Goal: Task Accomplishment & Management: Manage account settings

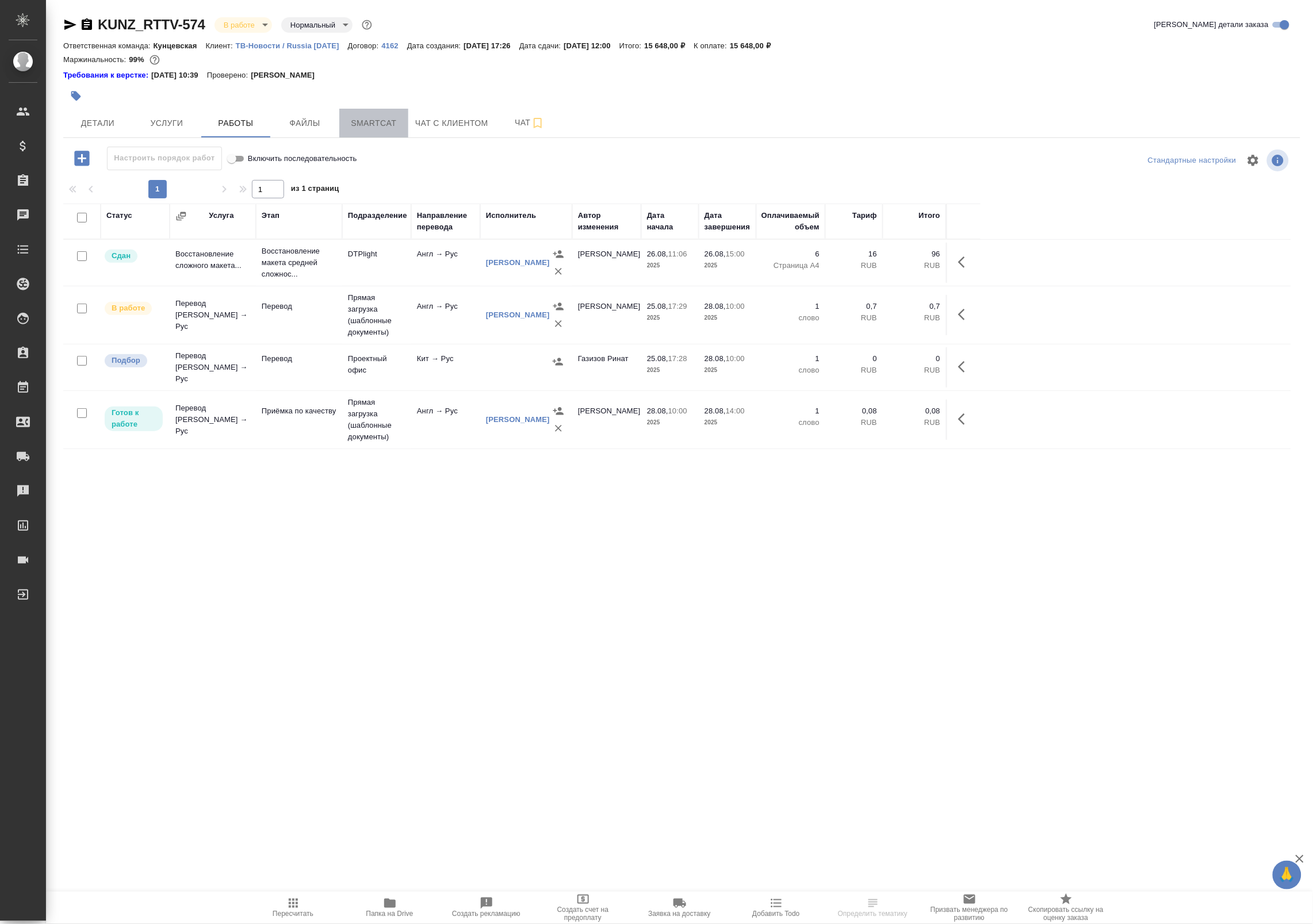
click at [393, 126] on span "Smartcat" at bounding box center [373, 123] width 55 height 14
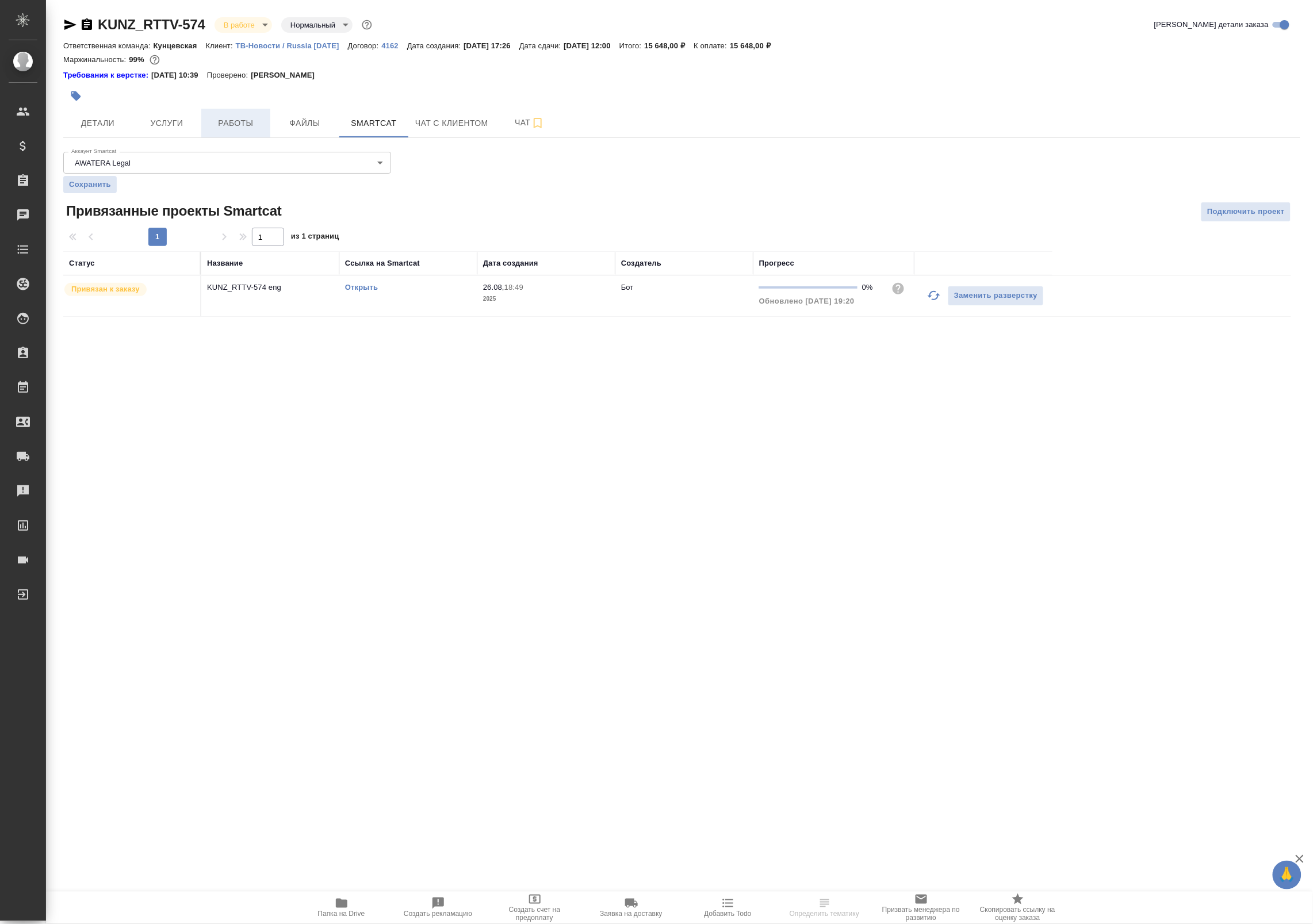
click at [240, 125] on span "Работы" at bounding box center [235, 123] width 55 height 14
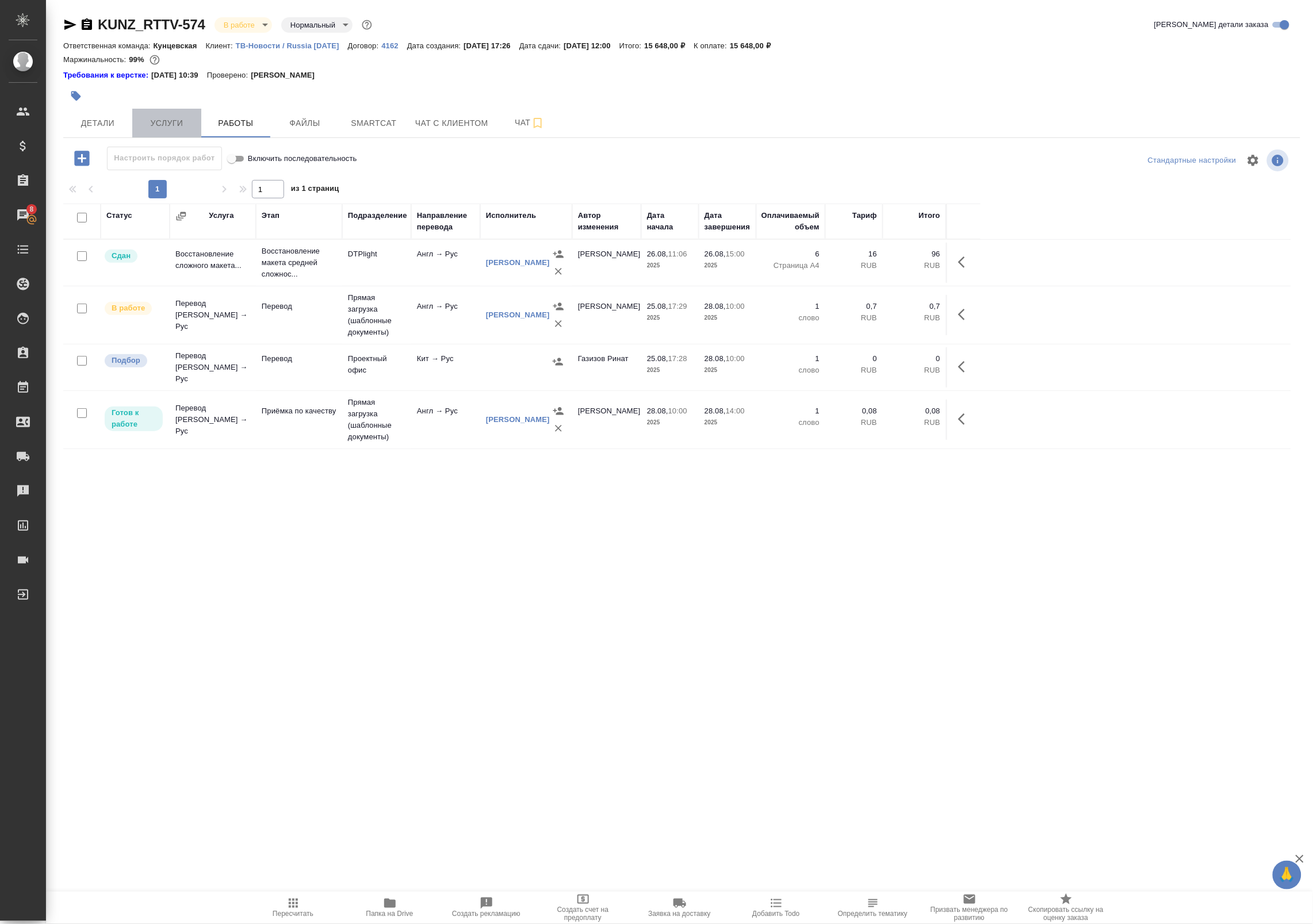
click at [193, 121] on span "Услуги" at bounding box center [167, 123] width 55 height 14
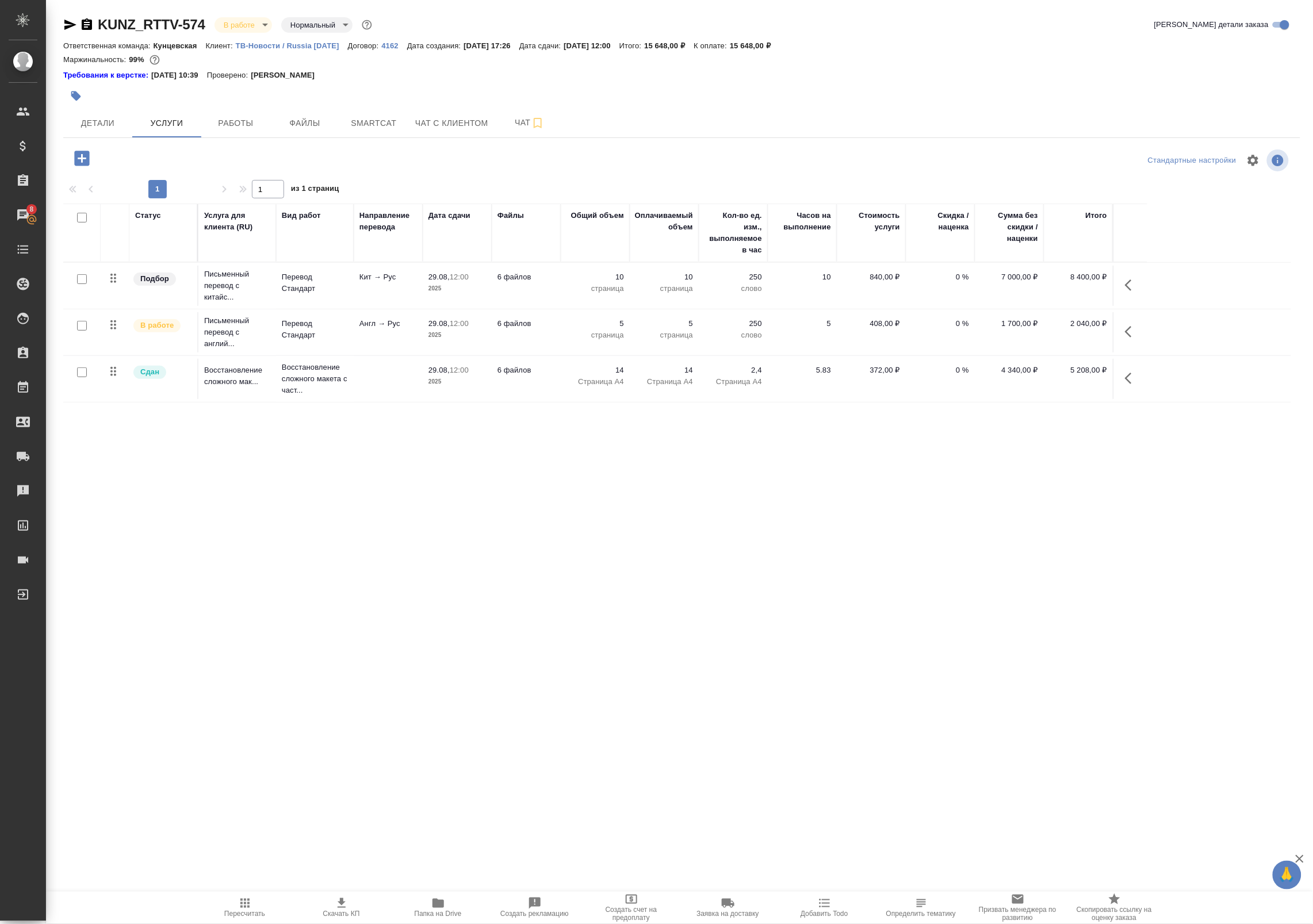
click at [79, 281] on input "checkbox" at bounding box center [82, 279] width 10 height 10
checkbox input "true"
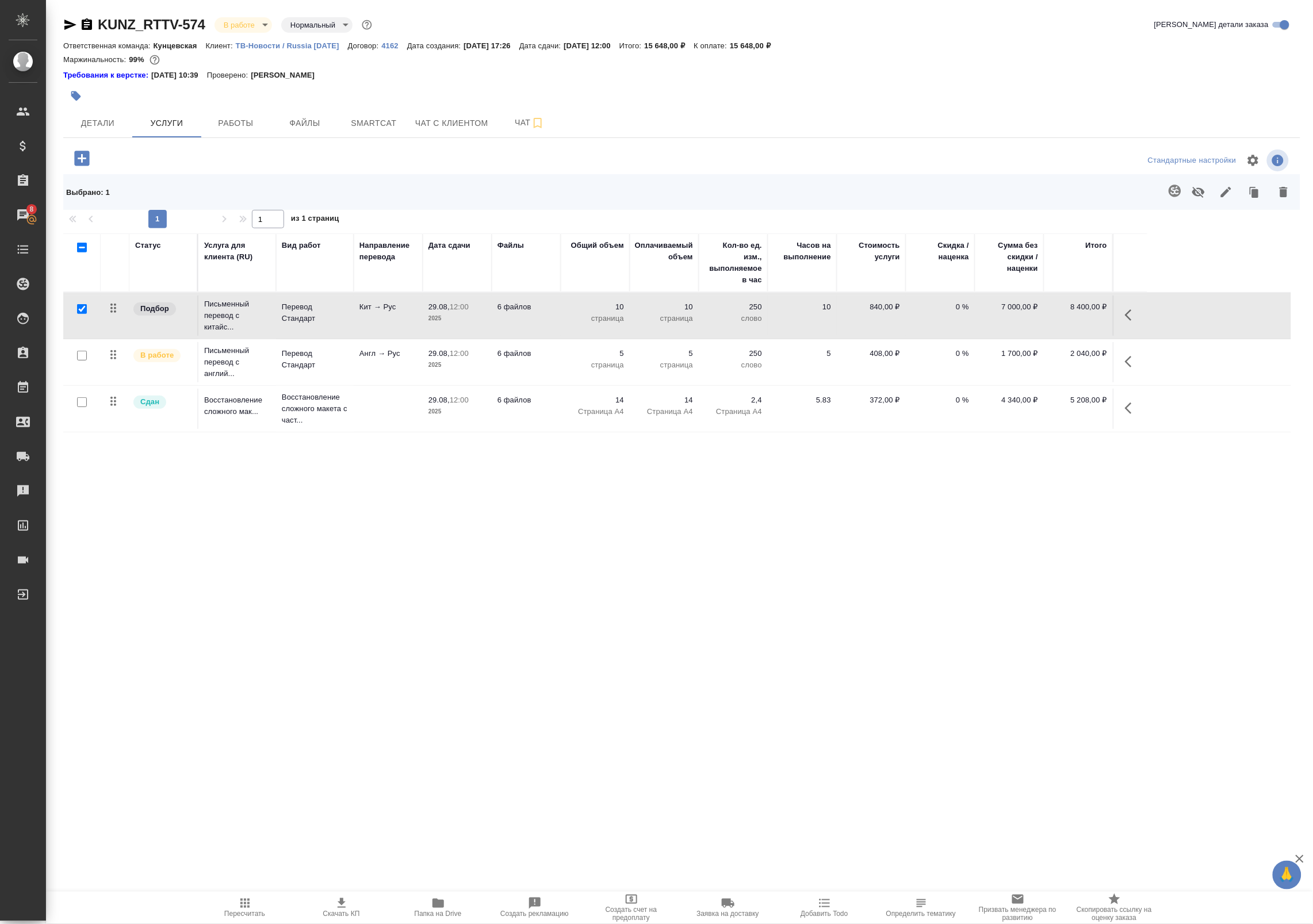
click at [1125, 315] on icon "button" at bounding box center [1128, 315] width 7 height 11
click at [996, 315] on icon "button" at bounding box center [996, 315] width 14 height 14
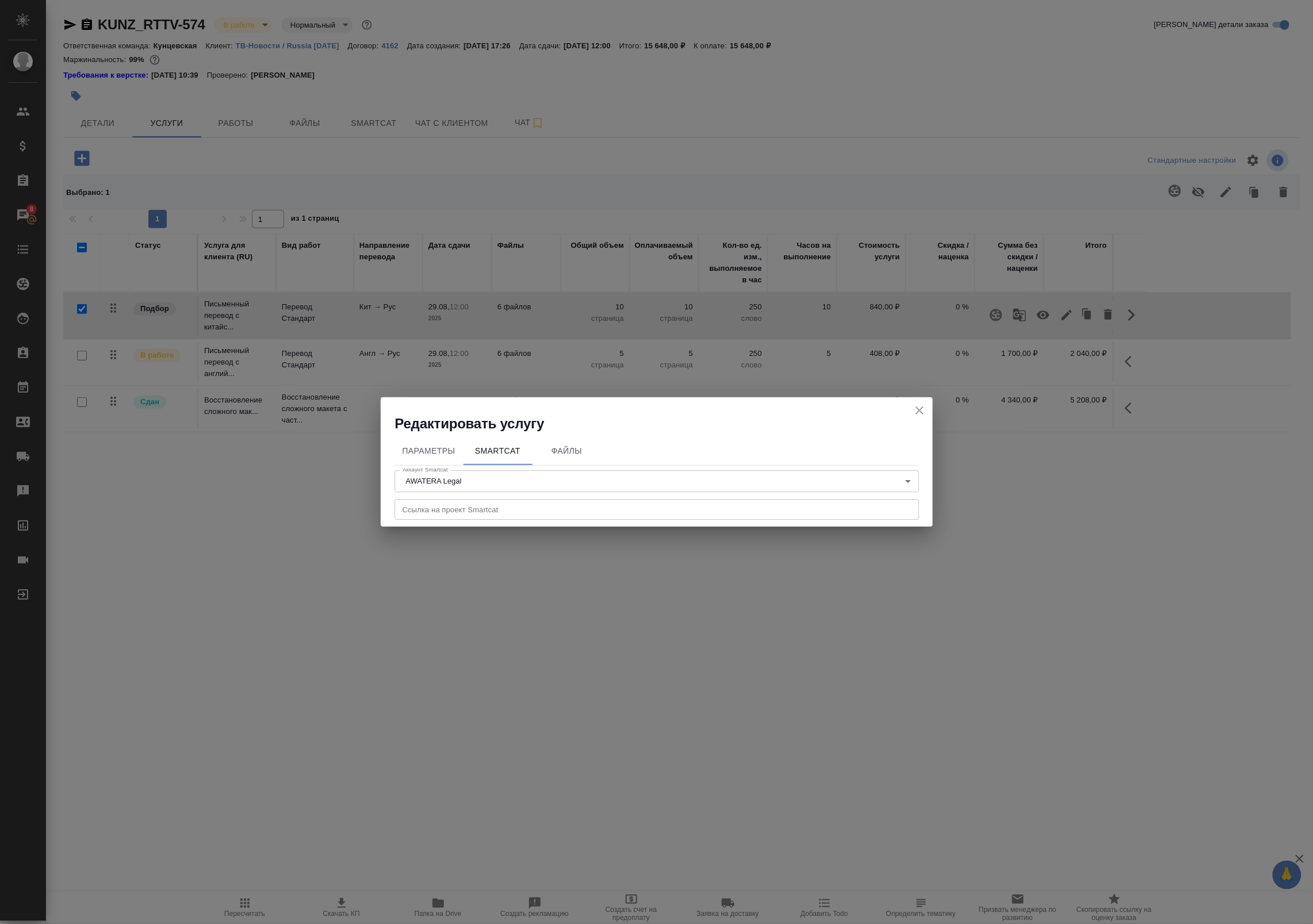
click at [471, 506] on input "text" at bounding box center [657, 509] width 525 height 21
click at [927, 411] on button "close" at bounding box center [919, 410] width 18 height 18
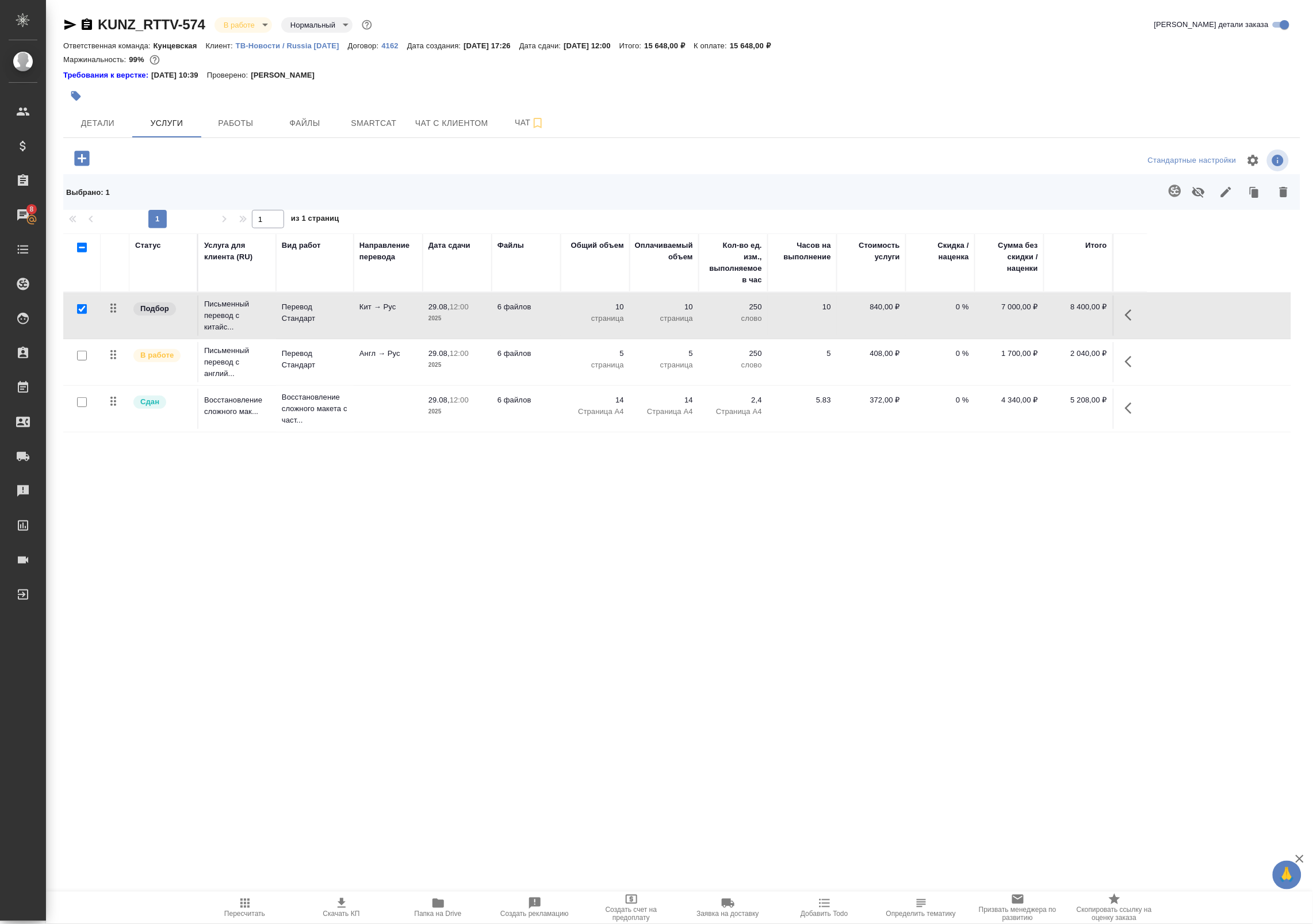
click at [1180, 193] on icon "button" at bounding box center [1175, 191] width 12 height 12
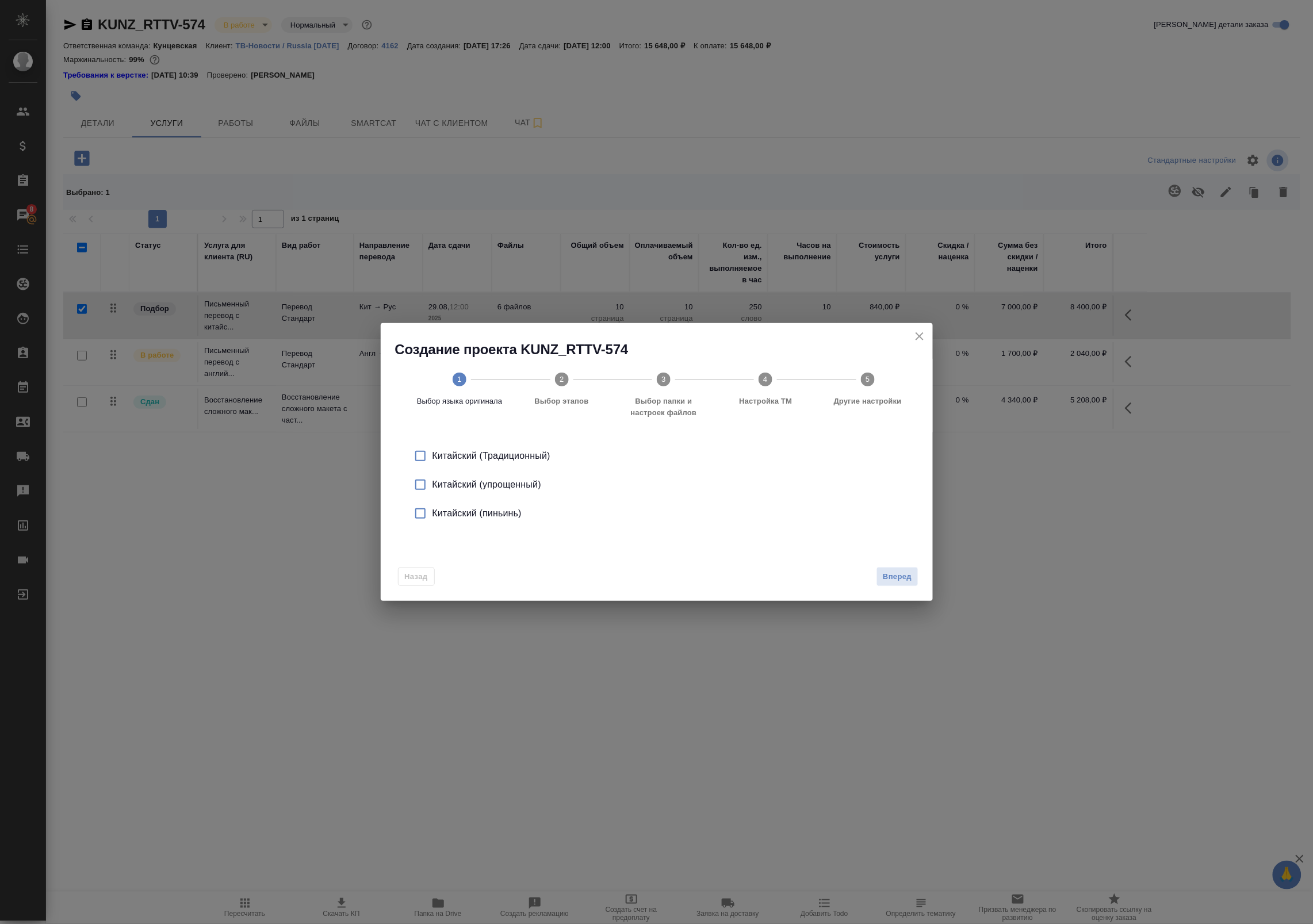
click at [418, 484] on input "checkbox" at bounding box center [420, 485] width 24 height 24
click at [898, 582] on span "Вперед" at bounding box center [897, 577] width 29 height 13
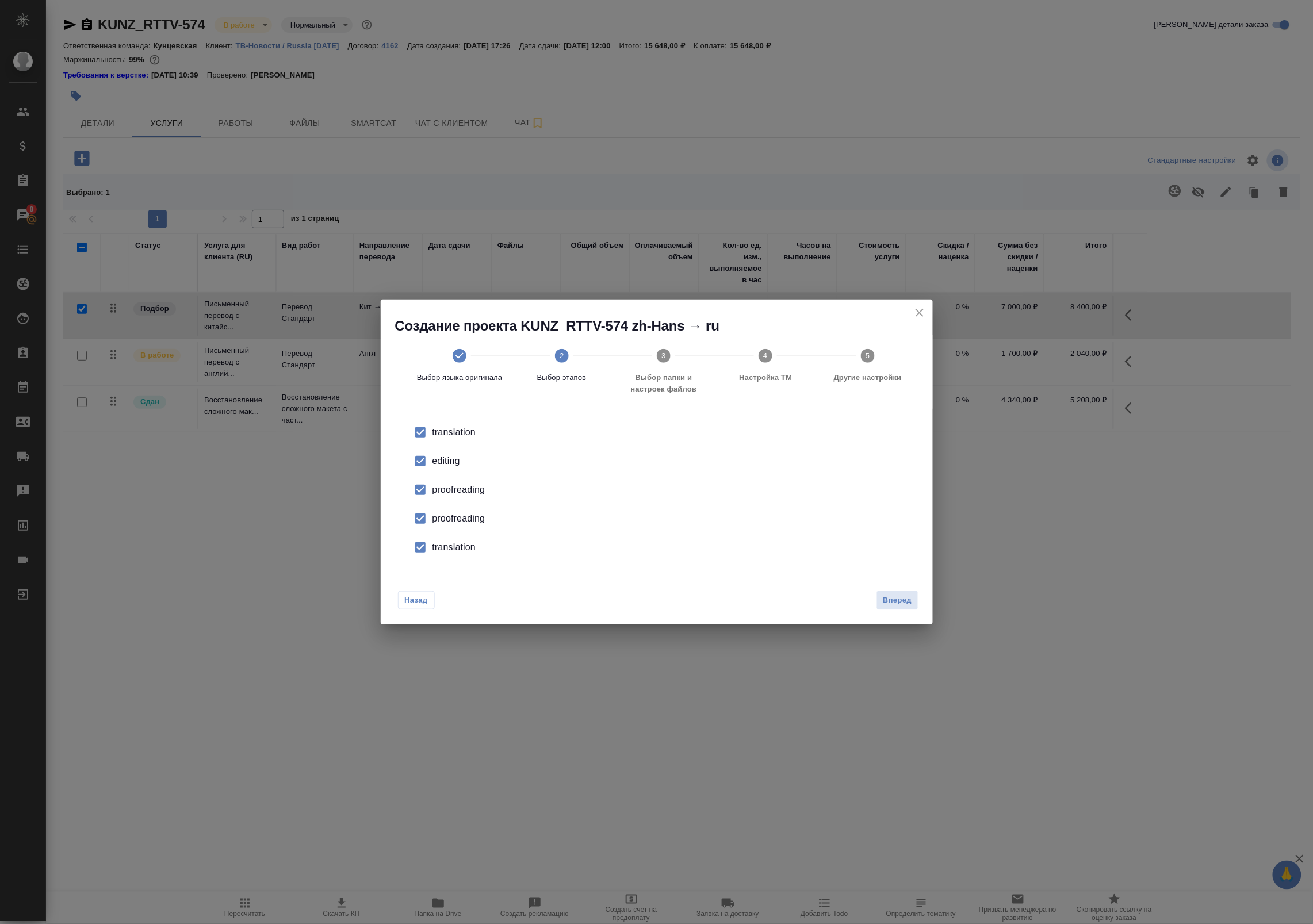
click at [429, 467] on input "checkbox" at bounding box center [420, 461] width 24 height 24
drag, startPoint x: 429, startPoint y: 467, endPoint x: 429, endPoint y: 492, distance: 25.0
click at [429, 492] on input "checkbox" at bounding box center [420, 490] width 24 height 24
click at [427, 519] on input "checkbox" at bounding box center [420, 518] width 24 height 24
click at [432, 540] on input "checkbox" at bounding box center [420, 547] width 24 height 24
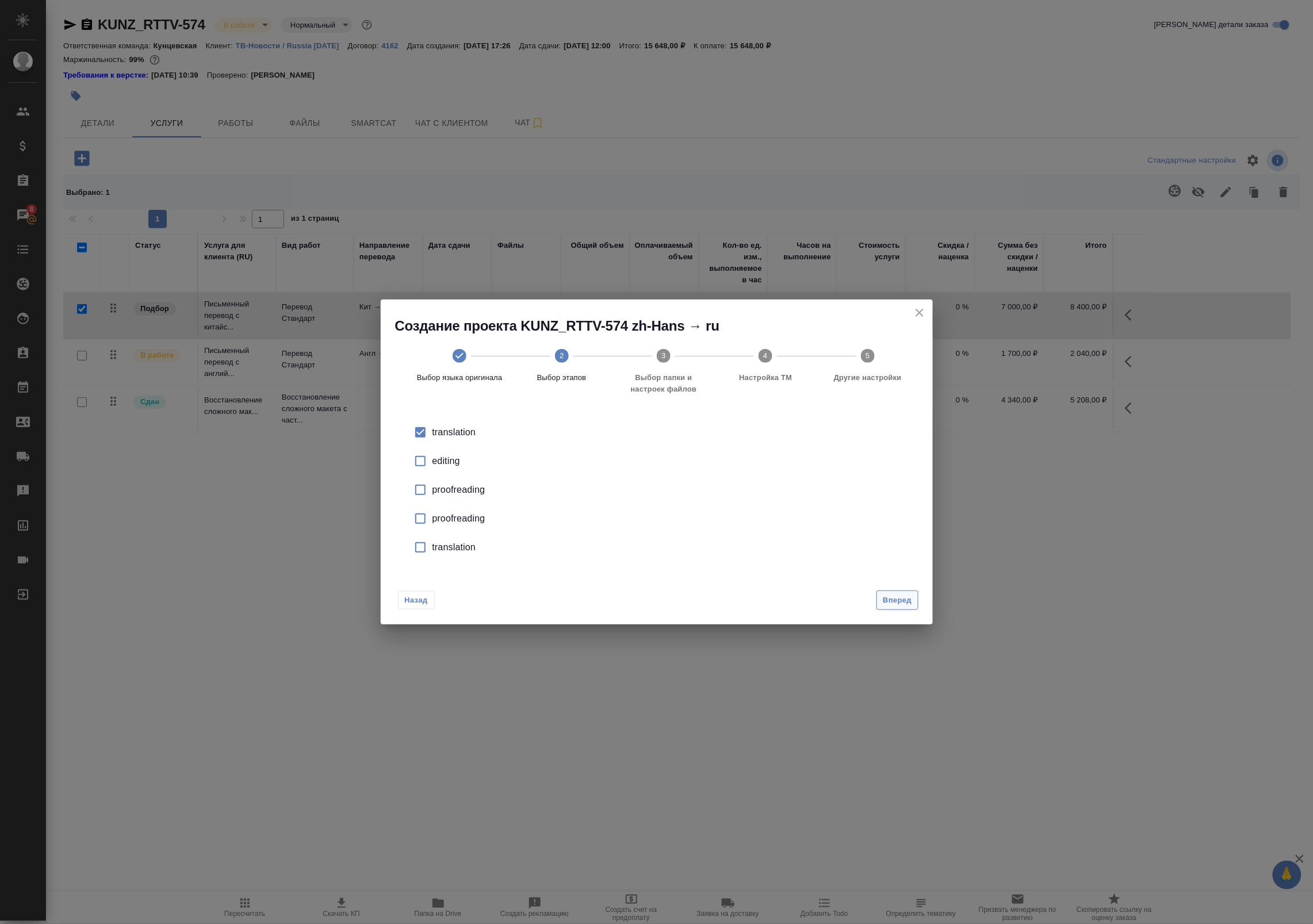
click at [909, 599] on span "Вперед" at bounding box center [897, 601] width 29 height 13
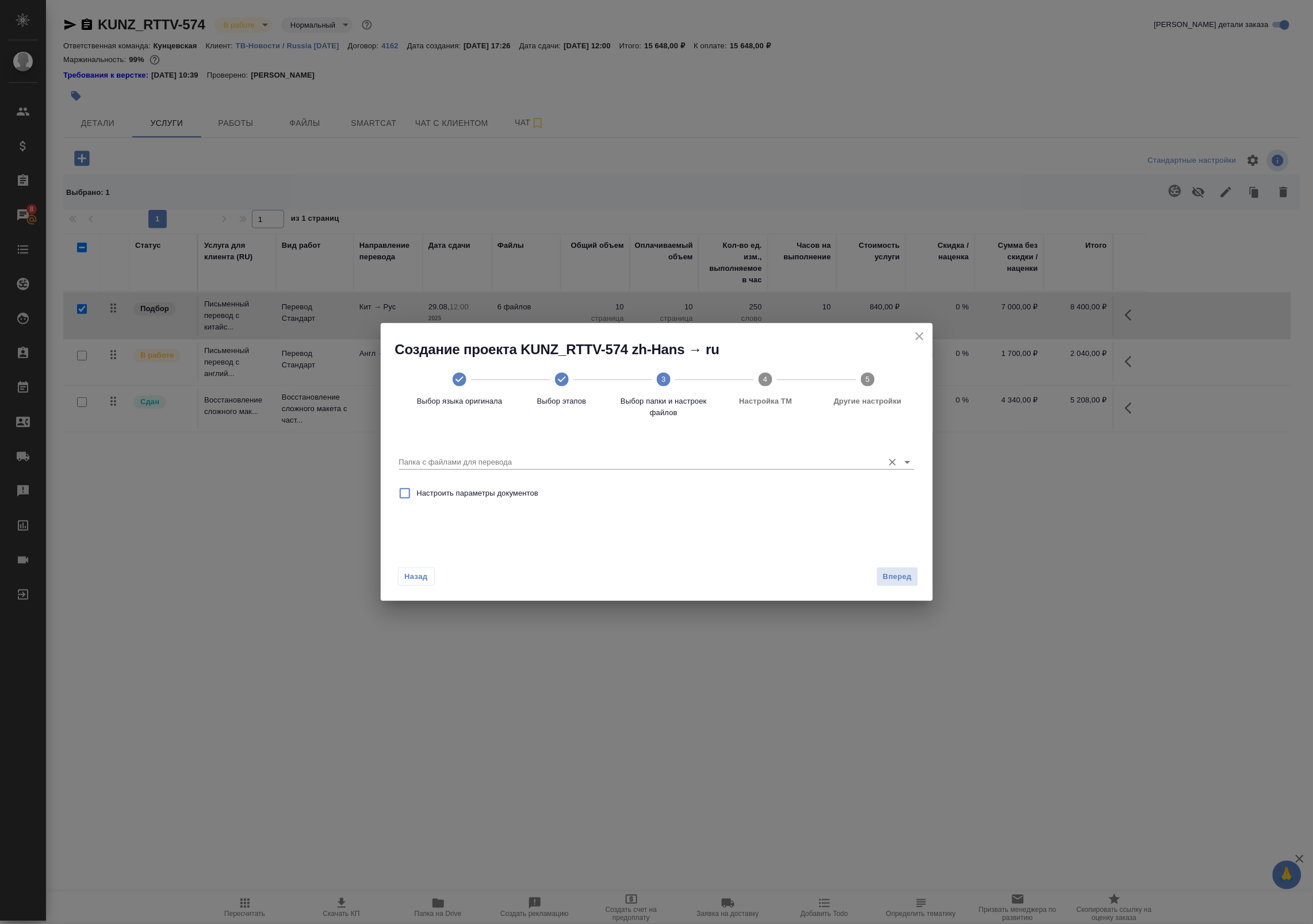
click at [560, 458] on input "Папка с файлами для перевода" at bounding box center [638, 462] width 479 height 14
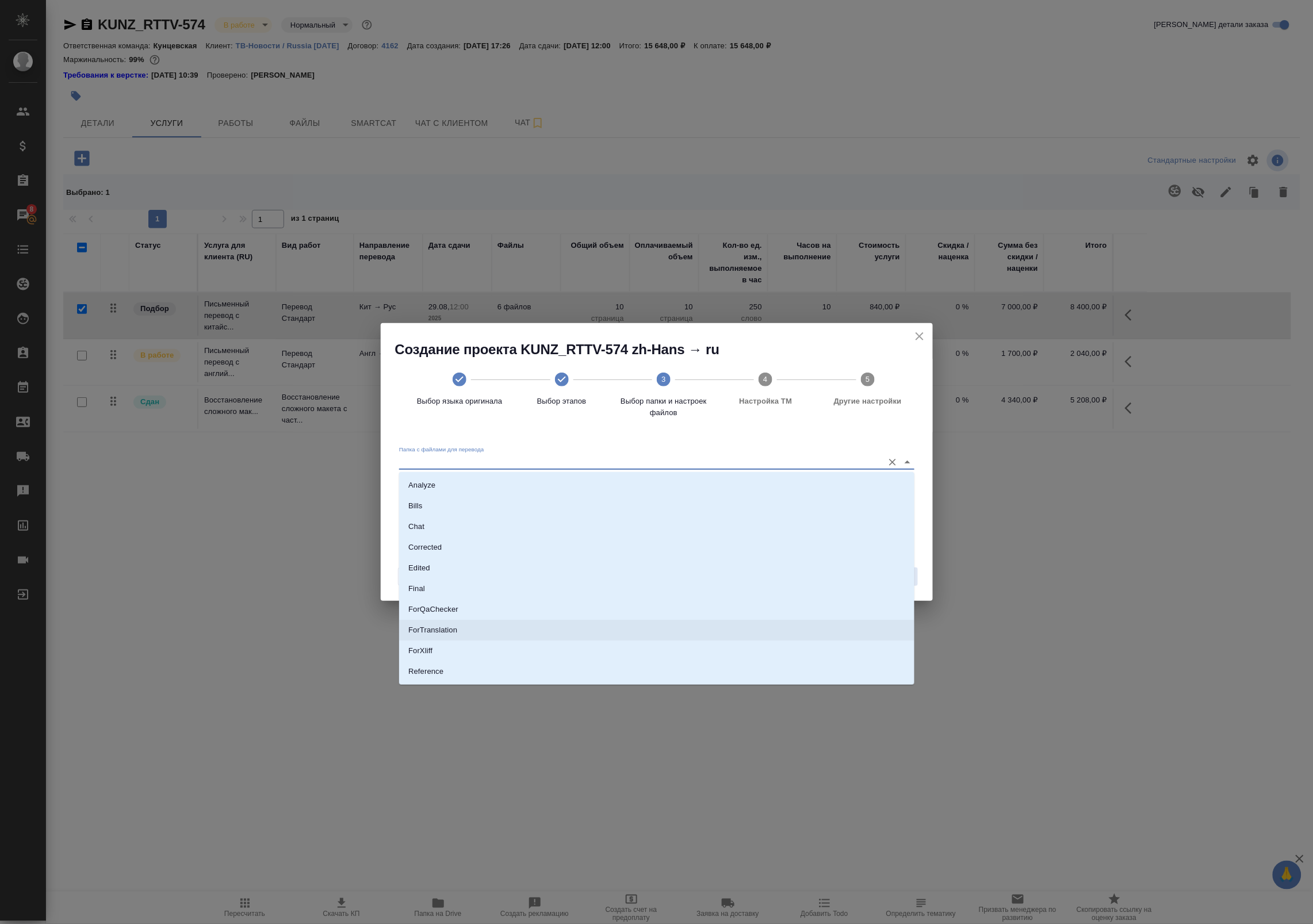
click at [487, 634] on li "ForTranslation" at bounding box center [657, 630] width 516 height 21
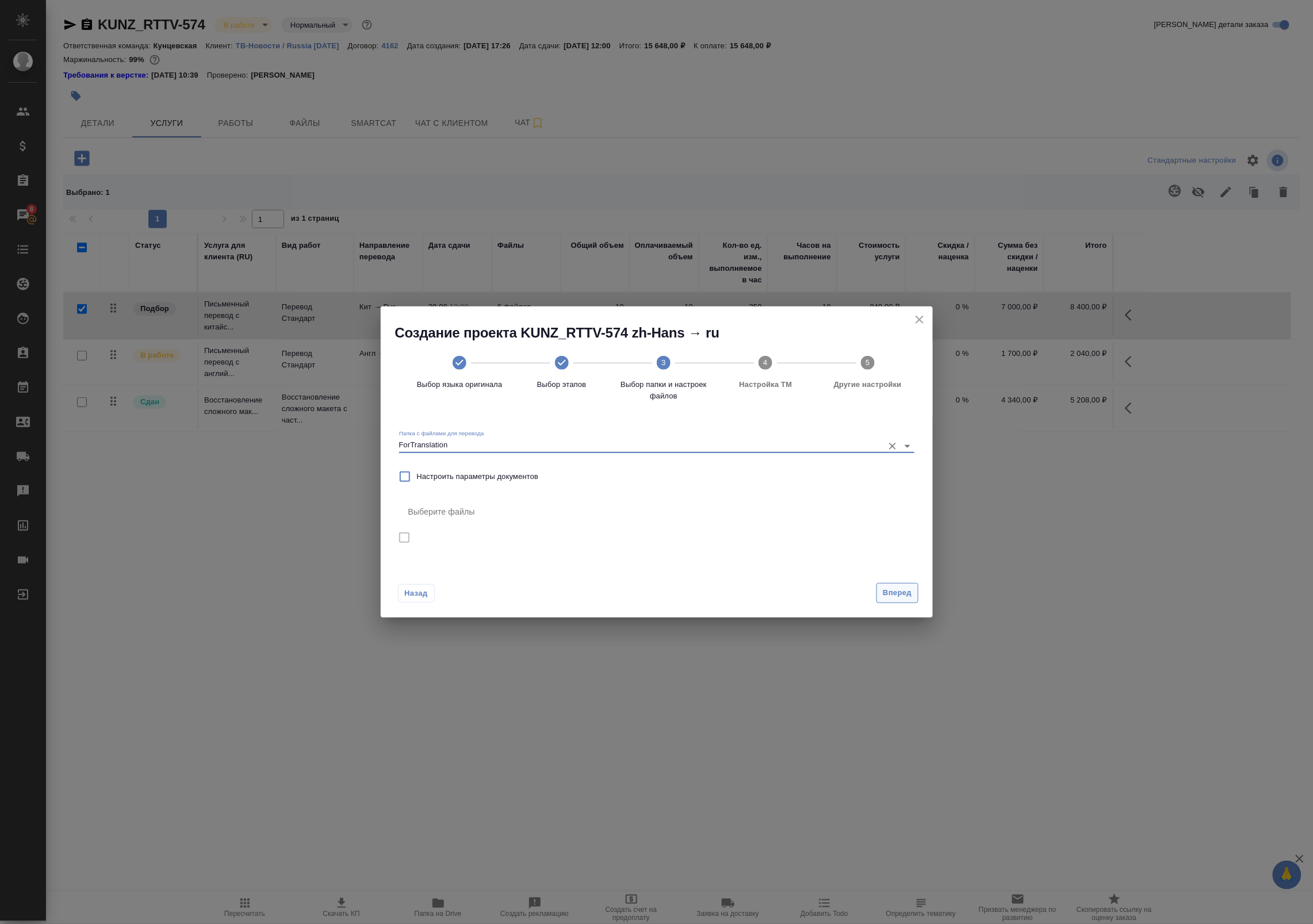
click at [892, 587] on span "Вперед" at bounding box center [897, 593] width 29 height 13
click at [622, 451] on input "ForTranslation" at bounding box center [638, 445] width 479 height 14
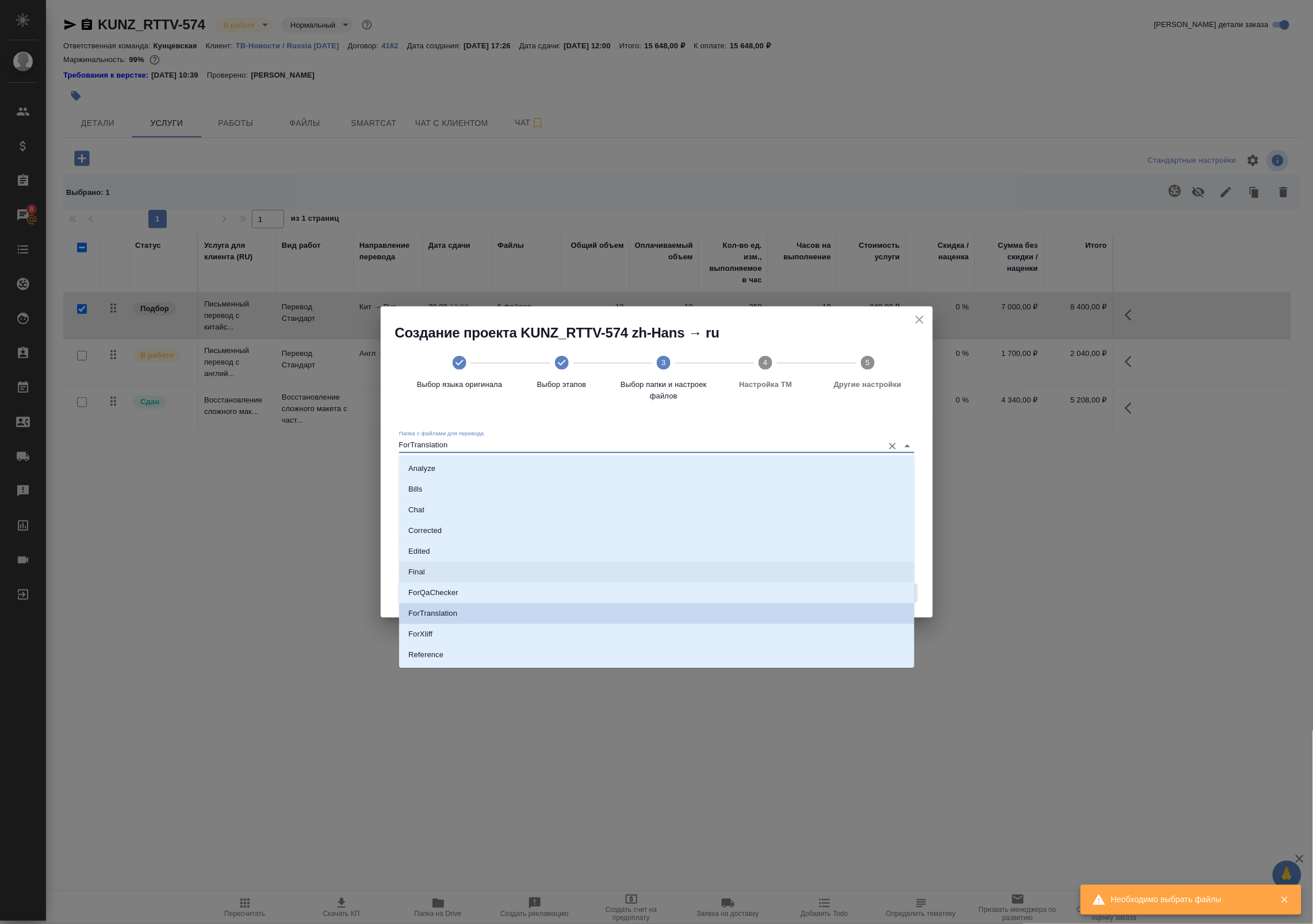
click at [453, 568] on li "Final" at bounding box center [657, 572] width 516 height 21
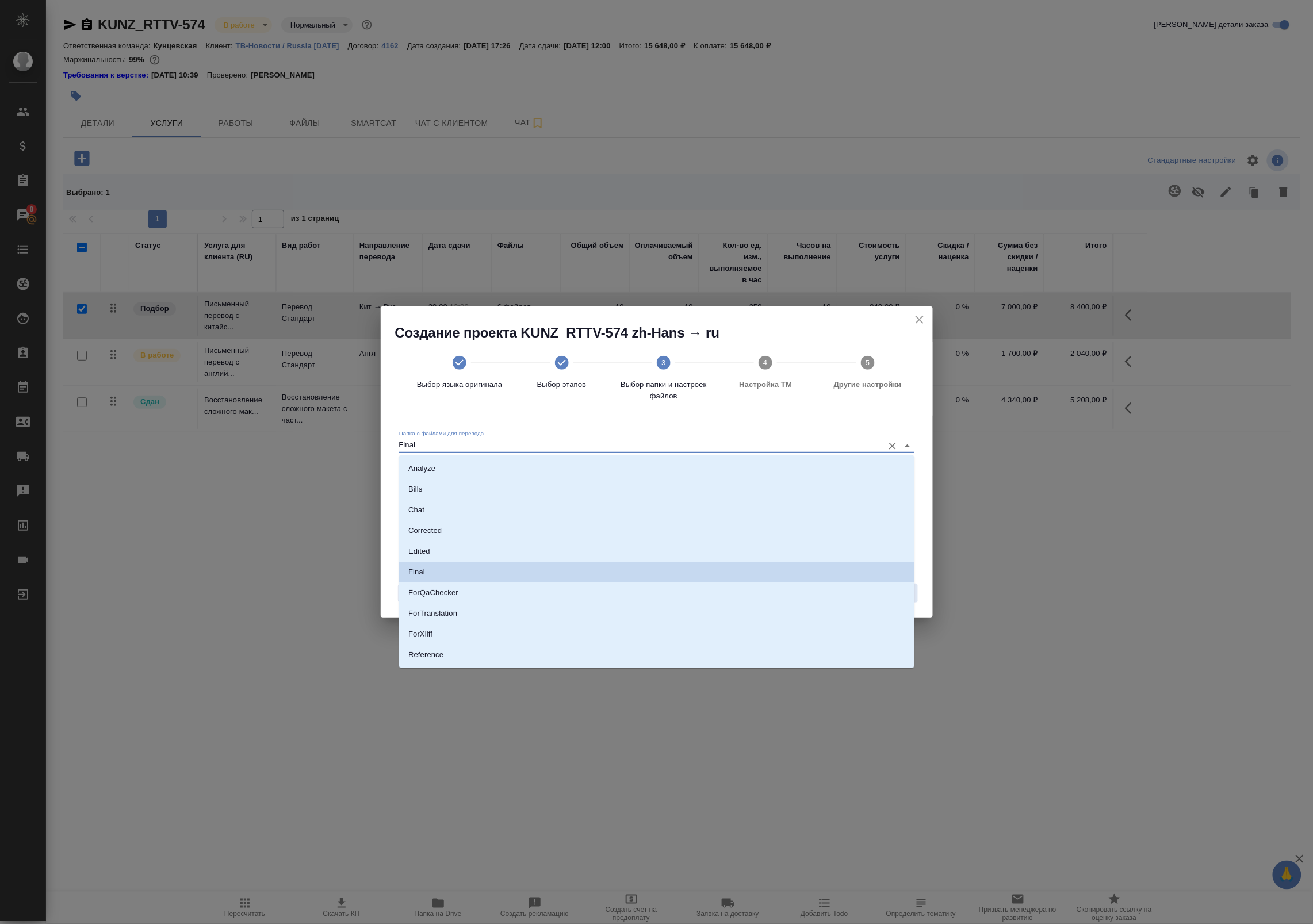
click at [480, 450] on input "Final" at bounding box center [638, 445] width 479 height 14
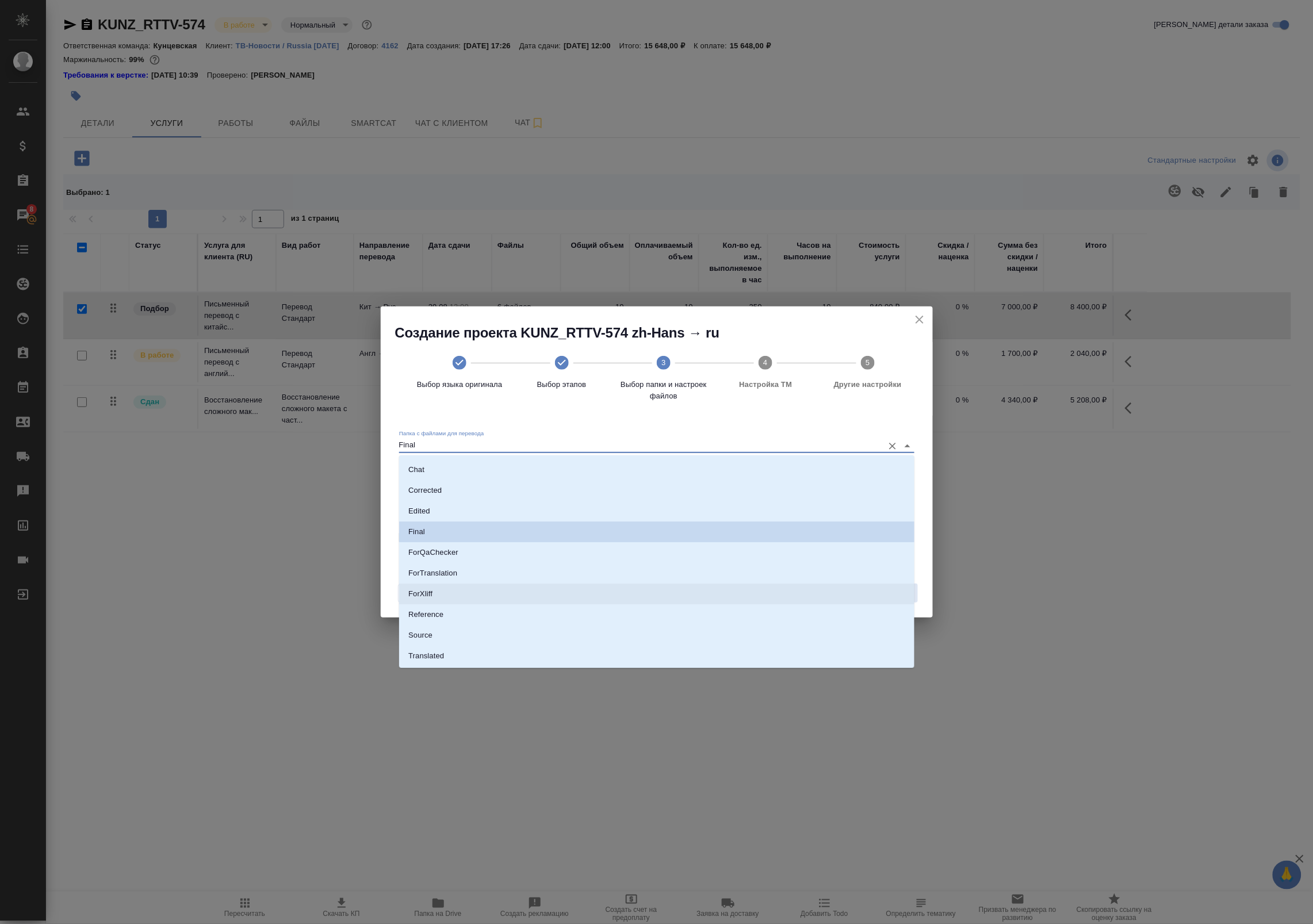
scroll to position [59, 0]
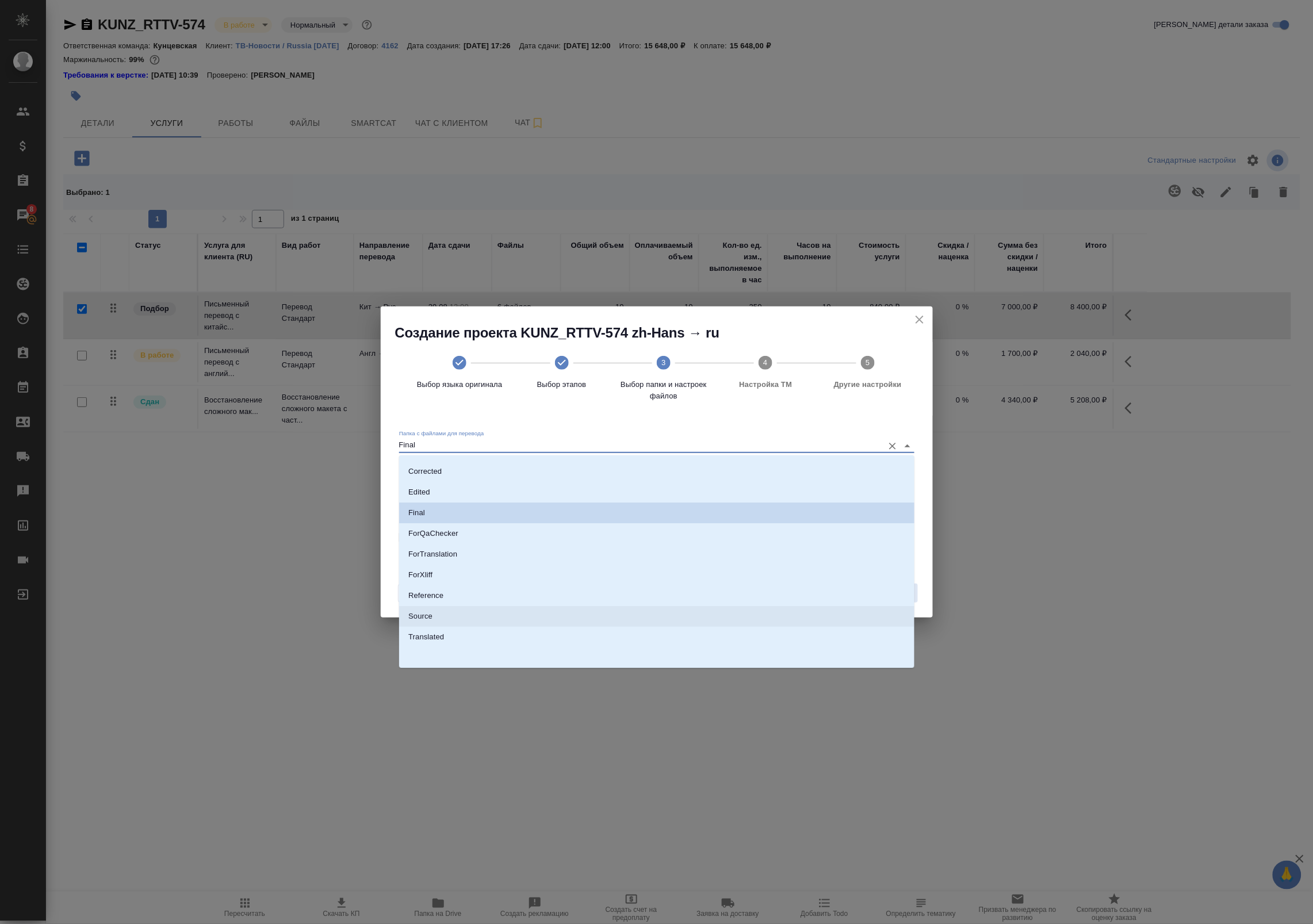
click at [443, 614] on li "Source" at bounding box center [657, 616] width 516 height 21
type input "Source"
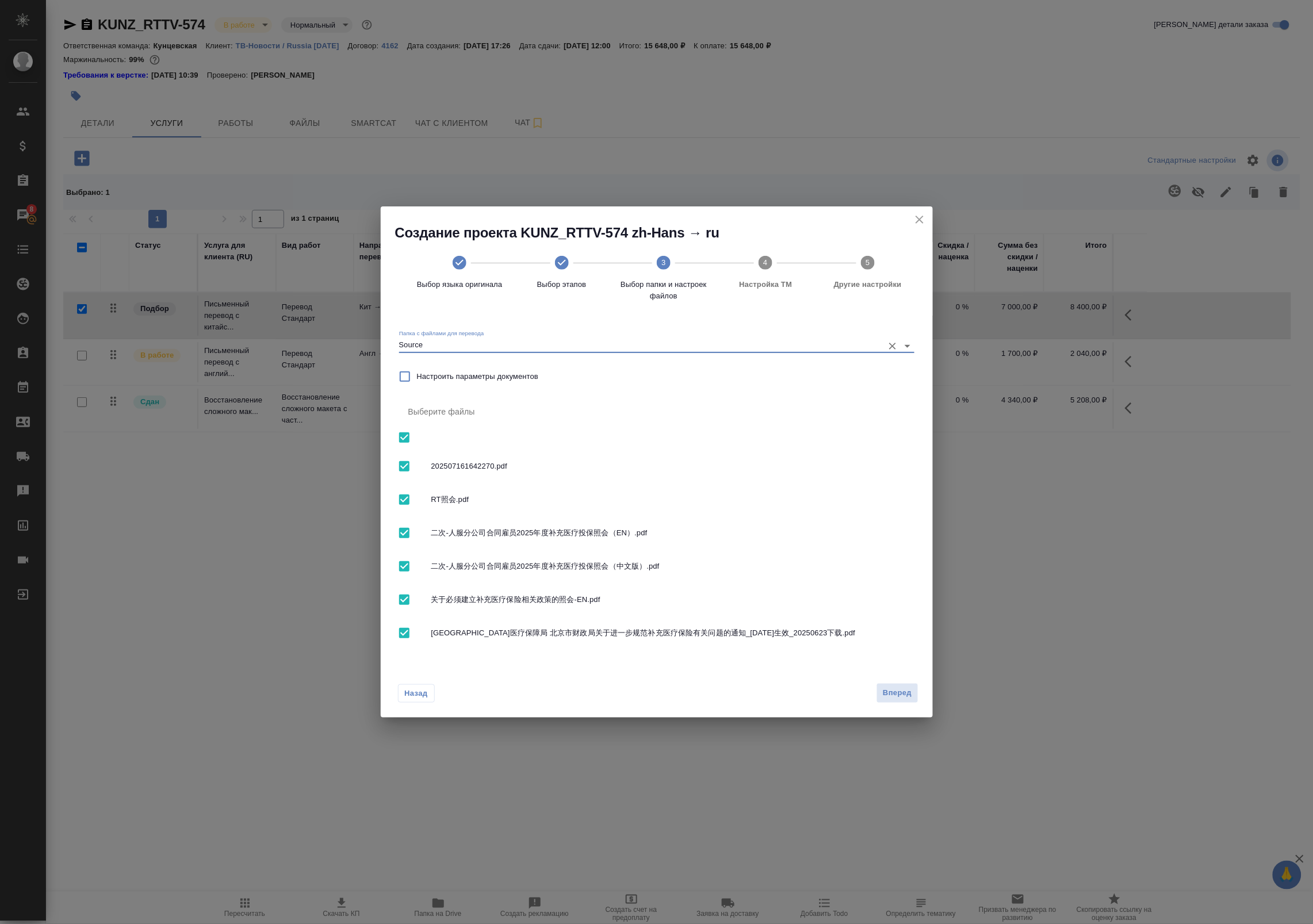
click at [404, 433] on input "checkbox" at bounding box center [404, 438] width 24 height 24
checkbox input "false"
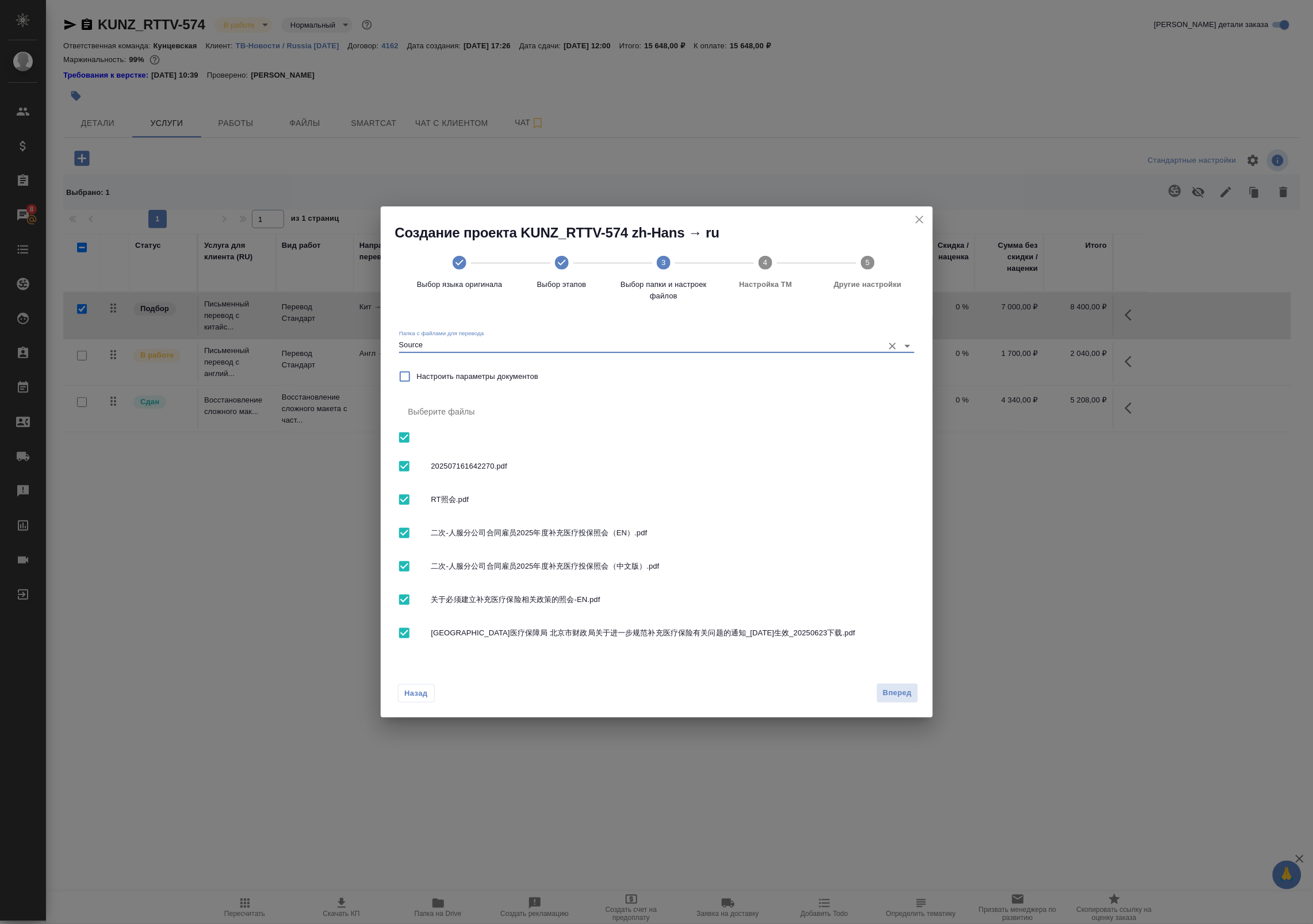
checkbox input "false"
click at [401, 502] on input "checkbox" at bounding box center [404, 500] width 24 height 24
checkbox input "true"
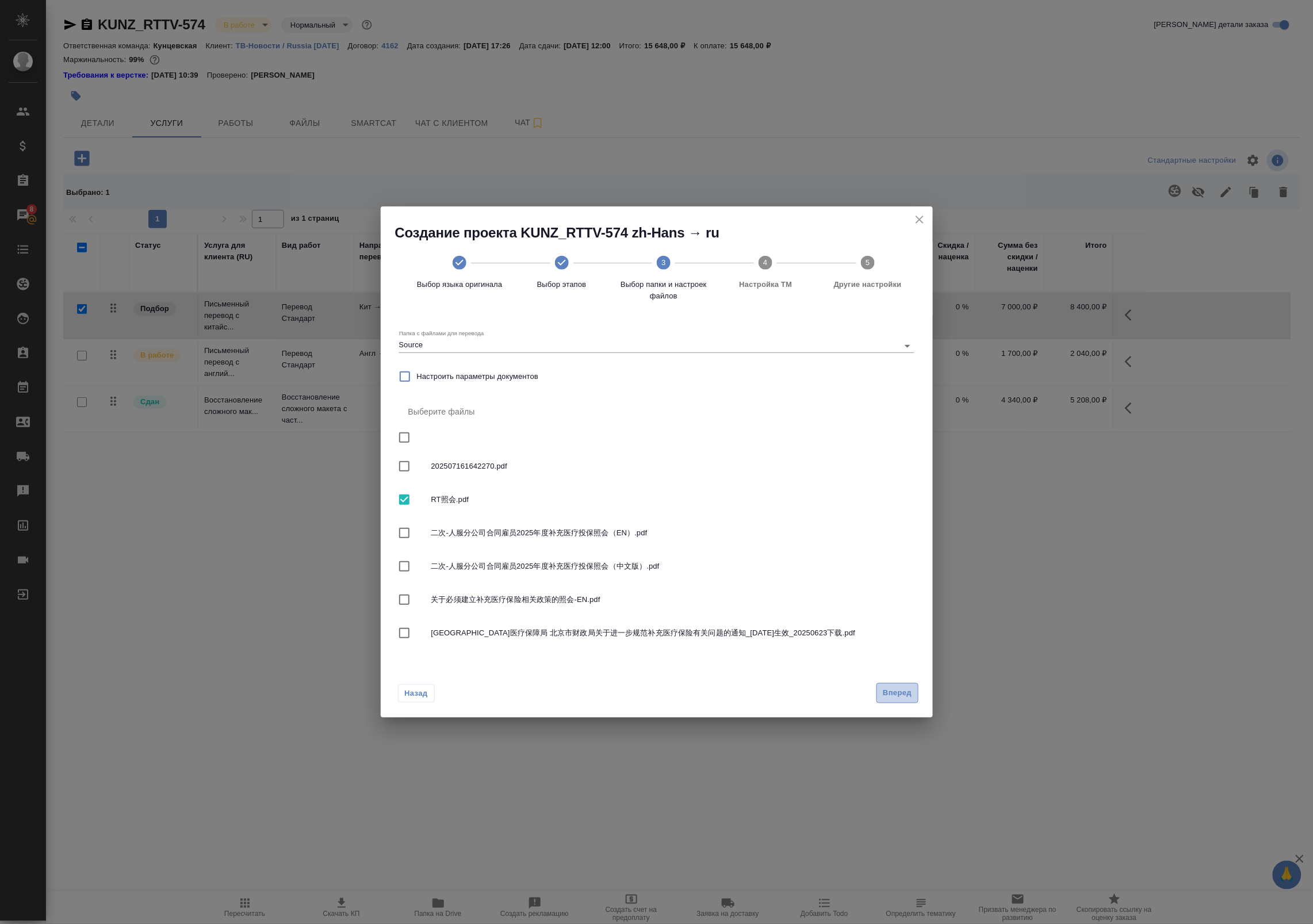
click at [898, 696] on span "Вперед" at bounding box center [897, 693] width 29 height 13
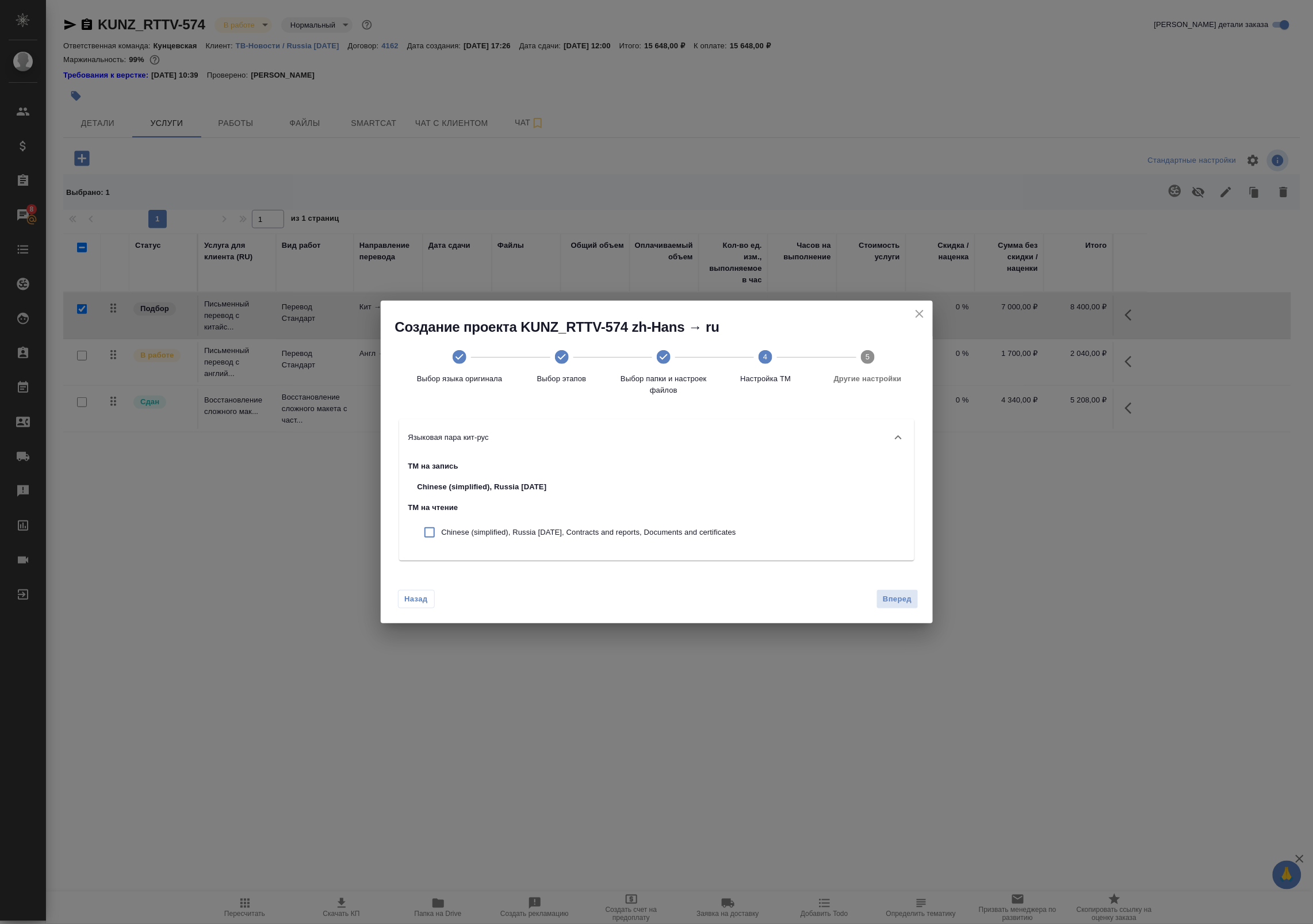
click at [430, 524] on input "checkbox" at bounding box center [430, 532] width 24 height 24
checkbox input "true"
click at [899, 602] on span "Вперед" at bounding box center [897, 599] width 29 height 13
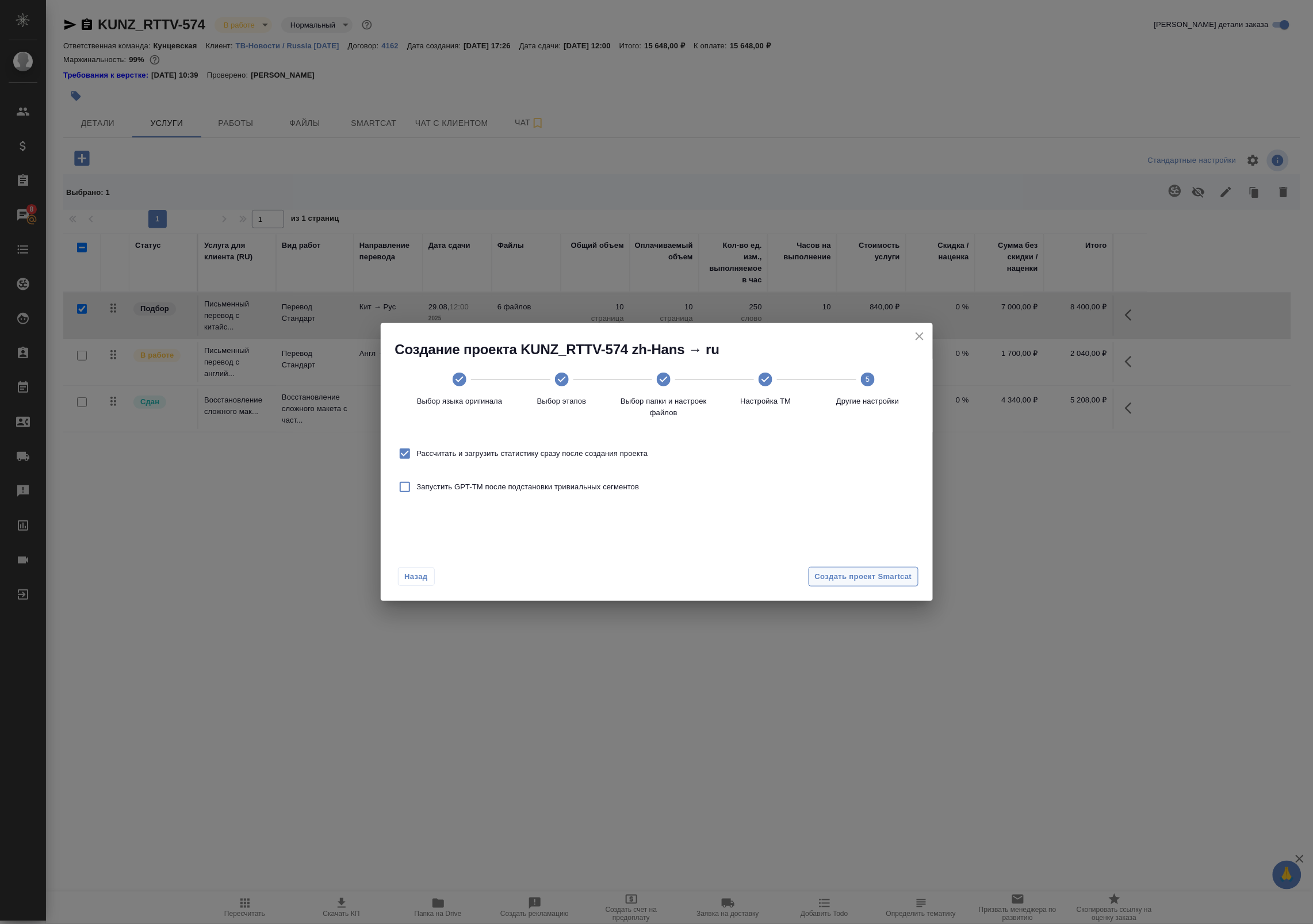
click at [858, 581] on span "Создать проект Smartcat" at bounding box center [863, 577] width 97 height 13
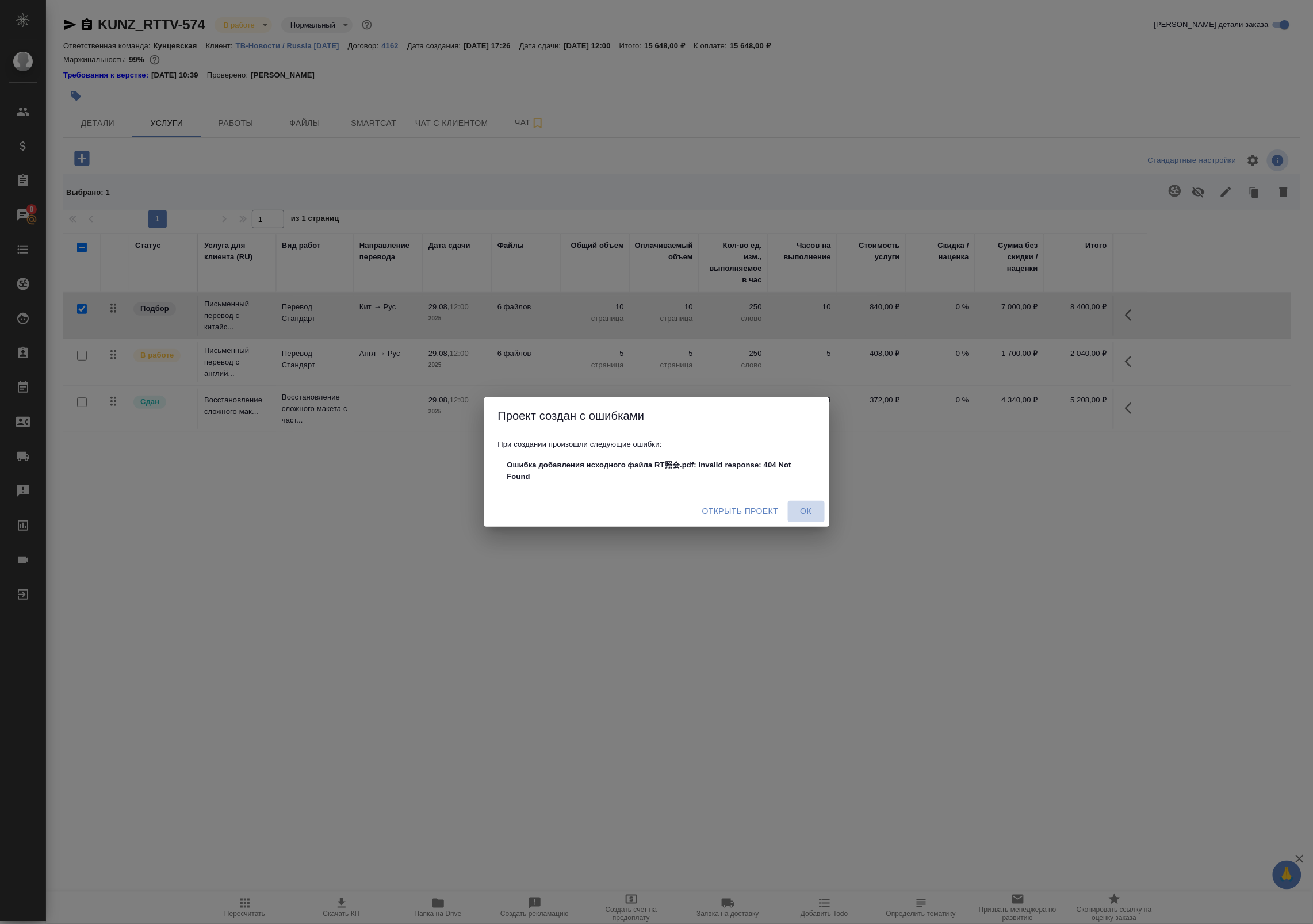
click at [800, 509] on span "Ок" at bounding box center [807, 511] width 28 height 14
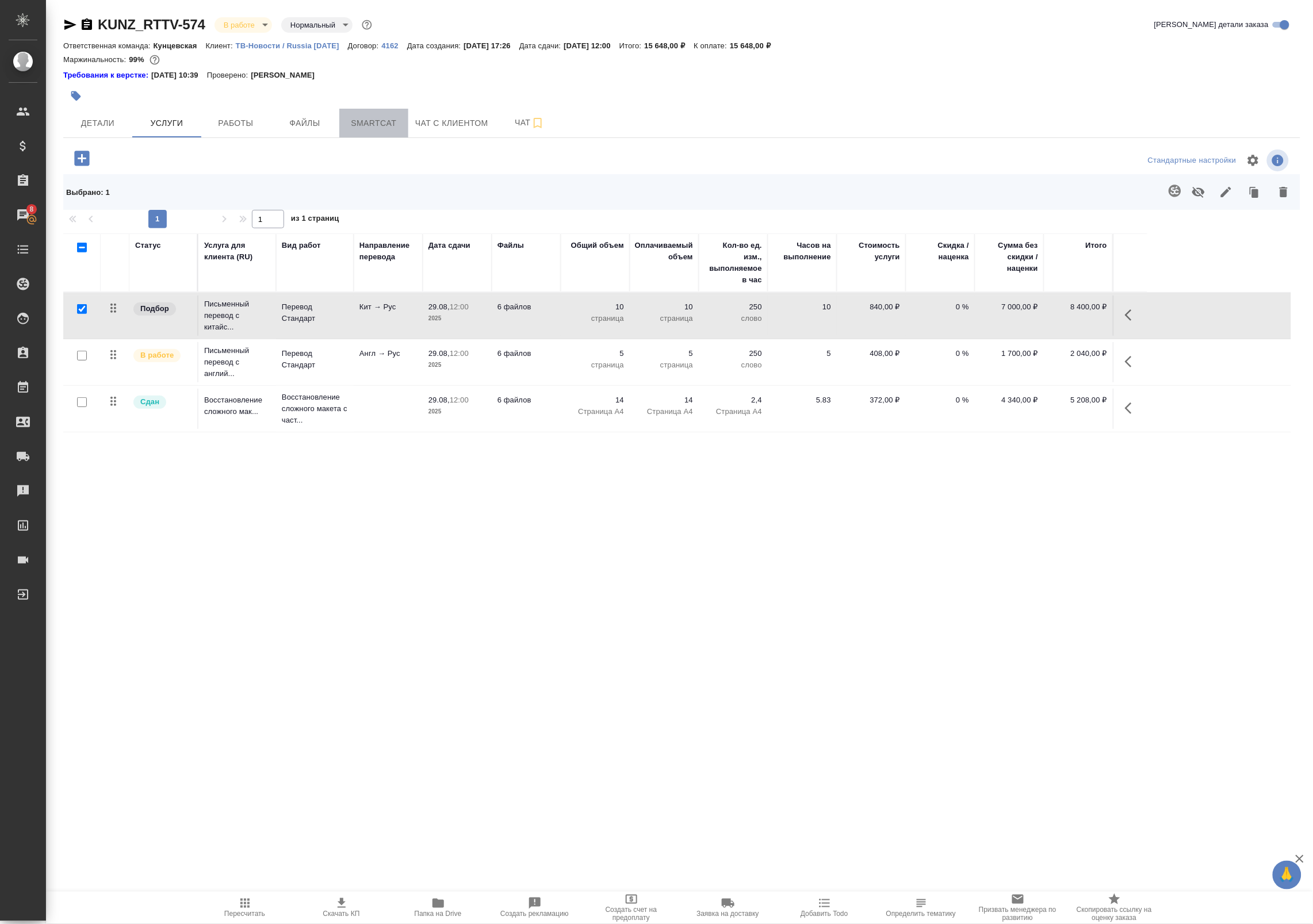
click at [358, 116] on span "Smartcat" at bounding box center [373, 123] width 55 height 14
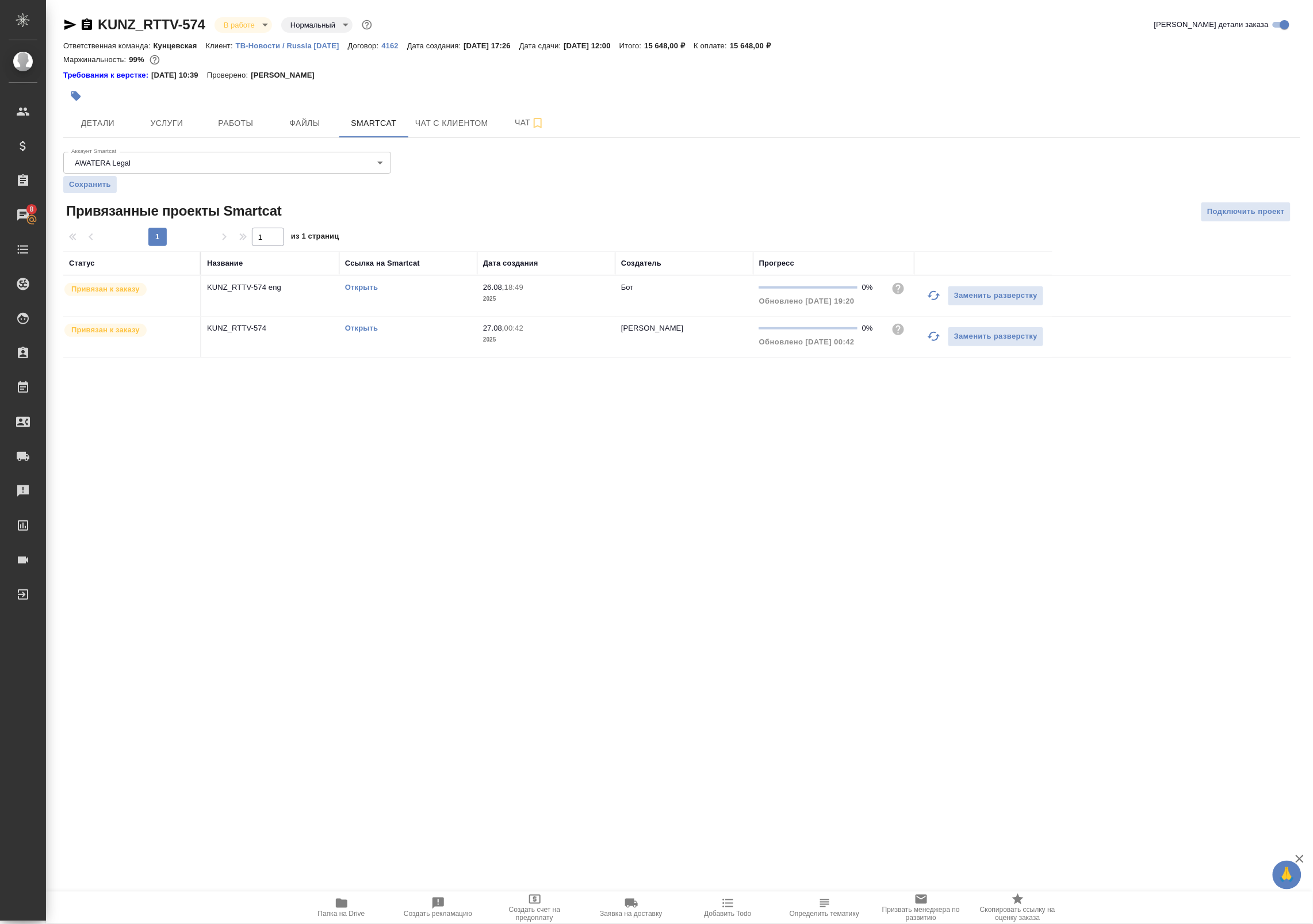
click at [366, 329] on link "Открыть" at bounding box center [362, 328] width 33 height 8
click at [159, 115] on button "Услуги" at bounding box center [167, 123] width 69 height 29
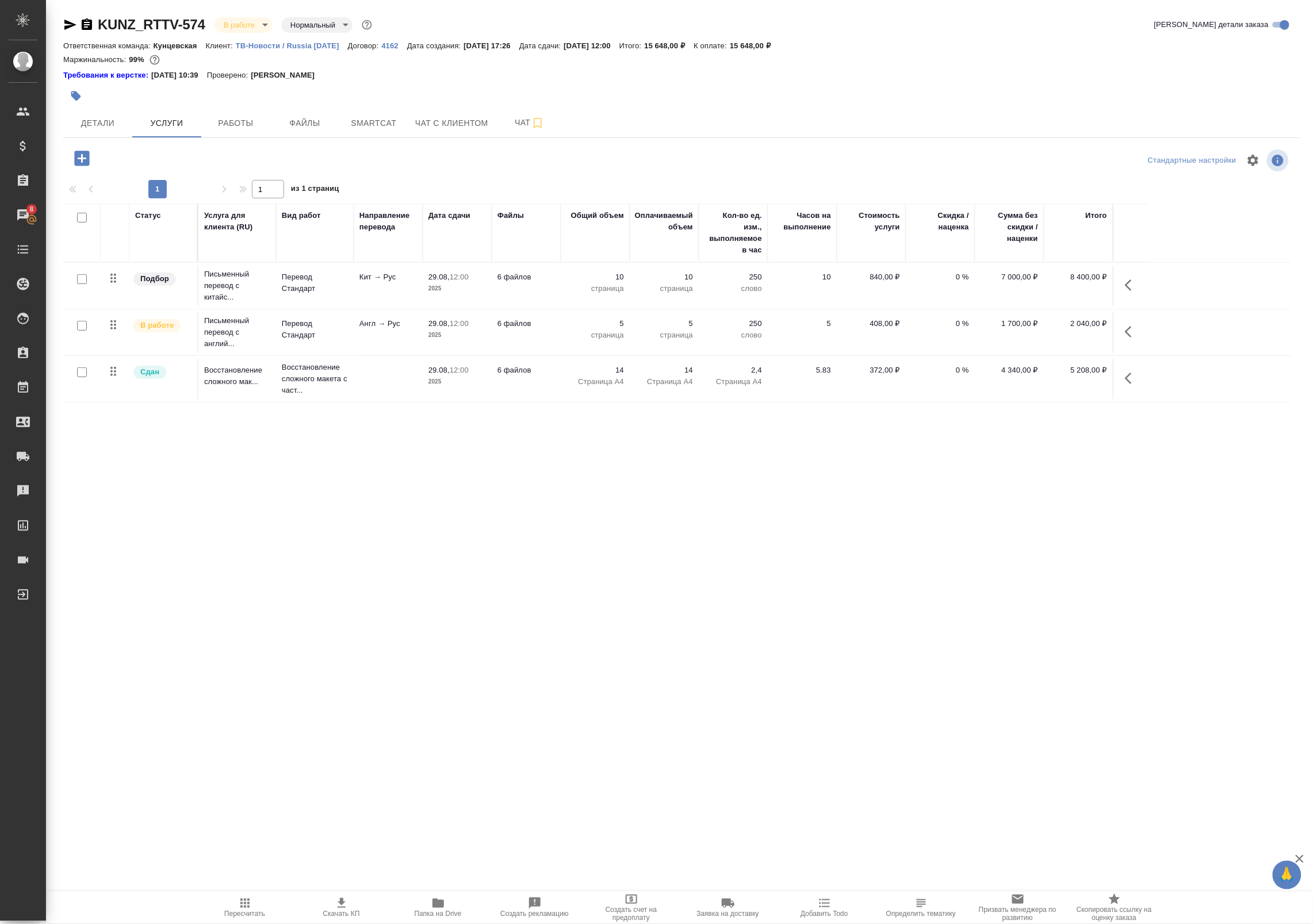
click at [86, 283] on input "checkbox" at bounding box center [82, 279] width 10 height 10
checkbox input "true"
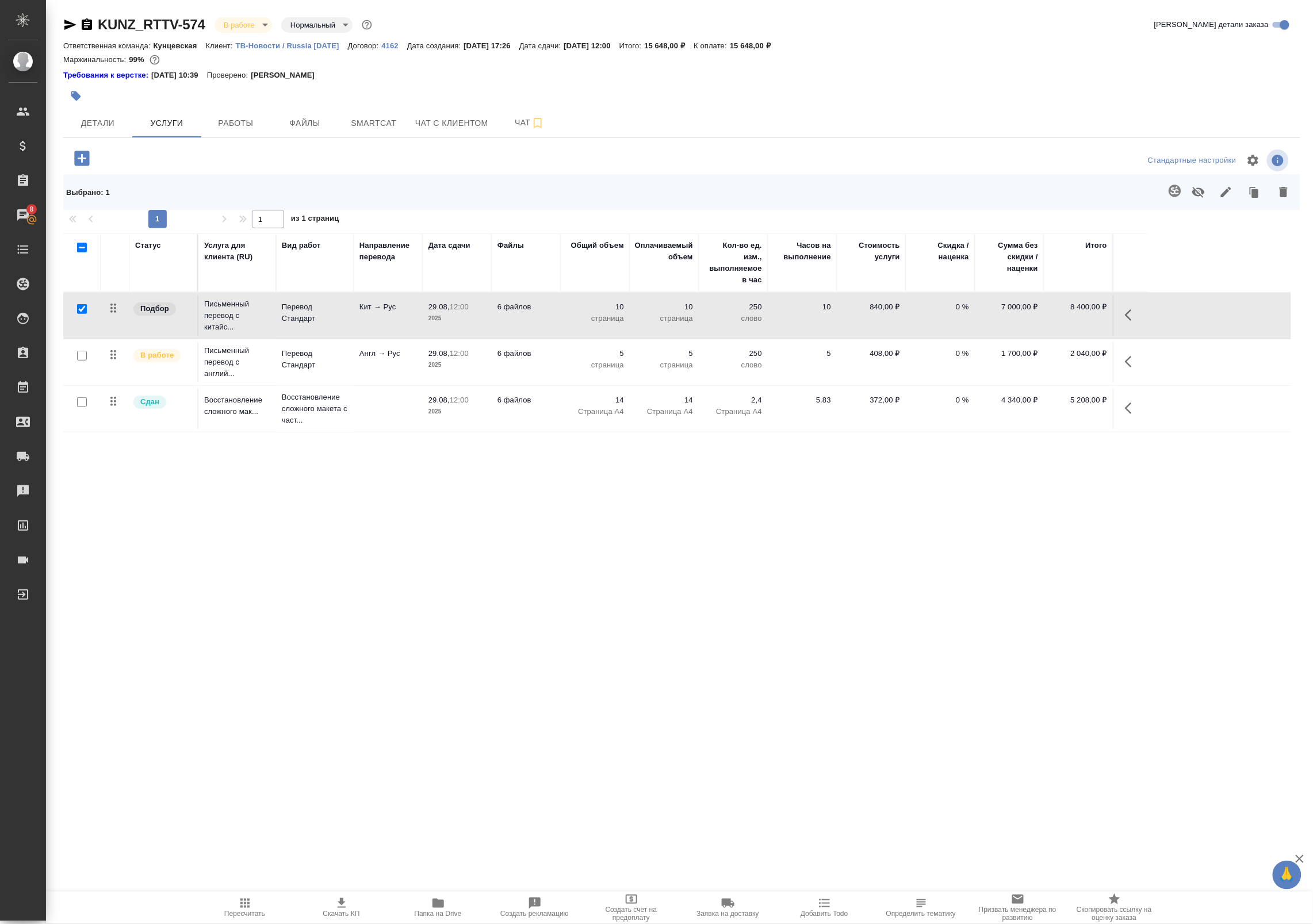
drag, startPoint x: 1129, startPoint y: 314, endPoint x: 1123, endPoint y: 316, distance: 6.3
click at [1128, 314] on icon "button" at bounding box center [1131, 315] width 14 height 14
click at [1013, 314] on icon "button" at bounding box center [1020, 315] width 14 height 14
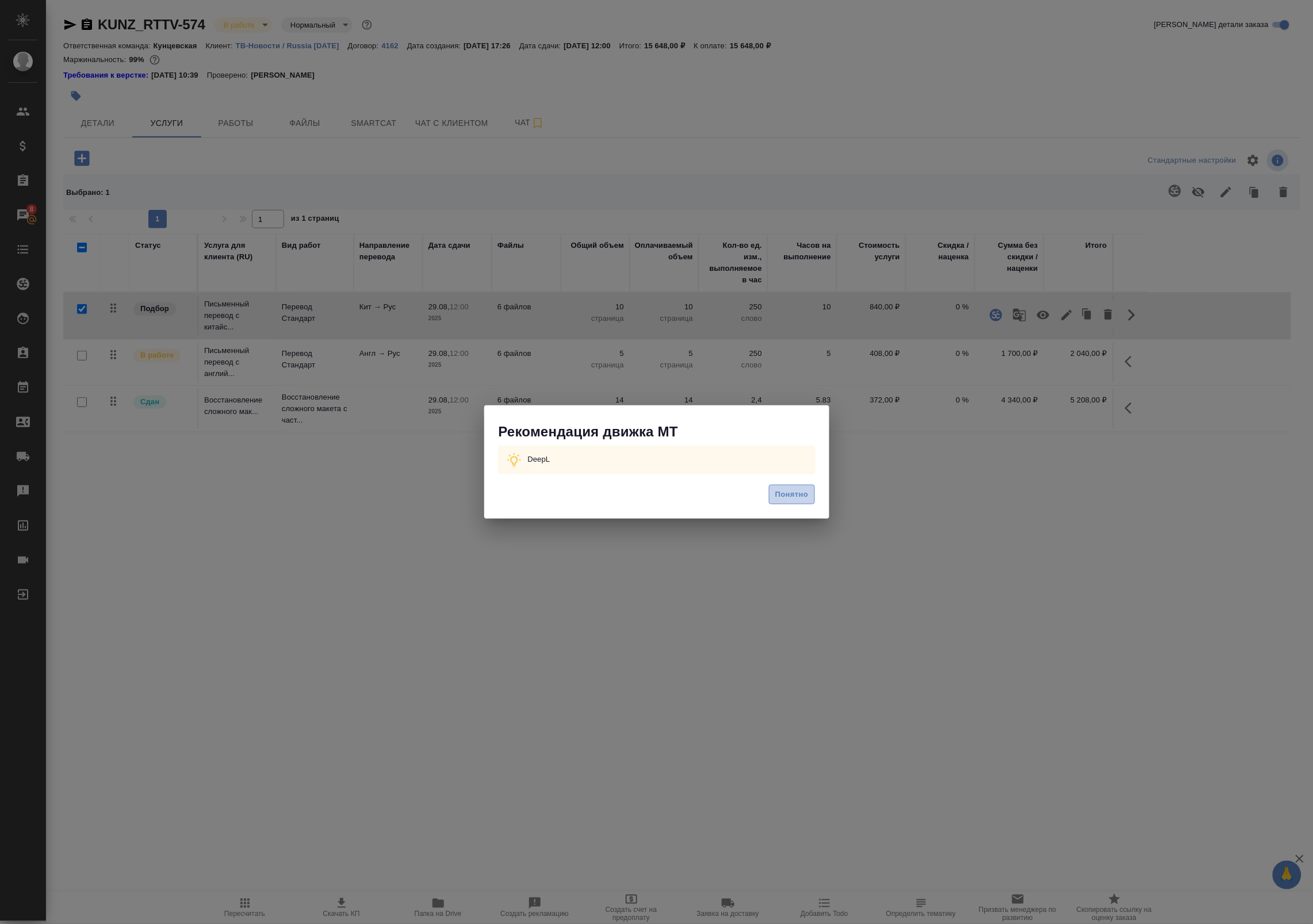
click at [772, 489] on button "Понятно" at bounding box center [791, 494] width 45 height 20
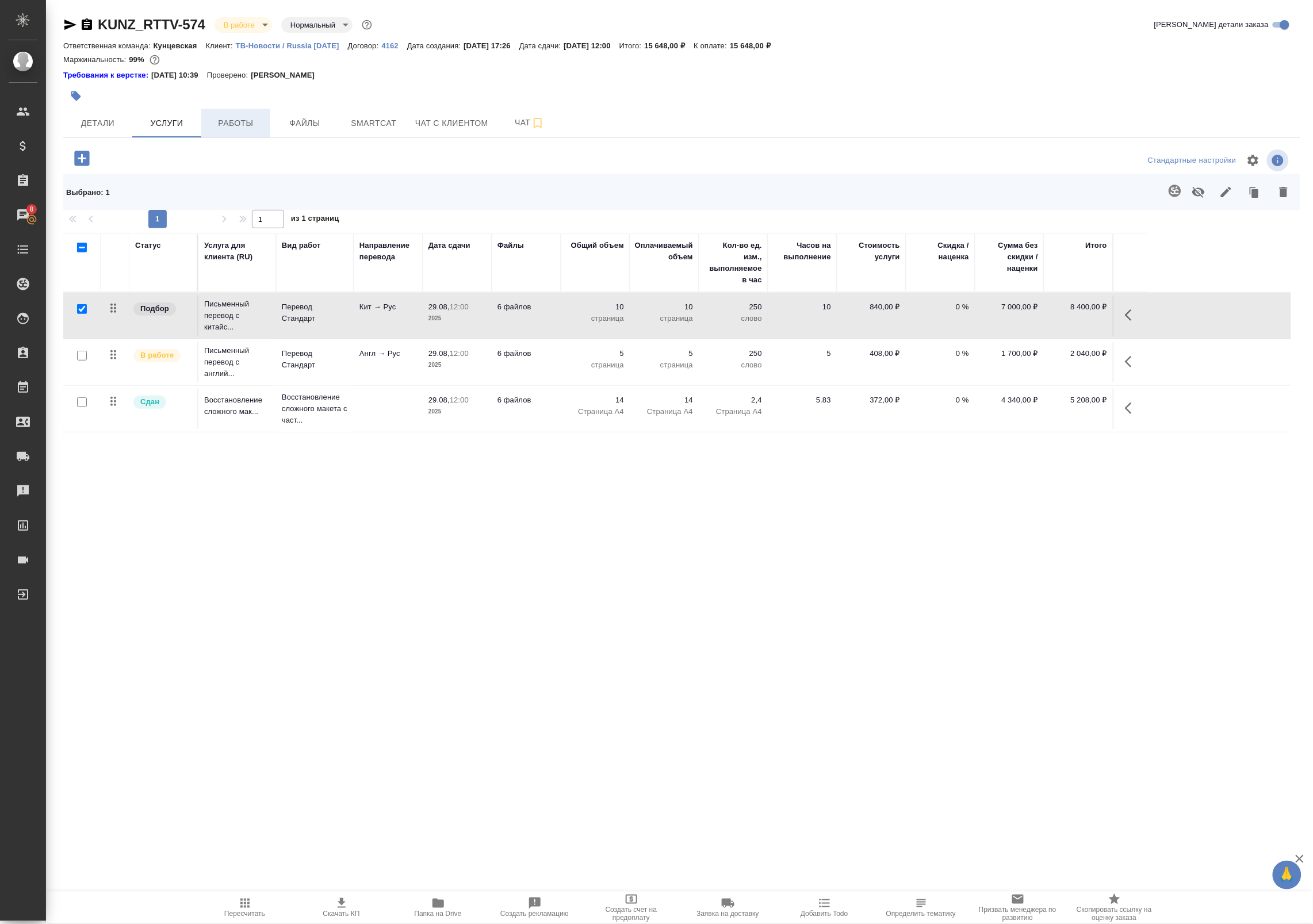
click at [236, 113] on button "Работы" at bounding box center [235, 123] width 69 height 29
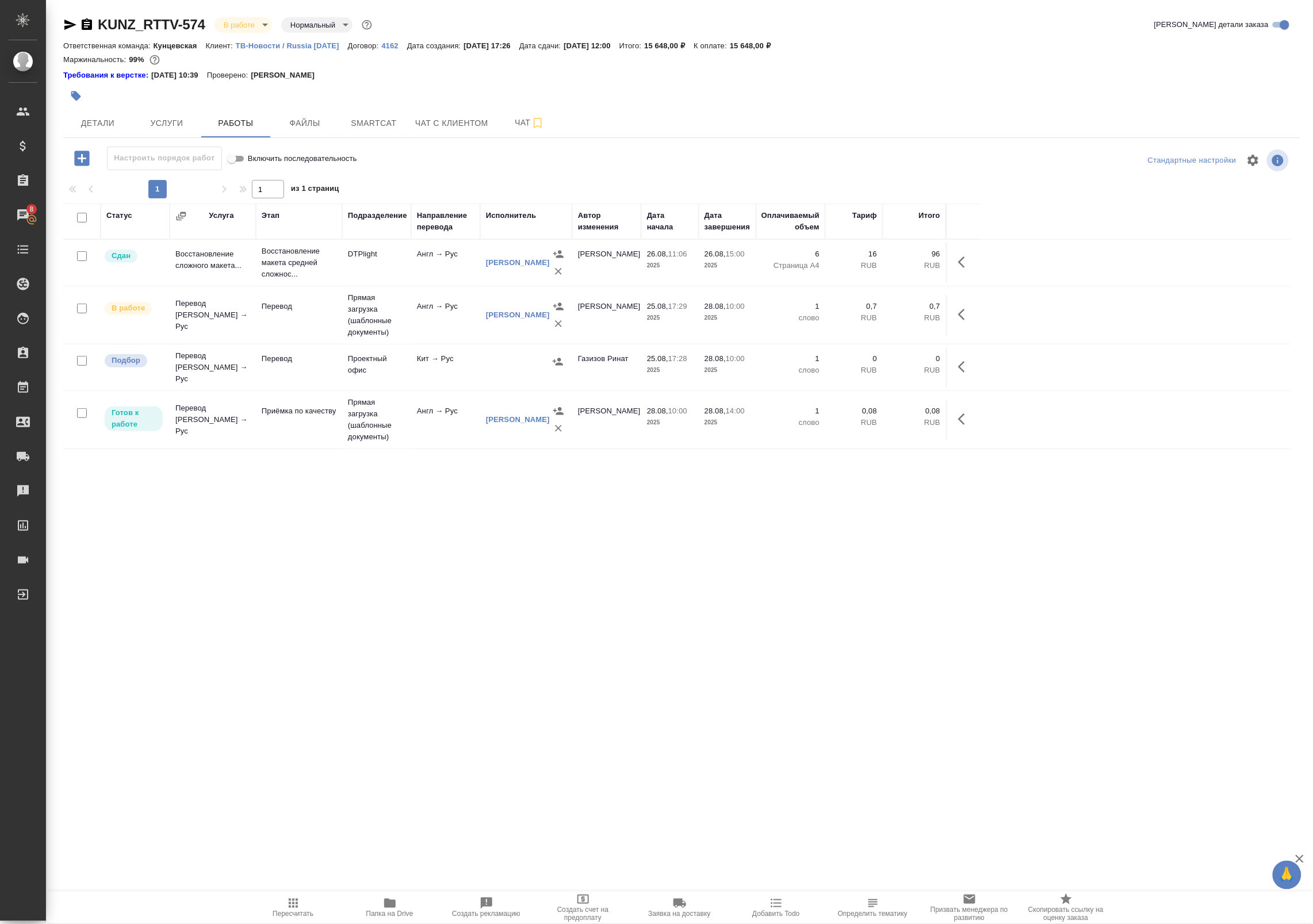
click at [512, 370] on td at bounding box center [526, 367] width 92 height 40
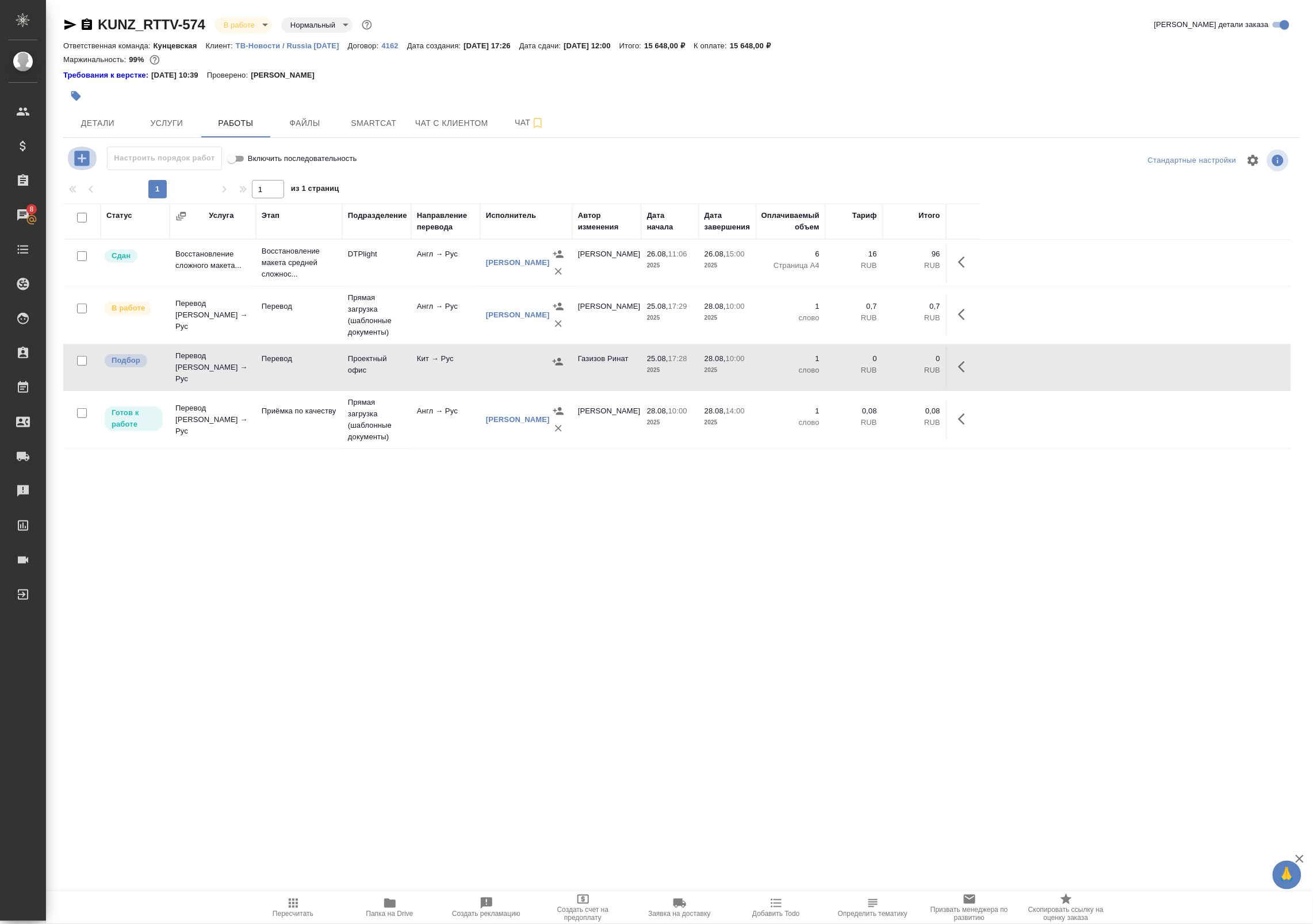
click at [74, 156] on icon "button" at bounding box center [81, 158] width 20 height 20
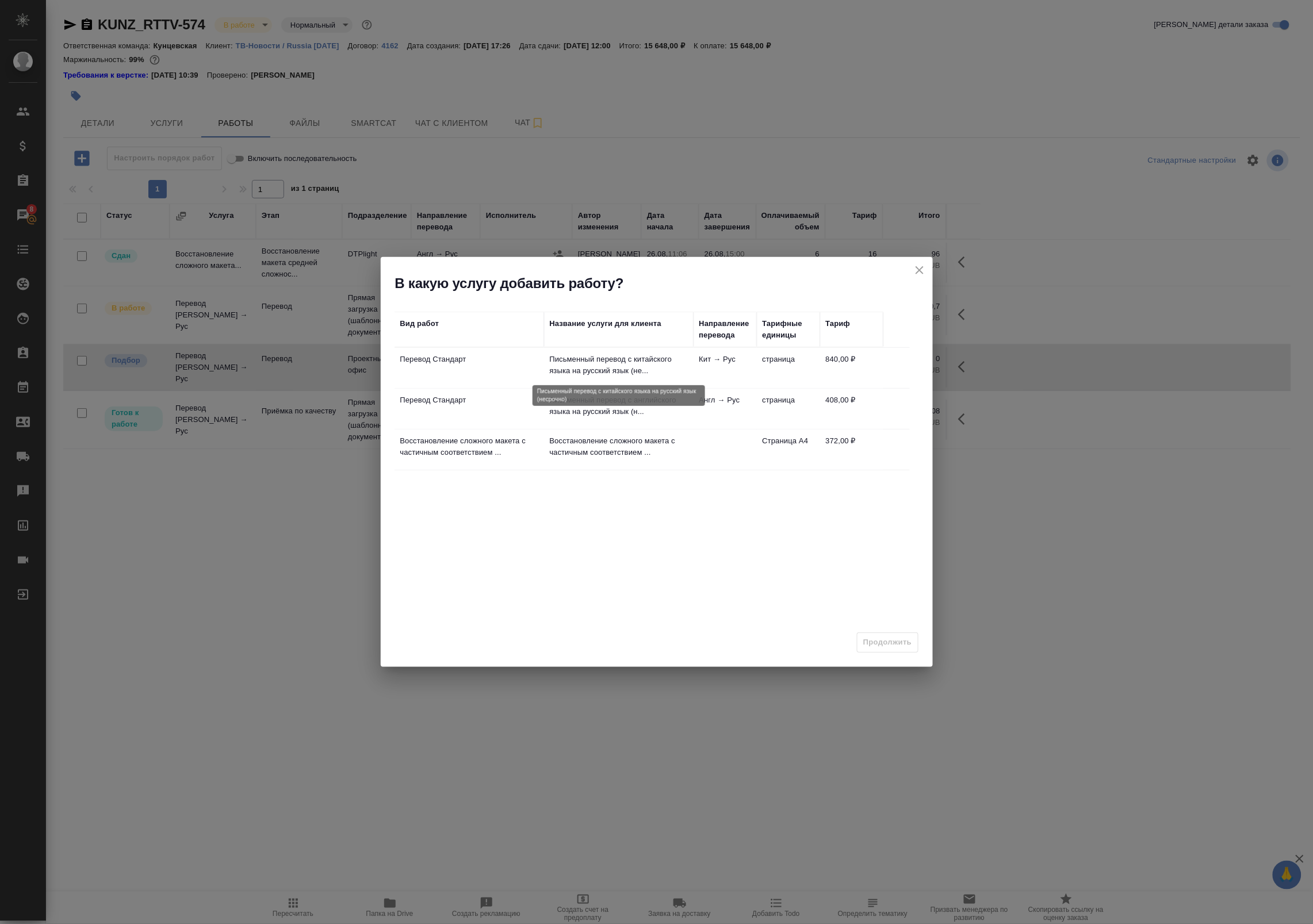
click at [631, 365] on p "Письменный перевод с китайского языка на русский язык (не..." at bounding box center [619, 365] width 138 height 23
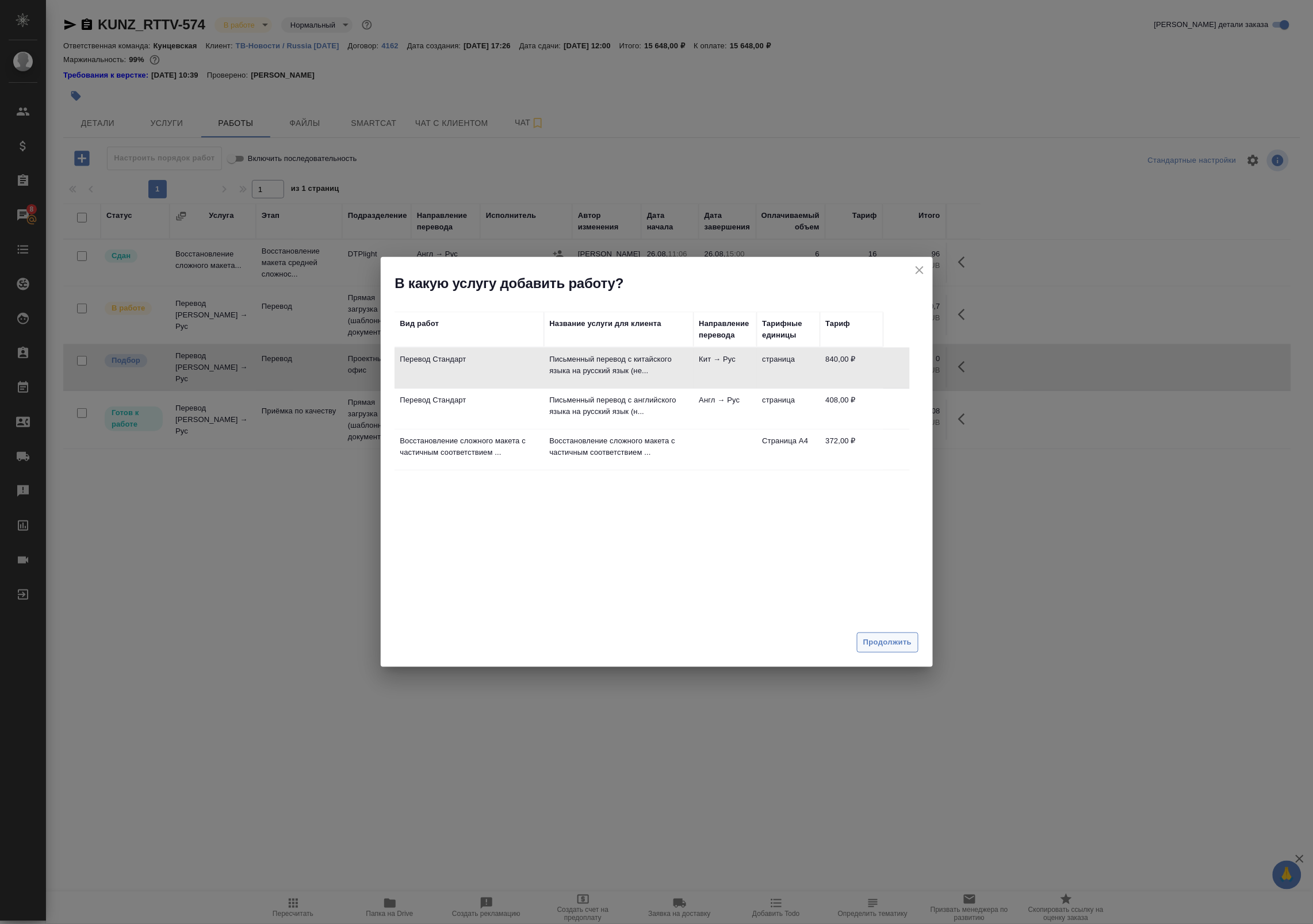
click at [877, 648] on span "Продолжить" at bounding box center [887, 643] width 48 height 13
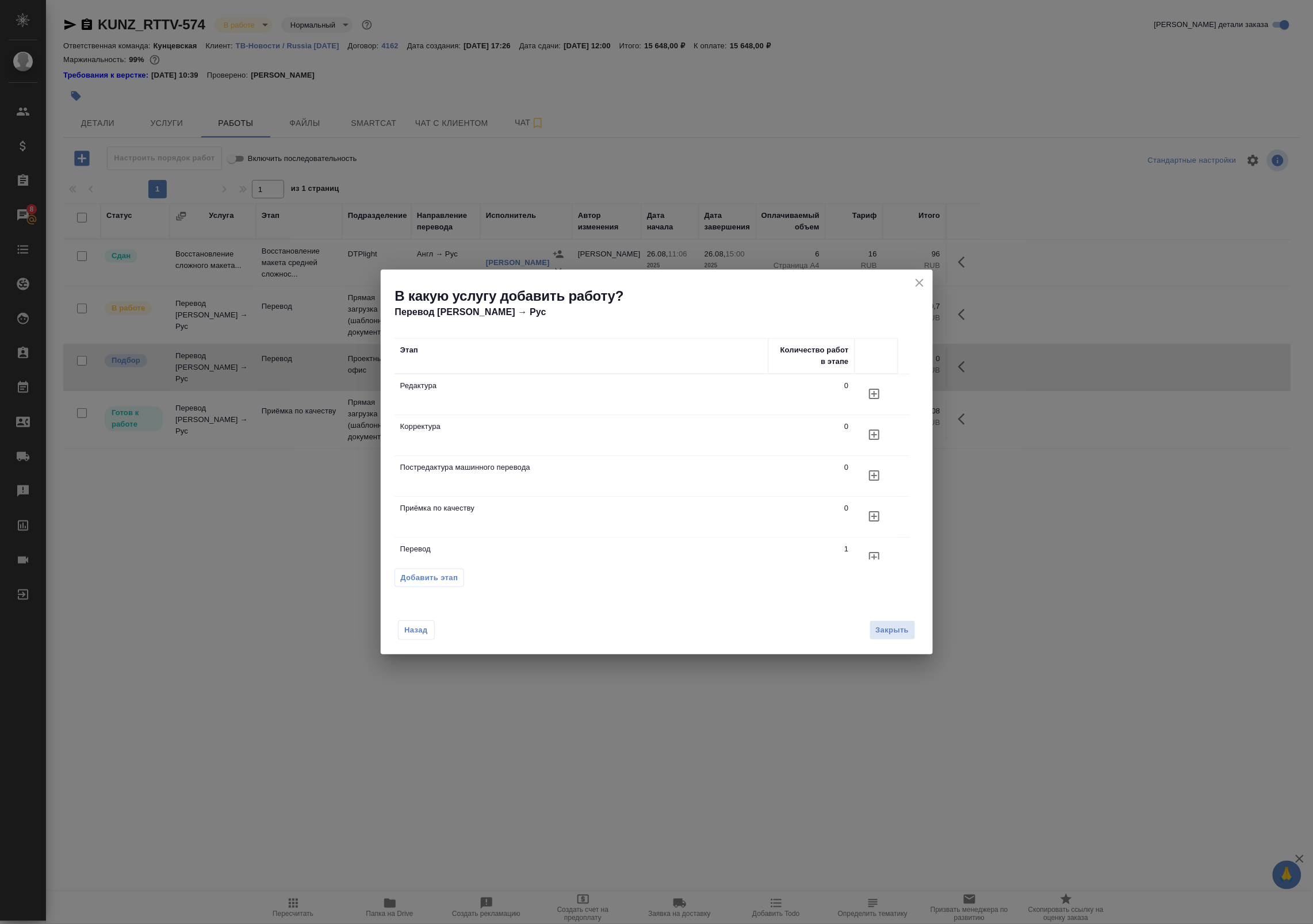
click at [541, 473] on td "Постредактура машинного перевода" at bounding box center [581, 476] width 374 height 40
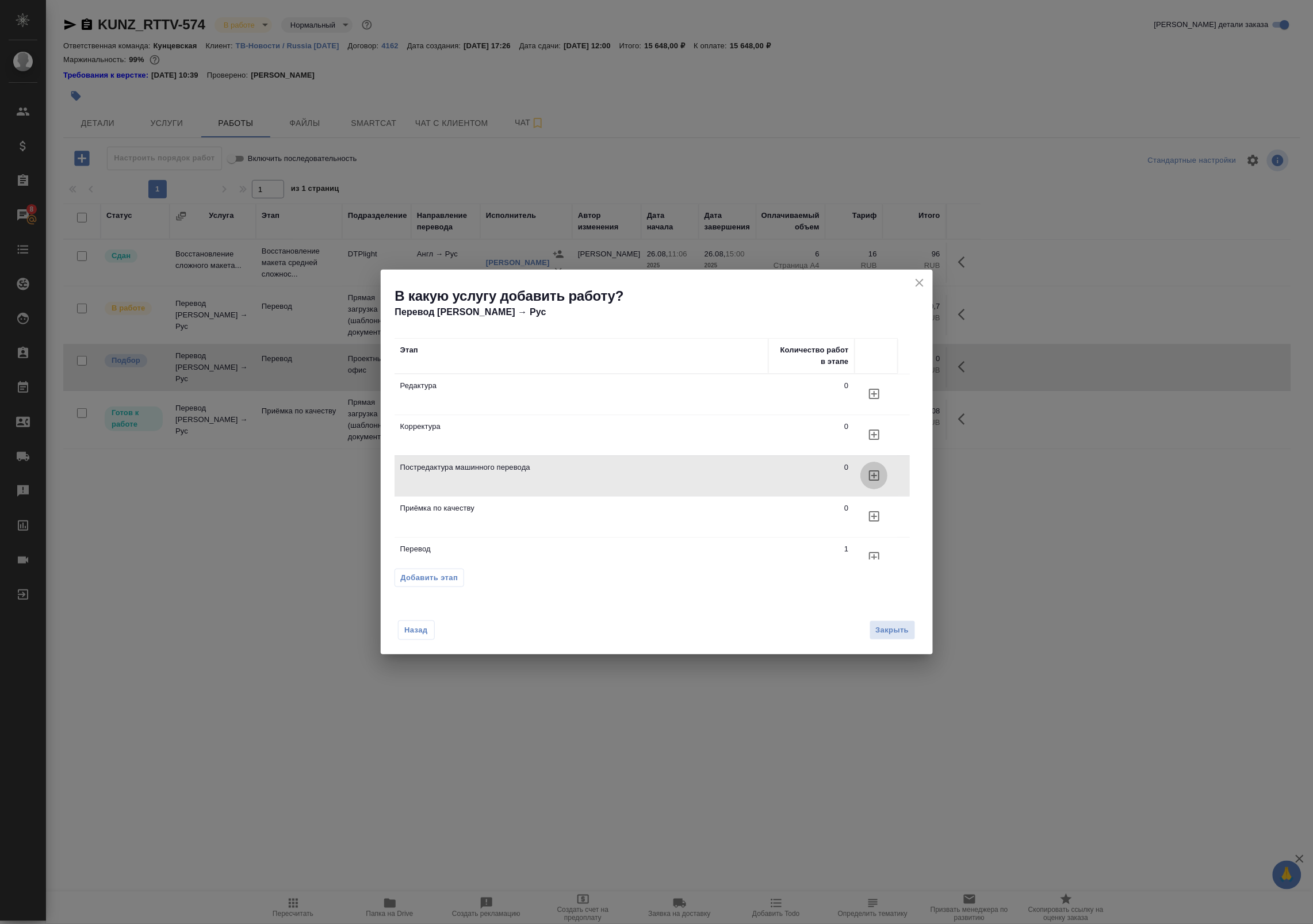
click at [871, 479] on icon "button" at bounding box center [874, 475] width 14 height 14
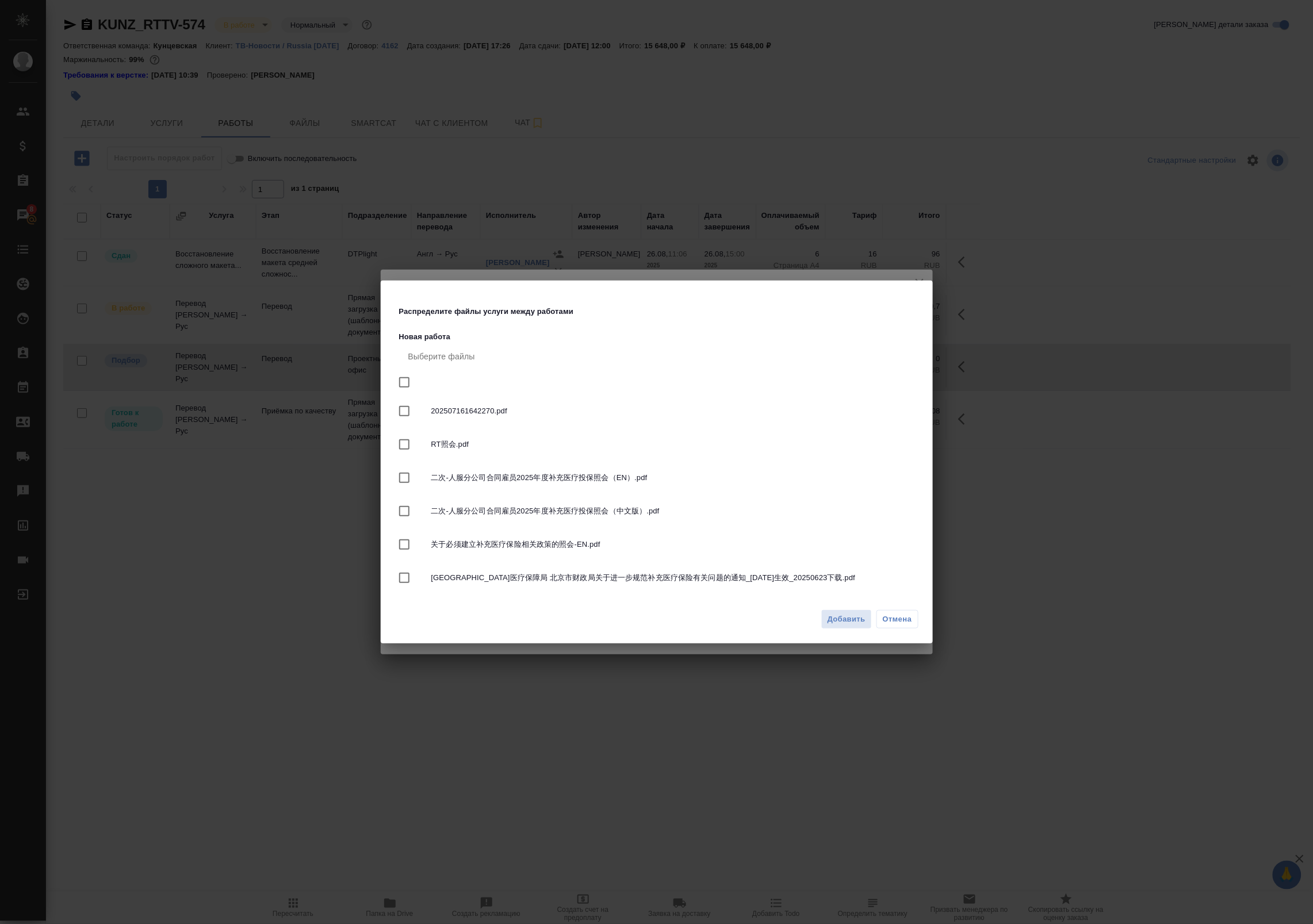
drag, startPoint x: 856, startPoint y: 623, endPoint x: 443, endPoint y: 406, distance: 466.5
click at [446, 406] on div "Распределите файлы услуги между работами Новая работа Выберите файлы 2025071616…" at bounding box center [657, 462] width 552 height 363
click at [409, 384] on input "checkbox" at bounding box center [404, 382] width 24 height 24
checkbox input "true"
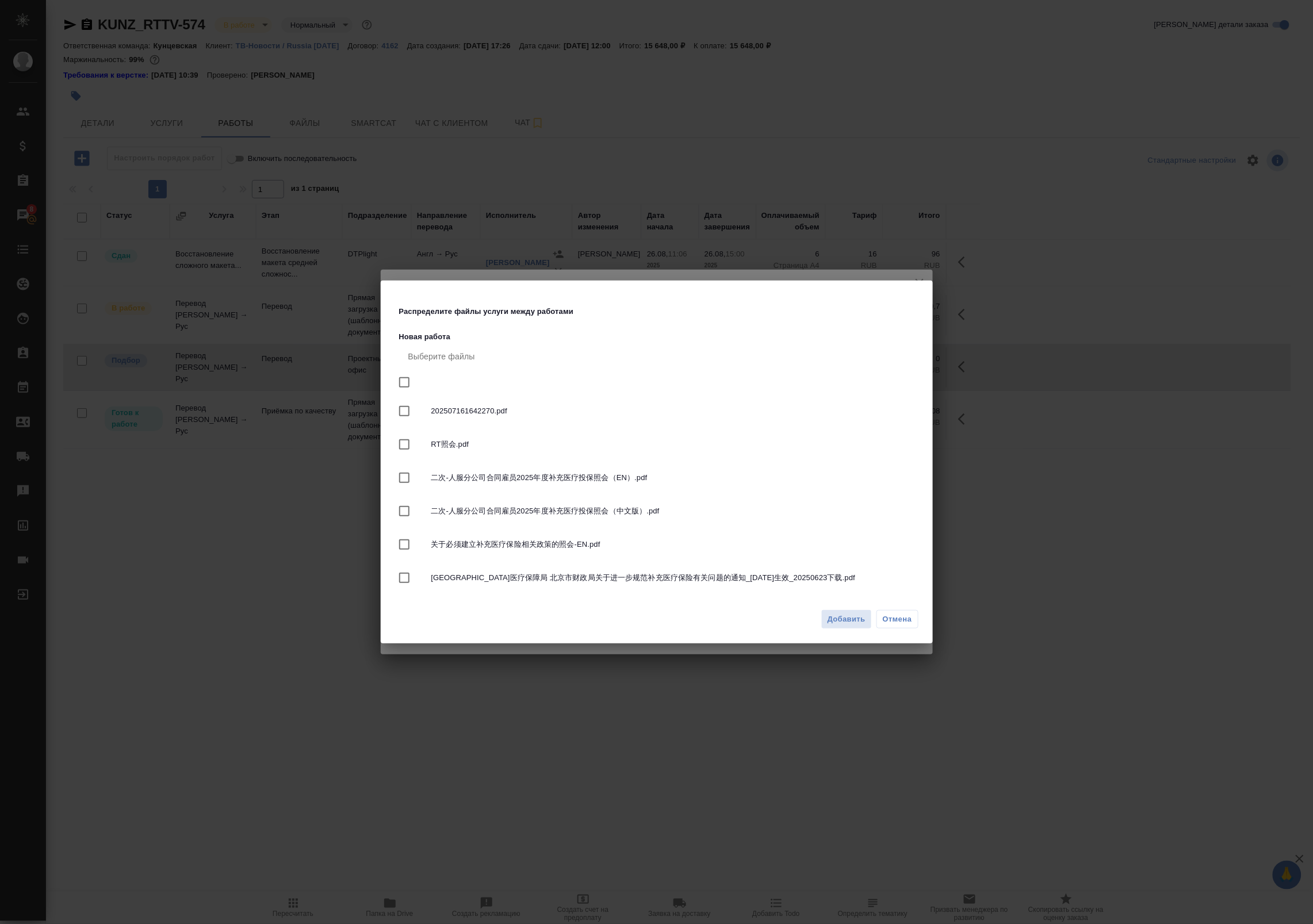
checkbox input "true"
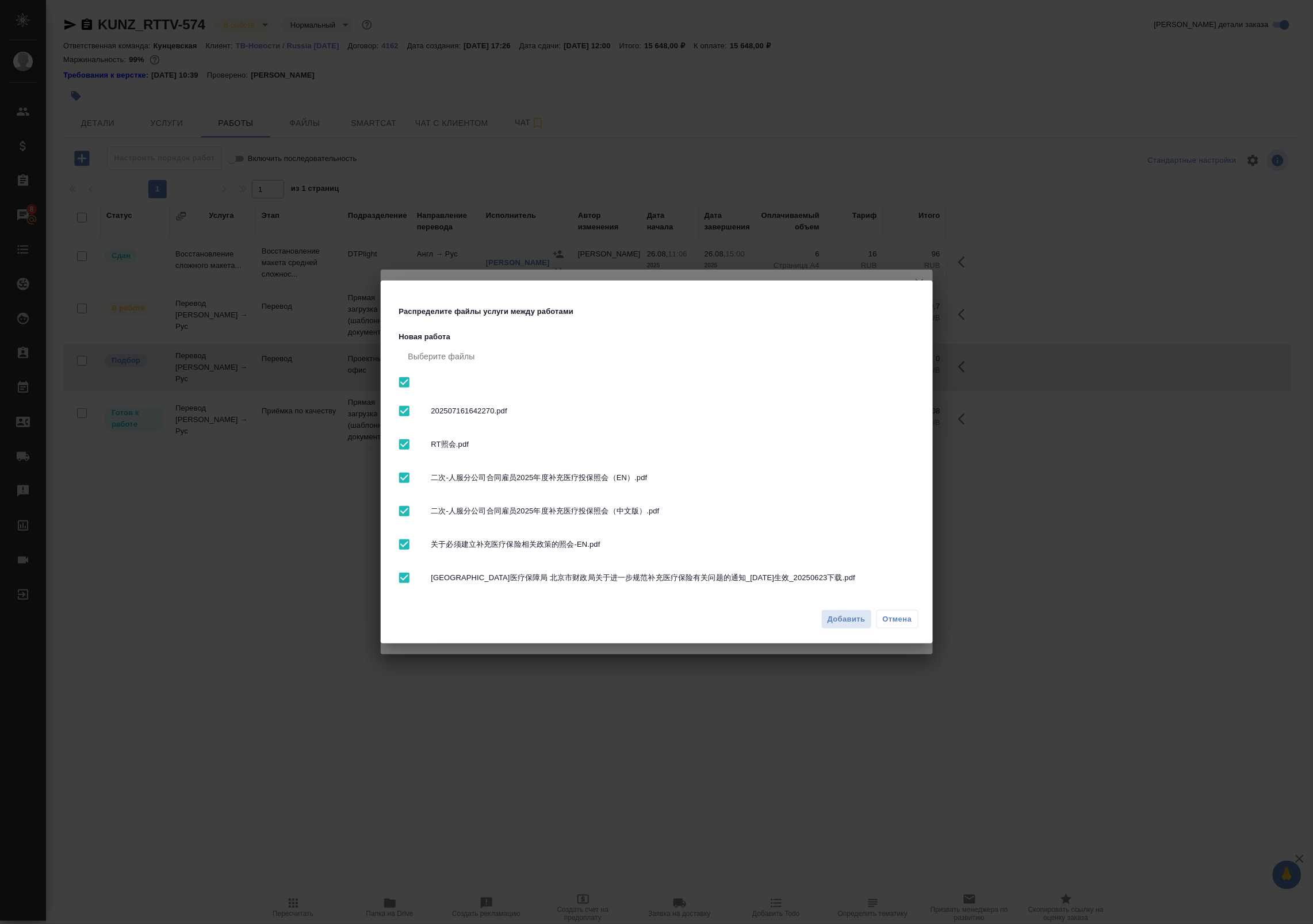
click at [406, 382] on input "checkbox" at bounding box center [404, 382] width 24 height 24
checkbox input "false"
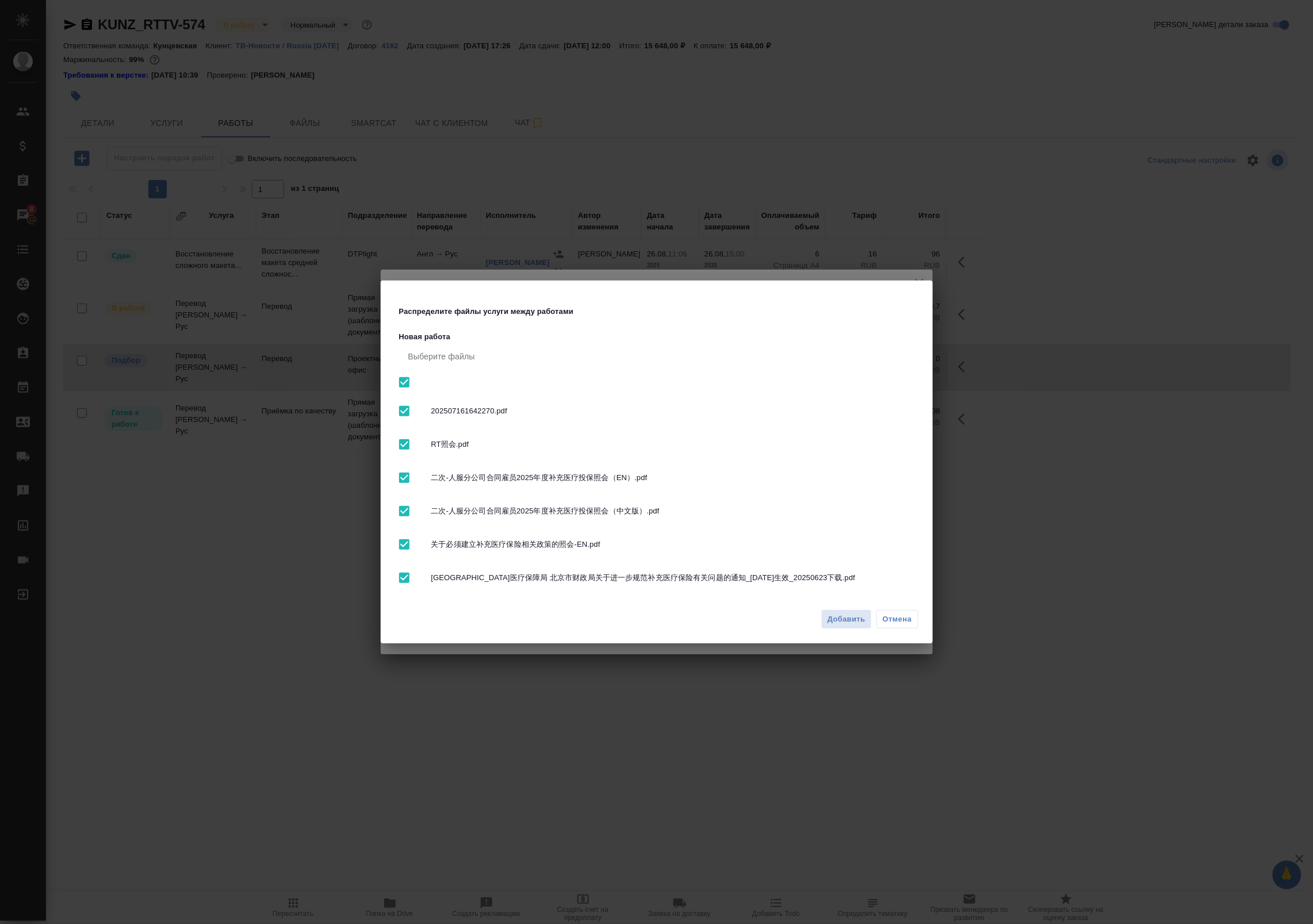
checkbox input "false"
click at [835, 619] on span "Добавить" at bounding box center [846, 620] width 38 height 13
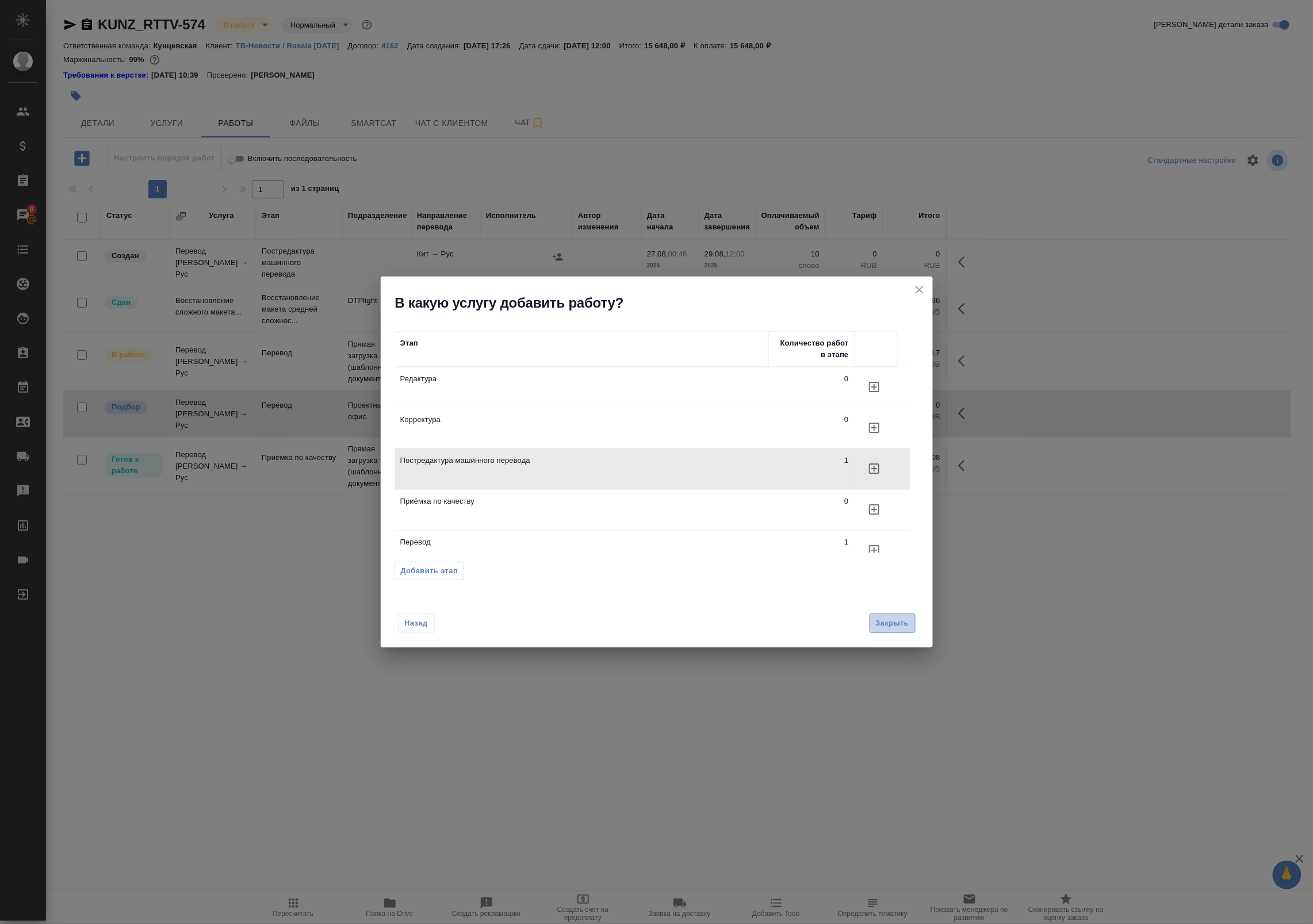
click at [884, 625] on span "Закрыть" at bounding box center [892, 623] width 33 height 13
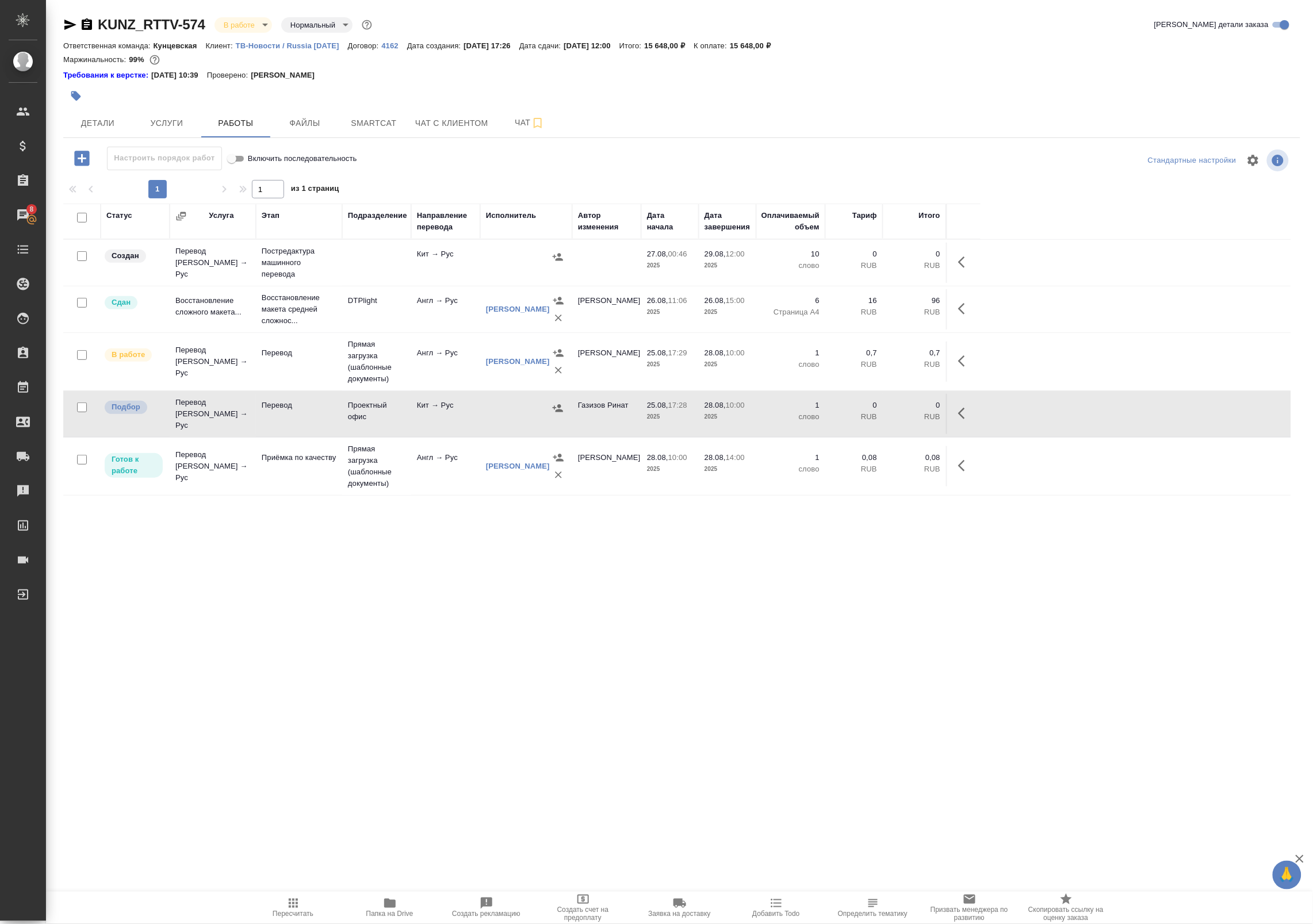
click at [463, 269] on td "Кит → Рус" at bounding box center [446, 263] width 69 height 40
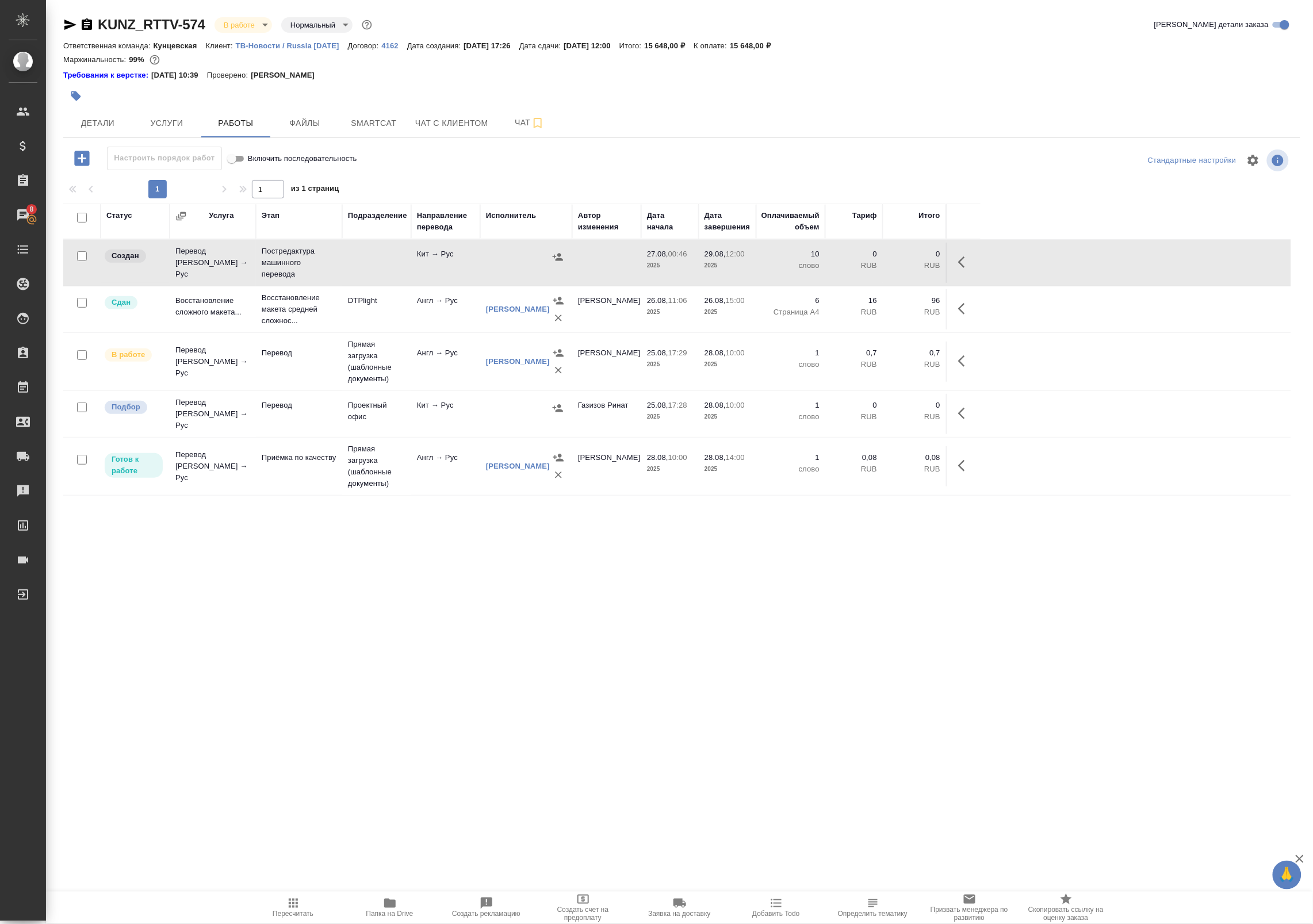
click at [959, 264] on icon "button" at bounding box center [965, 262] width 14 height 14
click at [886, 268] on icon "button" at bounding box center [880, 262] width 14 height 14
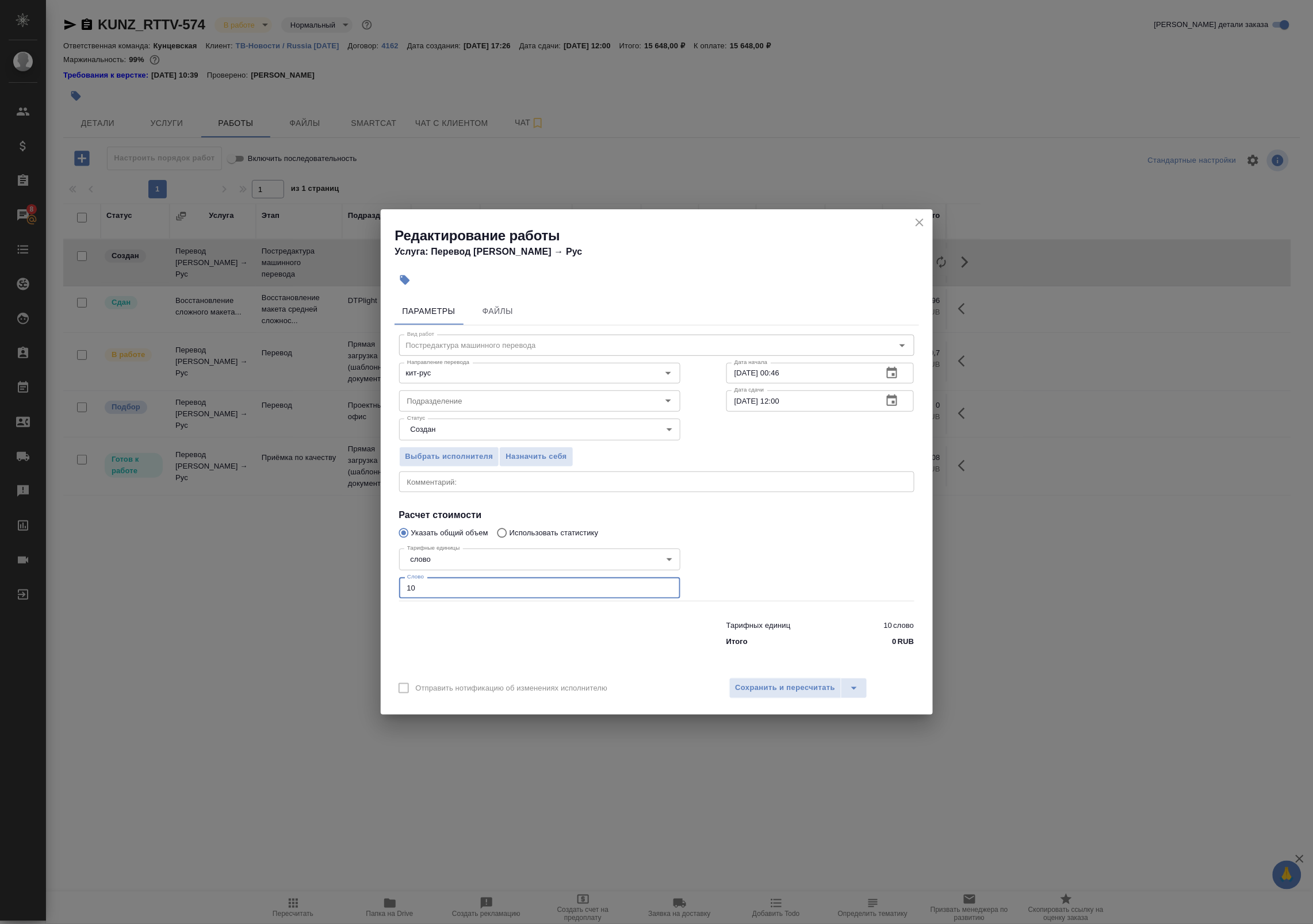
drag, startPoint x: 485, startPoint y: 593, endPoint x: 344, endPoint y: 581, distance: 141.5
click at [347, 581] on div "Редактирование работы Услуга: Перевод Стандарт Кит → Рус Параметры Файлы Вид ра…" at bounding box center [656, 462] width 1313 height 924
paste input "2442.2"
type input "2442.2"
click at [800, 696] on button "Сохранить и пересчитать" at bounding box center [785, 688] width 113 height 21
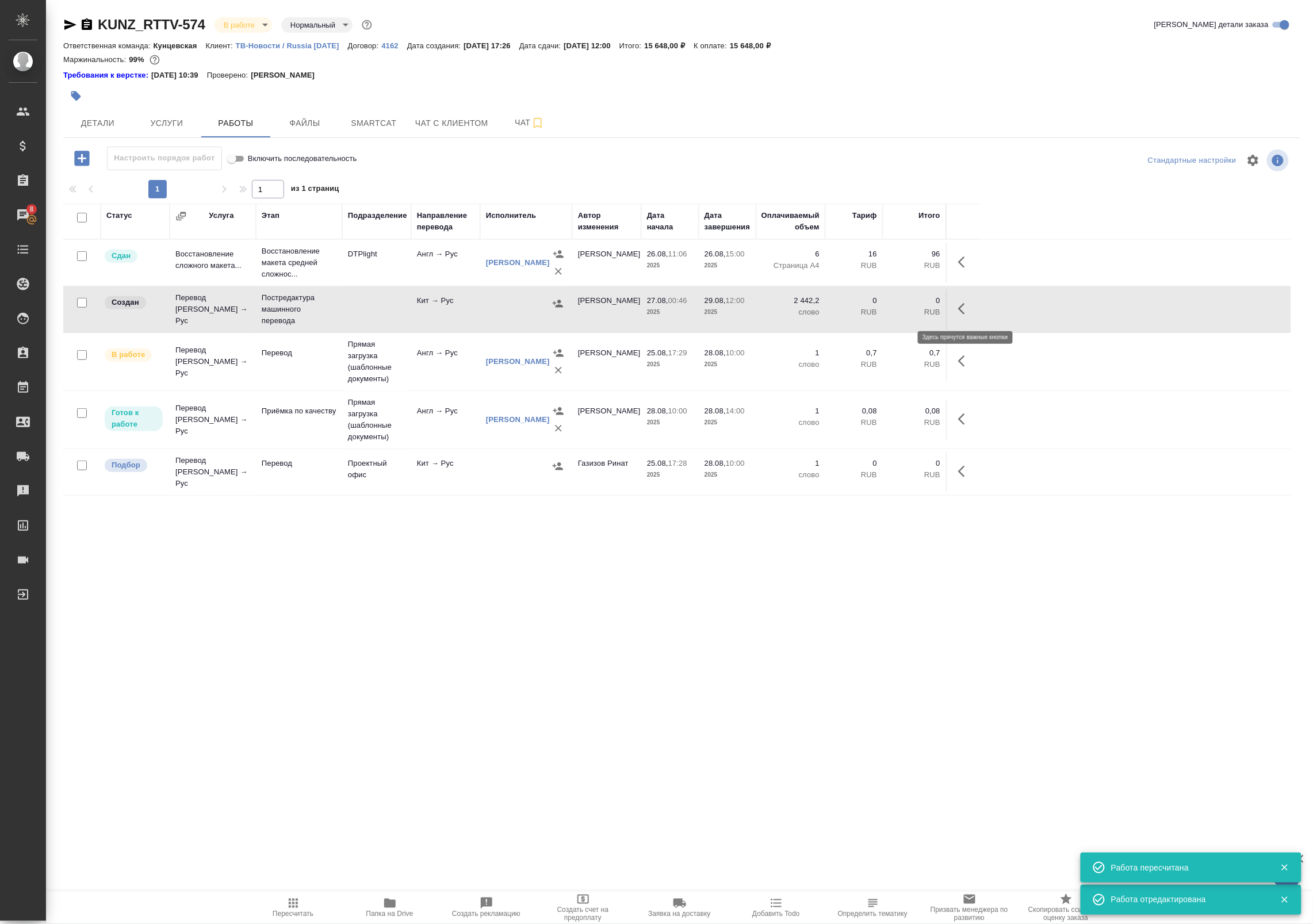
click at [960, 301] on button "button" at bounding box center [965, 309] width 28 height 28
click at [880, 310] on icon "button" at bounding box center [880, 308] width 10 height 10
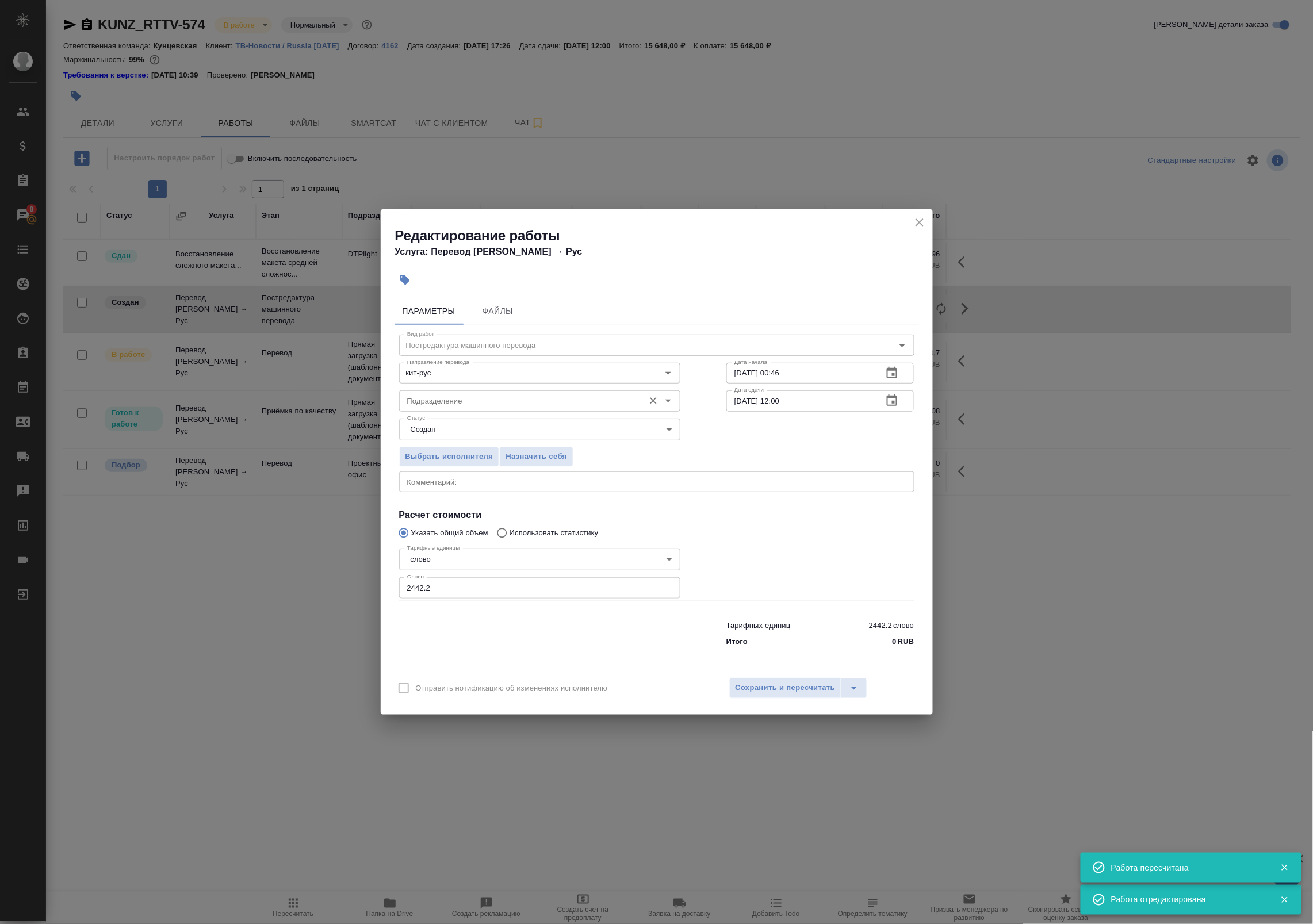
drag, startPoint x: 473, startPoint y: 412, endPoint x: 464, endPoint y: 409, distance: 9.5
click at [467, 412] on div "Статус Создан created Статус" at bounding box center [540, 429] width 327 height 75
click at [464, 404] on input "Подразделение" at bounding box center [520, 401] width 236 height 14
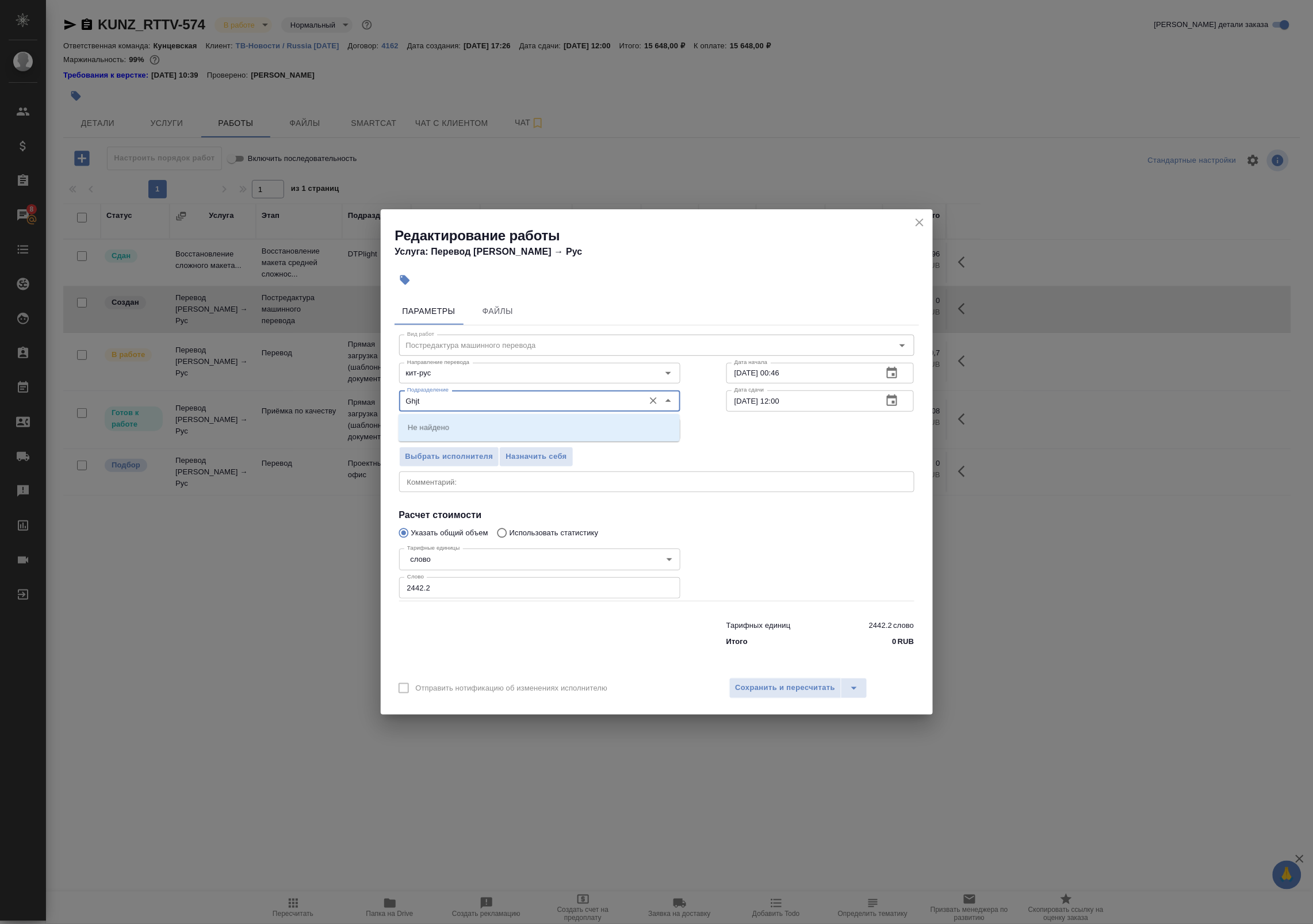
drag, startPoint x: 377, startPoint y: 388, endPoint x: 276, endPoint y: 380, distance: 101.3
click at [276, 380] on div "Редактирование работы Услуга: Перевод Стандарт Кит → Рус Параметры Файлы Вид ра…" at bounding box center [656, 462] width 1313 height 924
click at [492, 447] on li "Проектный офис" at bounding box center [539, 448] width 281 height 21
type input "Проектный офис"
click at [892, 401] on icon "button" at bounding box center [892, 401] width 14 height 14
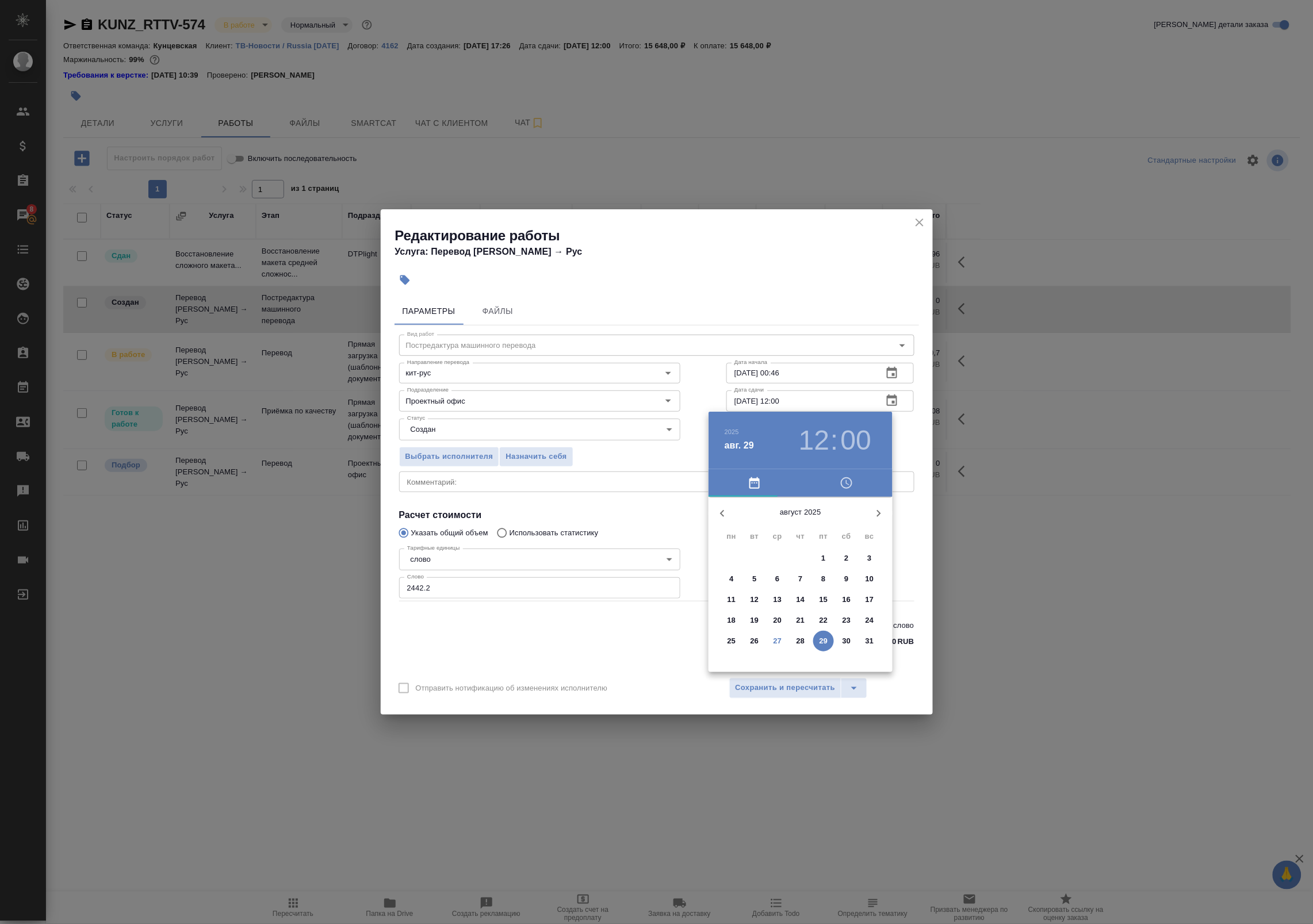
drag, startPoint x: 917, startPoint y: 237, endPoint x: 918, endPoint y: 227, distance: 10.0
click at [917, 234] on div at bounding box center [656, 462] width 1313 height 924
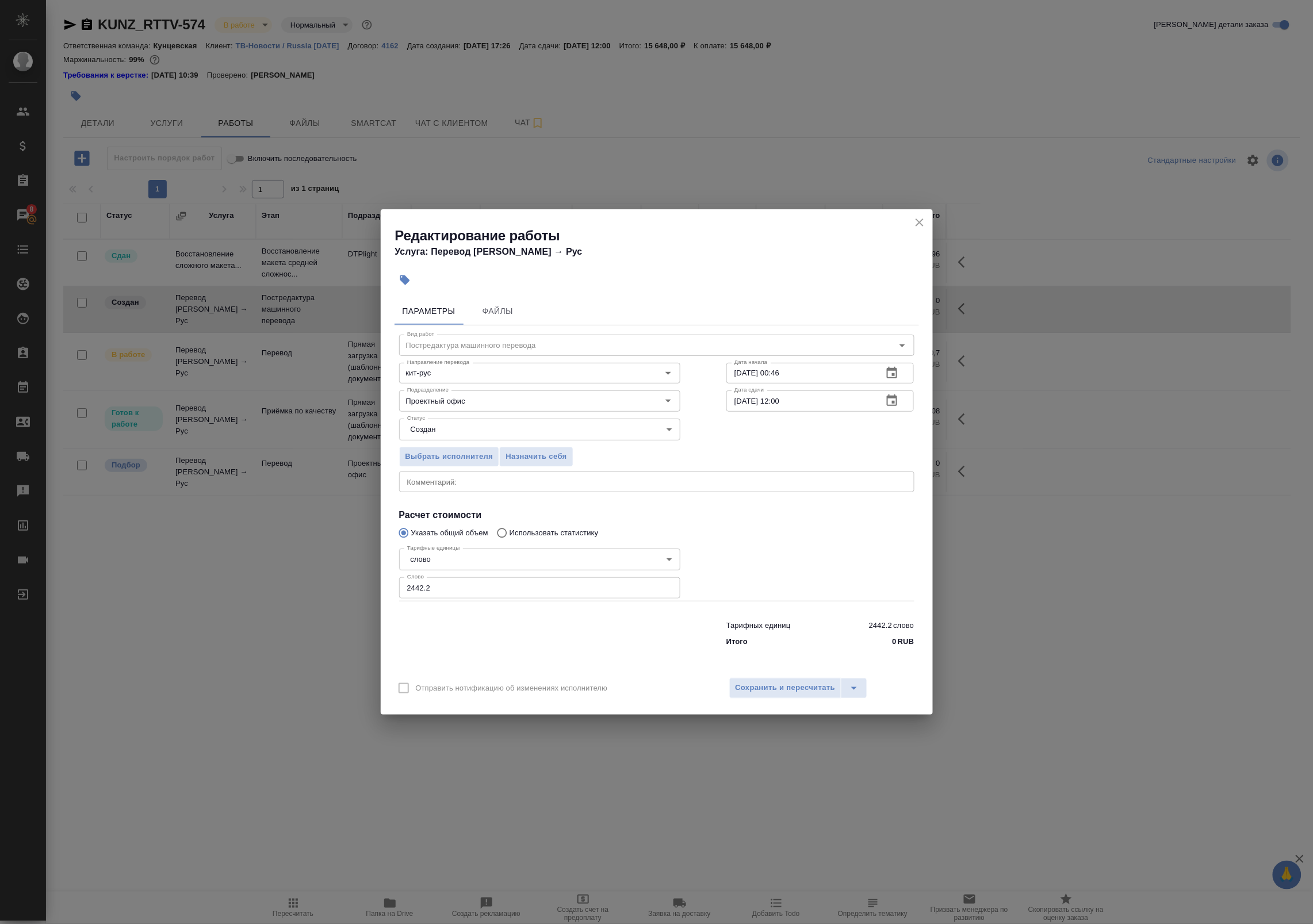
click at [918, 227] on div "2025 авг. 29 12 : 00 август 2025 пн вт ср чт пт сб вс 28 29 30 31 1 2 3 4 5 6 7…" at bounding box center [656, 462] width 1313 height 924
click at [920, 225] on icon "close" at bounding box center [919, 222] width 14 height 14
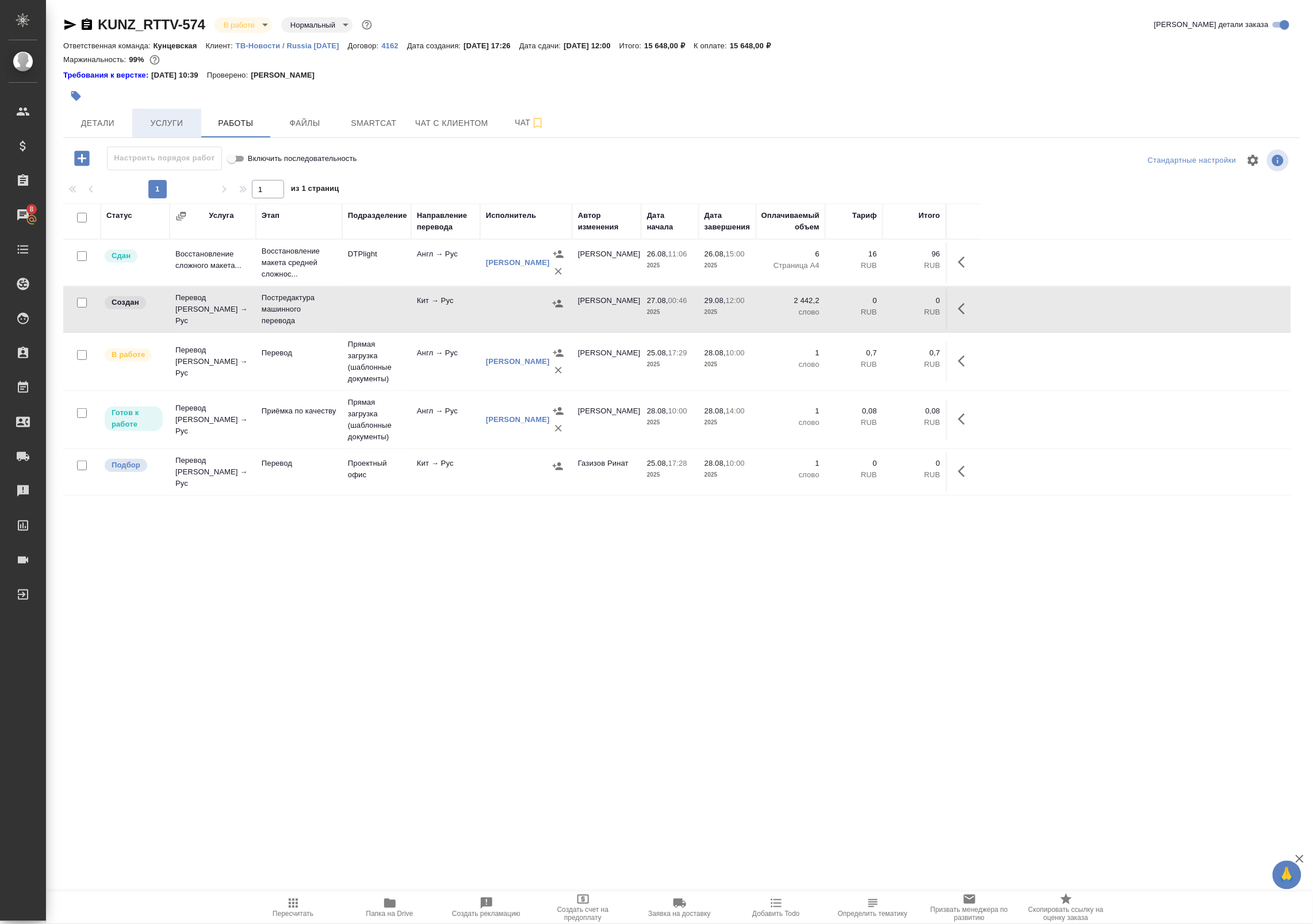
click at [171, 125] on span "Услуги" at bounding box center [167, 123] width 55 height 14
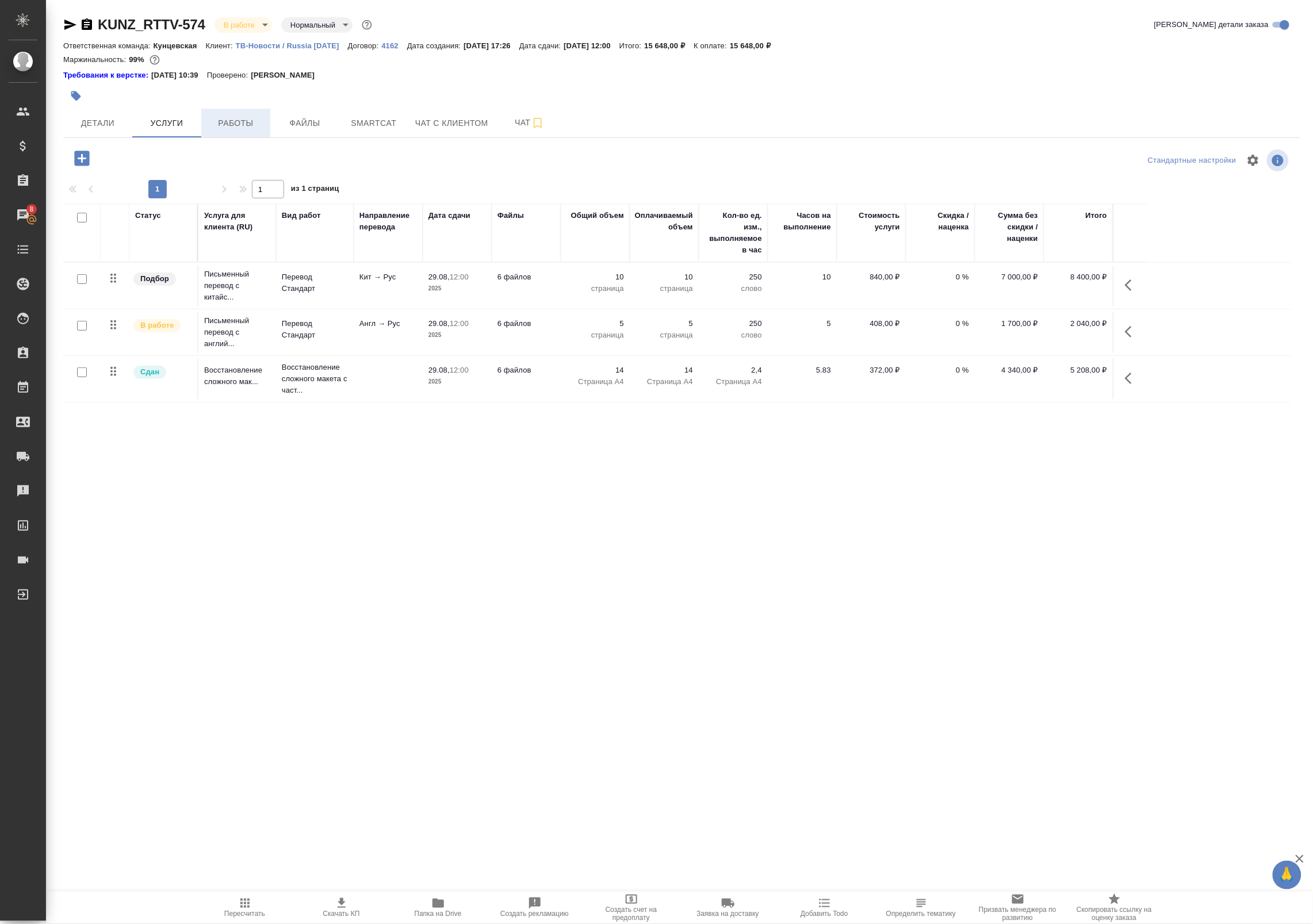
click at [249, 124] on span "Работы" at bounding box center [235, 123] width 55 height 14
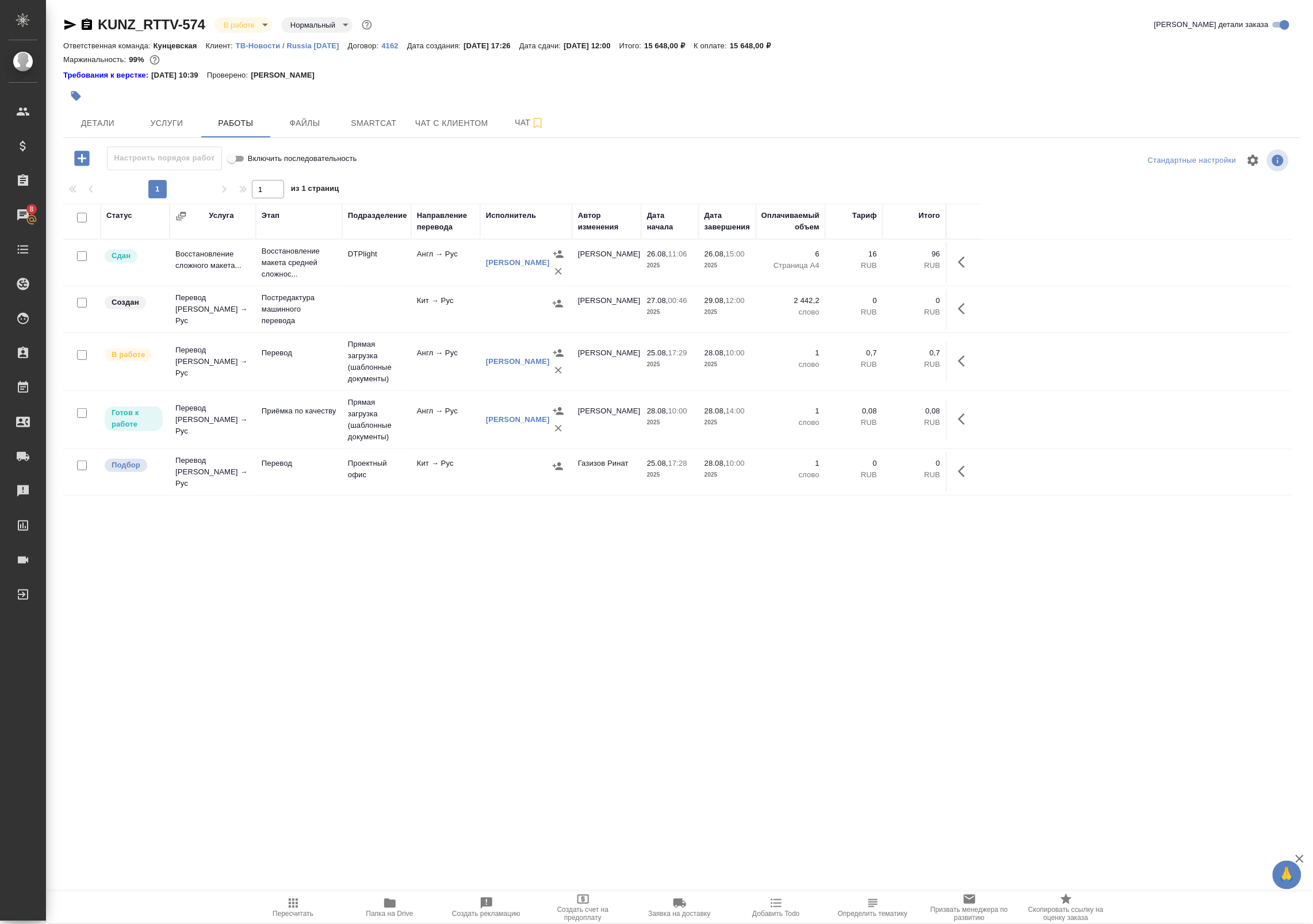
click at [960, 264] on icon "button" at bounding box center [961, 262] width 7 height 11
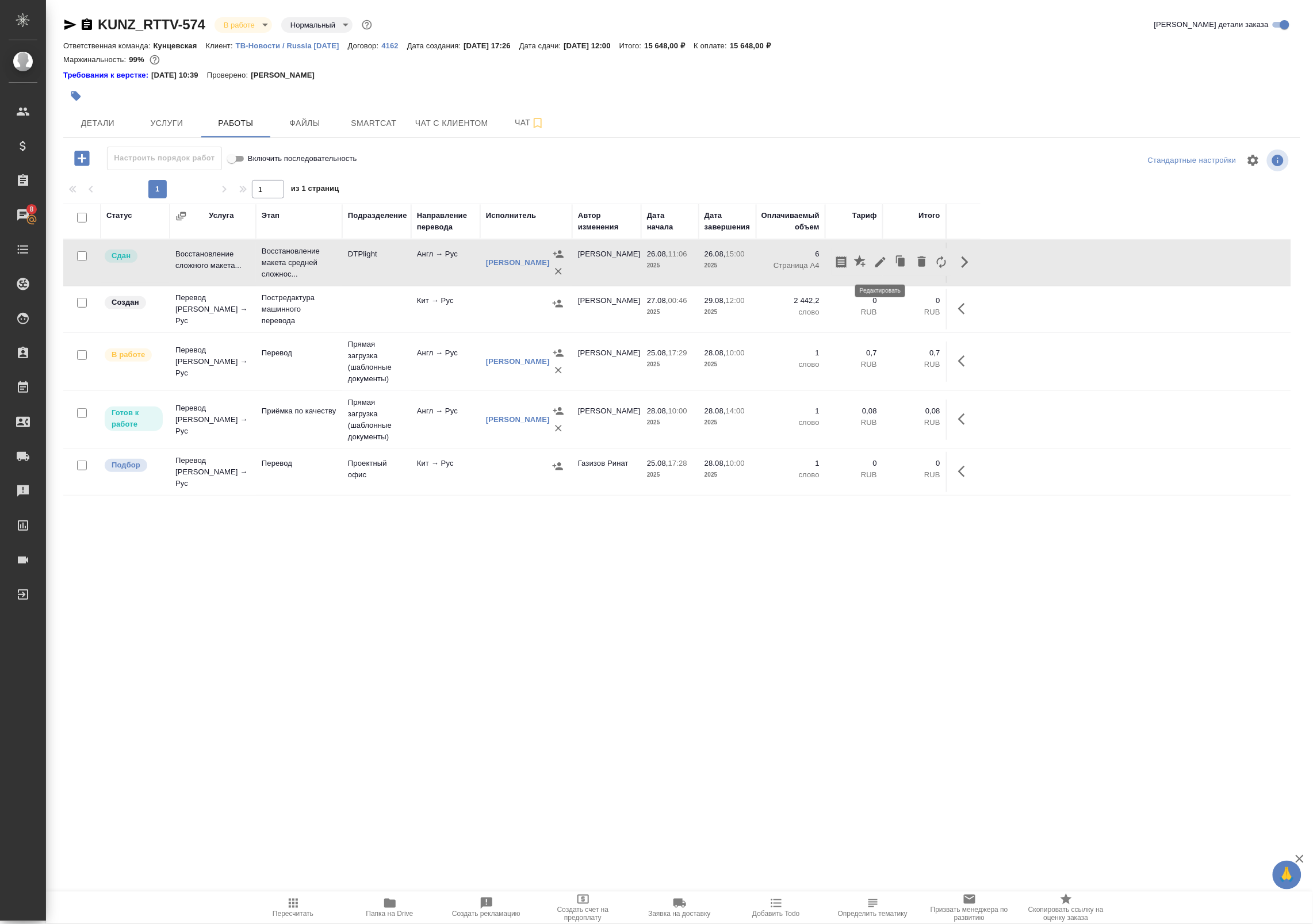
click at [874, 263] on icon "button" at bounding box center [880, 262] width 14 height 14
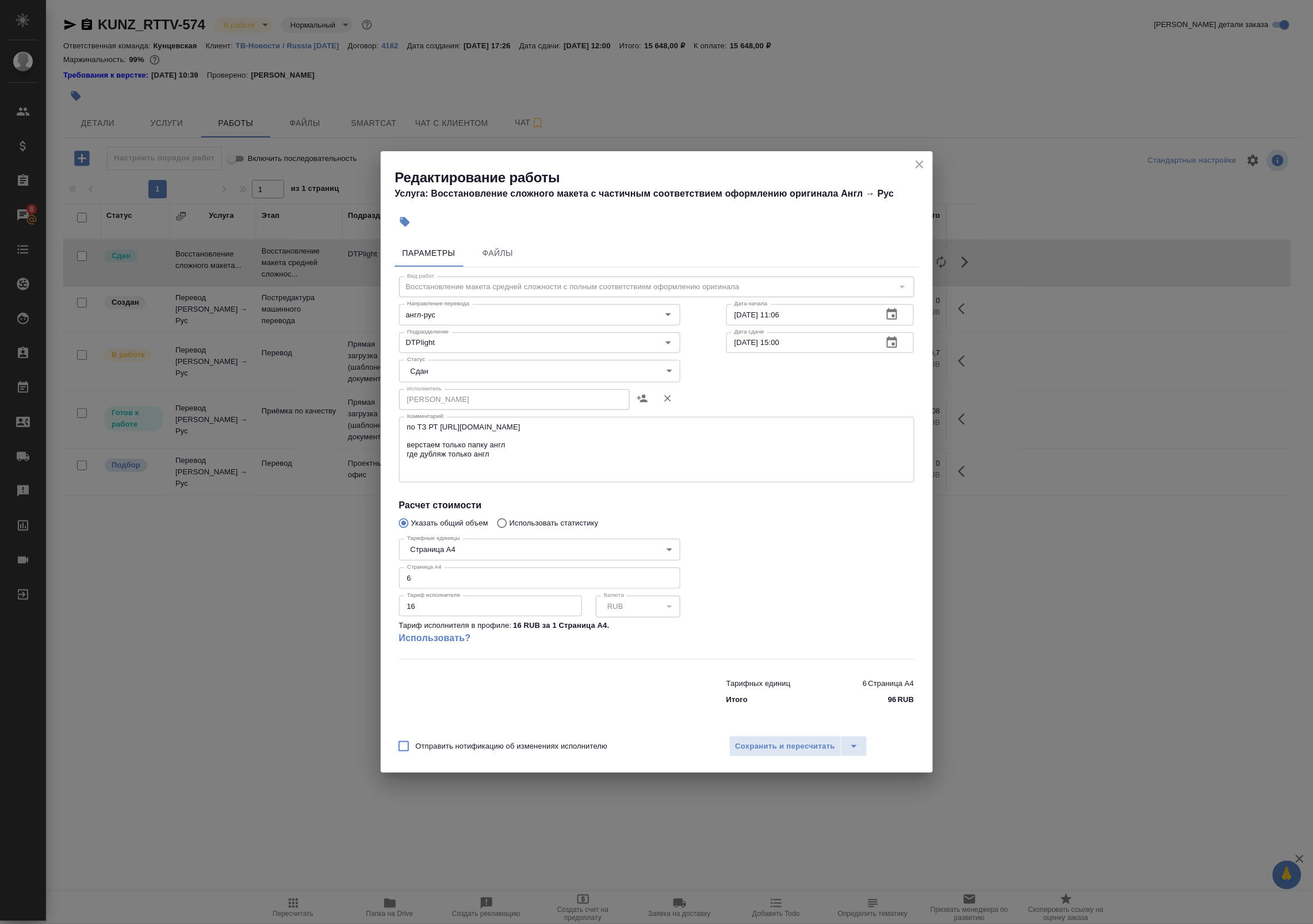
click at [893, 344] on icon "button" at bounding box center [892, 342] width 10 height 11
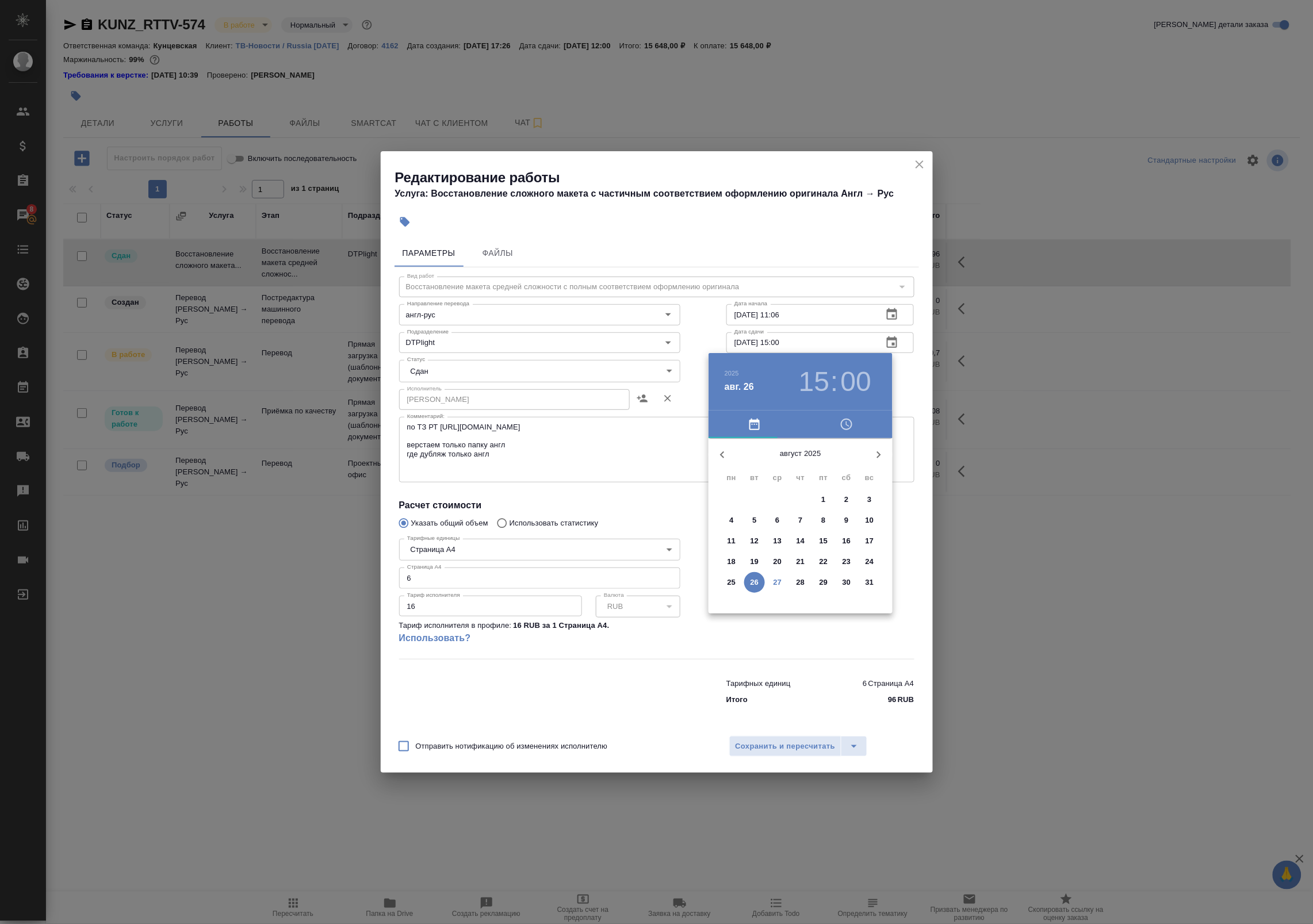
click at [775, 578] on p "27" at bounding box center [778, 582] width 8 height 11
click at [837, 549] on div at bounding box center [800, 529] width 150 height 150
type input "27.08.2025 16:00"
click at [799, 472] on div at bounding box center [800, 529] width 150 height 150
click at [909, 395] on div at bounding box center [656, 462] width 1313 height 924
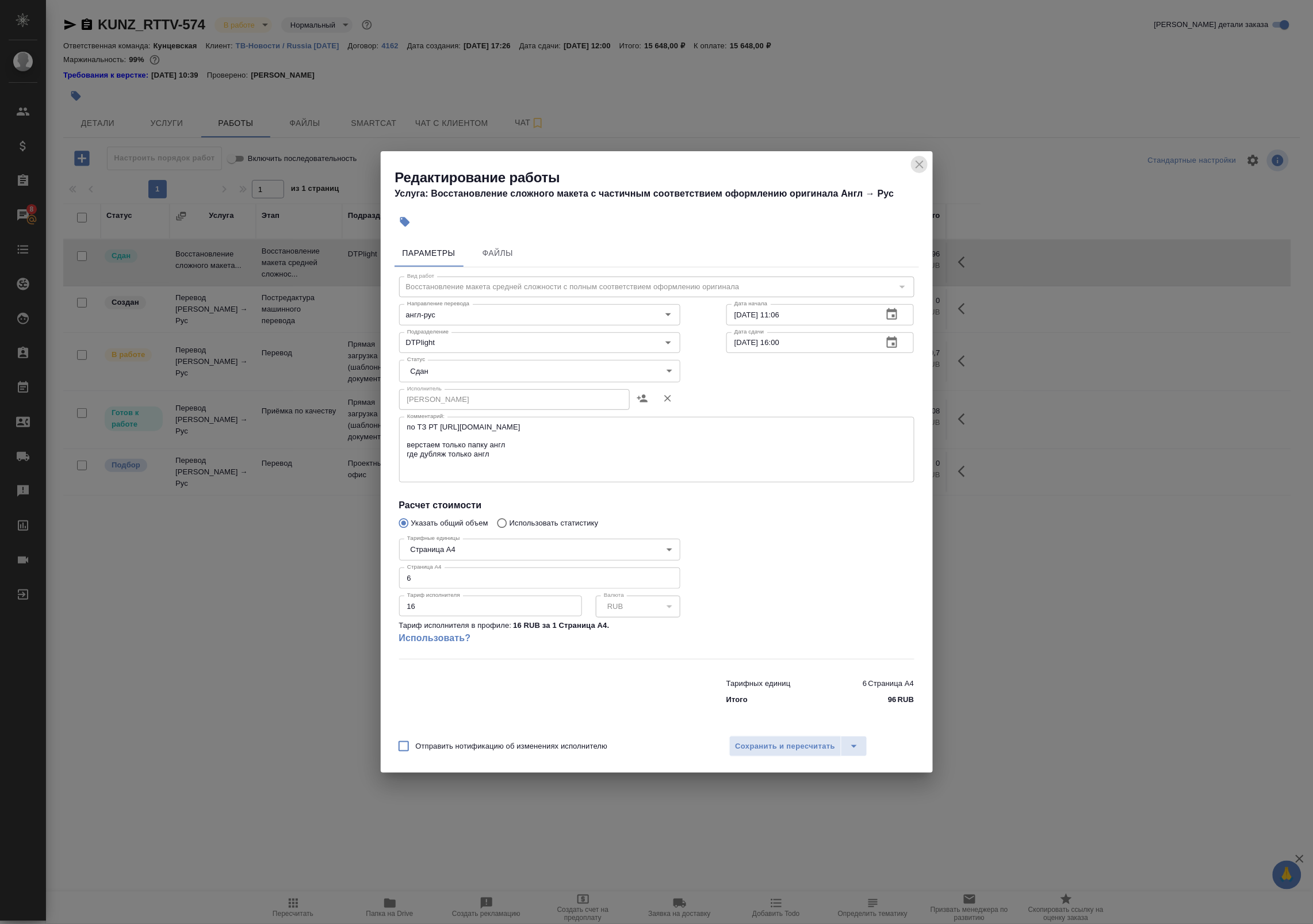
click at [916, 165] on icon "close" at bounding box center [919, 164] width 14 height 14
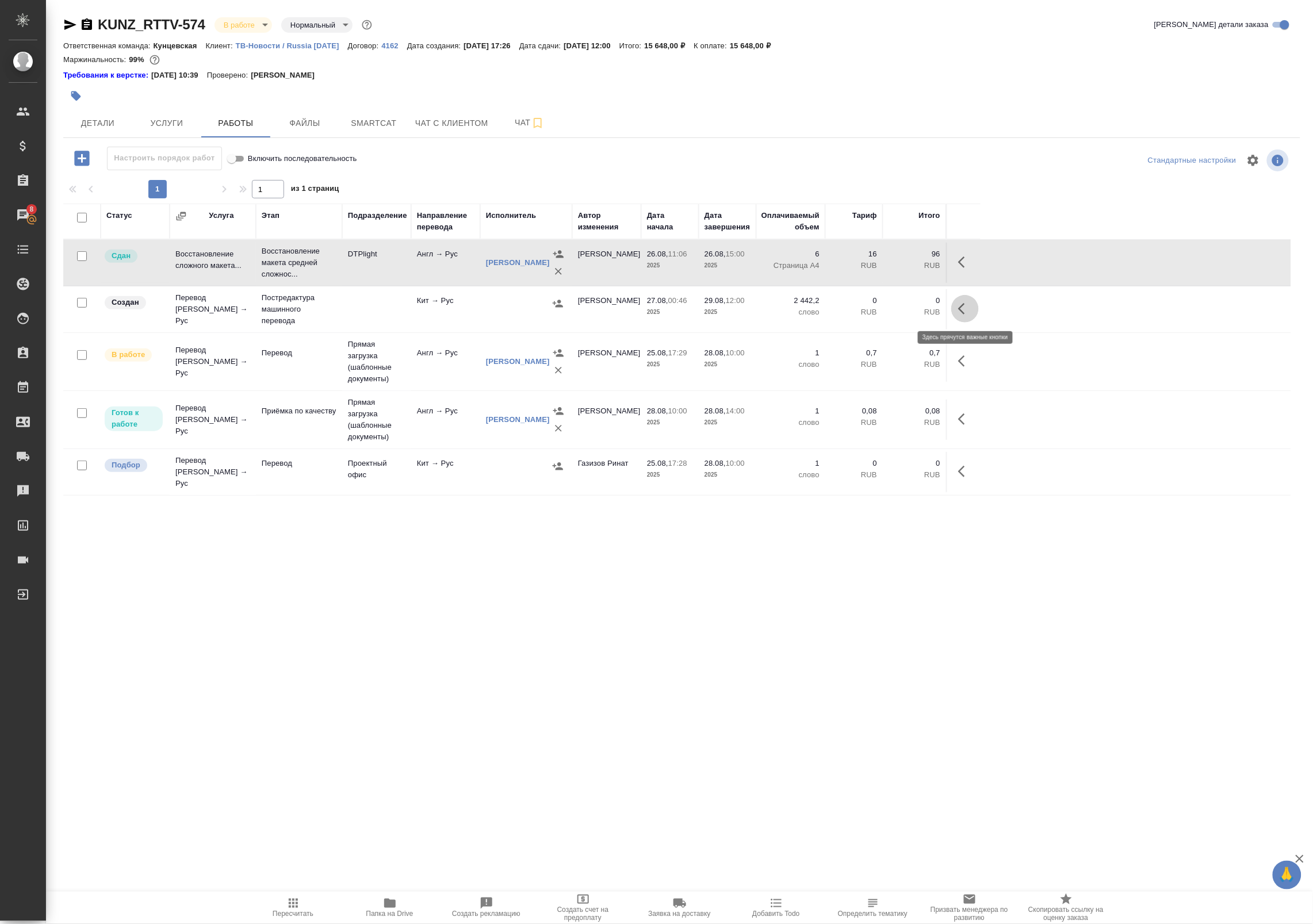
click at [961, 314] on icon "button" at bounding box center [965, 308] width 14 height 14
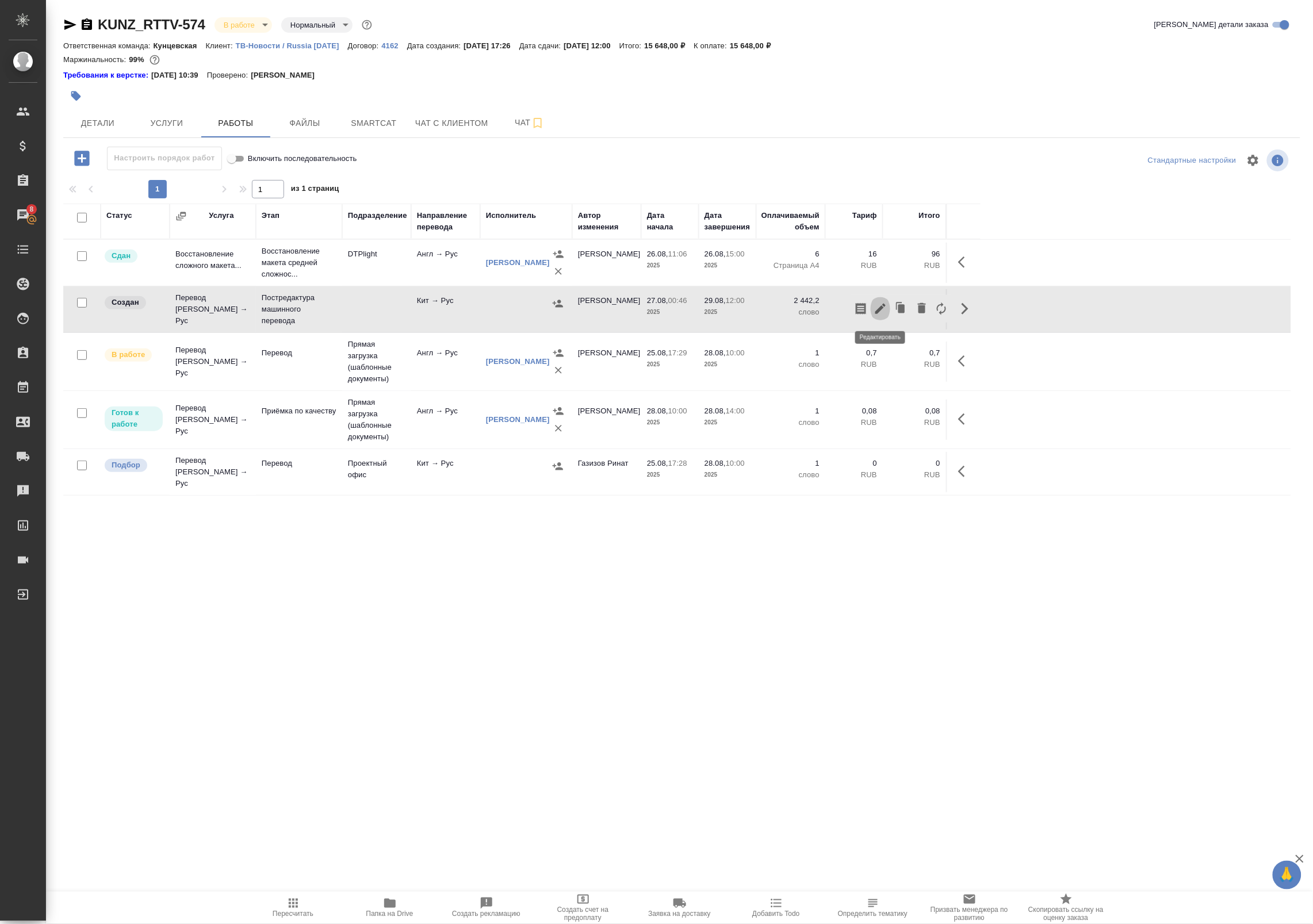
click at [883, 311] on icon "button" at bounding box center [880, 308] width 14 height 14
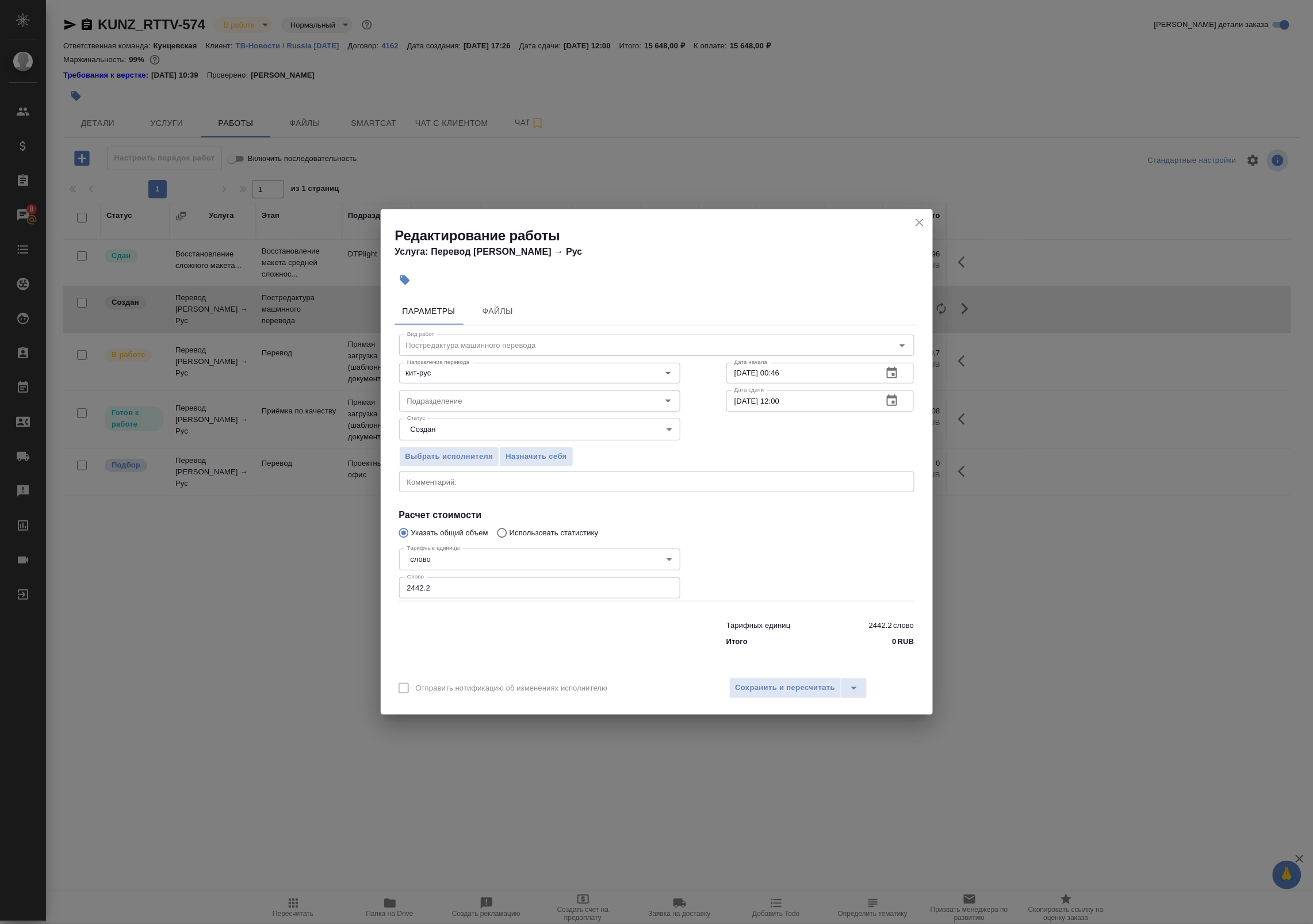
click at [904, 403] on button "button" at bounding box center [892, 401] width 28 height 28
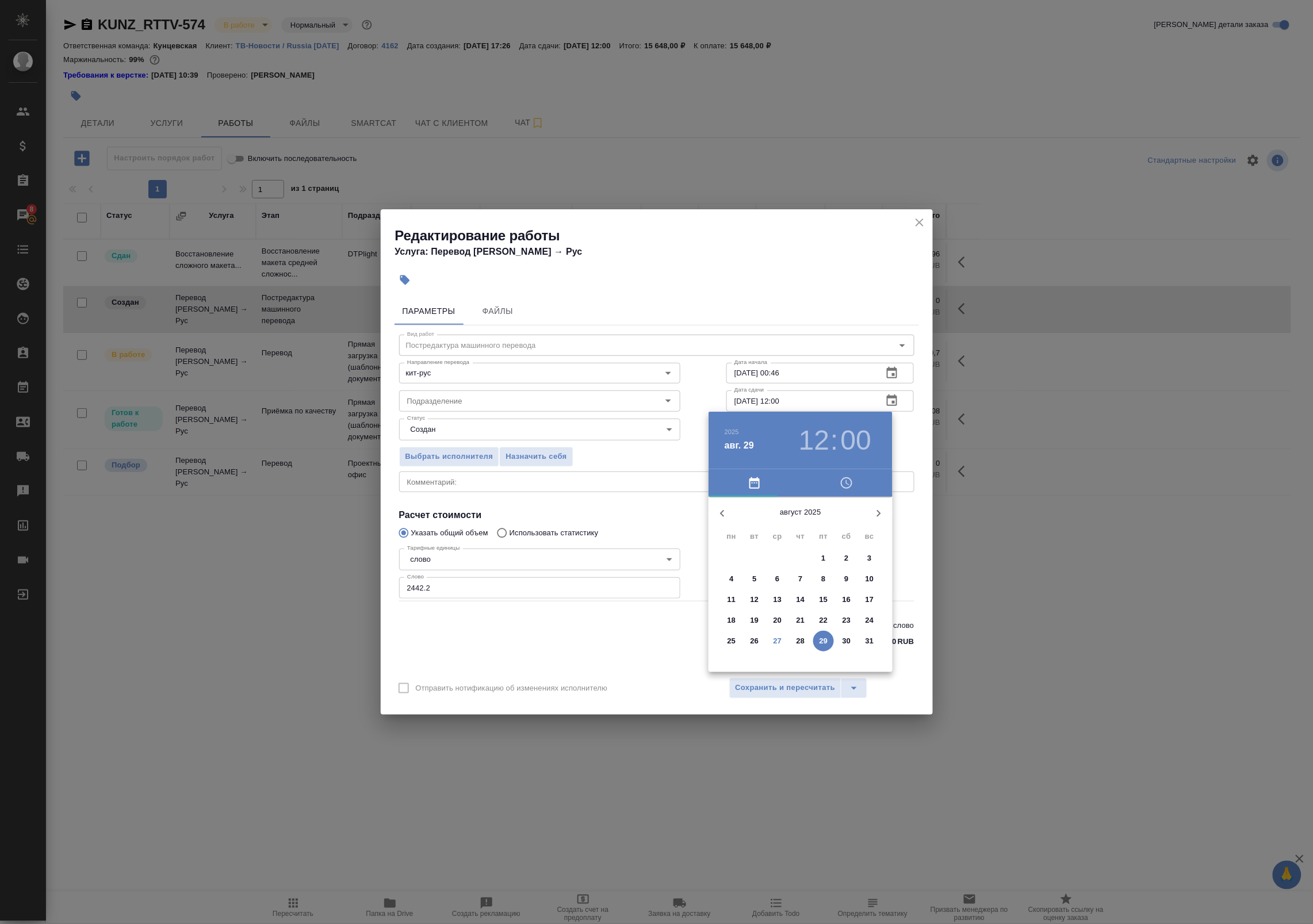
click at [774, 646] on p "27" at bounding box center [778, 641] width 8 height 11
click at [837, 610] on div at bounding box center [800, 587] width 150 height 150
type input "27.08.2025 16:00"
click at [801, 521] on div at bounding box center [800, 587] width 150 height 150
click at [928, 442] on div at bounding box center [656, 462] width 1313 height 924
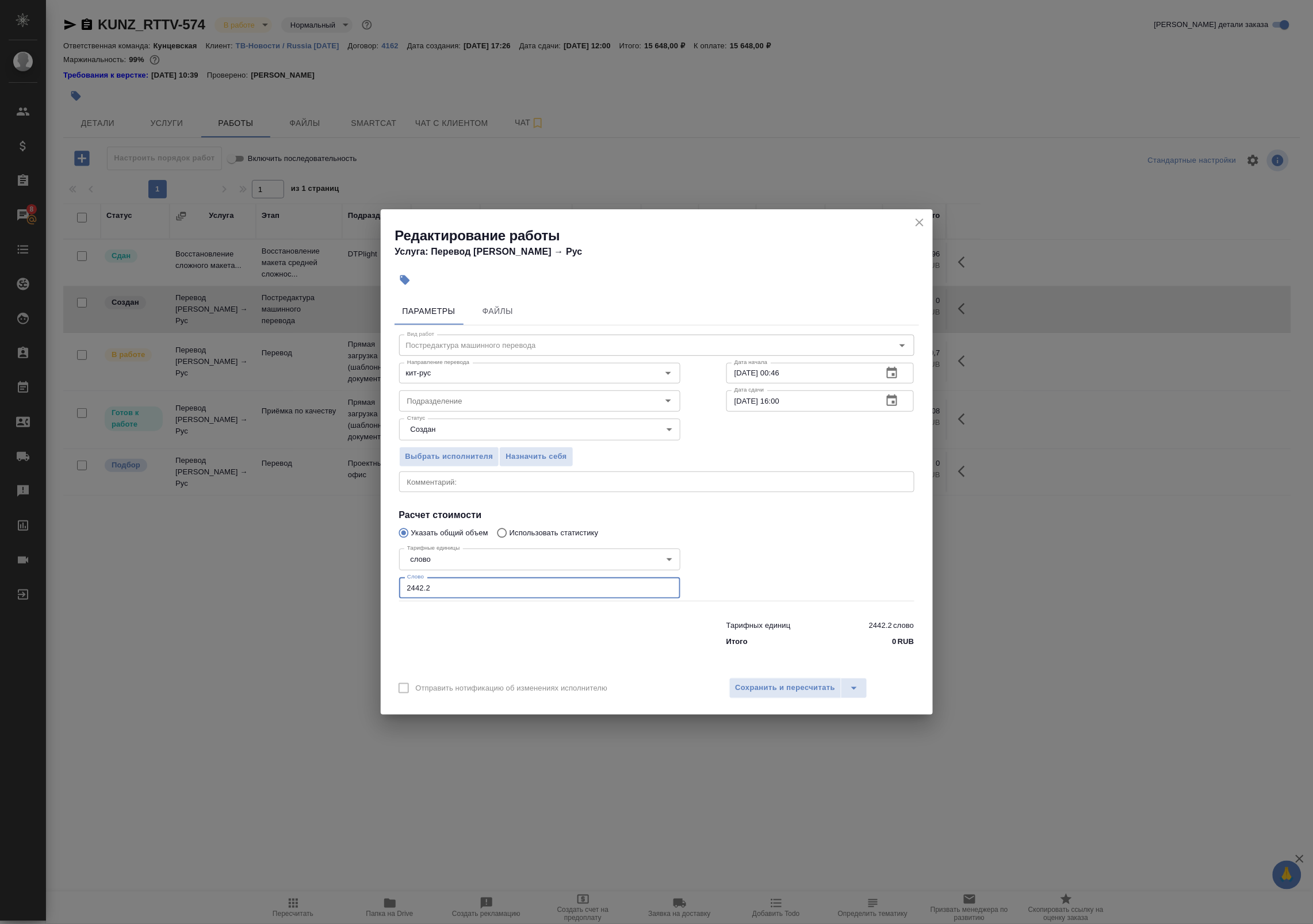
drag, startPoint x: 484, startPoint y: 582, endPoint x: 319, endPoint y: 565, distance: 165.9
click at [316, 564] on div "Редактирование работы Услуга: Перевод Стандарт Кит → Рус Параметры Файлы Вид ра…" at bounding box center [656, 462] width 1313 height 924
click at [780, 687] on span "Сохранить и пересчитать" at bounding box center [785, 688] width 100 height 13
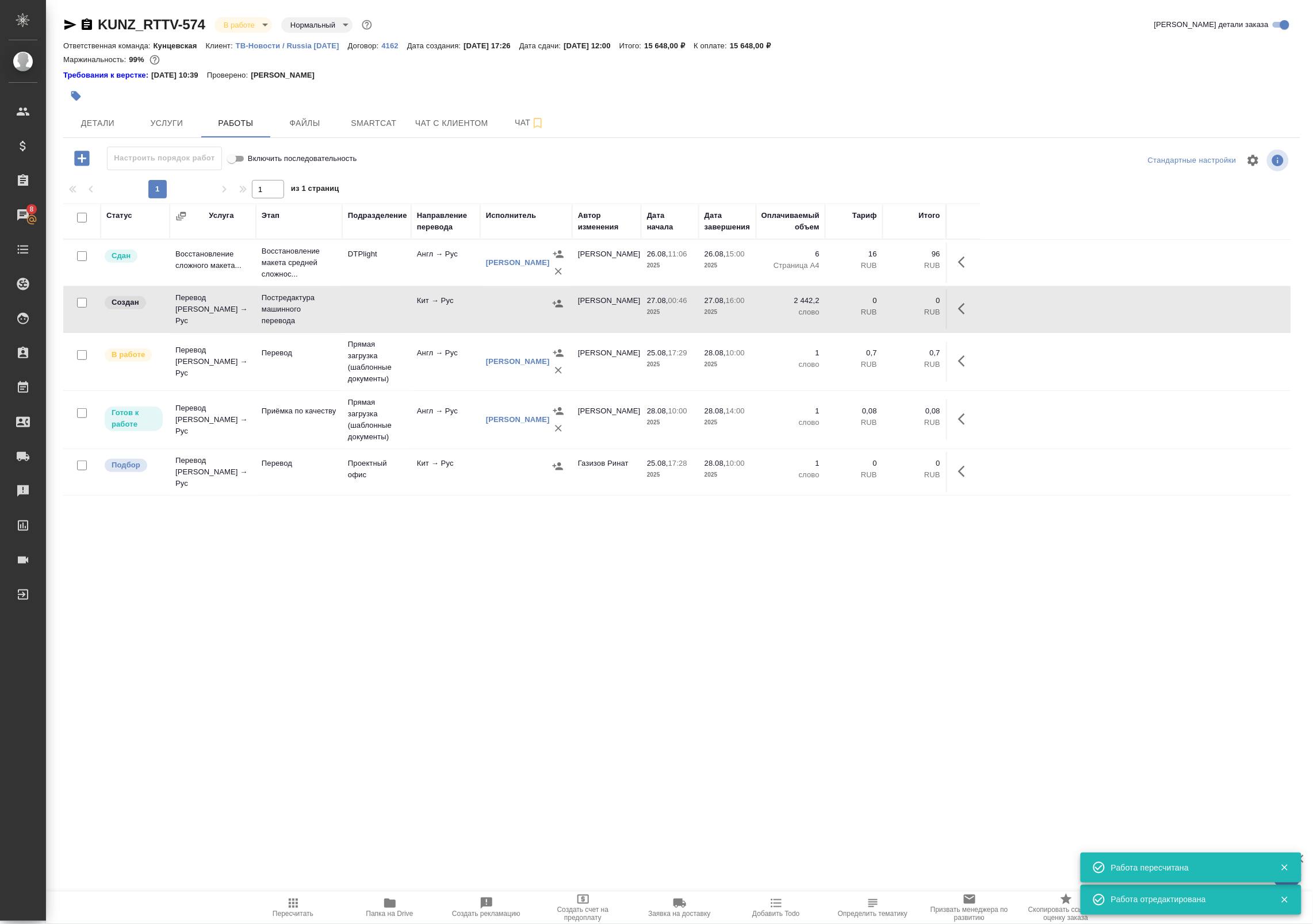
drag, startPoint x: 962, startPoint y: 310, endPoint x: 952, endPoint y: 314, distance: 10.8
click at [962, 310] on icon "button" at bounding box center [965, 308] width 14 height 14
click at [884, 310] on icon "button" at bounding box center [880, 308] width 14 height 14
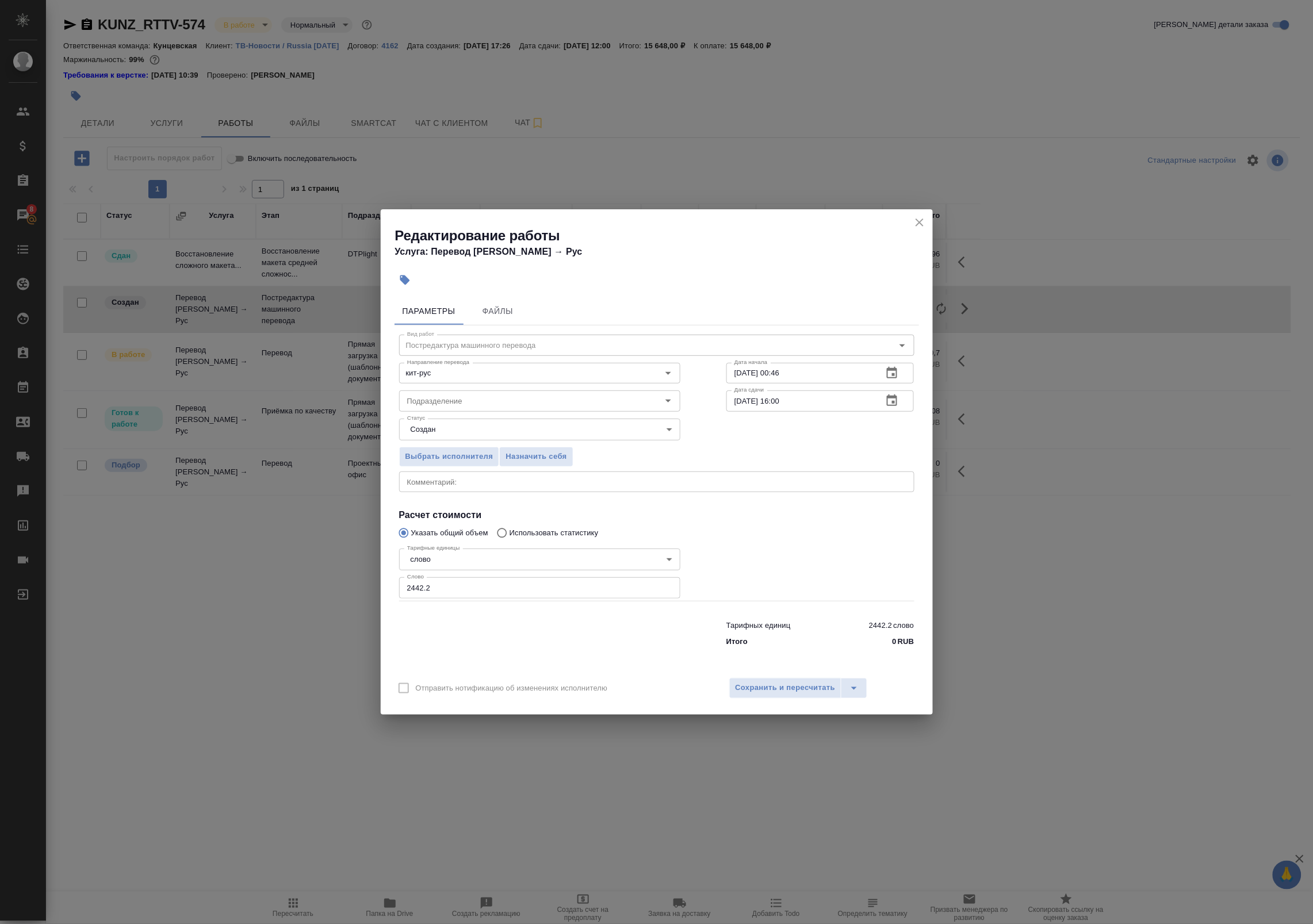
click at [924, 225] on icon "close" at bounding box center [919, 222] width 14 height 14
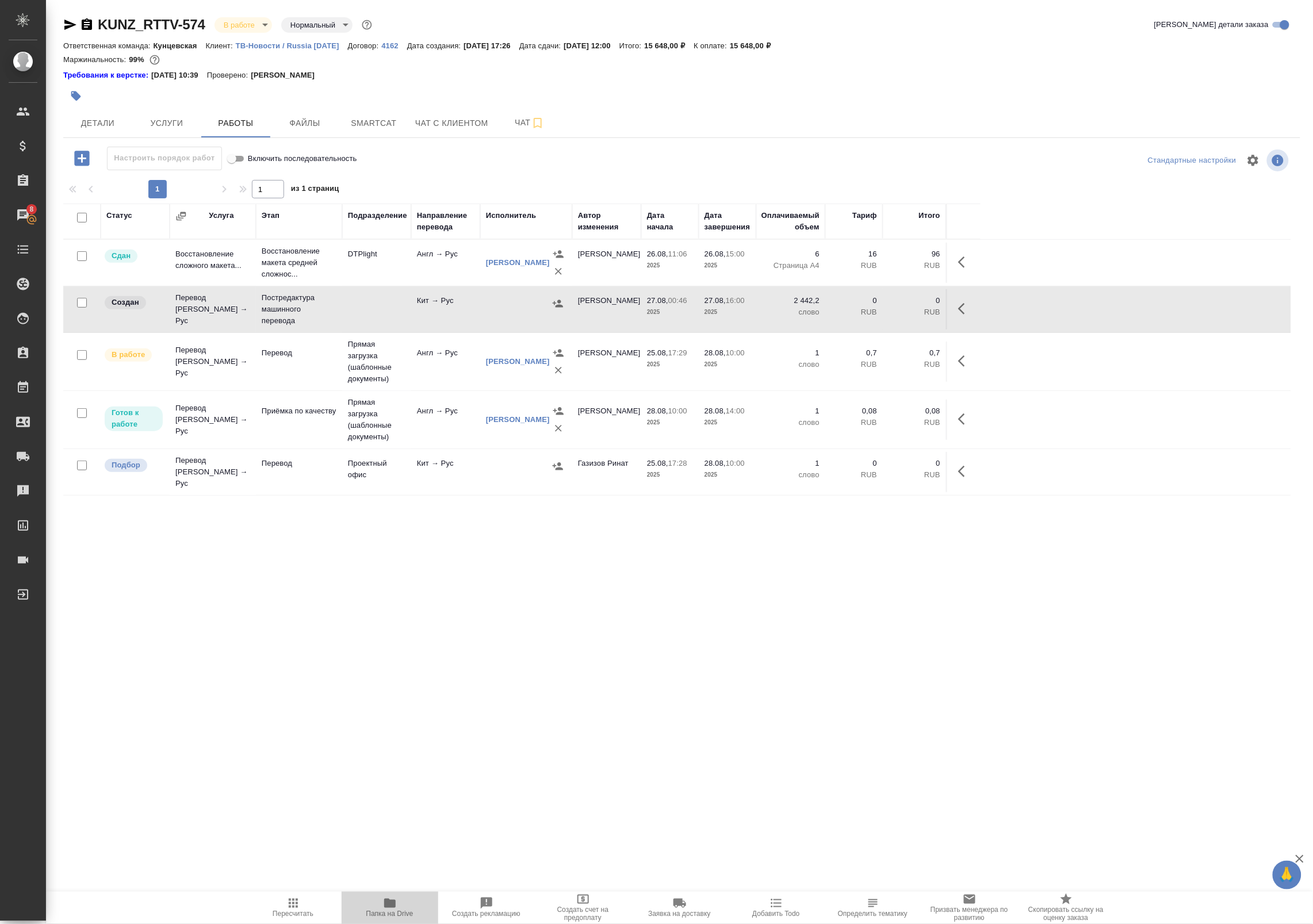
click at [398, 912] on span "Папка на Drive" at bounding box center [390, 914] width 47 height 8
click at [960, 307] on icon "button" at bounding box center [965, 308] width 14 height 14
click at [879, 311] on icon "button" at bounding box center [880, 308] width 10 height 10
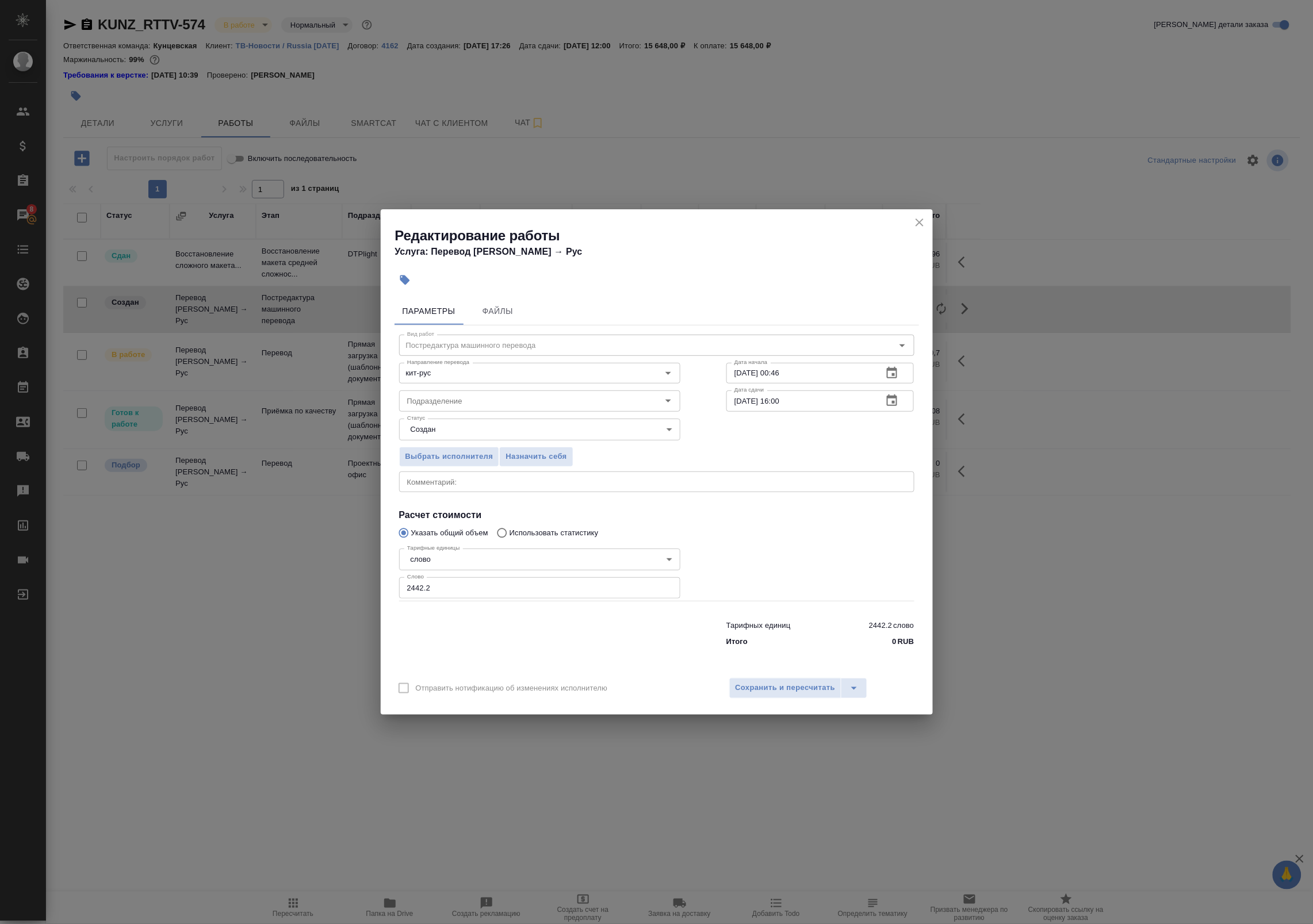
click at [490, 487] on div "x Комментарий:" at bounding box center [657, 482] width 516 height 21
paste textarea "https://drive.awatera.com/s/MMM3xs2EjZN2NSK"
type textarea "Оригинал для сверки: https://drive.awatera.com/s/MMM3xs2EjZN2NSK"
click at [779, 684] on span "Сохранить и пересчитать" at bounding box center [785, 688] width 100 height 13
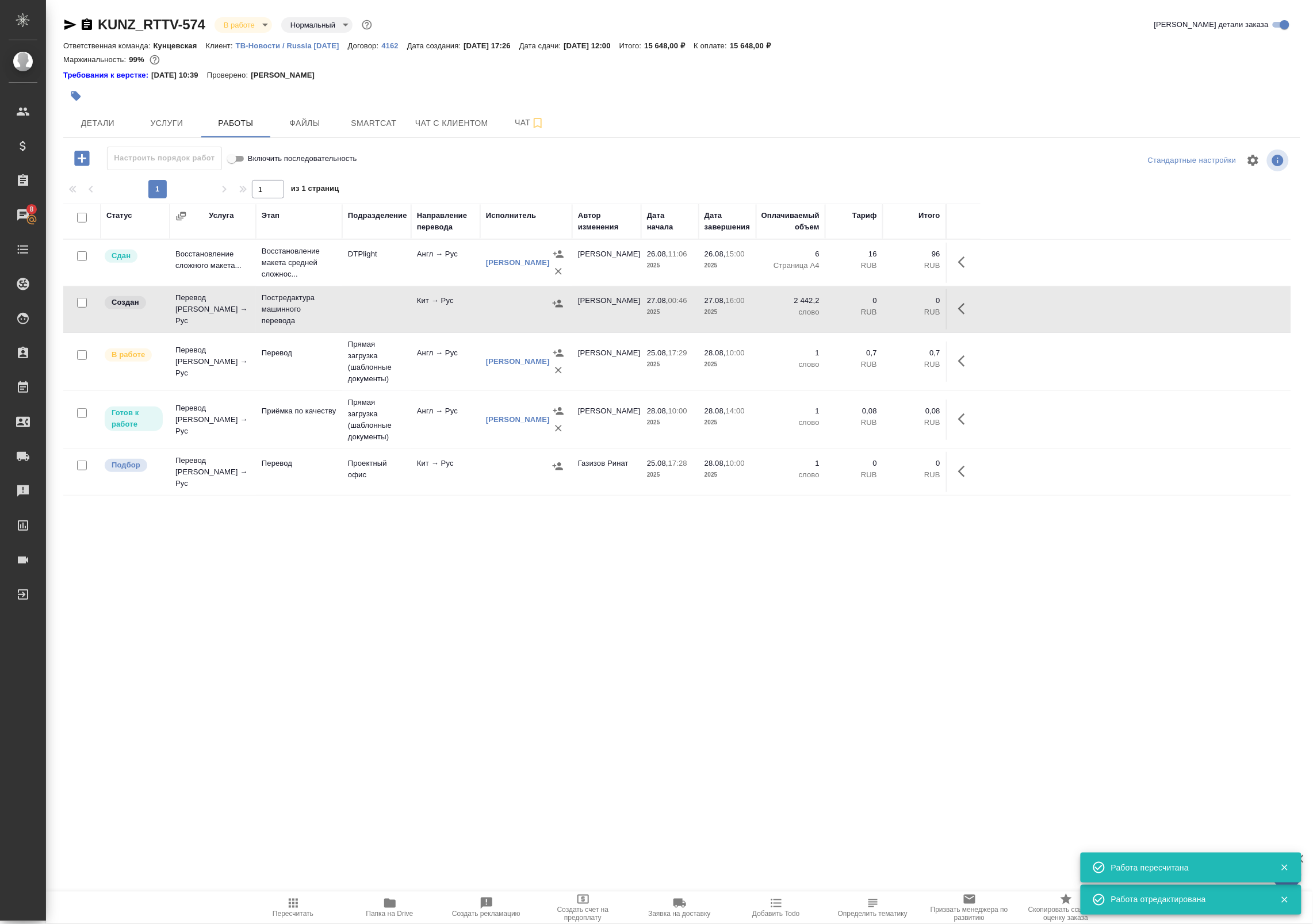
click at [966, 305] on icon "button" at bounding box center [965, 308] width 14 height 14
click at [880, 308] on icon "button" at bounding box center [880, 308] width 10 height 10
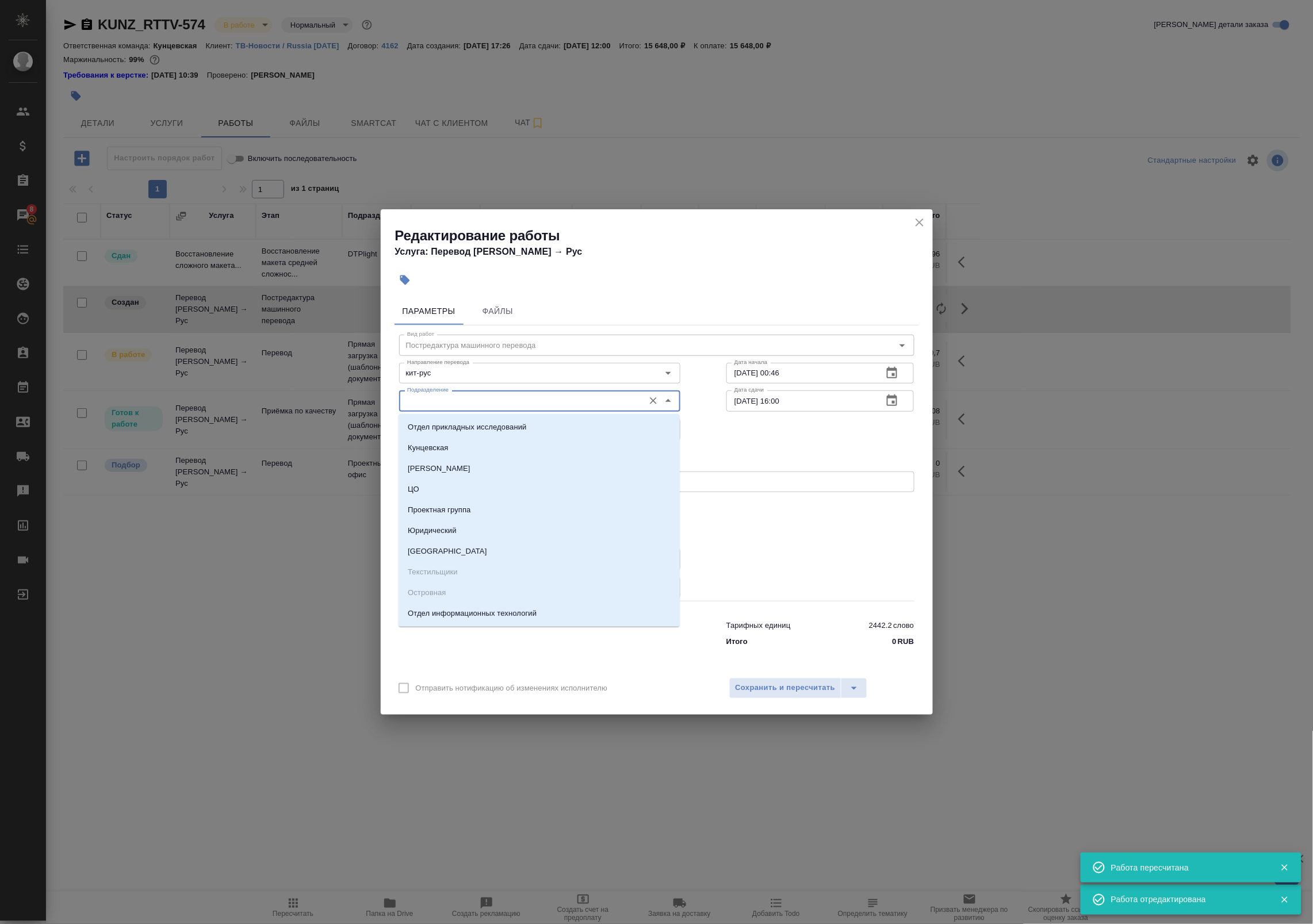
click at [485, 403] on input "Подразделение" at bounding box center [520, 401] width 236 height 14
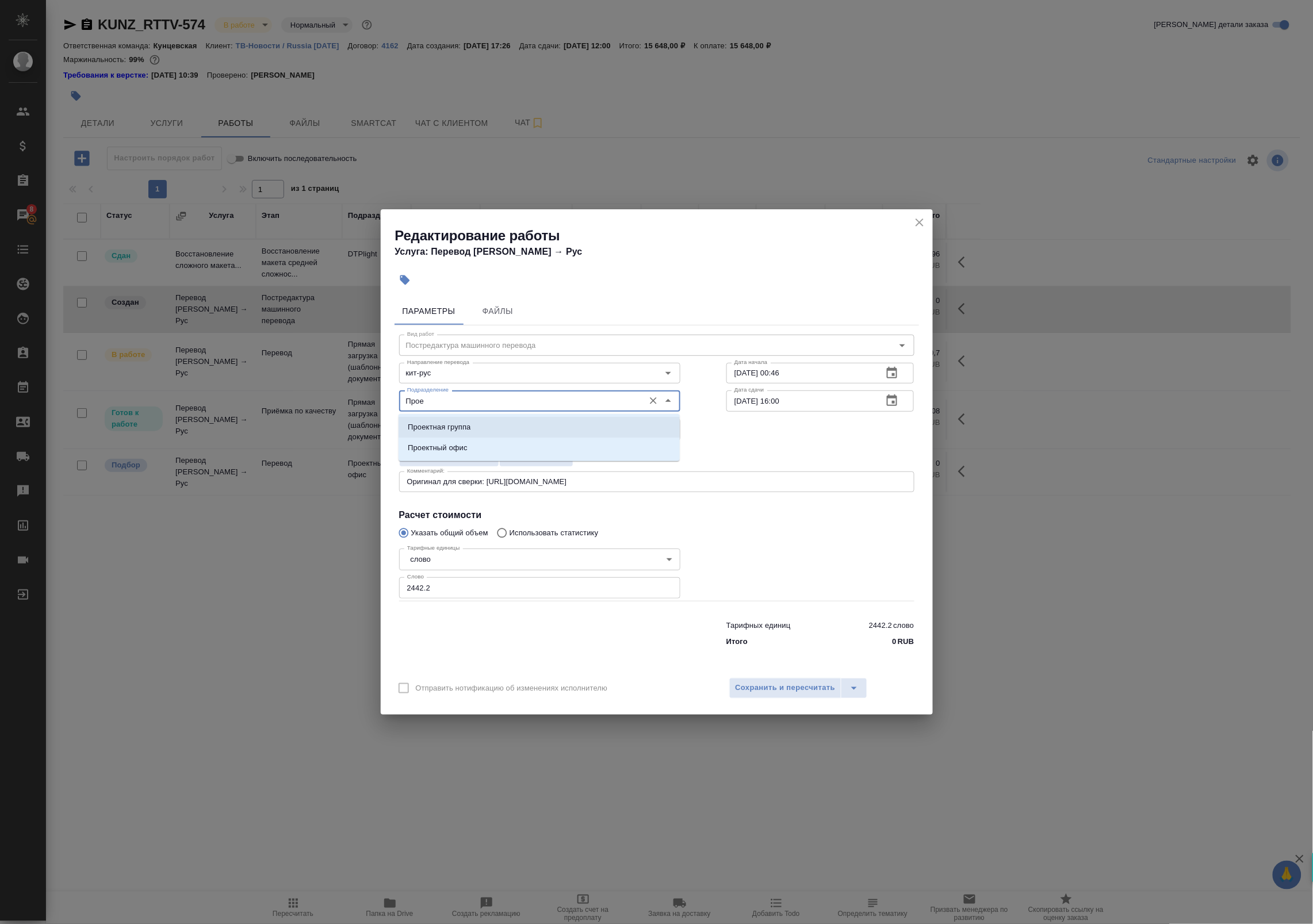
click at [481, 424] on li "Проектная группа" at bounding box center [539, 427] width 281 height 21
click at [481, 424] on body "🙏 .cls-1 fill:#fff; AWATERA Badanyan Artak Клиенты Спецификации Заказы 8 Чаты T…" at bounding box center [656, 462] width 1313 height 924
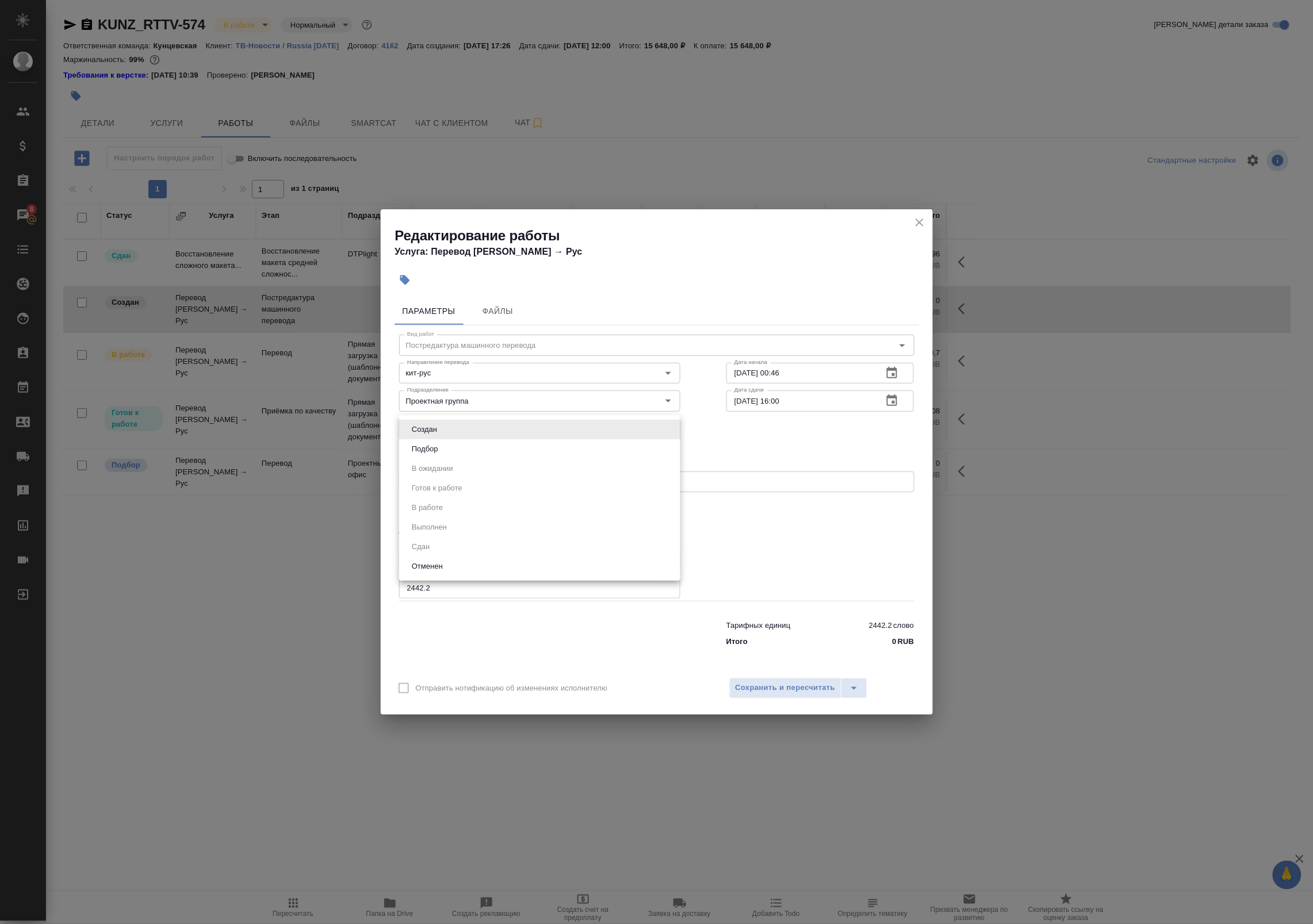
click at [485, 398] on div at bounding box center [656, 462] width 1313 height 924
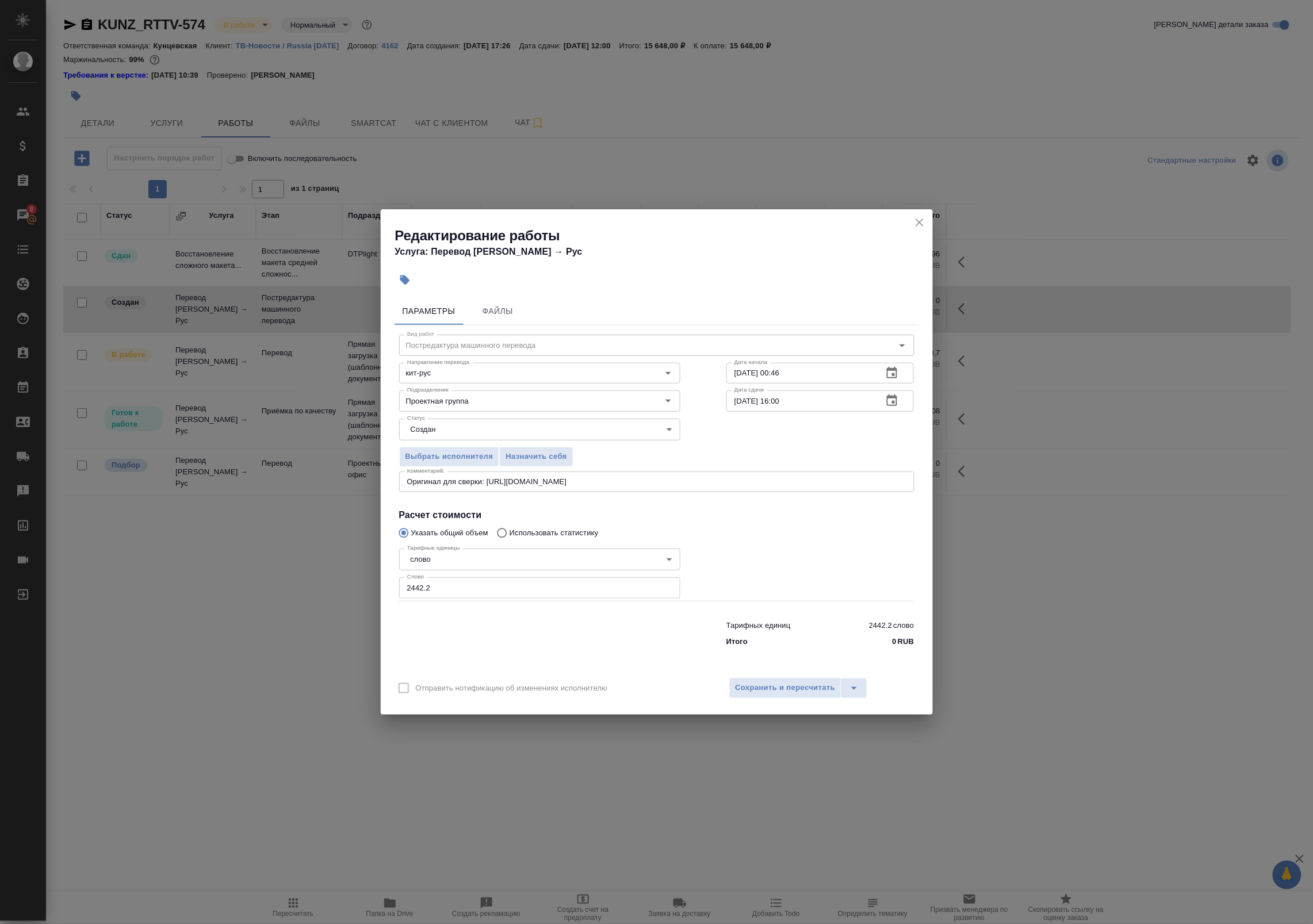
click at [504, 407] on div "Создан Подбор В ожидании Готов к работе В работе Выполнен Сдан Отменен" at bounding box center [656, 462] width 1313 height 924
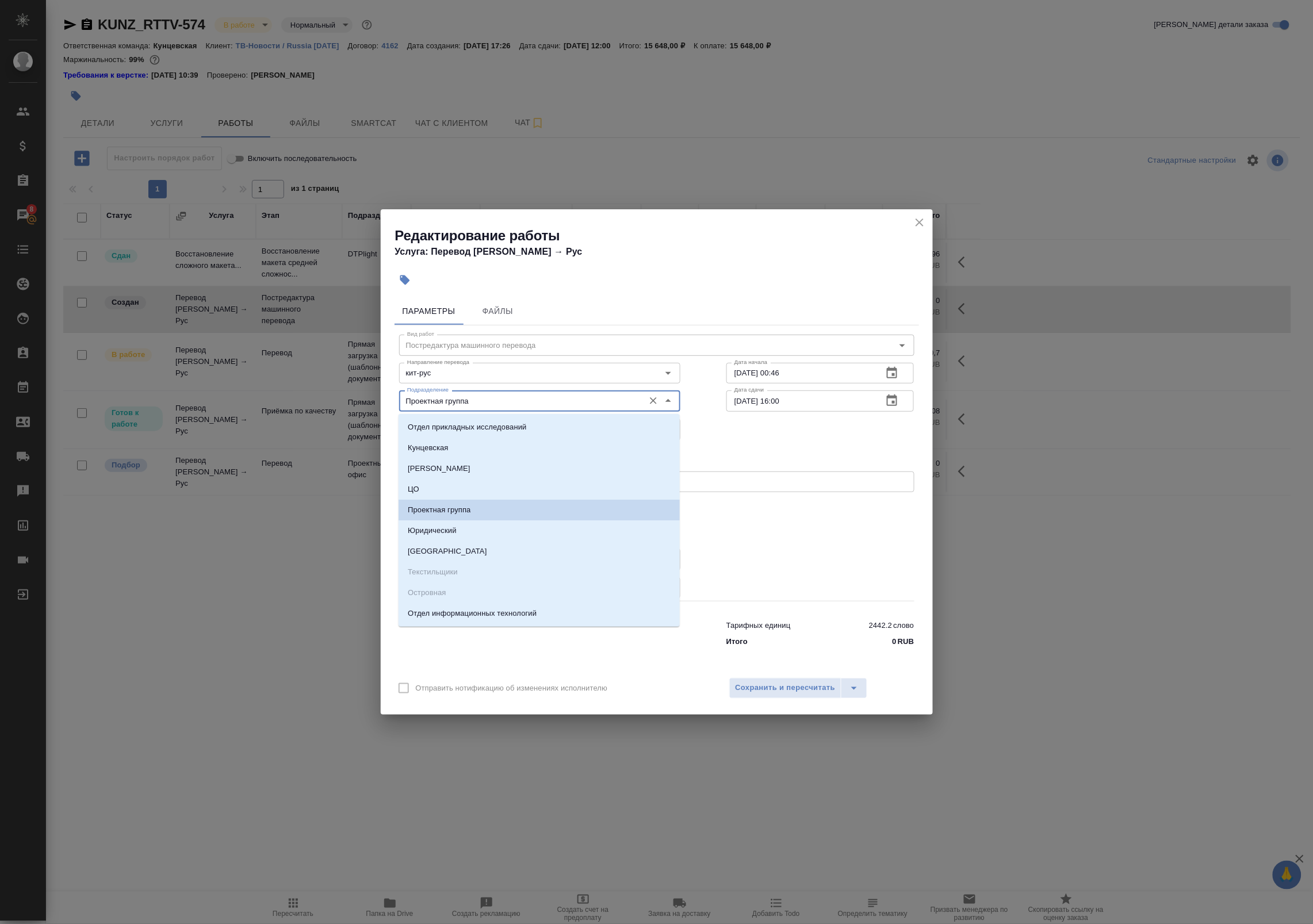
drag, startPoint x: 503, startPoint y: 401, endPoint x: 270, endPoint y: 380, distance: 233.9
click at [279, 381] on div "Редактирование работы Услуга: Перевод Стандарт Кит → Рус Параметры Файлы Вид ра…" at bounding box center [656, 462] width 1313 height 924
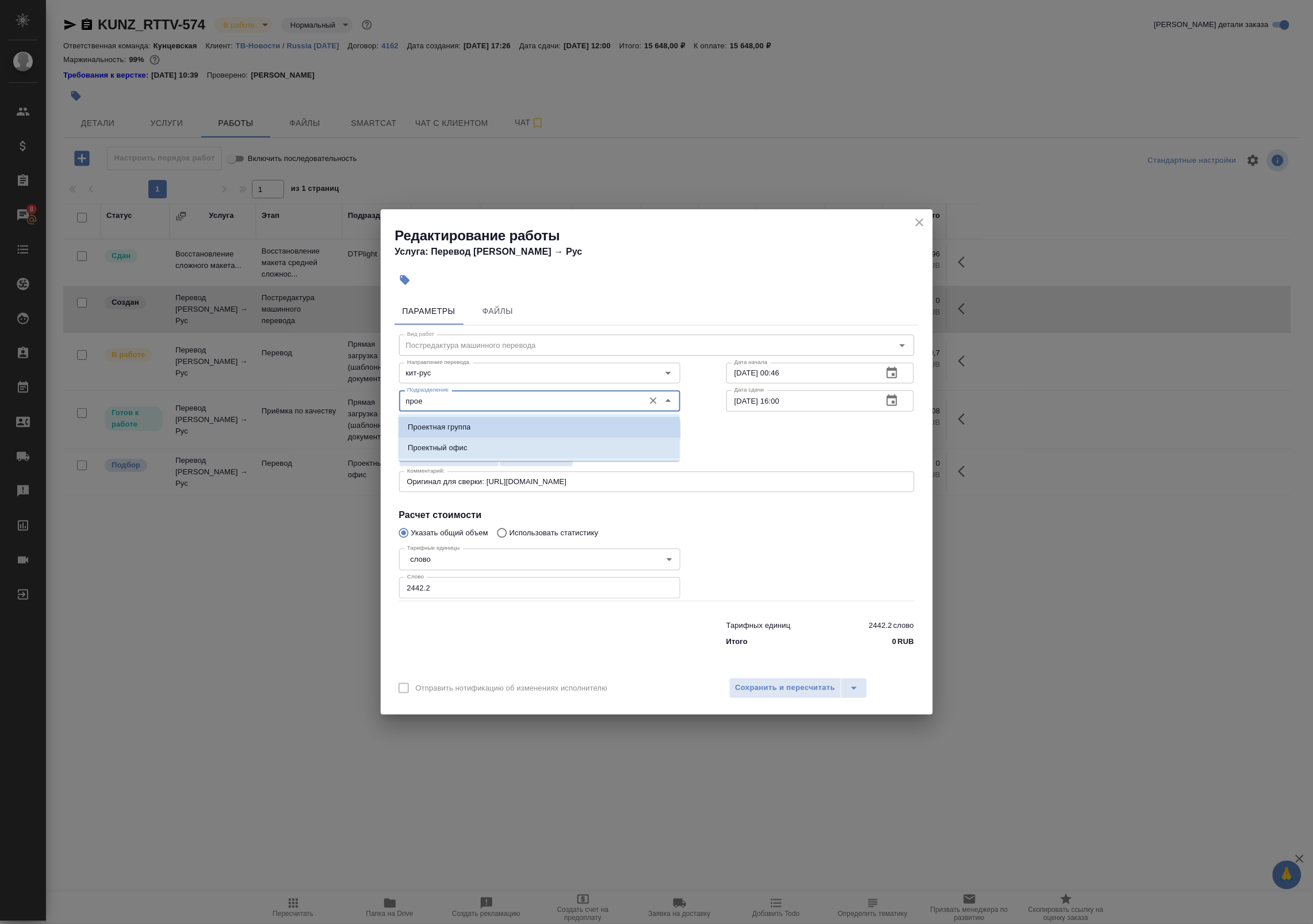
click at [467, 450] on li "Проектный офис" at bounding box center [539, 448] width 281 height 21
type input "Проектный офис"
click at [775, 693] on span "Сохранить и пересчитать" at bounding box center [785, 688] width 100 height 13
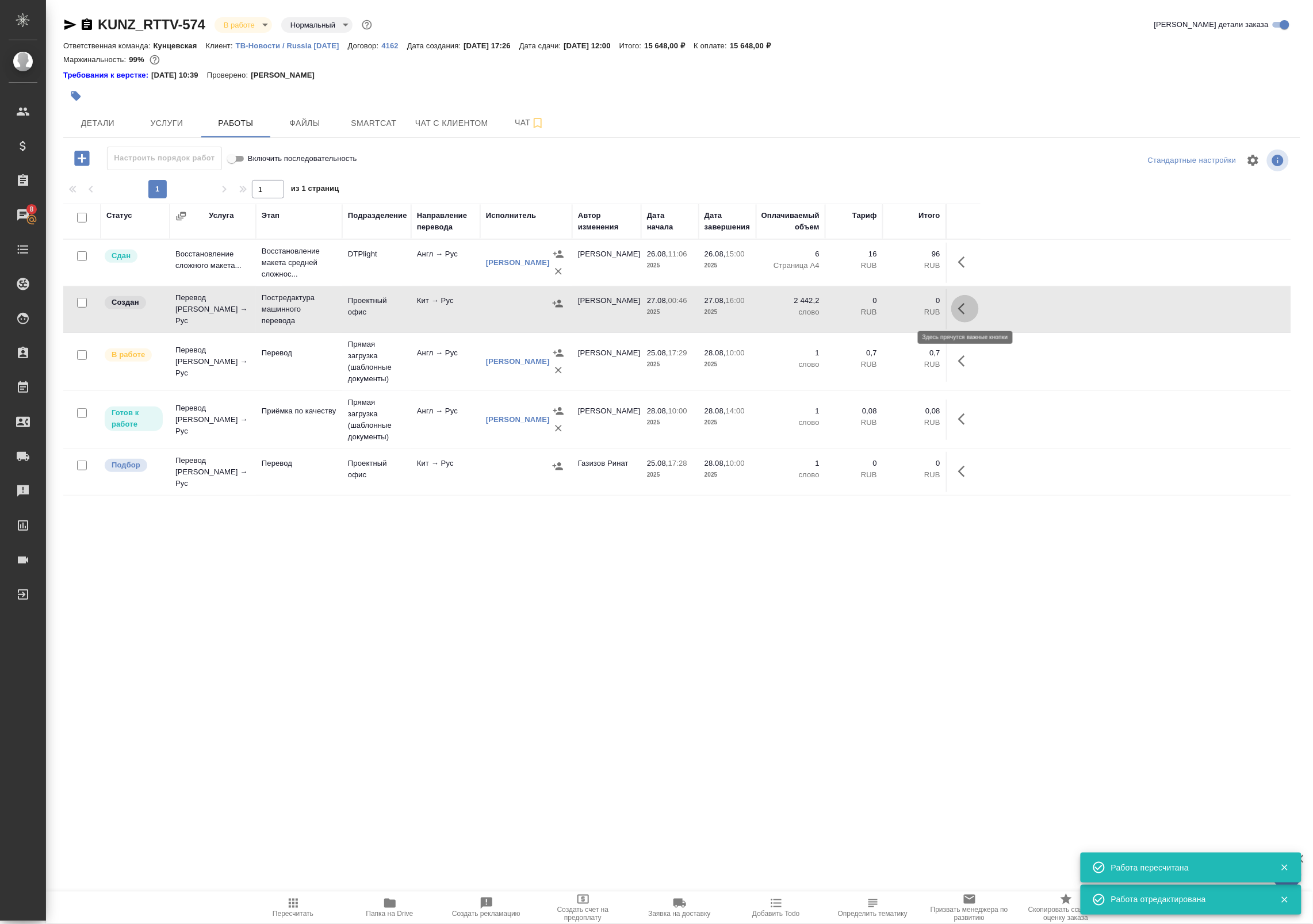
click at [968, 308] on icon "button" at bounding box center [965, 308] width 14 height 14
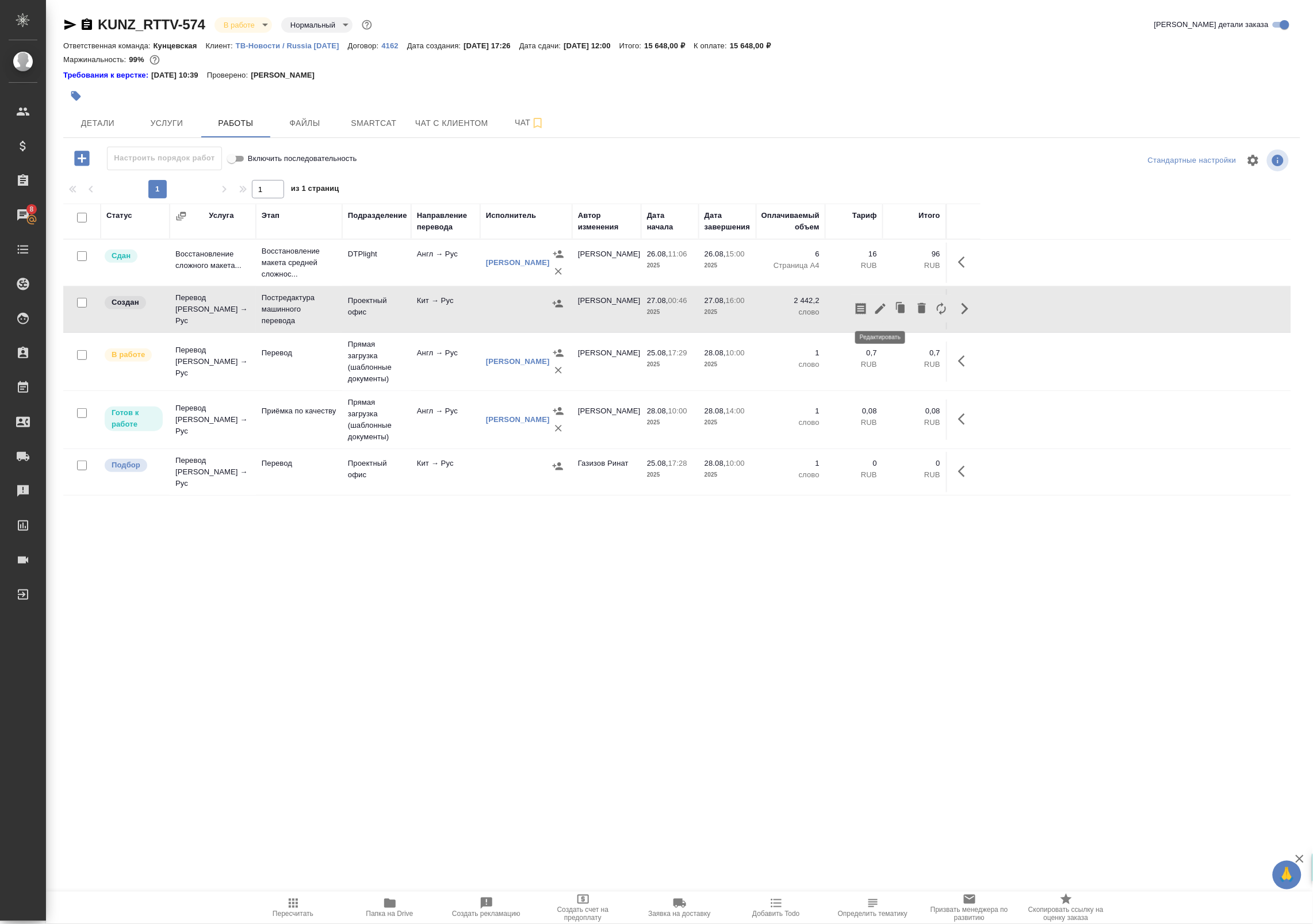
click at [881, 310] on icon "button" at bounding box center [880, 308] width 14 height 14
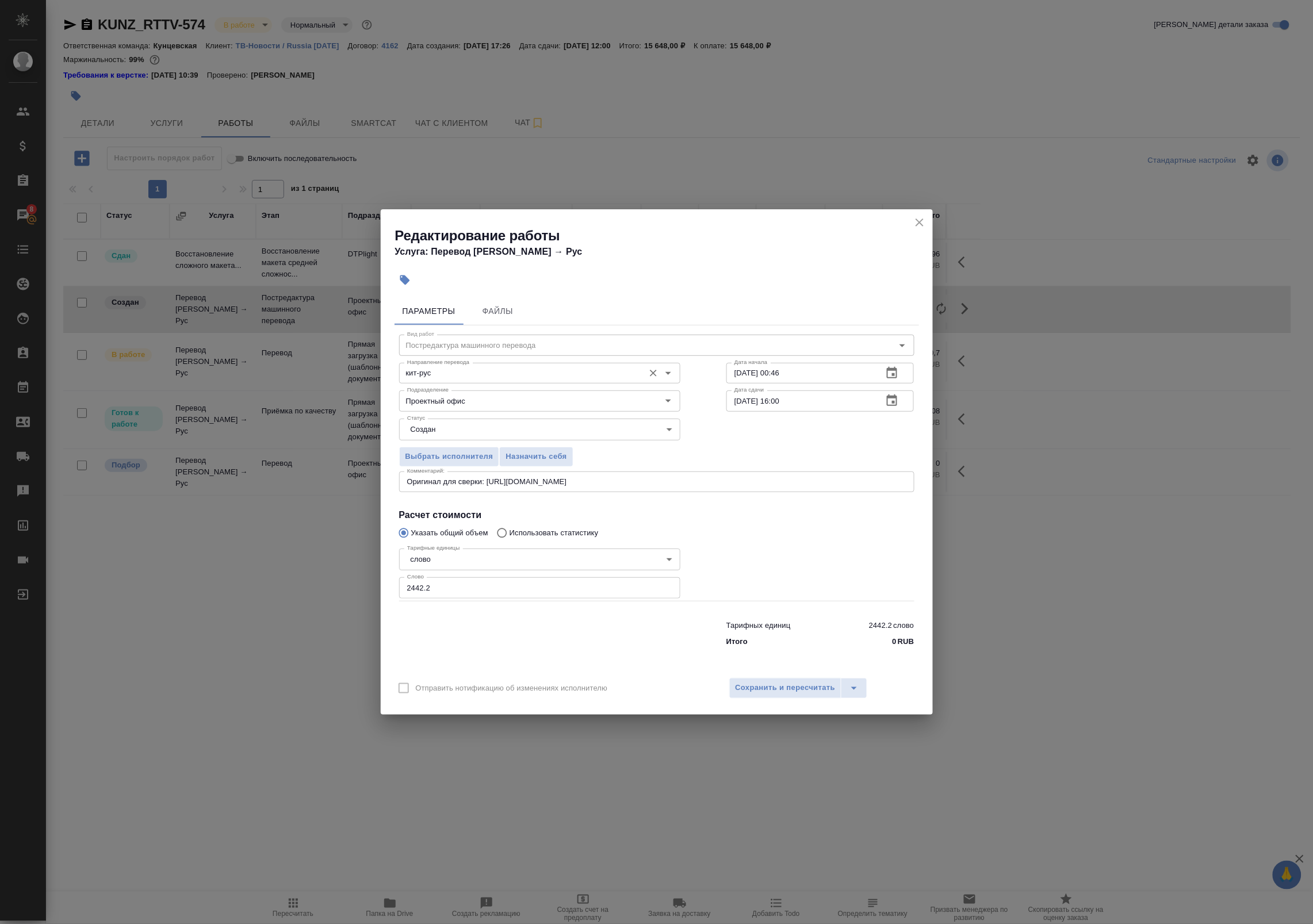
click at [446, 367] on input "кит-рус" at bounding box center [520, 373] width 236 height 14
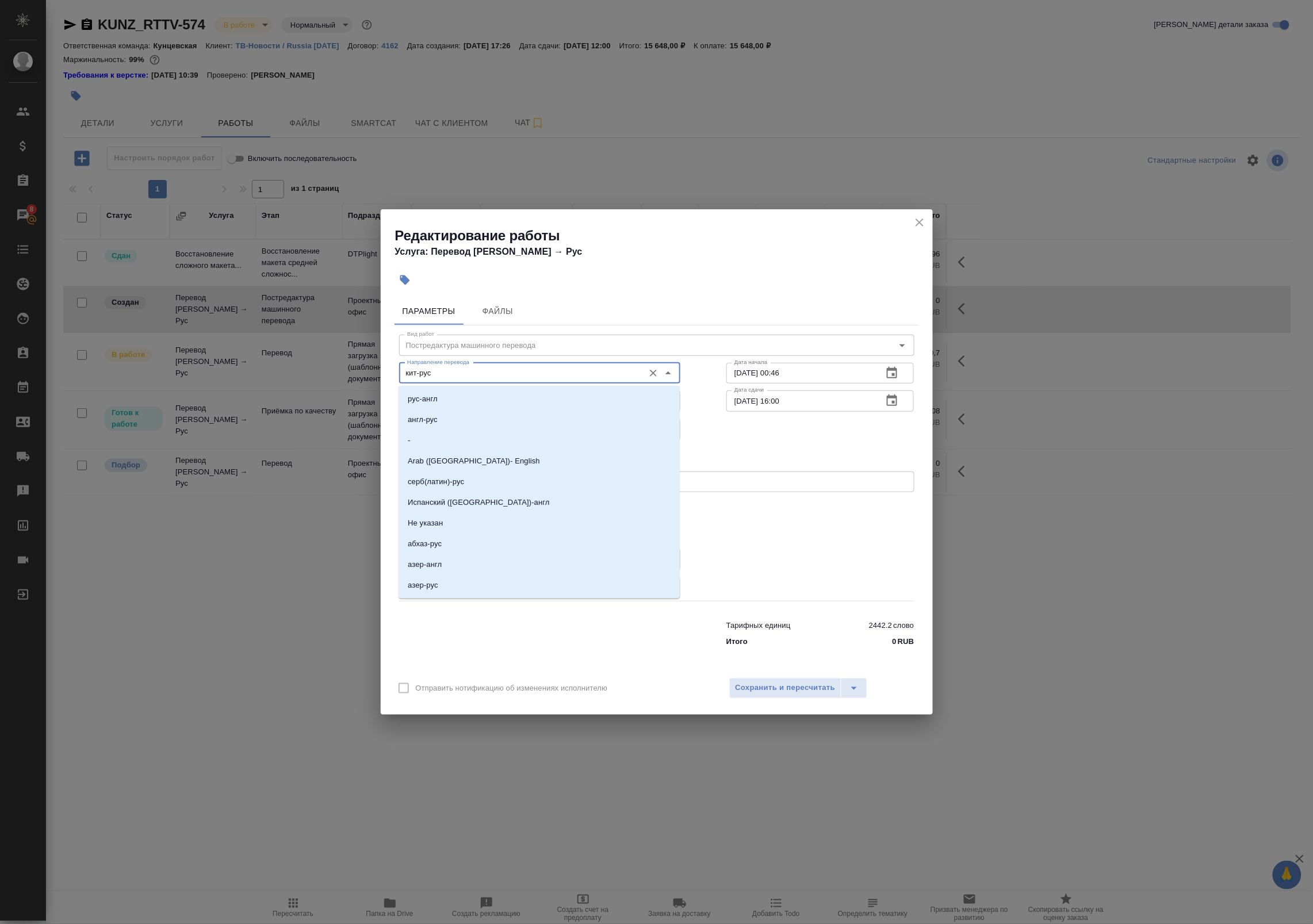
click at [467, 351] on div "Направление перевода кит-рус Направление перевода" at bounding box center [540, 372] width 327 height 74
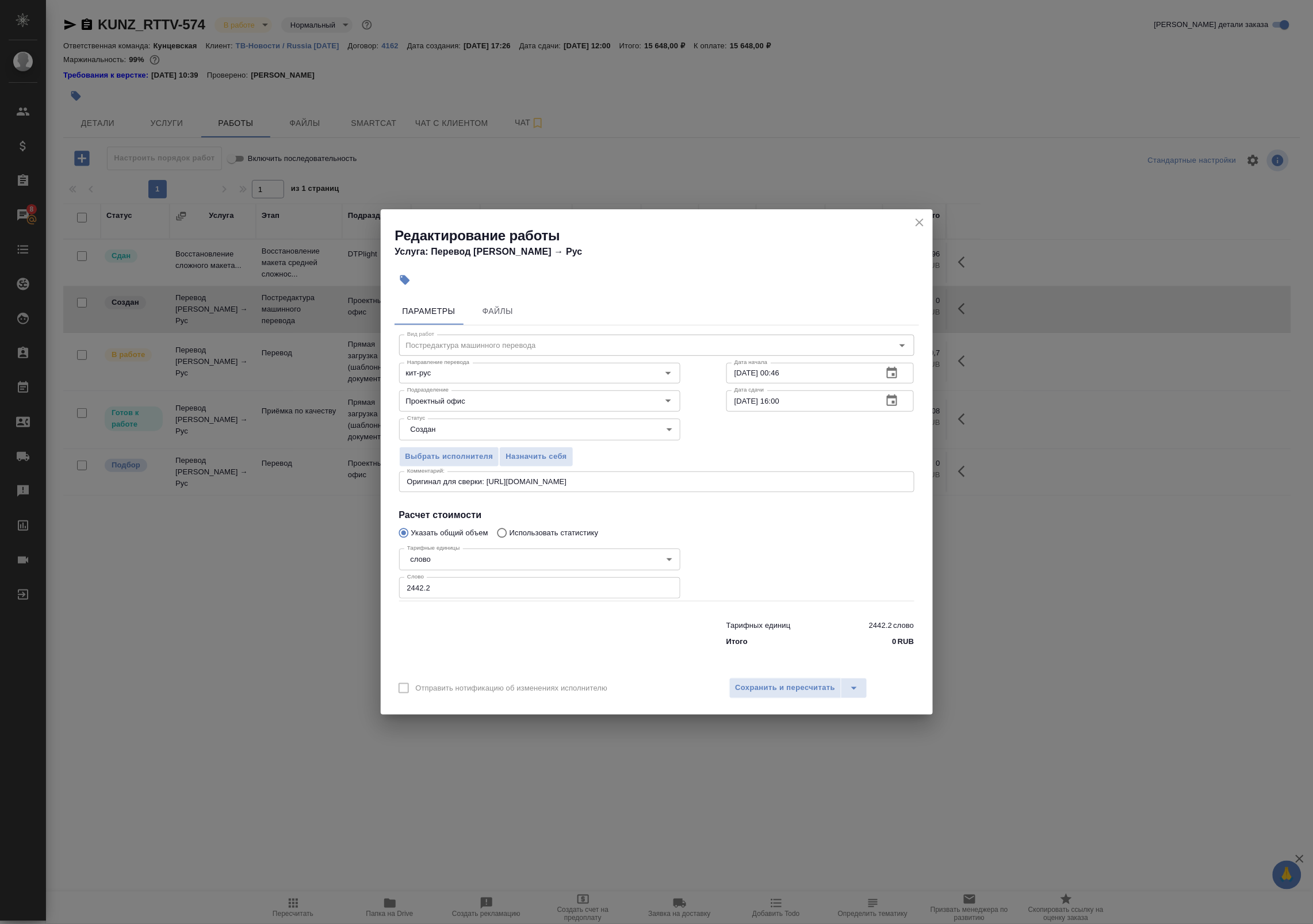
click at [436, 425] on body "🙏 .cls-1 fill:#fff; AWATERA Badanyan Artak Клиенты Спецификации Заказы 8 Чаты T…" at bounding box center [656, 462] width 1313 height 924
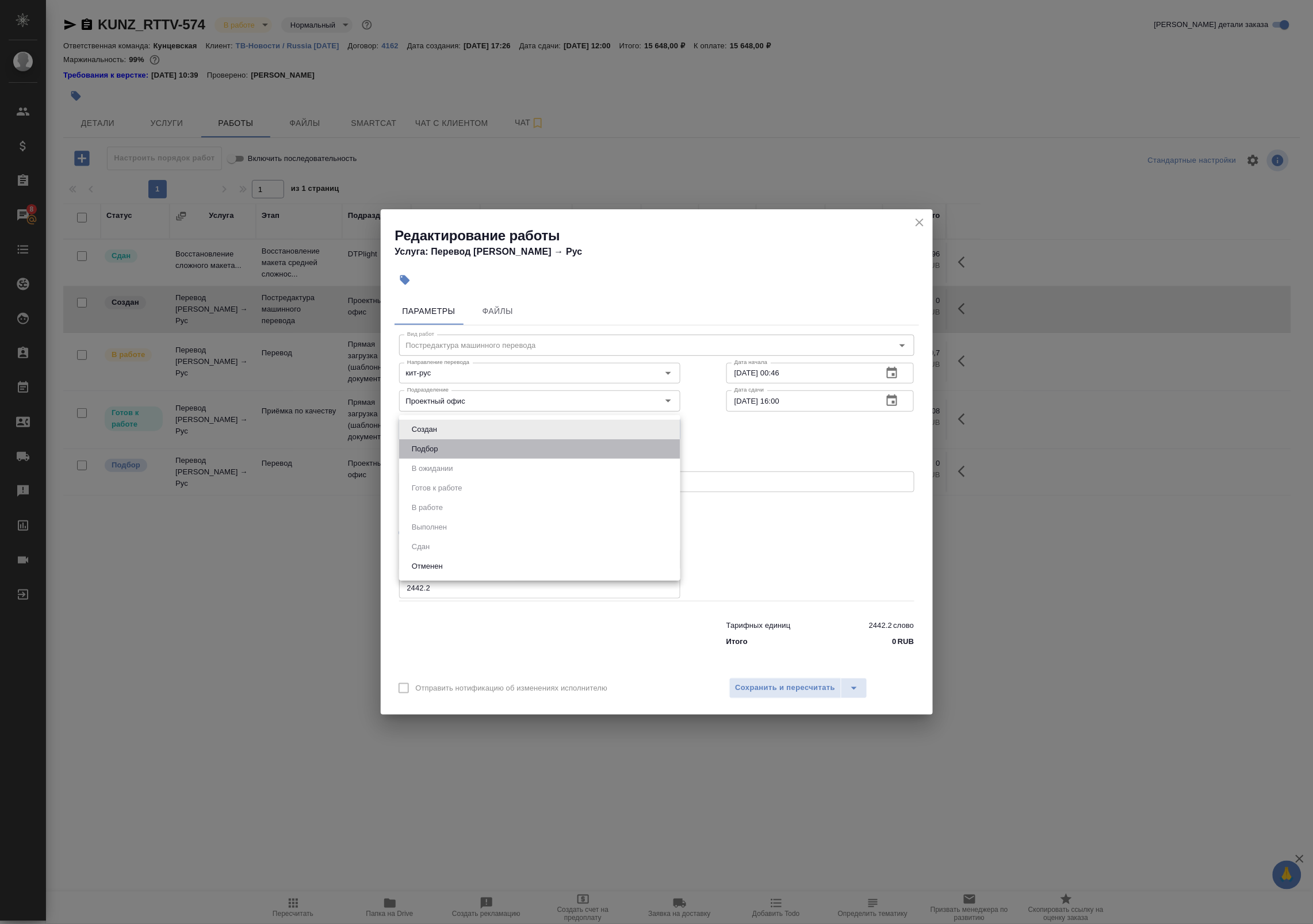
click at [446, 454] on li "Подбор" at bounding box center [540, 449] width 281 height 19
type input "recruiting"
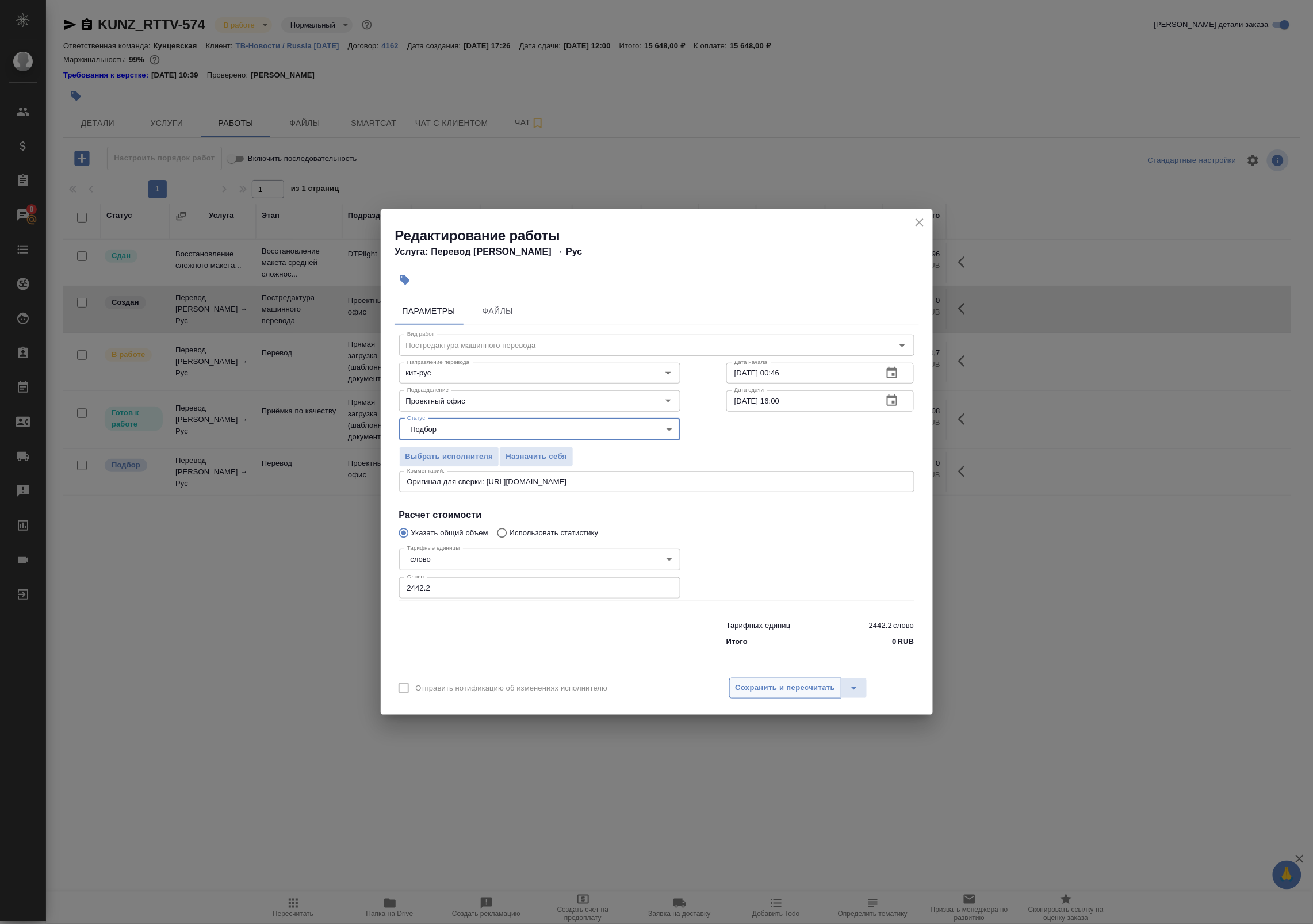
click at [752, 693] on span "Сохранить и пересчитать" at bounding box center [785, 688] width 100 height 13
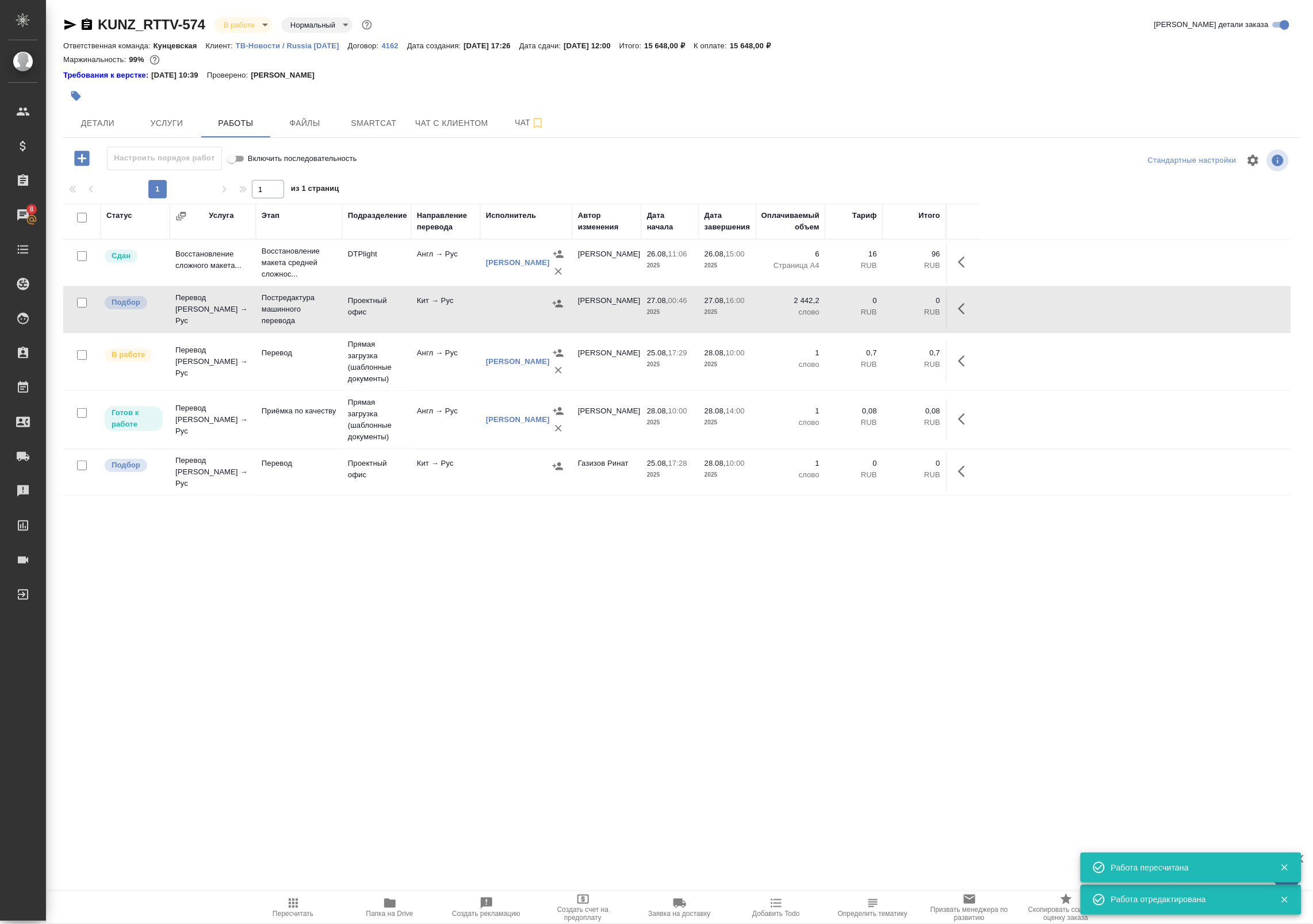
click at [561, 305] on icon "button" at bounding box center [558, 303] width 11 height 11
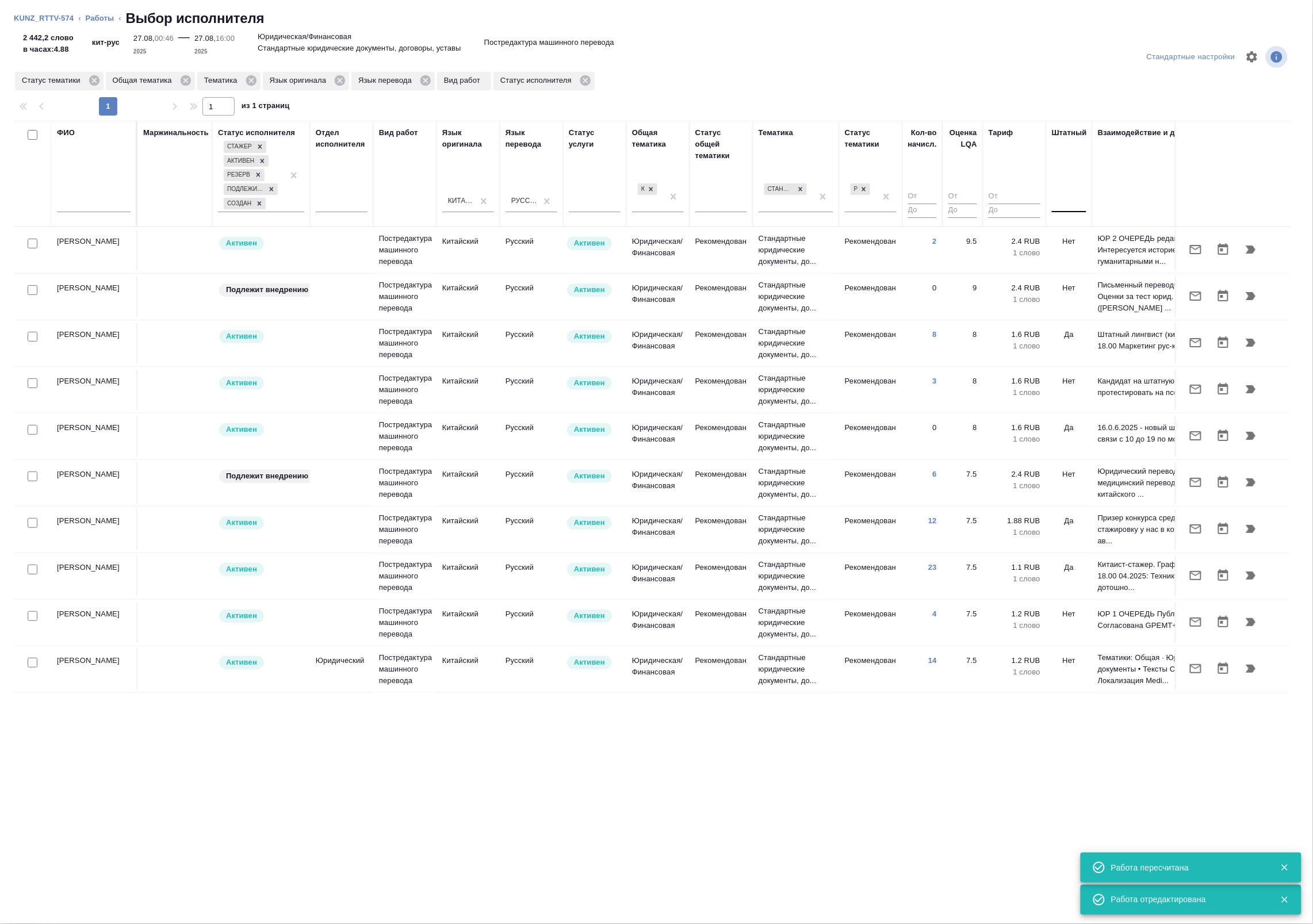
click at [1067, 205] on div at bounding box center [1069, 201] width 34 height 17
click at [1074, 232] on div "Нет" at bounding box center [1138, 237] width 173 height 21
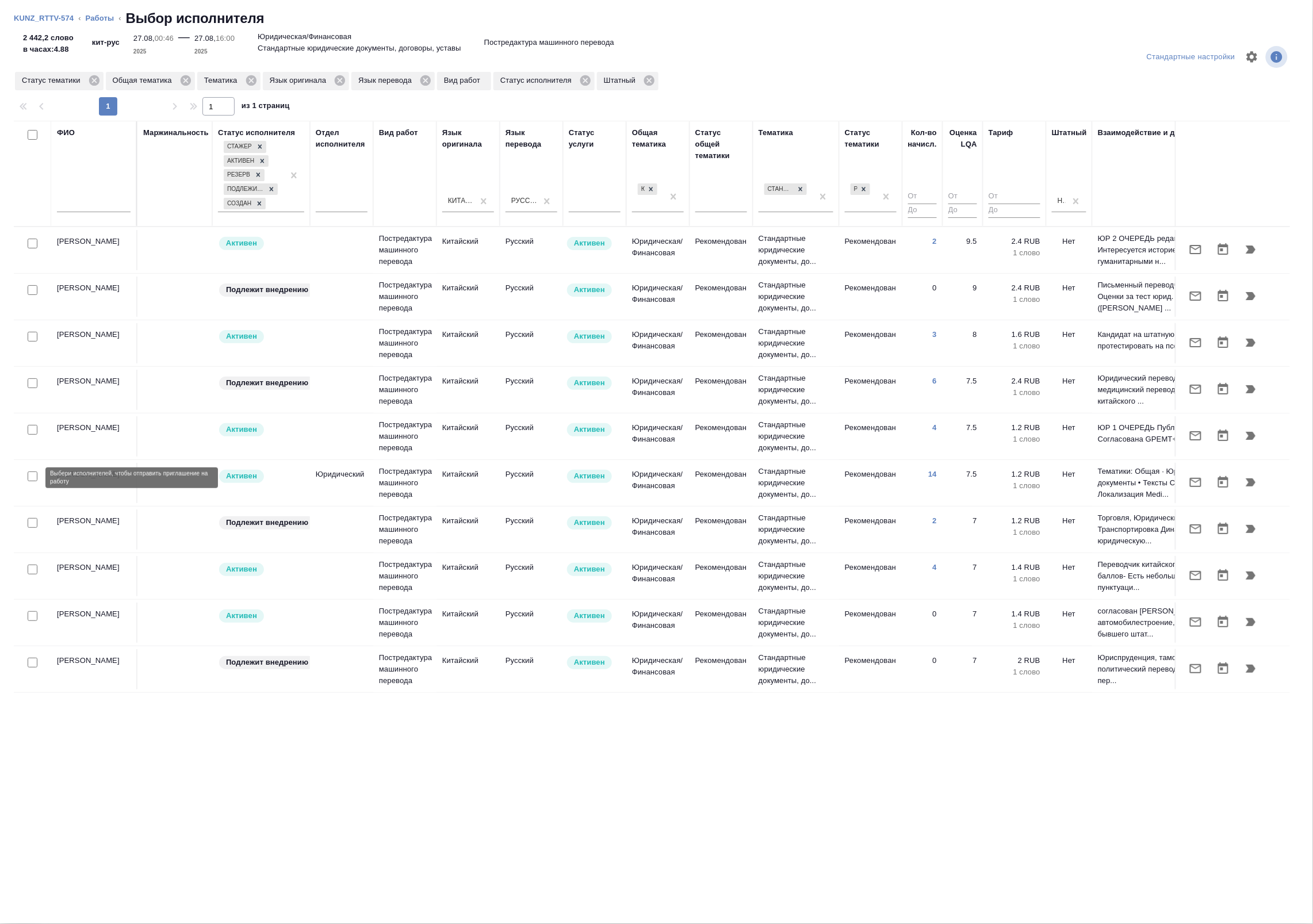
click at [34, 475] on input "checkbox" at bounding box center [33, 476] width 10 height 10
checkbox input "true"
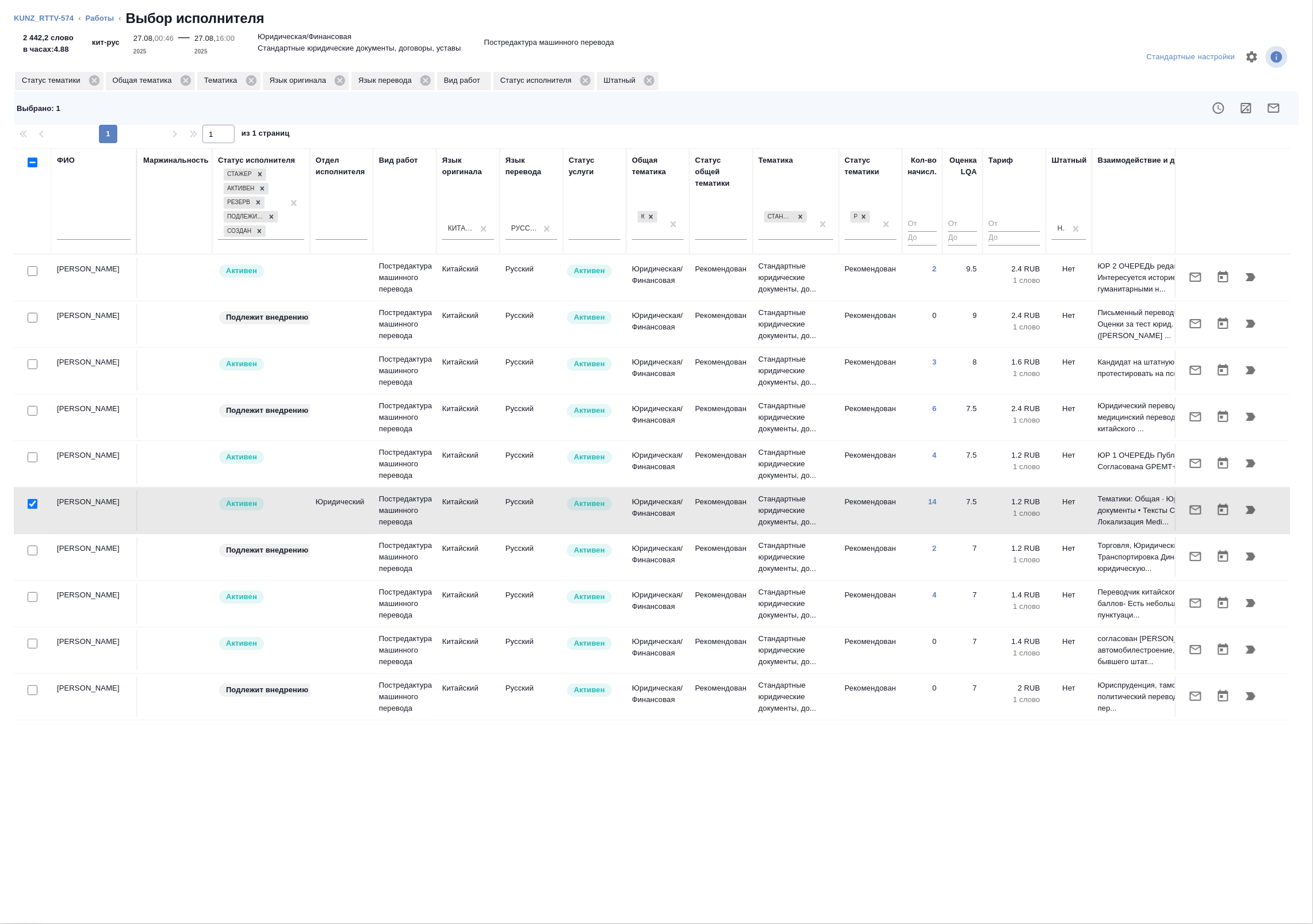
scroll to position [10, 0]
click at [31, 592] on input "checkbox" at bounding box center [33, 597] width 10 height 10
checkbox input "true"
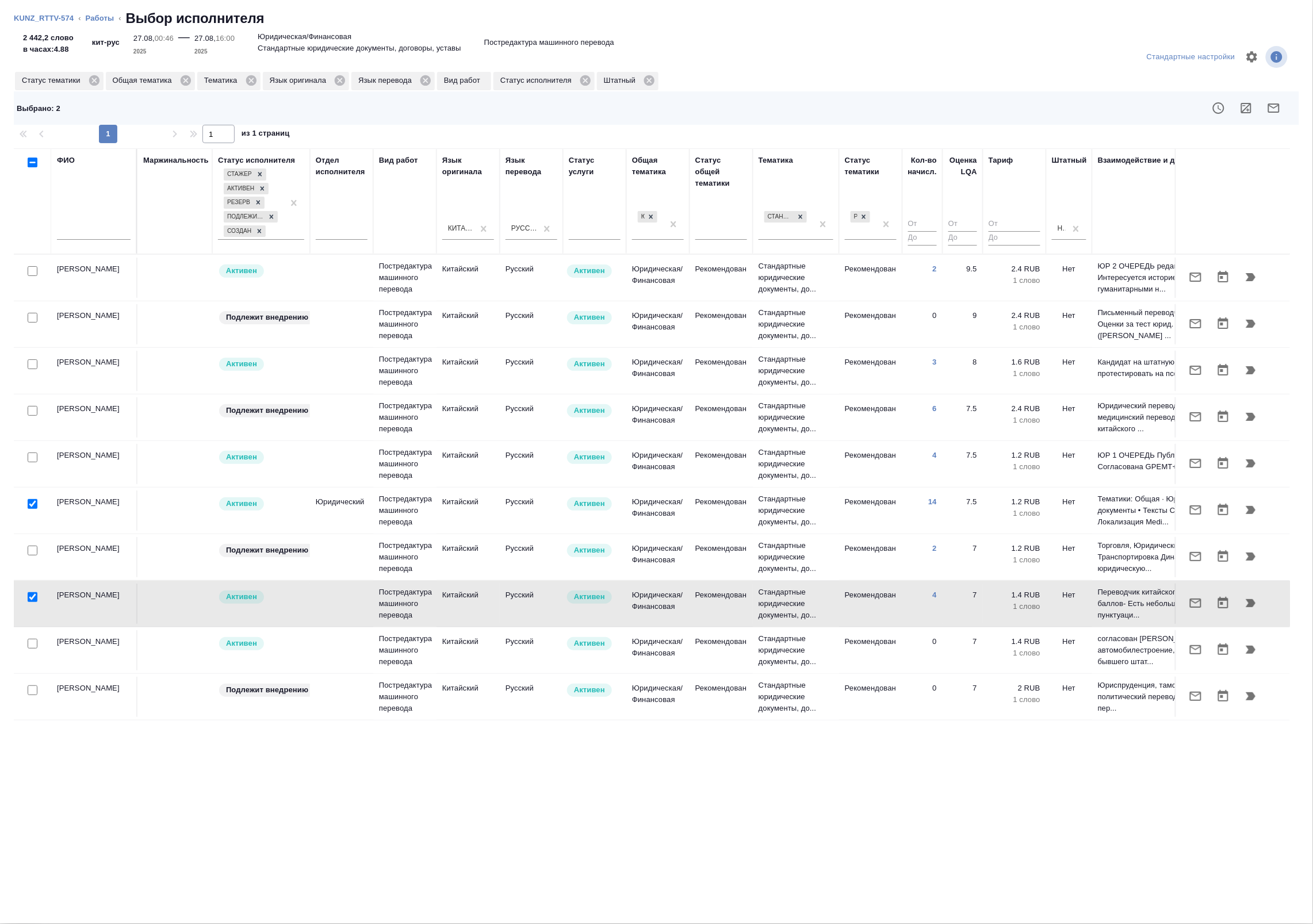
scroll to position [0, 0]
click at [32, 411] on input "checkbox" at bounding box center [33, 411] width 10 height 10
checkbox input "true"
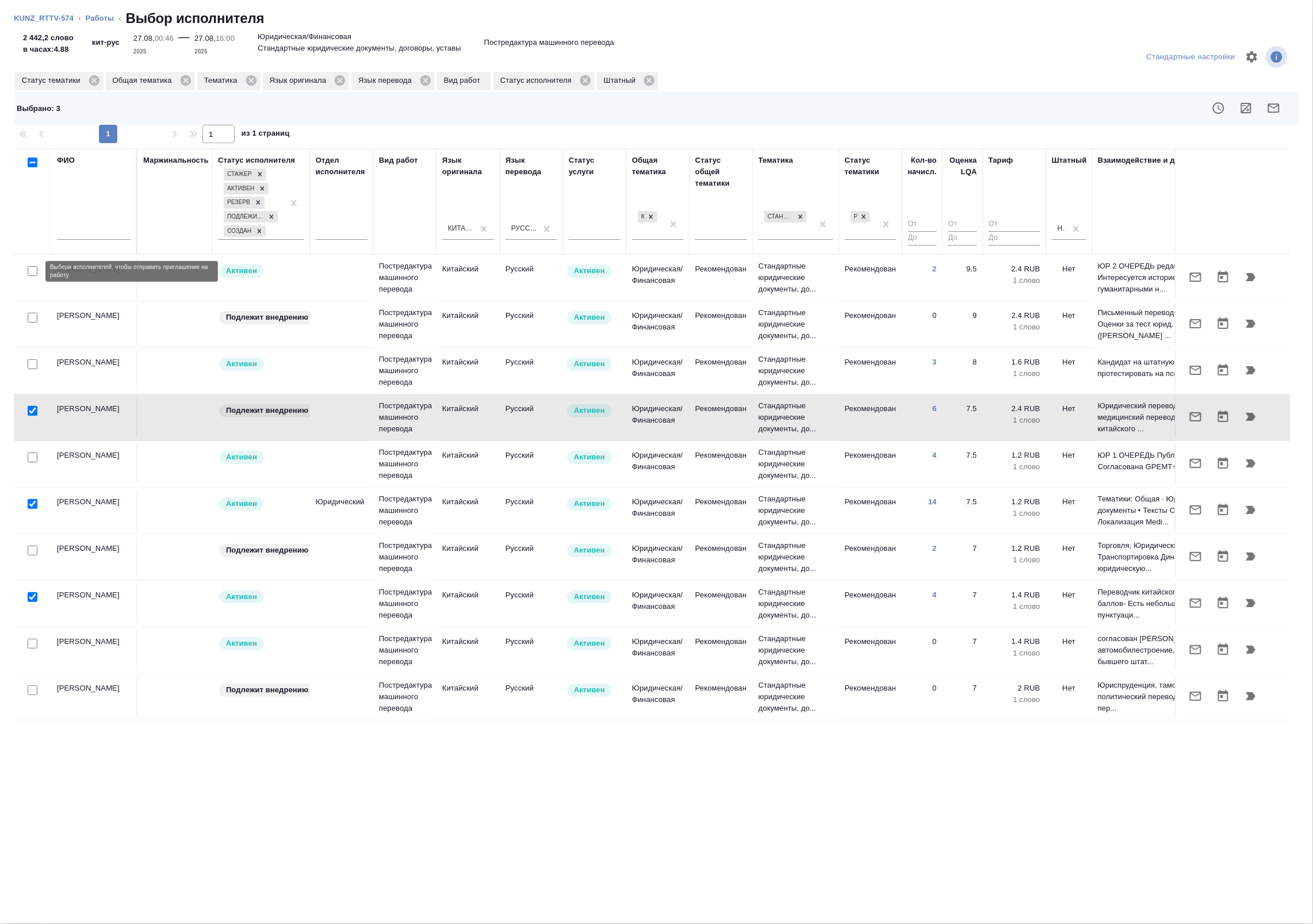
click at [33, 272] on input "checkbox" at bounding box center [33, 271] width 10 height 10
checkbox input "true"
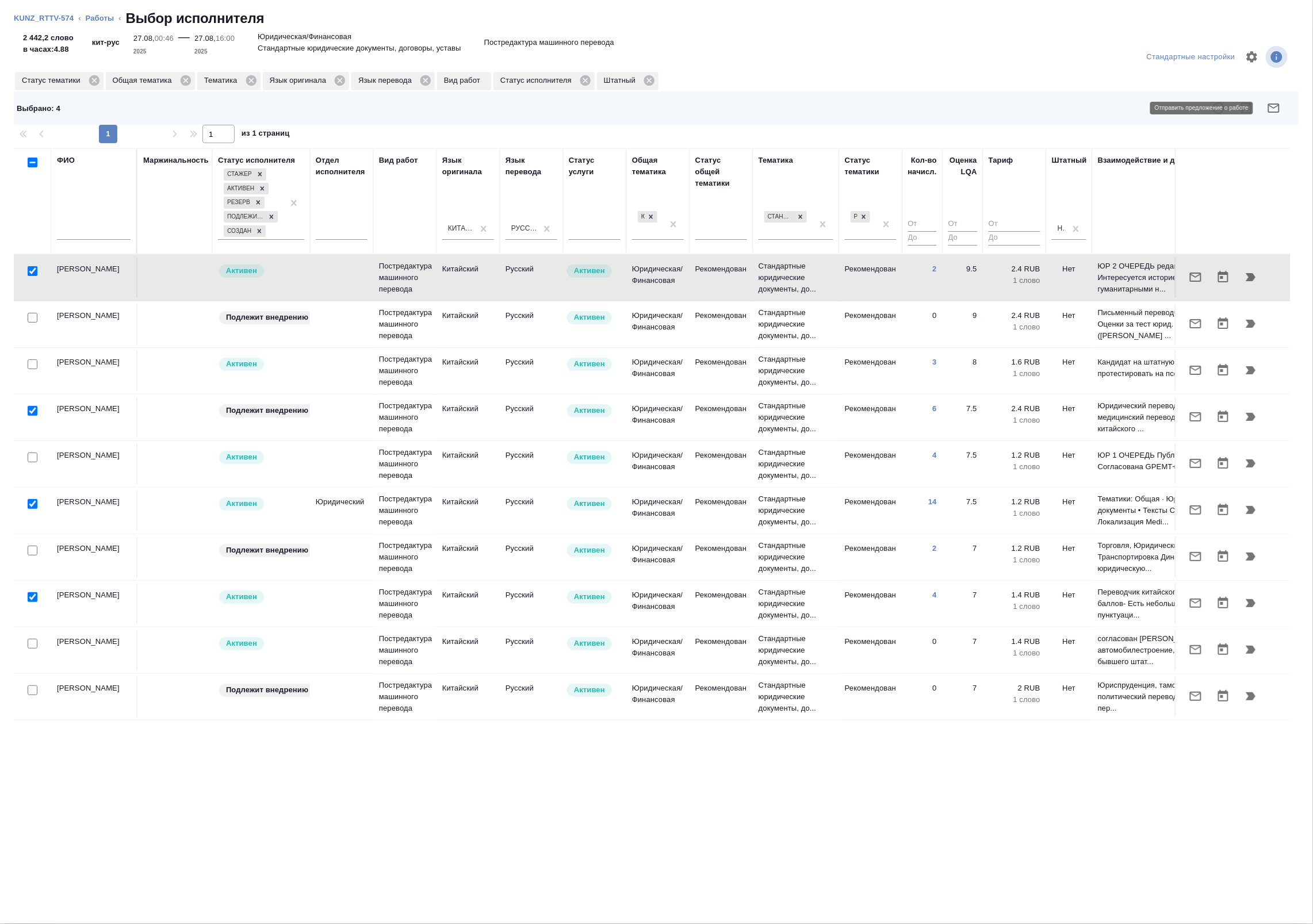
click at [1273, 103] on icon "button" at bounding box center [1274, 108] width 14 height 14
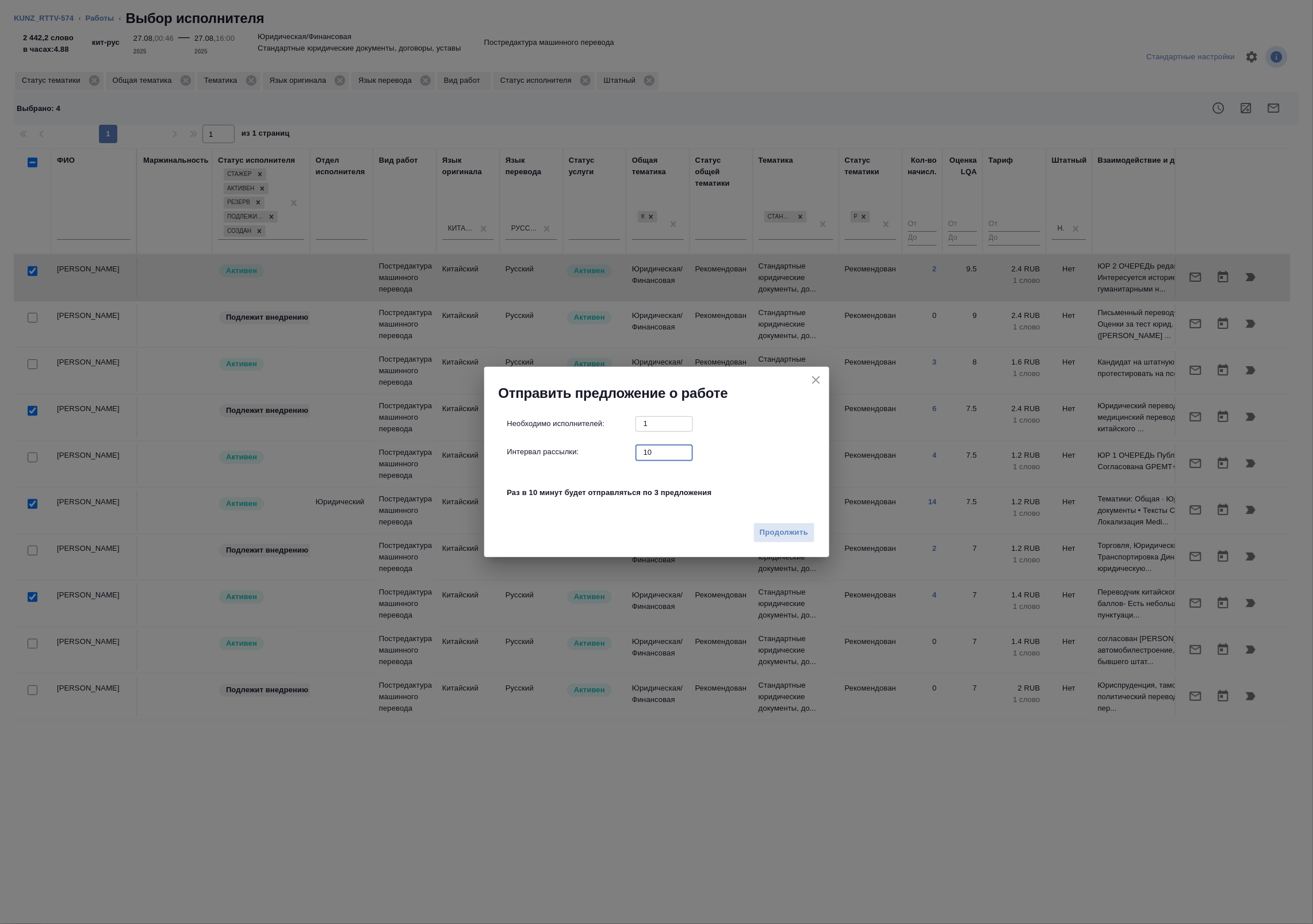
drag, startPoint x: 659, startPoint y: 453, endPoint x: 577, endPoint y: 445, distance: 82.4
click at [590, 447] on div "Интервал рассылки: 10 ​" at bounding box center [661, 452] width 308 height 14
type input "0"
click at [775, 537] on span "Продолжить" at bounding box center [784, 533] width 48 height 13
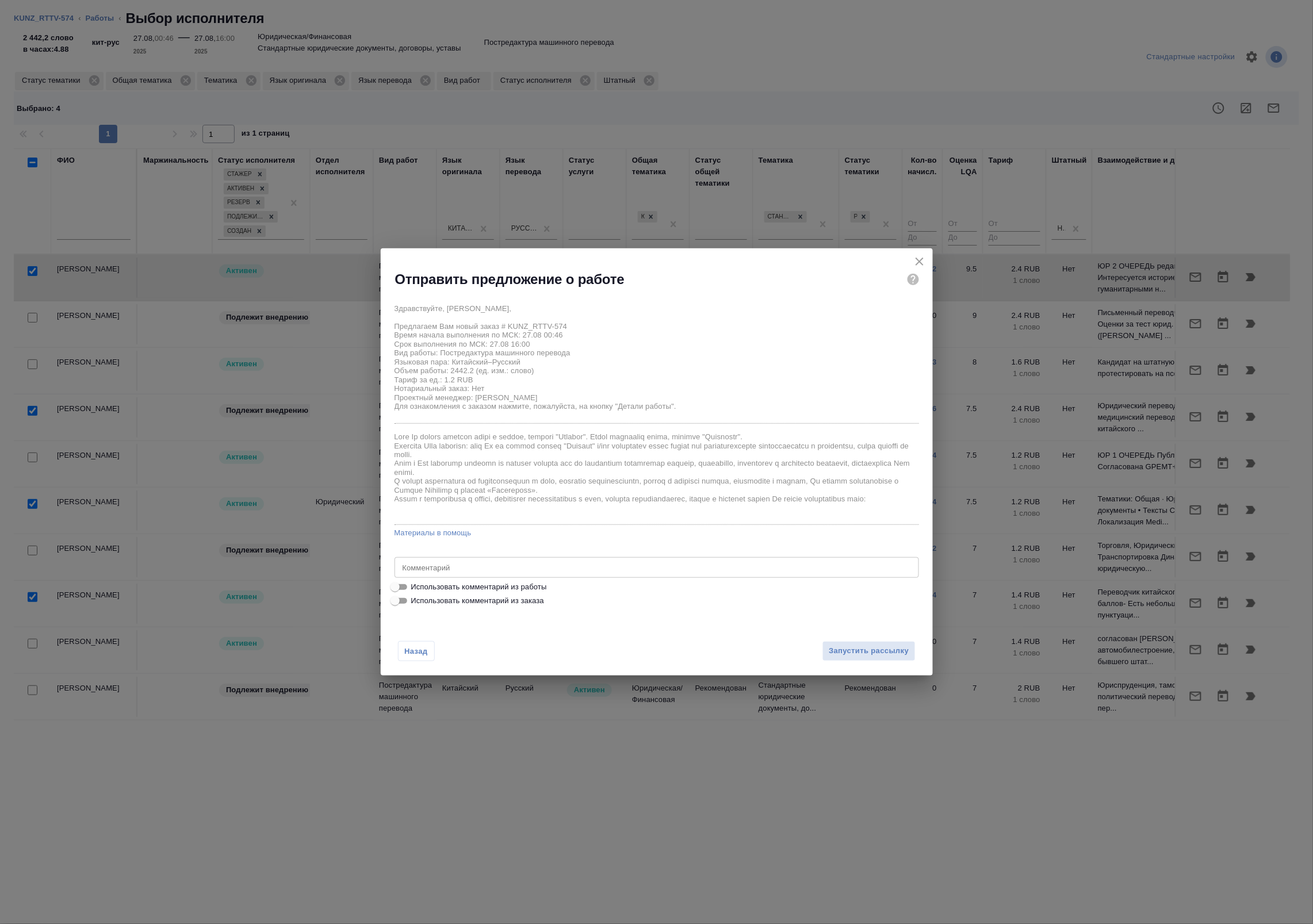
drag, startPoint x: 491, startPoint y: 587, endPoint x: 499, endPoint y: 587, distance: 8.0
click at [491, 587] on span "Использовать комментарий из работы" at bounding box center [479, 587] width 136 height 11
click at [416, 587] on input "Использовать комментарий из работы" at bounding box center [395, 587] width 42 height 14
checkbox input "true"
type textarea "Оригинал для сверки: https://drive.awatera.com/s/MMM3xs2EjZN2NSK"
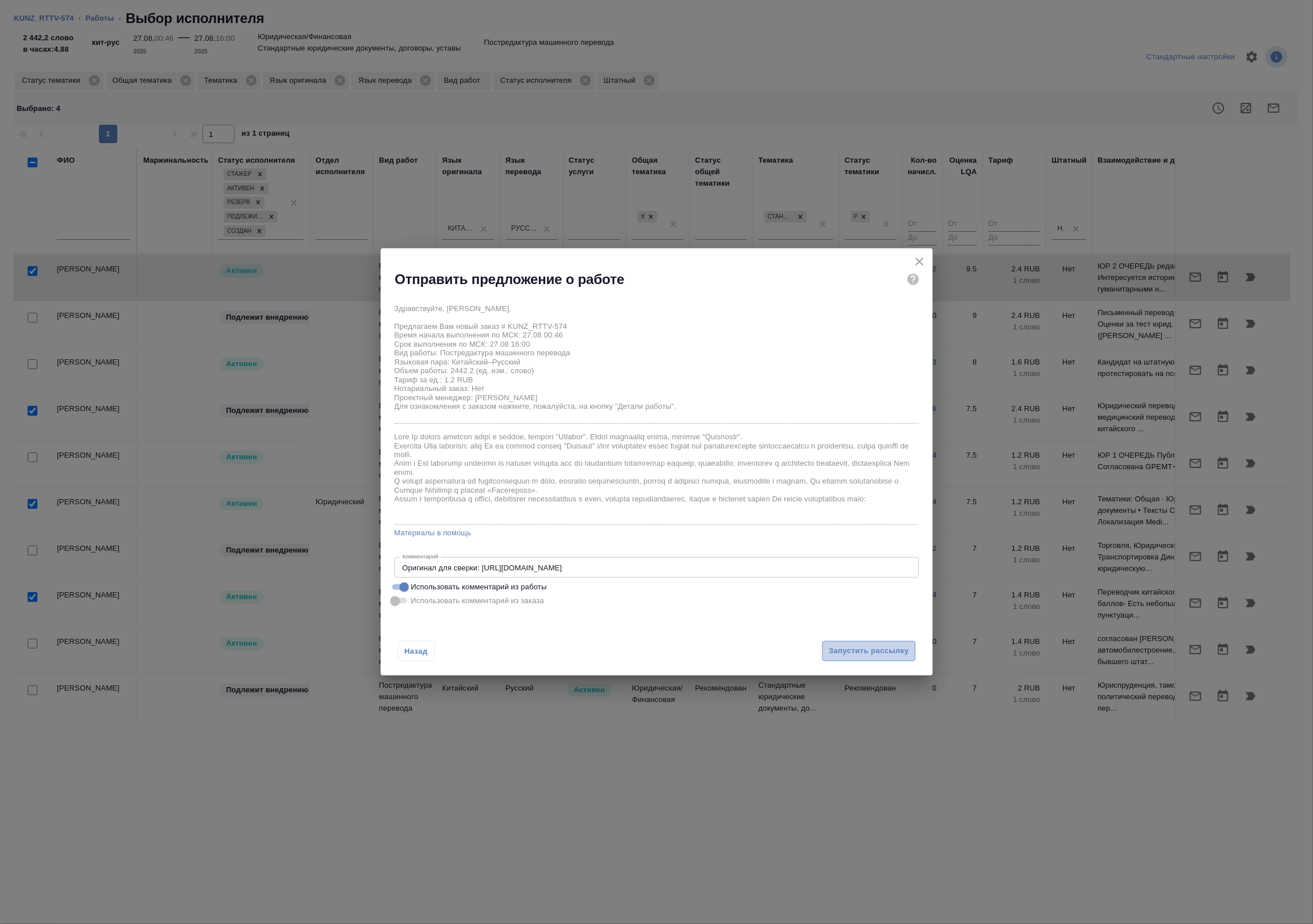
click at [864, 648] on span "Запустить рассылку" at bounding box center [869, 651] width 80 height 13
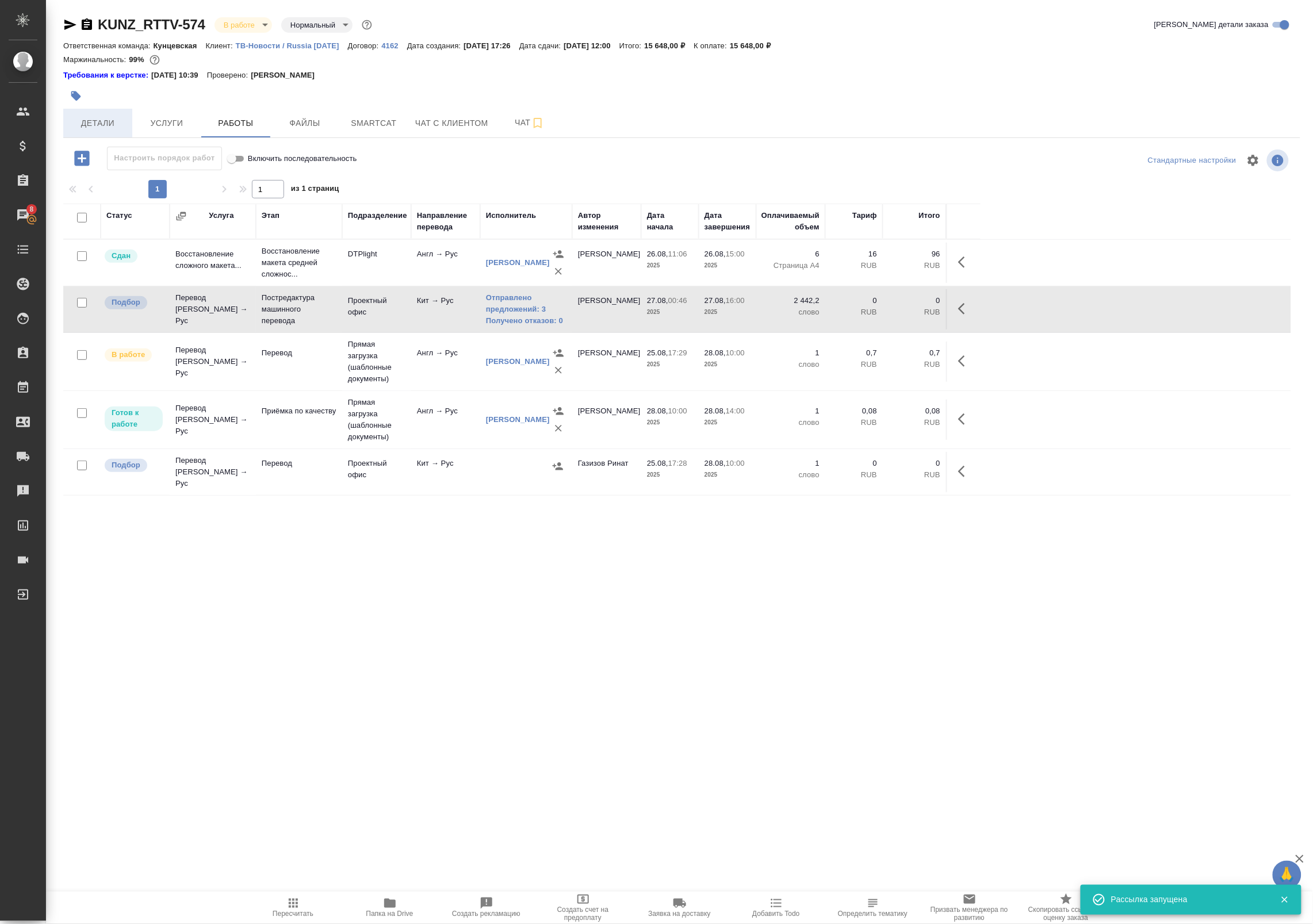
click at [108, 124] on span "Детали" at bounding box center [97, 123] width 55 height 14
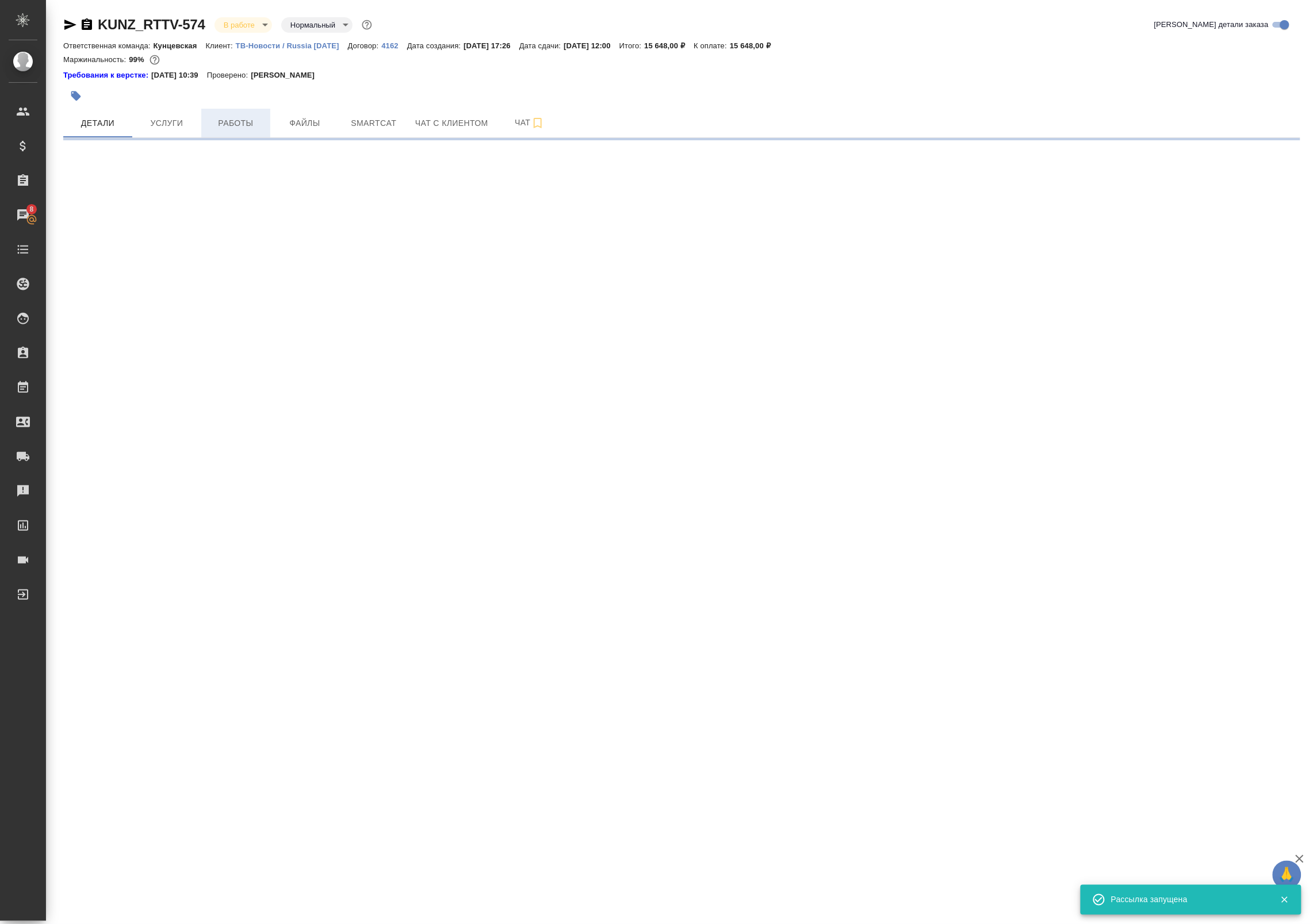
select select "RU"
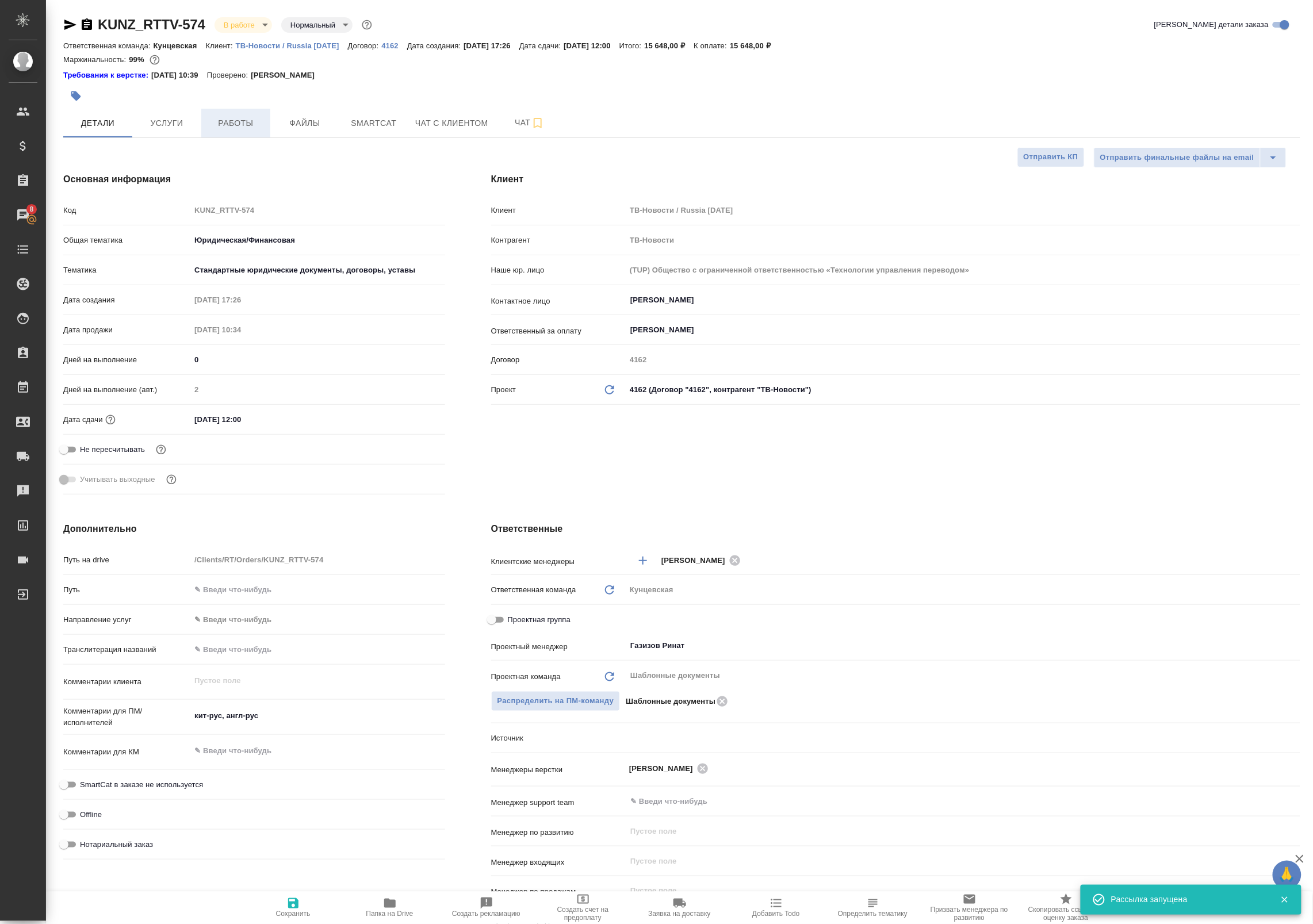
type textarea "x"
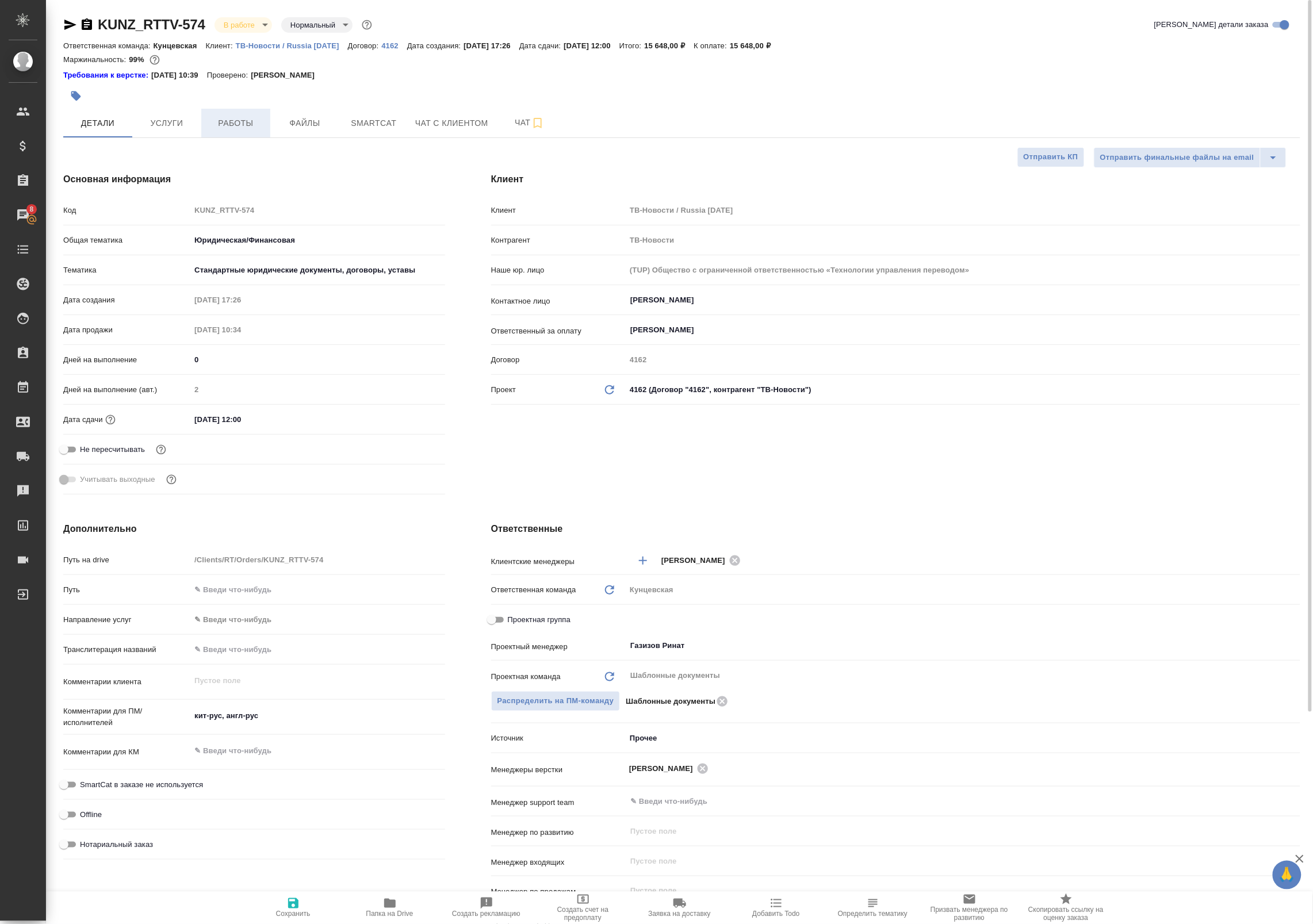
click at [254, 119] on span "Работы" at bounding box center [235, 123] width 55 height 14
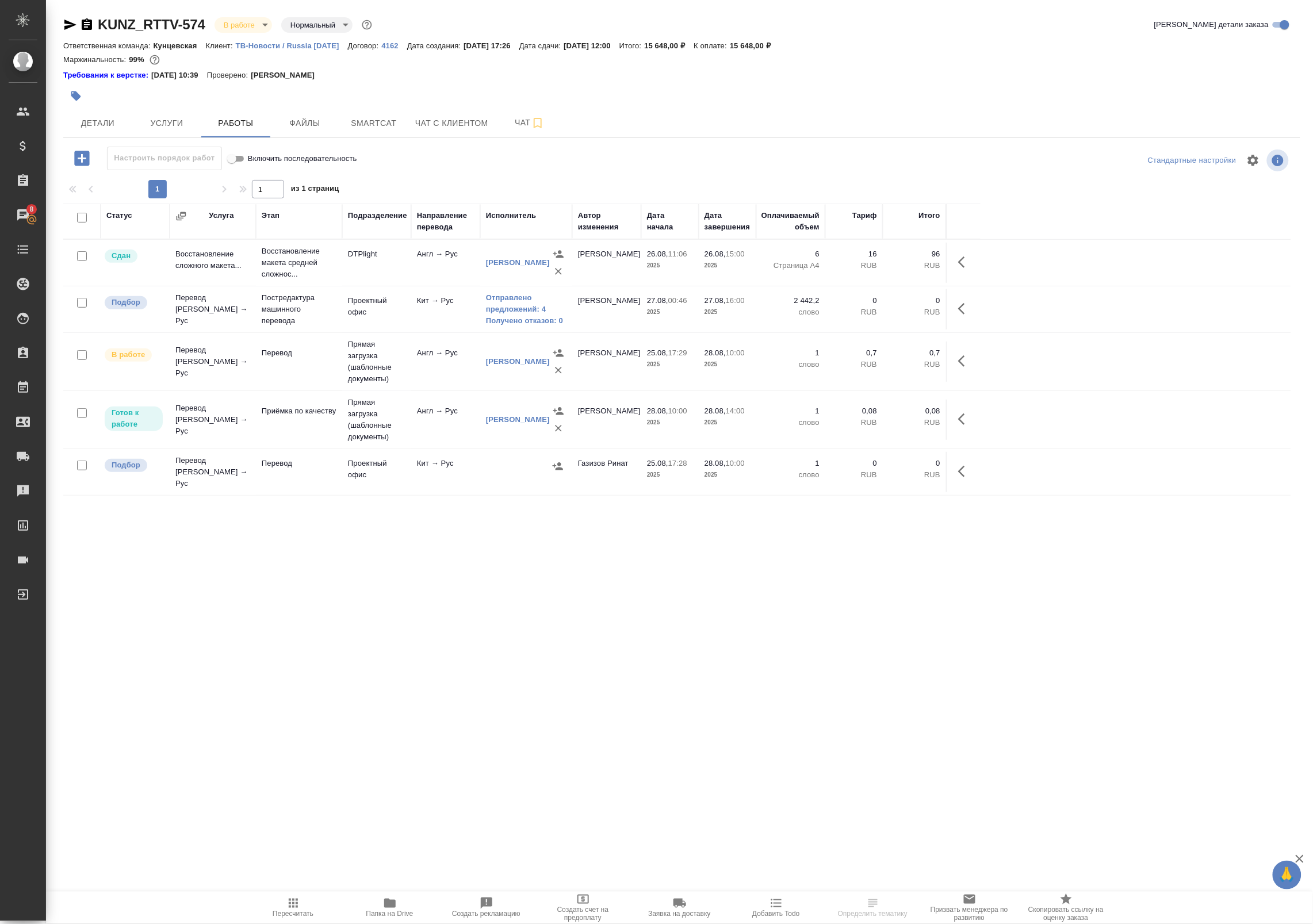
click at [553, 556] on div "Статус Услуга Этап Подразделение Направление перевода Исполнитель Автор изменен…" at bounding box center [677, 462] width 1228 height 517
drag, startPoint x: 1019, startPoint y: 808, endPoint x: 992, endPoint y: 804, distance: 27.3
click at [1019, 808] on div ".cls-1 fill:#fff; AWATERA Badanyan Artak Клиенты Спецификации Заказы 8 Чаты Tod…" at bounding box center [656, 462] width 1313 height 924
click at [102, 116] on span "Детали" at bounding box center [97, 123] width 55 height 14
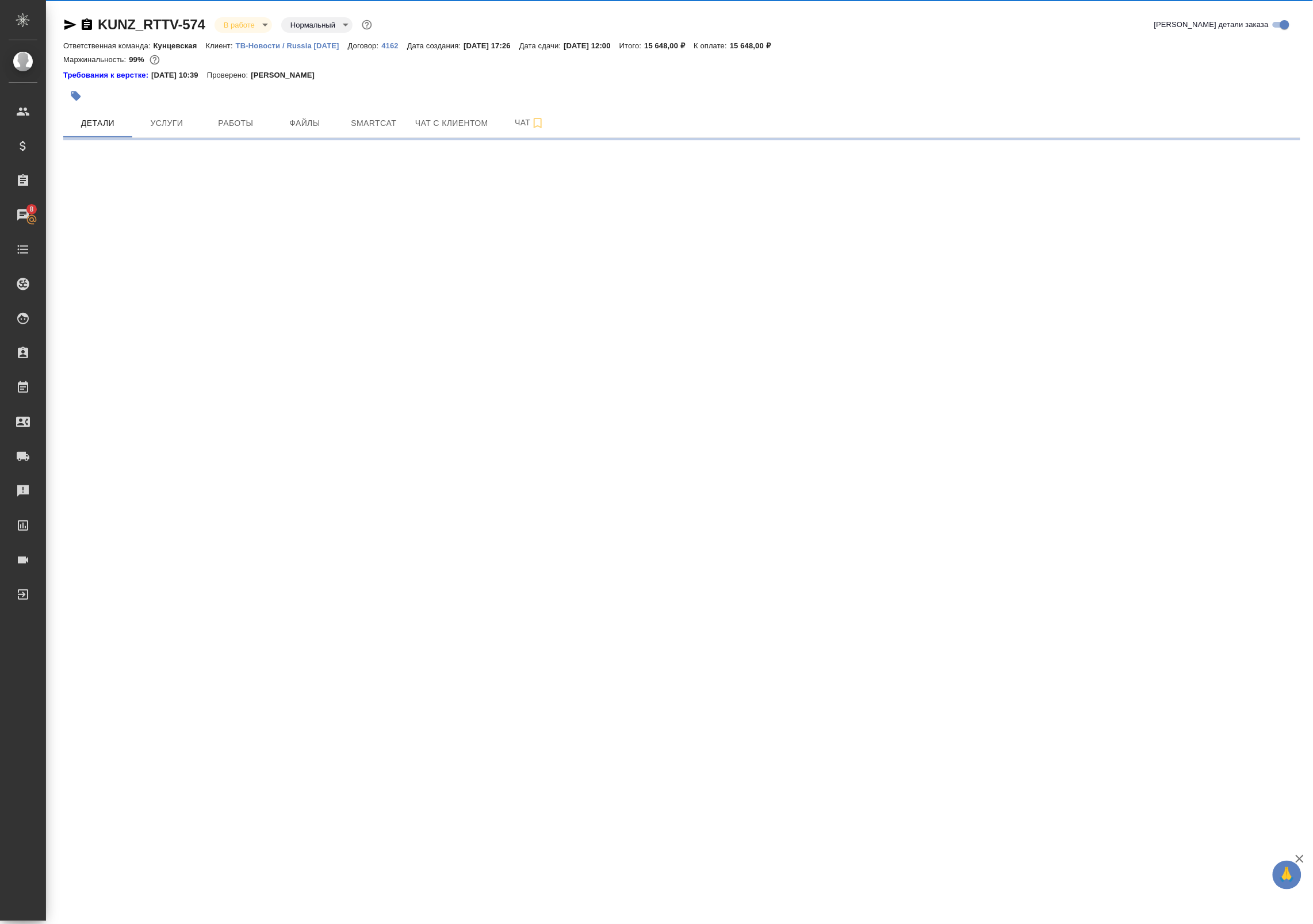
select select "RU"
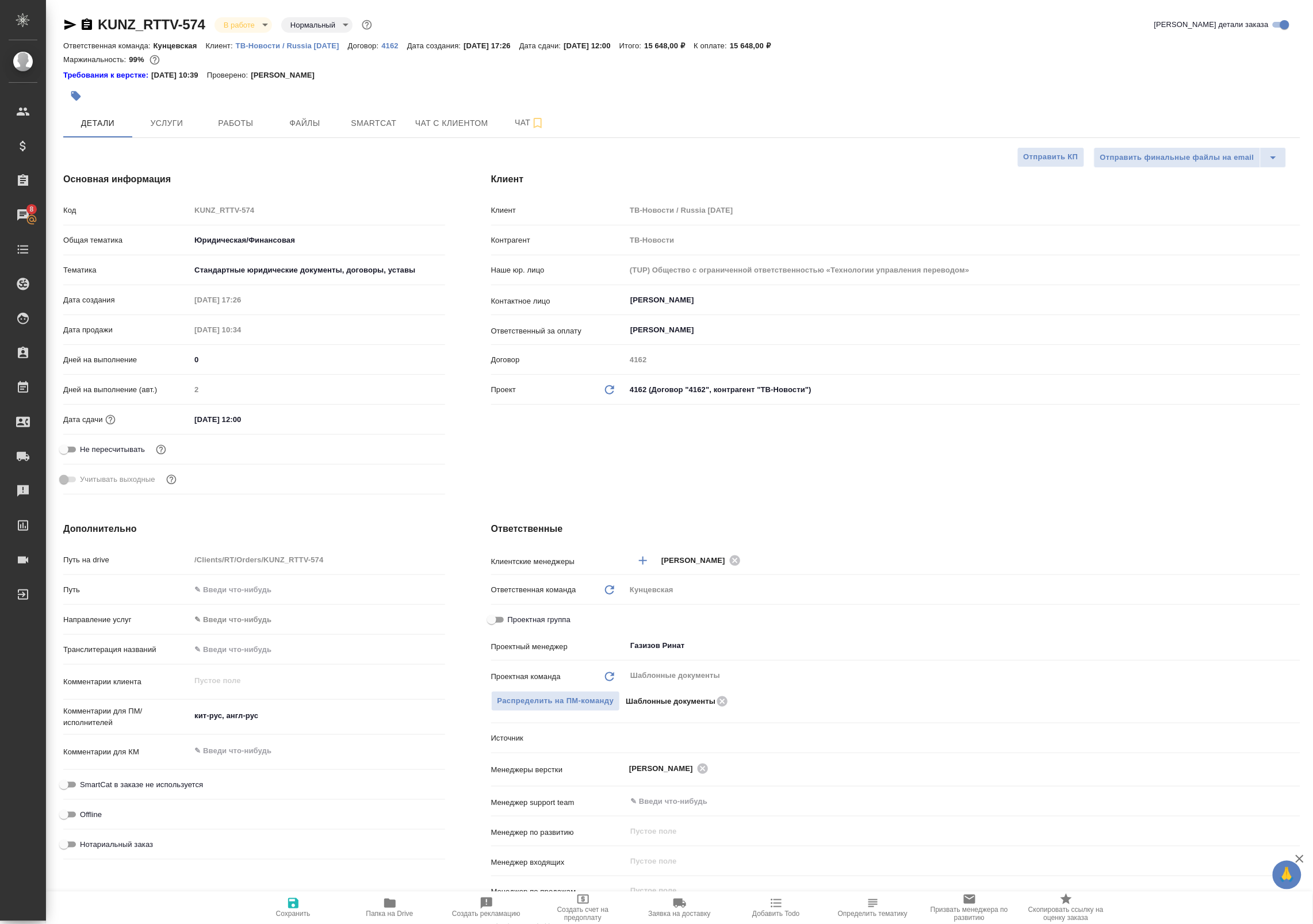
type textarea "x"
click at [496, 613] on input "Проектная группа" at bounding box center [491, 620] width 42 height 14
checkbox input "true"
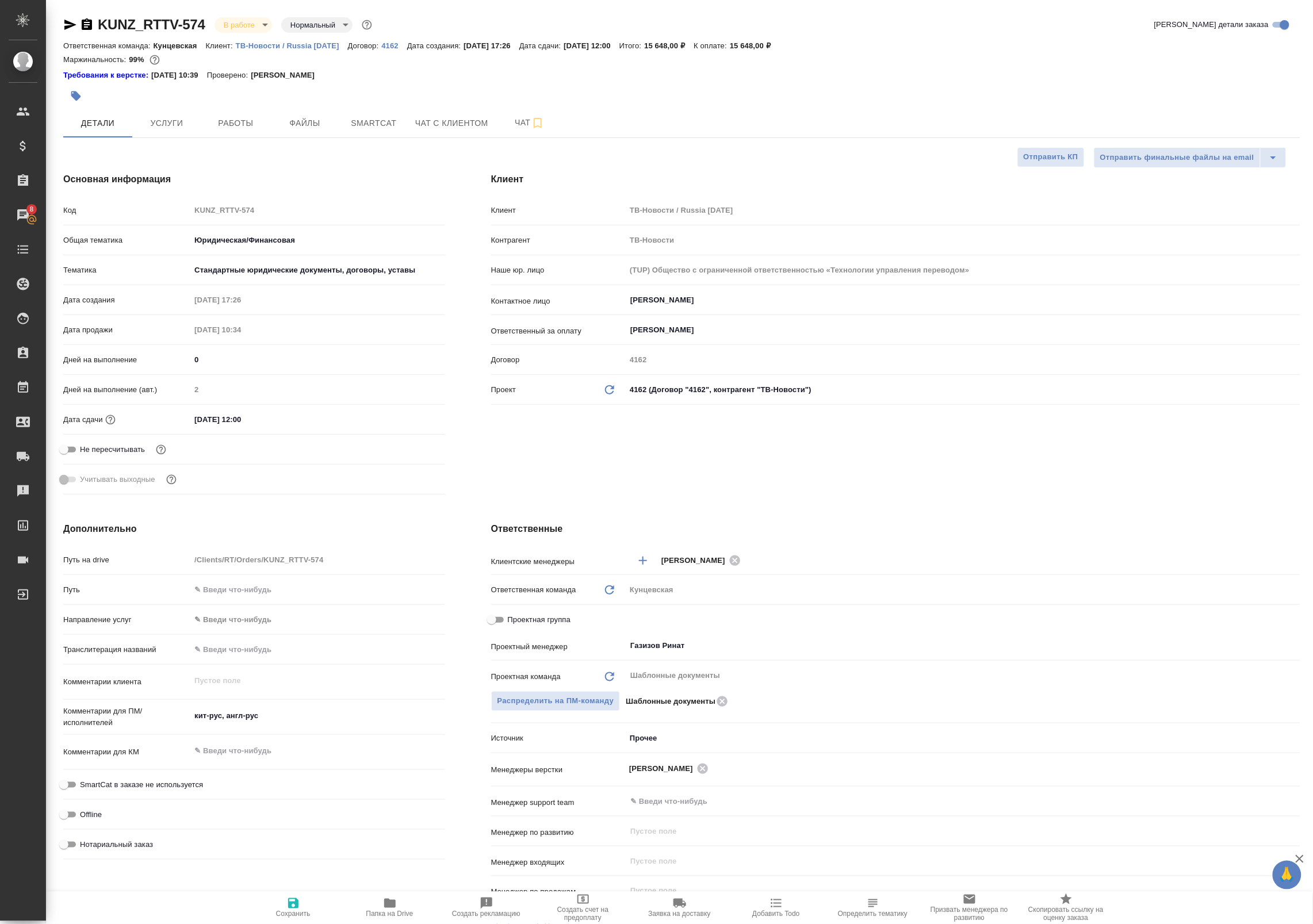
type textarea "x"
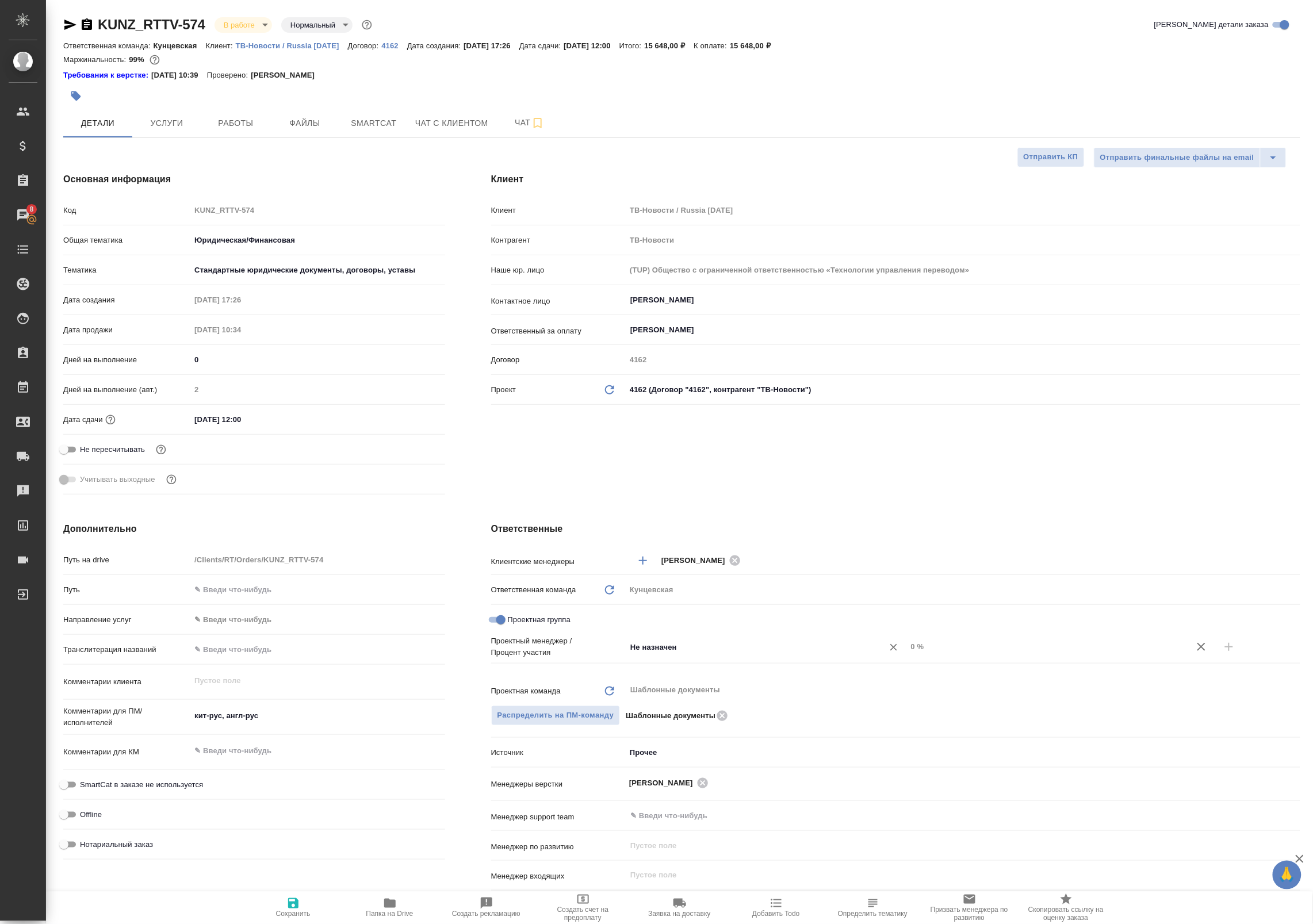
click at [682, 644] on input "Не назначен" at bounding box center [747, 646] width 236 height 14
type input "Бада"
click at [698, 674] on li "[PERSON_NAME]" at bounding box center [760, 673] width 278 height 21
type textarea "x"
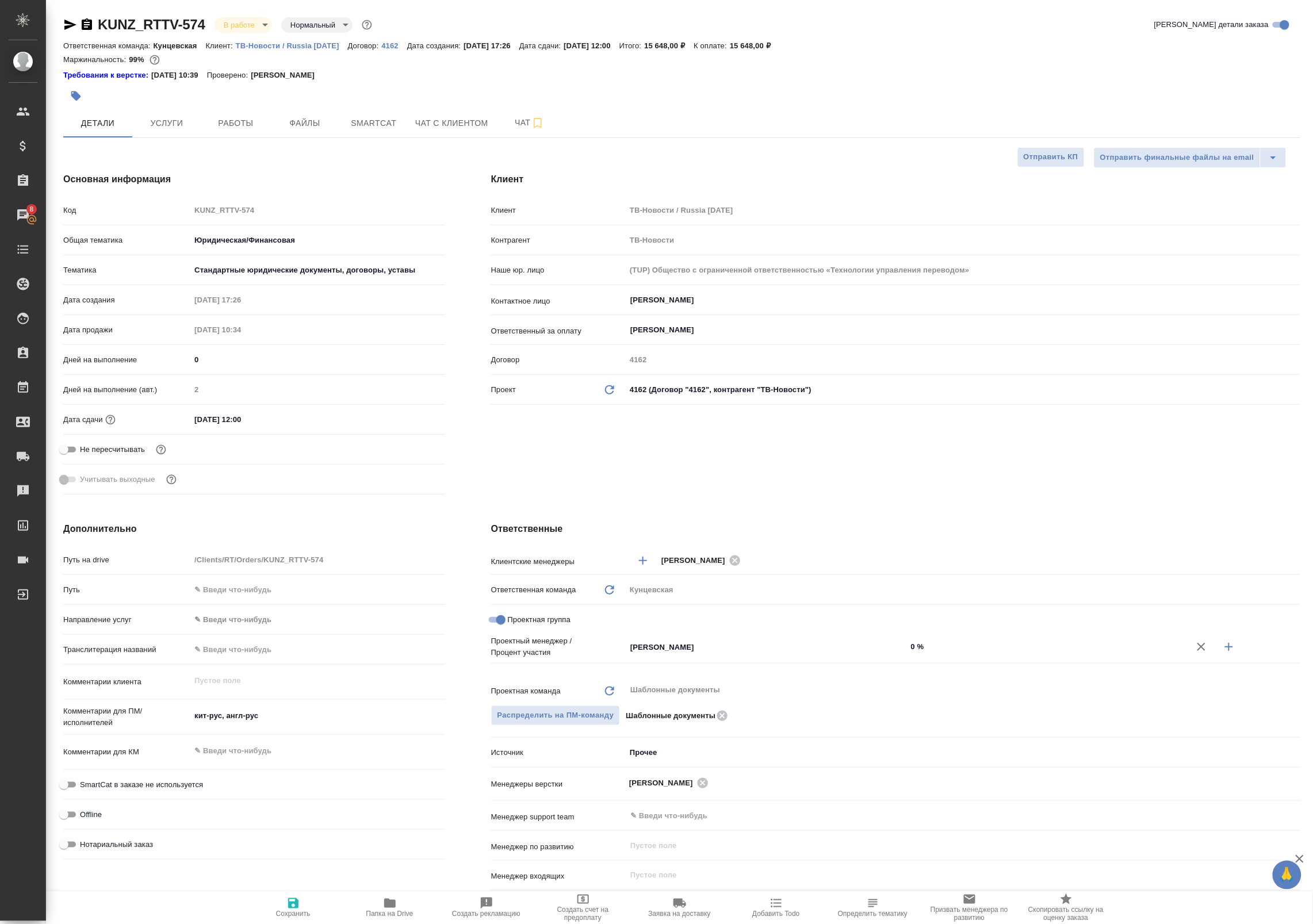
type textarea "x"
click at [1223, 643] on icon "button" at bounding box center [1228, 646] width 14 height 14
type textarea "x"
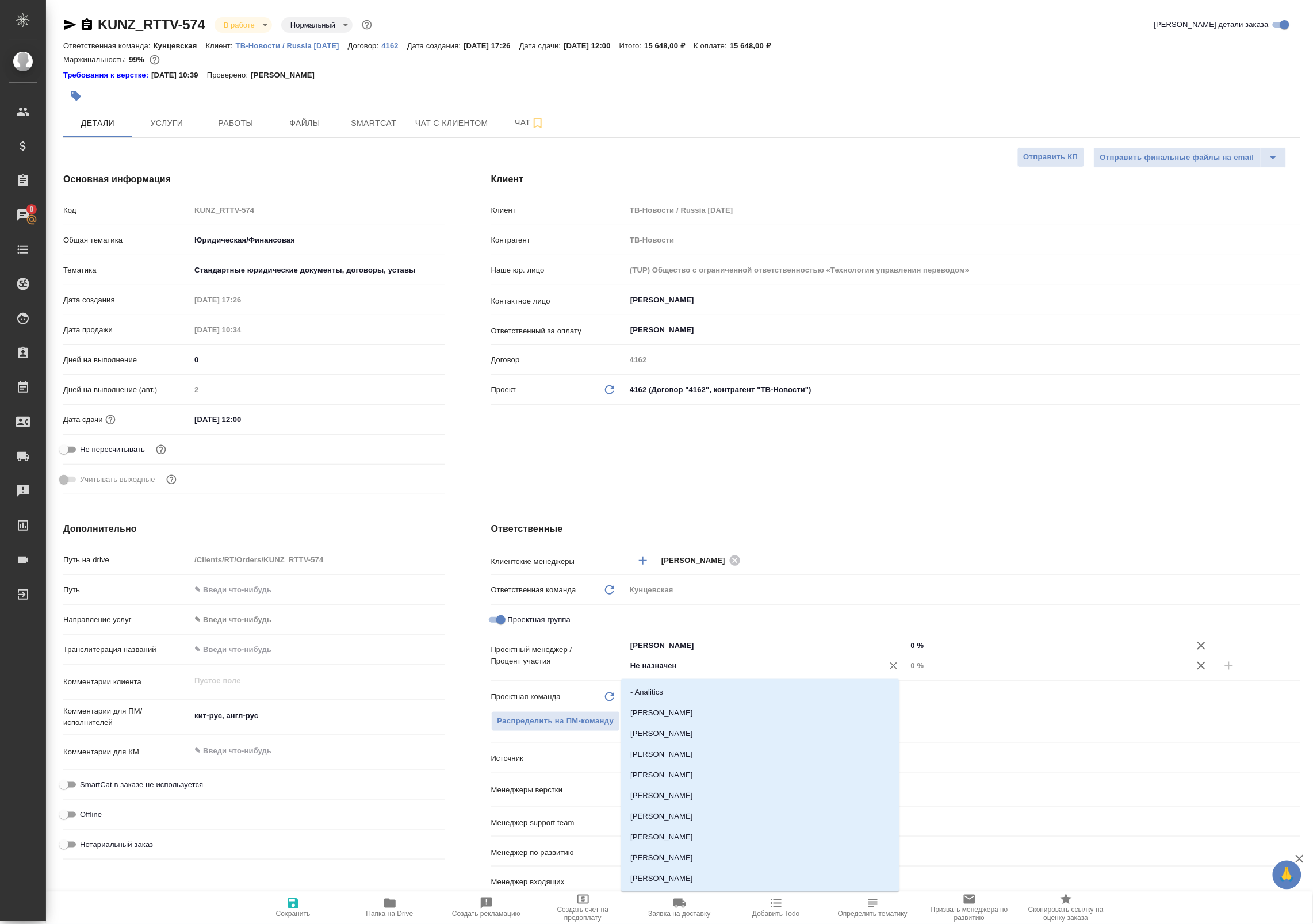
drag, startPoint x: 712, startPoint y: 660, endPoint x: 503, endPoint y: 645, distance: 209.5
click at [513, 645] on div "Проектный менеджер / Процент участия Баданян Артак ​ 0 % Не назначен ​ 0 %" at bounding box center [896, 655] width 809 height 40
type input "Ринат"
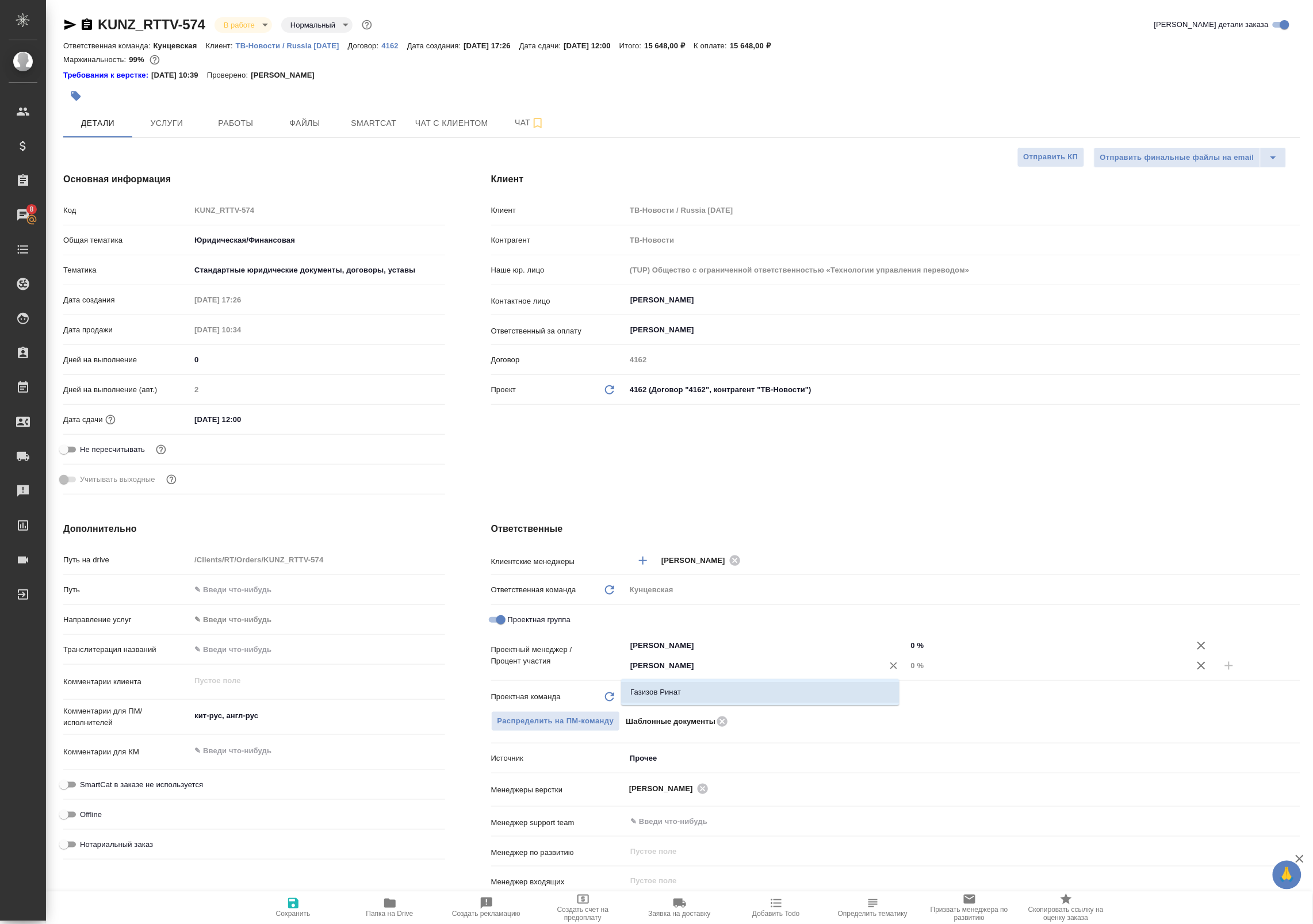
click at [702, 693] on li "Газизов Ринат" at bounding box center [760, 692] width 278 height 21
type textarea "x"
drag, startPoint x: 973, startPoint y: 644, endPoint x: 854, endPoint y: 634, distance: 119.4
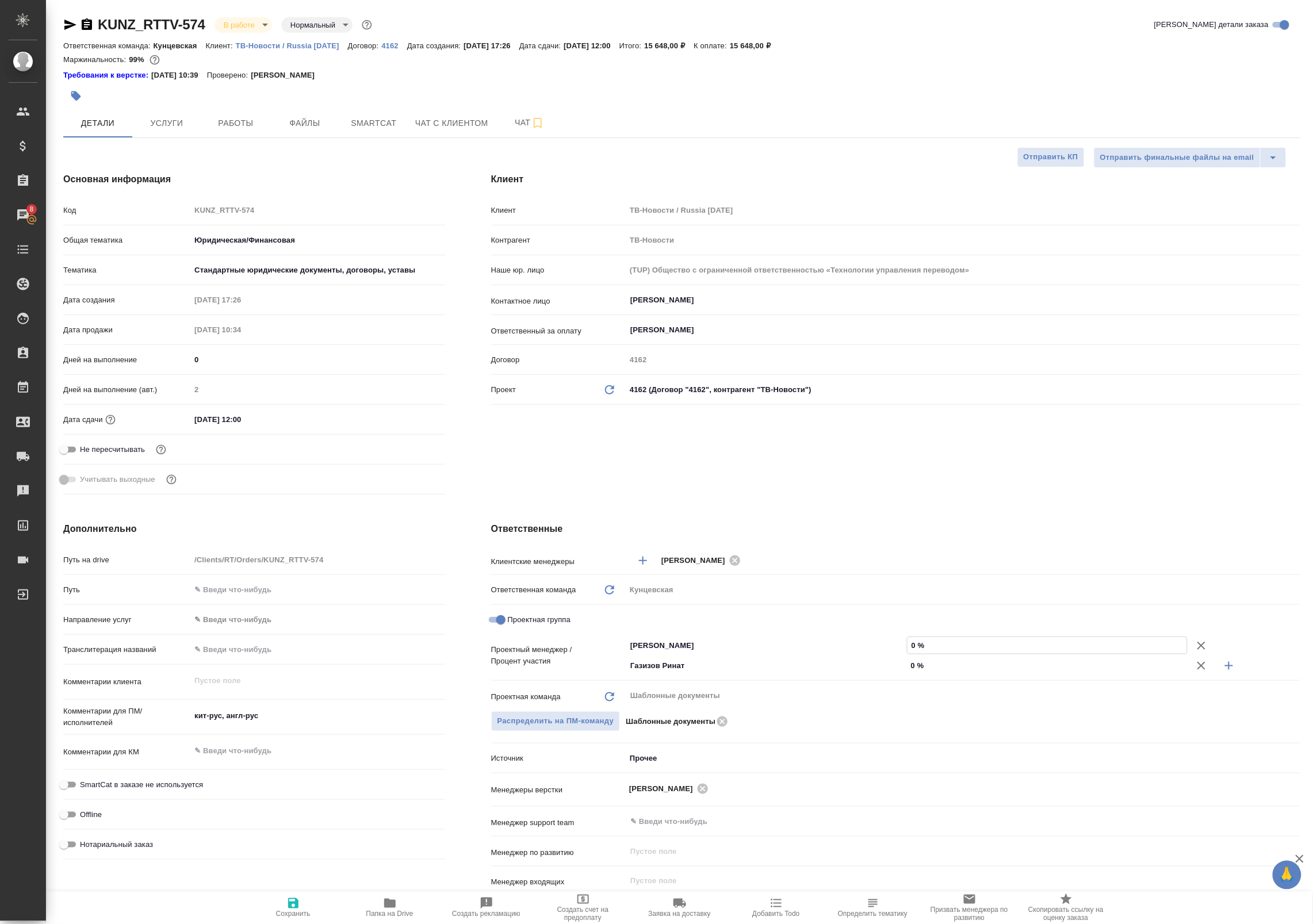
click at [854, 634] on div "Клиентские менеджеры Moskalets Alina ​ Ответственная команда Обновить Кунцевска…" at bounding box center [896, 755] width 809 height 411
type textarea "x"
type input "5 %"
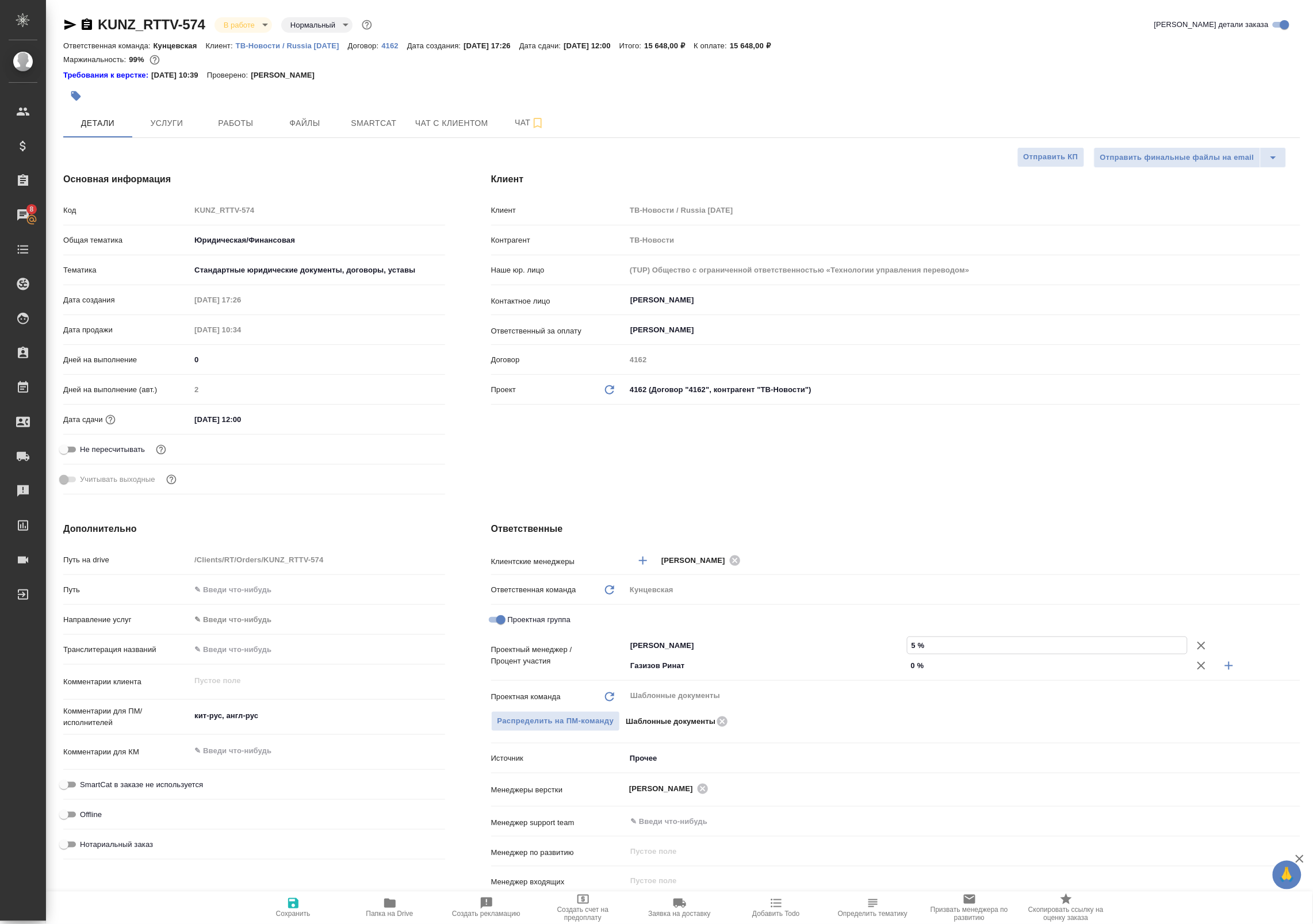
type textarea "x"
type input "50 %"
drag, startPoint x: 877, startPoint y: 666, endPoint x: 839, endPoint y: 663, distance: 38.1
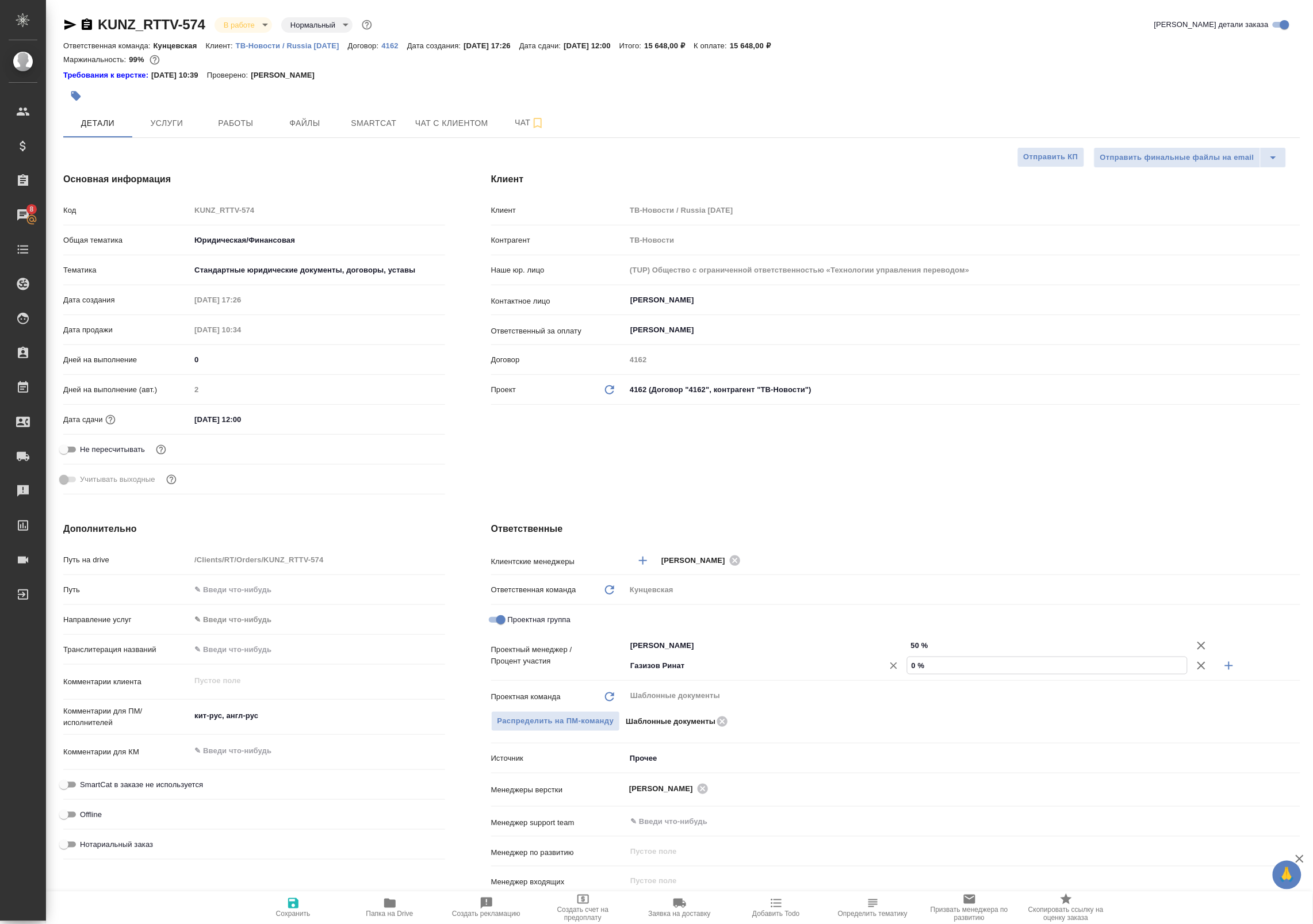
click at [843, 663] on div "Газизов Ринат ​ 0 %" at bounding box center [962, 665] width 674 height 20
type input "5 %"
type textarea "x"
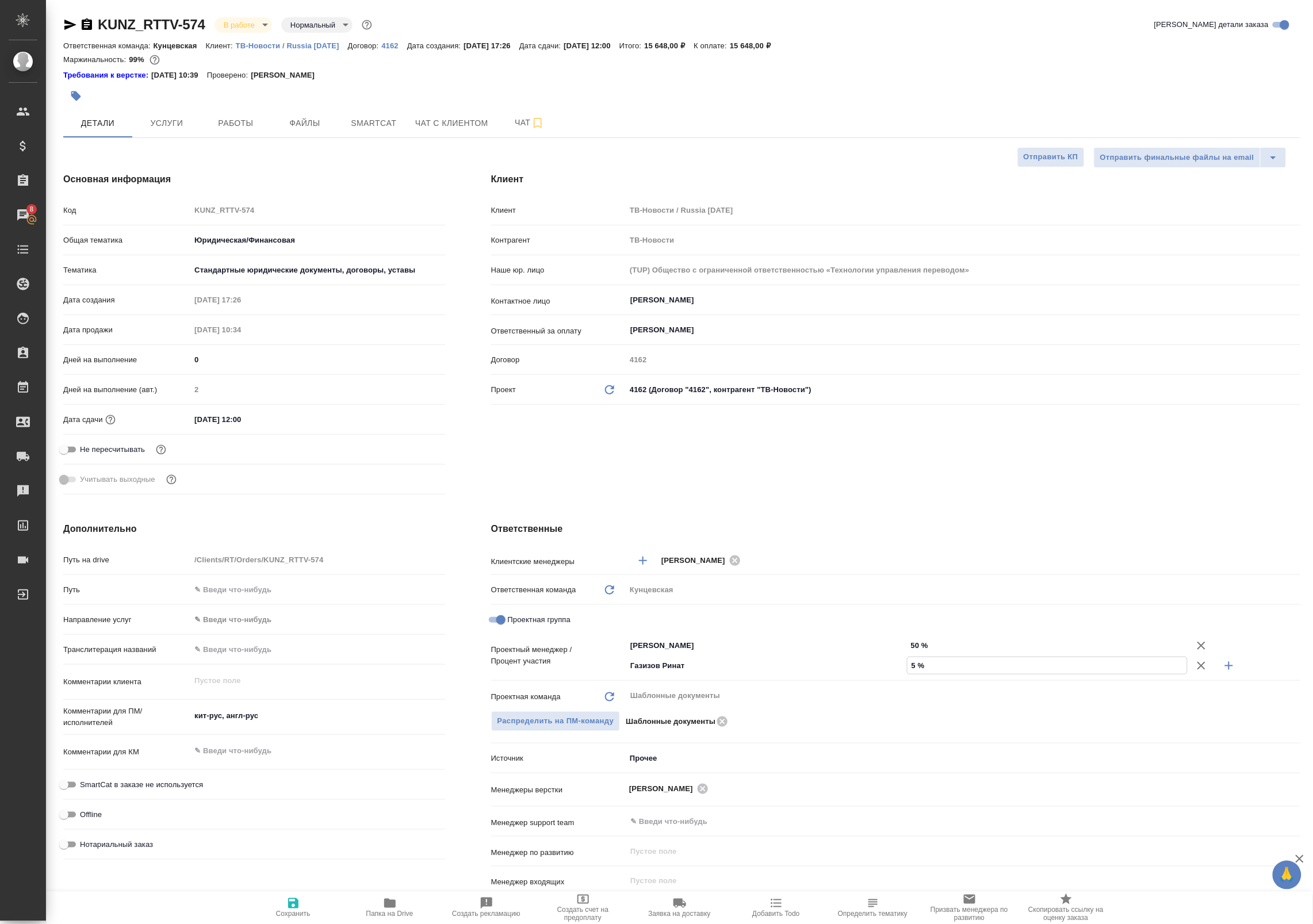
type textarea "x"
type input "50 %"
click at [286, 910] on span "Сохранить" at bounding box center [293, 914] width 34 height 8
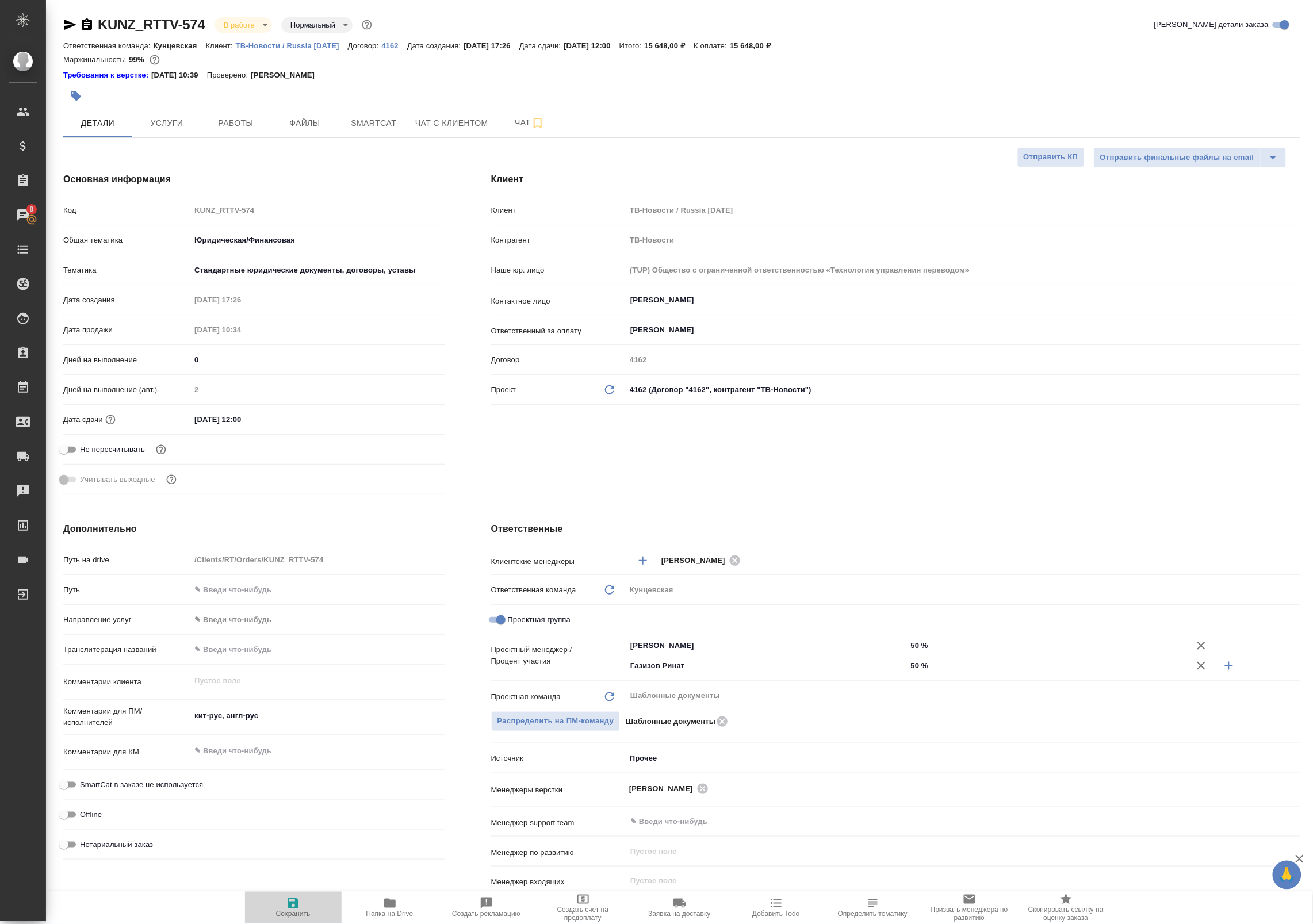
type textarea "x"
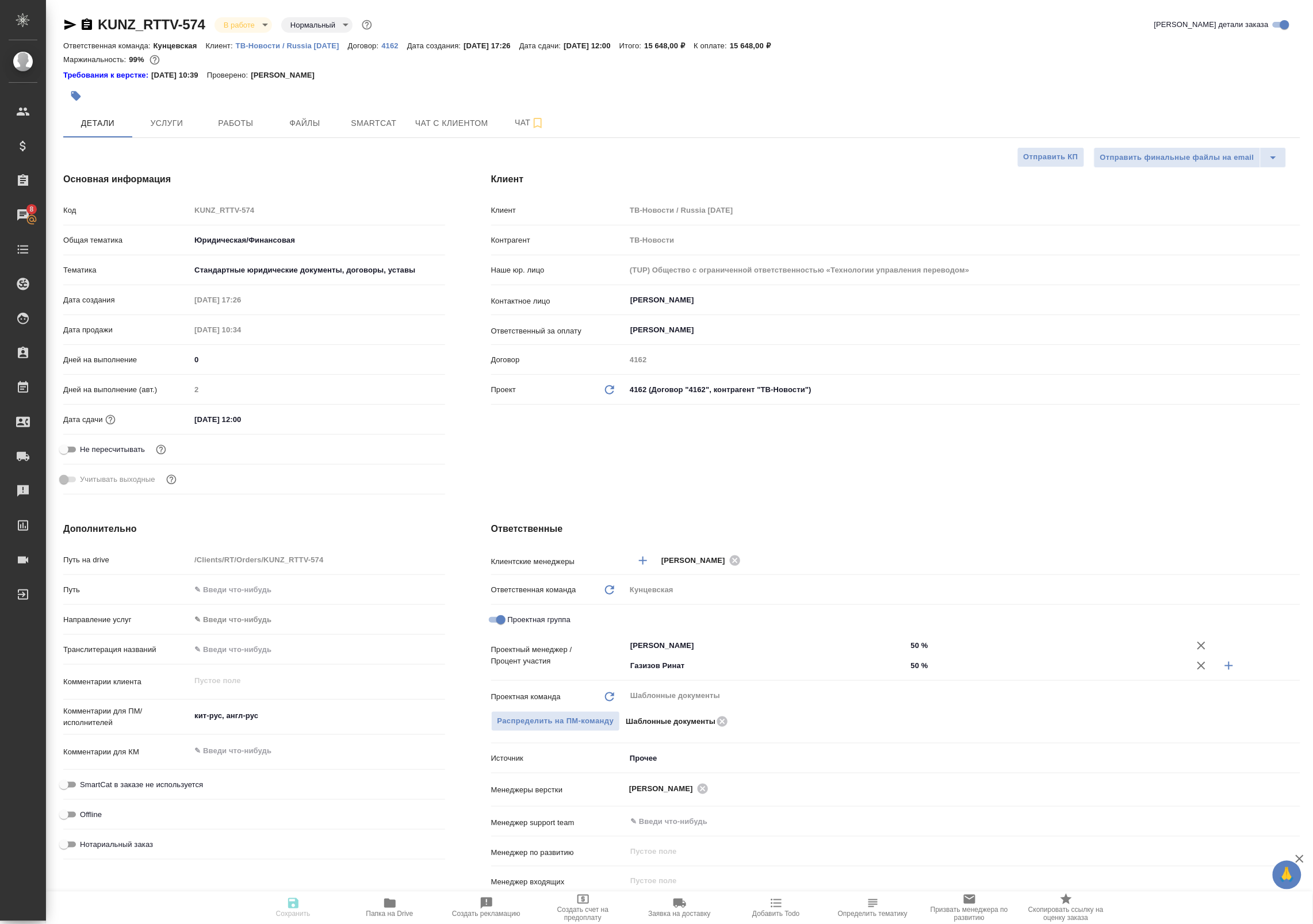
type textarea "x"
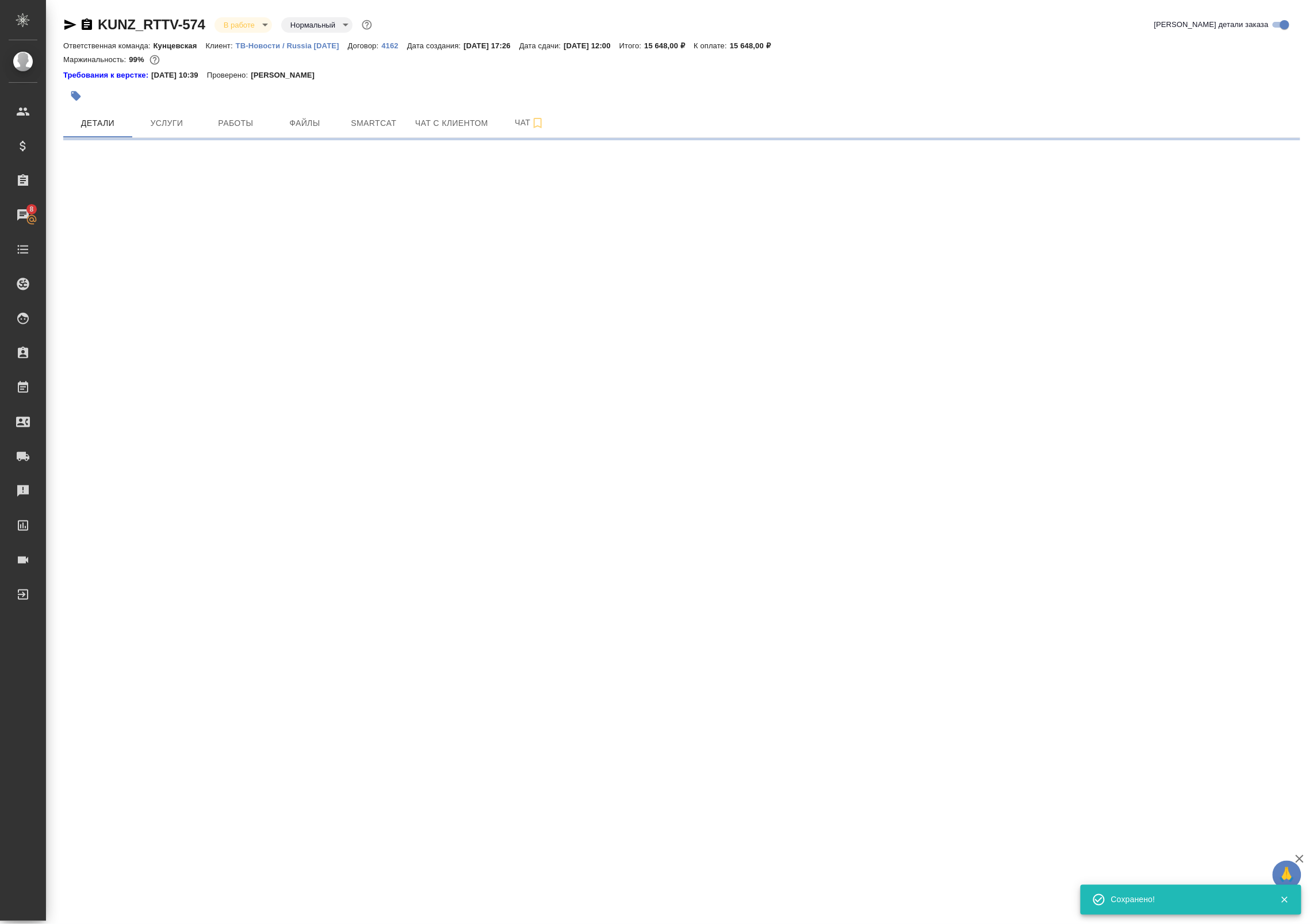
select select "RU"
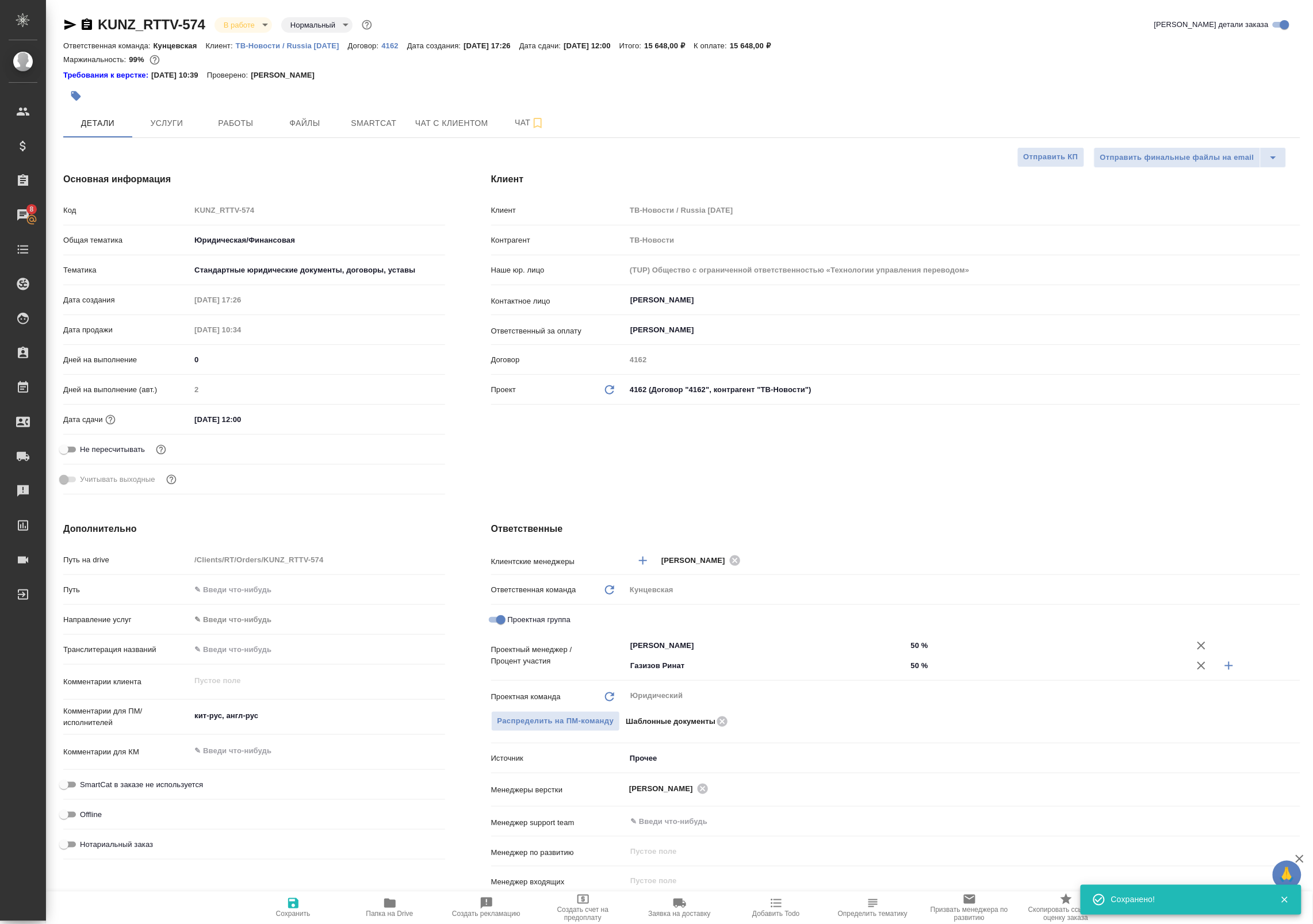
type textarea "x"
click at [237, 122] on span "Работы" at bounding box center [235, 123] width 55 height 14
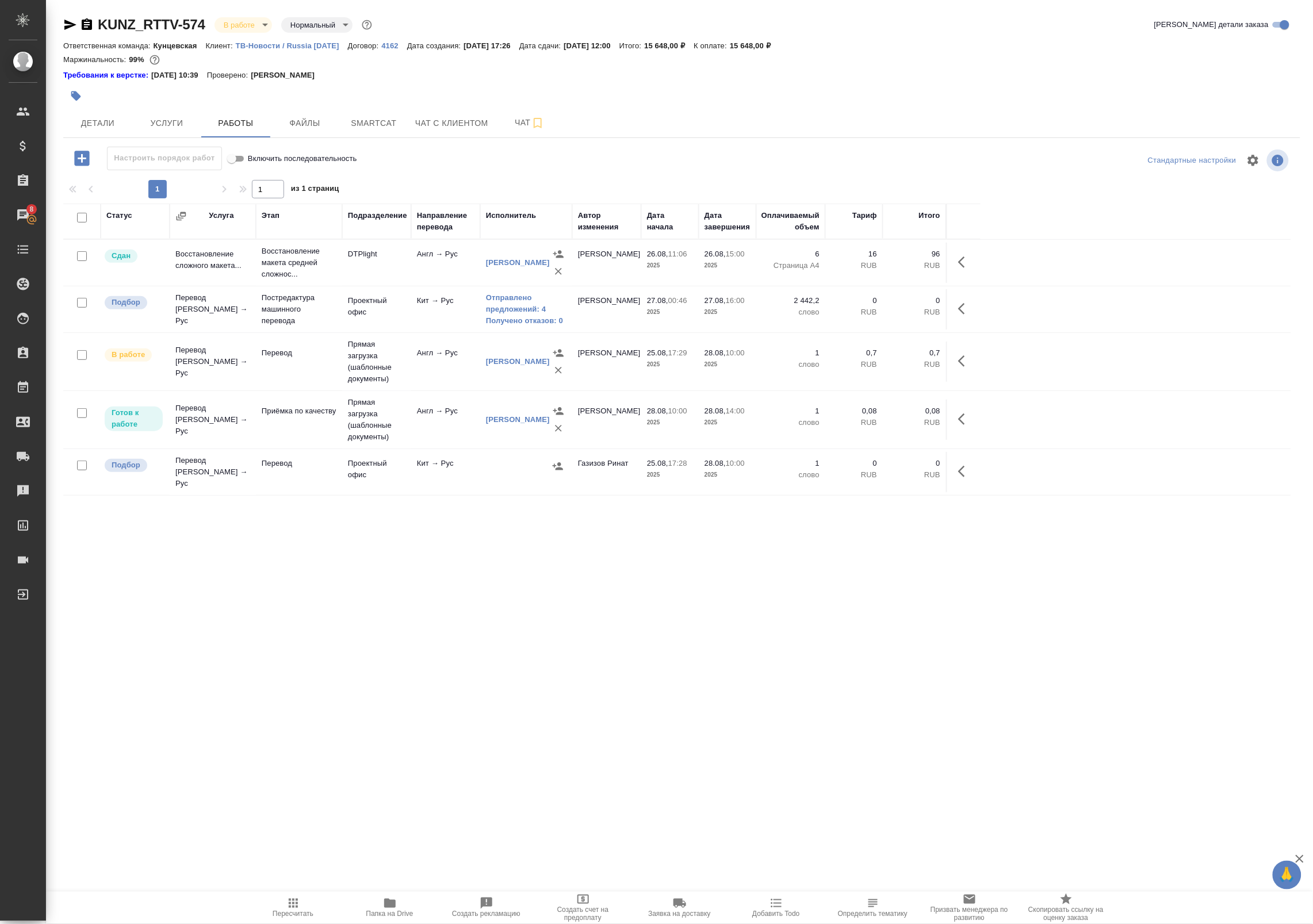
click at [343, 261] on td "DTPlight" at bounding box center [377, 263] width 69 height 40
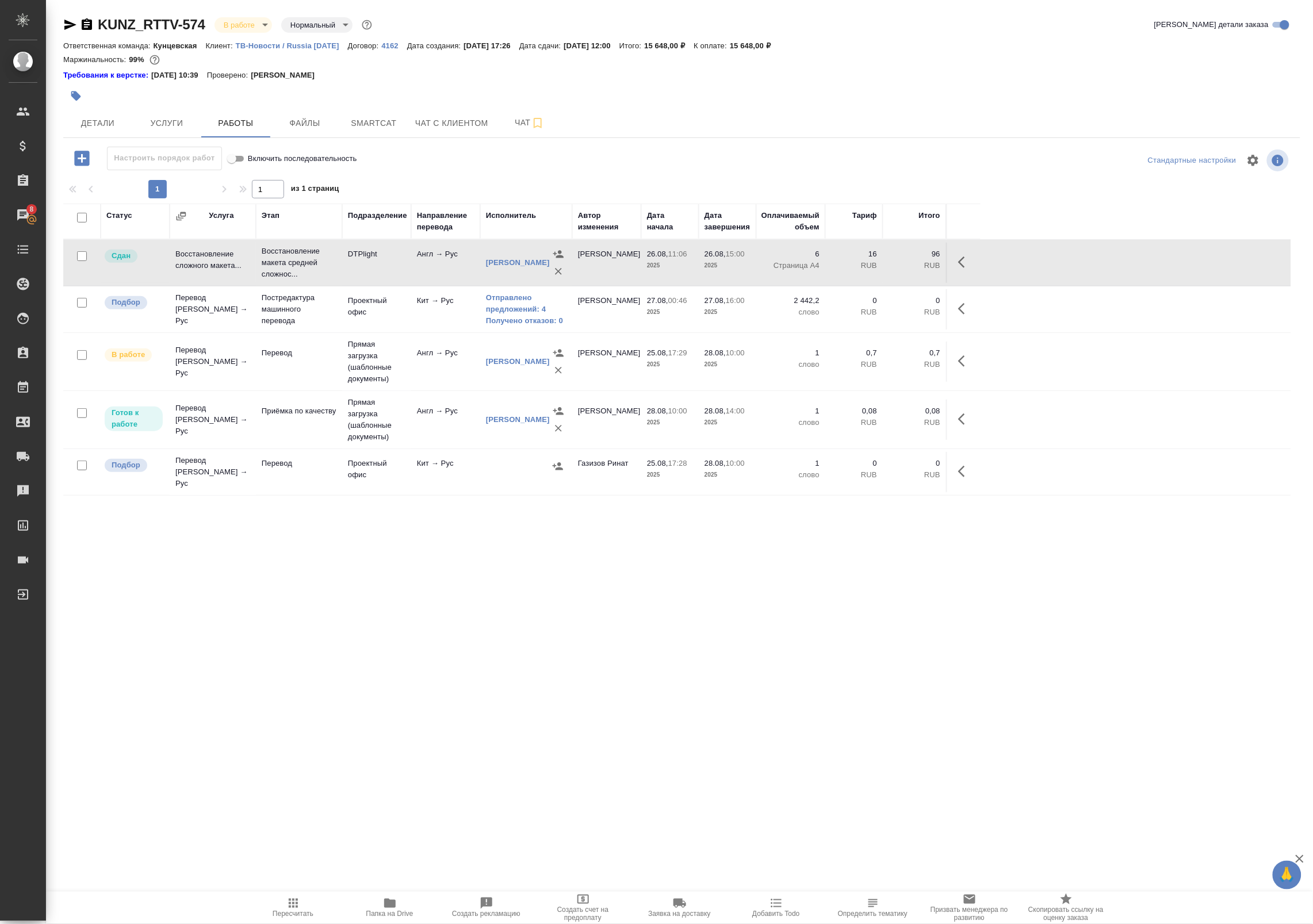
click at [343, 261] on td "DTPlight" at bounding box center [377, 263] width 69 height 40
click at [368, 110] on button "Smartcat" at bounding box center [374, 123] width 69 height 29
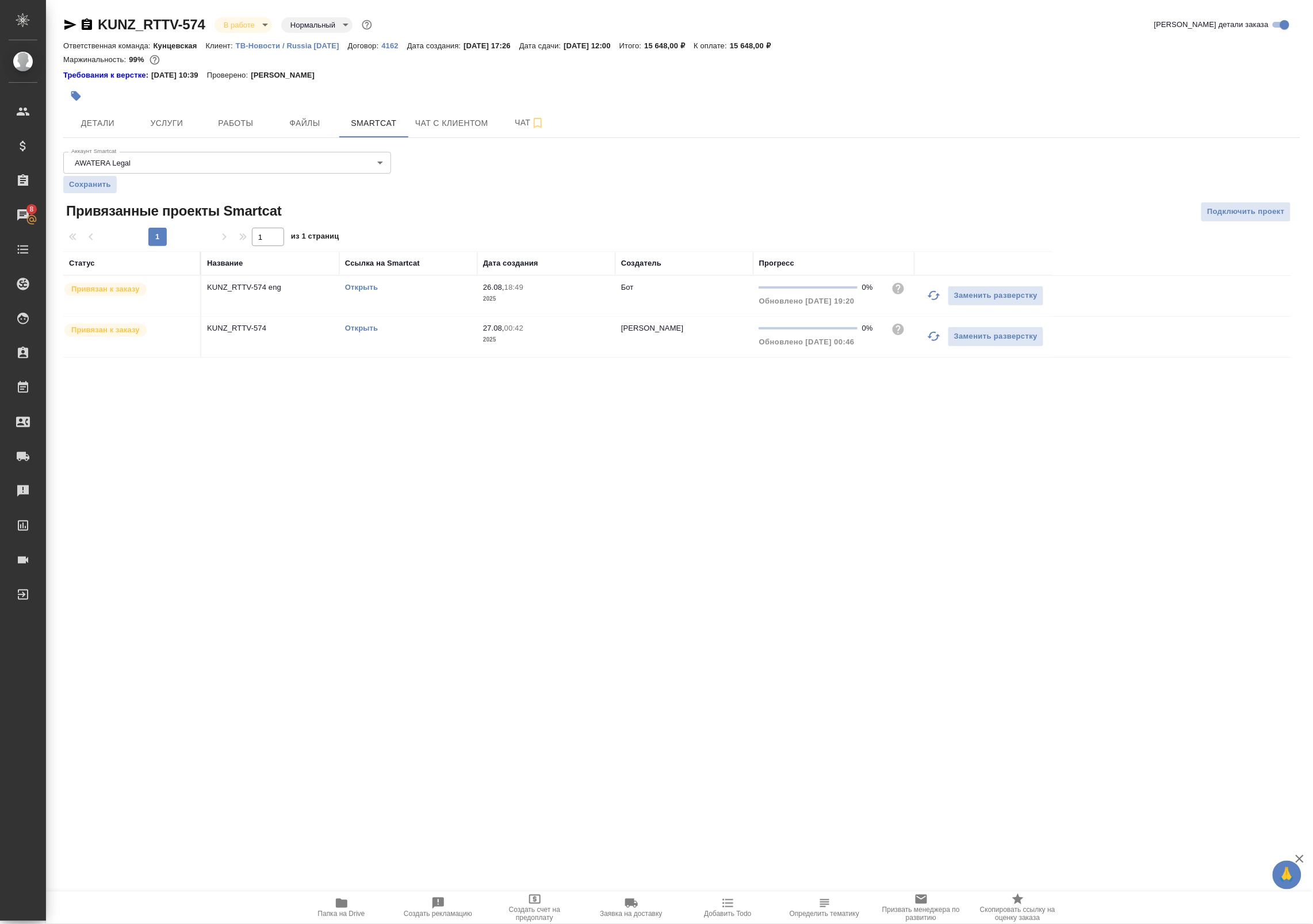
click at [353, 283] on div "Открыть" at bounding box center [409, 287] width 127 height 11
click at [357, 289] on link "Открыть" at bounding box center [362, 287] width 33 height 8
click at [205, 127] on button "Работы" at bounding box center [235, 123] width 69 height 29
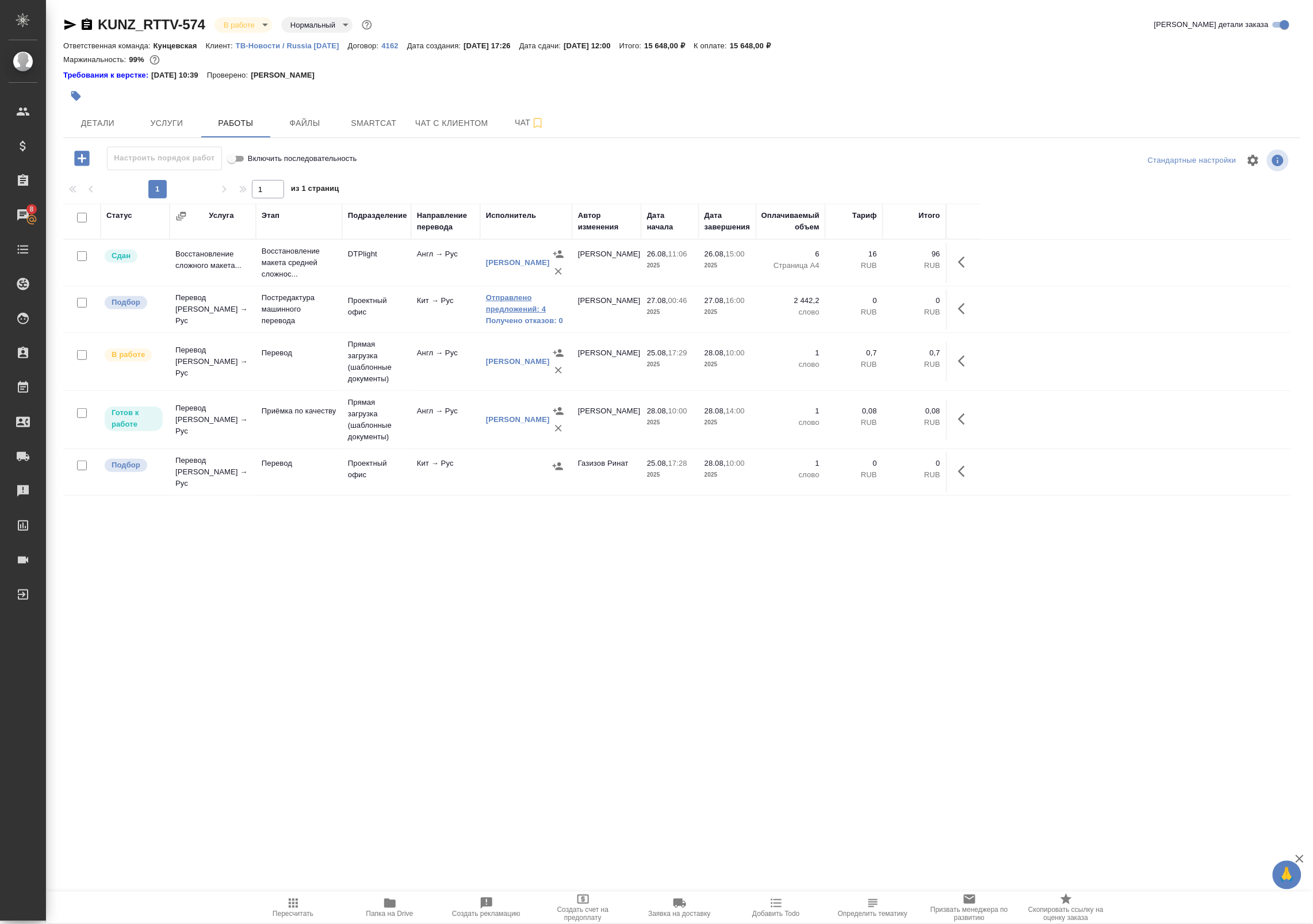
click at [515, 308] on link "Отправлено предложений: 4" at bounding box center [526, 304] width 80 height 23
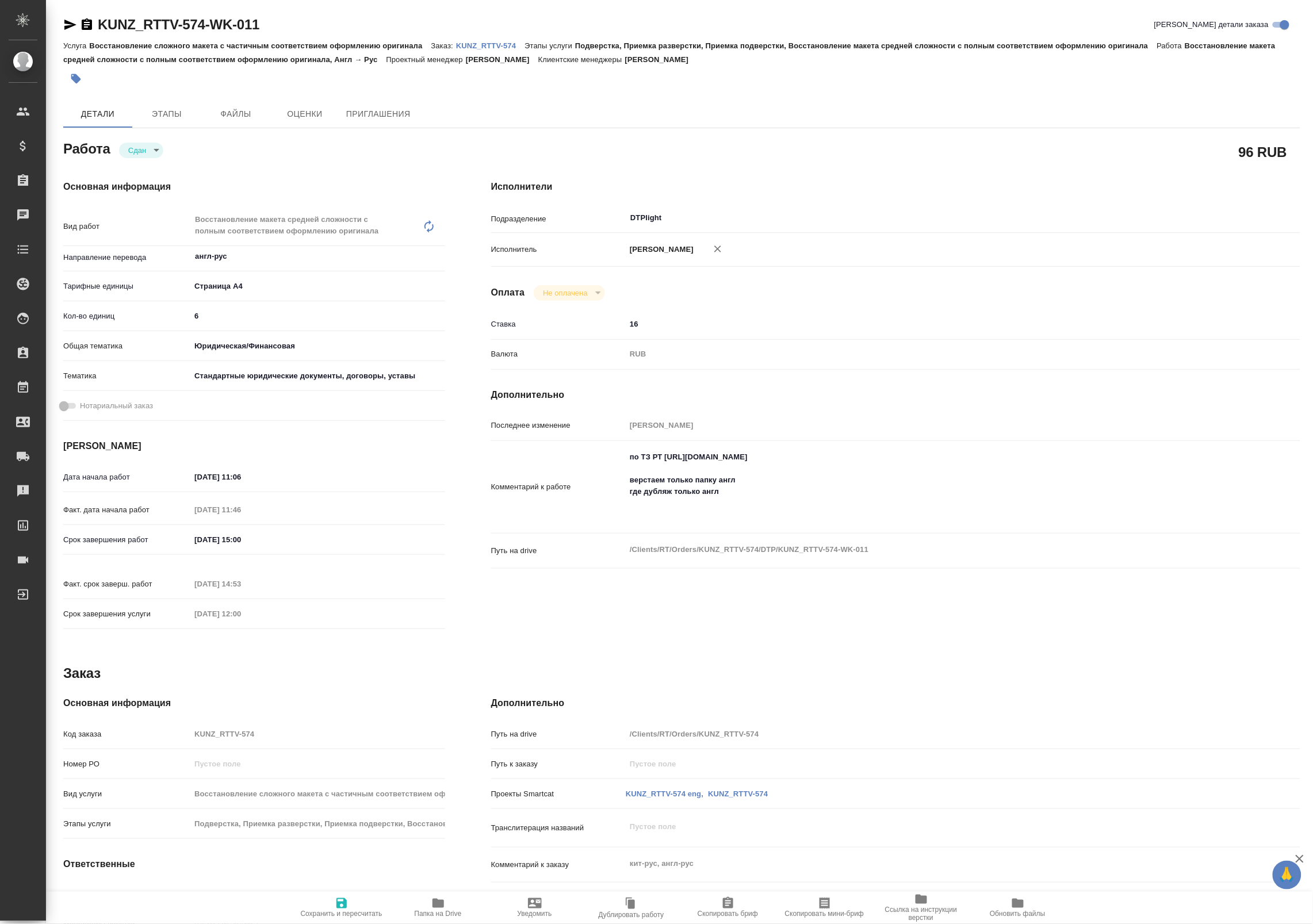
type textarea "x"
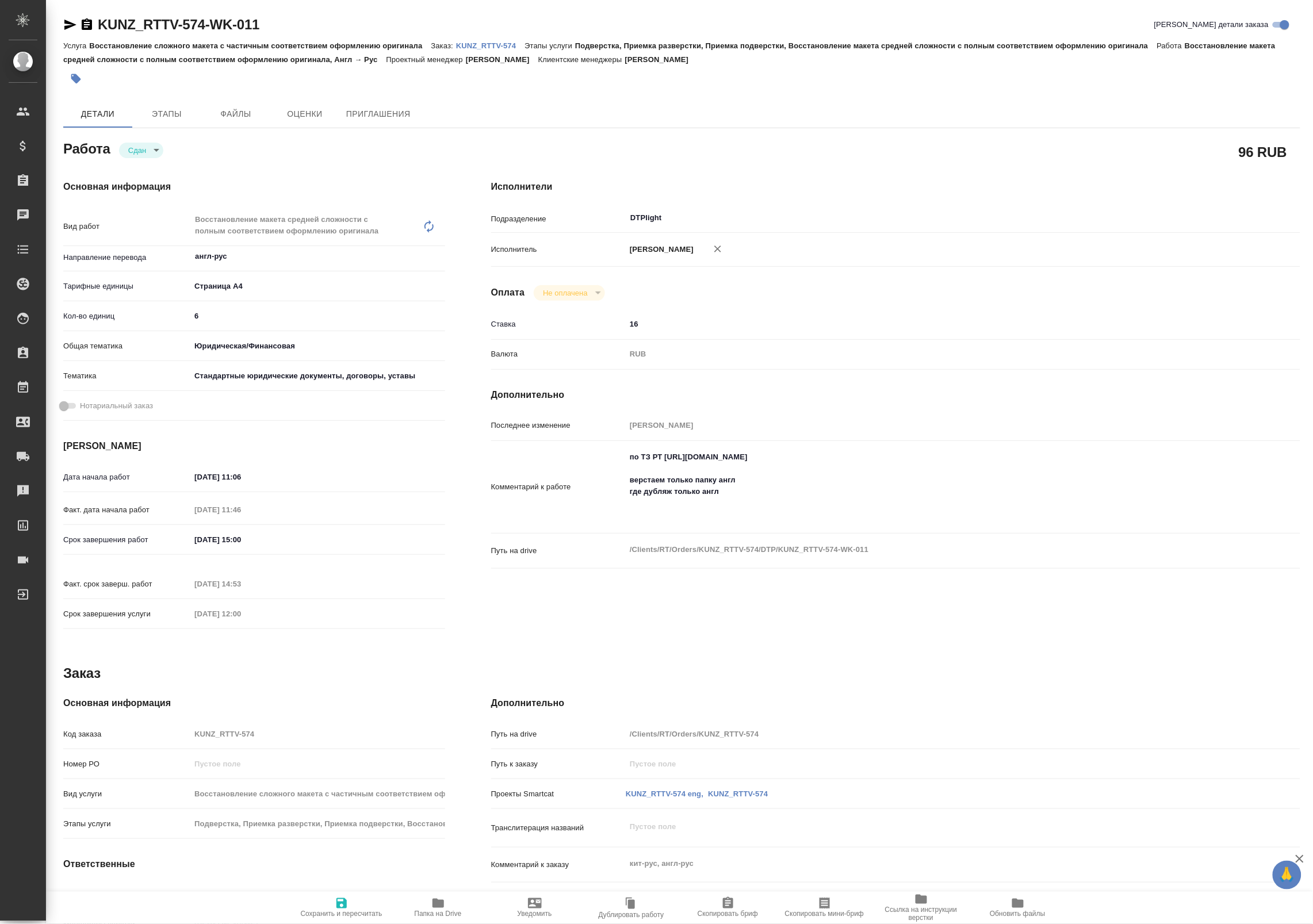
type textarea "x"
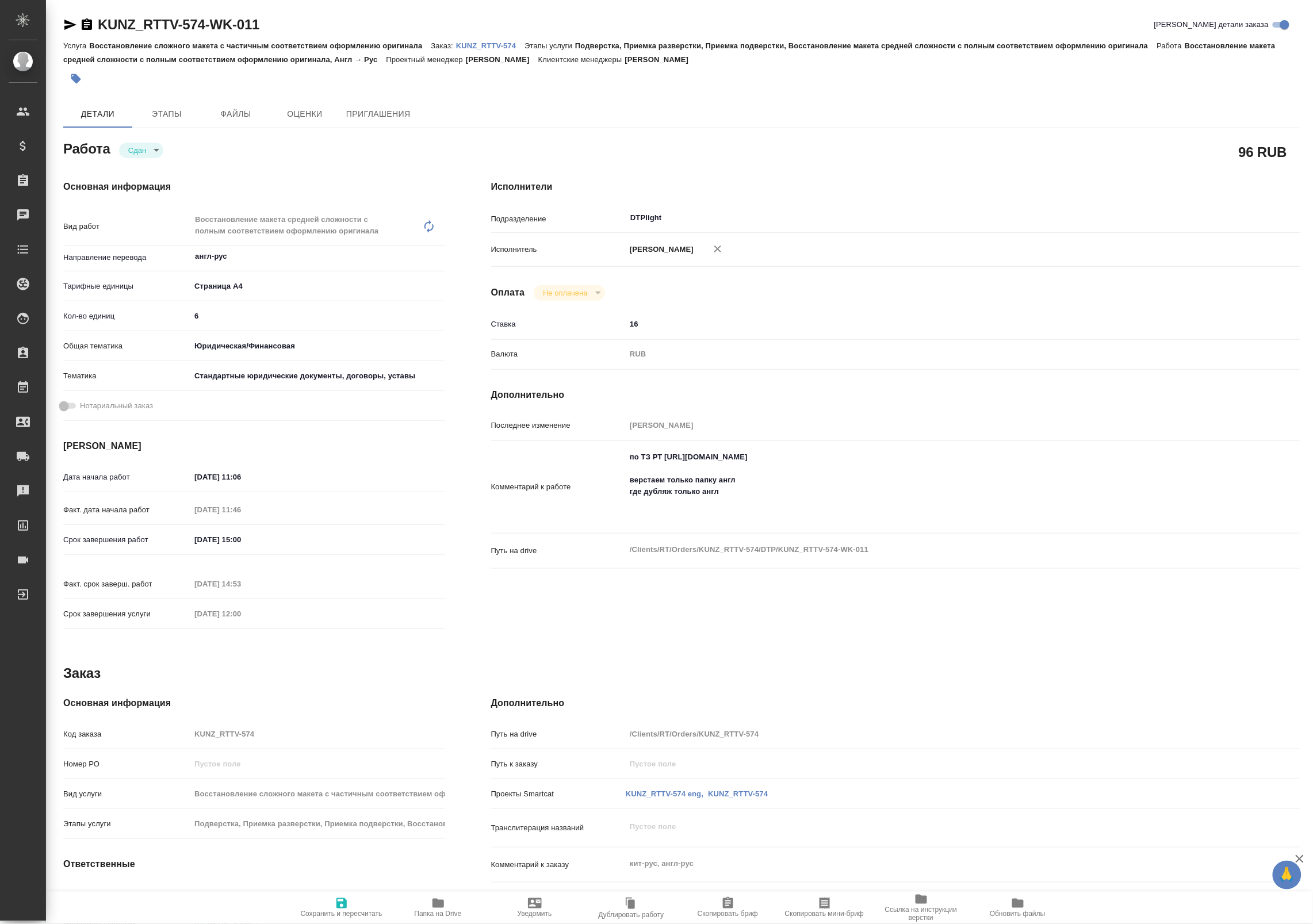
type textarea "x"
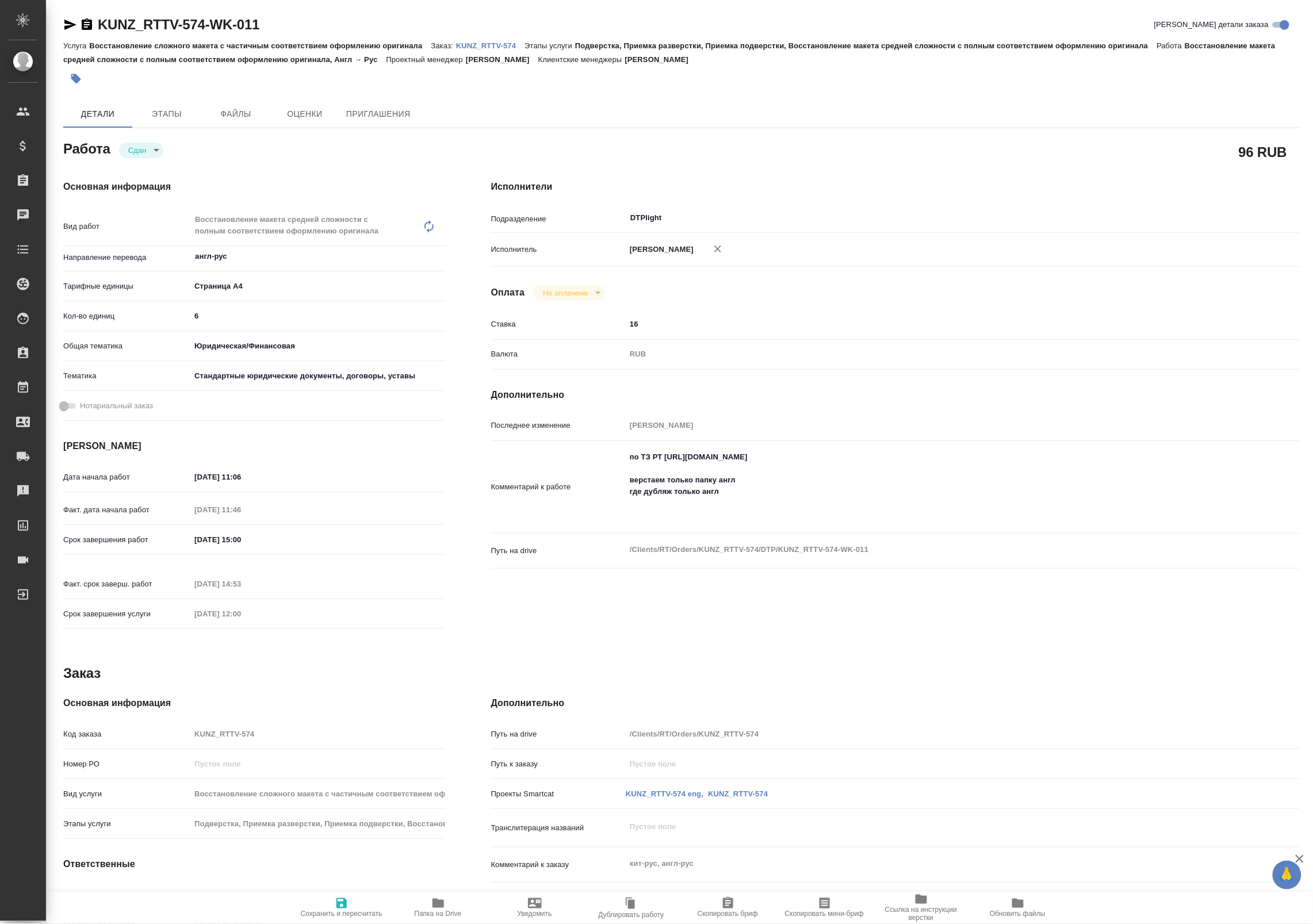
type textarea "x"
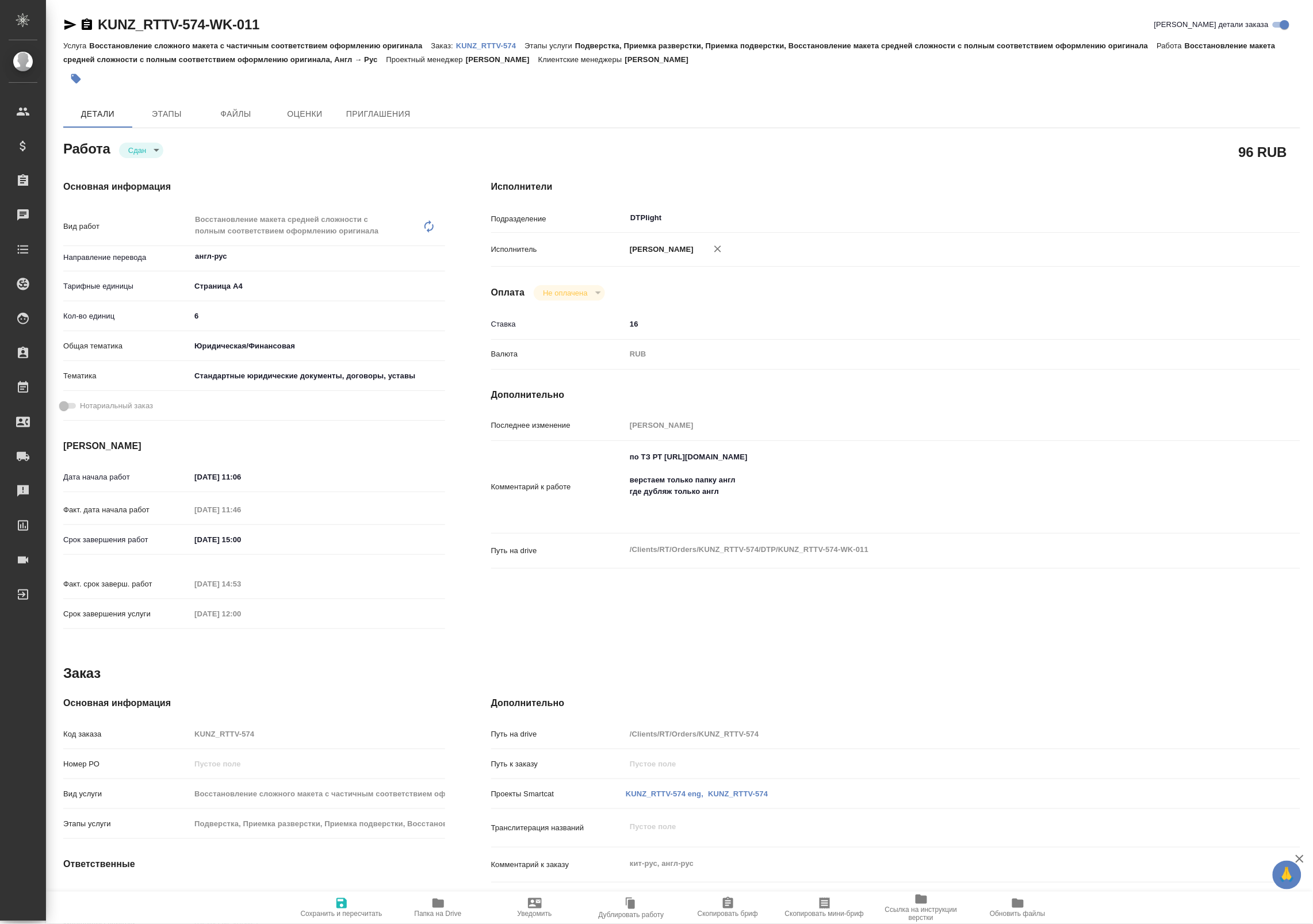
click at [455, 903] on span "Папка на Drive" at bounding box center [438, 907] width 83 height 22
type textarea "x"
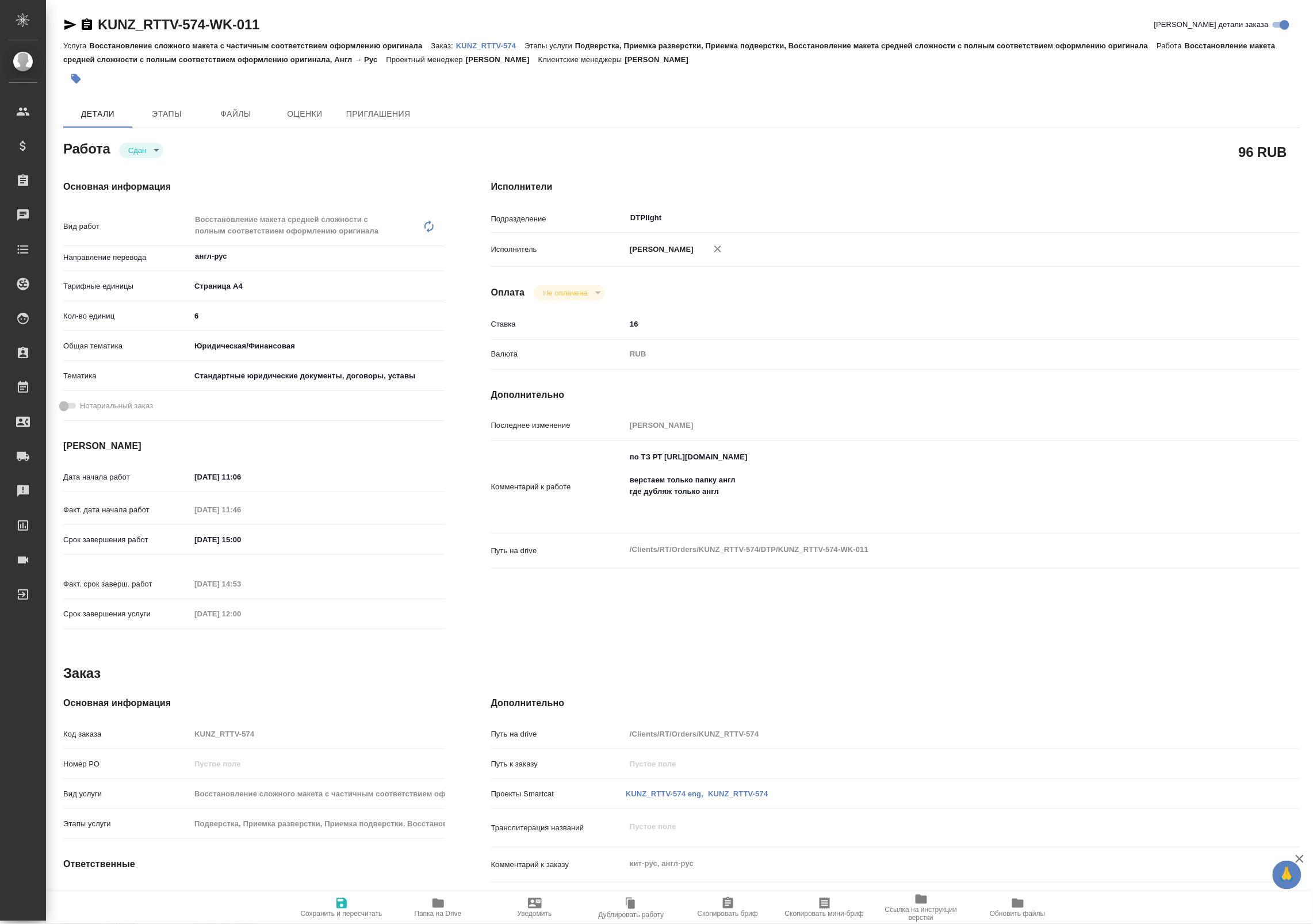
type textarea "x"
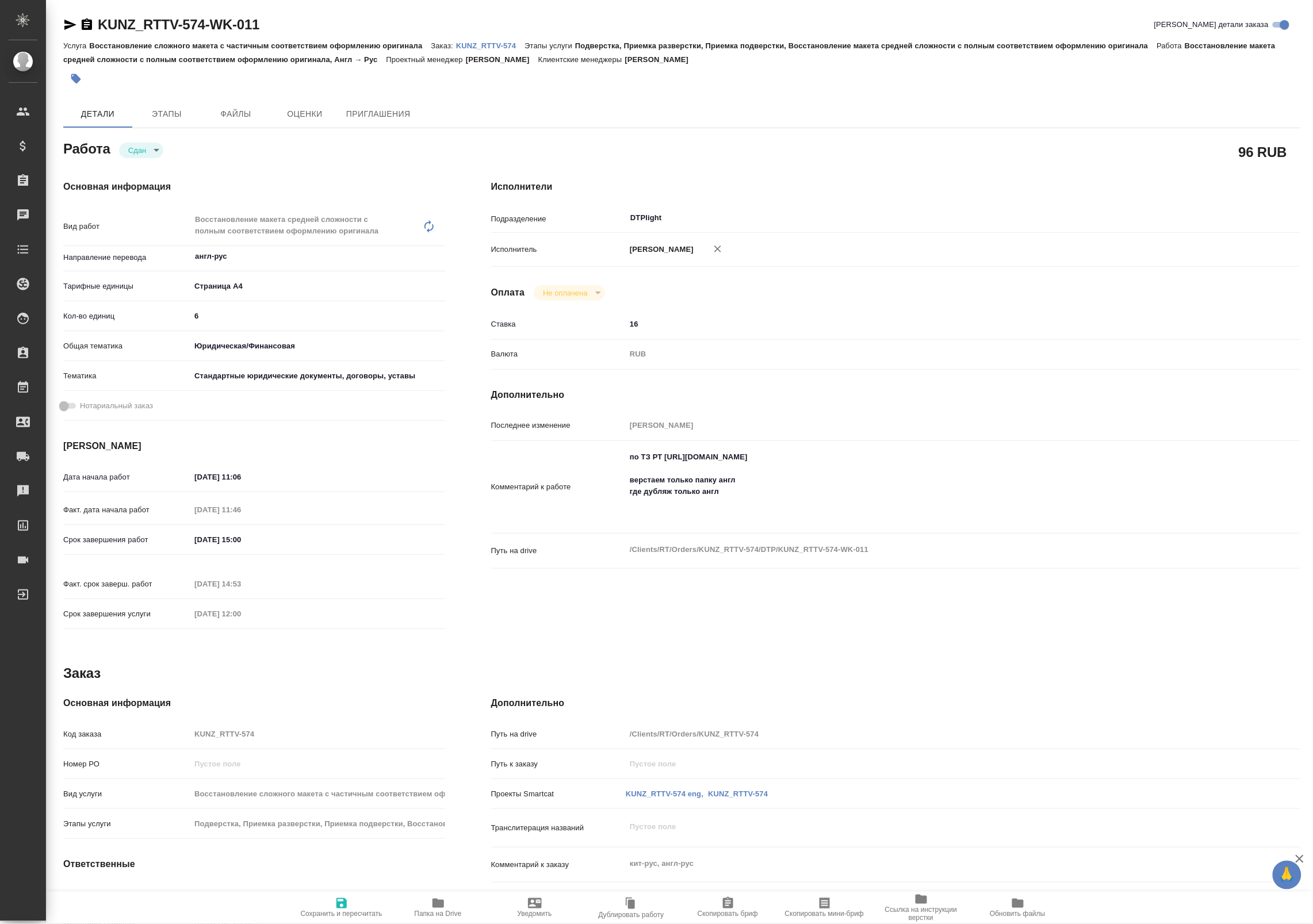
type textarea "x"
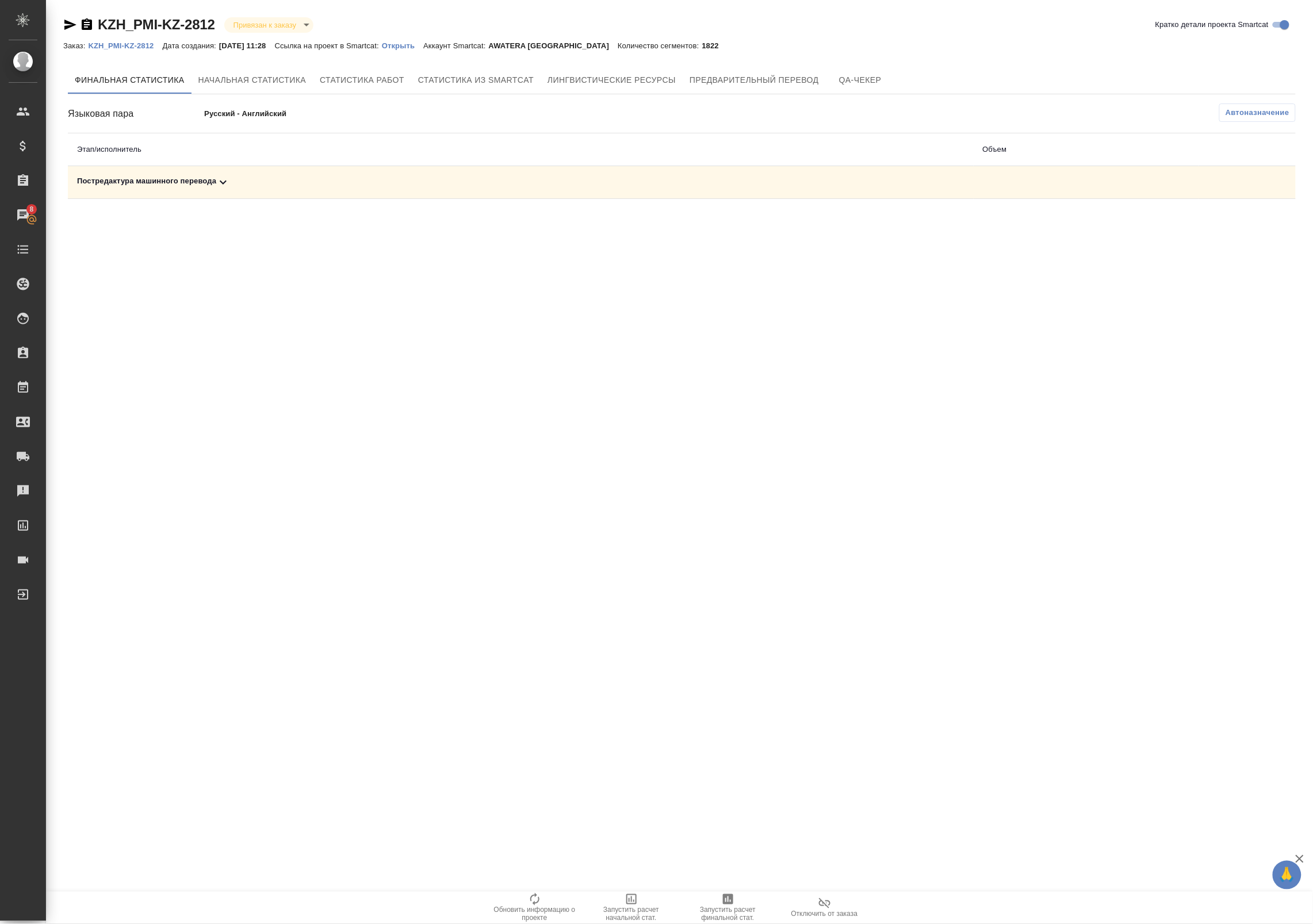
drag, startPoint x: 334, startPoint y: 174, endPoint x: 322, endPoint y: 176, distance: 12.2
click at [334, 173] on td "Постредактура машинного перевода" at bounding box center [520, 182] width 906 height 33
click at [232, 188] on div "Постредактура машинного перевода" at bounding box center [521, 182] width 887 height 14
click at [1241, 228] on icon "button" at bounding box center [1245, 221] width 14 height 14
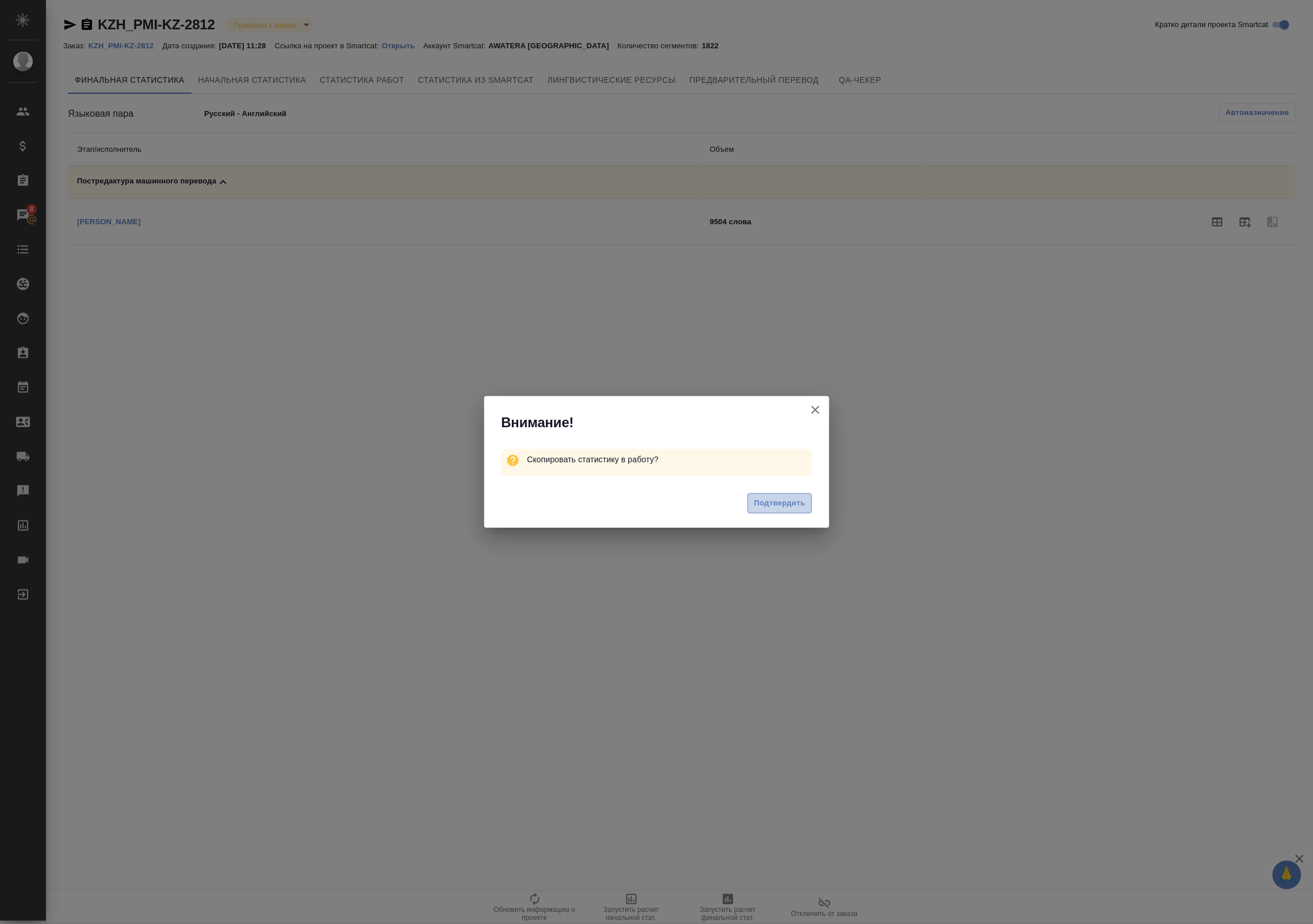
click at [803, 499] on span "Подтвердить" at bounding box center [779, 503] width 51 height 13
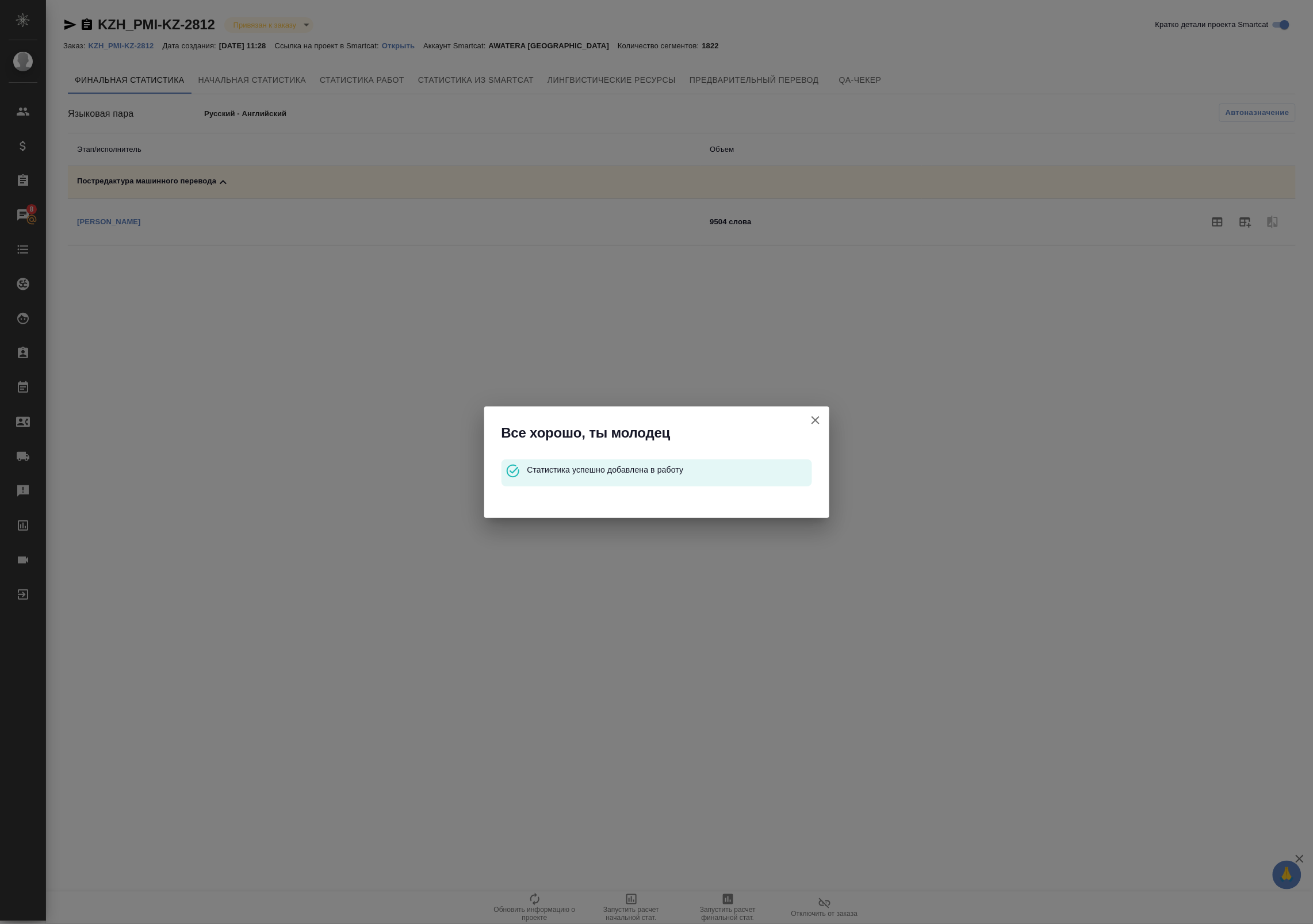
click at [817, 419] on icon "button" at bounding box center [815, 420] width 14 height 14
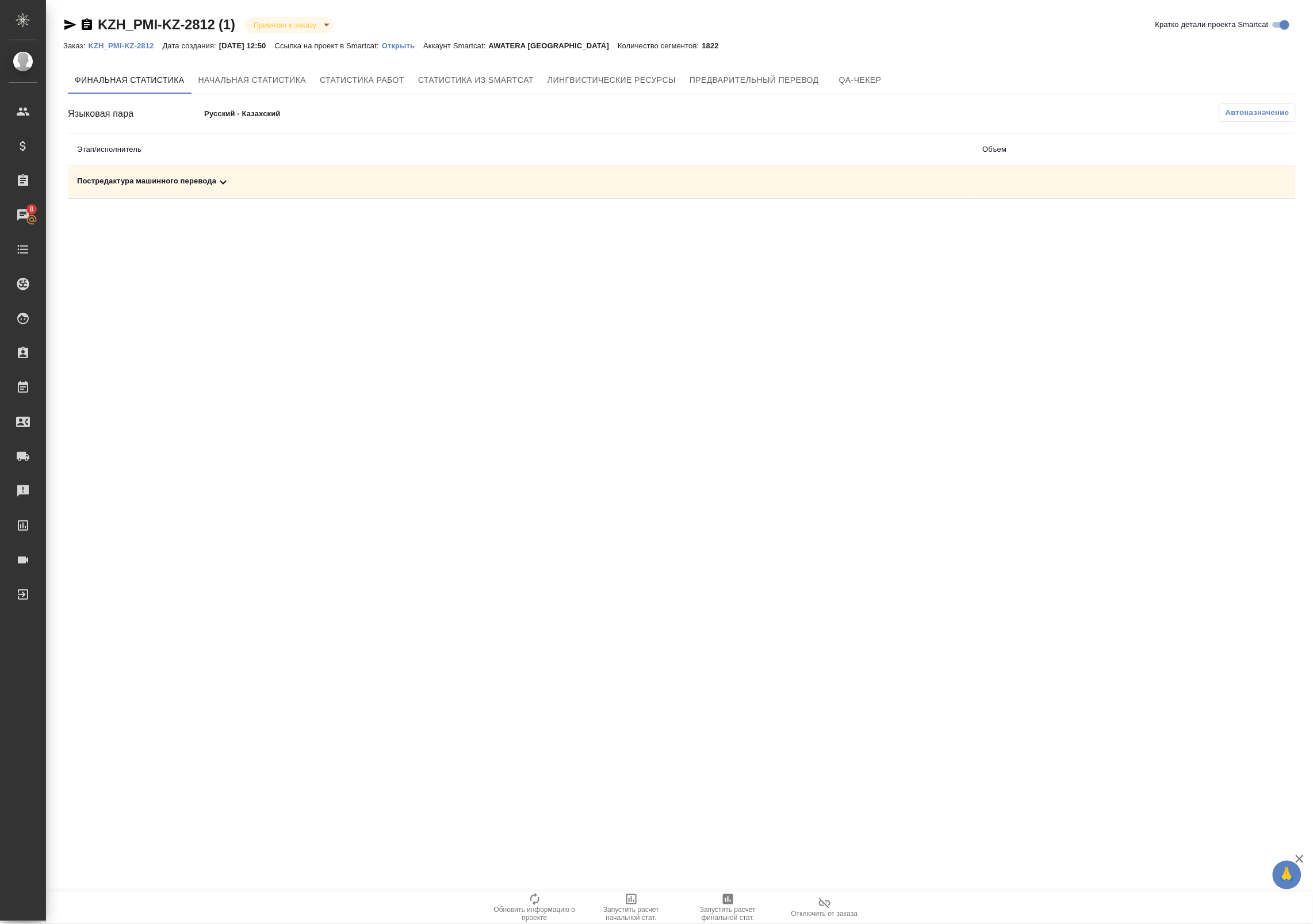
click at [261, 191] on td "Постредактура машинного перевода" at bounding box center [520, 182] width 906 height 33
click at [225, 182] on icon at bounding box center [223, 182] width 7 height 4
click at [1243, 226] on icon "button" at bounding box center [1245, 222] width 11 height 10
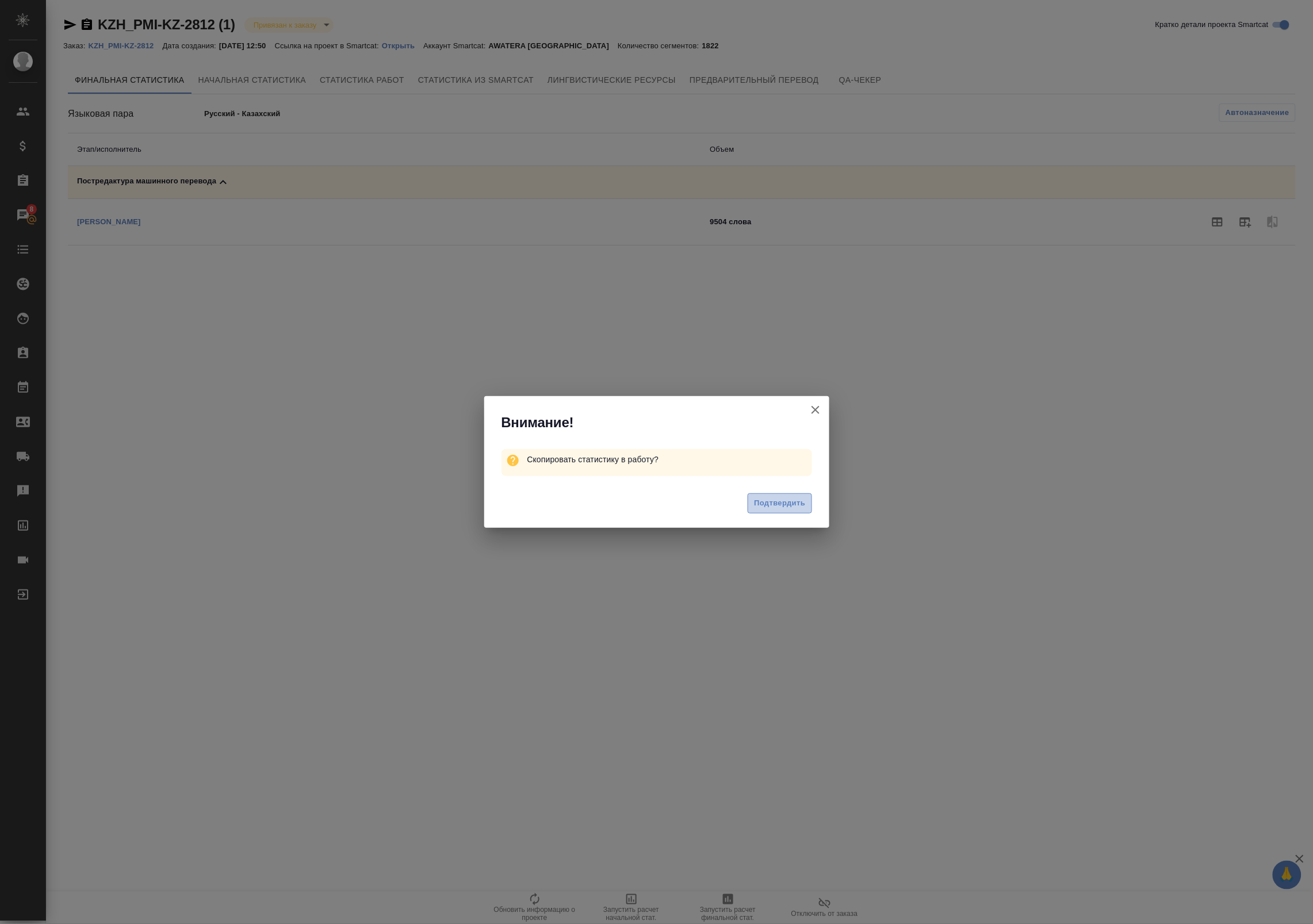
click at [765, 506] on span "Подтвердить" at bounding box center [779, 503] width 51 height 13
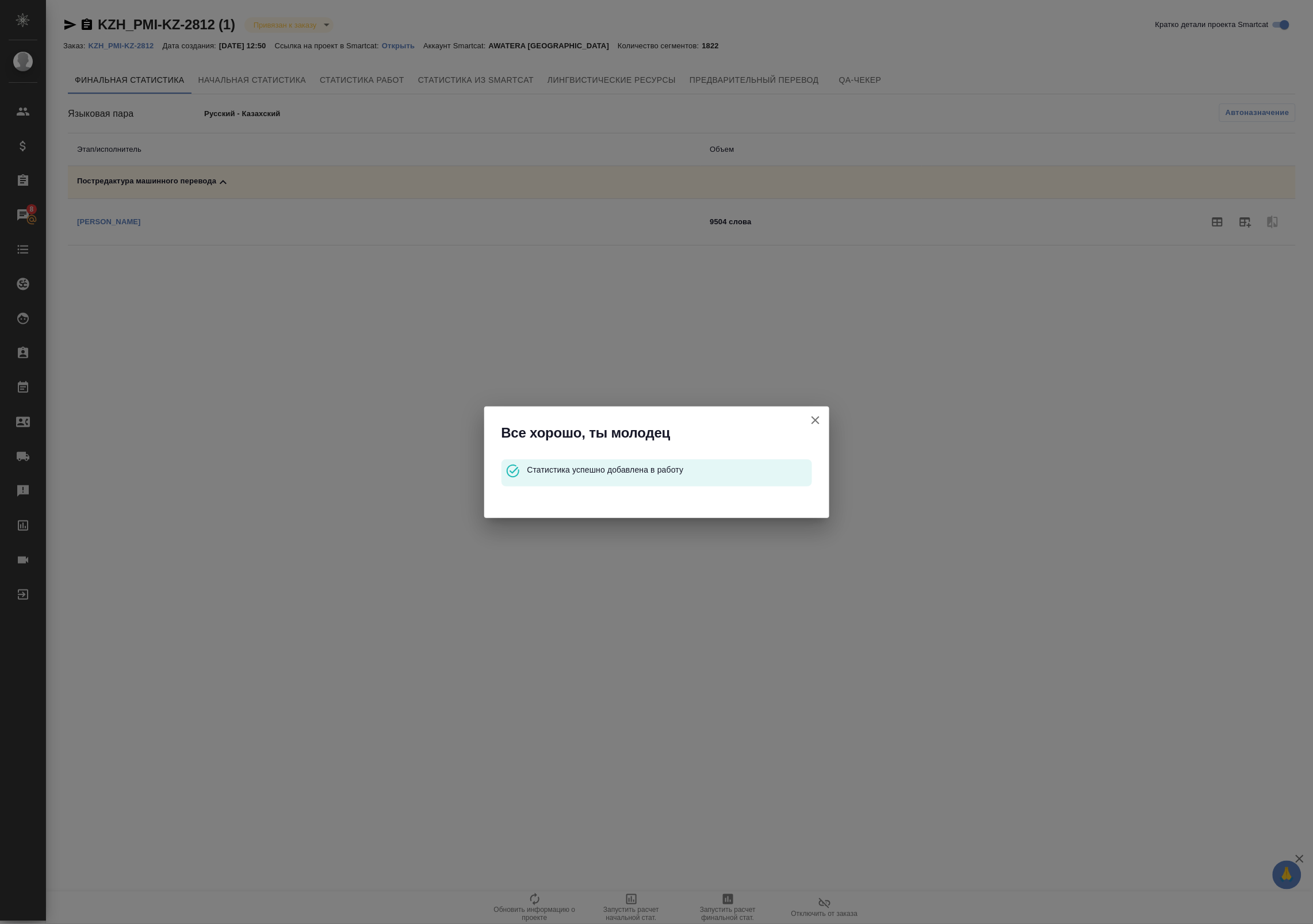
click at [819, 417] on icon "button" at bounding box center [815, 420] width 8 height 8
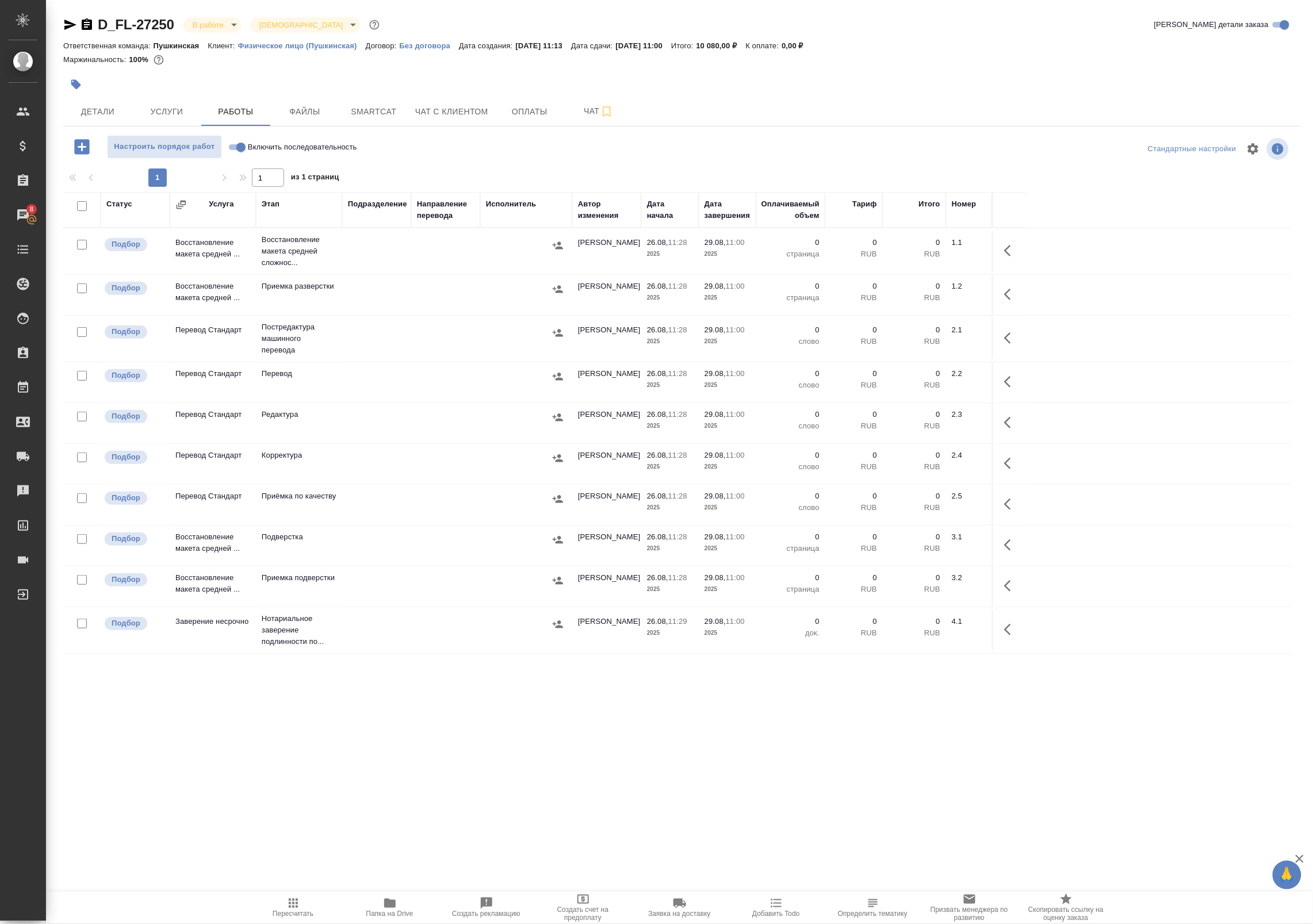
click at [378, 903] on span "Папка на Drive" at bounding box center [389, 907] width 83 height 22
click at [1005, 418] on icon "button" at bounding box center [1011, 422] width 14 height 14
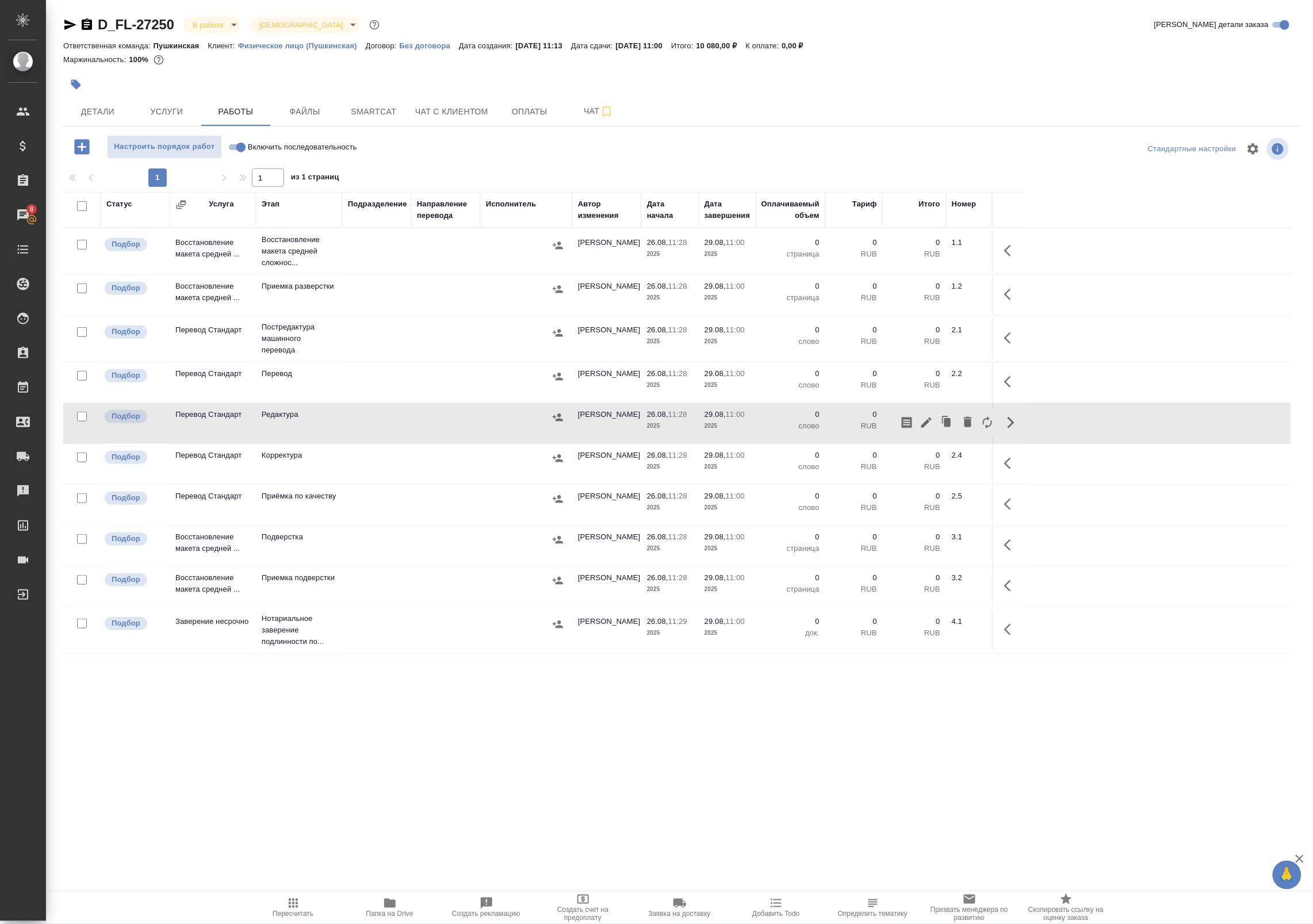
drag, startPoint x: 923, startPoint y: 422, endPoint x: 1111, endPoint y: 481, distance: 197.0
click at [1107, 480] on tbody "Подбор Восстановление макета средней ... Восстановление макета средней сложнос.…" at bounding box center [677, 441] width 1228 height 425
drag, startPoint x: 1131, startPoint y: 489, endPoint x: 1084, endPoint y: 512, distance: 52.3
click at [1131, 490] on tr "Подбор Перевод Стандарт Приёмка по качеству Давыдова Елена 26.08, 11:28 2025 29…" at bounding box center [677, 505] width 1228 height 41
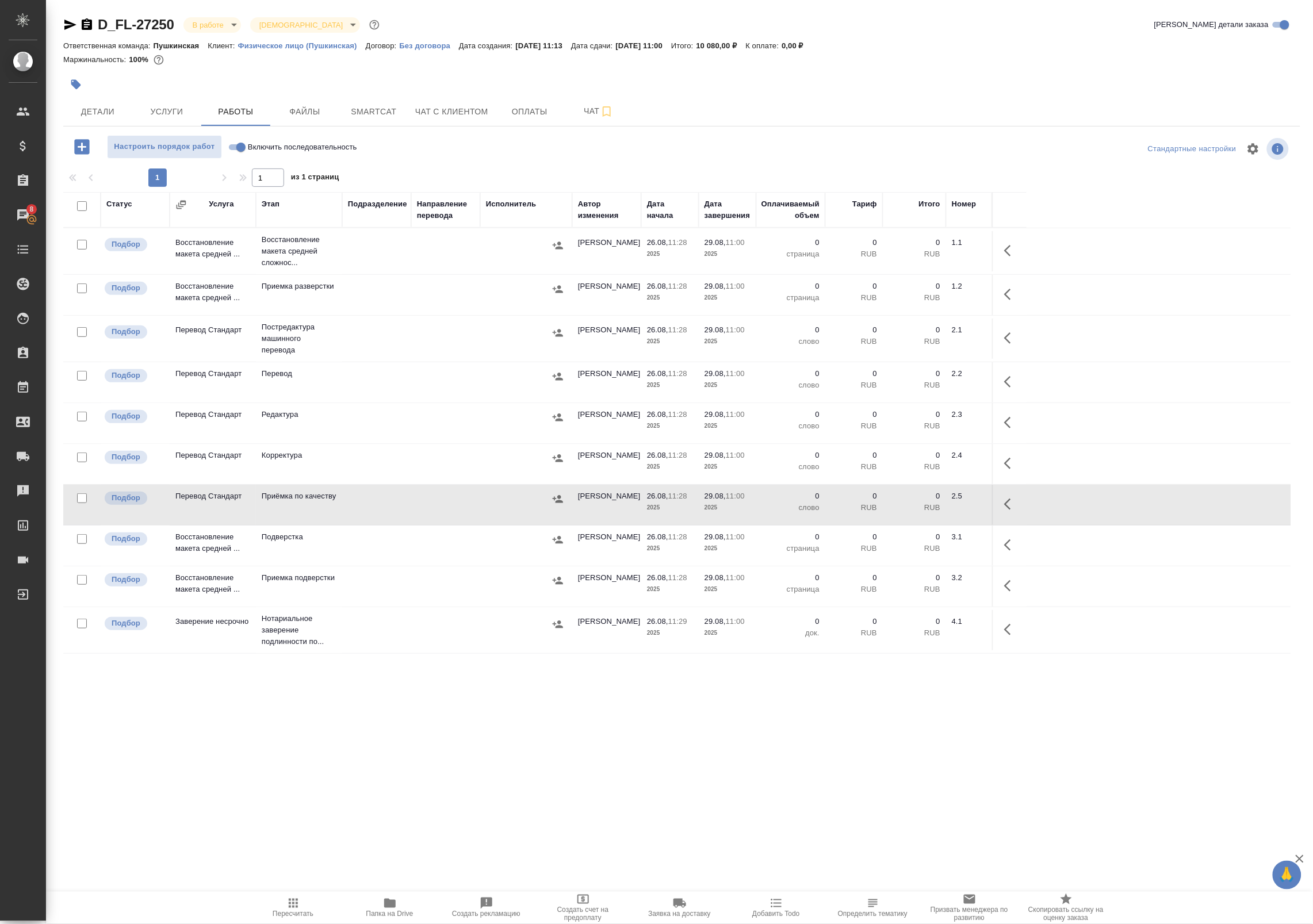
click at [429, 375] on td at bounding box center [446, 382] width 69 height 40
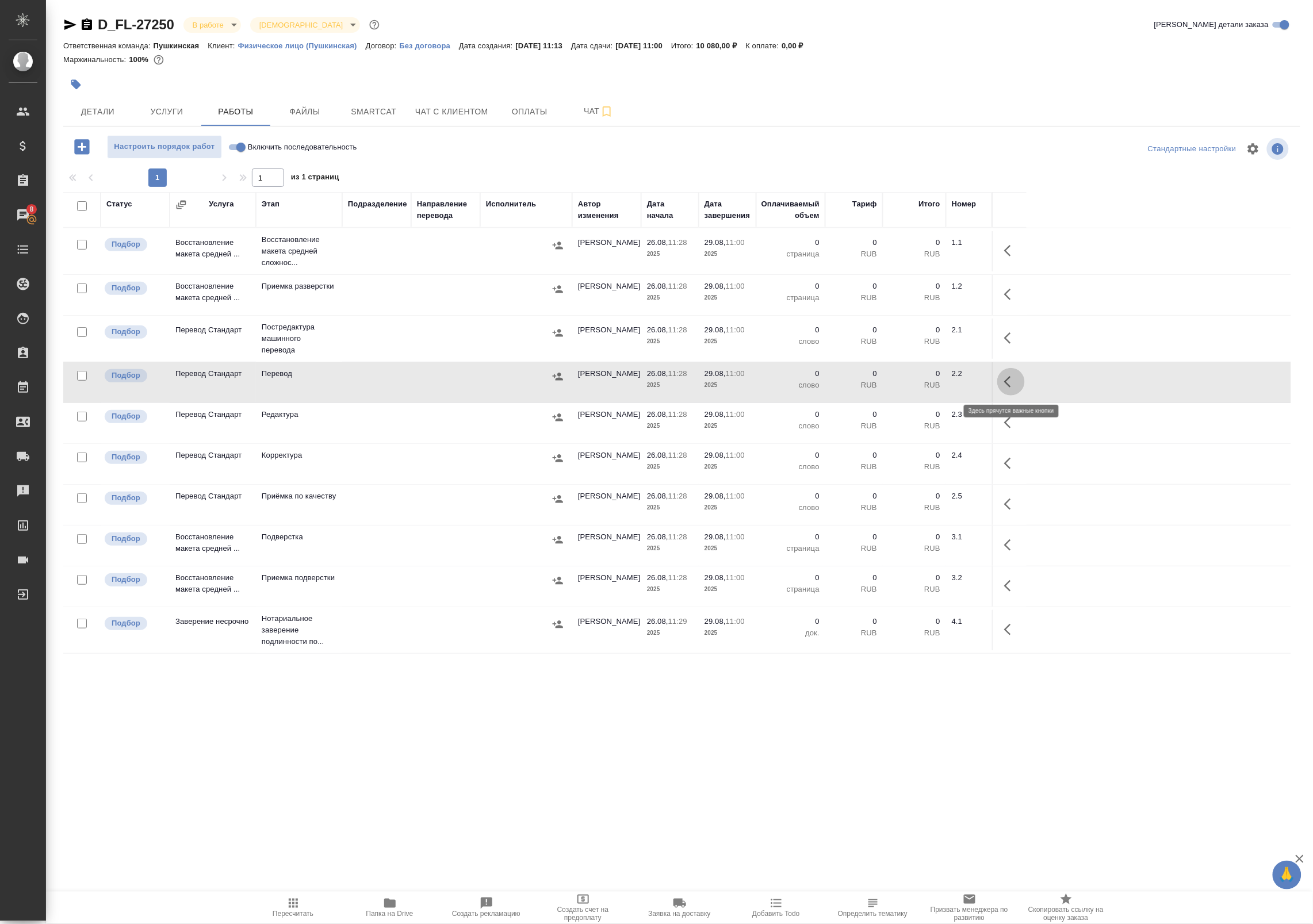
click at [1002, 383] on button "button" at bounding box center [1011, 382] width 28 height 28
click at [927, 383] on icon "button" at bounding box center [926, 381] width 10 height 10
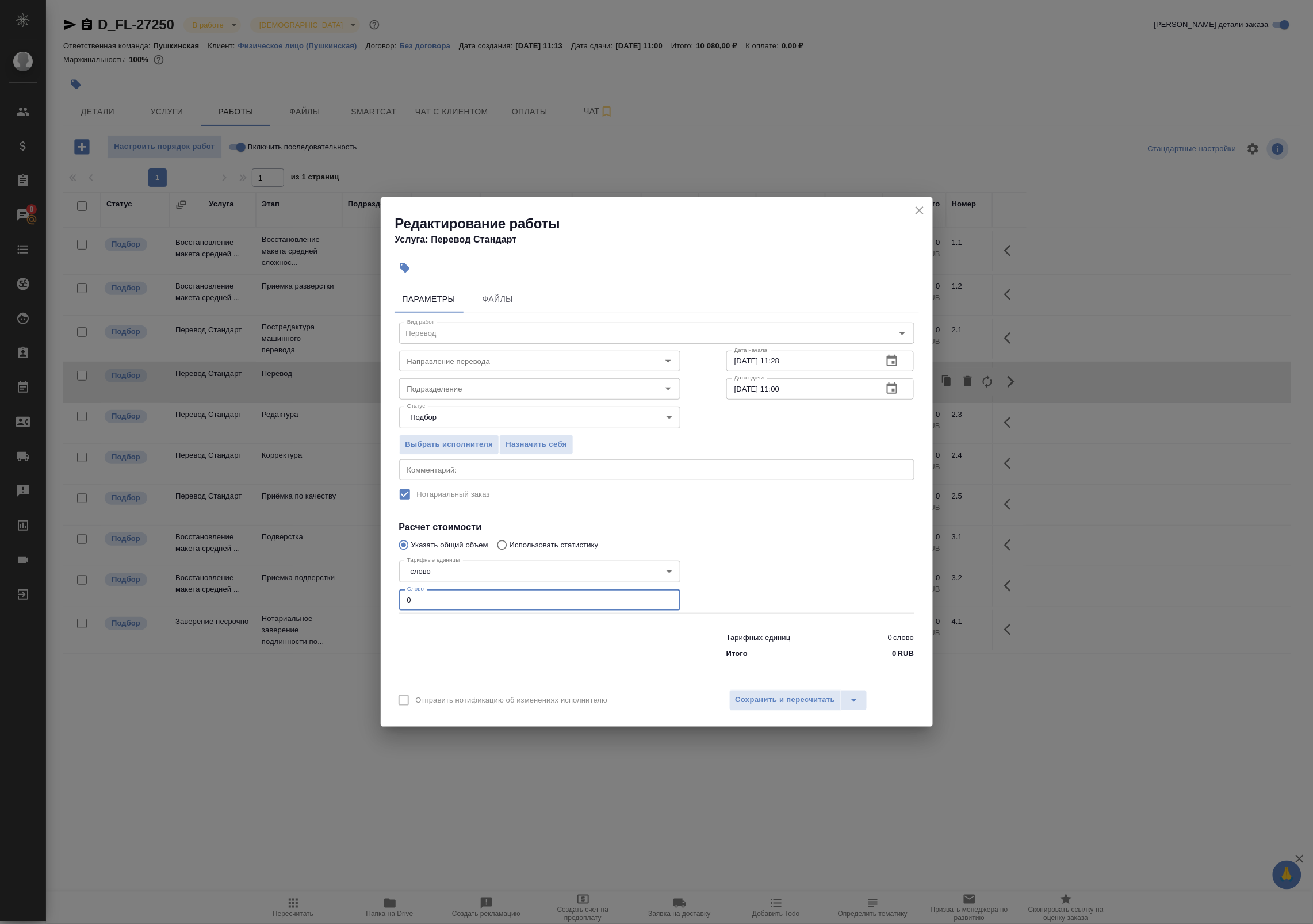
drag, startPoint x: 410, startPoint y: 589, endPoint x: 349, endPoint y: 584, distance: 61.2
click at [358, 584] on div "Редактирование работы Услуга: Перевод Стандарт Параметры Файлы Вид работ Перево…" at bounding box center [656, 462] width 1313 height 924
type input "100"
click at [771, 705] on span "Сохранить и пересчитать" at bounding box center [785, 700] width 100 height 13
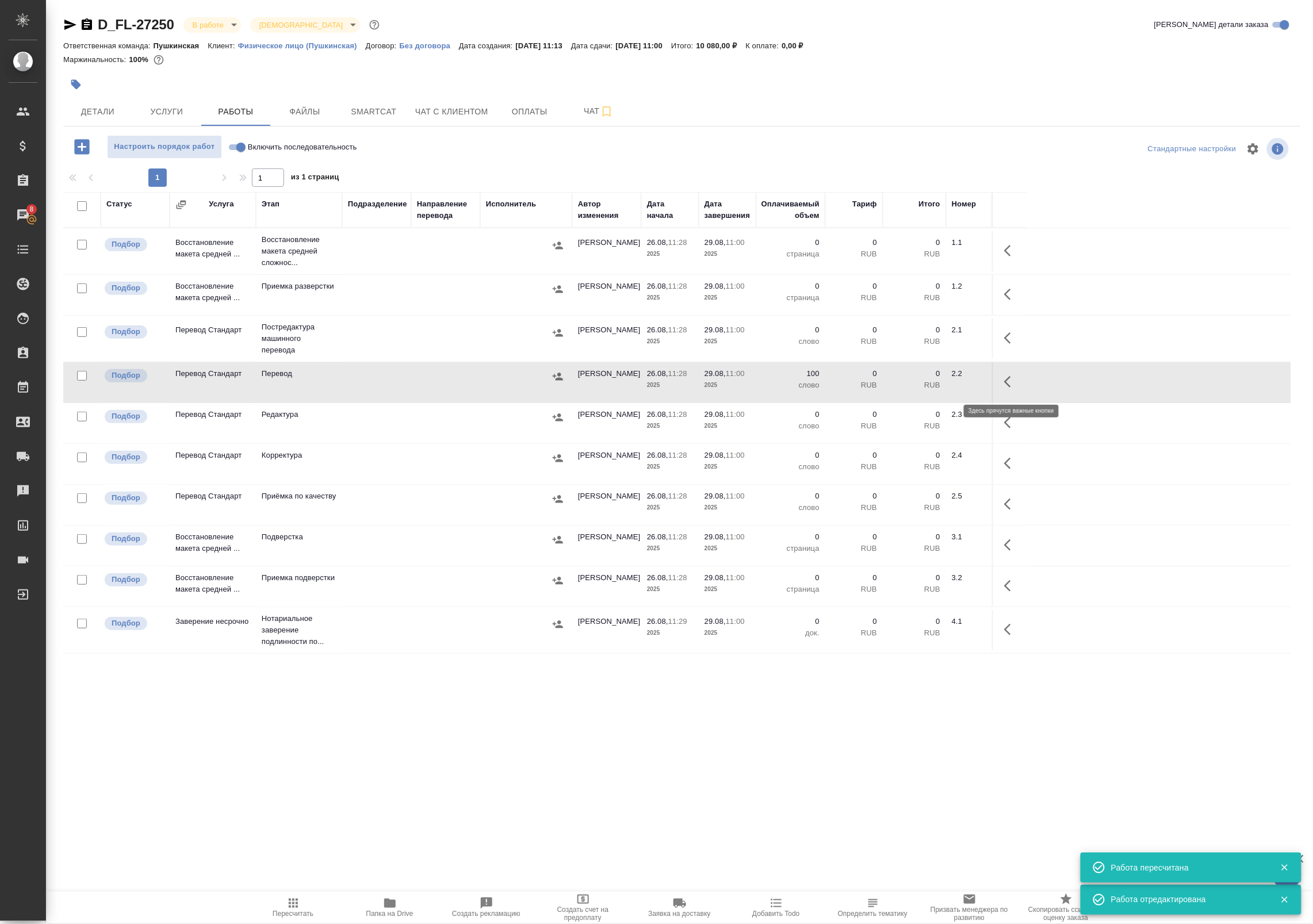
click at [1013, 387] on icon "button" at bounding box center [1011, 381] width 14 height 14
click at [925, 384] on icon "button" at bounding box center [926, 381] width 10 height 10
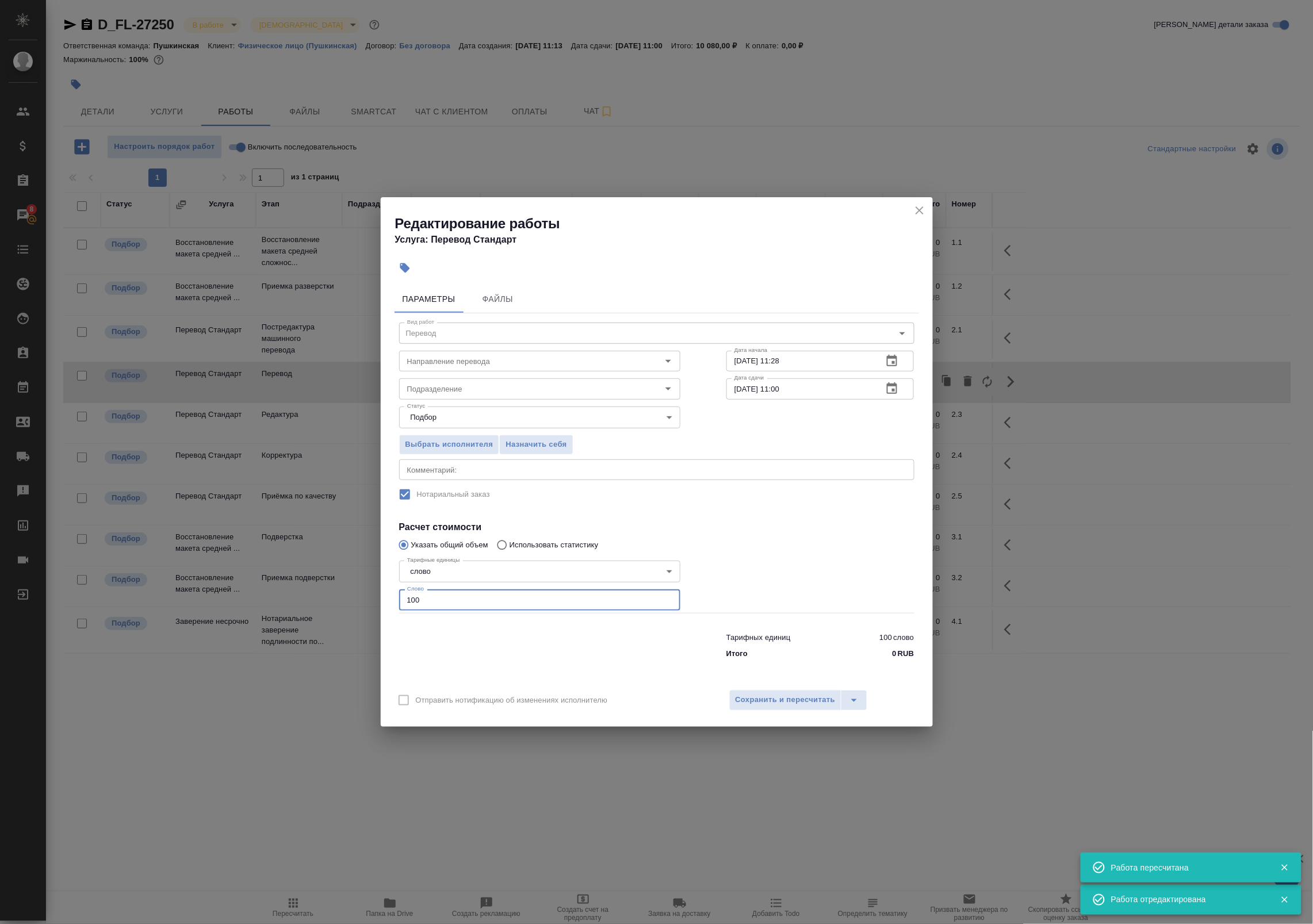
click at [484, 602] on input "100" at bounding box center [540, 599] width 281 height 21
type input "1000"
click at [747, 693] on button "Сохранить и пересчитать" at bounding box center [785, 700] width 113 height 21
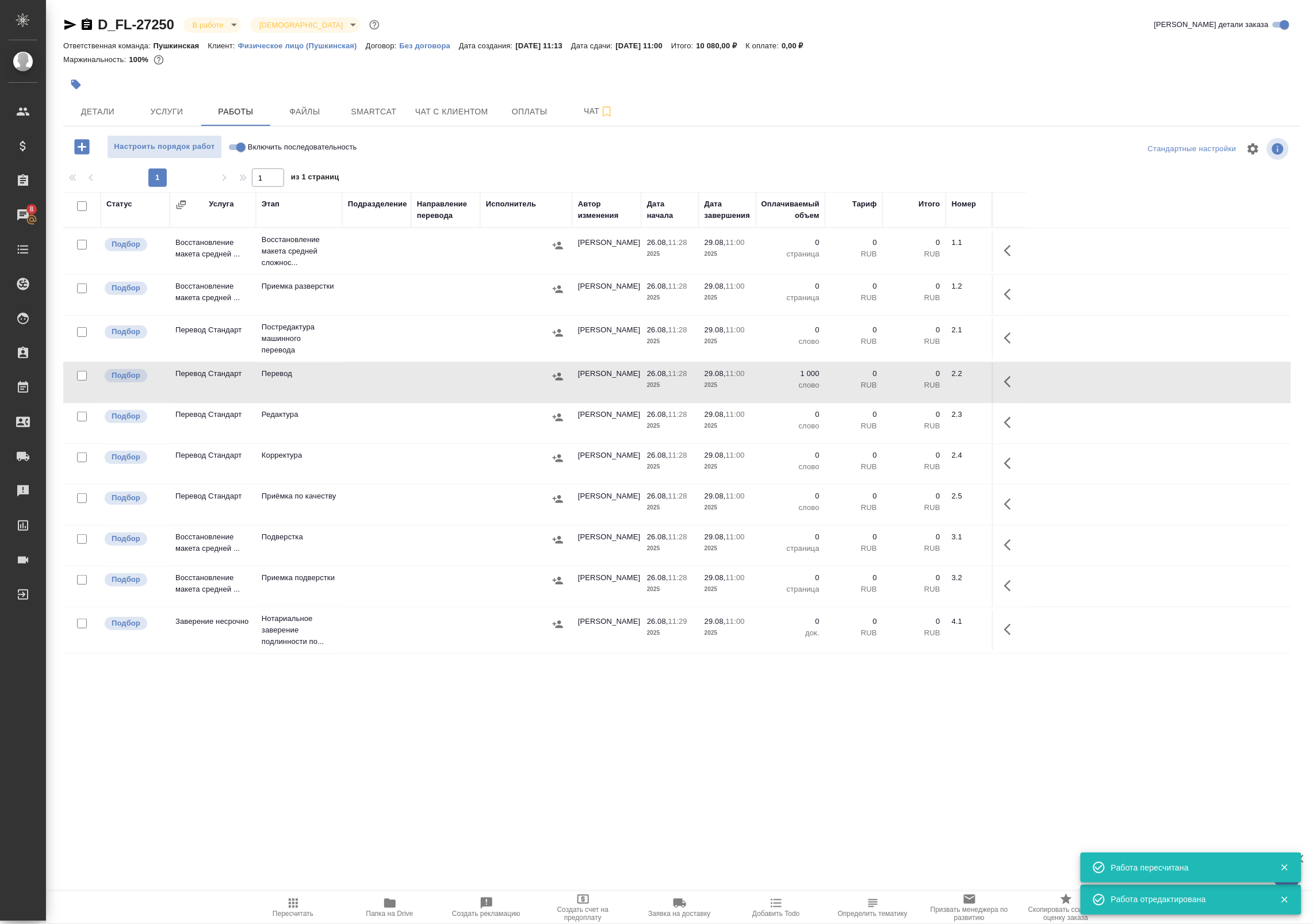
click at [1005, 383] on icon "button" at bounding box center [1007, 381] width 7 height 11
click at [929, 383] on icon "button" at bounding box center [926, 381] width 14 height 14
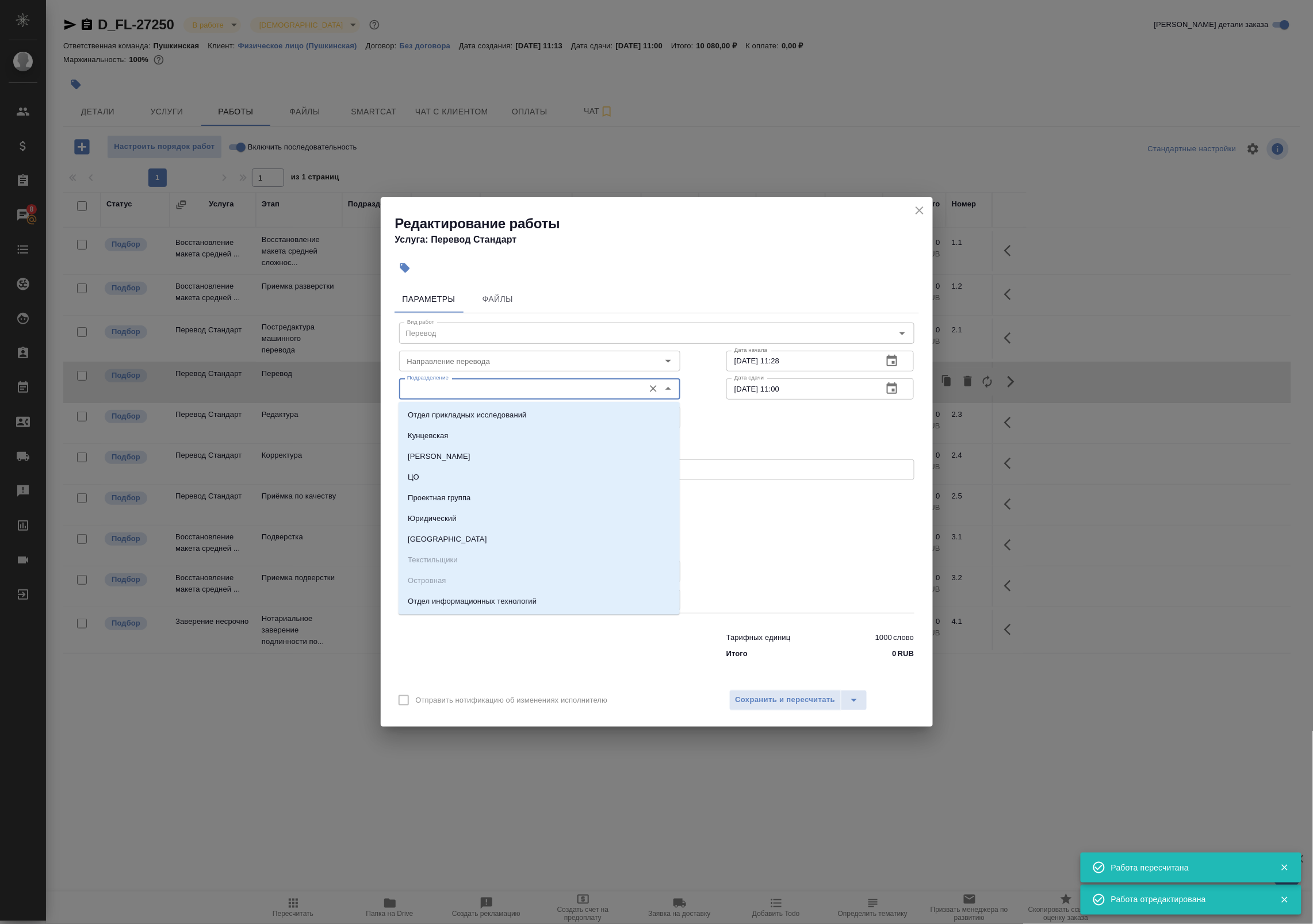
click at [526, 390] on input "Подразделение" at bounding box center [520, 389] width 236 height 14
click at [498, 366] on input "Направление перевода" at bounding box center [520, 361] width 236 height 14
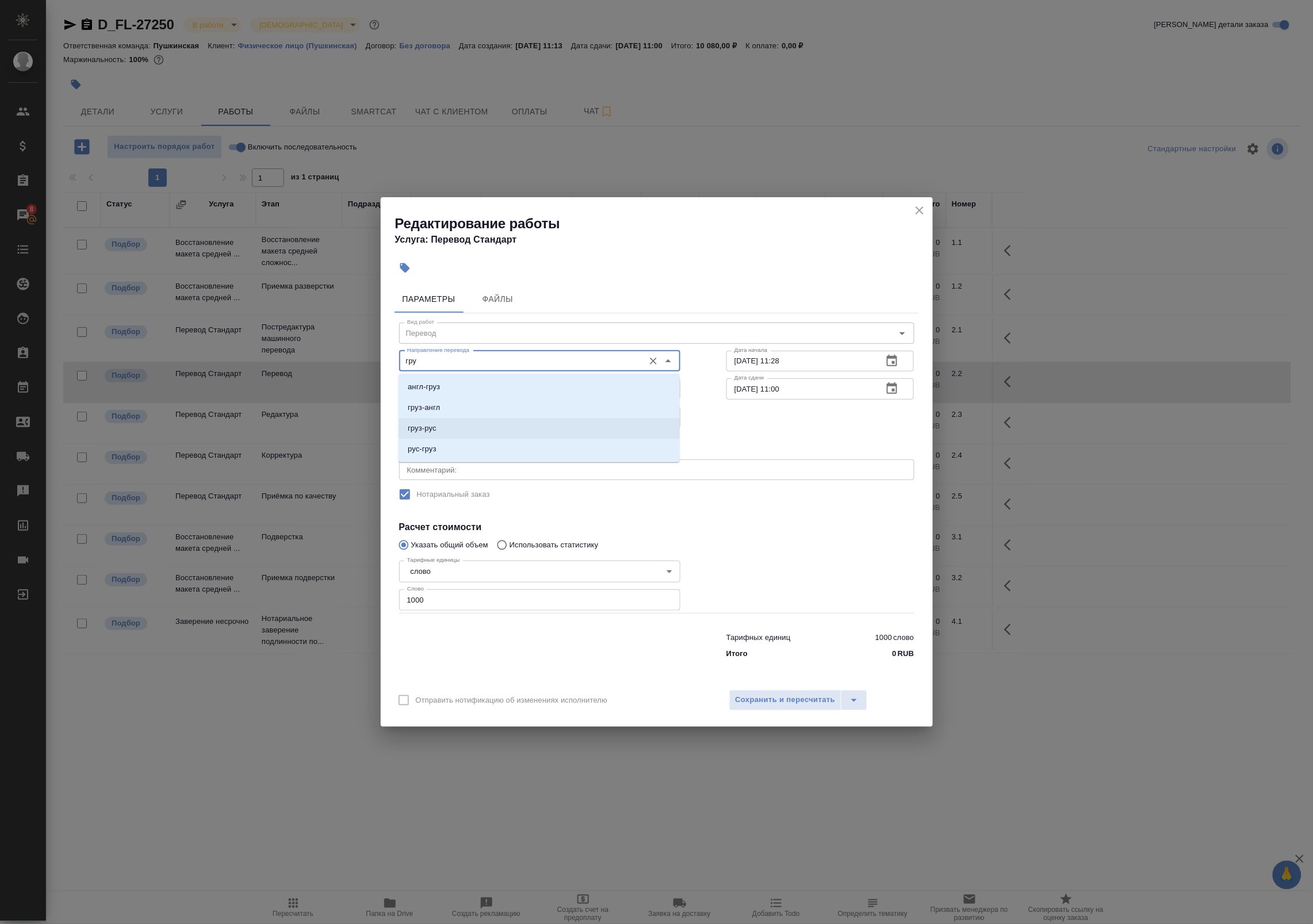
click at [469, 425] on li "груз-рус" at bounding box center [539, 429] width 281 height 21
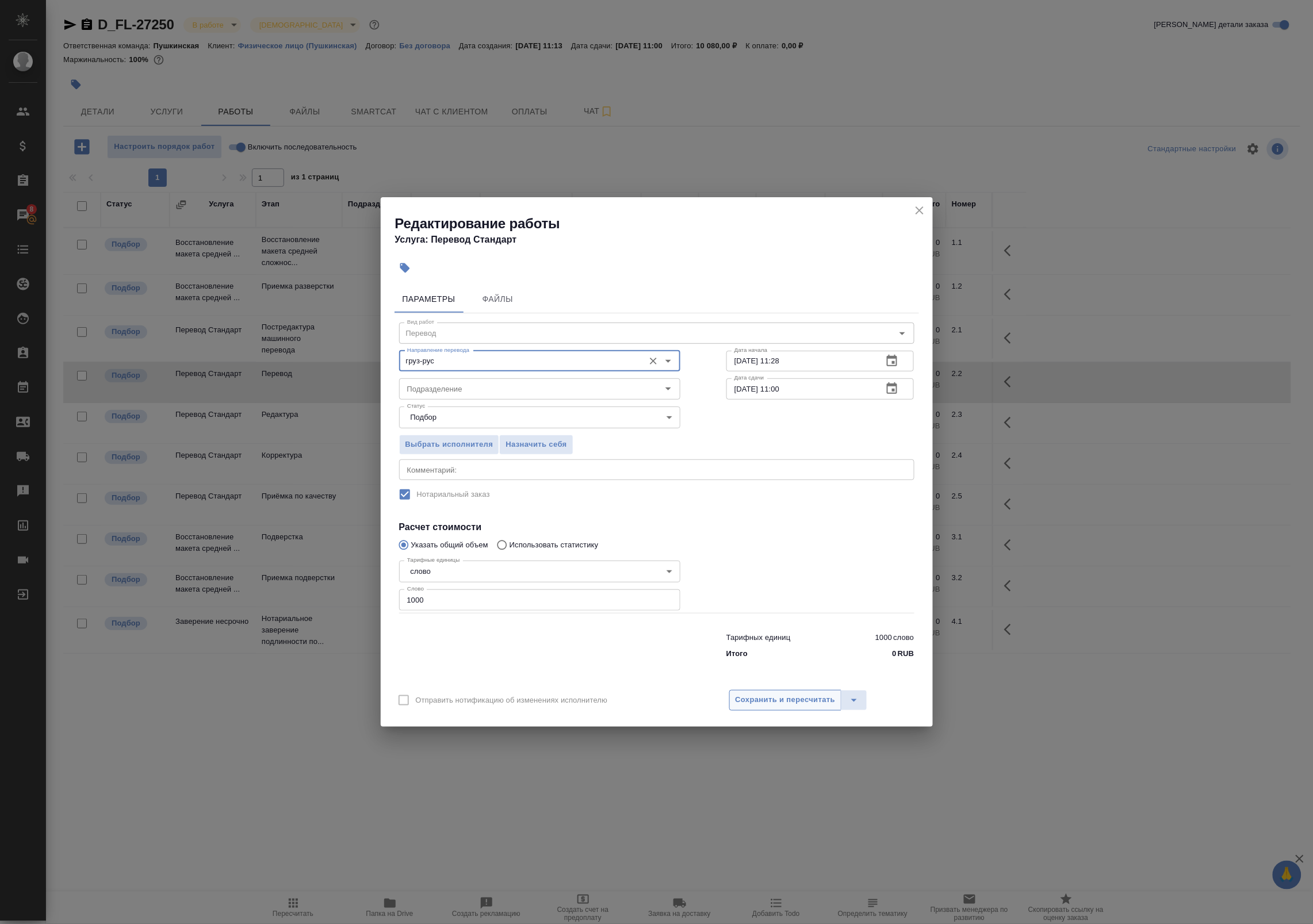
type input "груз-рус"
drag, startPoint x: 792, startPoint y: 704, endPoint x: 489, endPoint y: 423, distance: 413.2
click at [505, 444] on div "Редактирование работы Услуга: Перевод Стандарт Параметры Файлы Вид работ Перево…" at bounding box center [657, 462] width 552 height 529
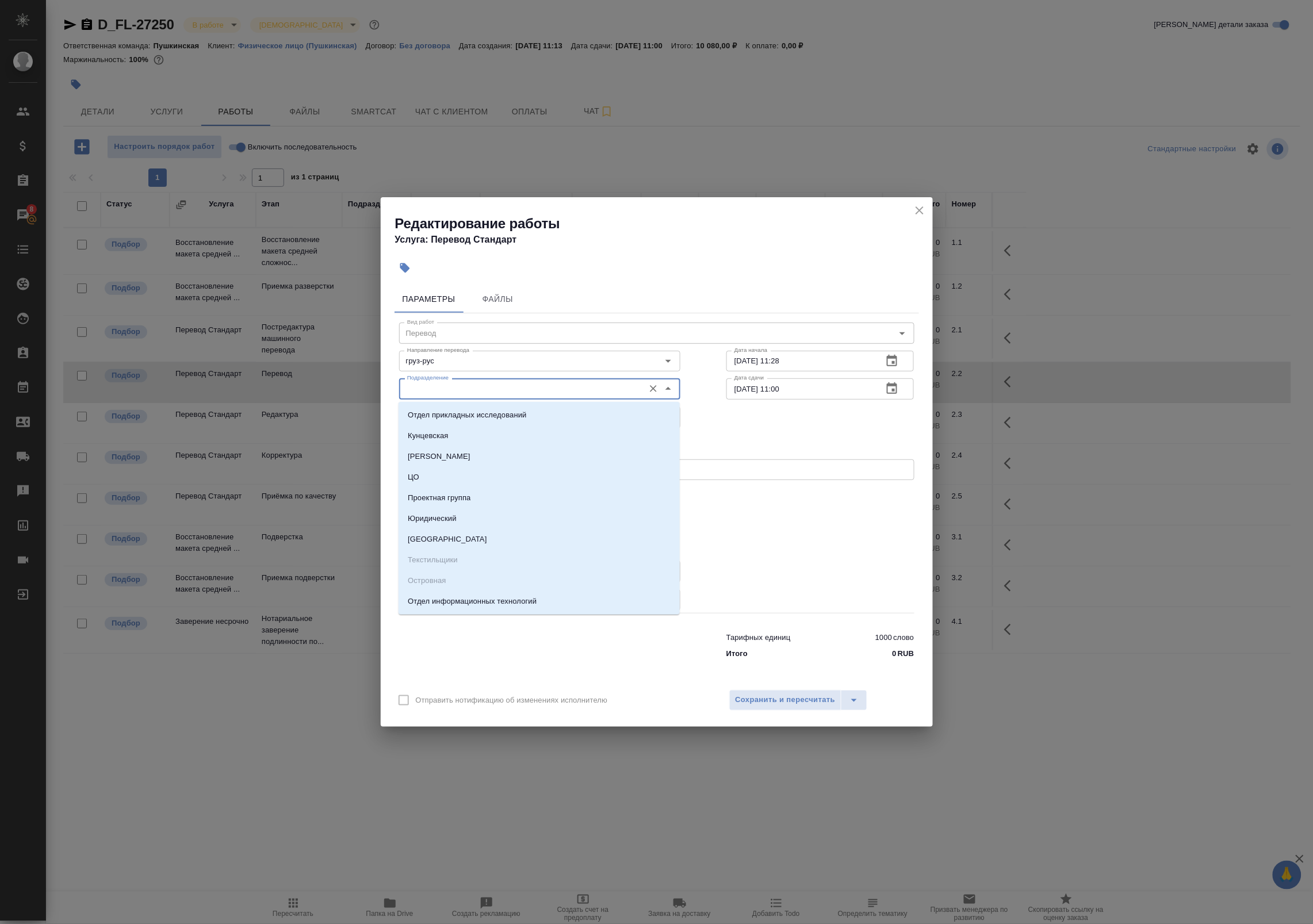
click at [476, 392] on input "Подразделение" at bounding box center [520, 389] width 236 height 14
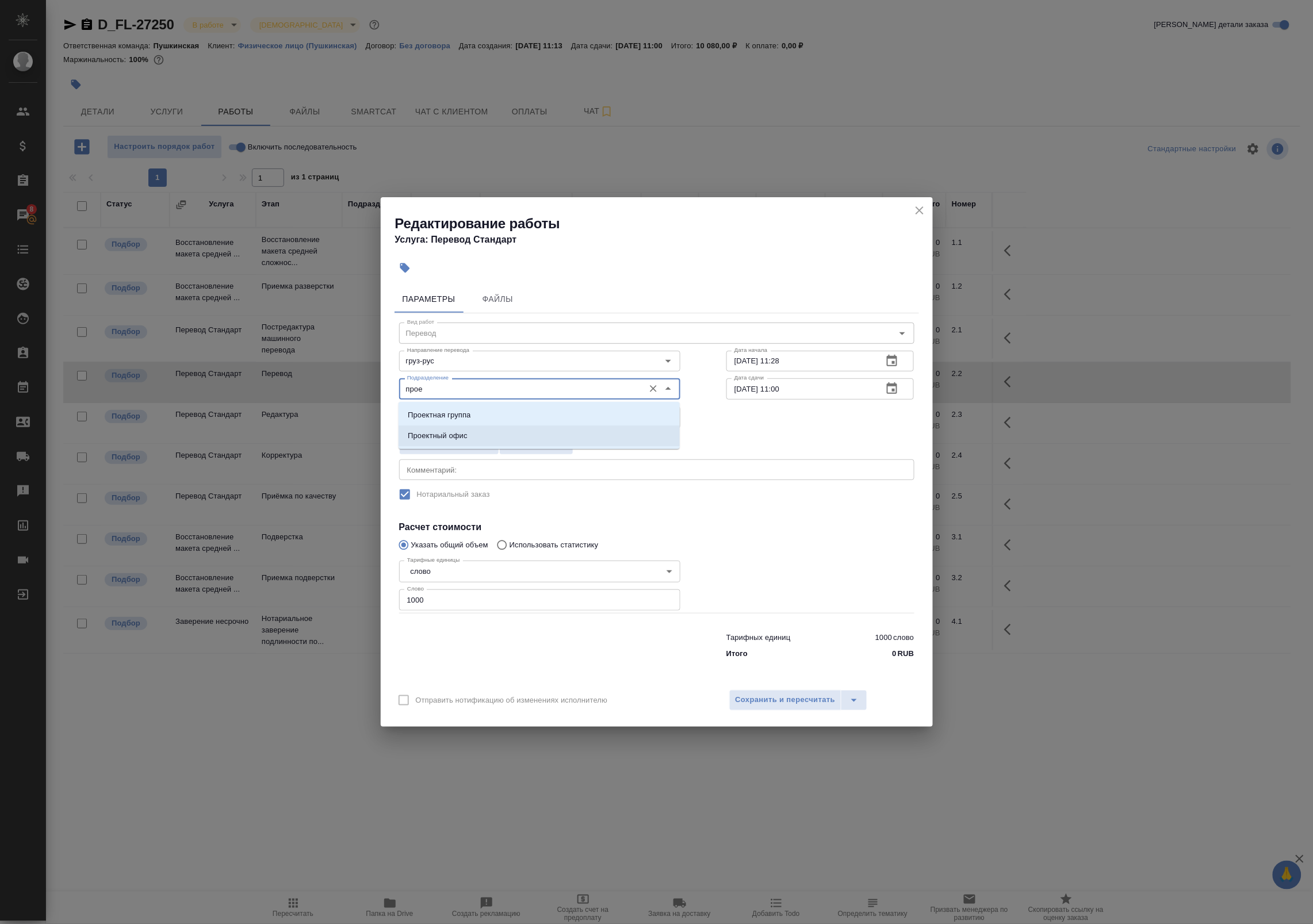
click at [484, 429] on li "Проектный офис" at bounding box center [539, 436] width 281 height 21
type input "Проектный офис"
click at [893, 392] on icon "button" at bounding box center [892, 387] width 10 height 11
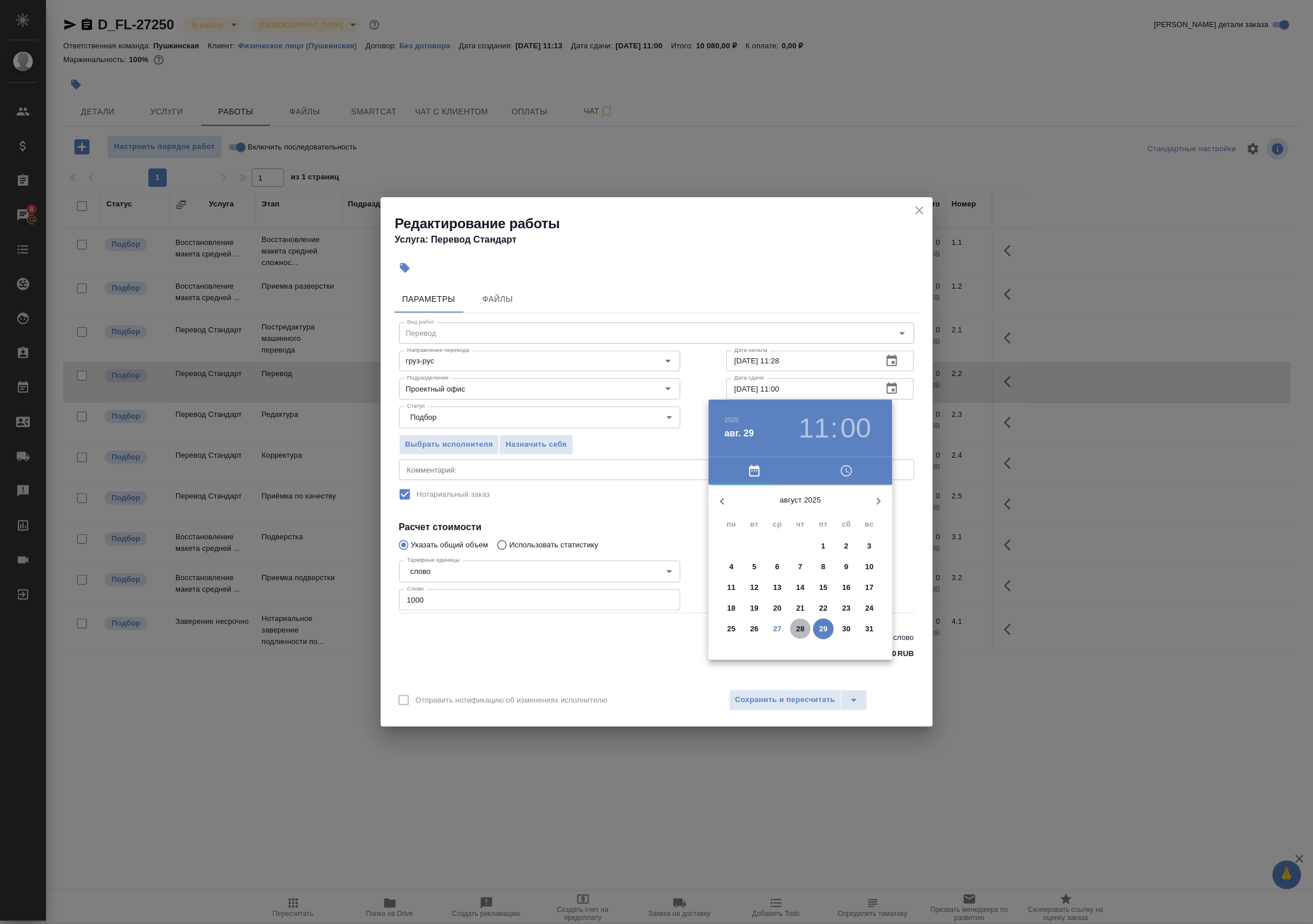
click at [802, 628] on p "28" at bounding box center [800, 629] width 8 height 11
click at [745, 540] on div at bounding box center [800, 575] width 150 height 150
type input "28.08.2025 10:00"
click at [902, 427] on div at bounding box center [656, 462] width 1313 height 924
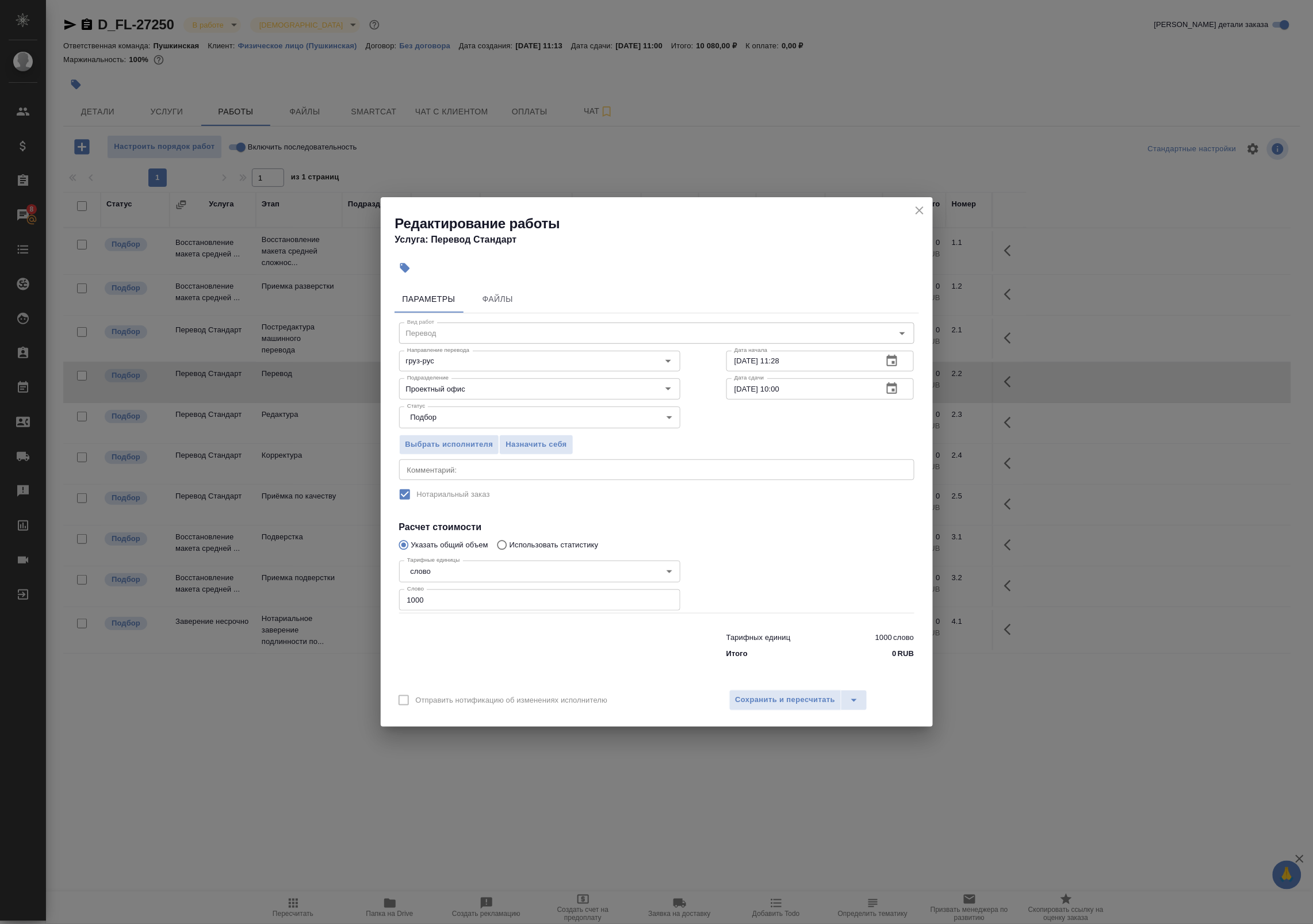
click at [899, 368] on icon "button" at bounding box center [892, 361] width 14 height 14
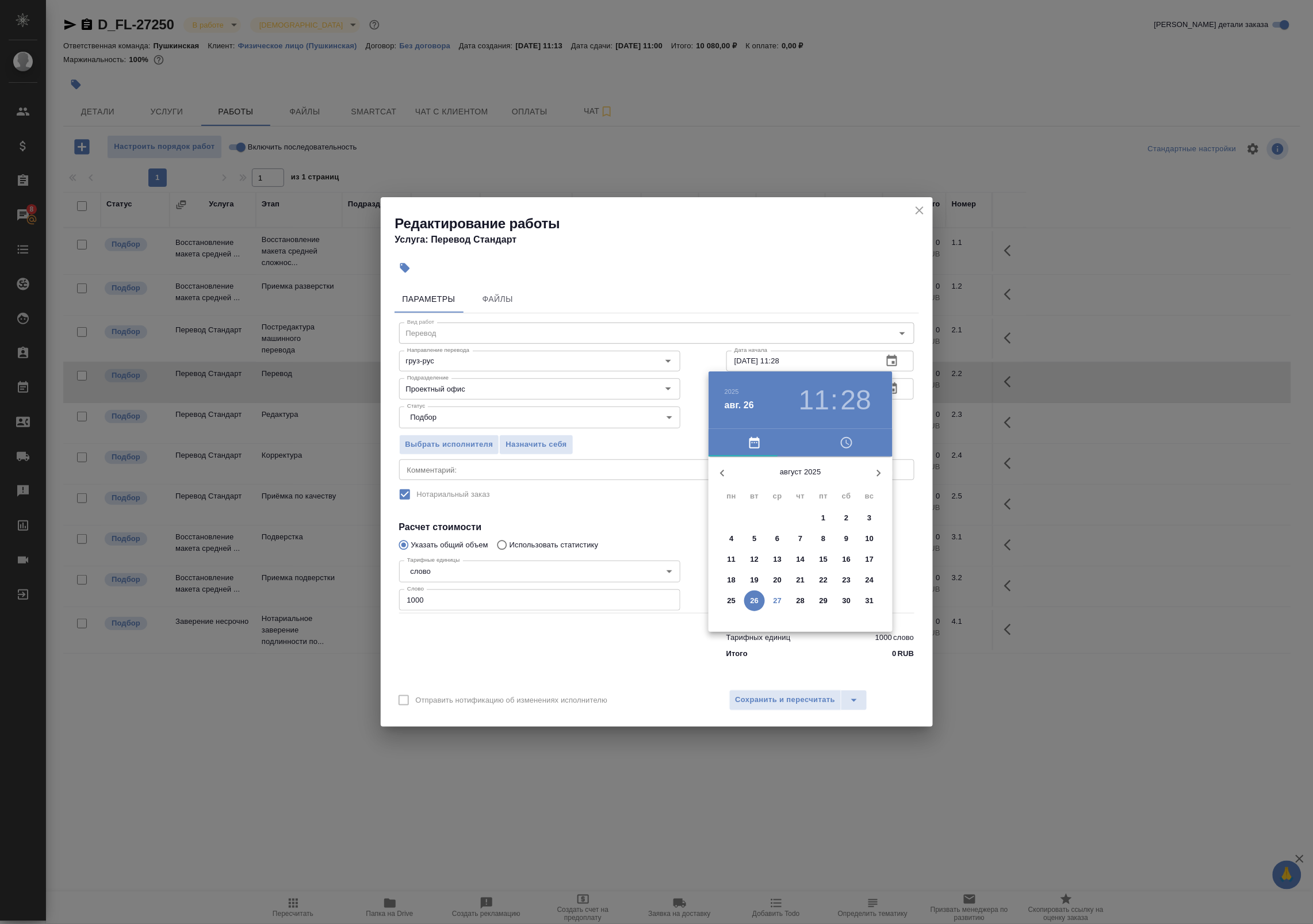
click at [757, 601] on p "26" at bounding box center [755, 601] width 8 height 11
click at [892, 367] on div at bounding box center [656, 462] width 1313 height 924
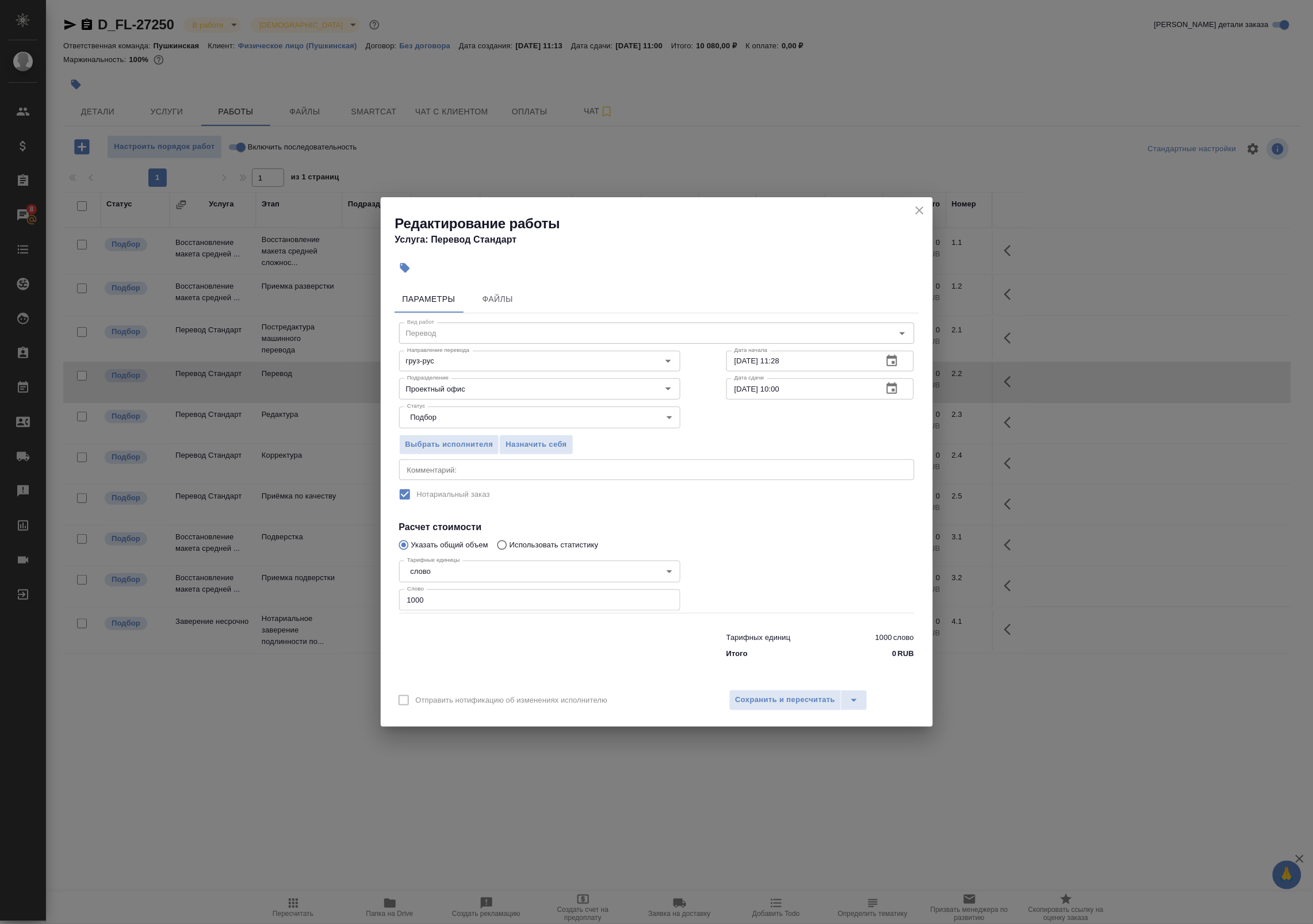
click at [894, 360] on div "2025 авг. 26 11 : 28 00 1 2 3 4 5 6 7 8 9 10 11 12 13 14 15 16 17 18 19 20 21 2…" at bounding box center [656, 462] width 1313 height 924
click at [892, 360] on icon "button" at bounding box center [892, 361] width 14 height 14
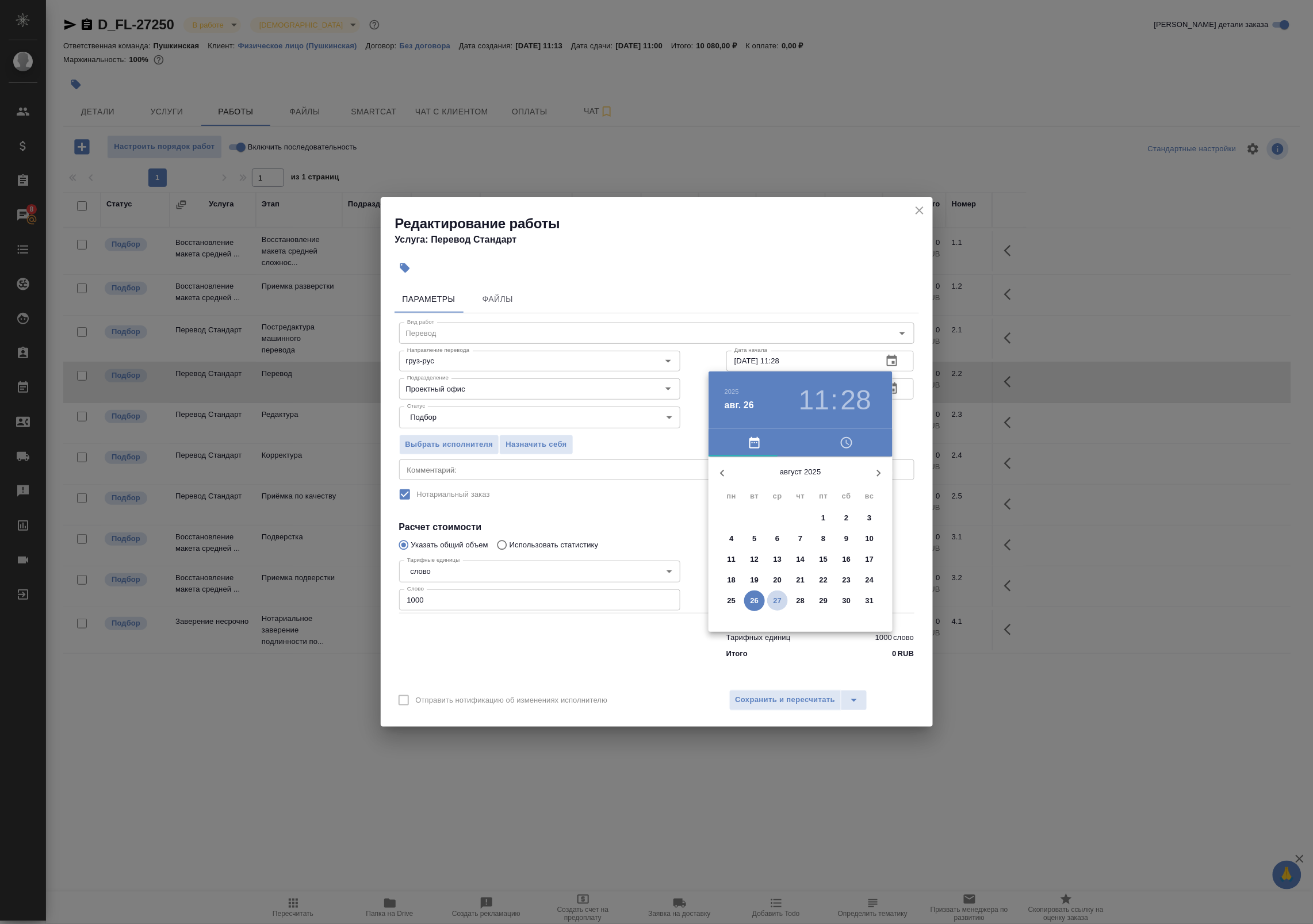
click at [778, 599] on p "27" at bounding box center [778, 601] width 8 height 11
click at [746, 513] on div at bounding box center [800, 547] width 150 height 150
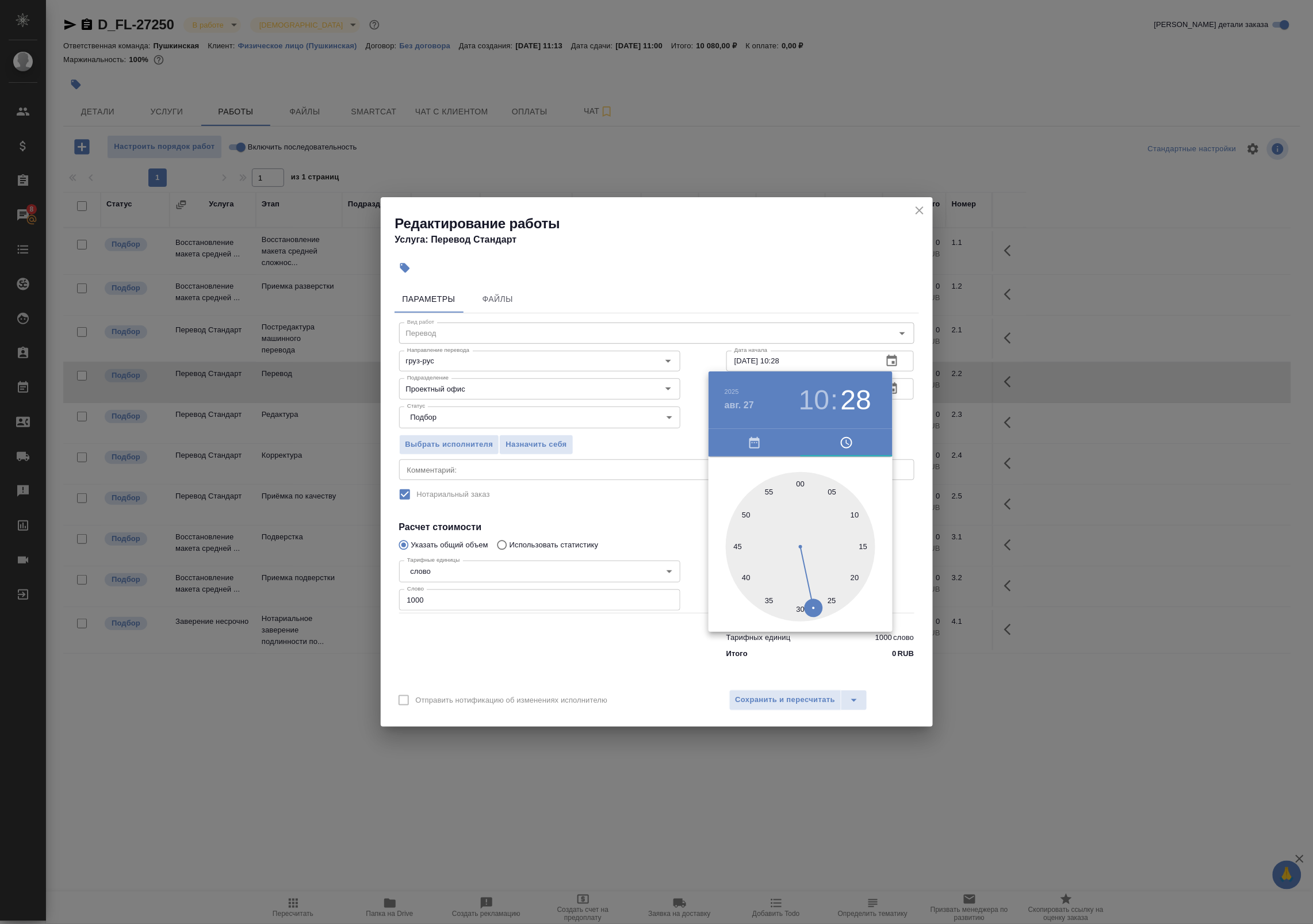
click at [800, 481] on div at bounding box center [800, 547] width 150 height 150
type input "27.08.2025 10:00"
click at [909, 415] on div at bounding box center [656, 462] width 1313 height 924
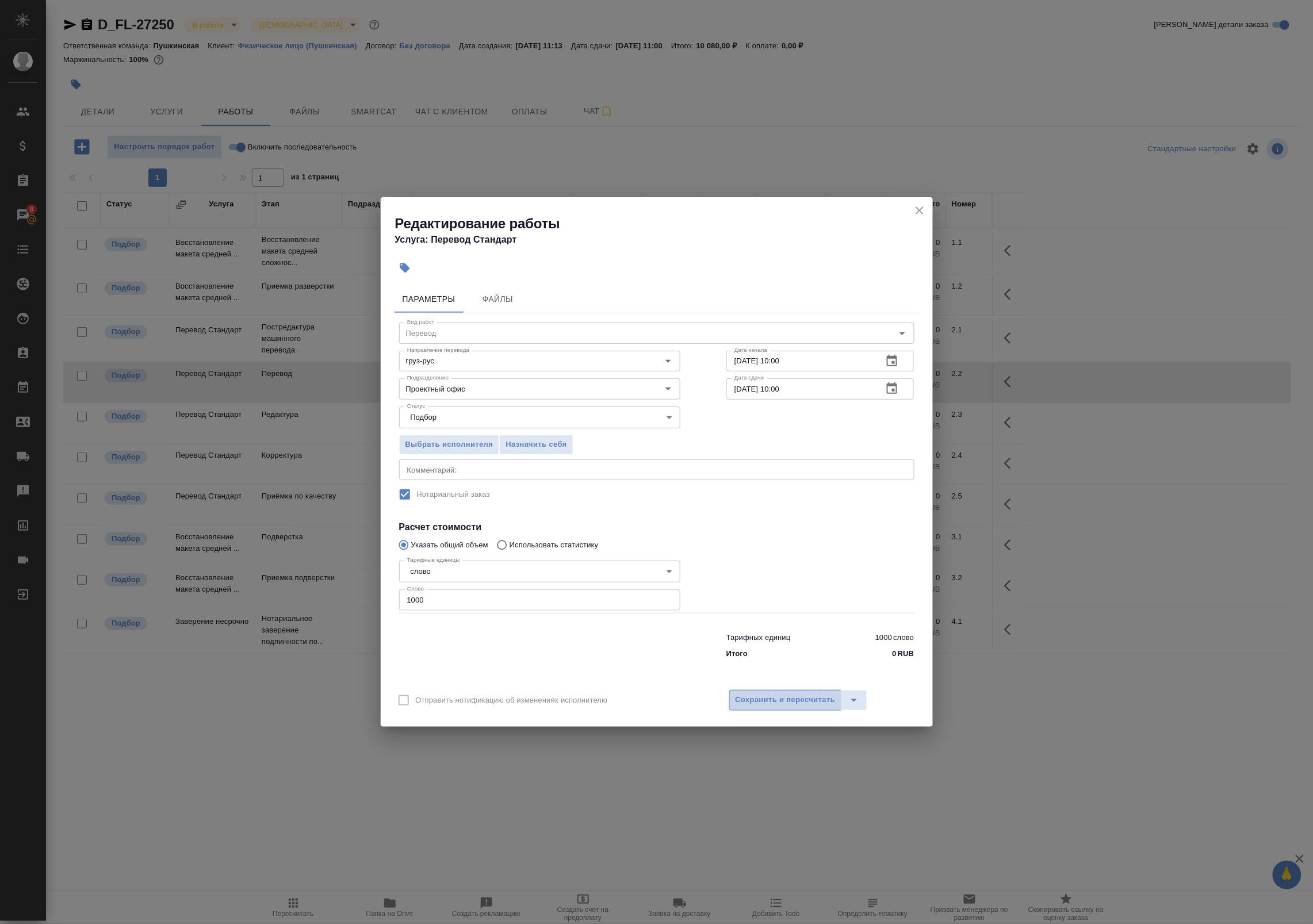
click at [768, 698] on span "Сохранить и пересчитать" at bounding box center [785, 700] width 100 height 13
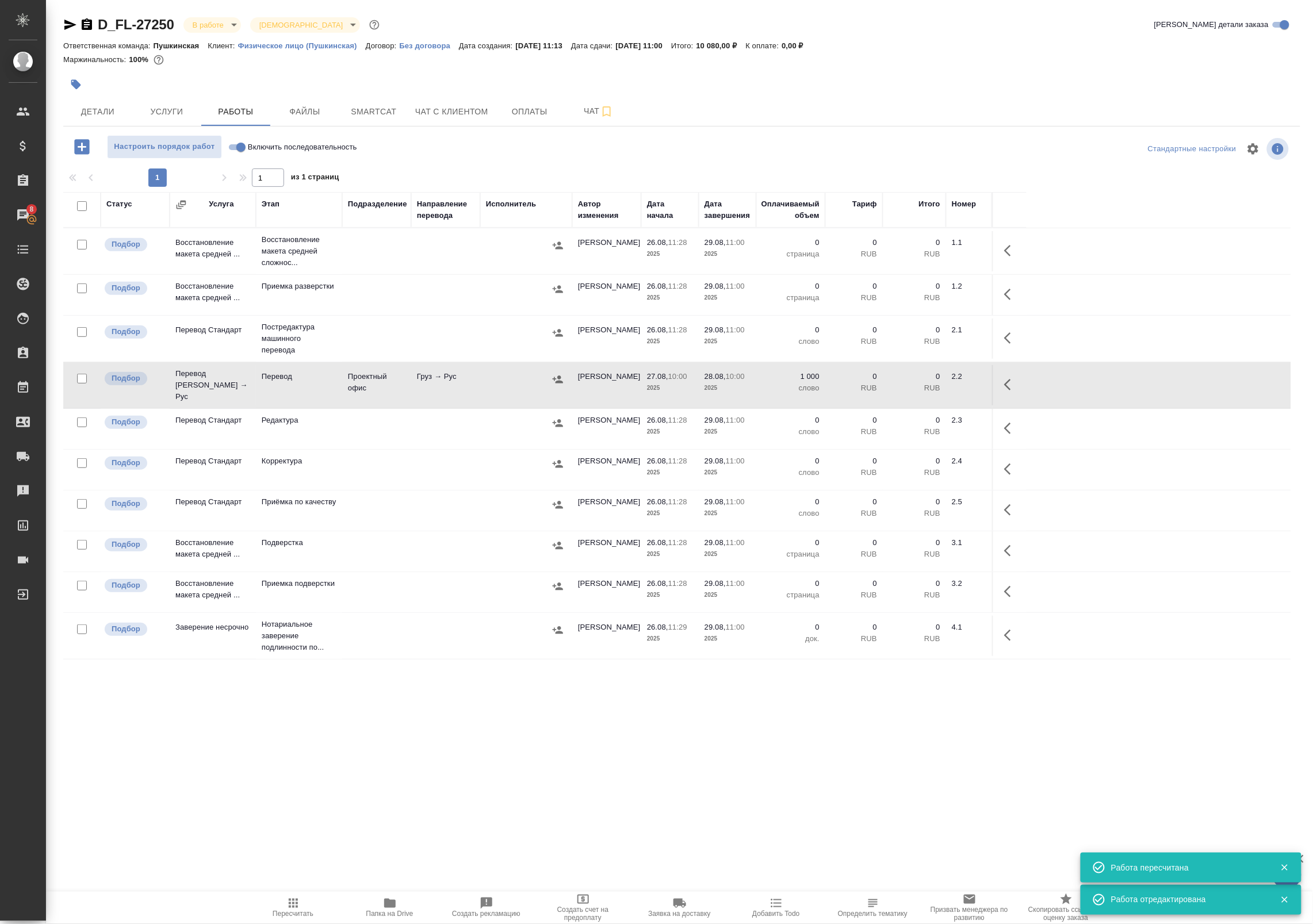
click at [558, 378] on icon "button" at bounding box center [558, 379] width 11 height 11
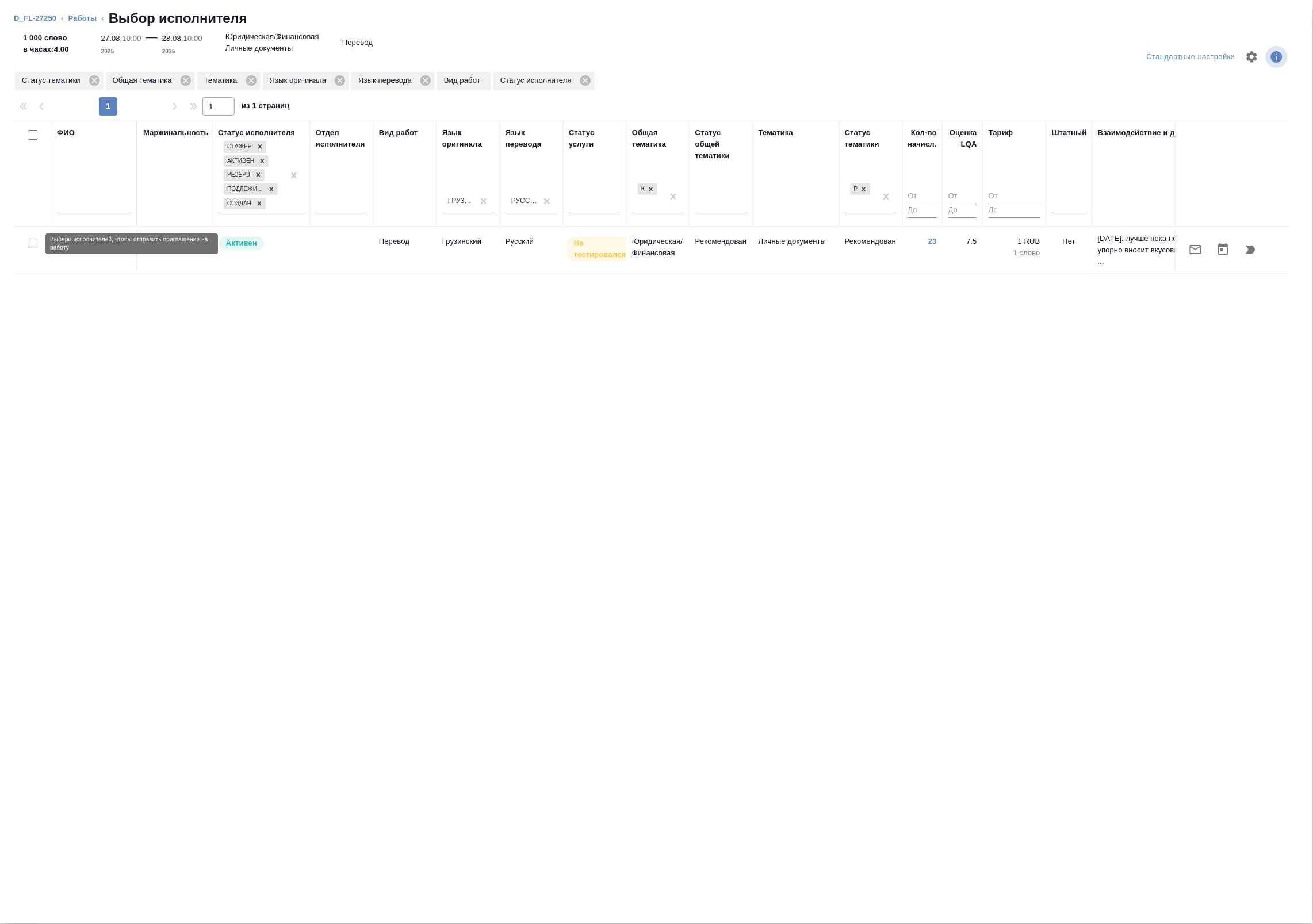
click at [34, 245] on input "checkbox" at bounding box center [33, 243] width 10 height 10
checkbox input "true"
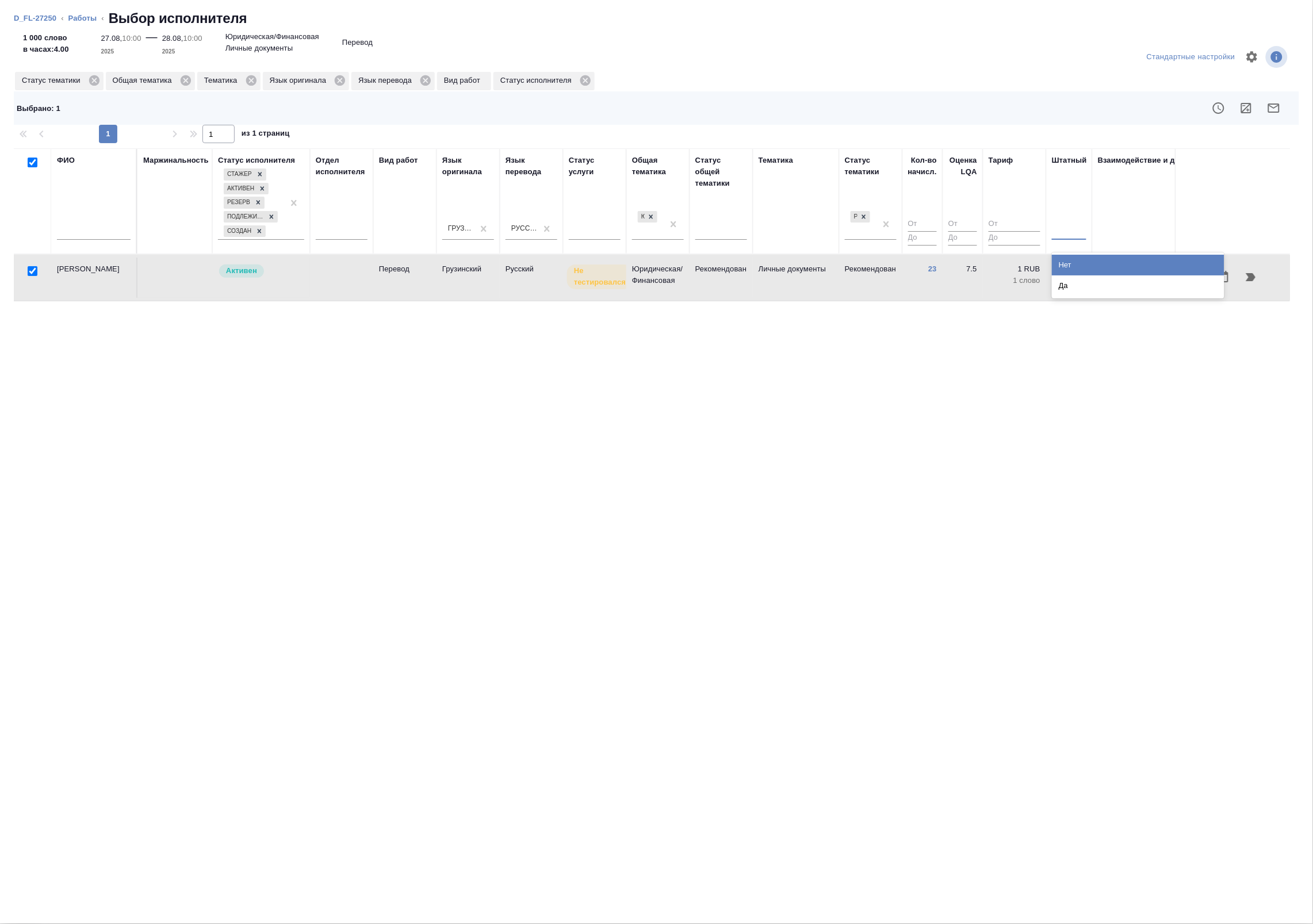
click at [1070, 223] on div at bounding box center [1069, 229] width 34 height 17
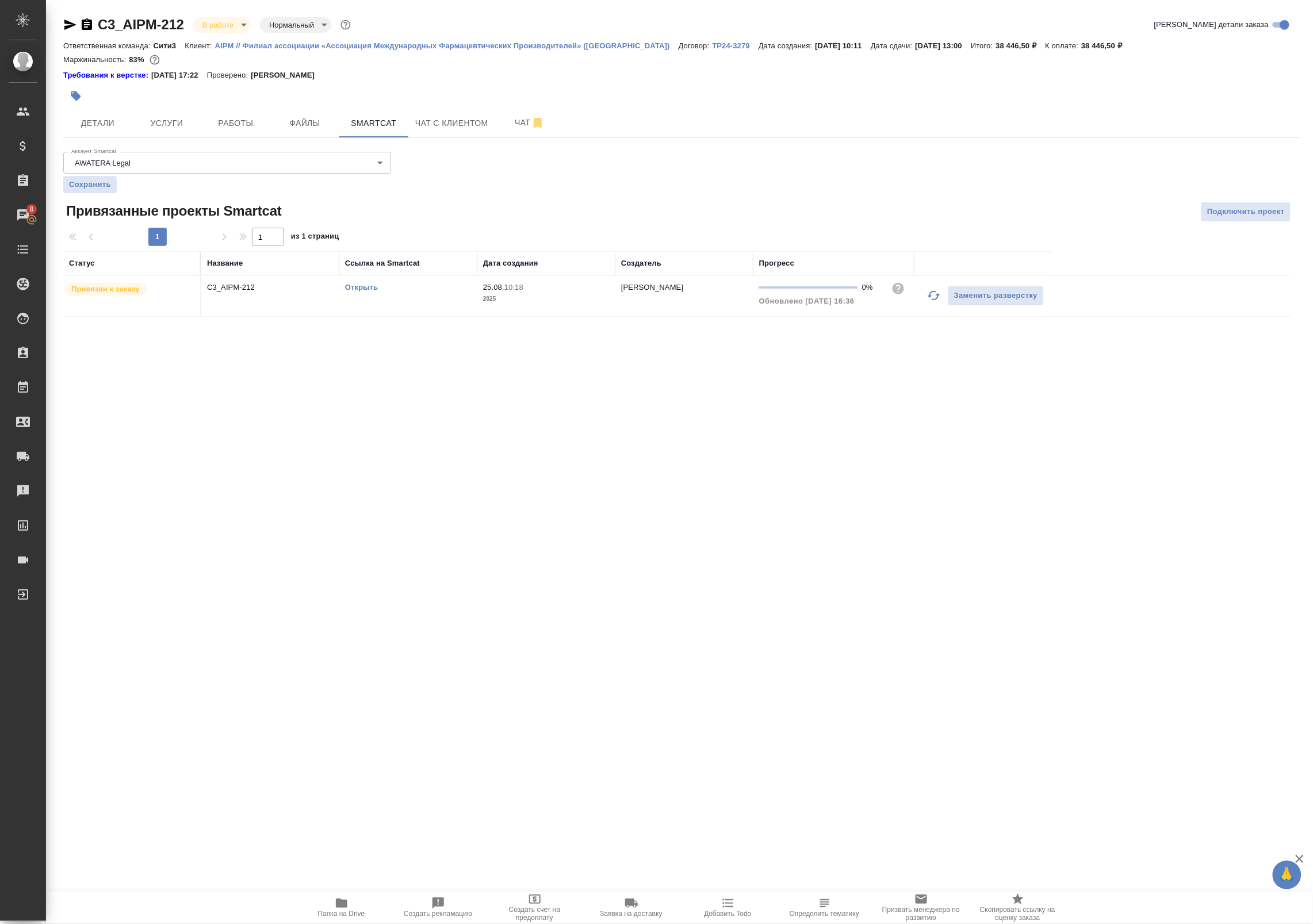
click at [924, 296] on button "button" at bounding box center [934, 296] width 28 height 28
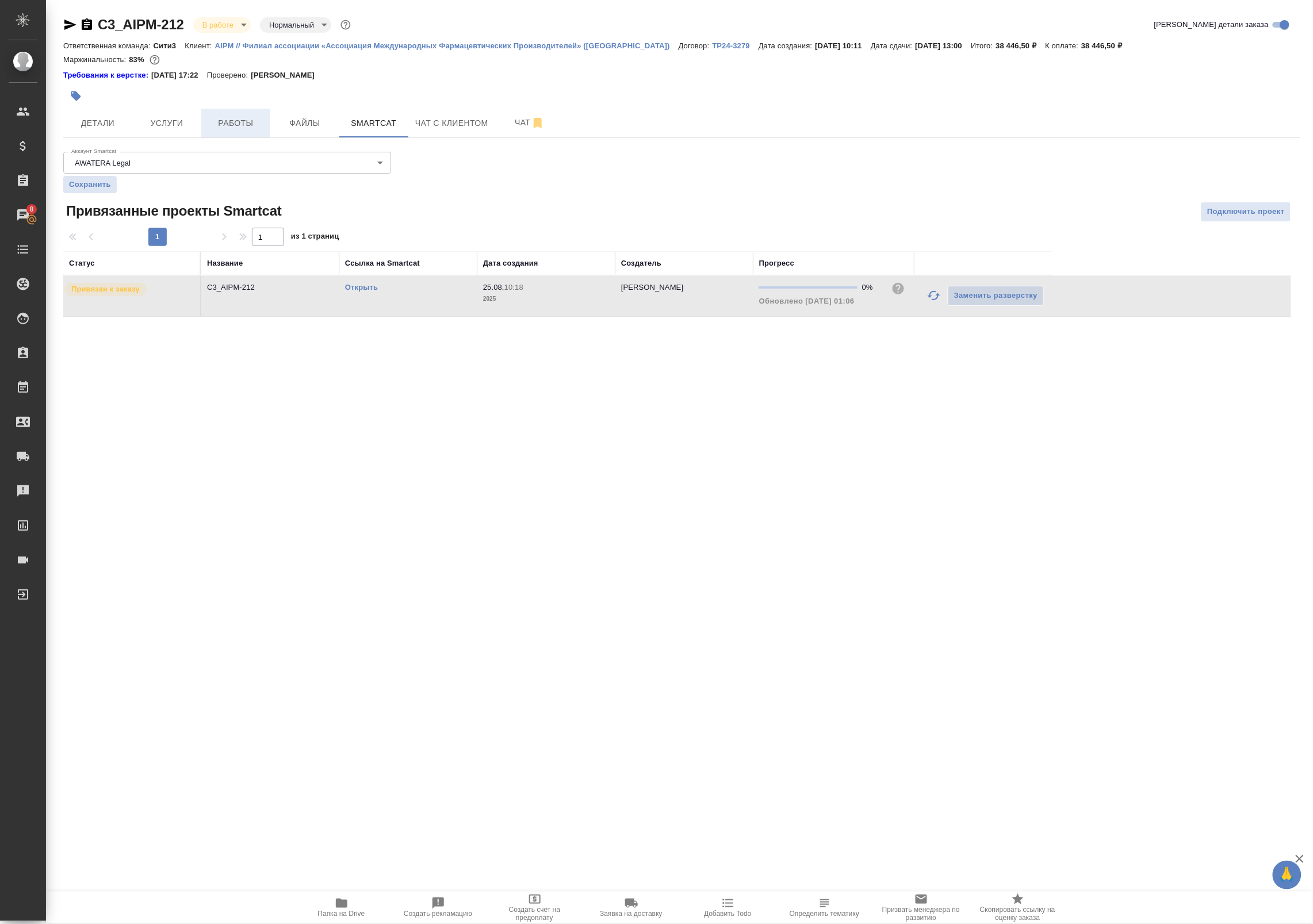
click at [238, 123] on span "Работы" at bounding box center [235, 123] width 55 height 14
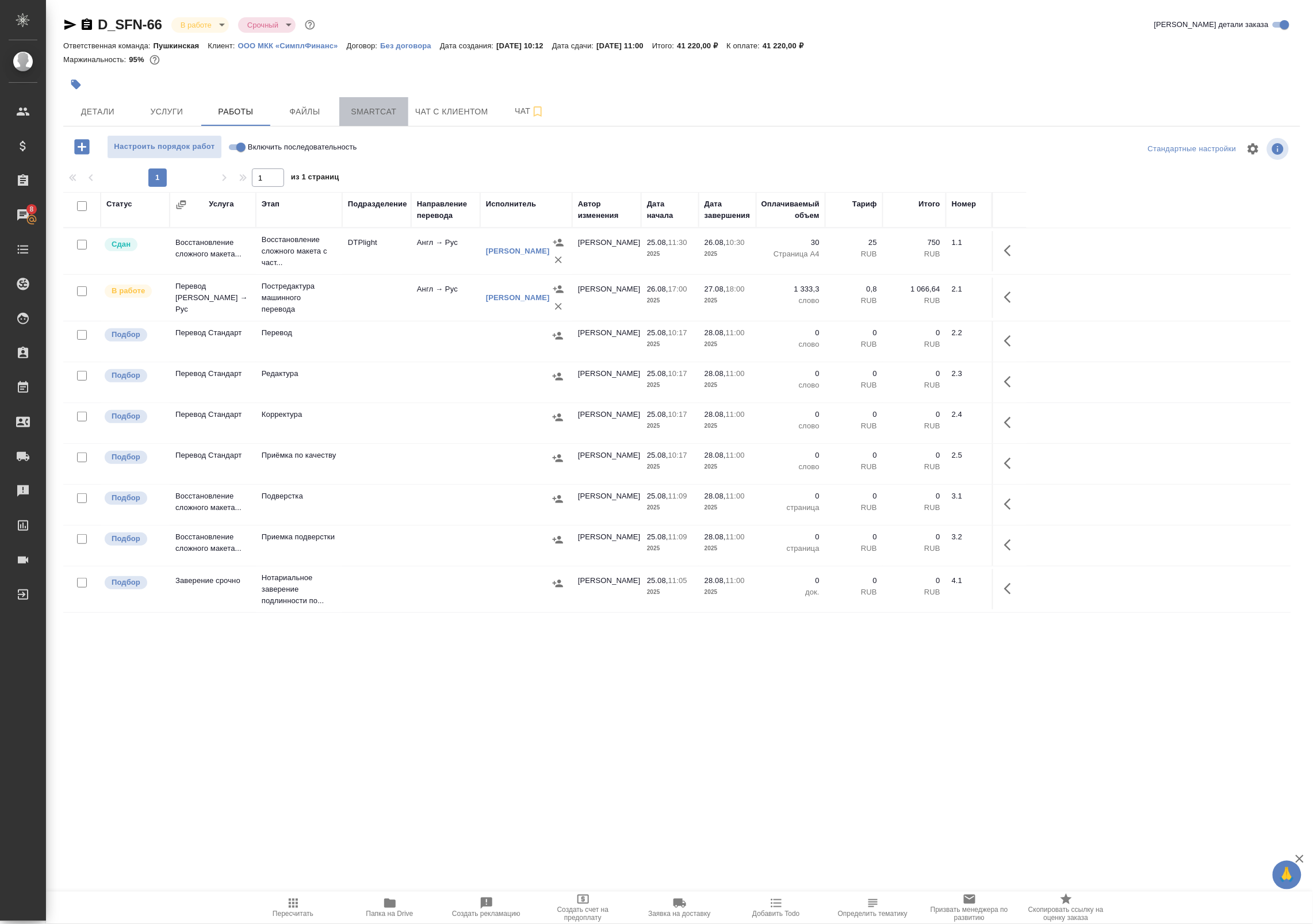
click at [361, 111] on span "Smartcat" at bounding box center [373, 112] width 55 height 14
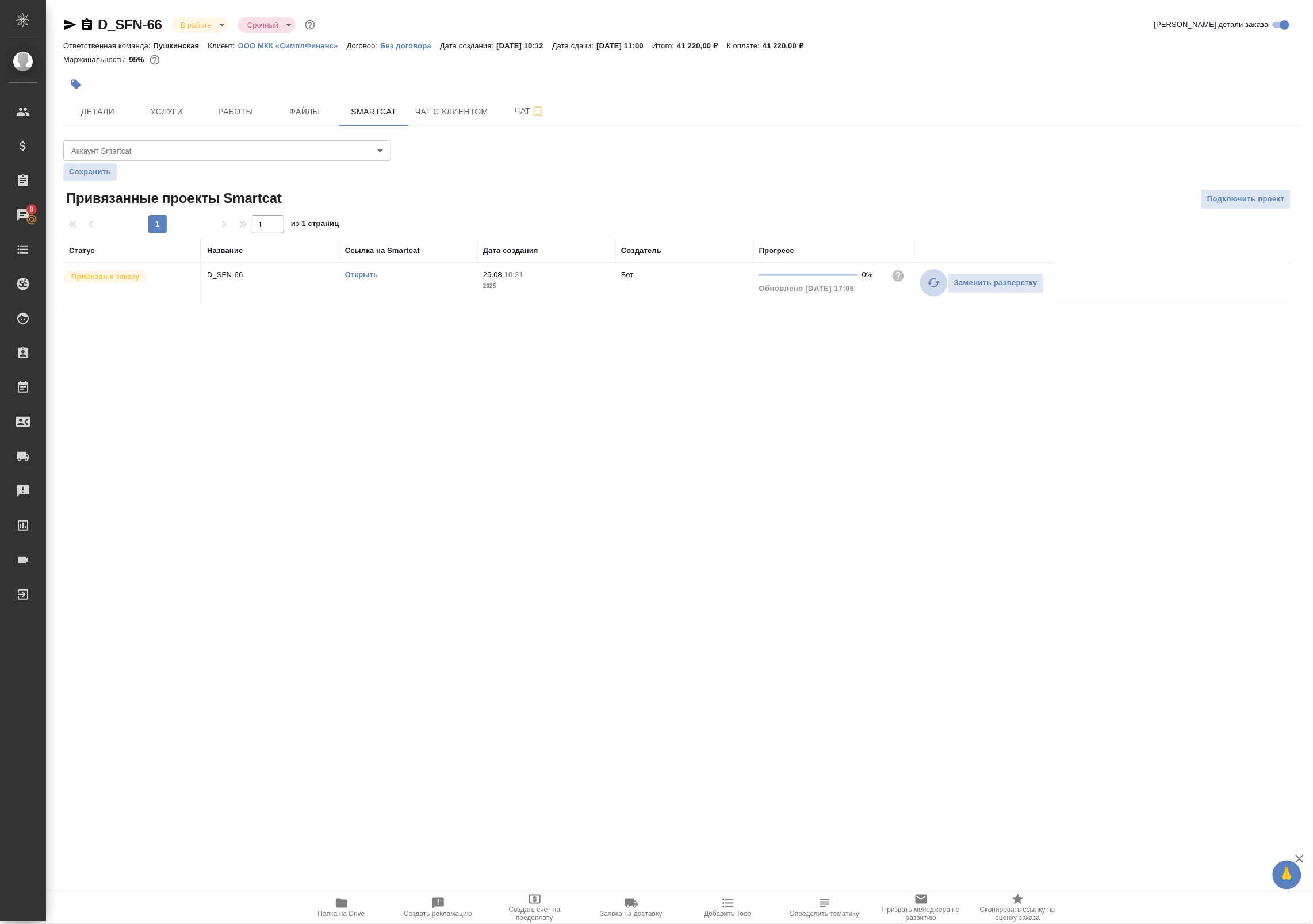
click at [930, 282] on icon "button" at bounding box center [934, 282] width 14 height 14
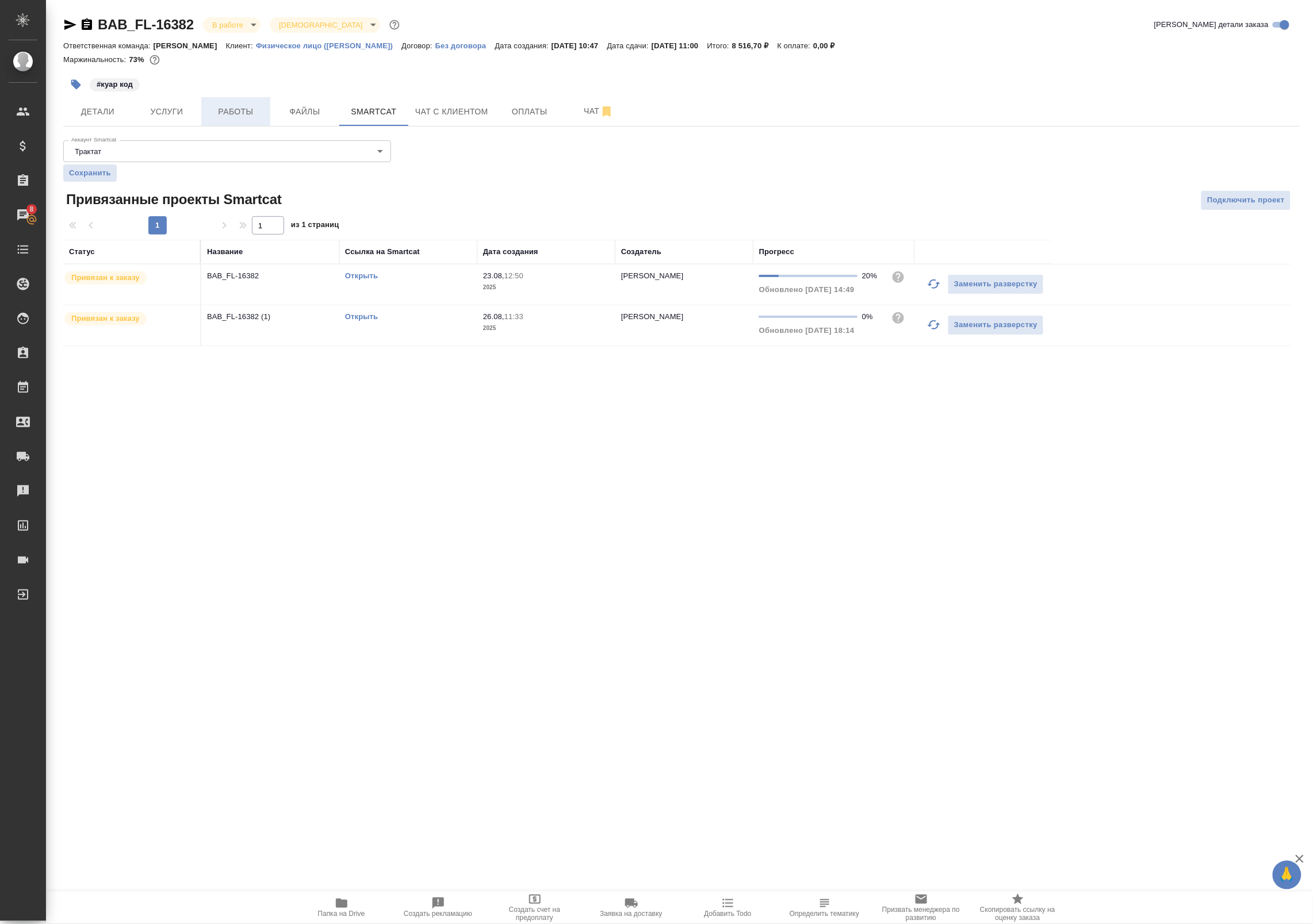
click at [243, 101] on button "Работы" at bounding box center [235, 112] width 69 height 29
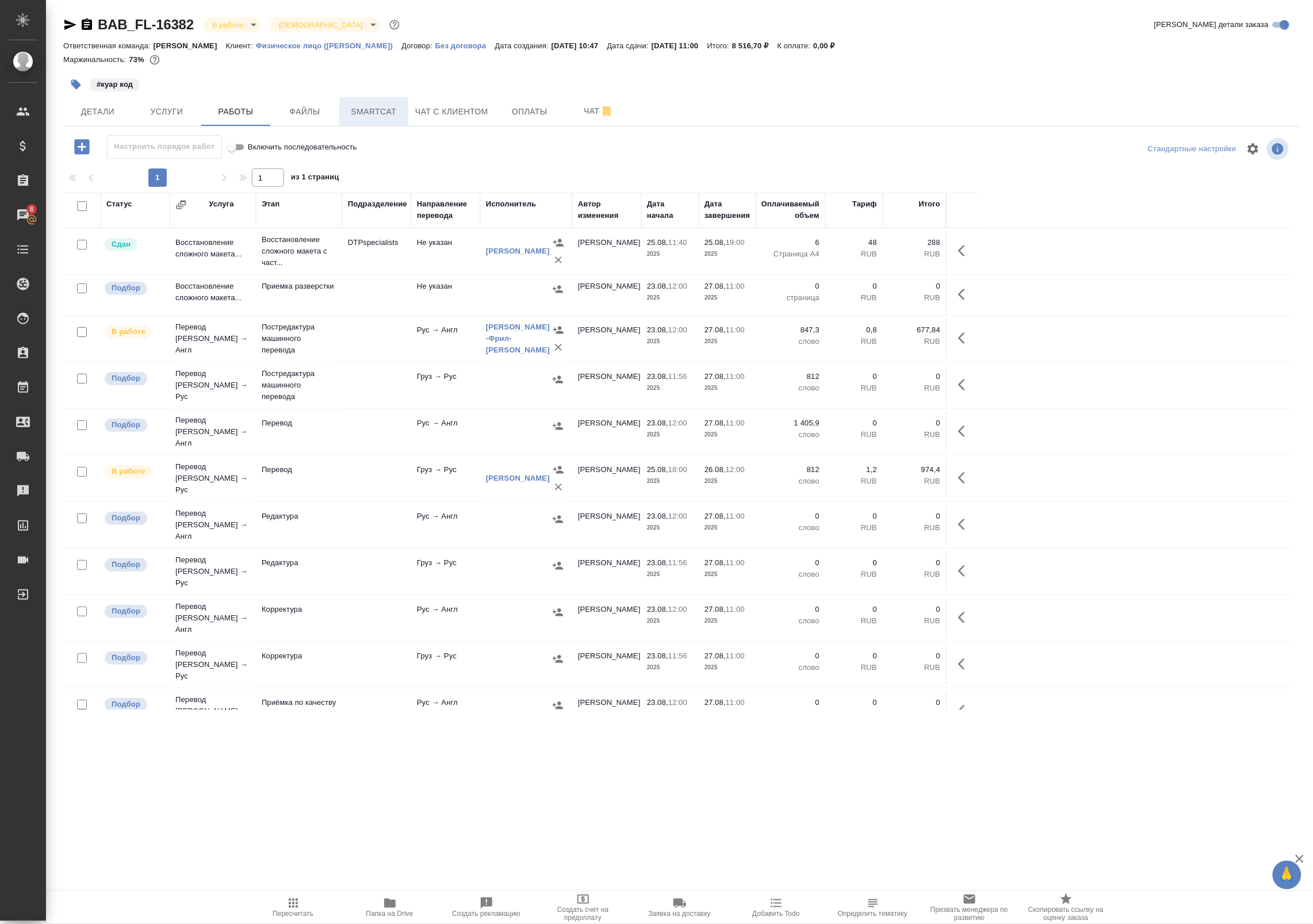
click at [398, 111] on span "Smartcat" at bounding box center [373, 112] width 55 height 14
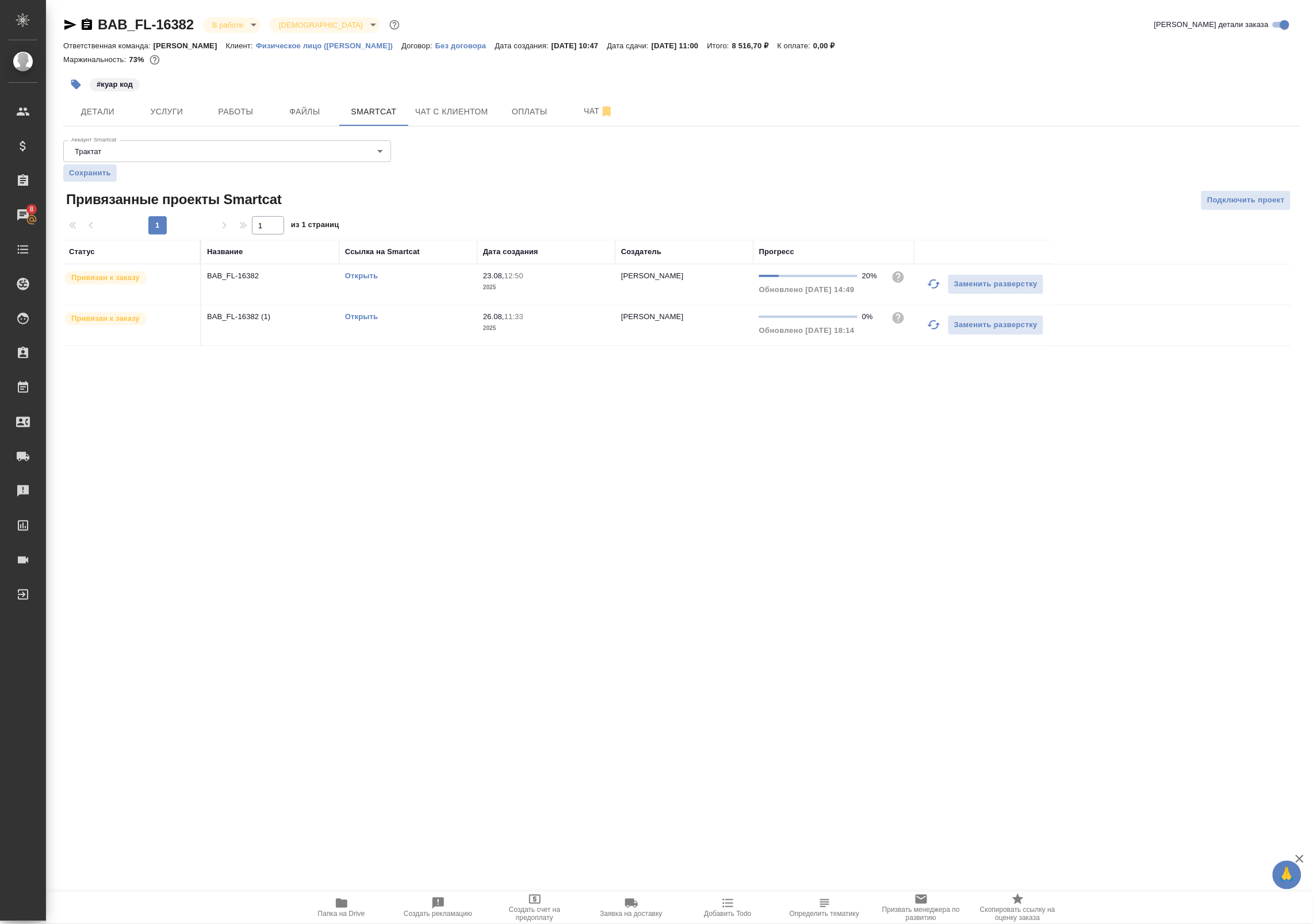
click at [932, 322] on icon "button" at bounding box center [934, 325] width 13 height 9
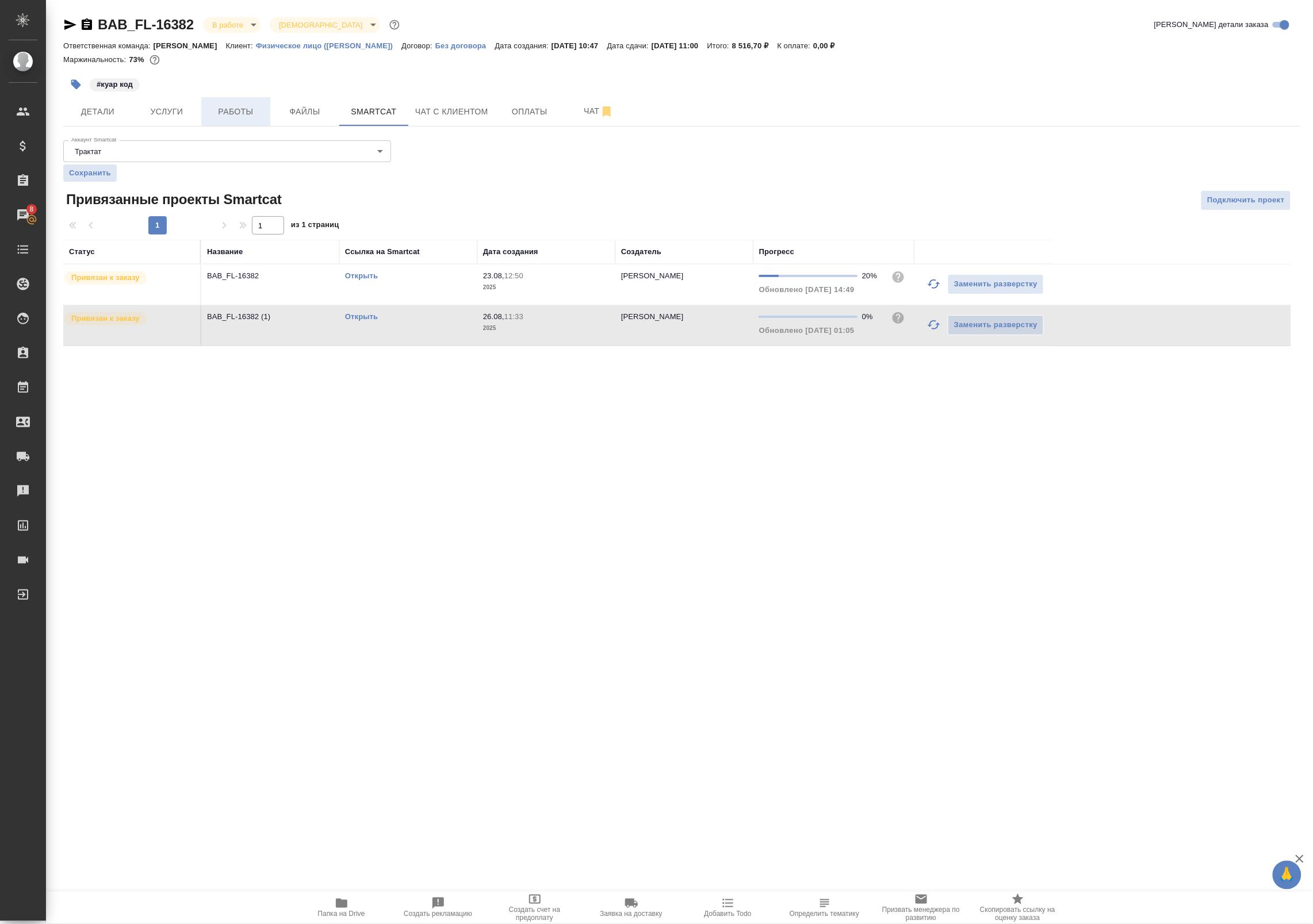
click at [246, 113] on span "Работы" at bounding box center [235, 112] width 55 height 14
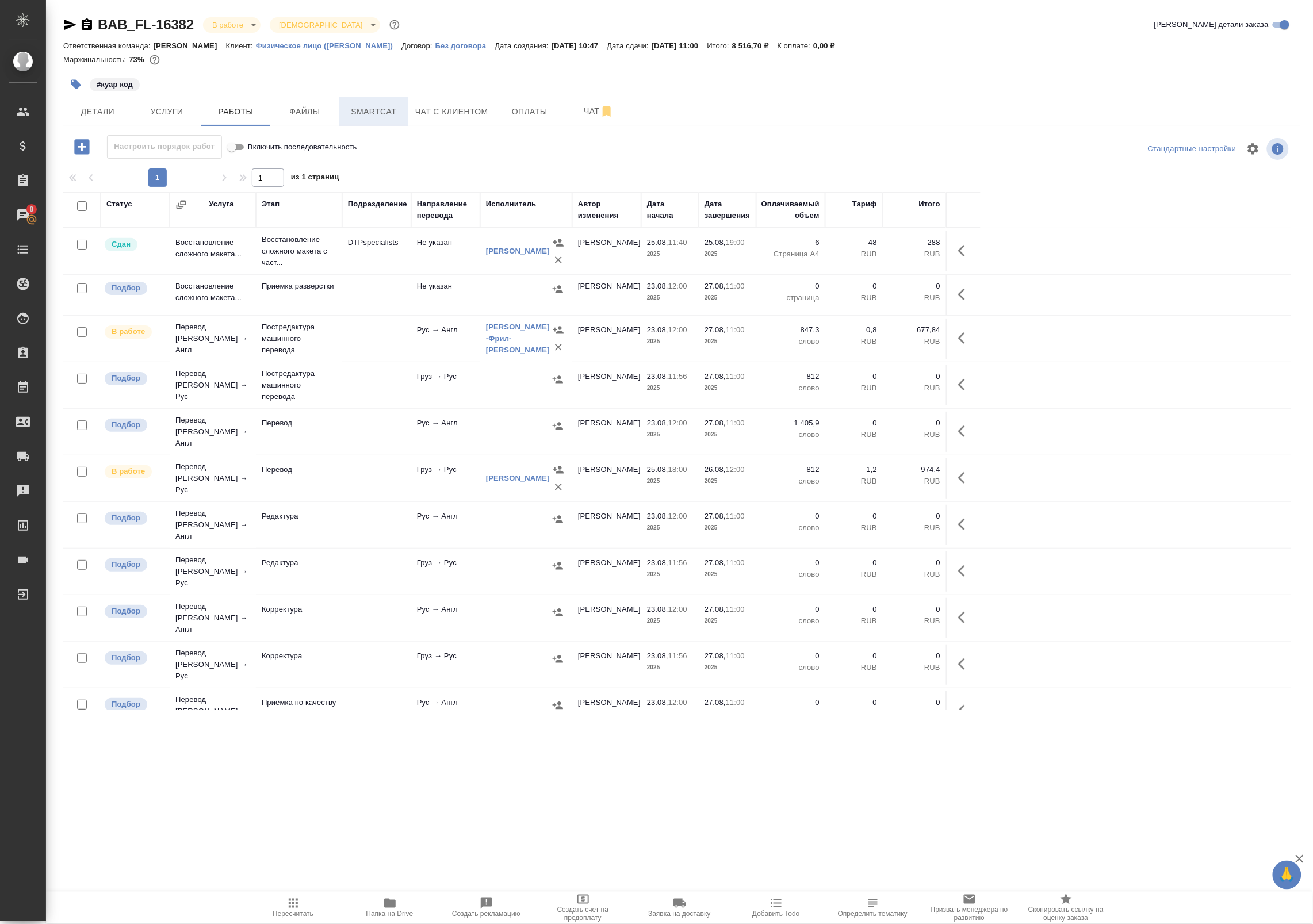
click at [374, 114] on span "Smartcat" at bounding box center [373, 112] width 55 height 14
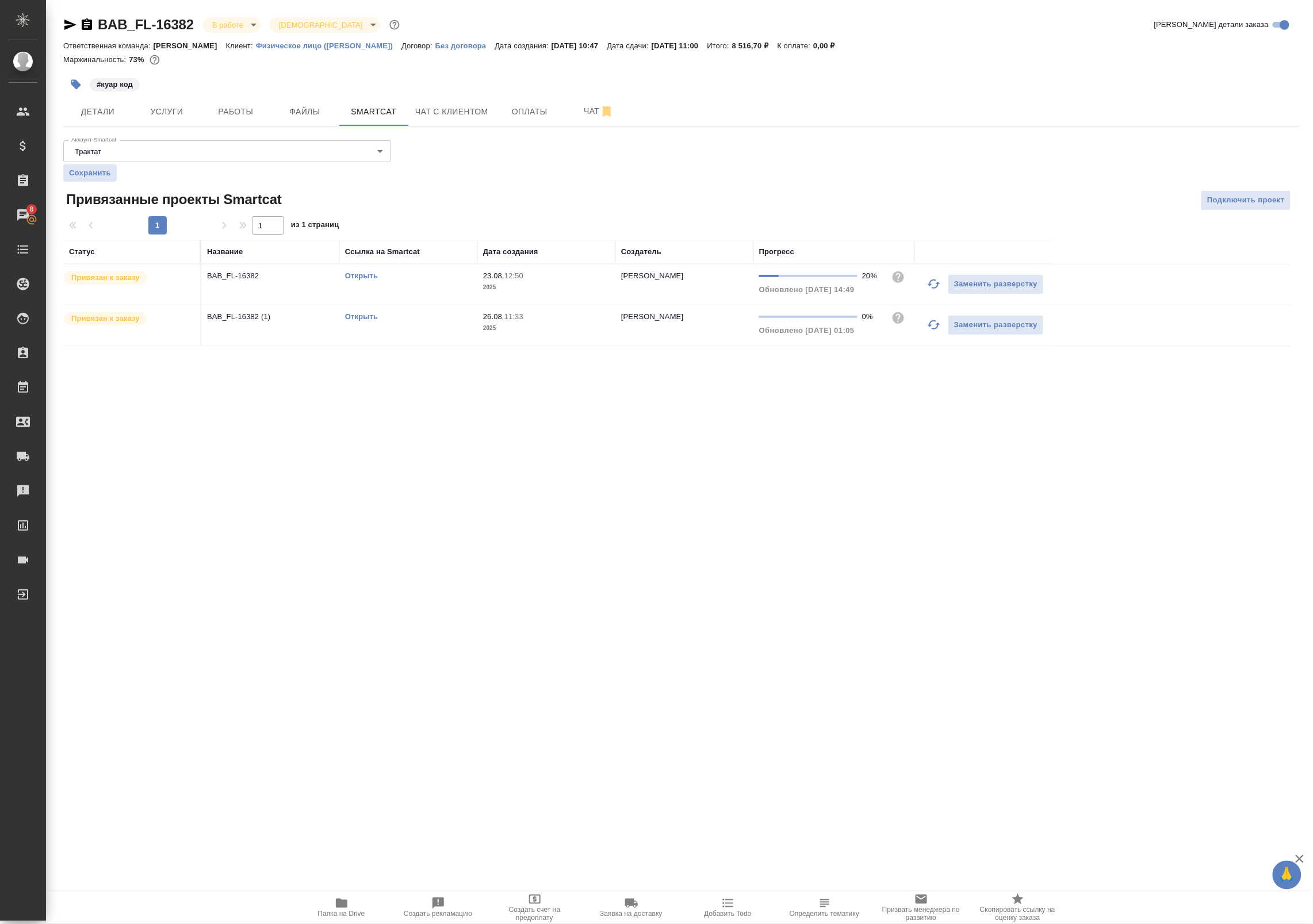
click at [367, 314] on link "Открыть" at bounding box center [362, 316] width 33 height 8
click at [222, 101] on button "Работы" at bounding box center [235, 112] width 69 height 29
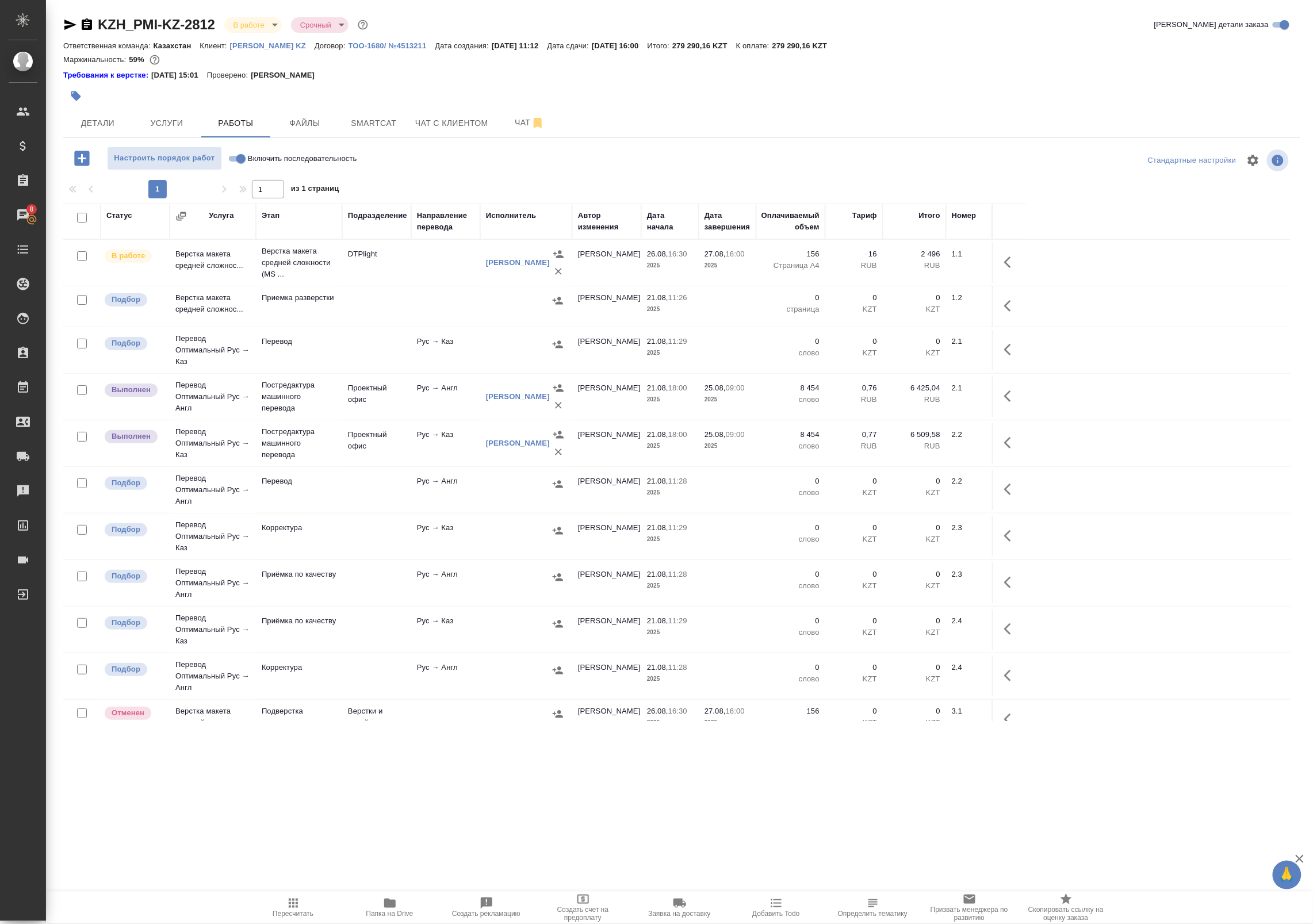
click at [319, 901] on span "Пересчитать" at bounding box center [293, 907] width 83 height 22
click at [311, 906] on span "Пересчитать" at bounding box center [293, 907] width 83 height 22
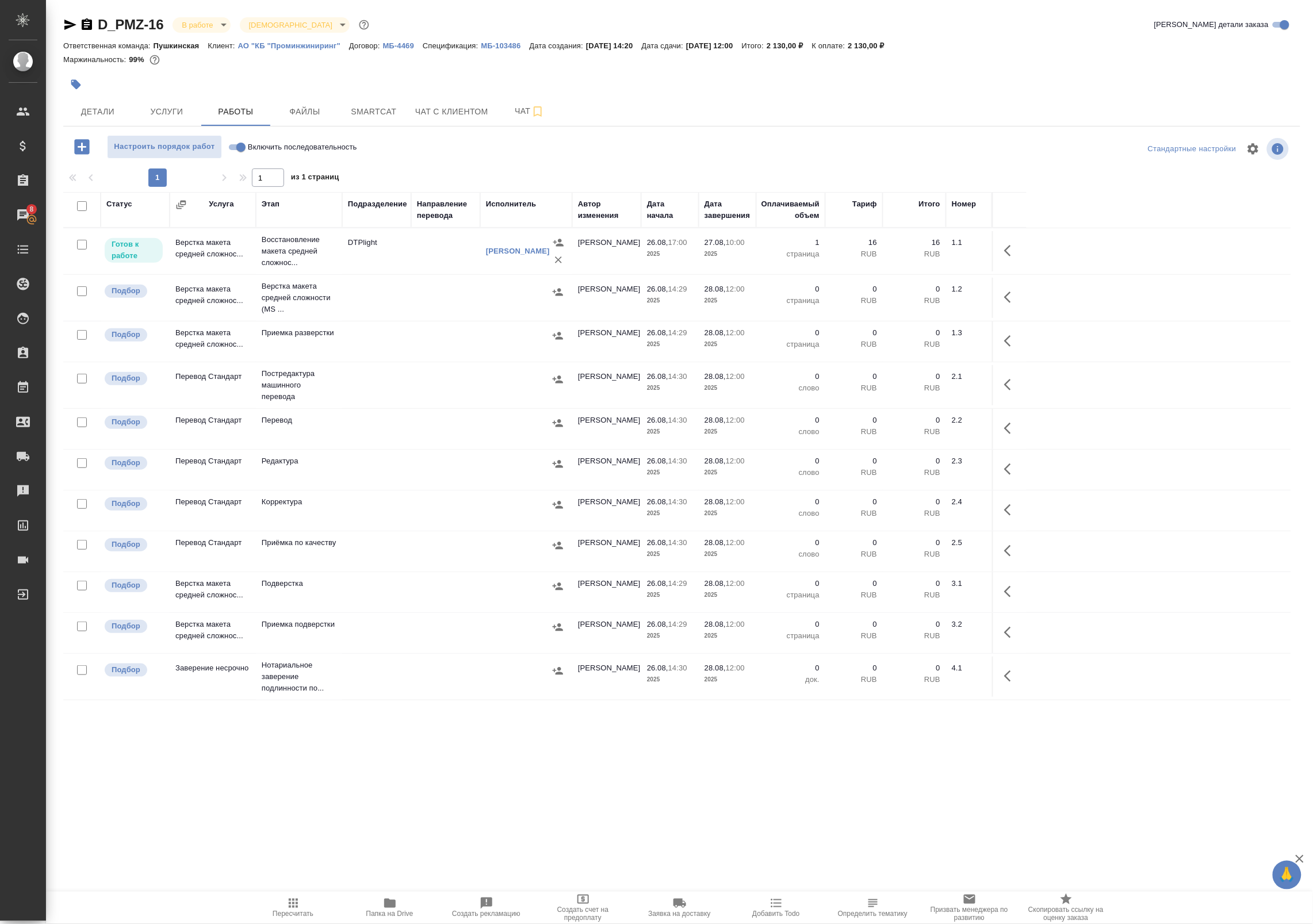
click at [449, 261] on td at bounding box center [446, 251] width 69 height 40
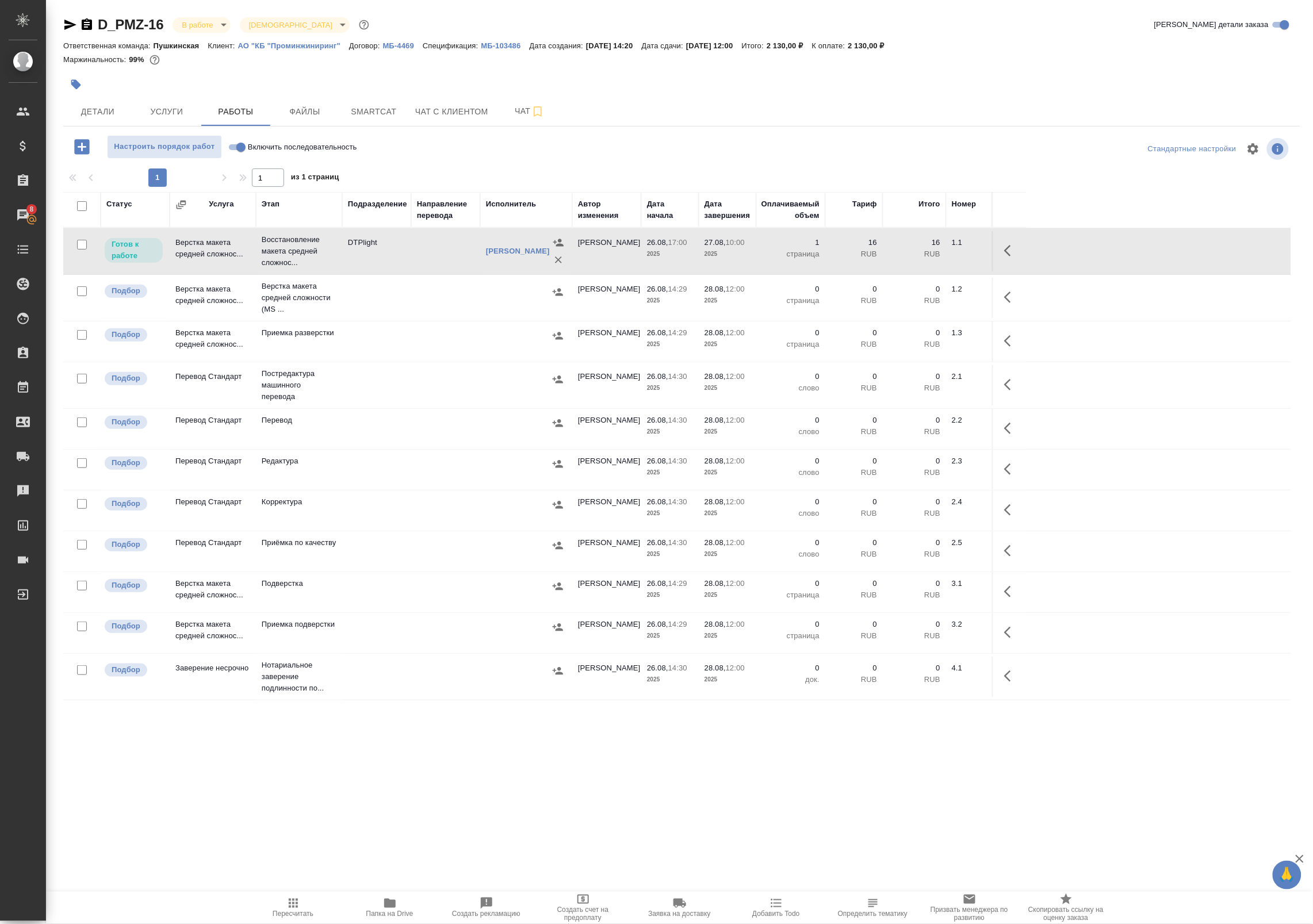
click at [424, 241] on td at bounding box center [446, 251] width 69 height 40
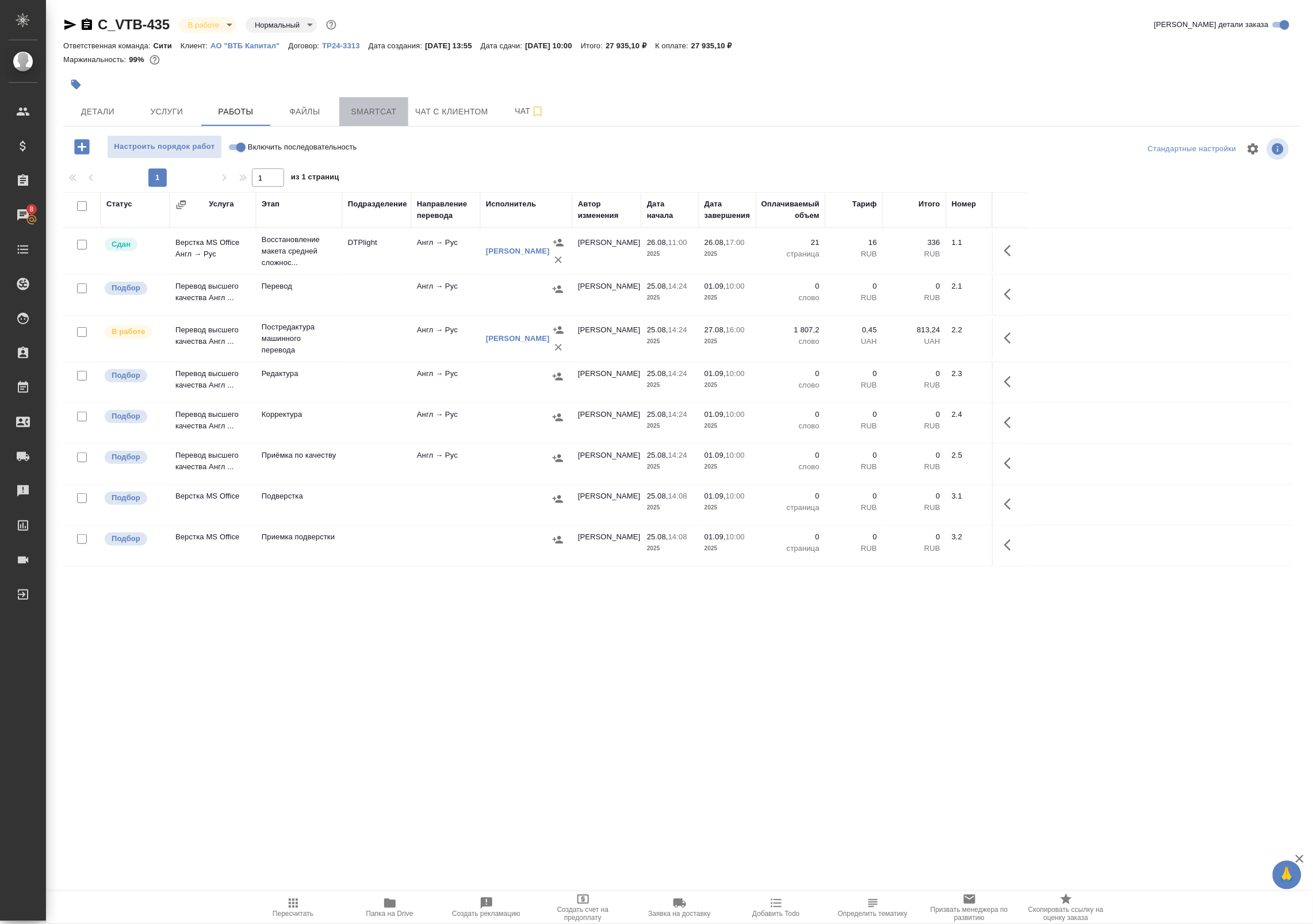
click at [366, 113] on span "Smartcat" at bounding box center [373, 112] width 55 height 14
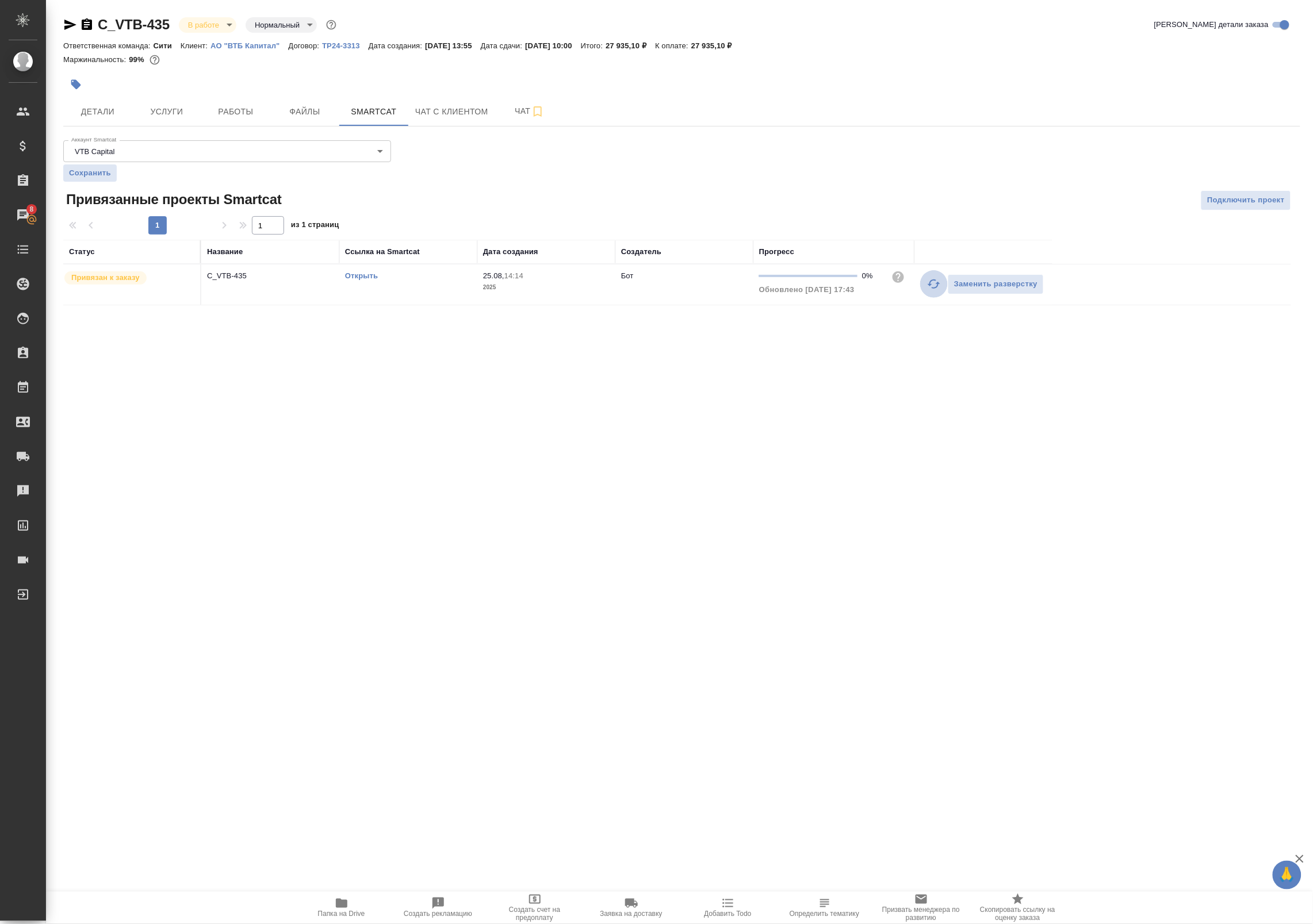
click at [930, 284] on icon "button" at bounding box center [934, 284] width 13 height 9
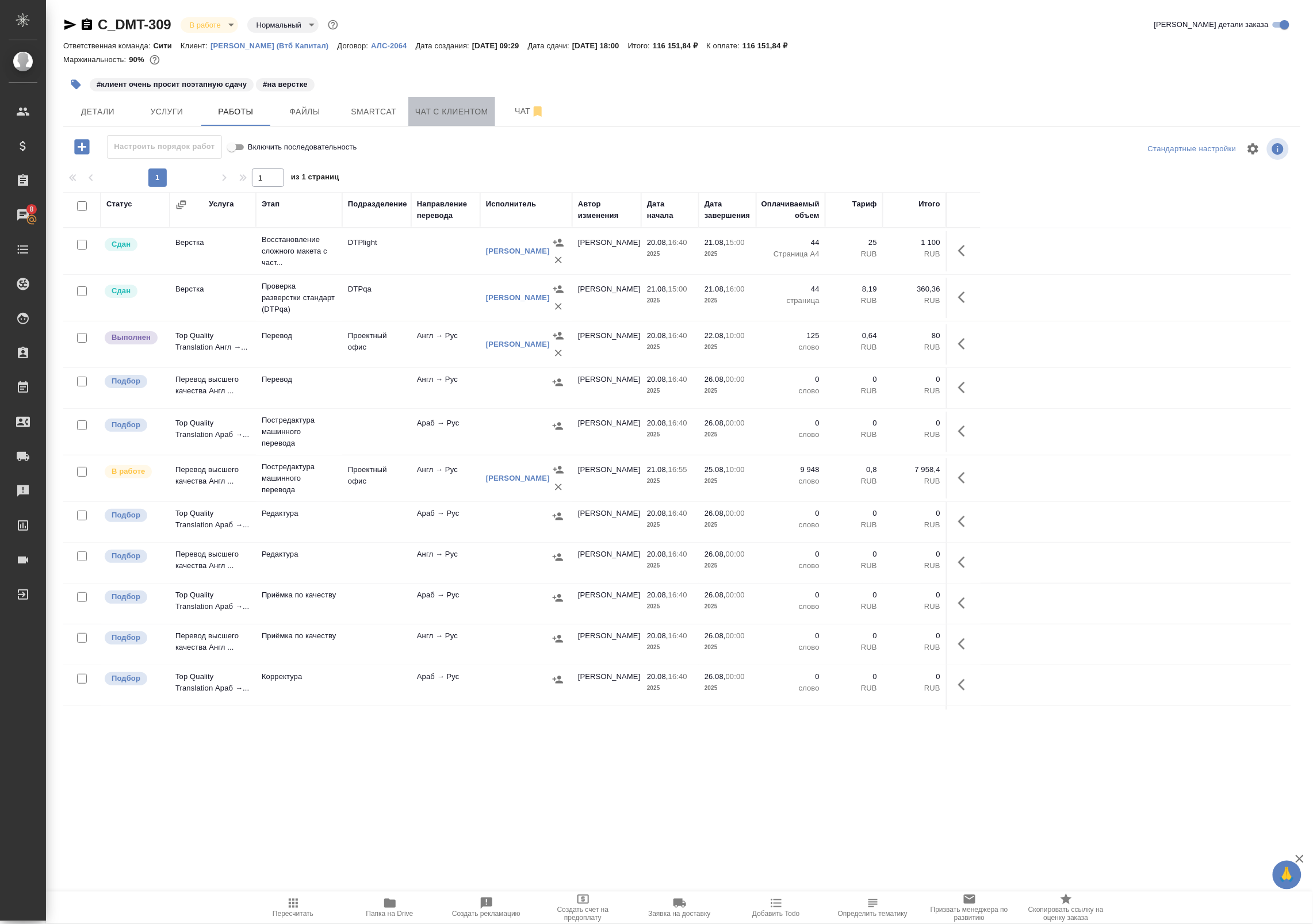
drag, startPoint x: 468, startPoint y: 110, endPoint x: 455, endPoint y: 107, distance: 13.3
click at [455, 107] on span "Чат с клиентом" at bounding box center [452, 112] width 73 height 14
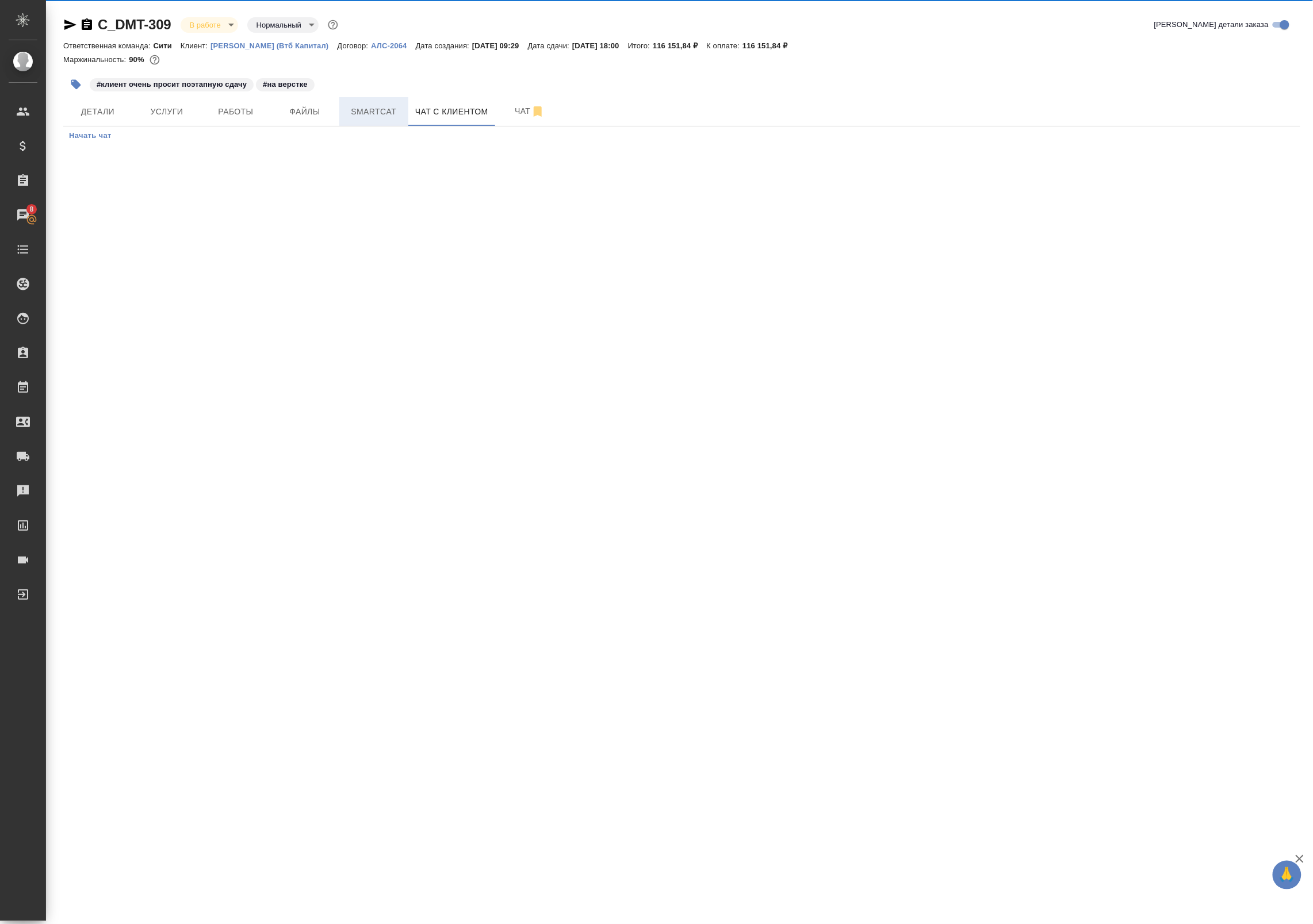
click at [398, 108] on span "Smartcat" at bounding box center [373, 112] width 55 height 14
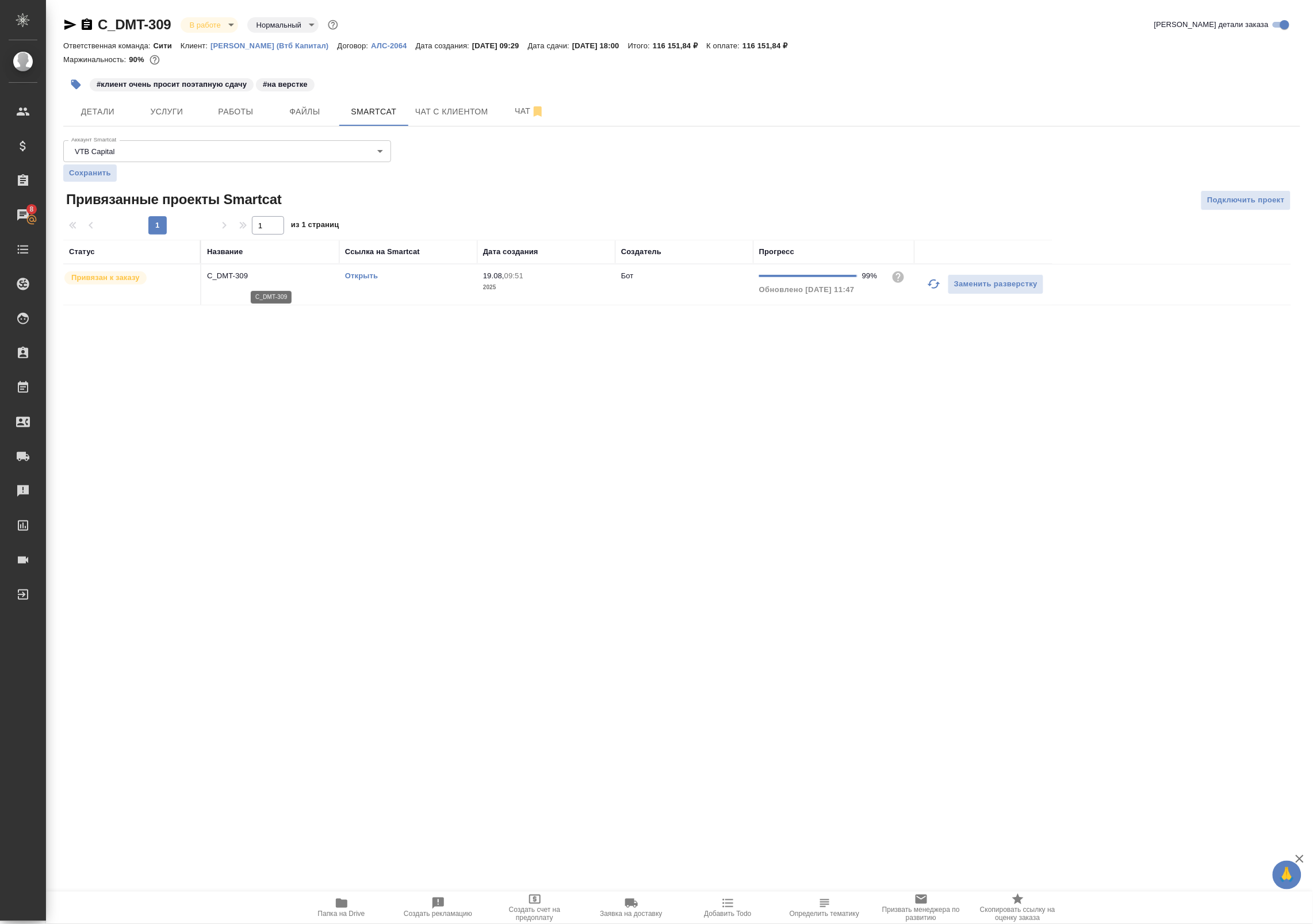
click at [272, 273] on p "C_DMT-309" at bounding box center [270, 276] width 127 height 11
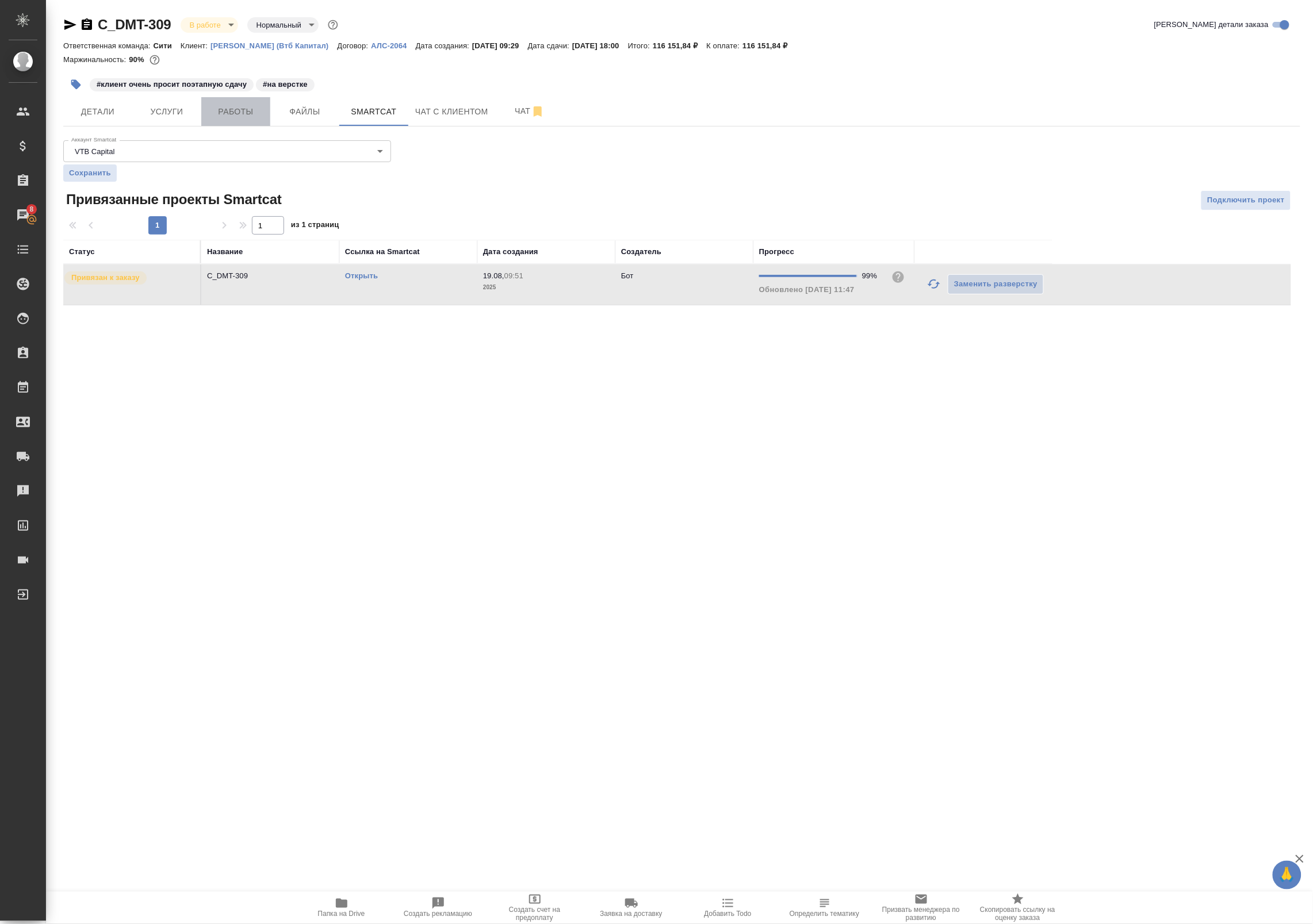
click at [225, 109] on span "Работы" at bounding box center [235, 112] width 55 height 14
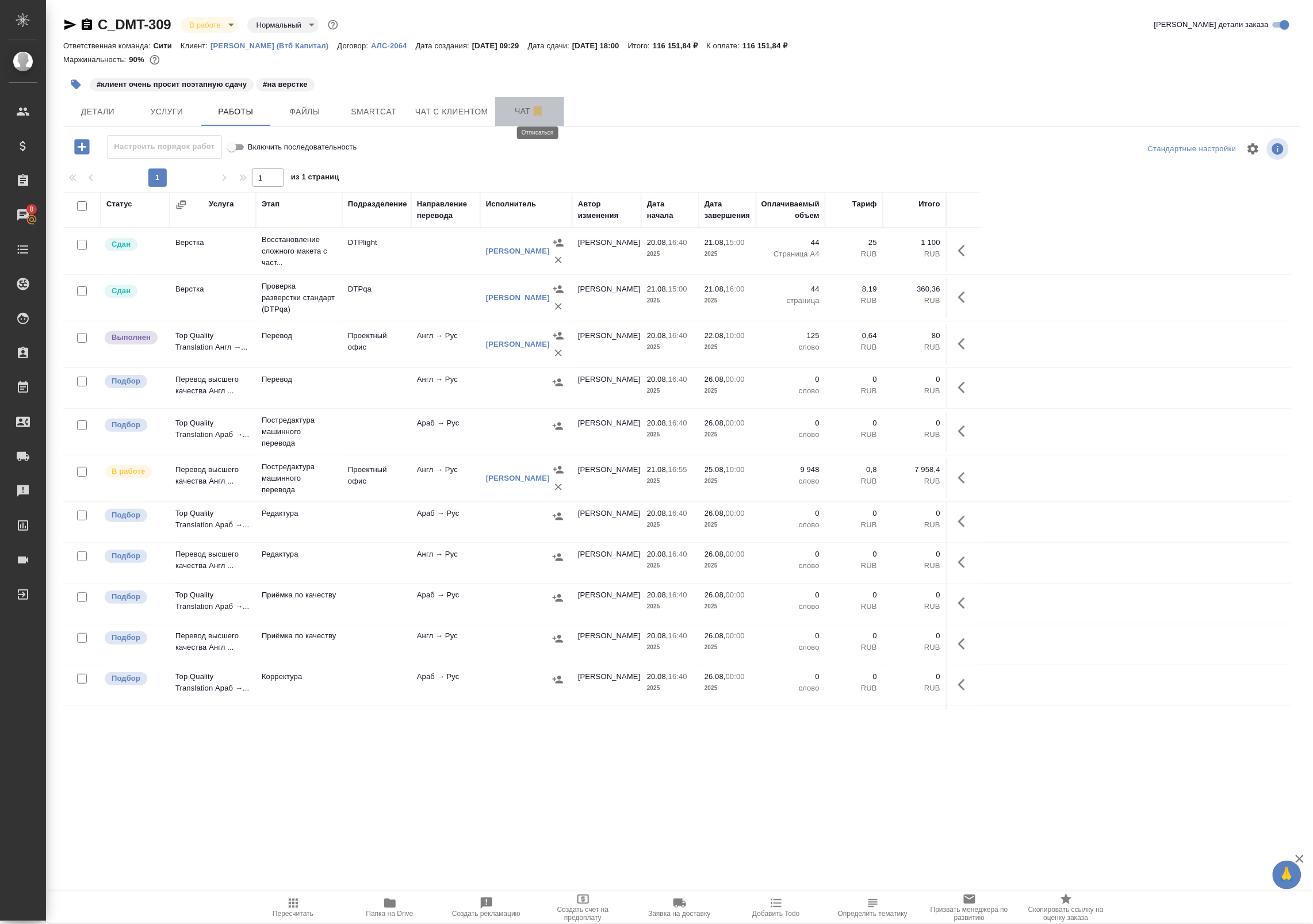
click at [536, 107] on icon "button" at bounding box center [537, 111] width 8 height 10
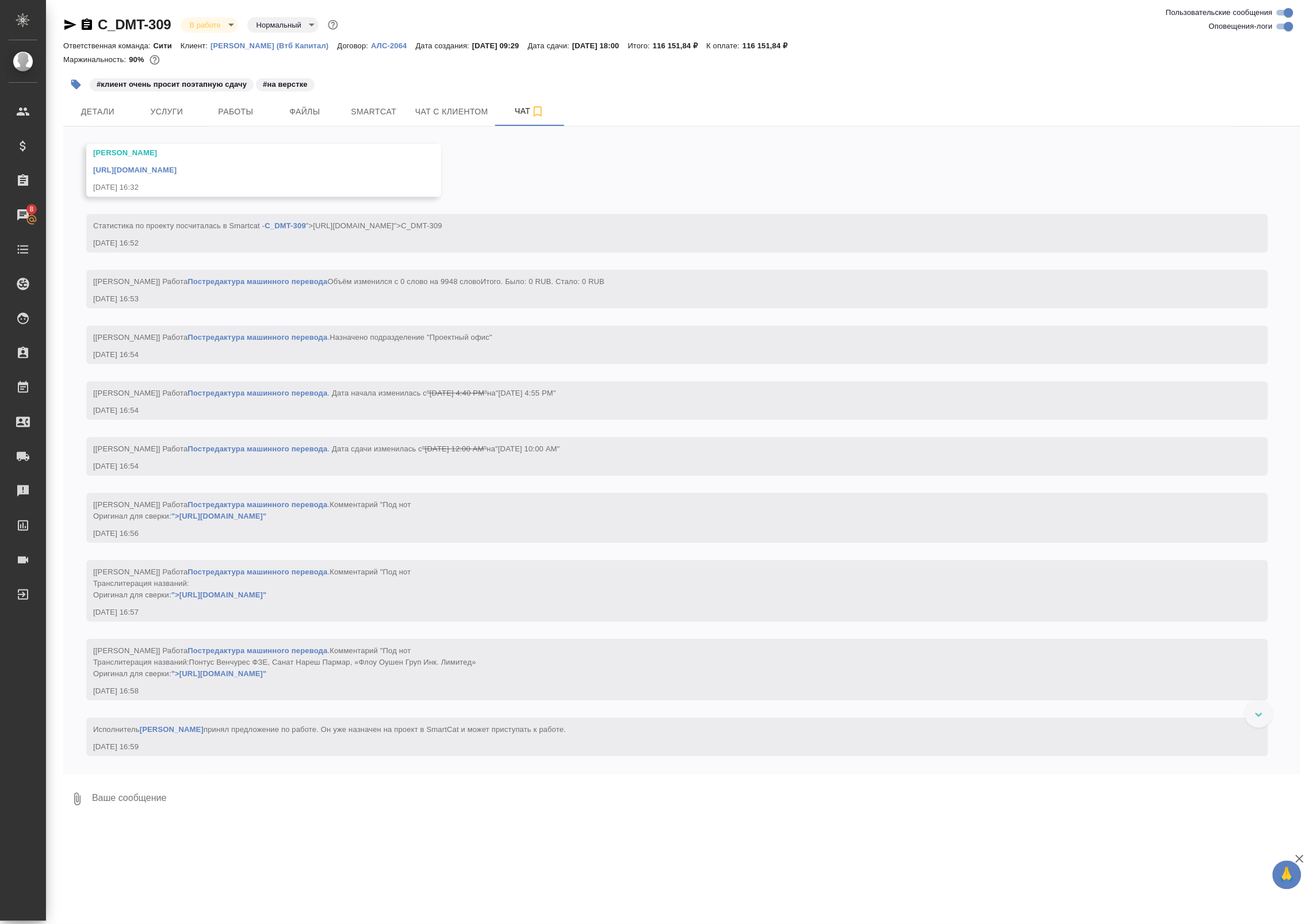
scroll to position [4373, 0]
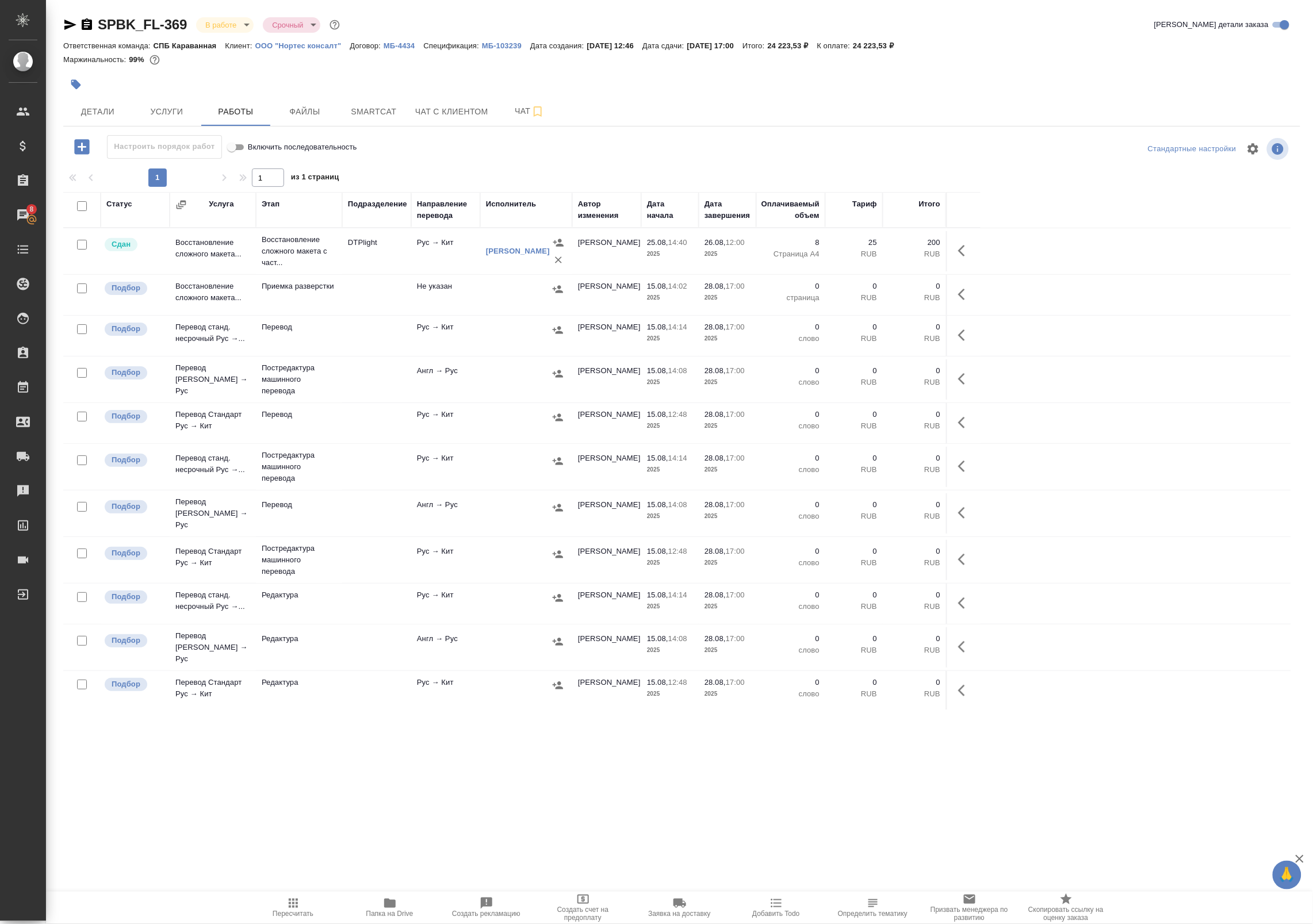
click at [437, 253] on td "Рус → Кит" at bounding box center [446, 251] width 69 height 40
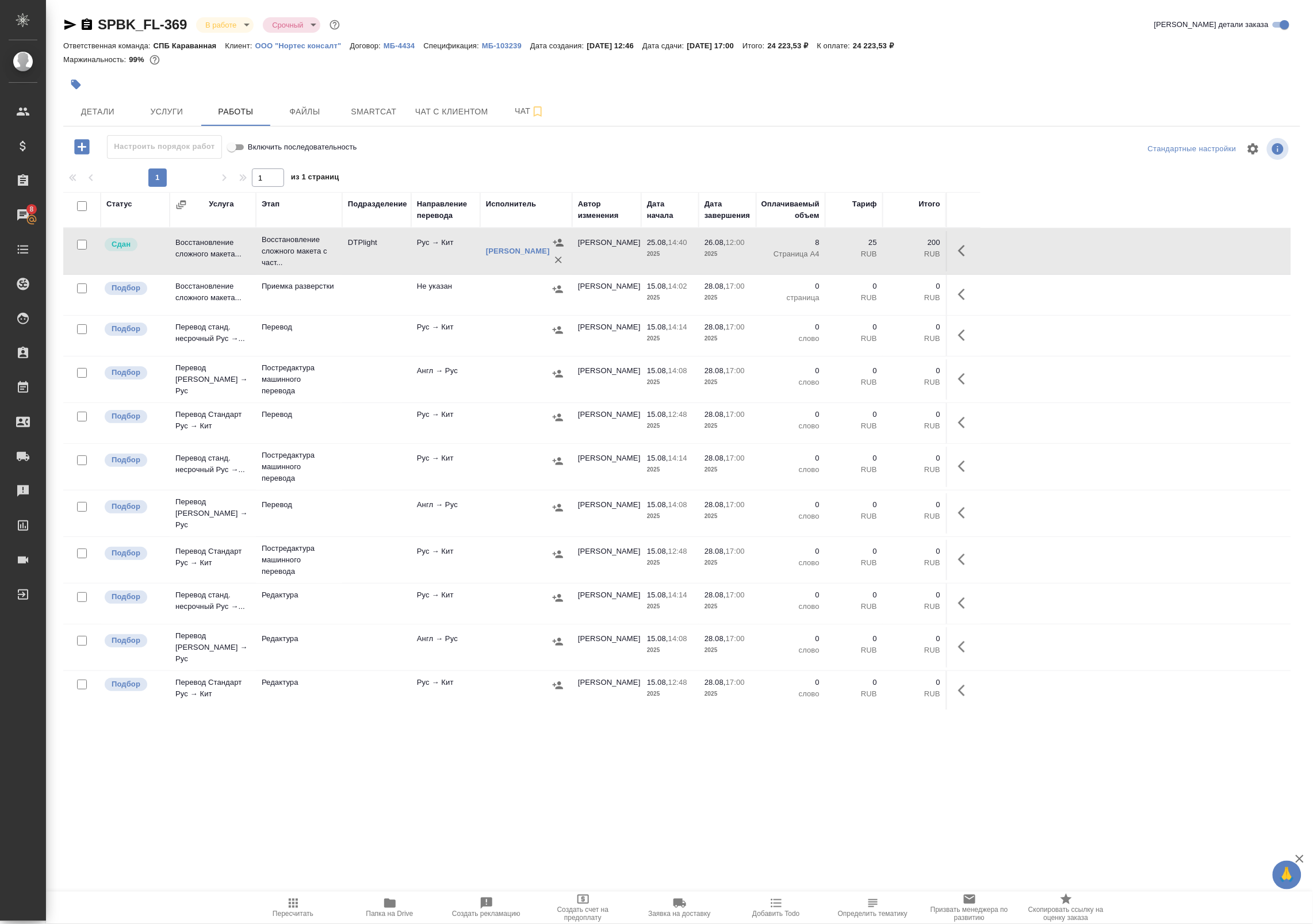
click at [437, 253] on td "Рус → Кит" at bounding box center [446, 251] width 69 height 40
click at [347, 110] on span "Smartcat" at bounding box center [373, 112] width 55 height 14
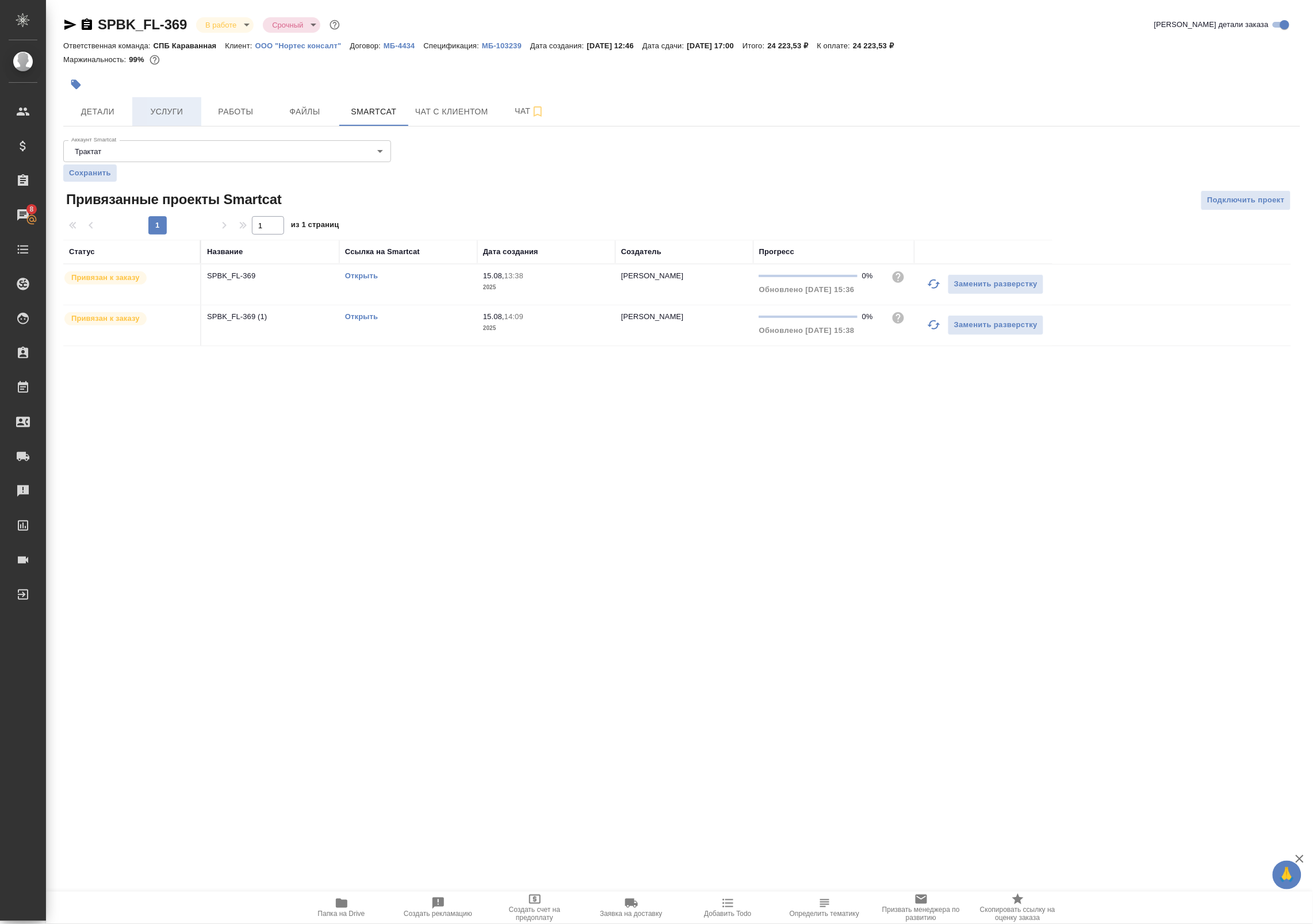
click at [186, 110] on span "Услуги" at bounding box center [167, 112] width 55 height 14
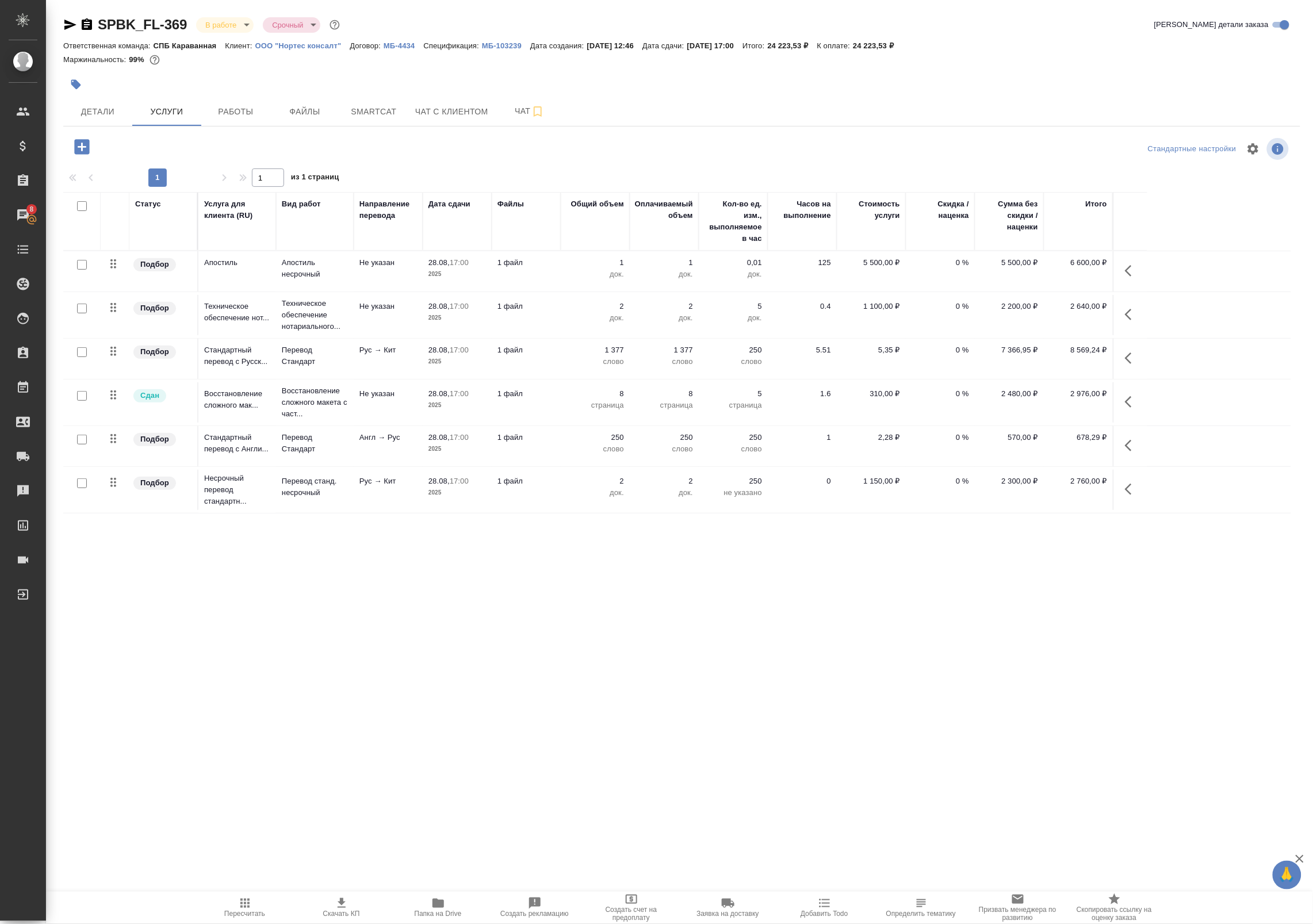
click at [439, 909] on icon "button" at bounding box center [438, 903] width 14 height 14
click at [222, 114] on span "Работы" at bounding box center [235, 112] width 55 height 14
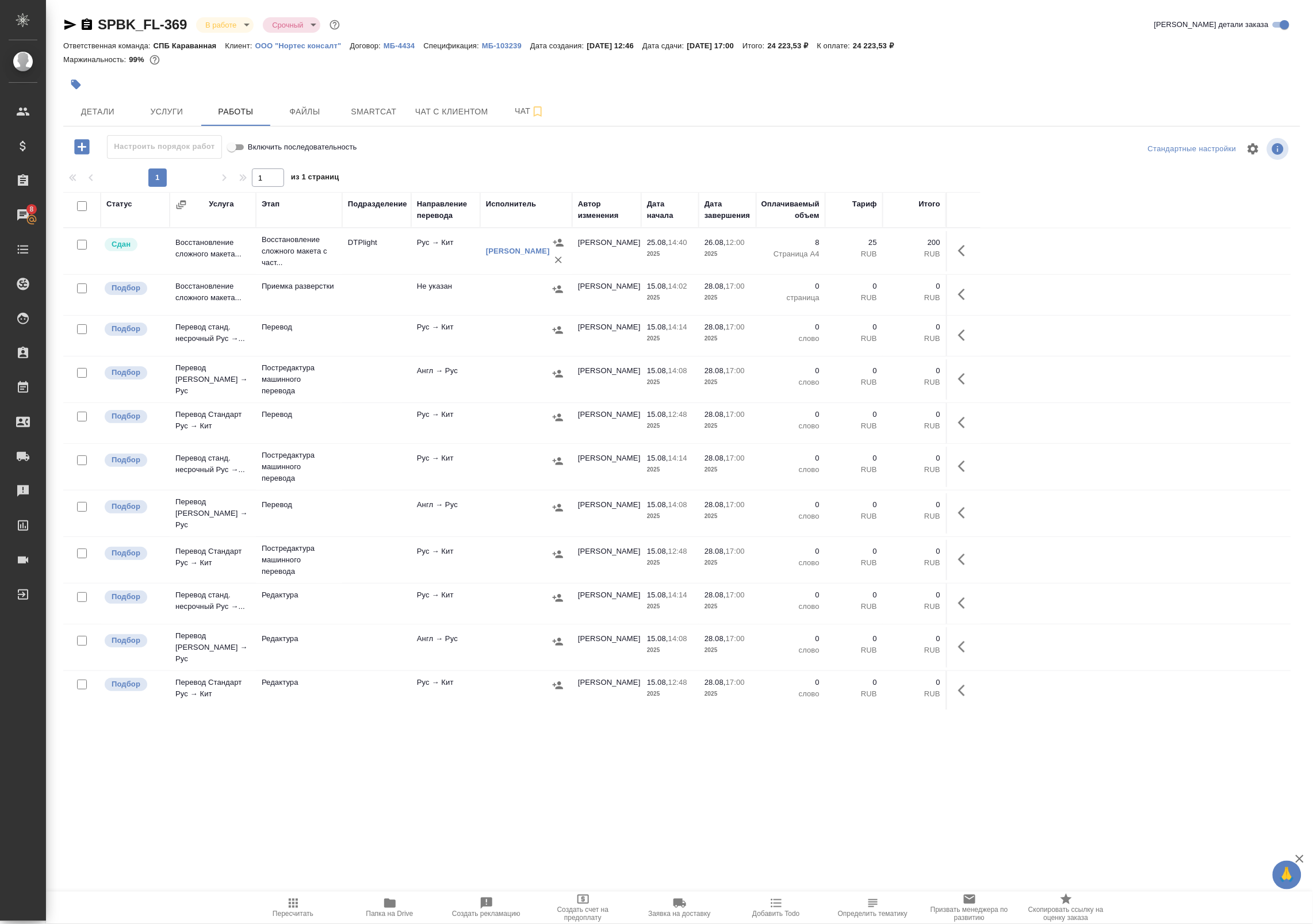
click at [393, 254] on td "DTPlight" at bounding box center [377, 251] width 69 height 40
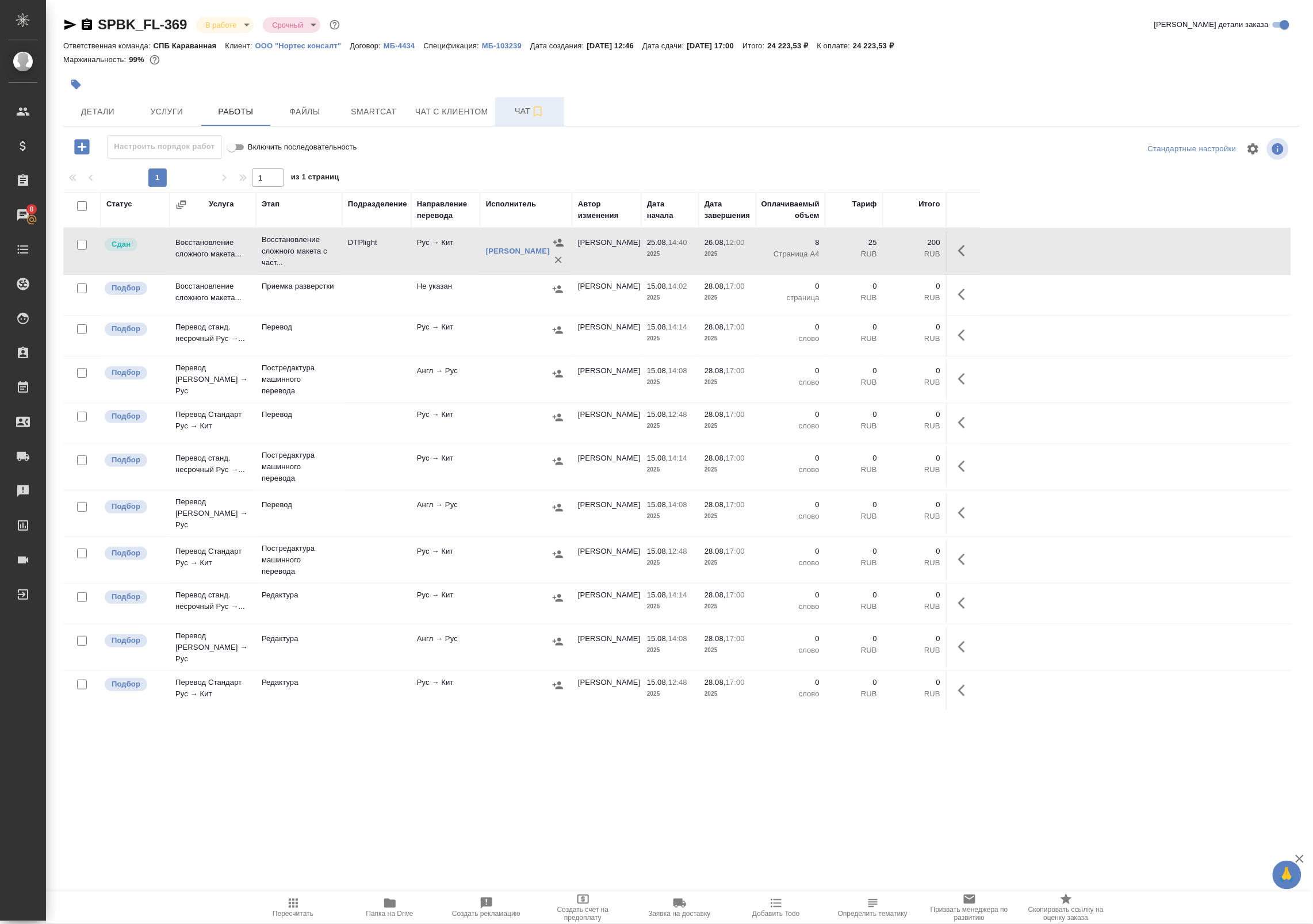
click at [516, 108] on span "Чат" at bounding box center [529, 111] width 55 height 14
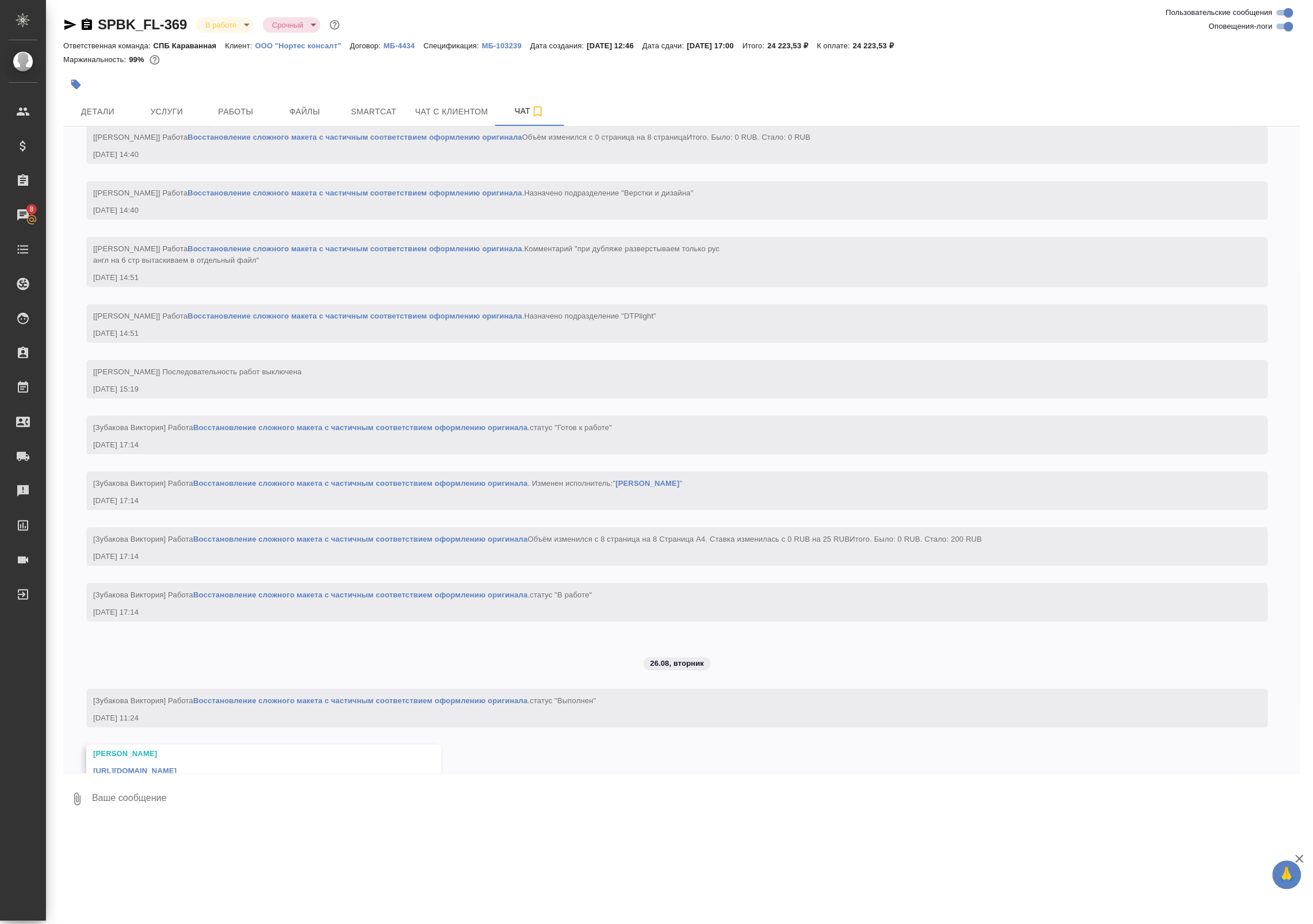
scroll to position [3097, 0]
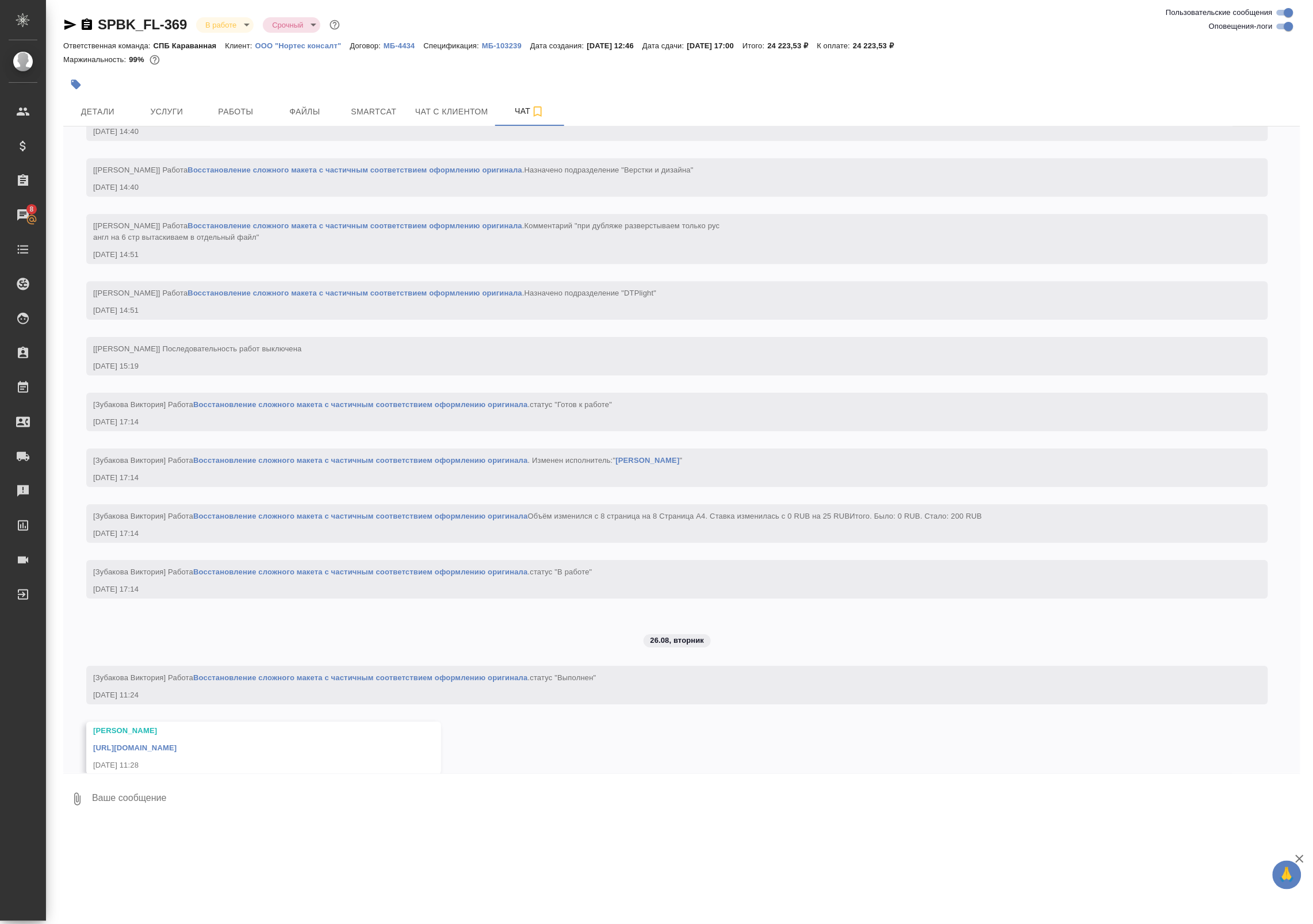
click at [176, 744] on link "[URL][DOMAIN_NAME]" at bounding box center [135, 748] width 83 height 8
click at [115, 107] on span "Детали" at bounding box center [97, 112] width 55 height 14
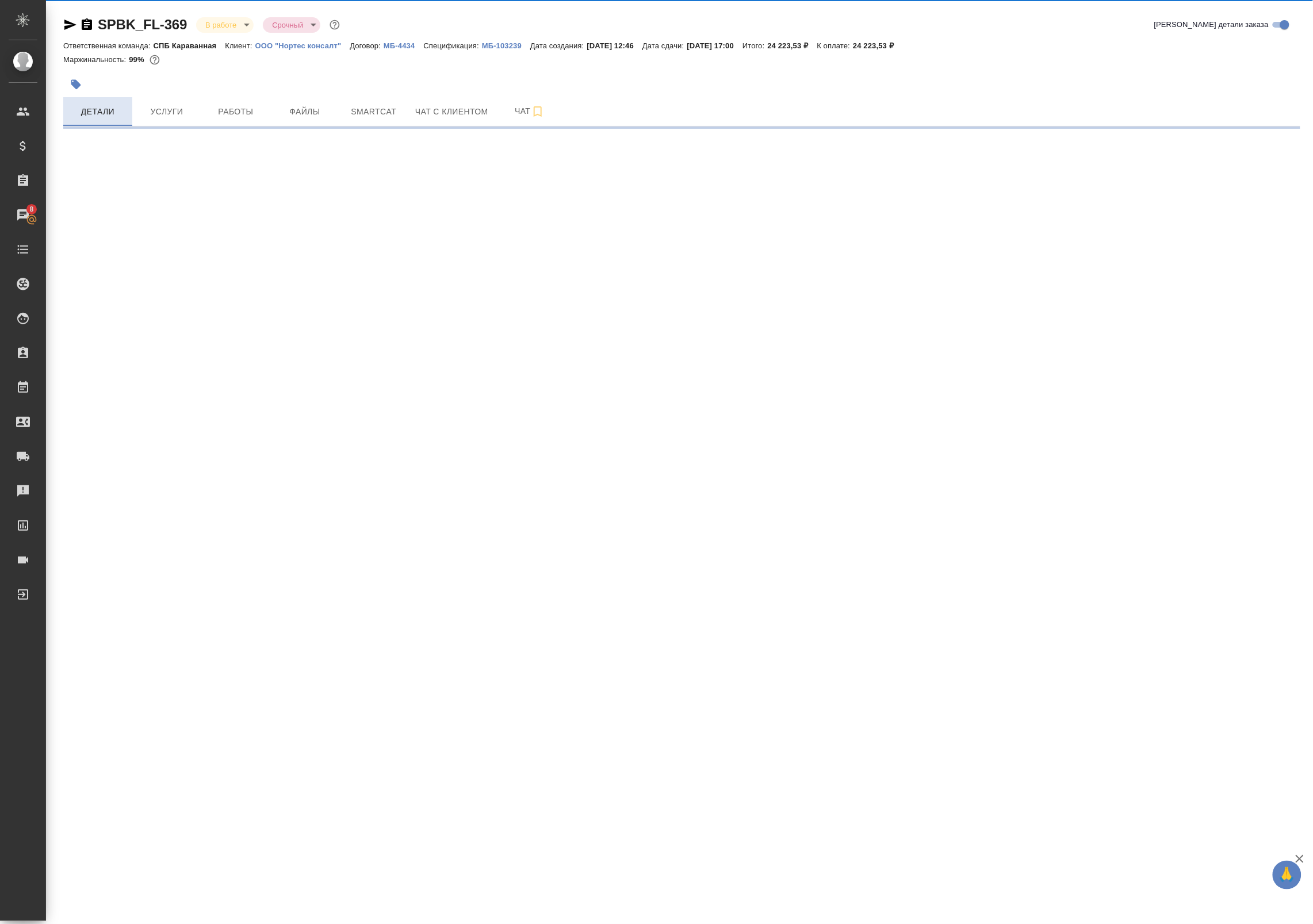
select select "RU"
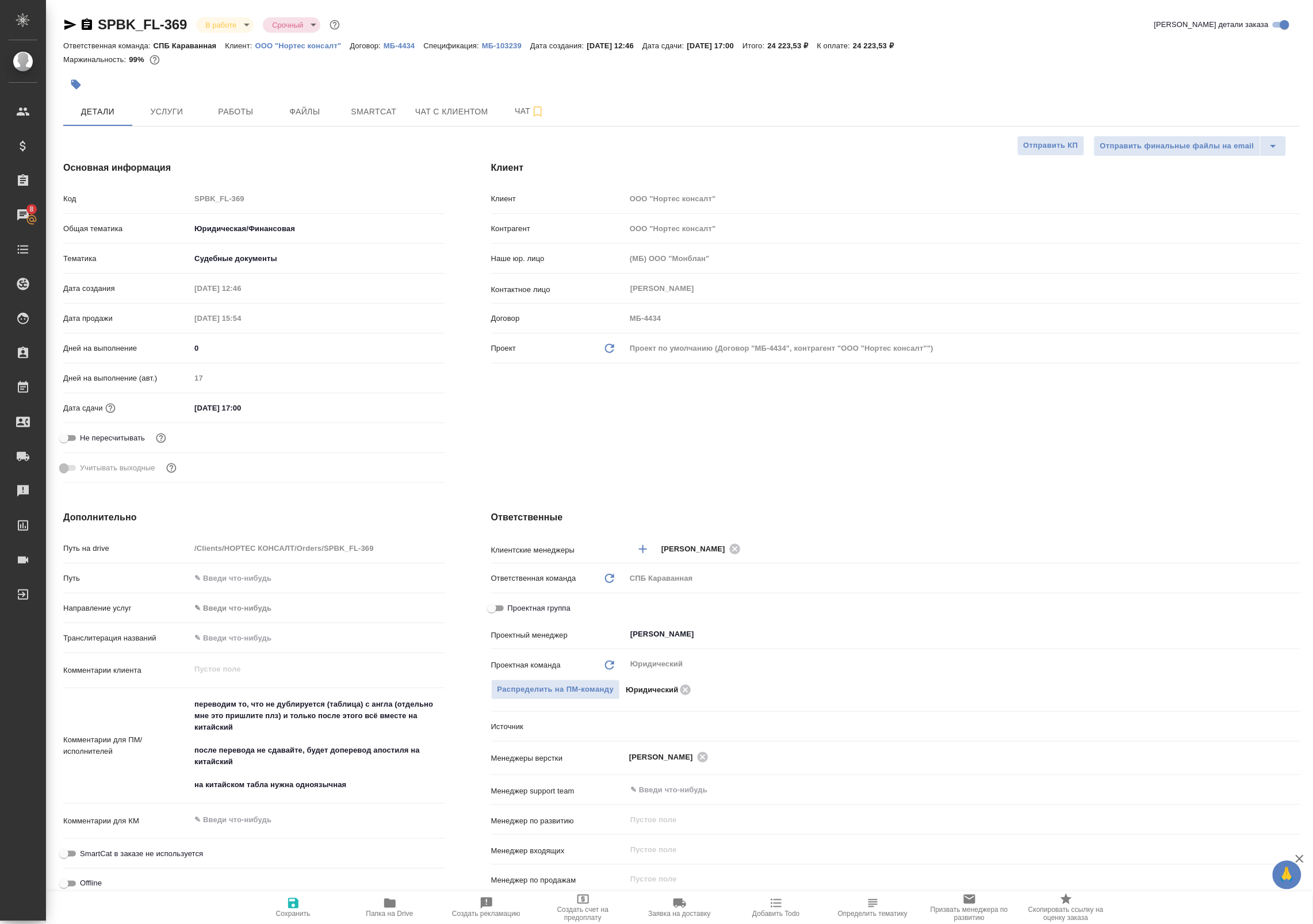
type textarea "x"
click at [235, 109] on span "Работы" at bounding box center [235, 112] width 55 height 14
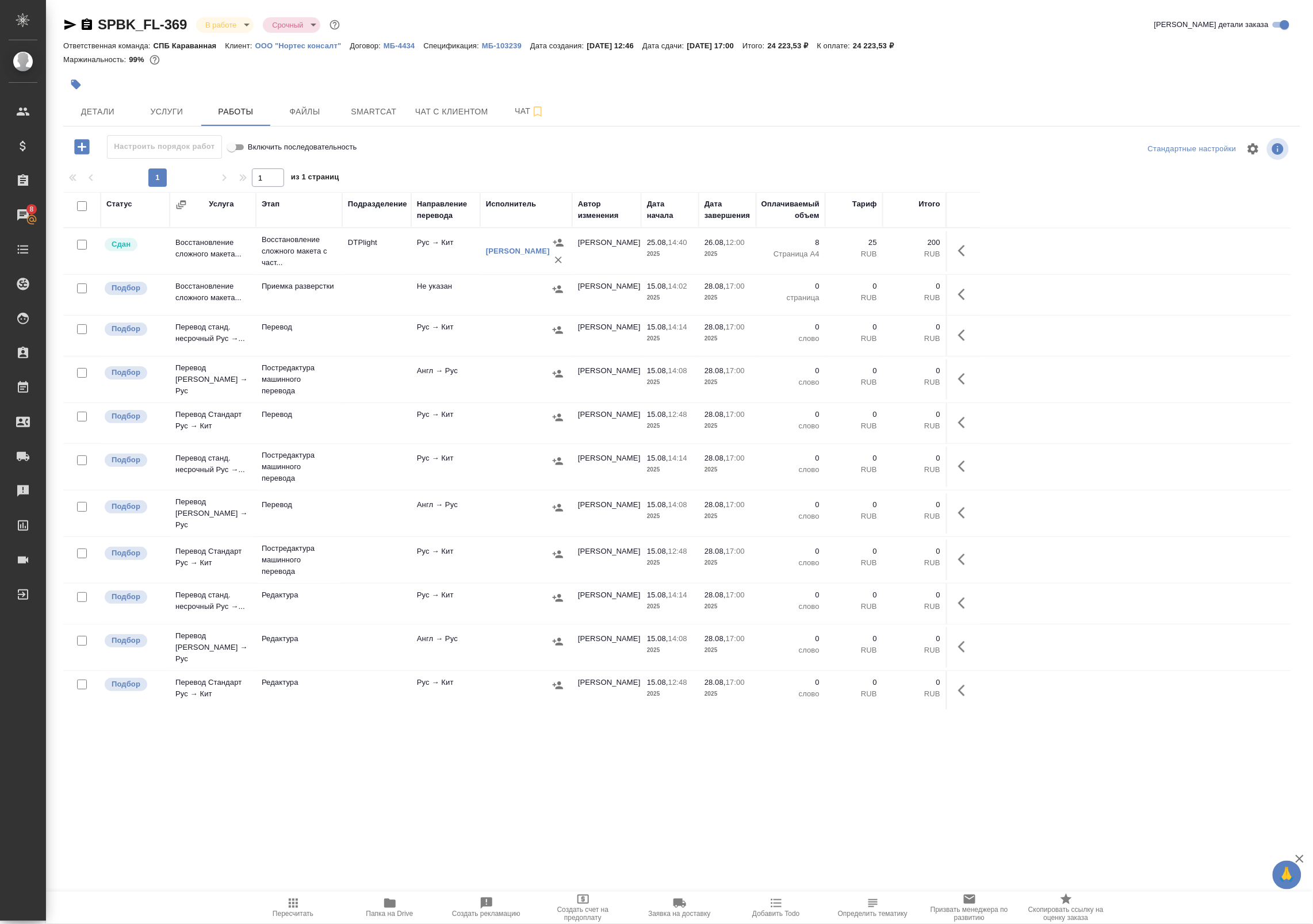
click at [444, 260] on td "Рус → Кит" at bounding box center [446, 251] width 69 height 40
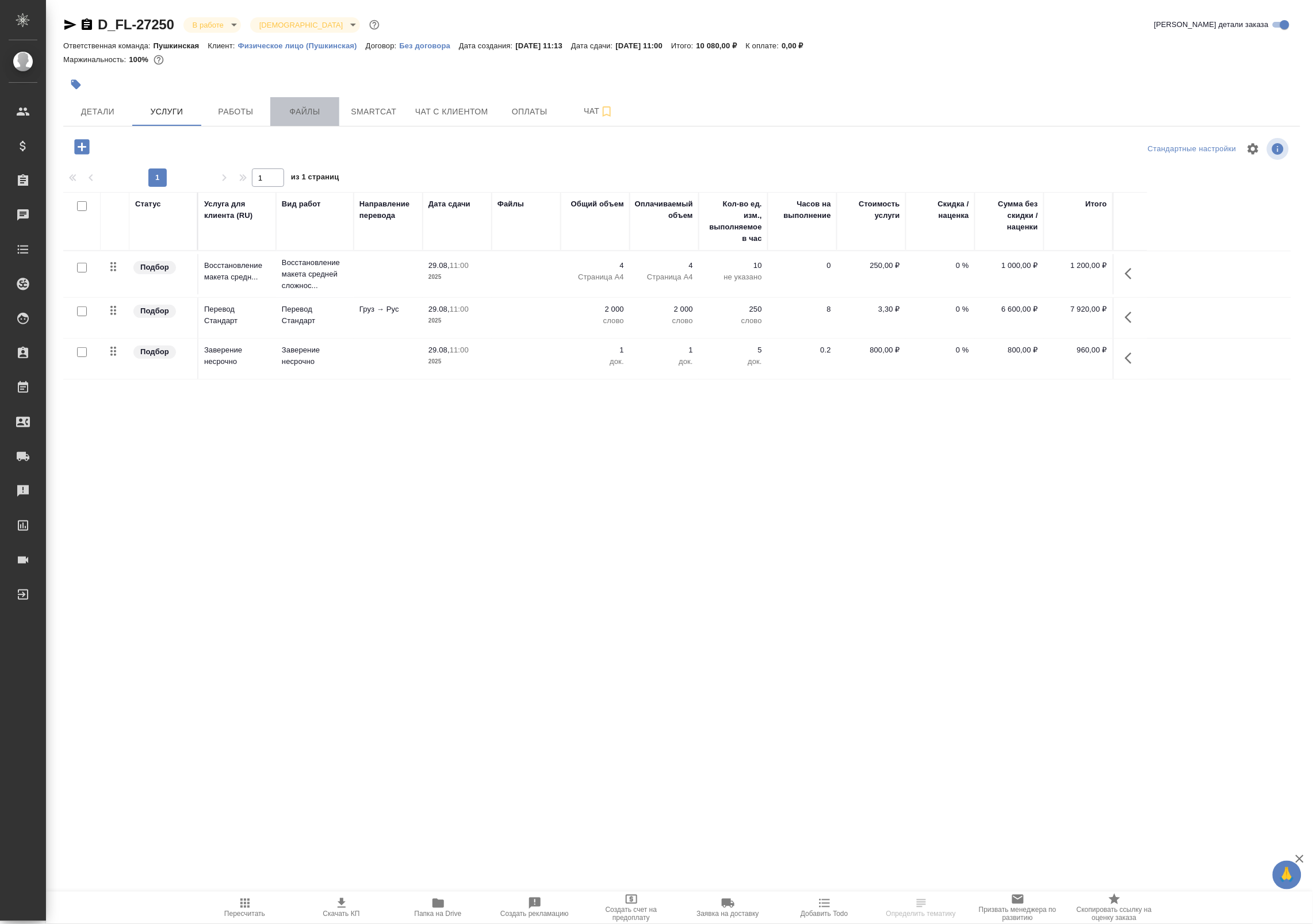
click at [280, 110] on span "Файлы" at bounding box center [304, 112] width 55 height 14
click at [229, 118] on span "Работы" at bounding box center [235, 112] width 55 height 14
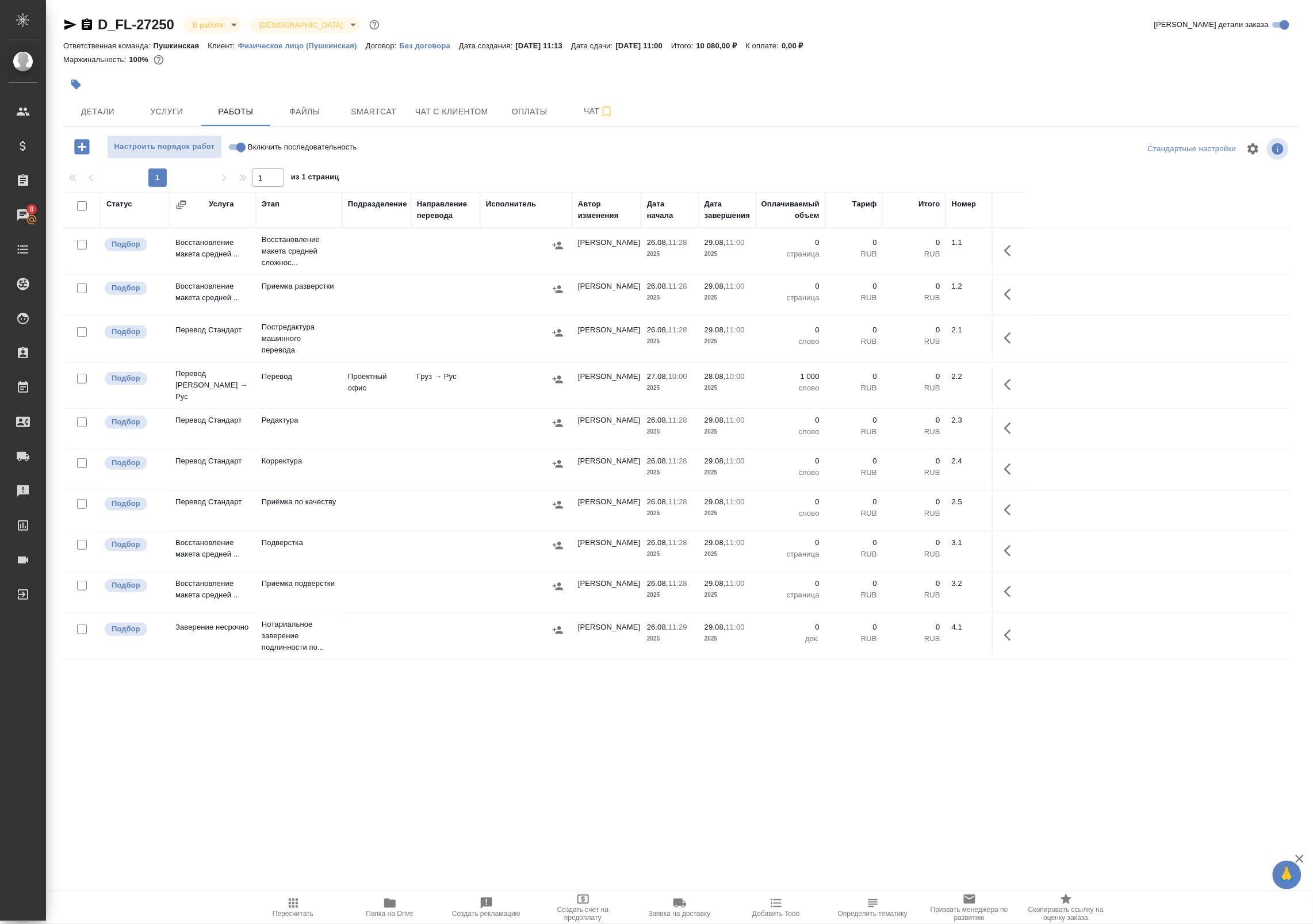
click at [1004, 380] on icon "button" at bounding box center [1011, 384] width 14 height 14
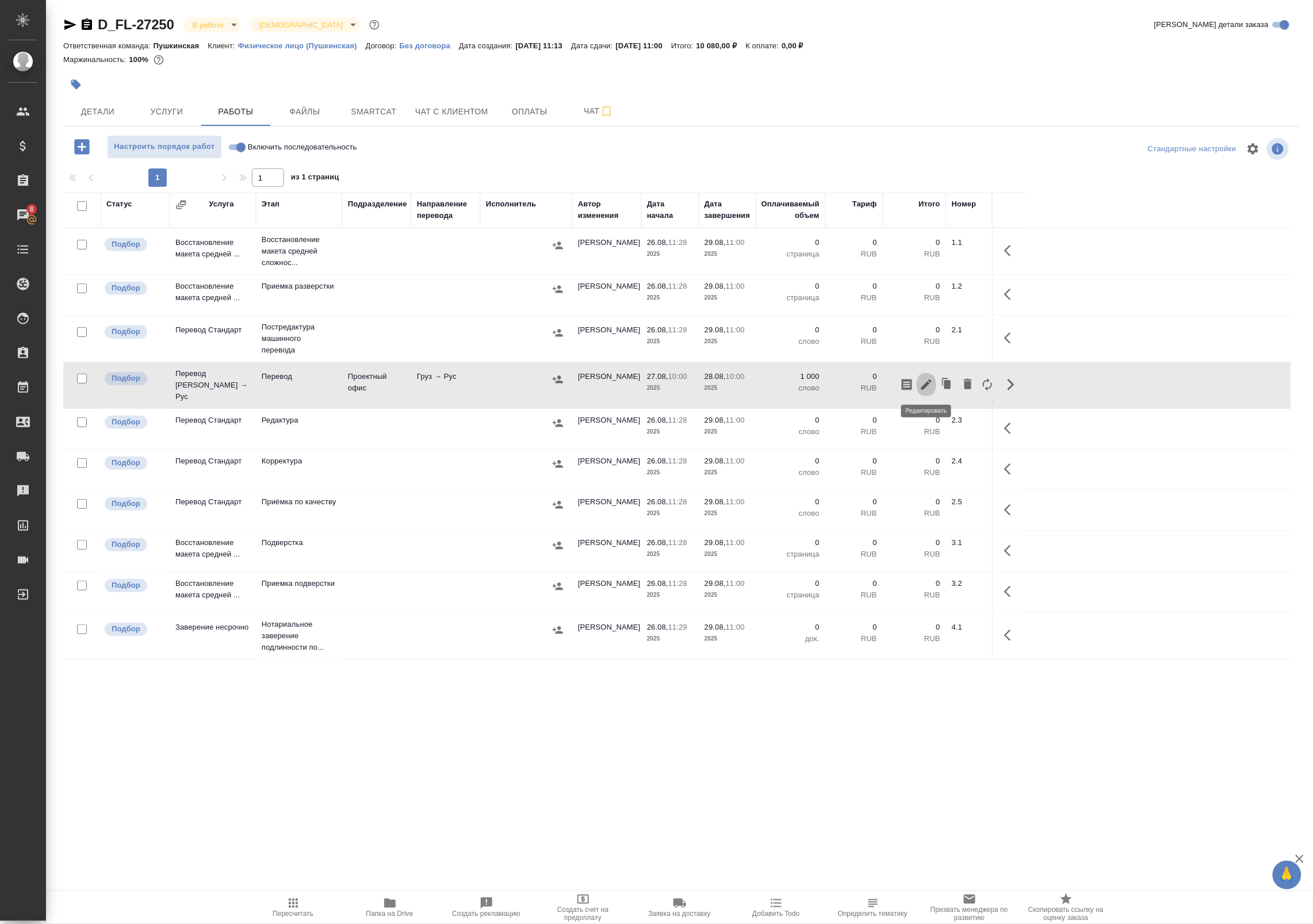
click at [927, 388] on icon "button" at bounding box center [926, 384] width 14 height 14
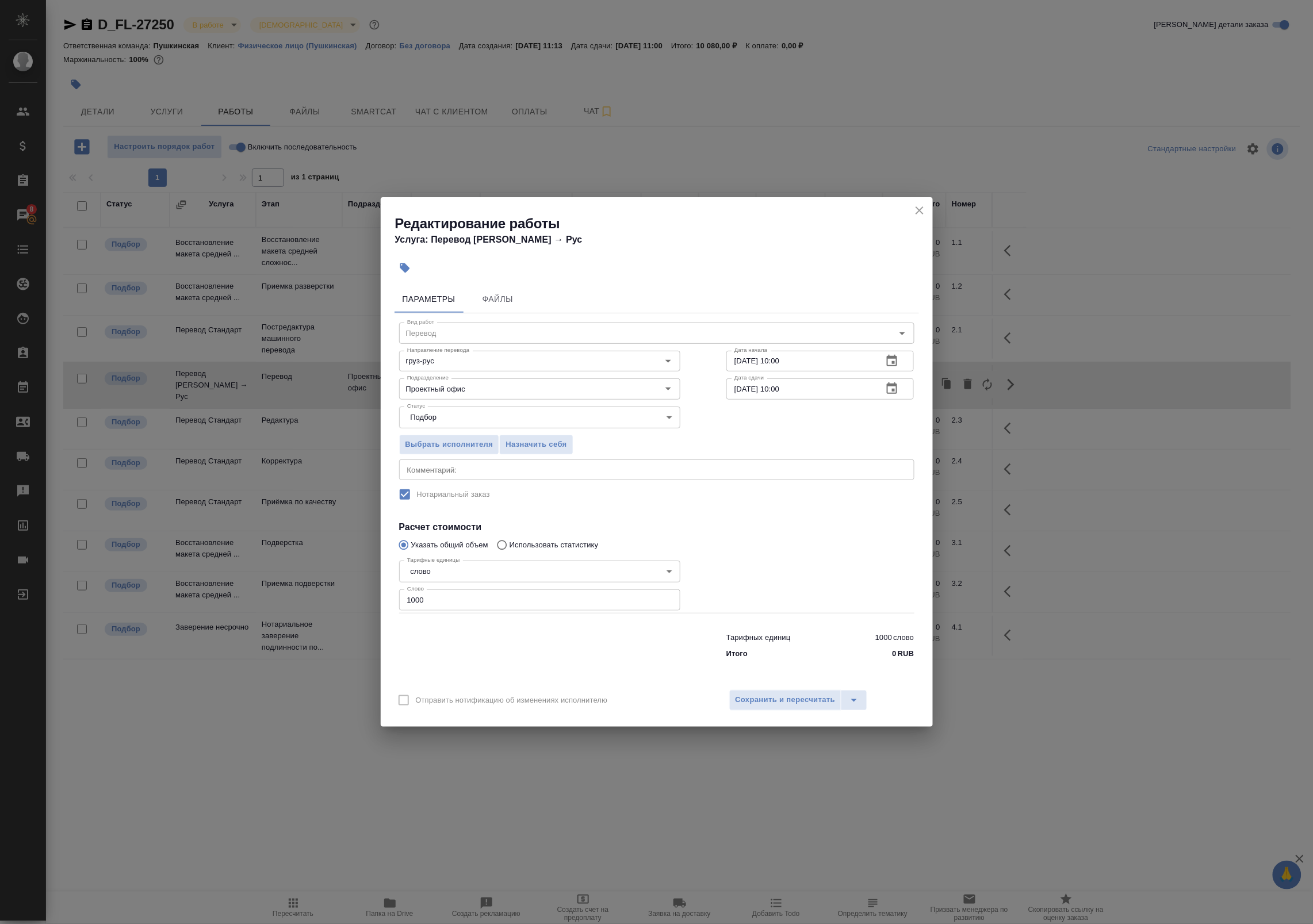
click at [476, 479] on div "x Комментарий:" at bounding box center [657, 470] width 516 height 21
type textarea "Р"
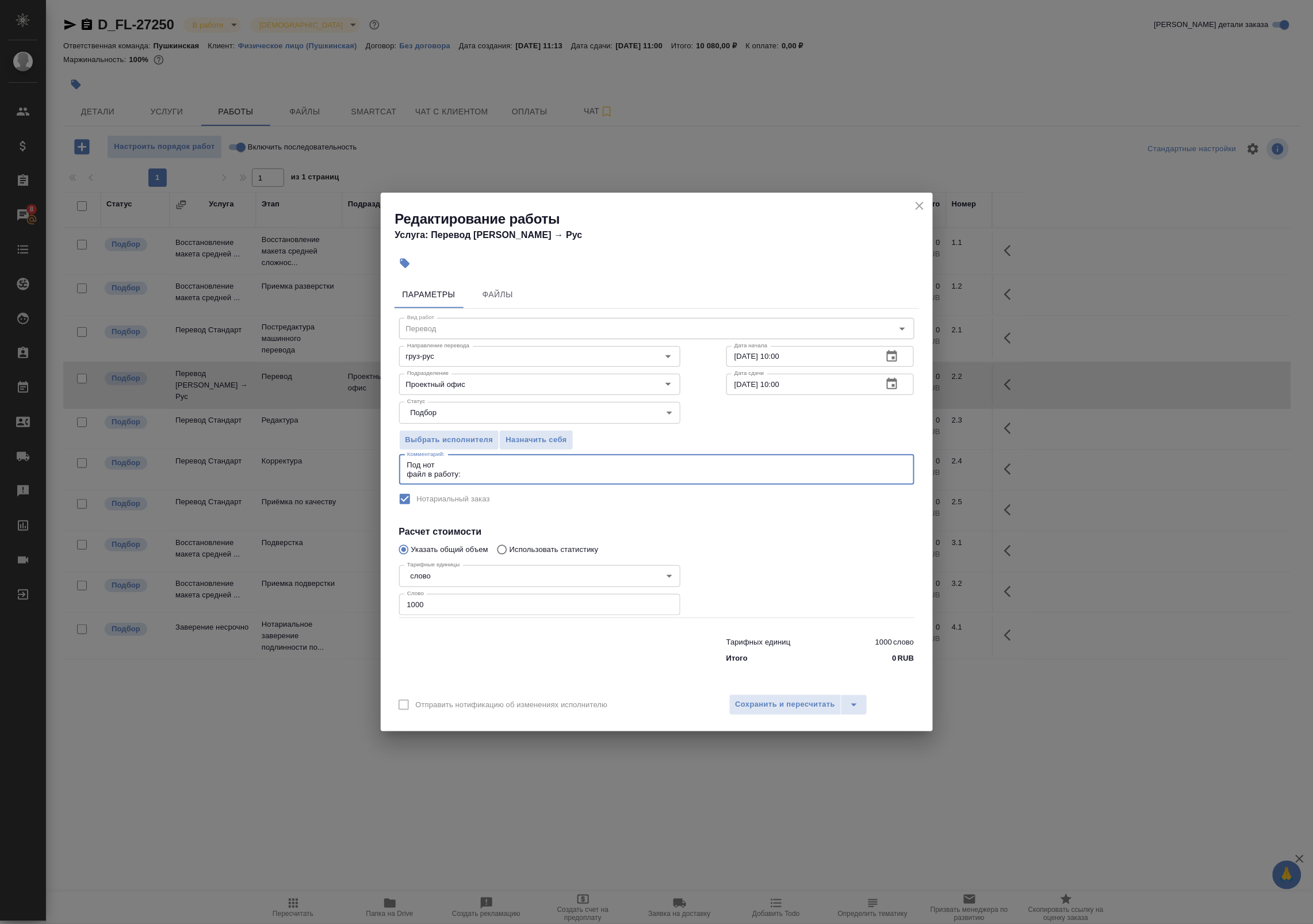
paste textarea "https://drive.awatera.com/s/GNJqfLcsZFGNsJk"
type textarea "Под нот файл в работу: https://drive.awatera.com/s/GNJqfLcsZFGNsJk"
click at [792, 699] on span "Сохранить и пересчитать" at bounding box center [785, 704] width 100 height 13
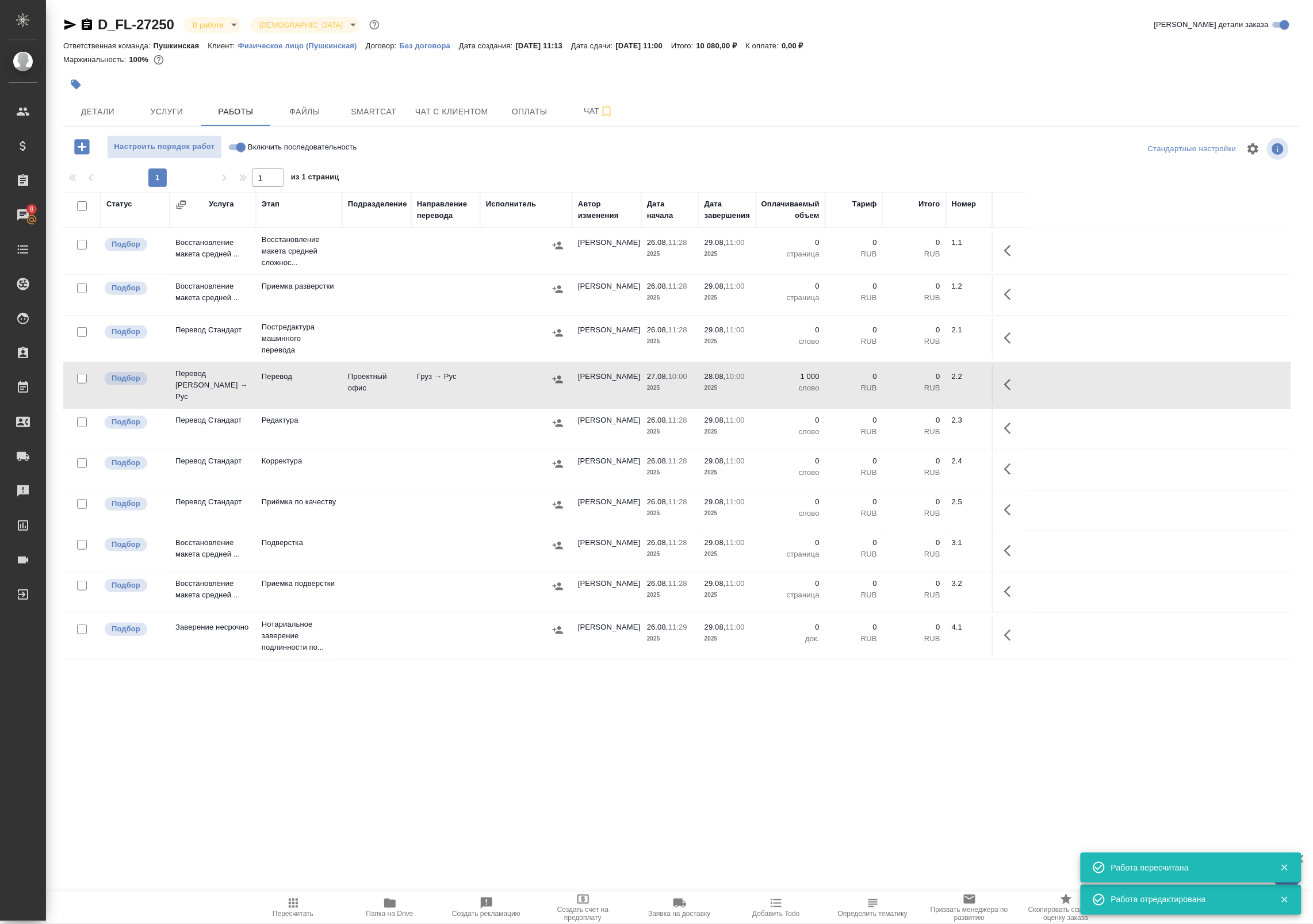
click at [558, 374] on icon "button" at bounding box center [558, 379] width 11 height 11
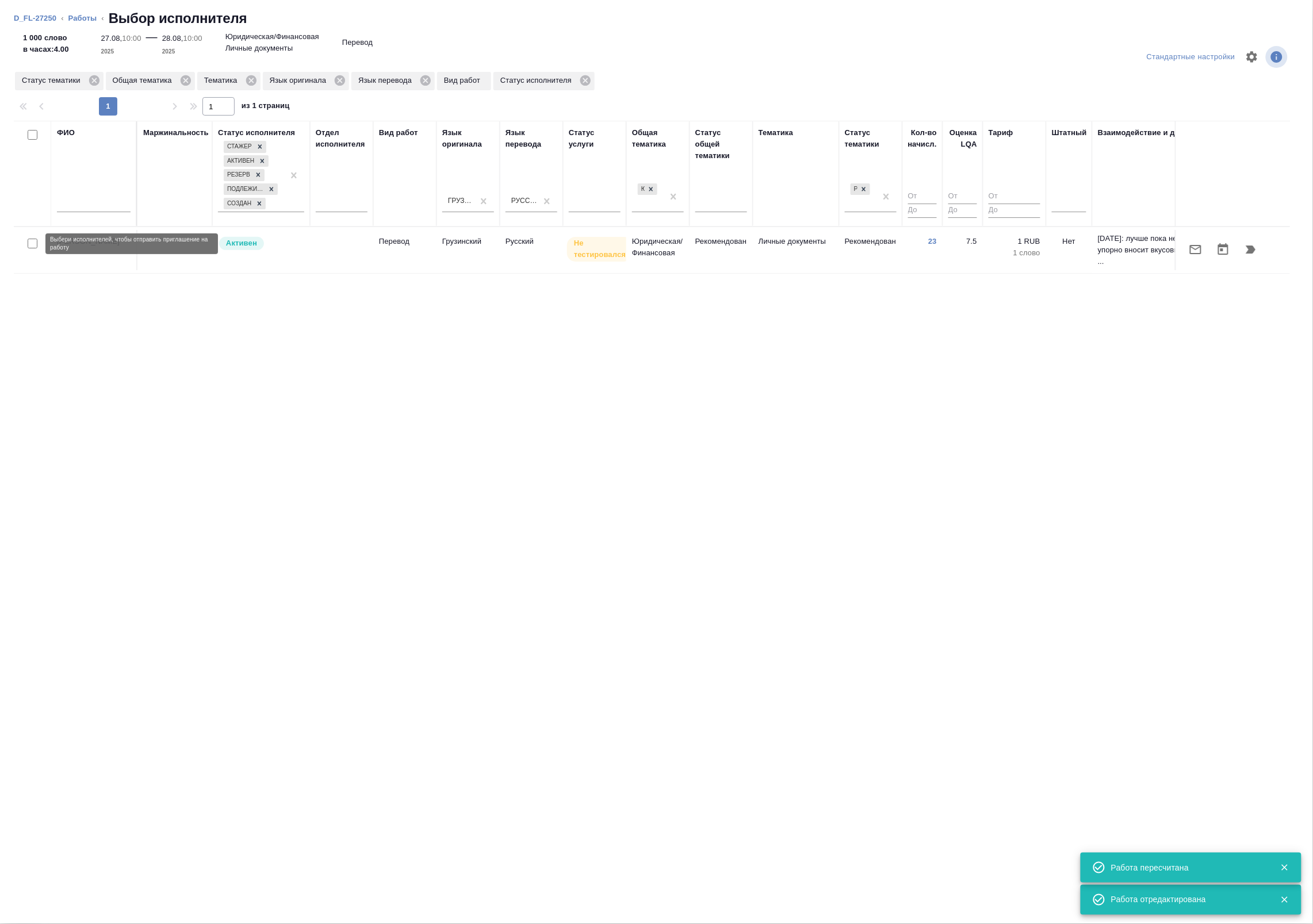
drag, startPoint x: 34, startPoint y: 245, endPoint x: 107, endPoint y: 246, distance: 73.0
click at [34, 245] on input "checkbox" at bounding box center [33, 243] width 10 height 10
checkbox input "true"
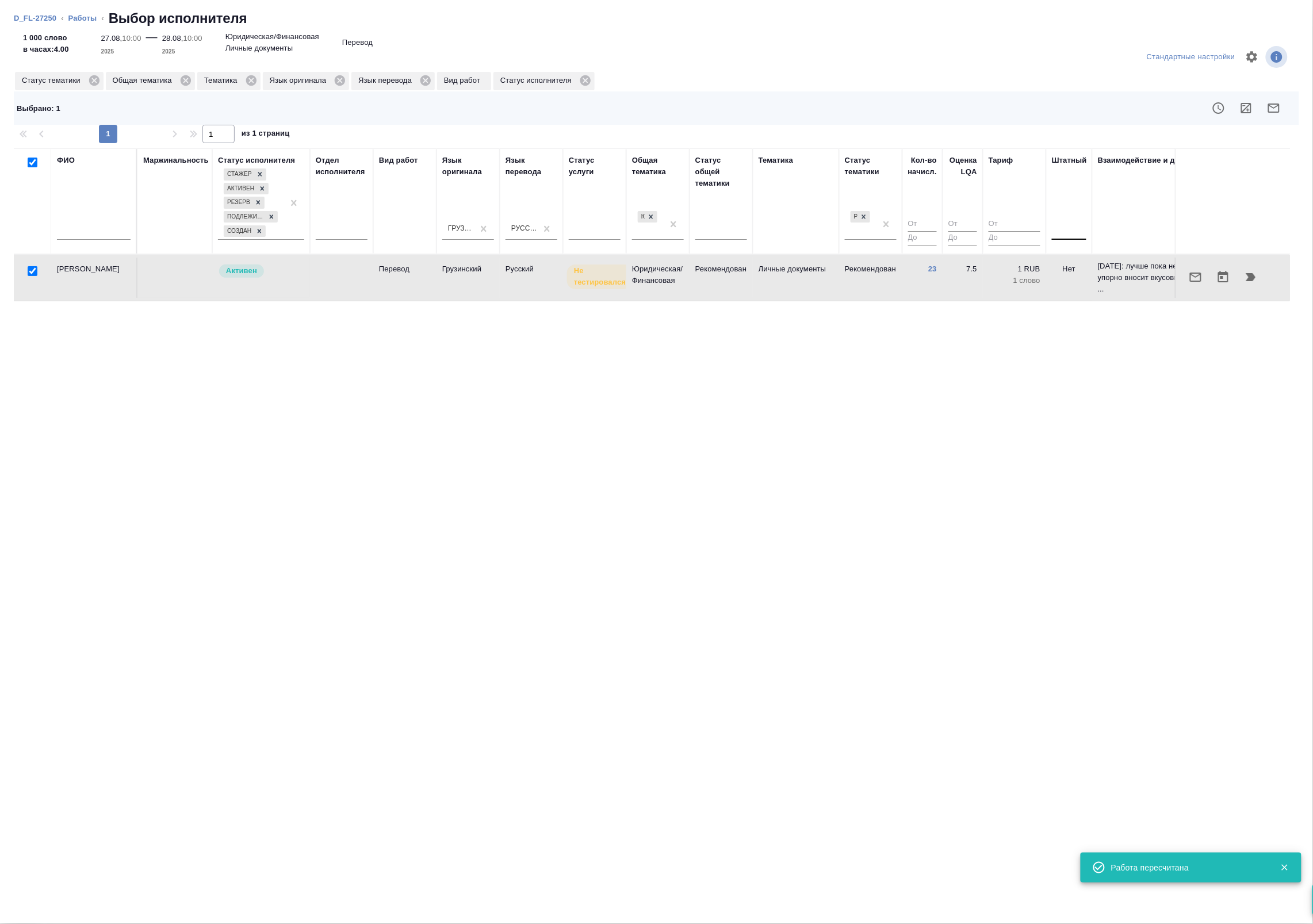
click at [1062, 238] on div at bounding box center [1069, 229] width 34 height 22
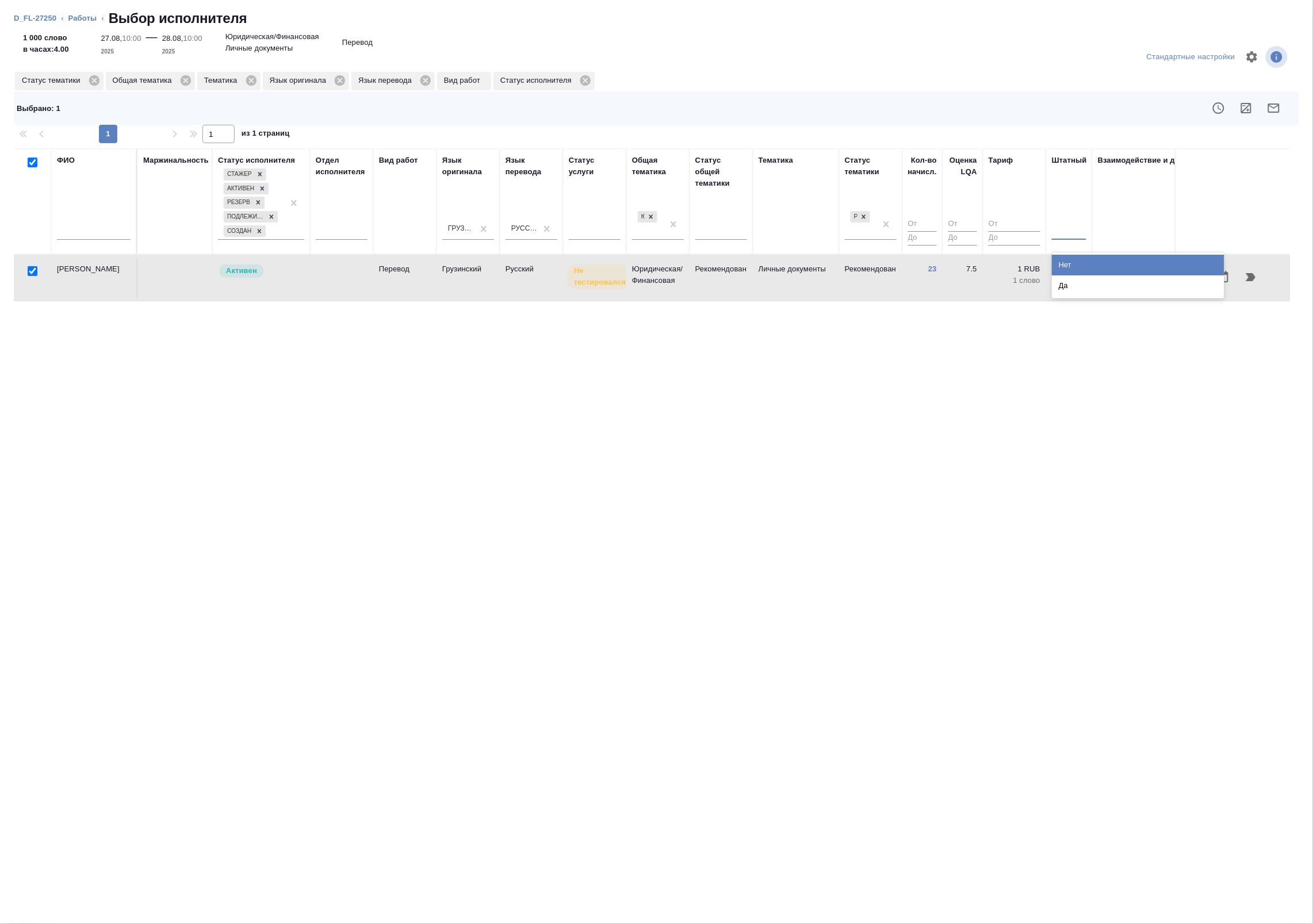
click at [1062, 261] on div "Нет" at bounding box center [1138, 265] width 173 height 21
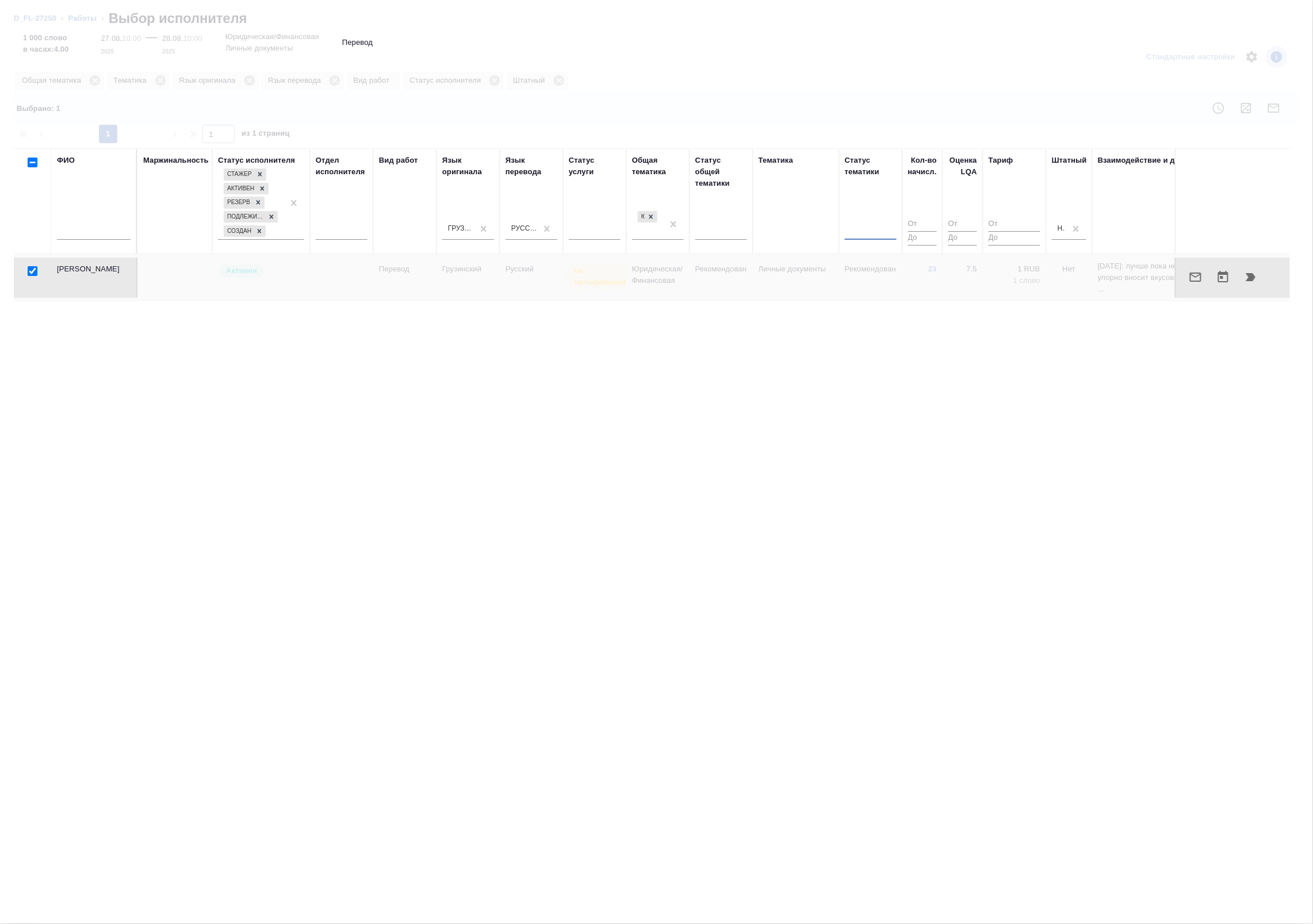
checkbox input "false"
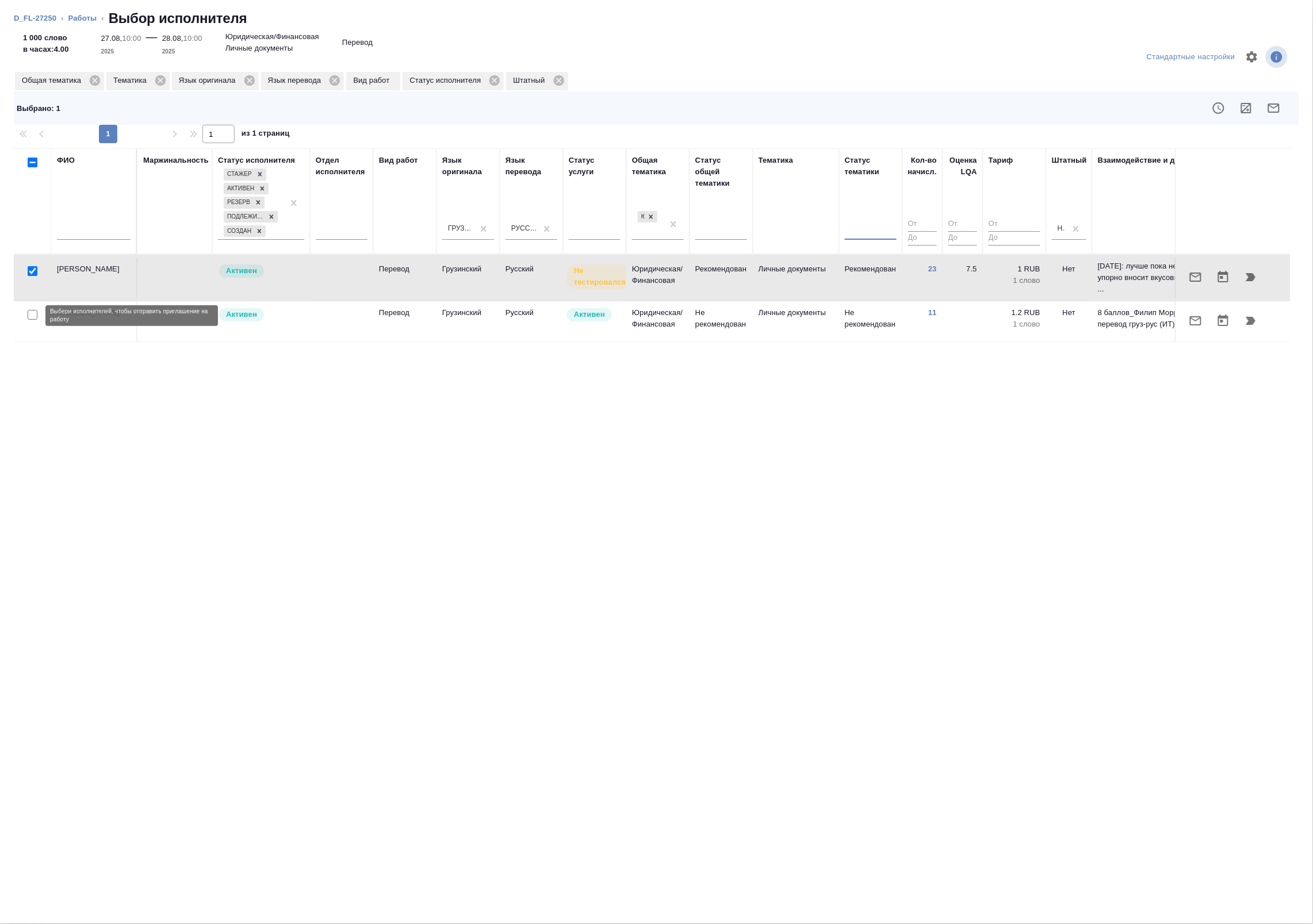
click at [30, 314] on input "checkbox" at bounding box center [33, 314] width 10 height 10
checkbox input "true"
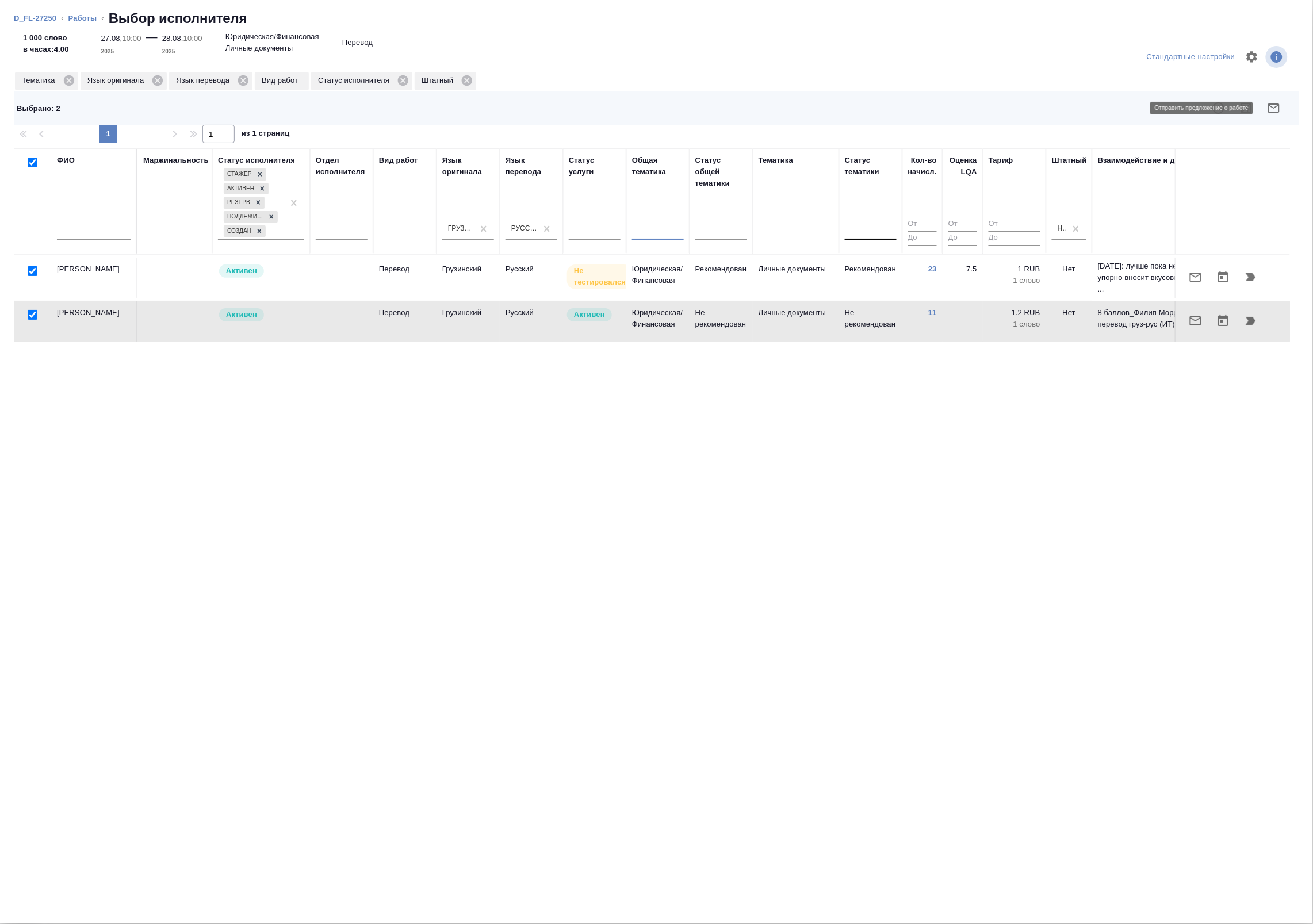
click at [1267, 113] on button "button" at bounding box center [1274, 108] width 28 height 28
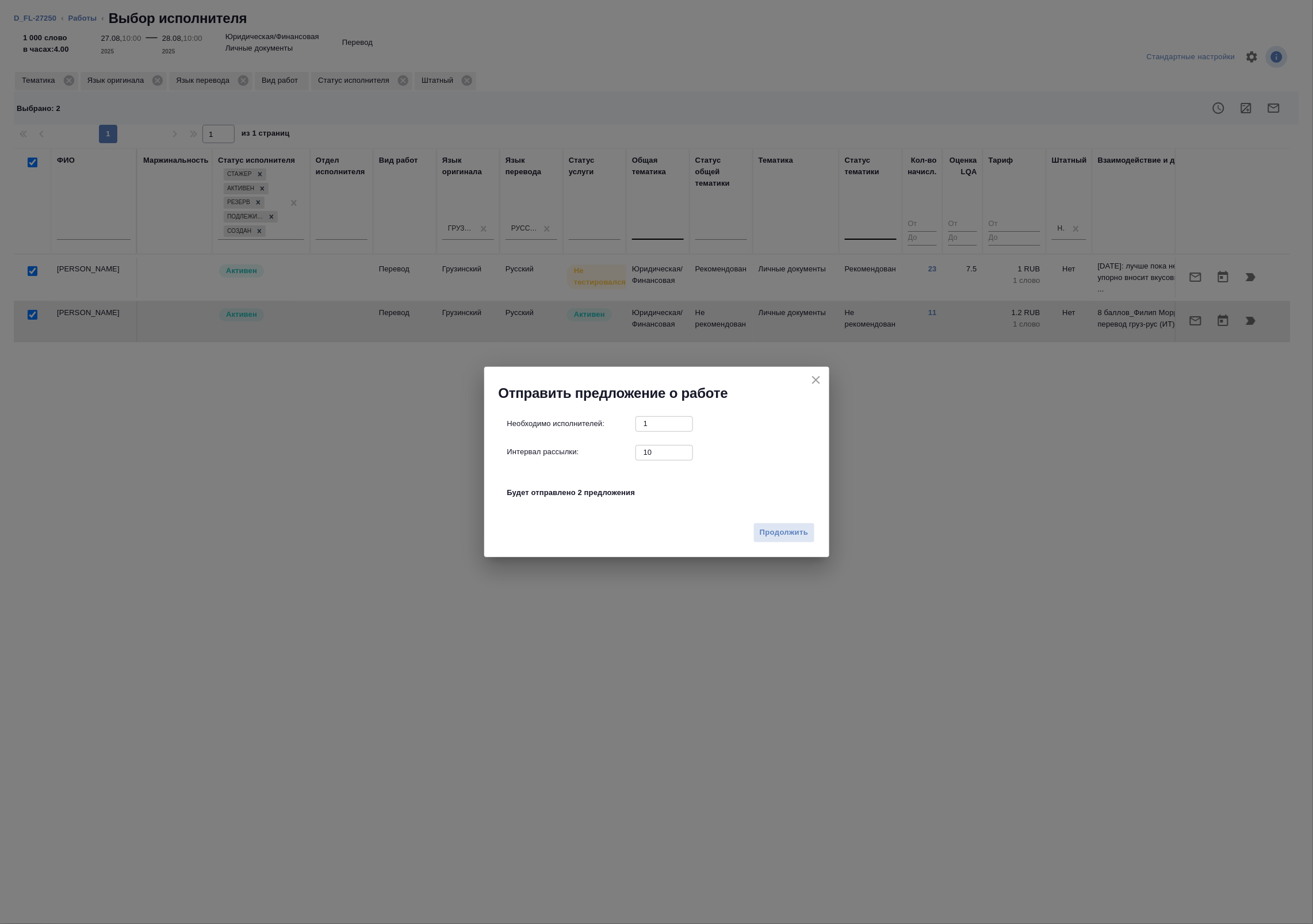
drag, startPoint x: 660, startPoint y: 453, endPoint x: 558, endPoint y: 442, distance: 102.6
click at [558, 442] on div "Необходимо исполнителей: 1 ​ Интервал рассылки: 10 ​ Будет отправлено 2 предлож…" at bounding box center [661, 464] width 308 height 96
type input "0"
click at [775, 530] on span "Продолжить" at bounding box center [784, 533] width 48 height 13
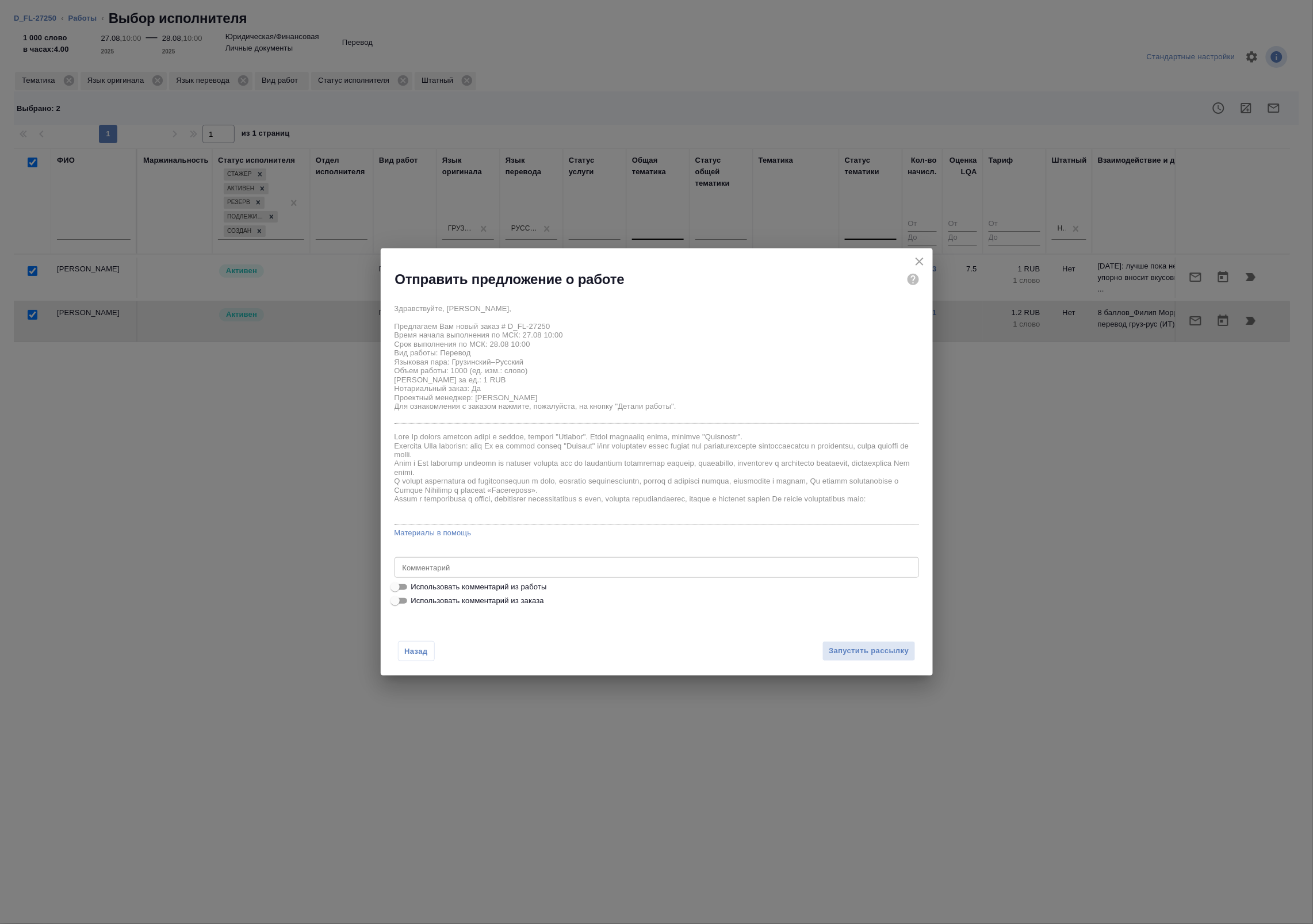
click at [463, 581] on span "Использовать комментарий из работы" at bounding box center [479, 587] width 136 height 11
click at [416, 581] on input "Использовать комментарий из работы" at bounding box center [395, 587] width 42 height 14
checkbox input "true"
type textarea "Под нот файл в работу: https://drive.awatera.com/s/GNJqfLcsZFGNsJk"
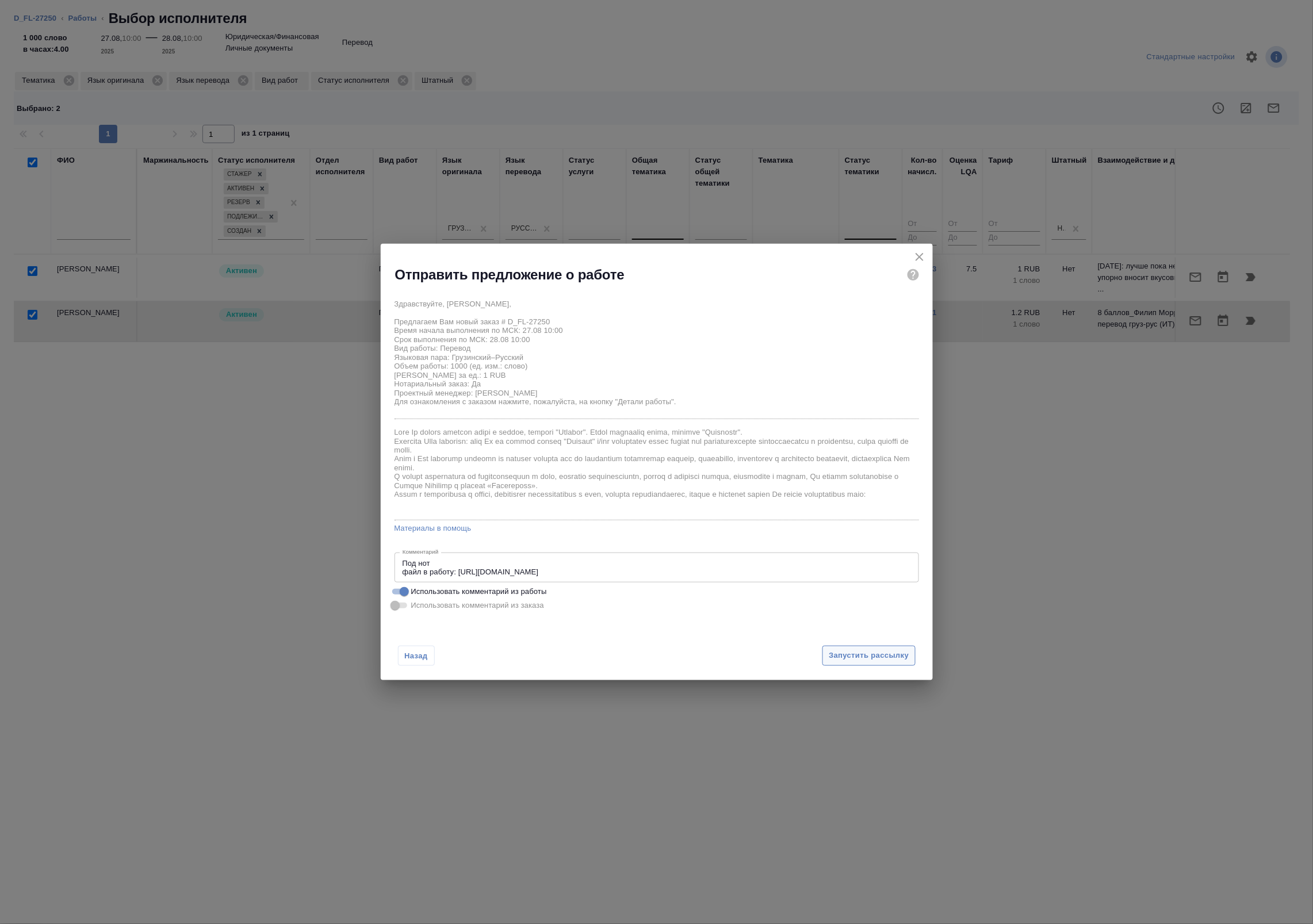
click at [872, 652] on span "Запустить рассылку" at bounding box center [869, 656] width 80 height 13
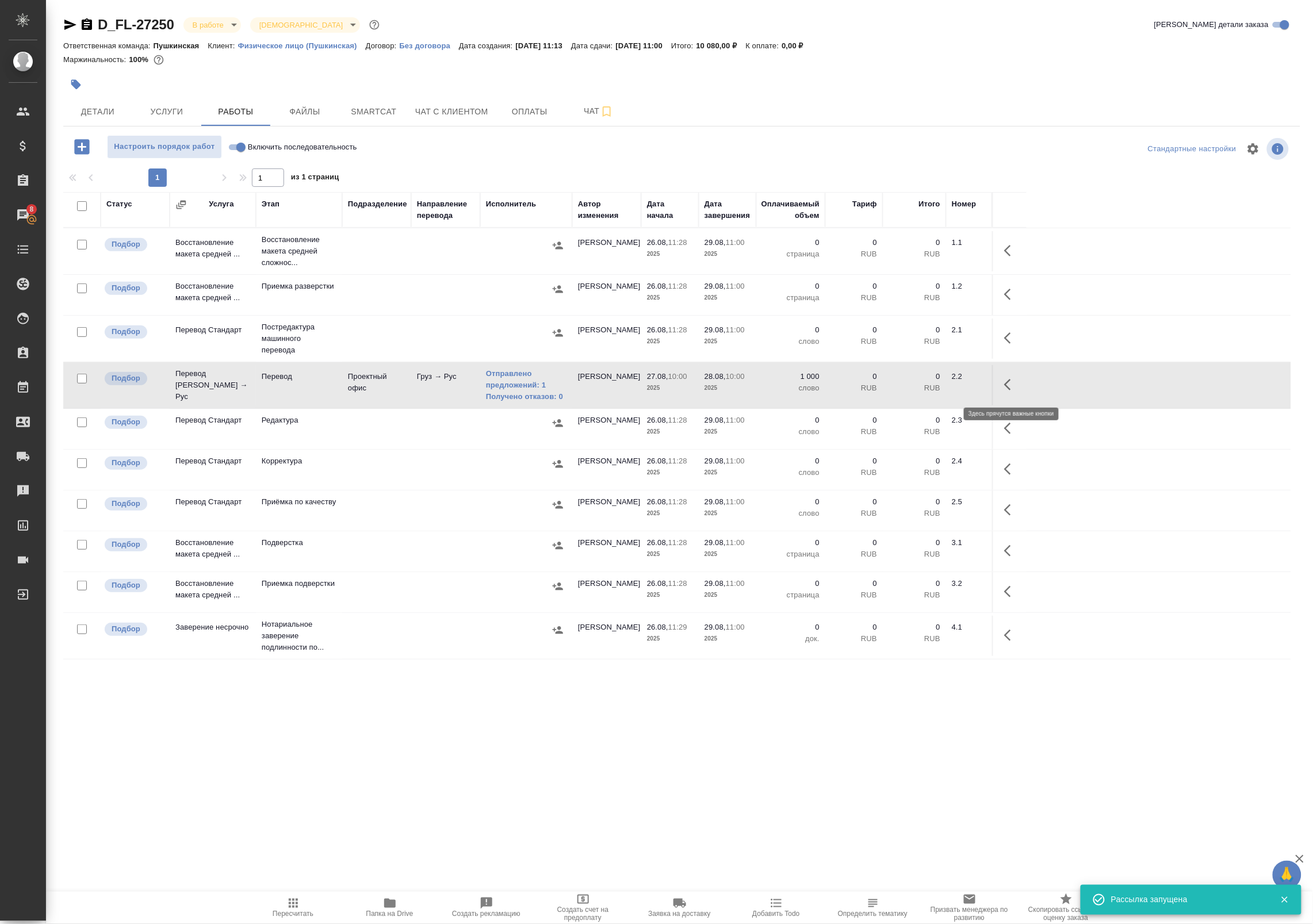
click at [1004, 380] on icon "button" at bounding box center [1011, 384] width 14 height 14
click at [925, 386] on icon "button" at bounding box center [926, 384] width 10 height 10
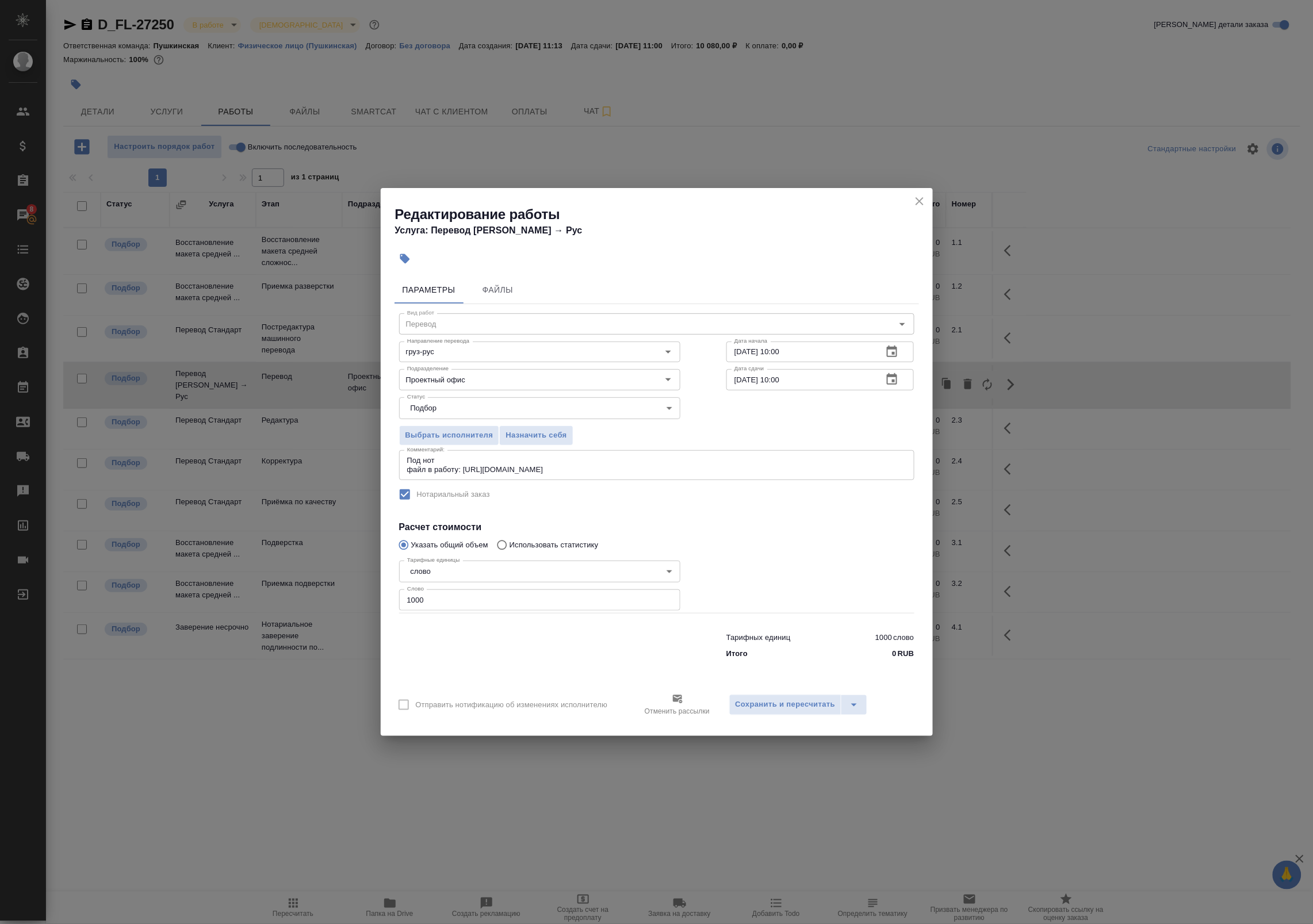
click at [471, 464] on textarea "Под нот файл в работу: https://drive.awatera.com/s/GNJqfLcsZFGNsJk" at bounding box center [656, 465] width 499 height 18
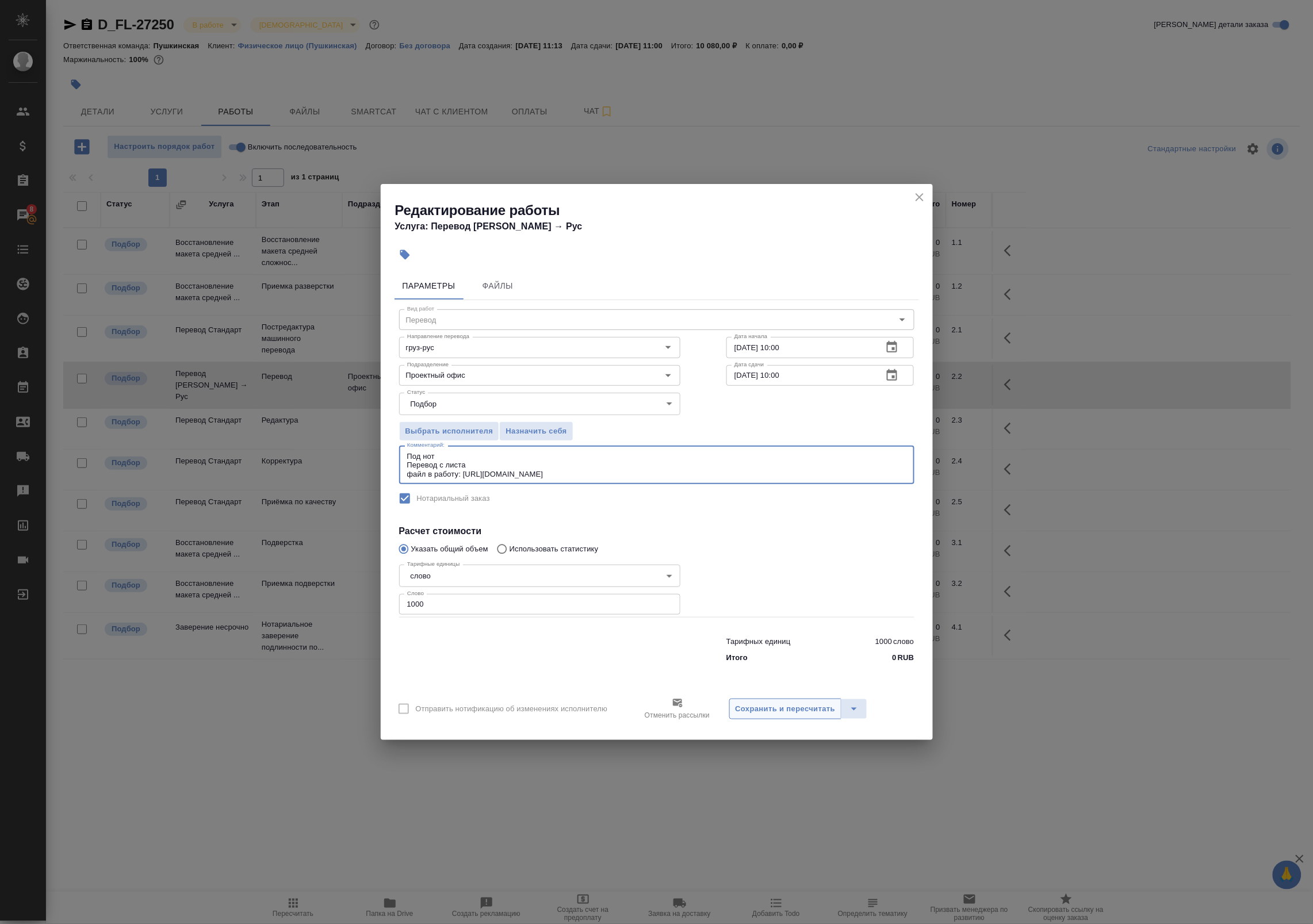
type textarea "Под нот Перевод с листа файл в работу: https://drive.awatera.com/s/GNJqfLcsZFGN…"
click at [747, 708] on span "Сохранить и пересчитать" at bounding box center [785, 709] width 100 height 13
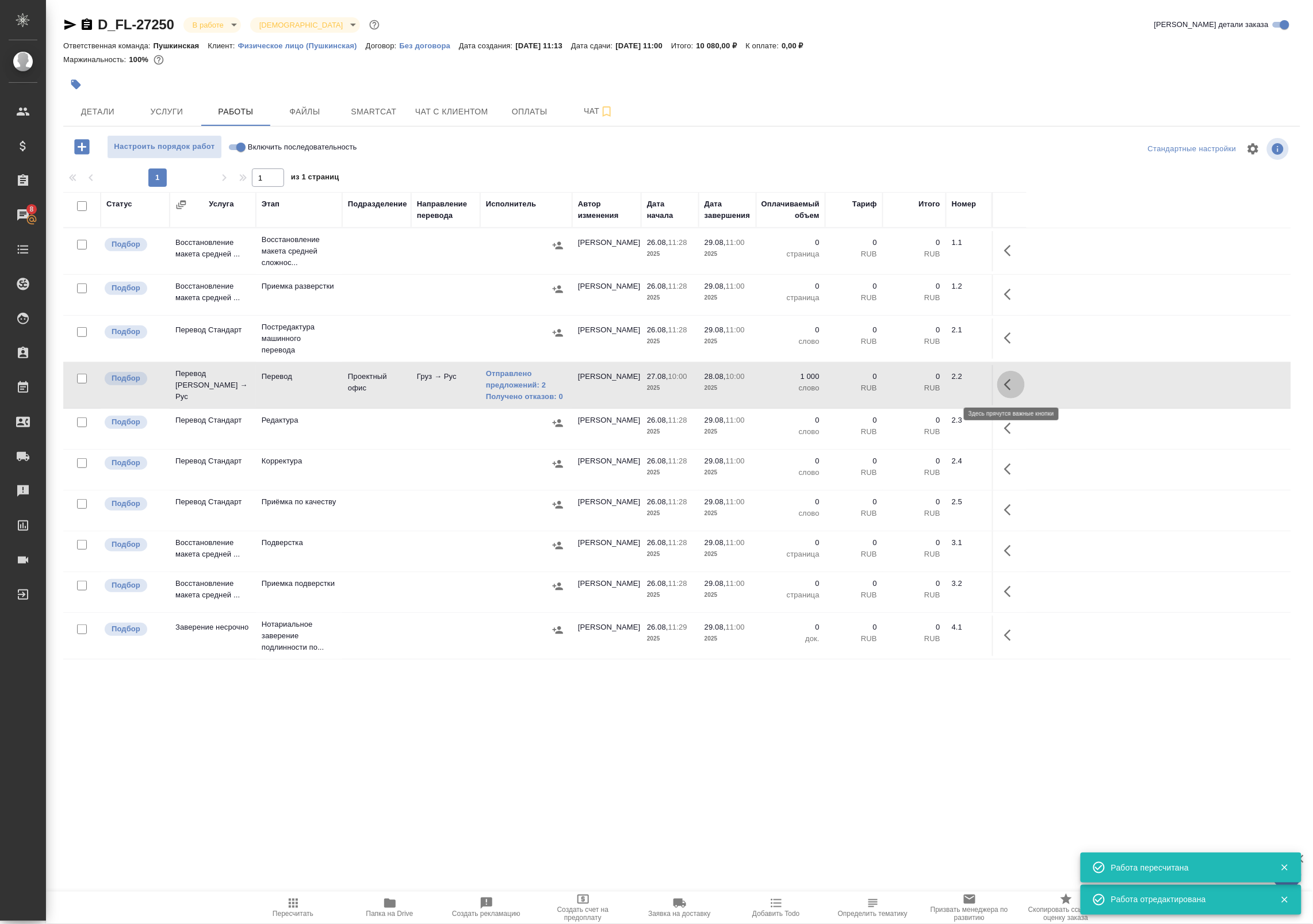
click at [1011, 381] on icon "button" at bounding box center [1011, 384] width 14 height 14
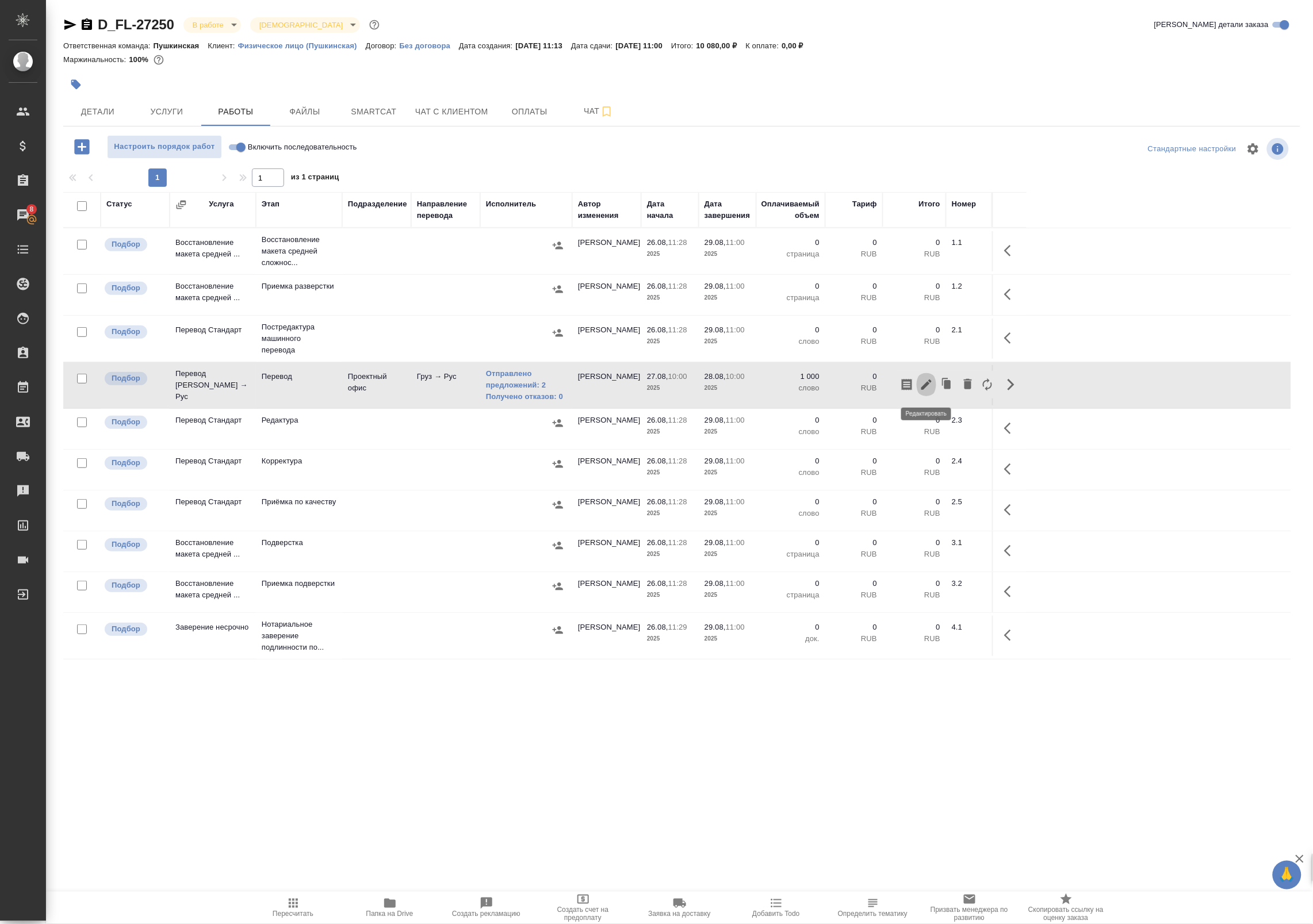
click at [926, 380] on icon "button" at bounding box center [926, 384] width 14 height 14
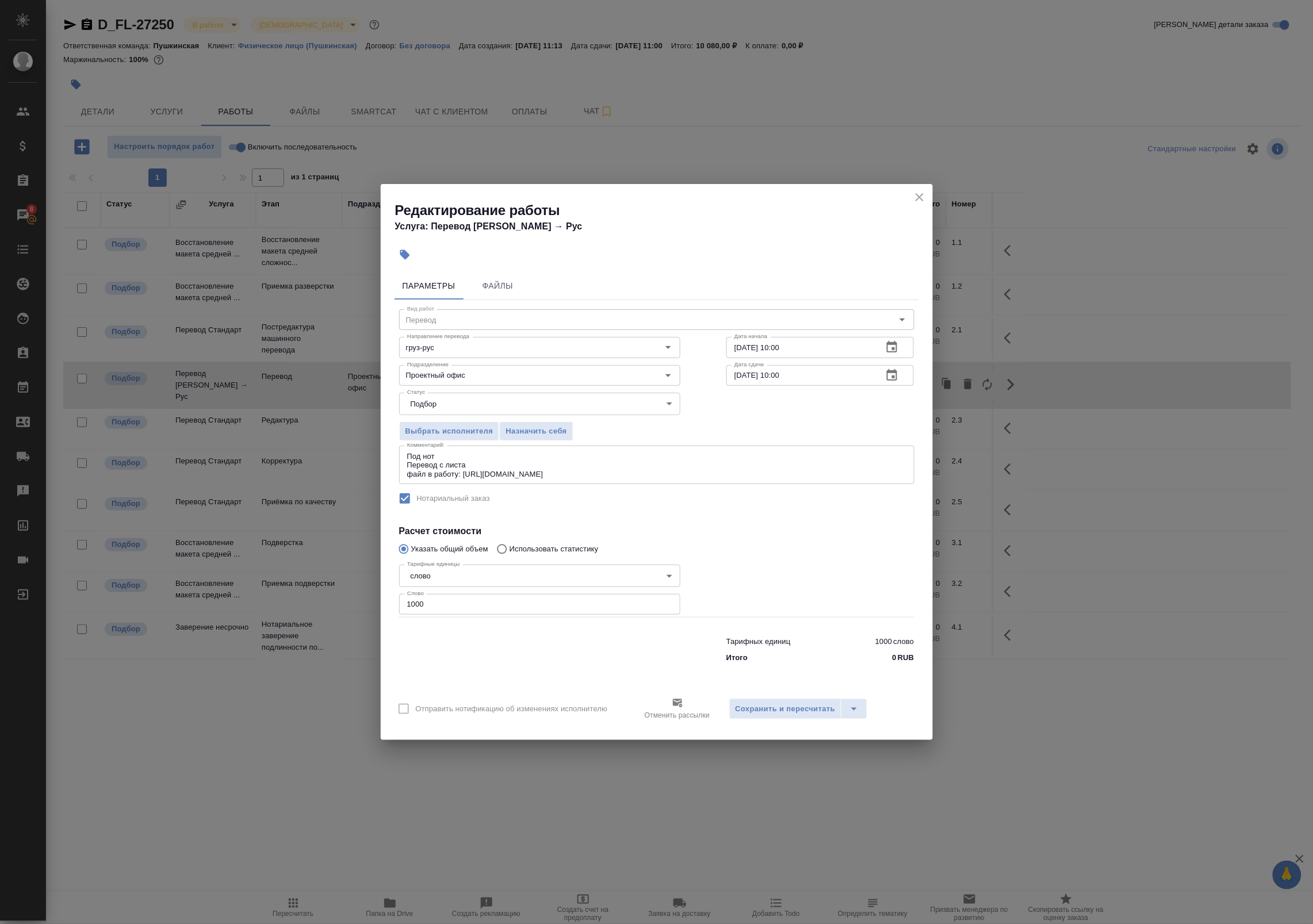
click at [893, 370] on icon "button" at bounding box center [892, 375] width 14 height 14
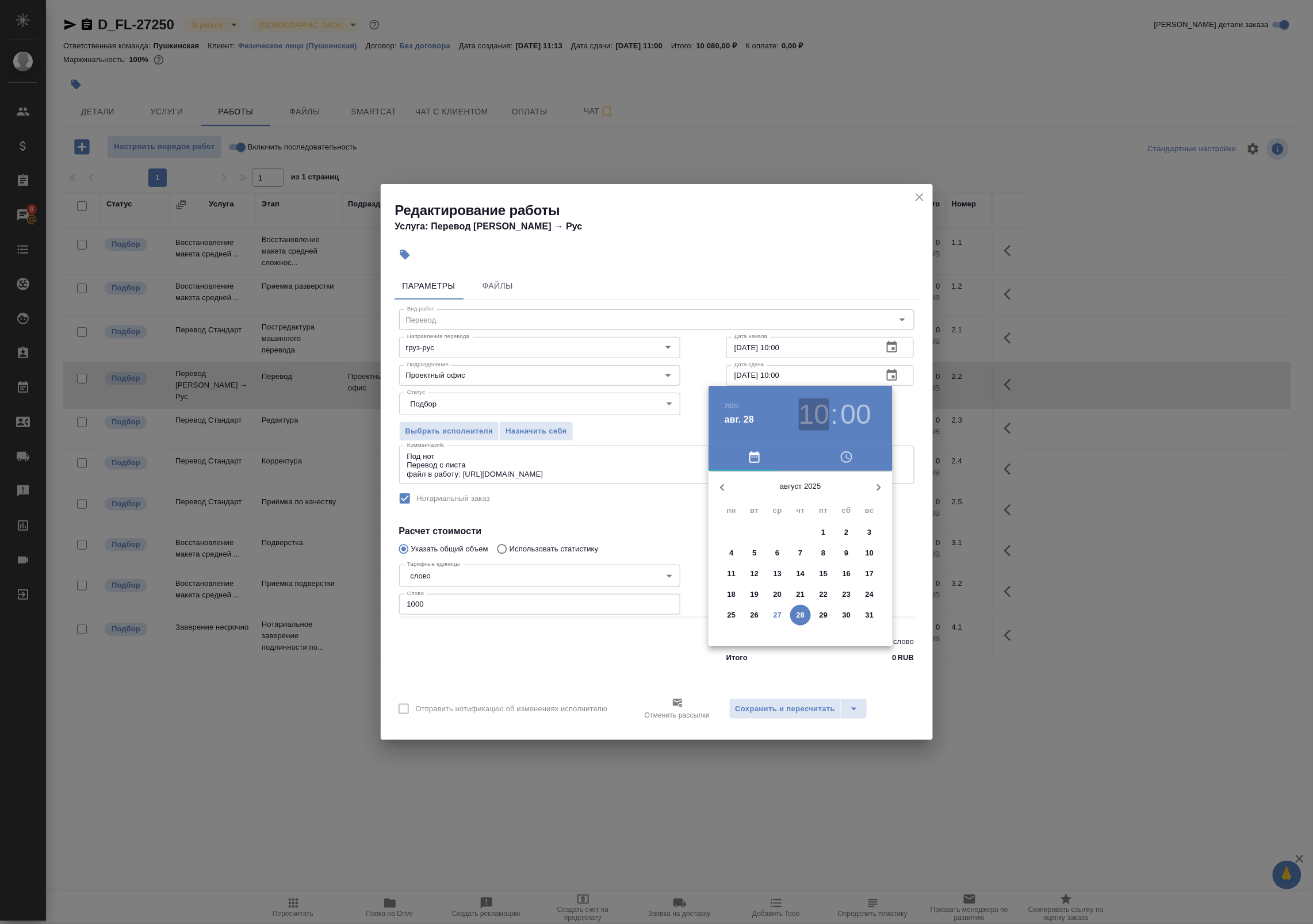
click at [823, 414] on h3 "10" at bounding box center [814, 414] width 30 height 32
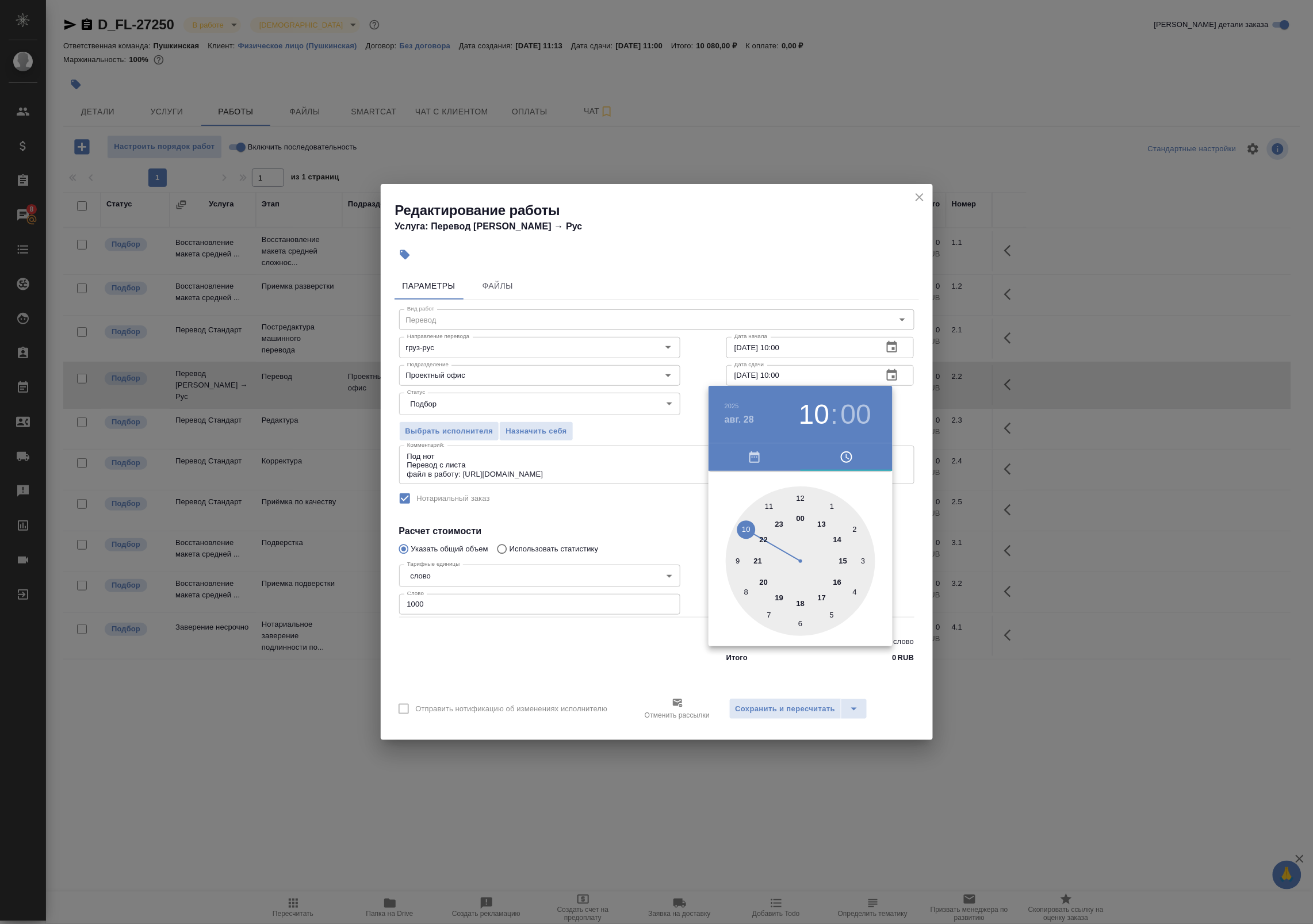
click at [738, 558] on div at bounding box center [800, 561] width 150 height 150
type input "28.08.2025 09:00"
click at [900, 430] on div at bounding box center [656, 462] width 1313 height 924
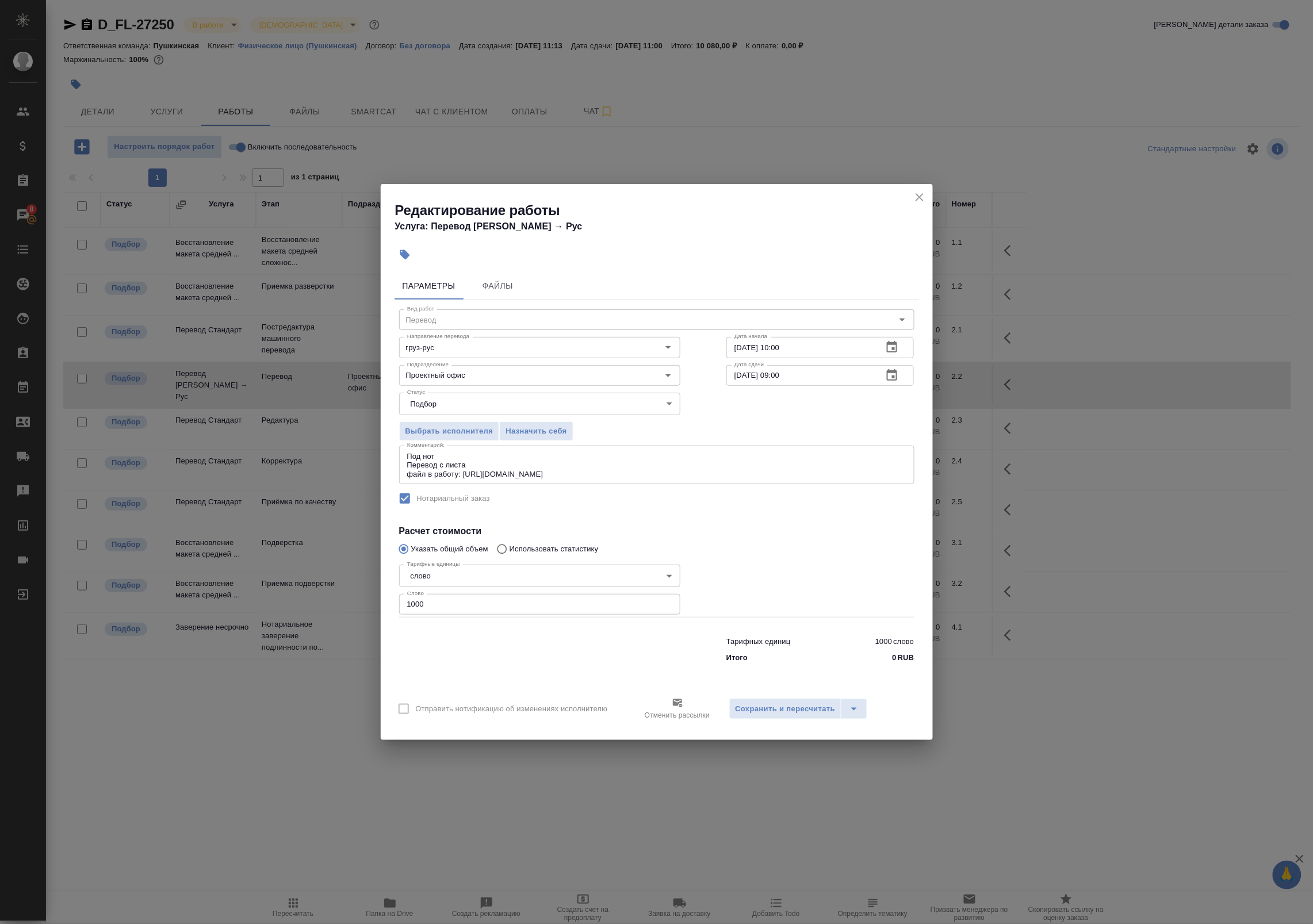
click at [899, 346] on icon "button" at bounding box center [892, 347] width 14 height 14
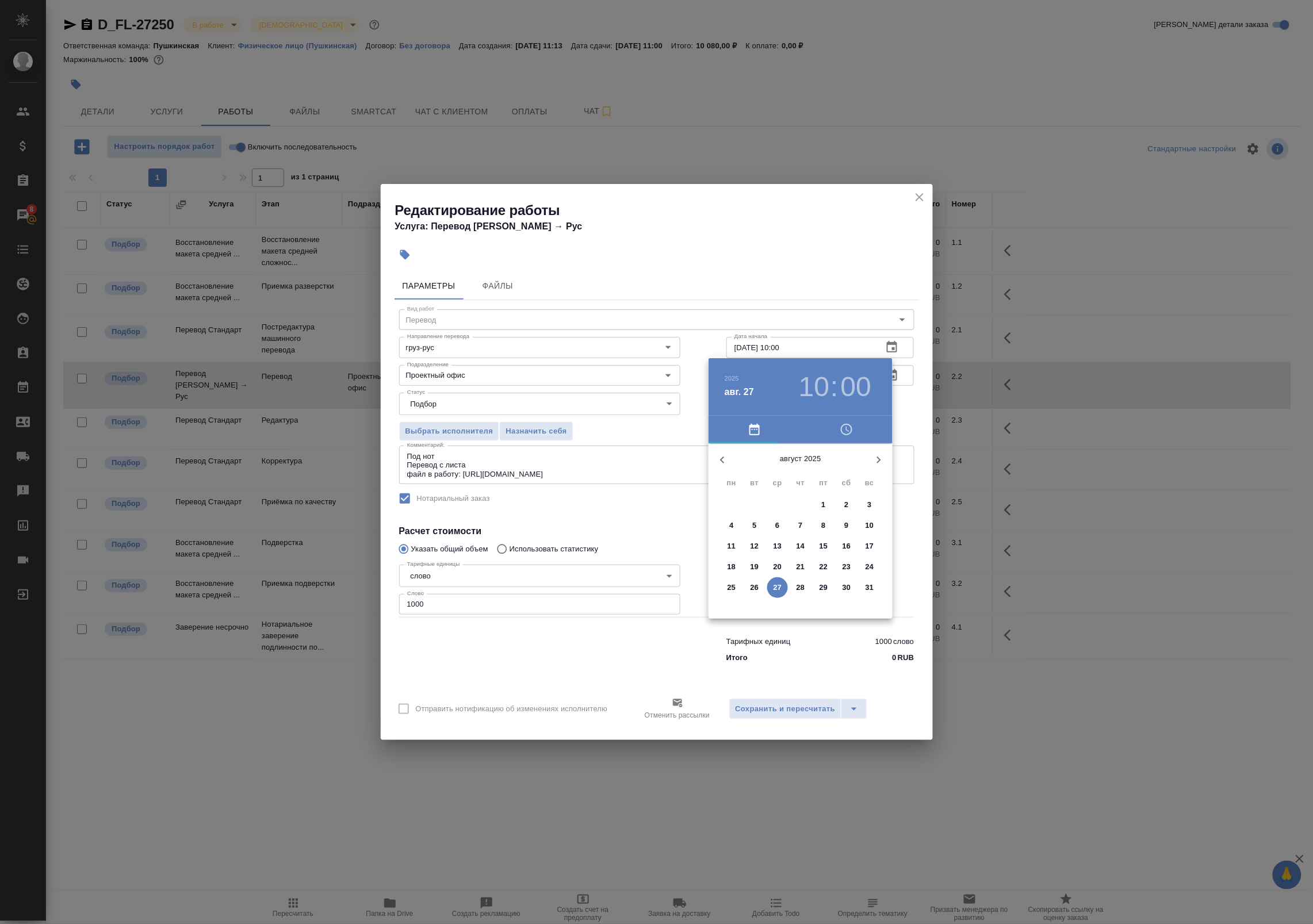
click at [820, 382] on h3 "10" at bounding box center [814, 386] width 30 height 32
click at [734, 538] on div at bounding box center [800, 534] width 150 height 150
type input "27.08.2025 09:00"
drag, startPoint x: 916, startPoint y: 393, endPoint x: 829, endPoint y: 486, distance: 127.3
click at [916, 394] on div at bounding box center [656, 462] width 1313 height 924
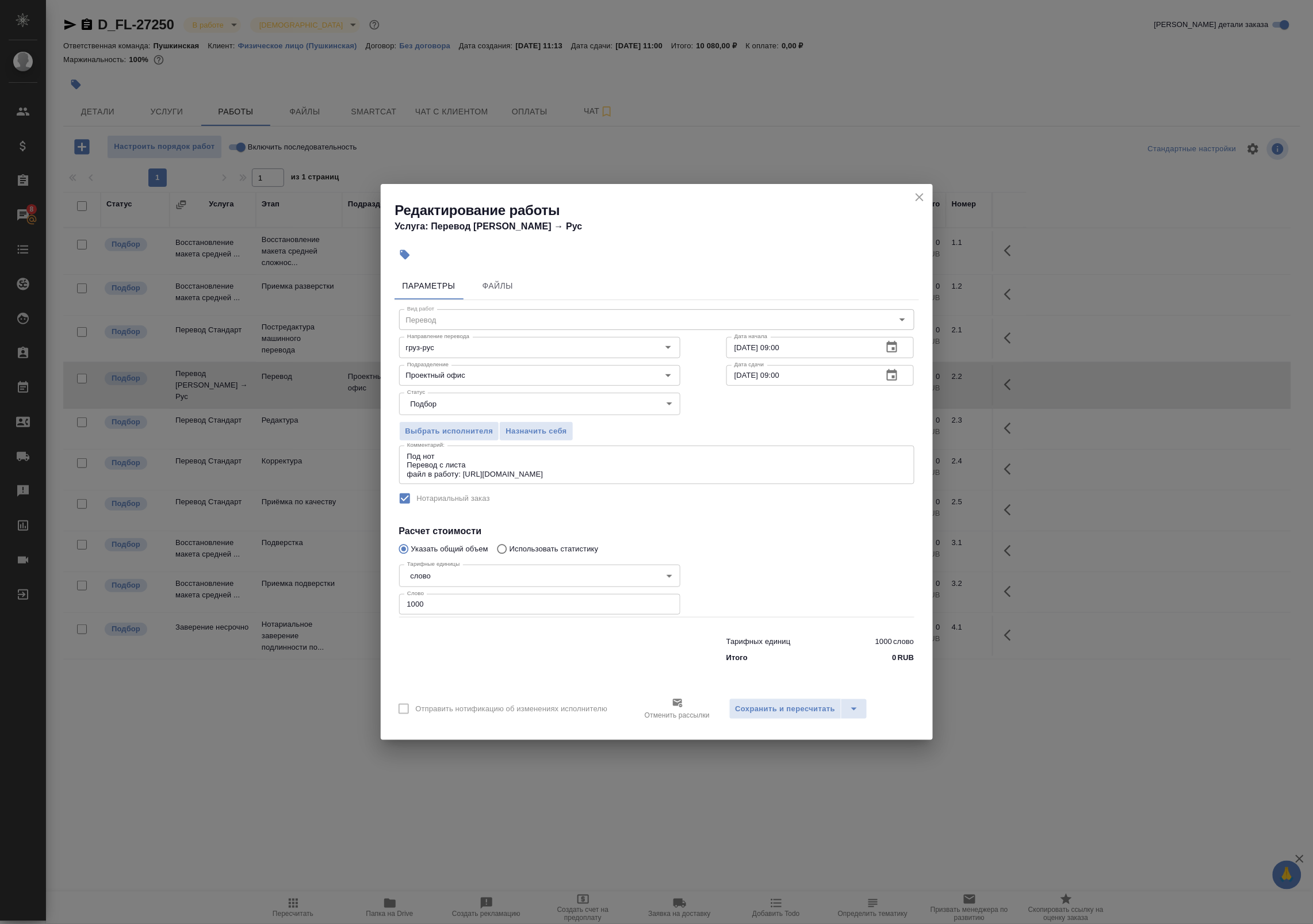
click at [775, 698] on div "Отправить нотификацию об изменениях исполнителю Отменить рассылки Сохранить и п…" at bounding box center [657, 713] width 552 height 54
click at [772, 711] on span "Сохранить и пересчитать" at bounding box center [785, 709] width 100 height 13
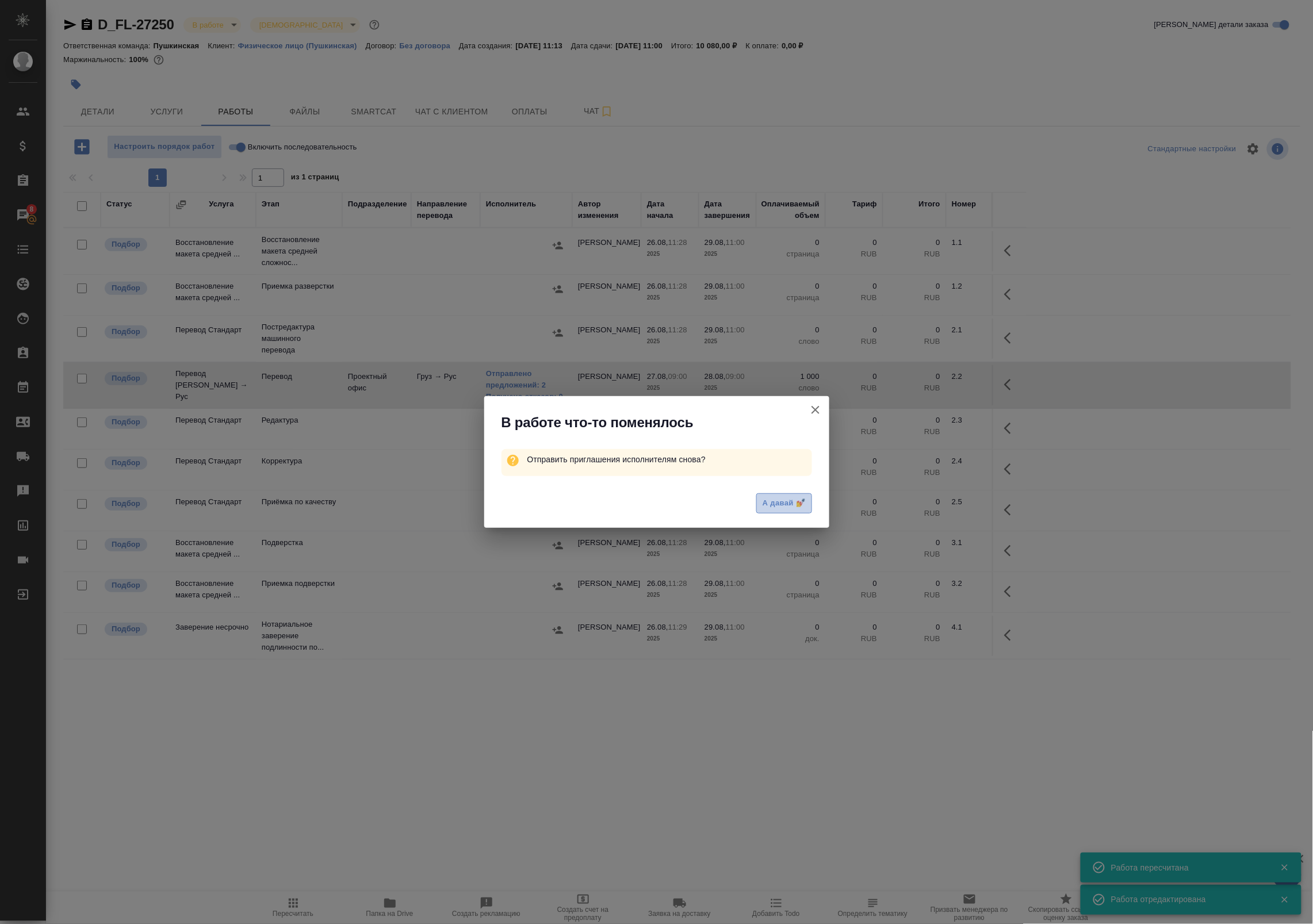
click at [788, 497] on span "А давай 💅" at bounding box center [784, 503] width 42 height 13
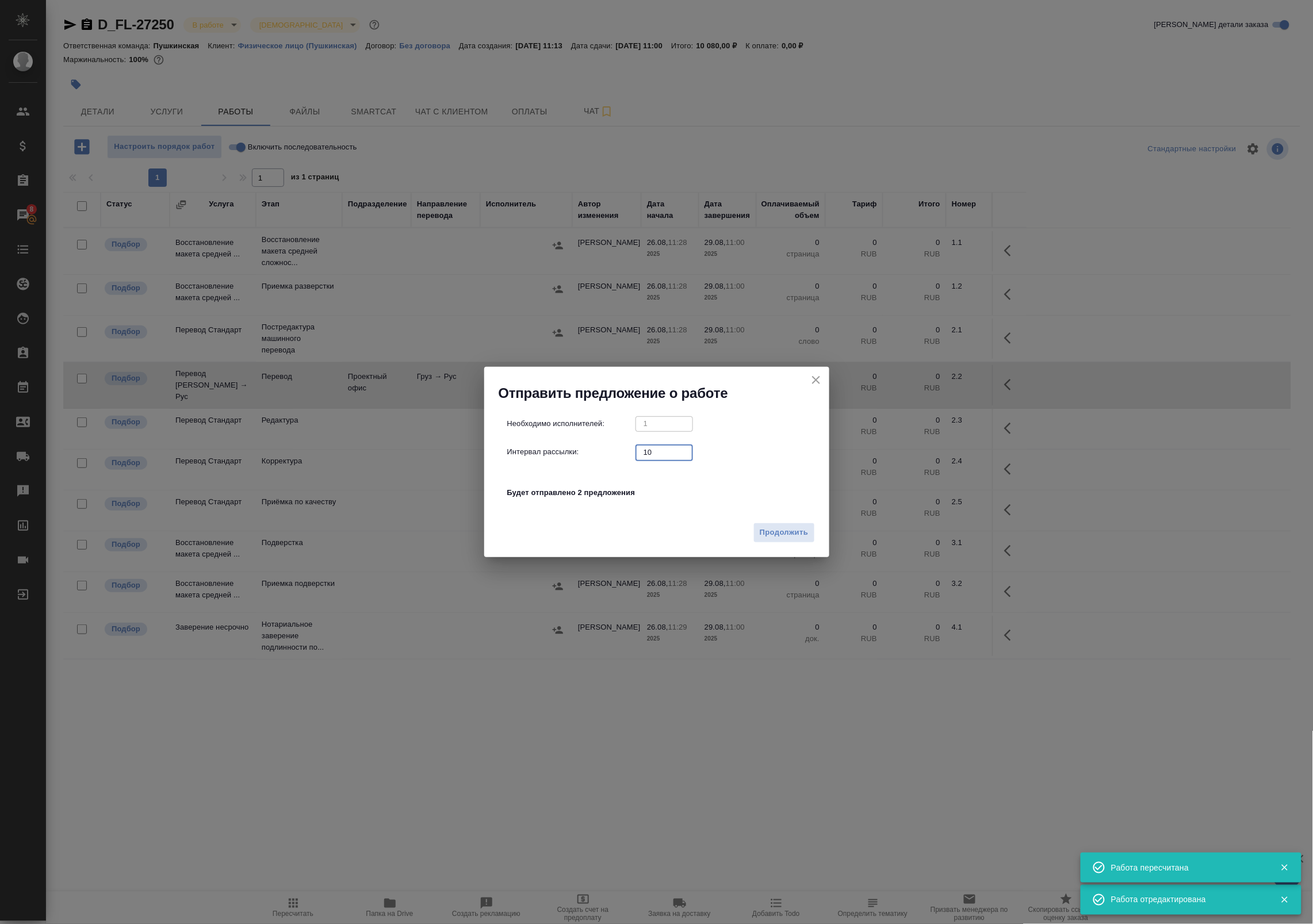
drag, startPoint x: 667, startPoint y: 450, endPoint x: 550, endPoint y: 440, distance: 117.4
click at [551, 440] on div "Необходимо исполнителей: 1 ​ Интервал рассылки: 10 ​ Будет отправлено 2 предлож…" at bounding box center [661, 464] width 308 height 96
type input "0"
click at [776, 527] on span "Продолжить" at bounding box center [784, 533] width 48 height 13
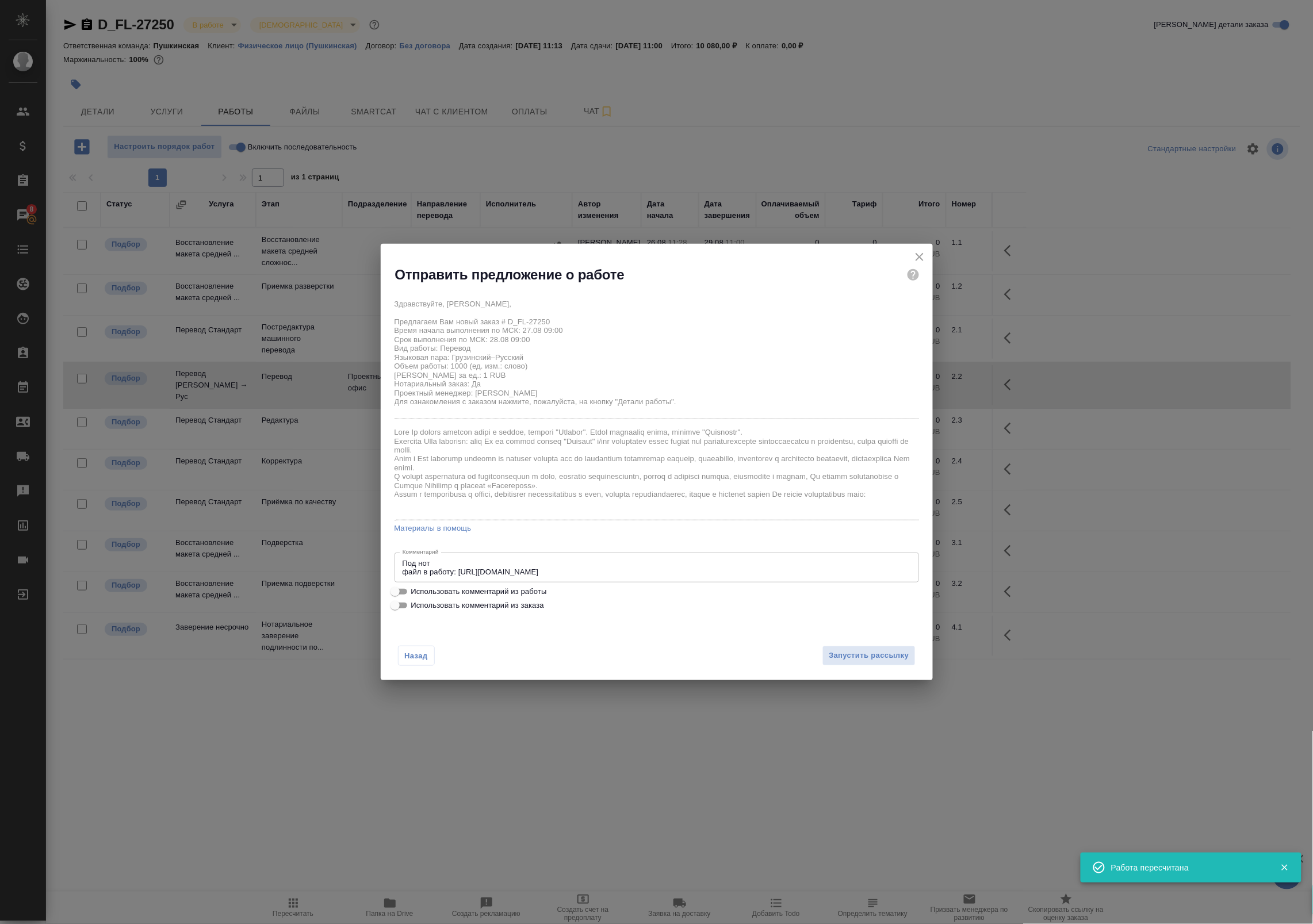
click at [467, 588] on span "Использовать комментарий из работы" at bounding box center [479, 591] width 136 height 11
click at [416, 588] on input "Использовать комментарий из работы" at bounding box center [395, 591] width 42 height 14
checkbox input "true"
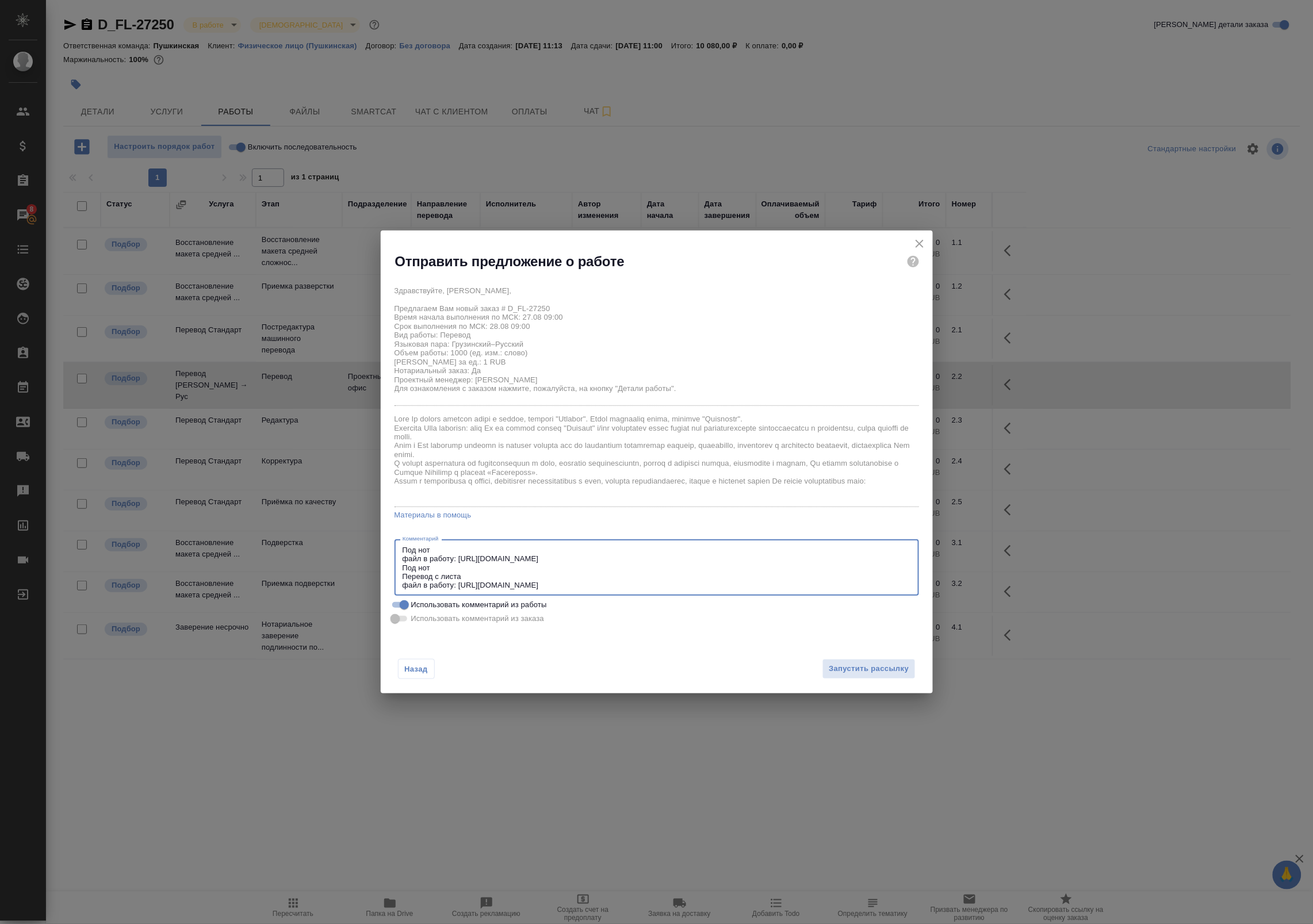
drag, startPoint x: 619, startPoint y: 555, endPoint x: 374, endPoint y: 528, distance: 246.5
click at [374, 528] on div "Отправить предложение о работе Здравствуйте, Ирина, Предлагаем Вам новый заказ …" at bounding box center [656, 462] width 1313 height 924
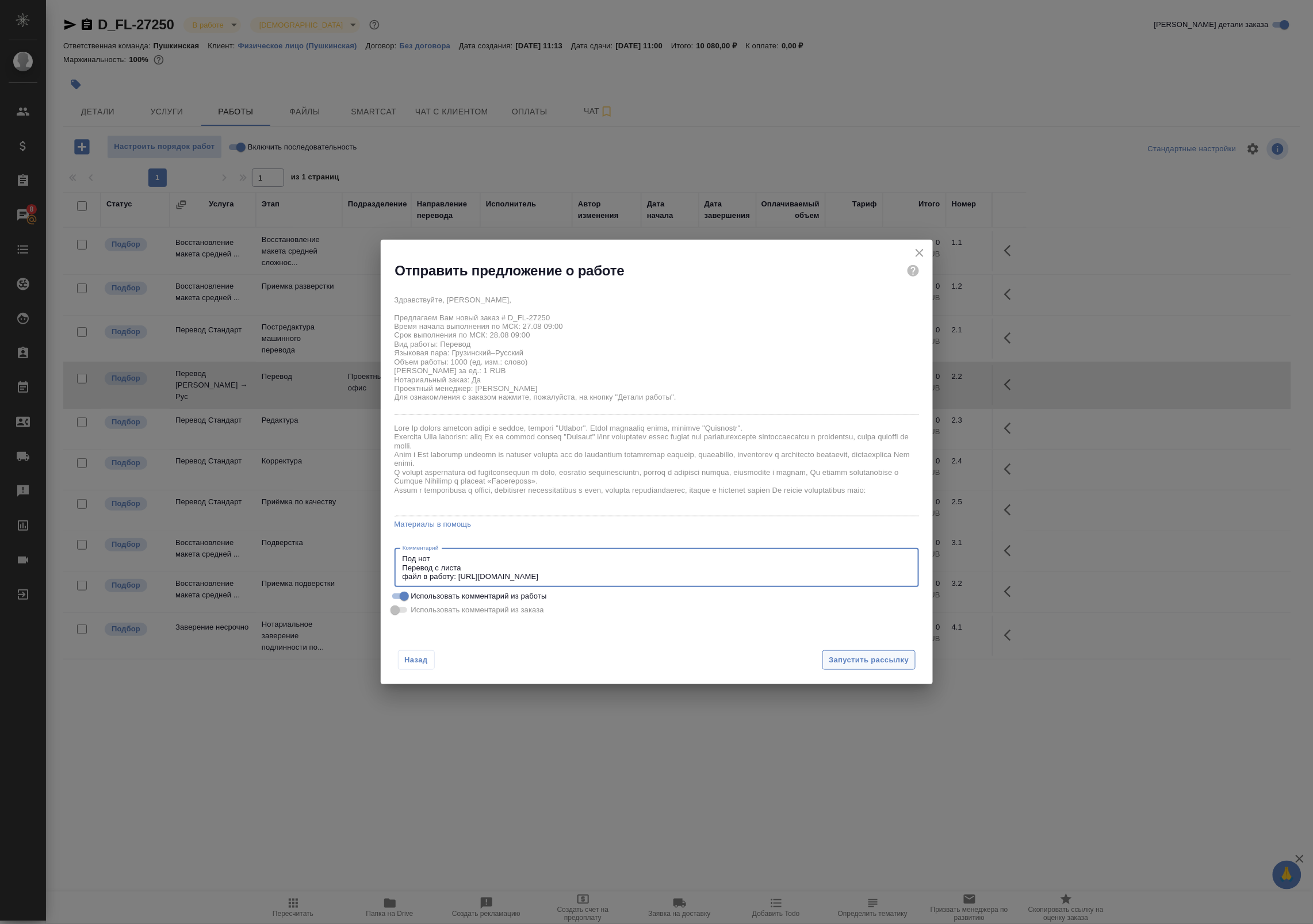
type textarea "Под нот Перевод с листа файл в работу: https://drive.awatera.com/s/GNJqfLcsZFGN…"
click at [837, 661] on span "Запустить рассылку" at bounding box center [869, 660] width 80 height 13
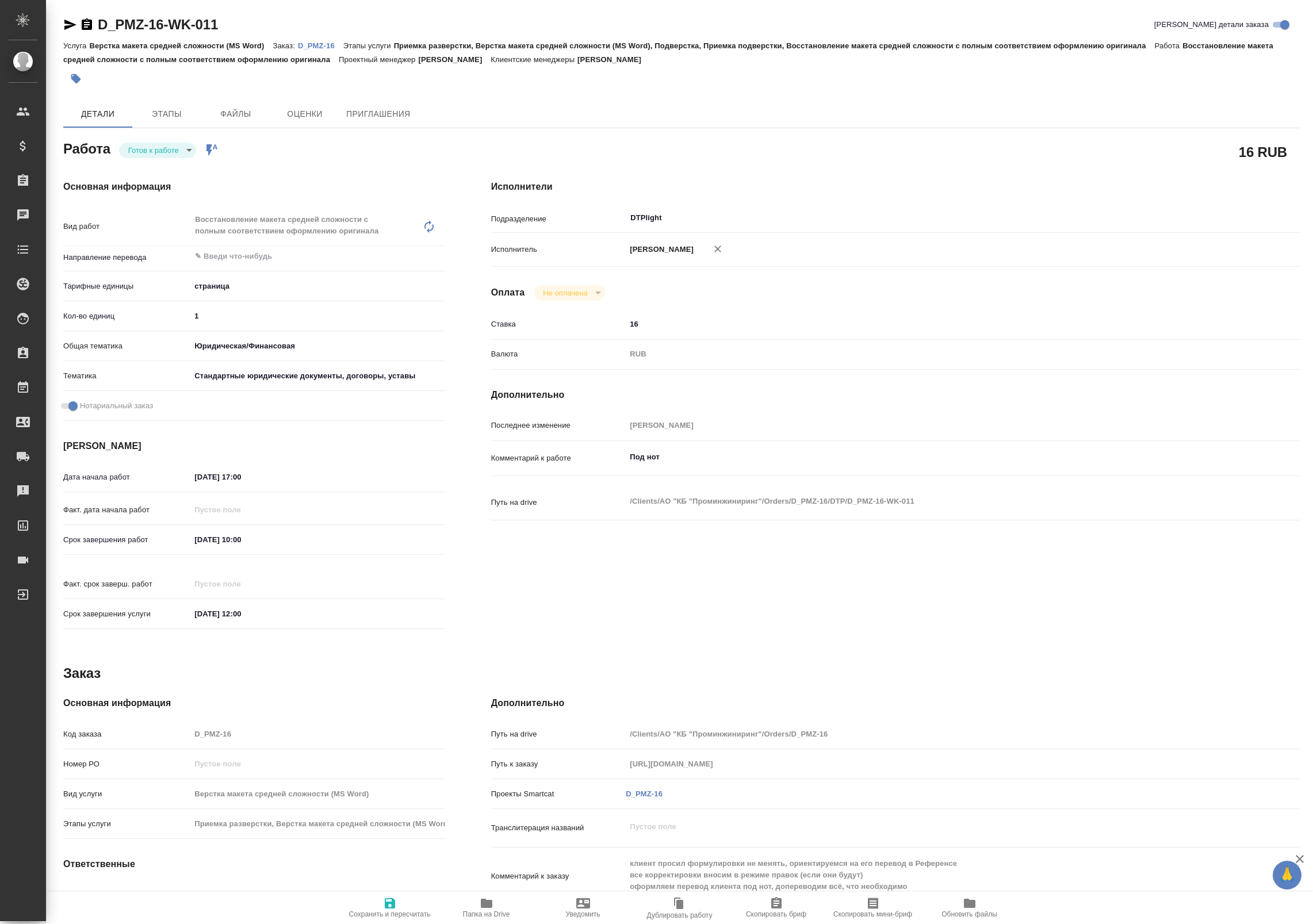
type textarea "x"
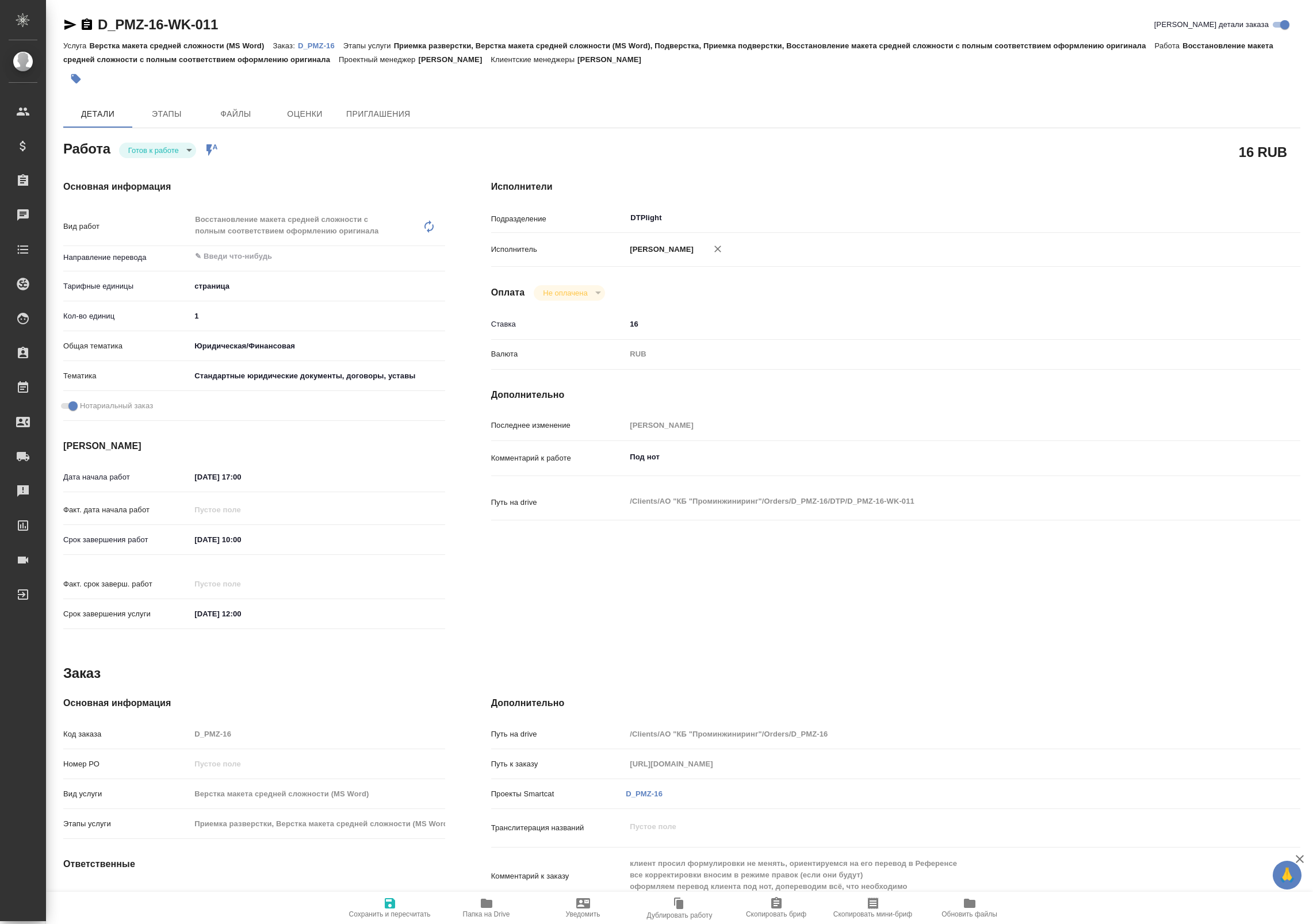
type textarea "x"
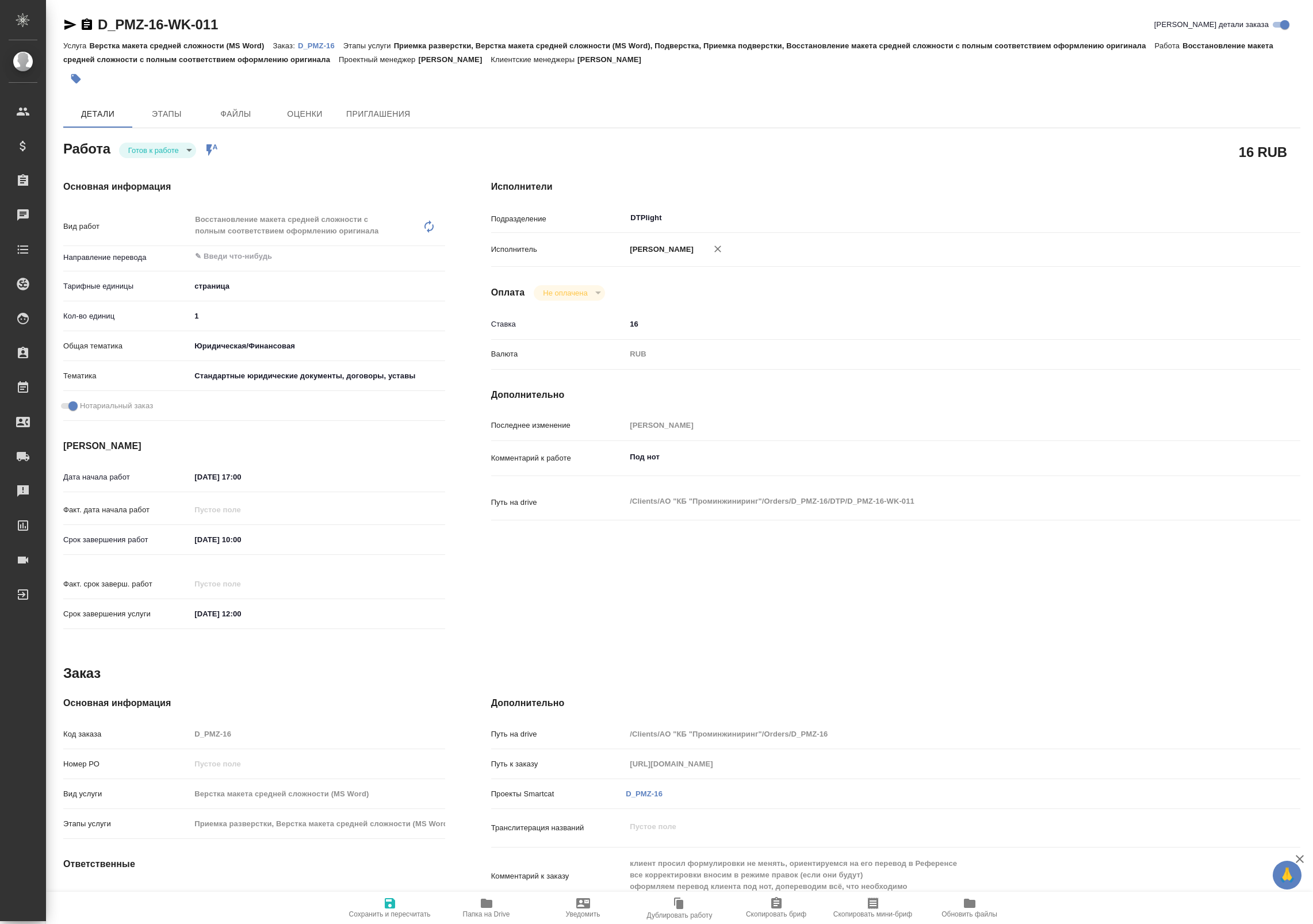
type textarea "x"
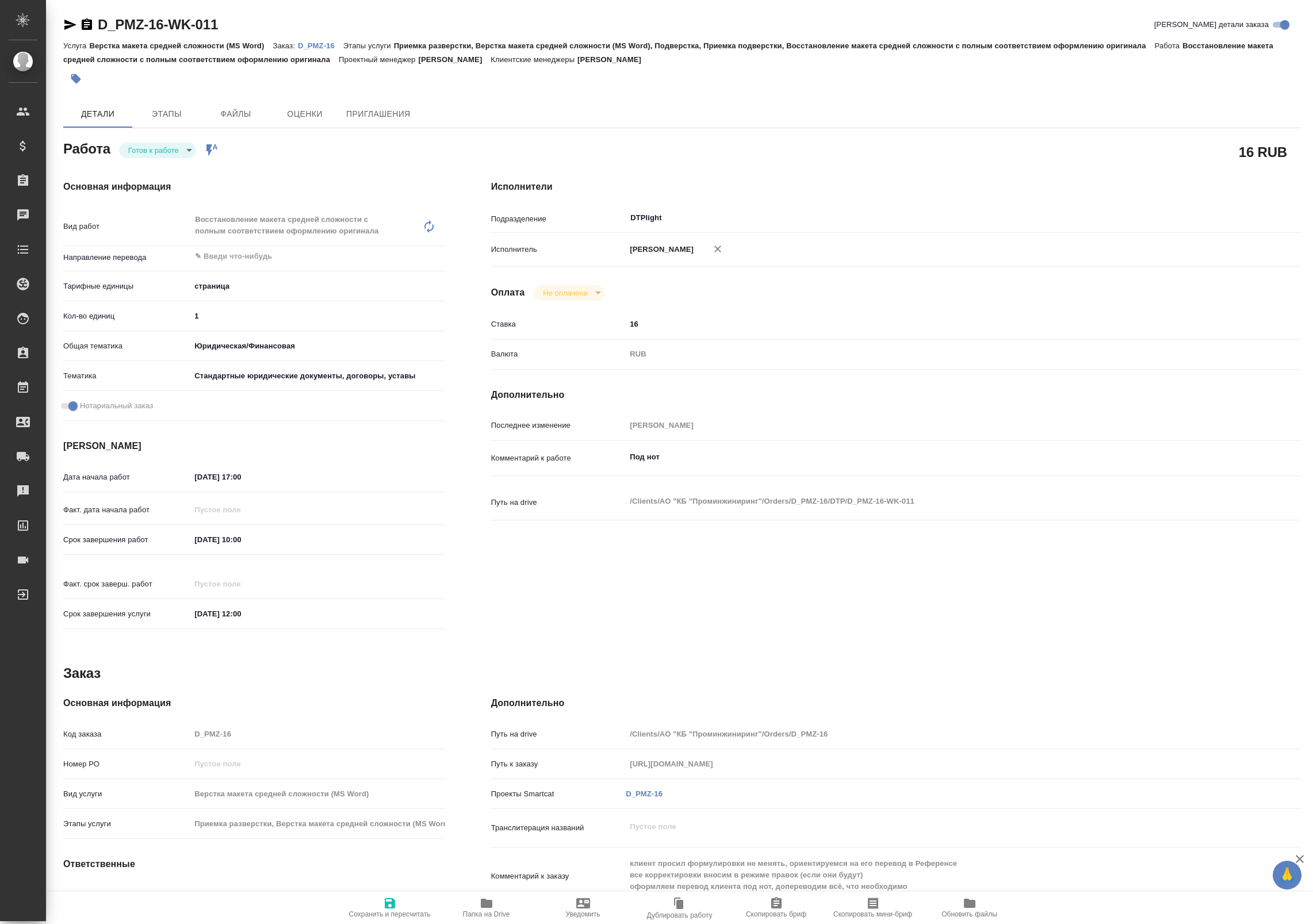
type textarea "x"
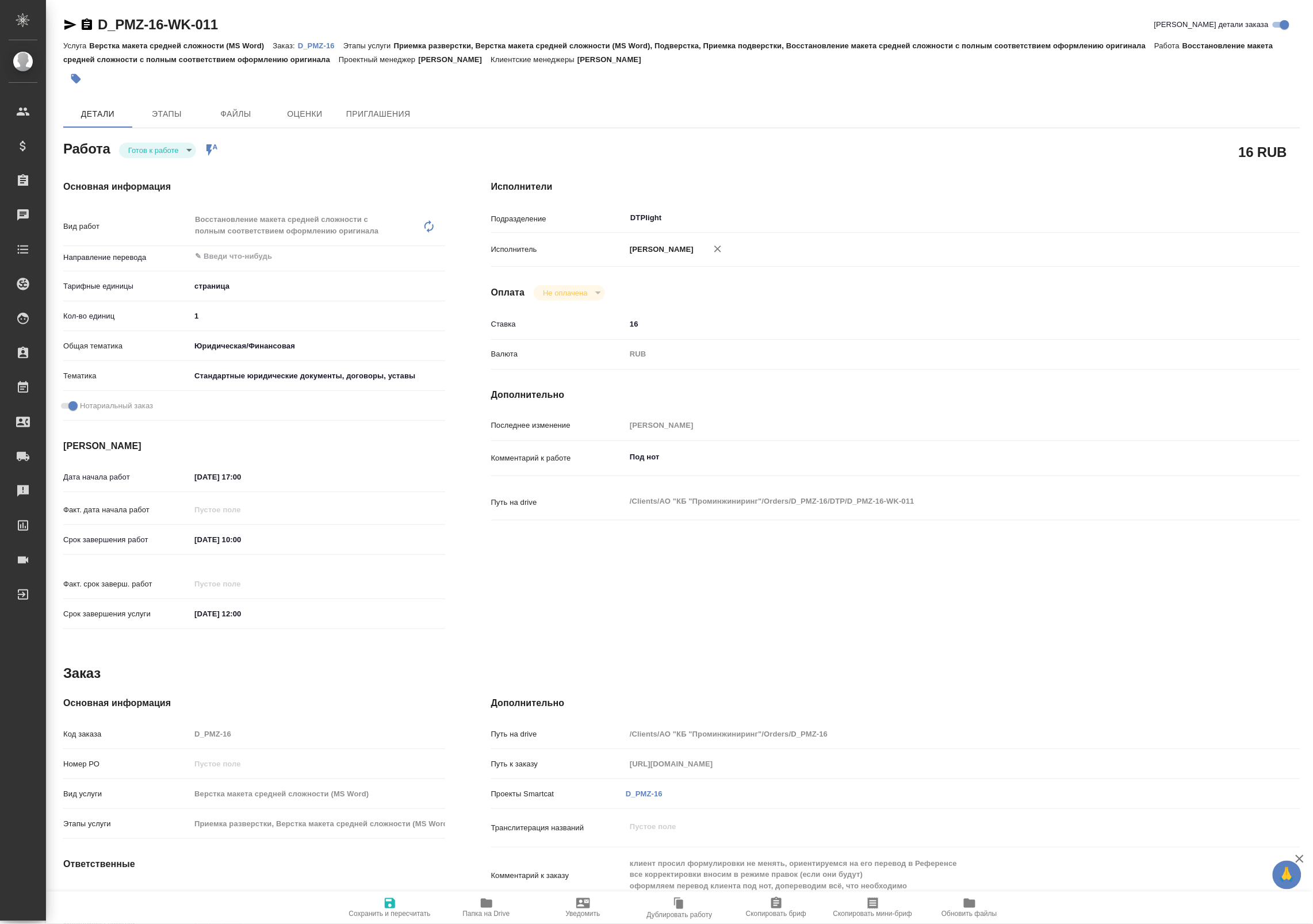
type textarea "x"
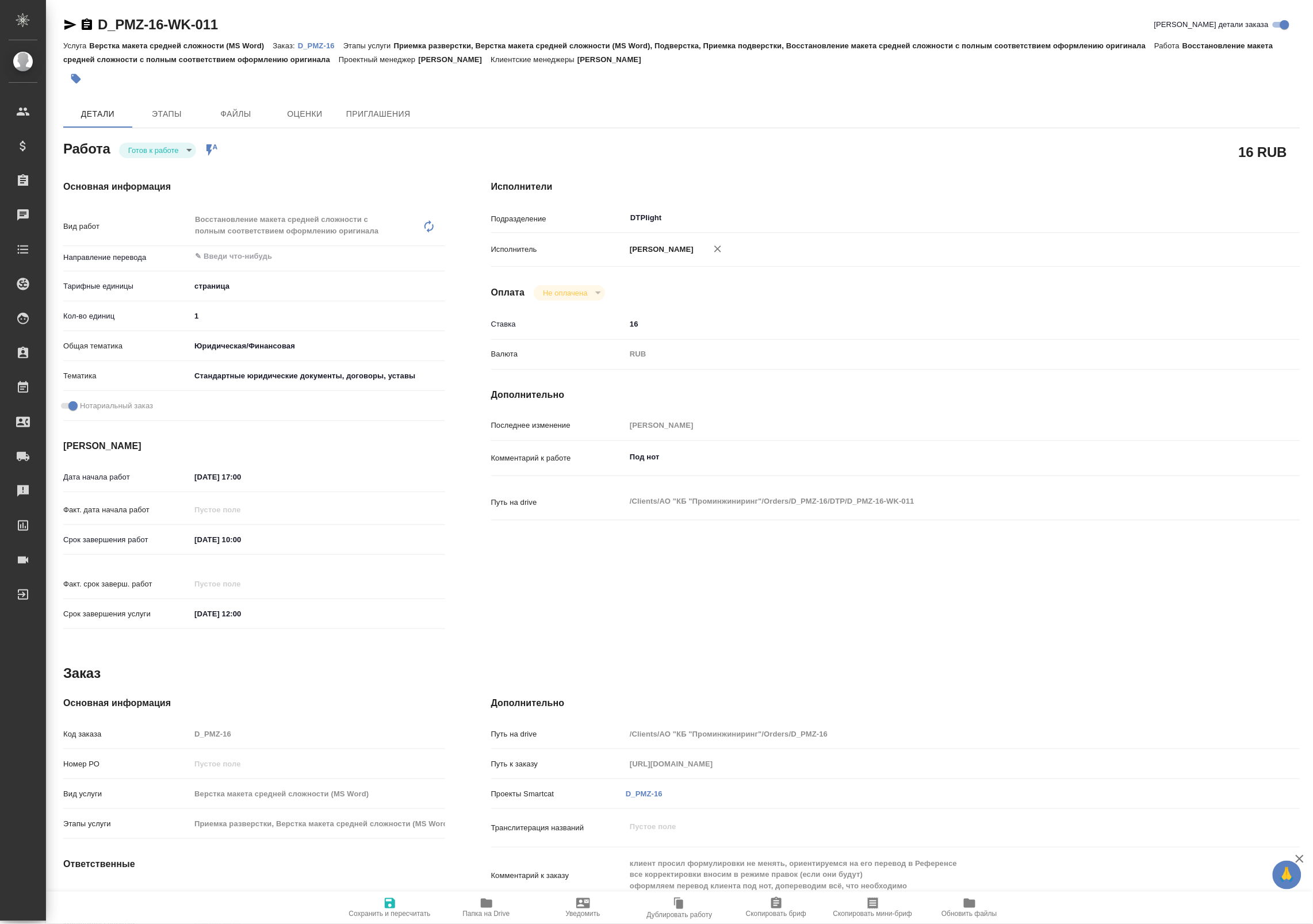
type textarea "x"
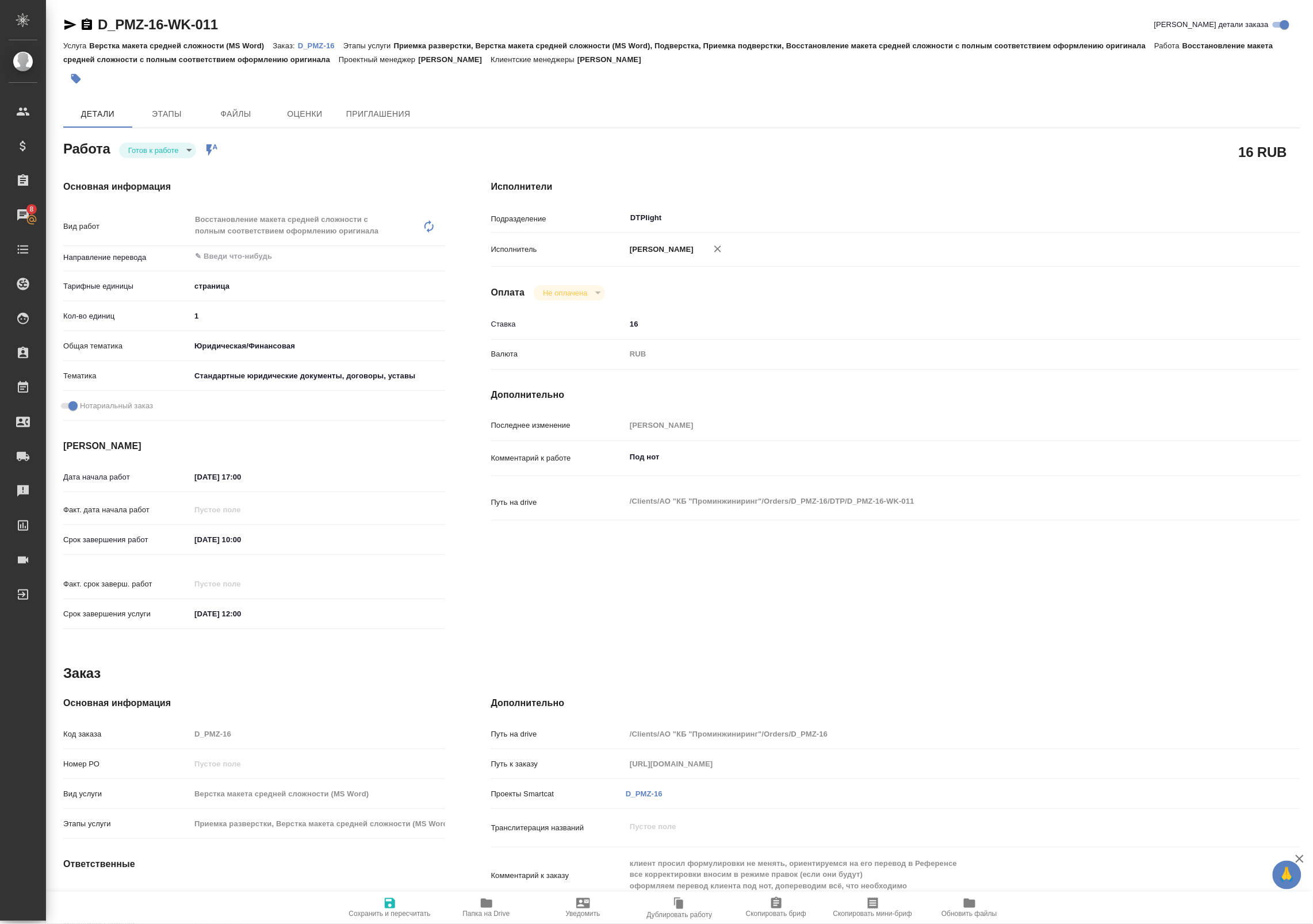
type textarea "x"
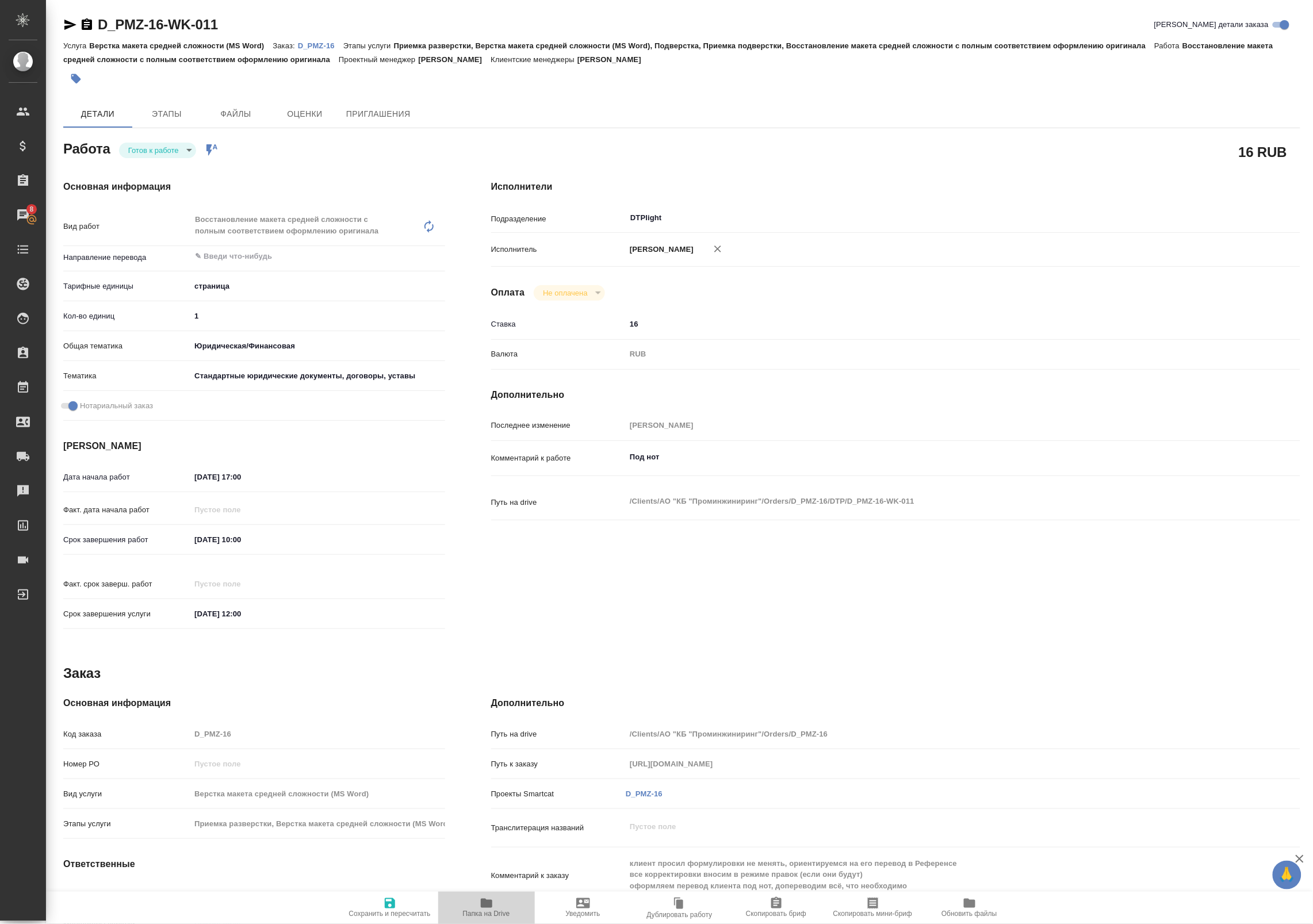
click at [473, 906] on span "Папка на Drive" at bounding box center [486, 907] width 83 height 22
type textarea "x"
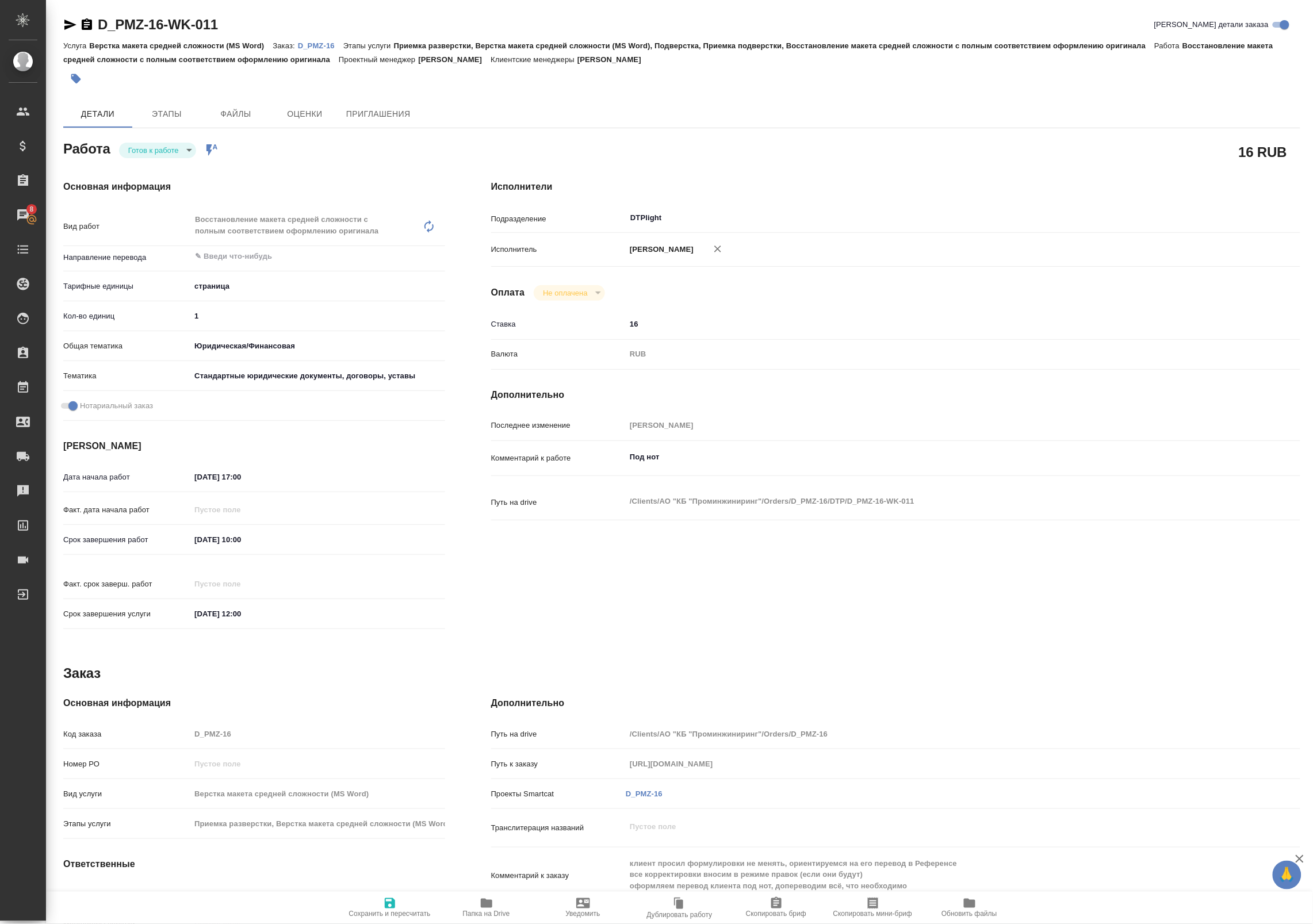
type textarea "x"
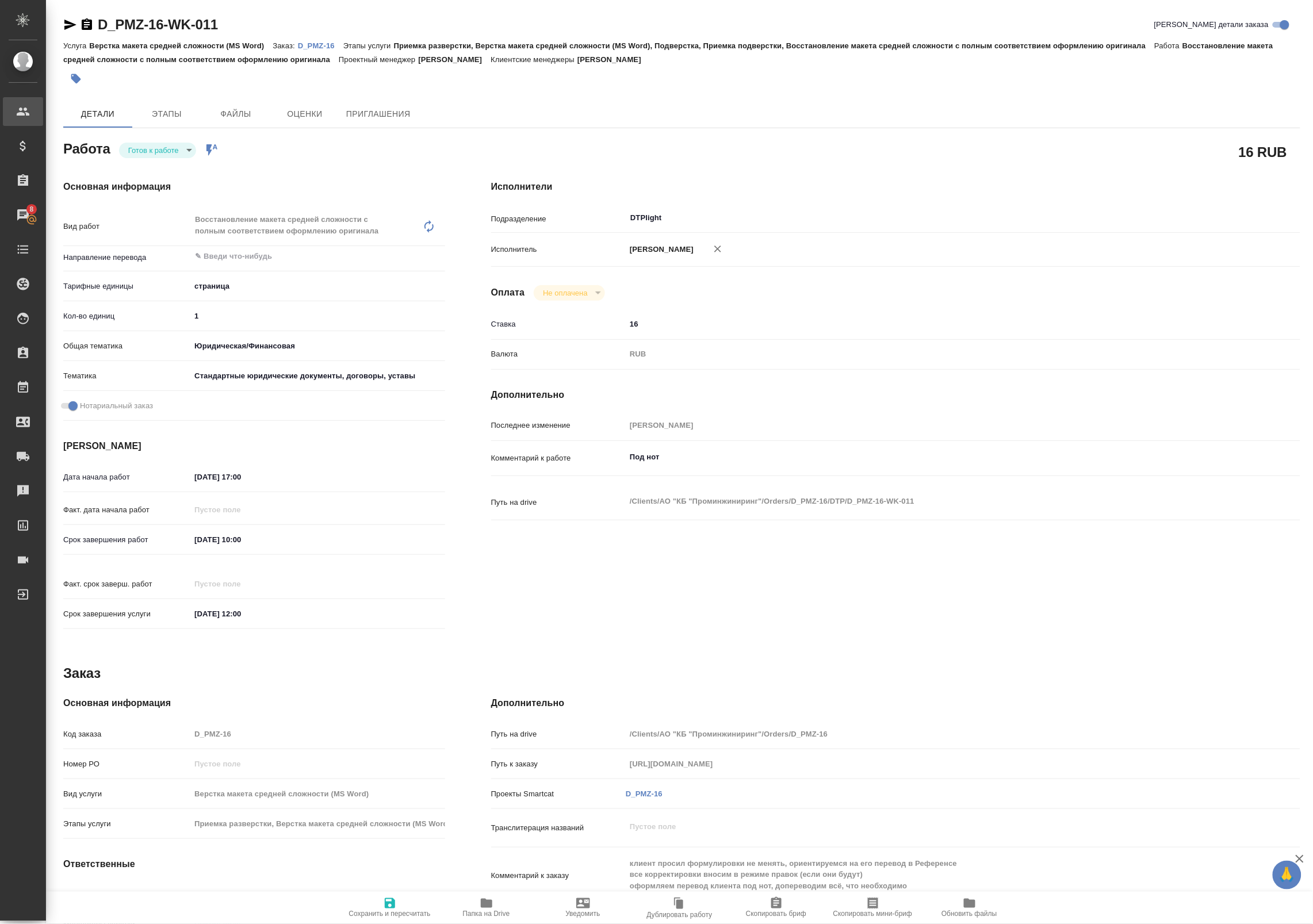
type textarea "x"
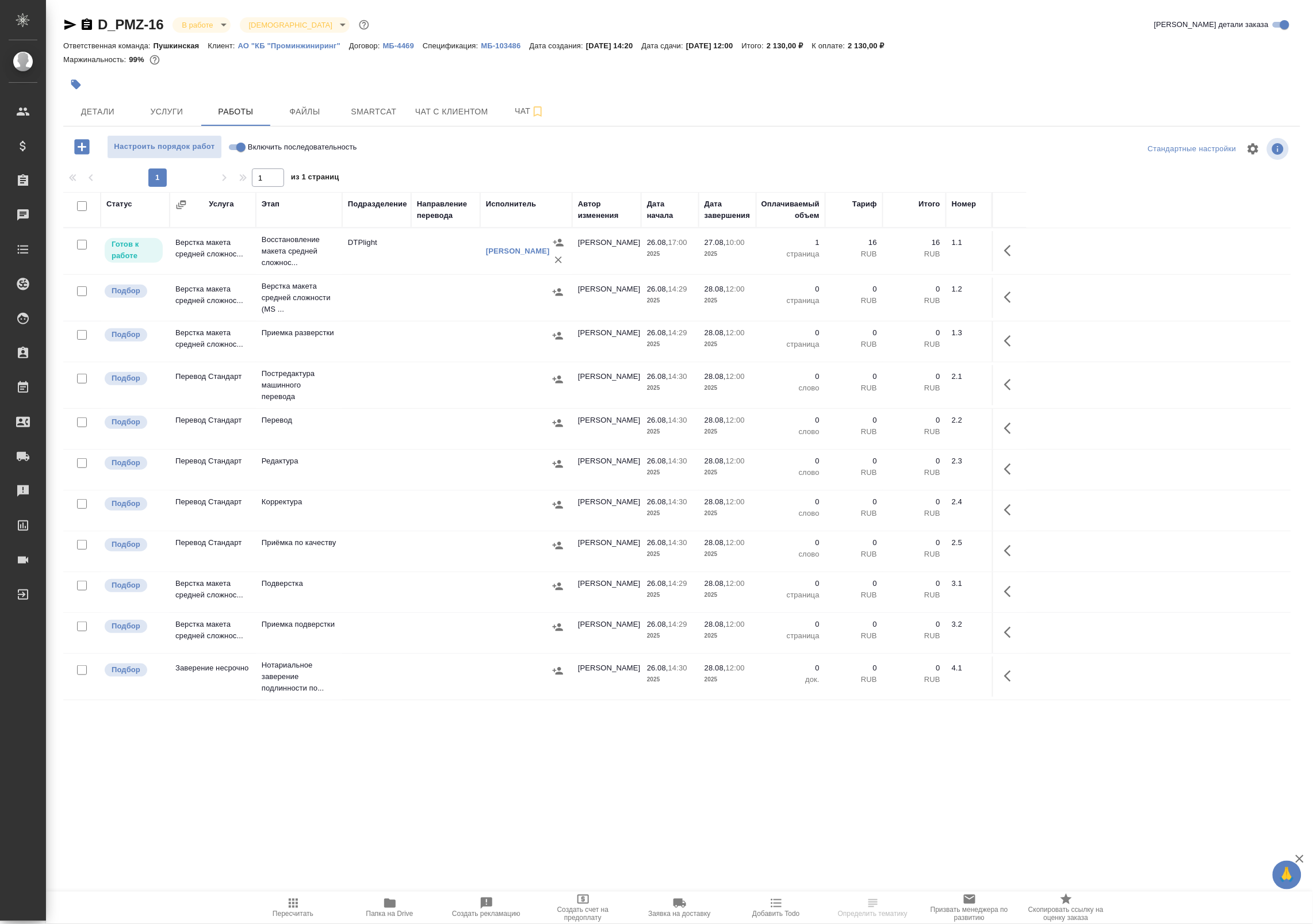
click at [409, 253] on td "DTPlight" at bounding box center [377, 251] width 69 height 40
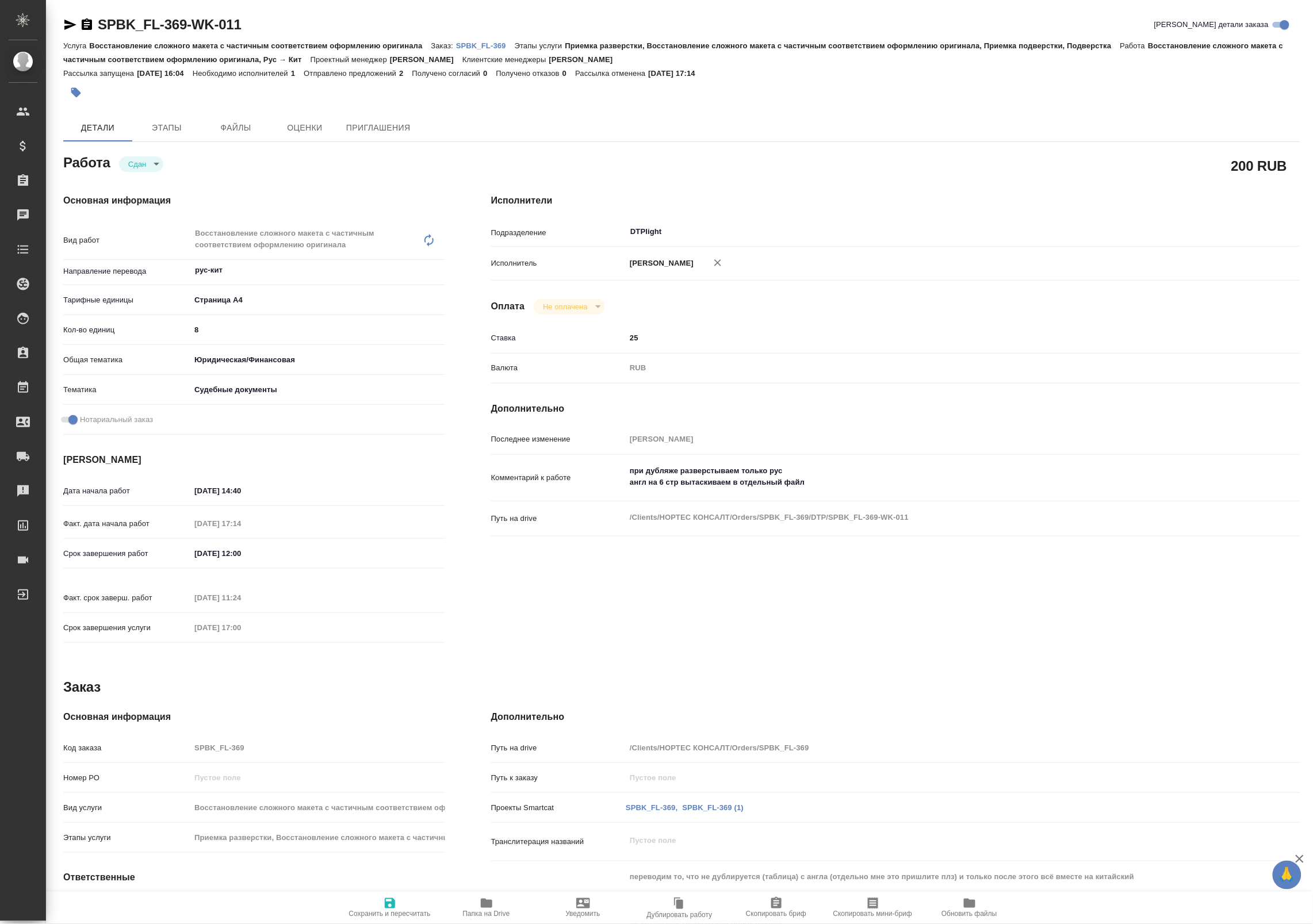
type textarea "x"
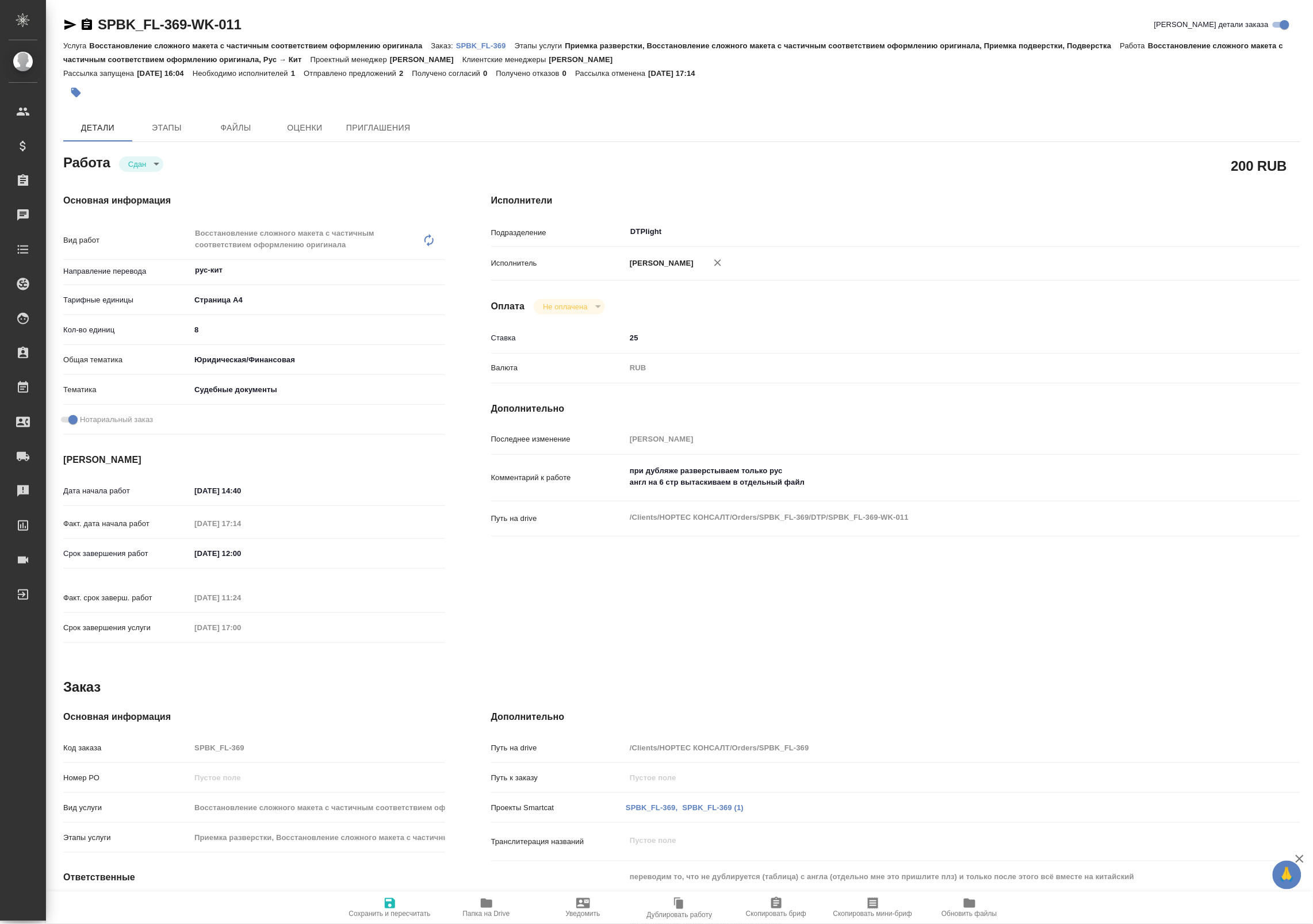
type textarea "x"
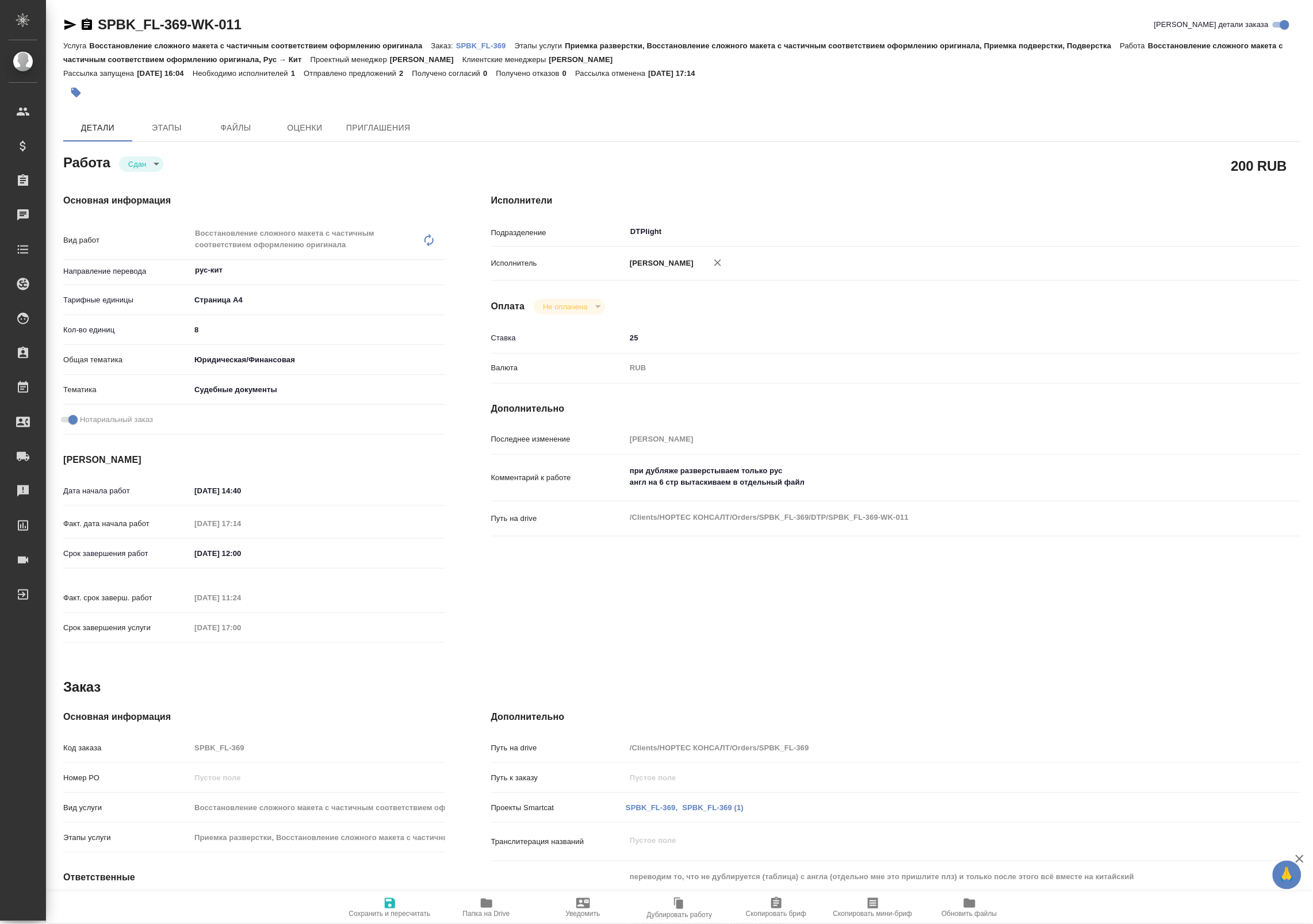
type textarea "x"
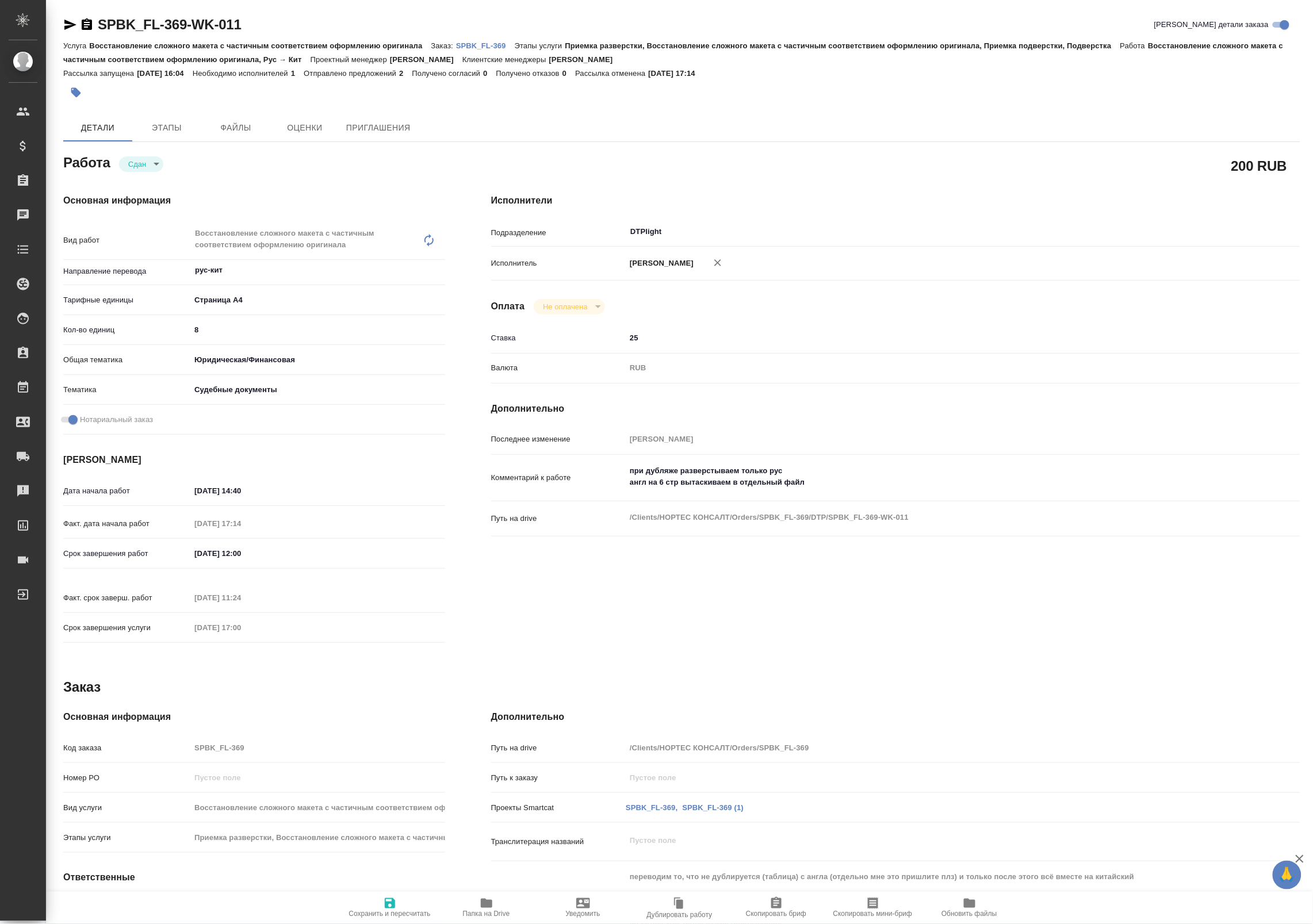
type textarea "x"
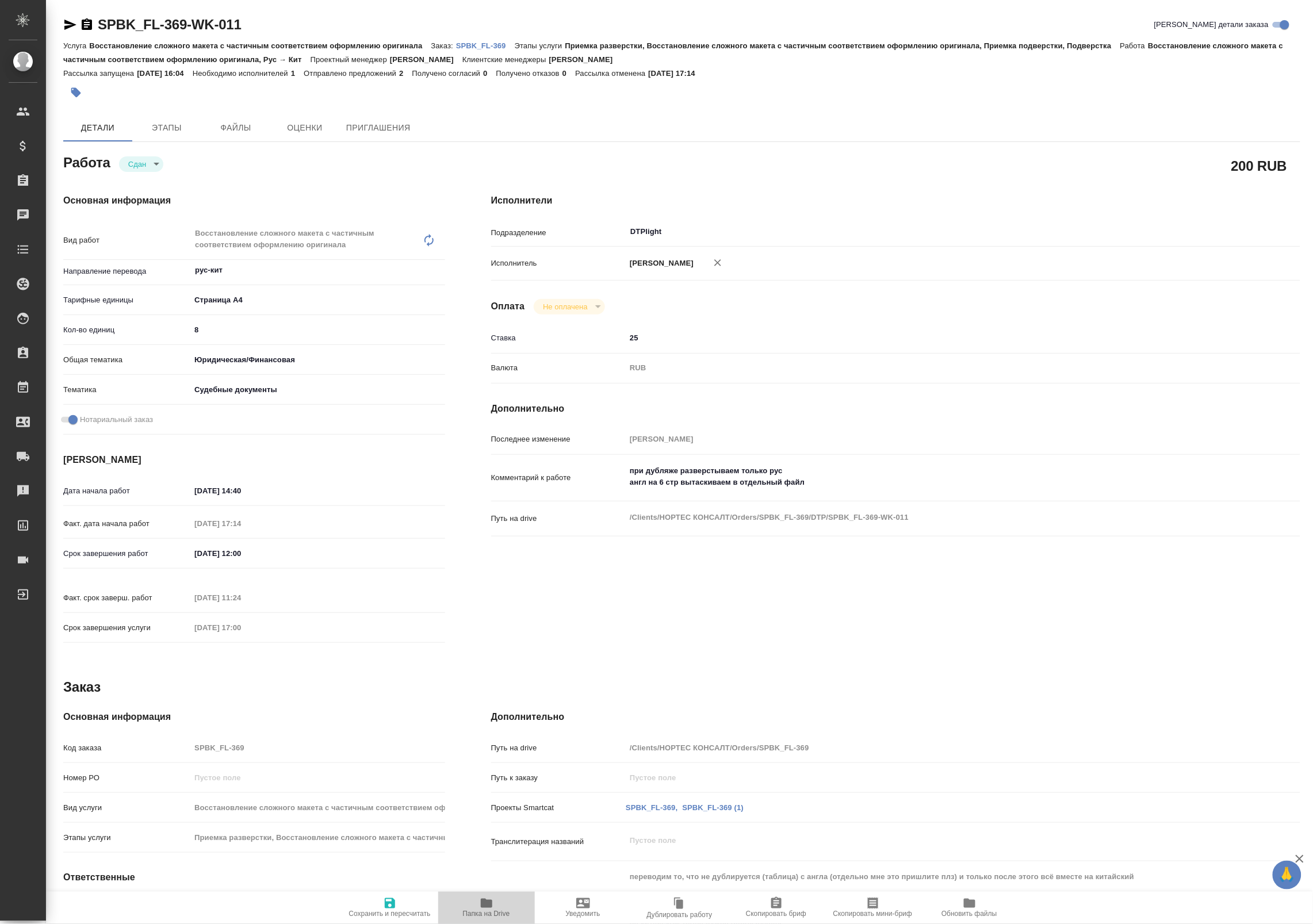
type textarea "x"
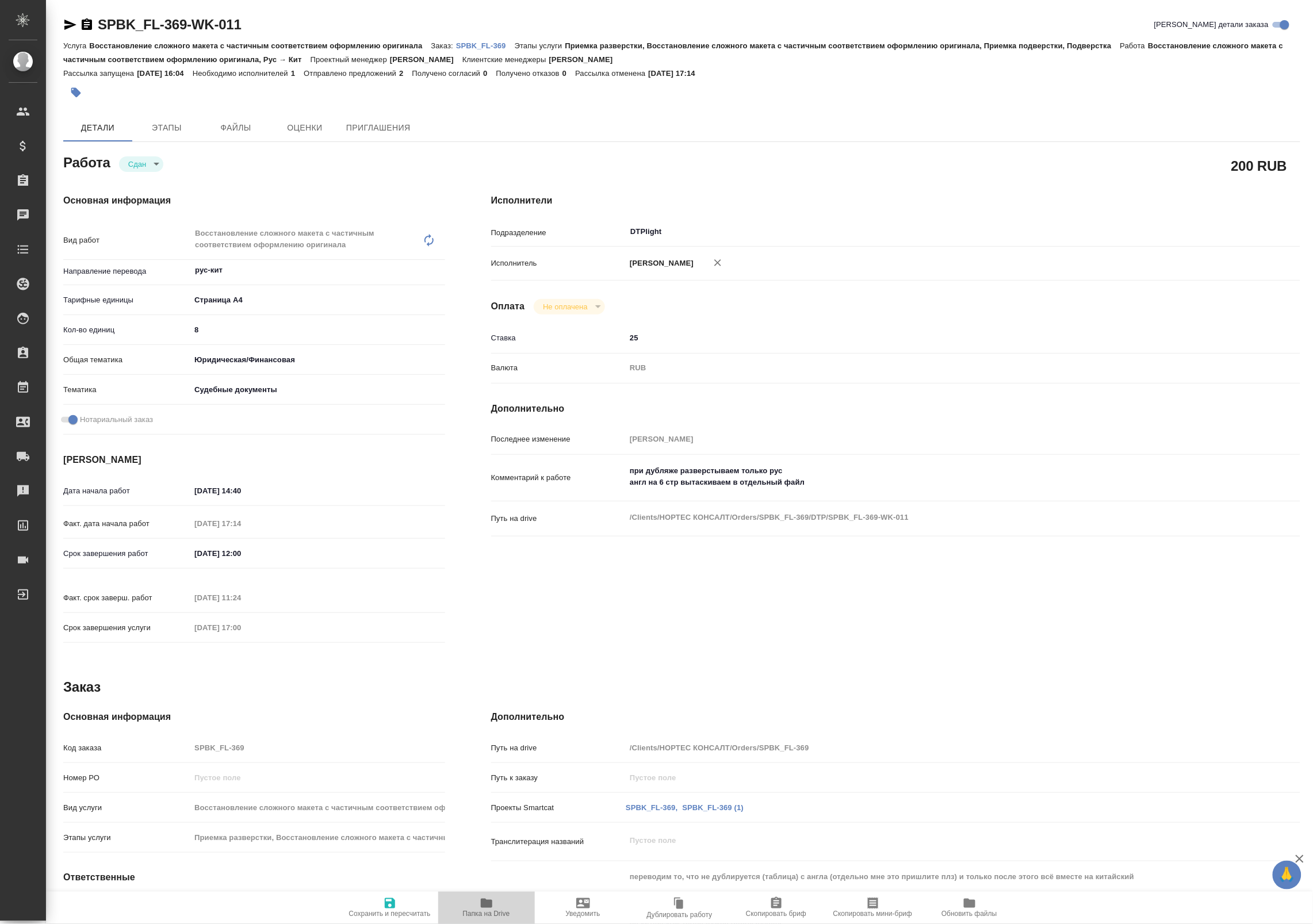
click at [491, 913] on span "Папка на Drive" at bounding box center [487, 914] width 47 height 8
type textarea "x"
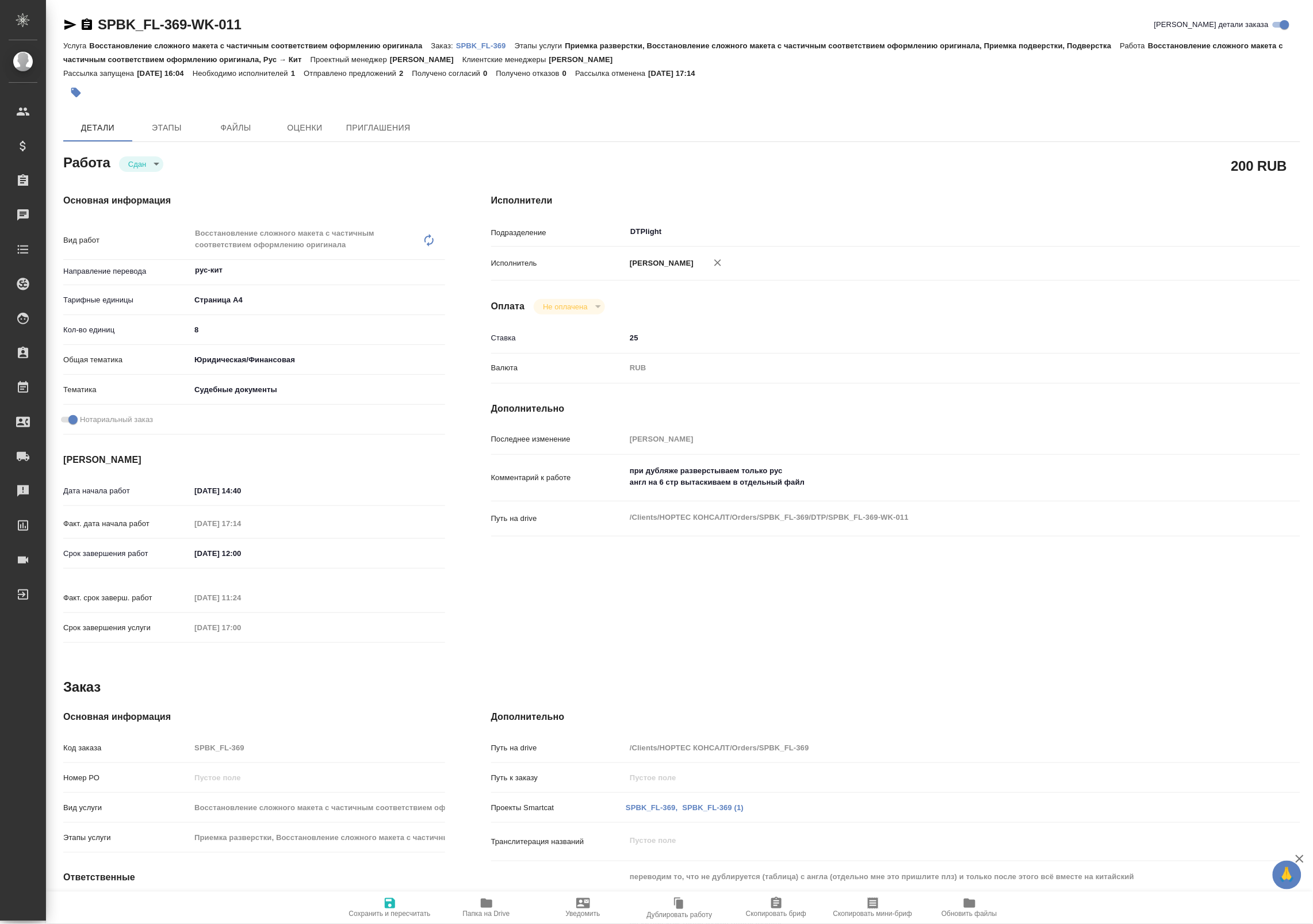
type textarea "x"
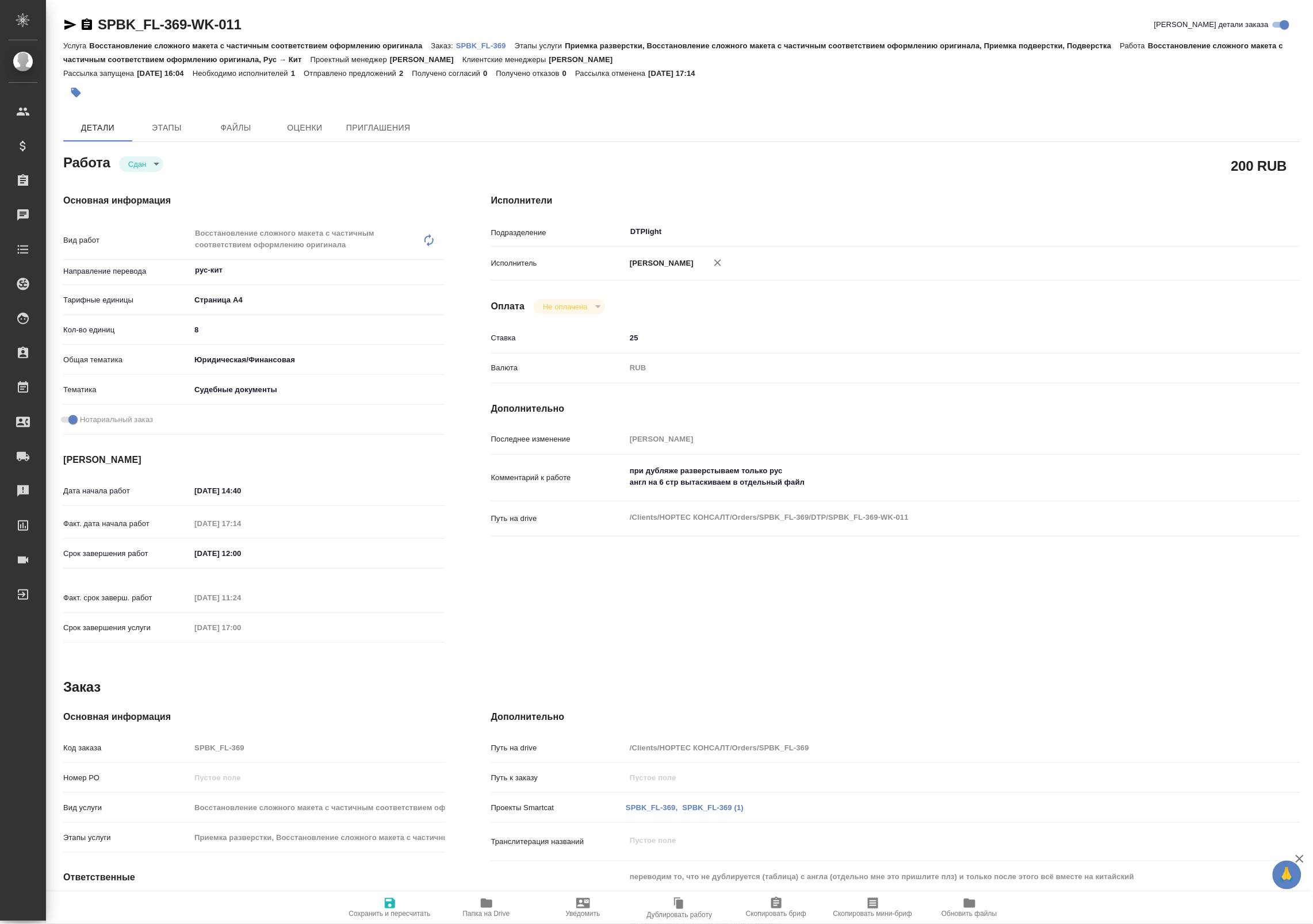
type textarea "x"
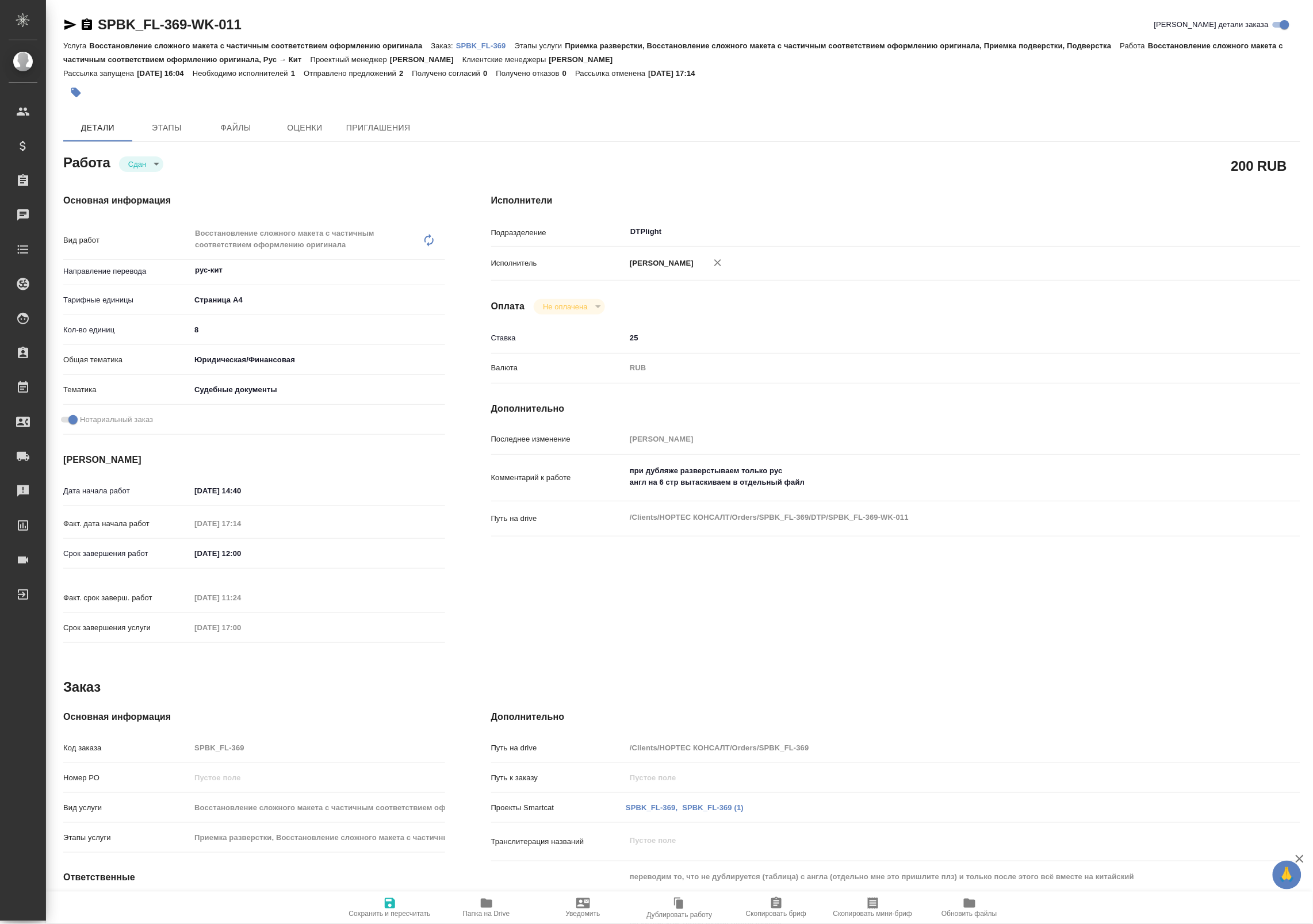
type textarea "x"
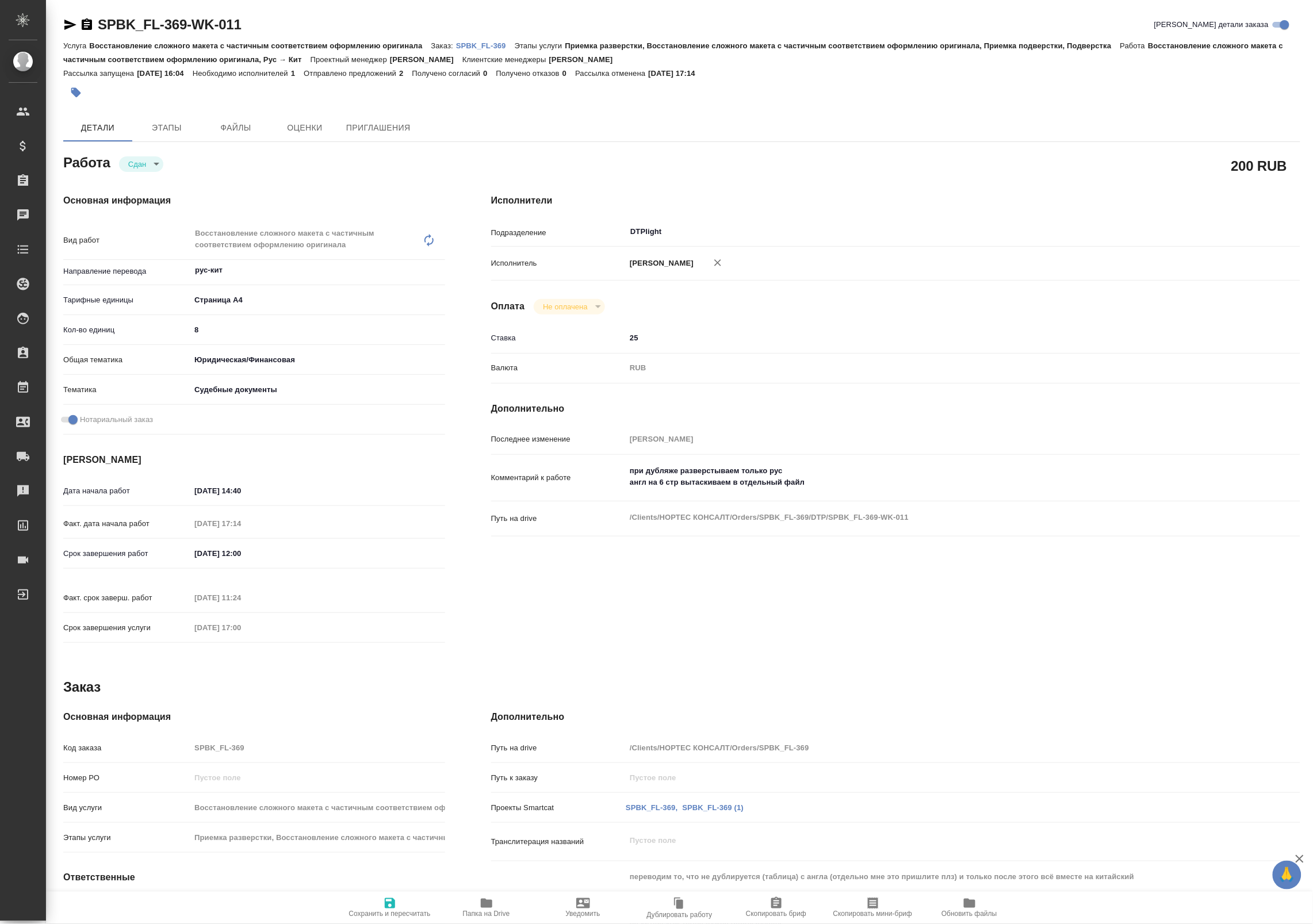
type textarea "x"
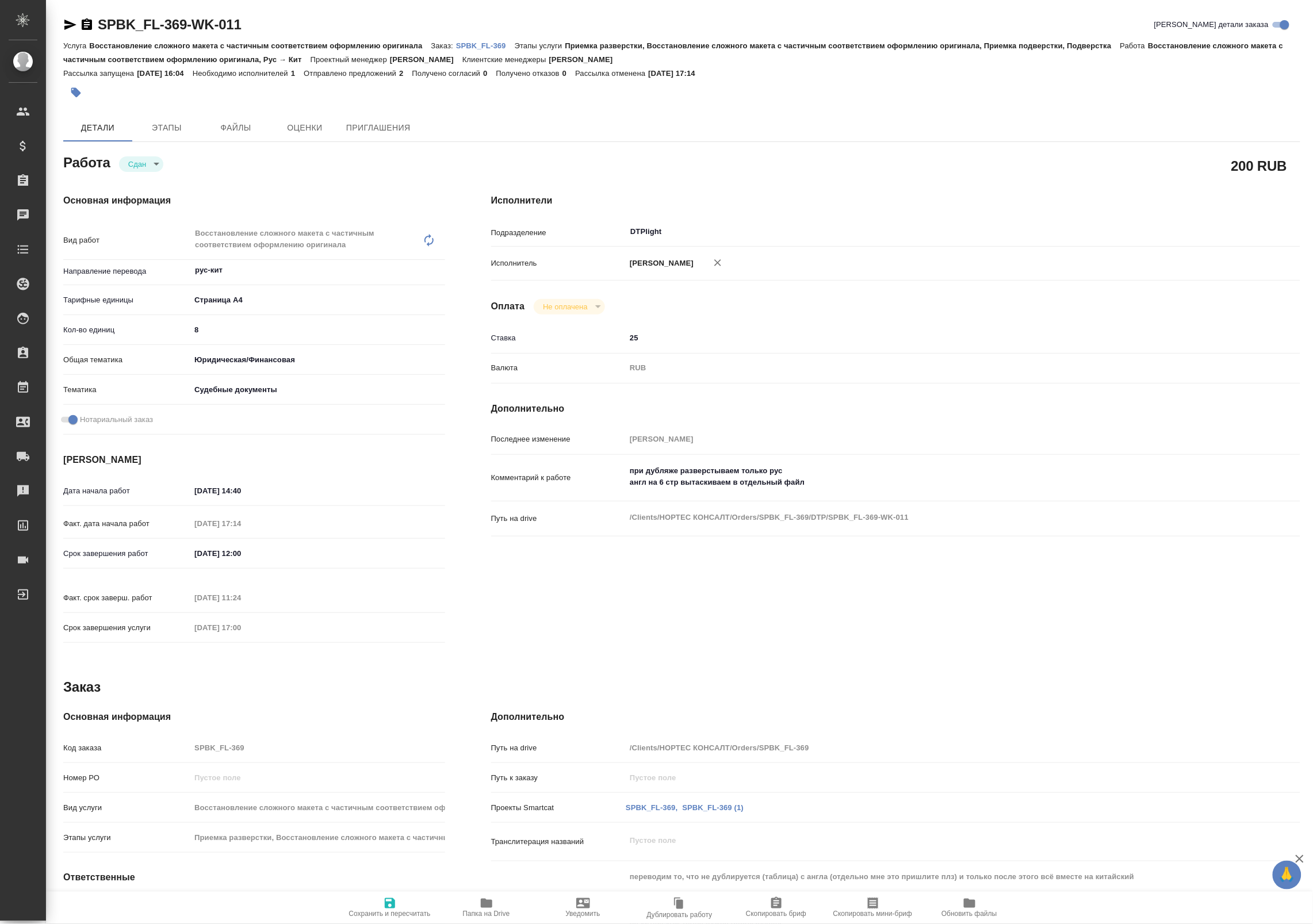
type textarea "x"
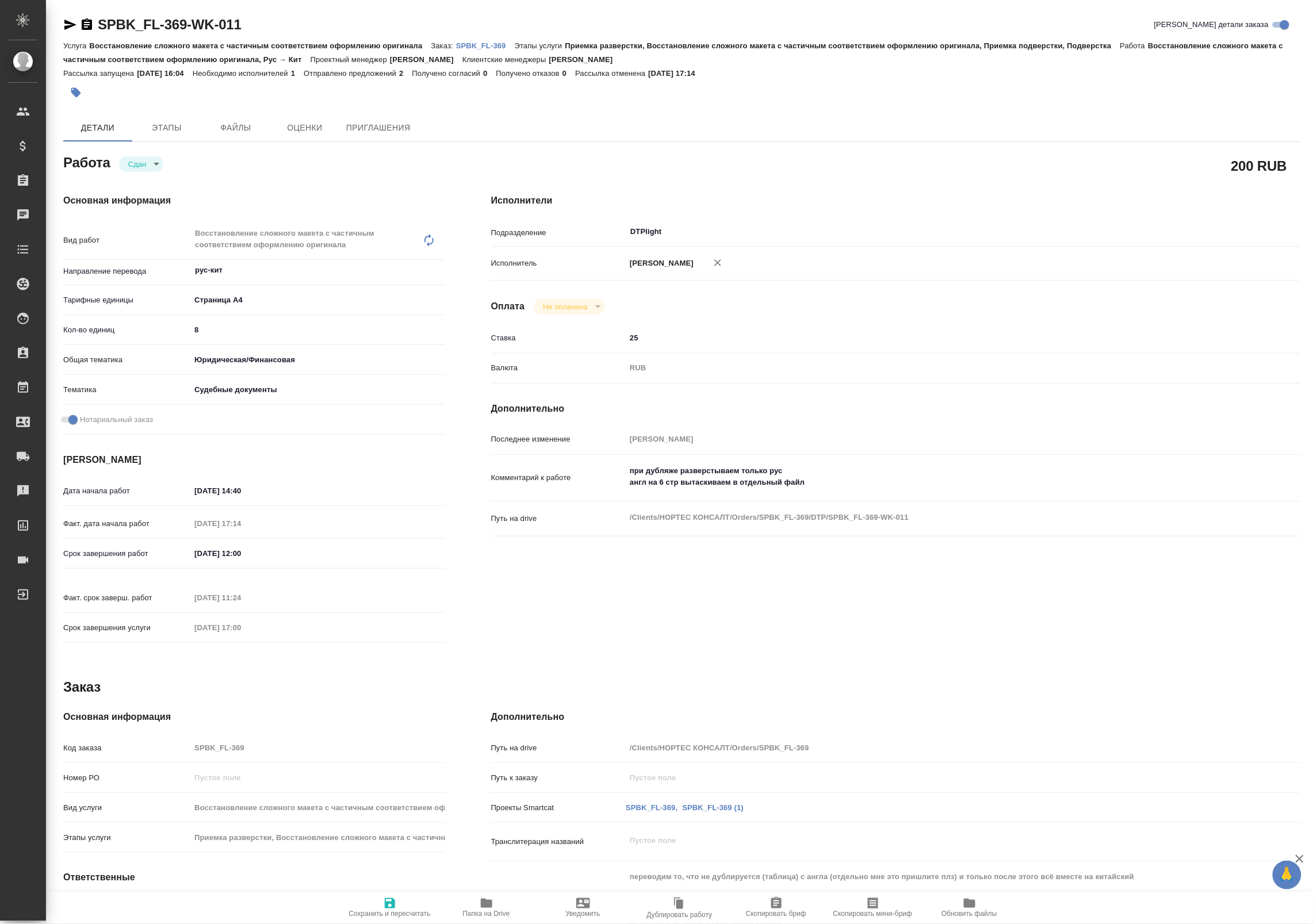
type textarea "x"
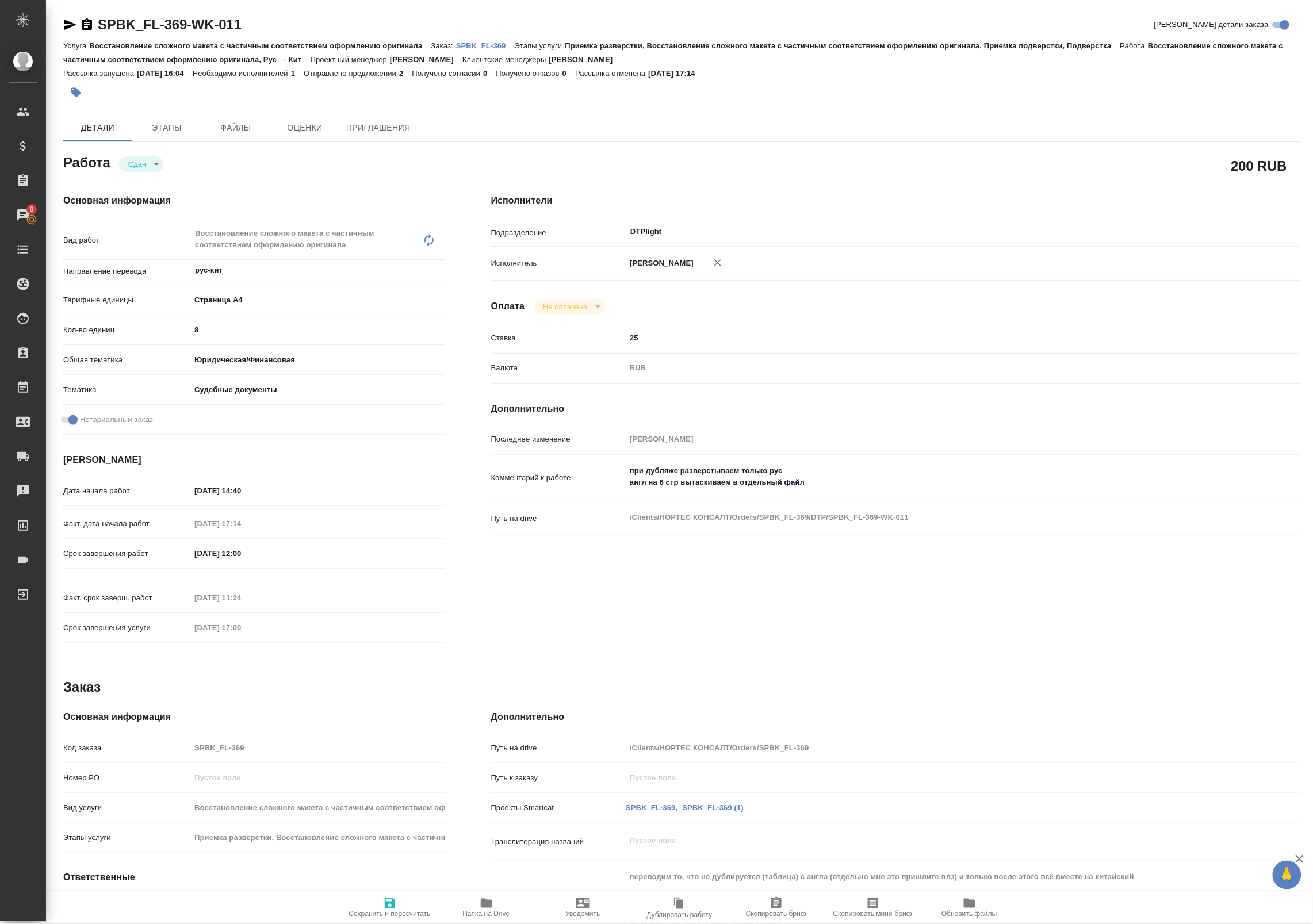
type textarea "x"
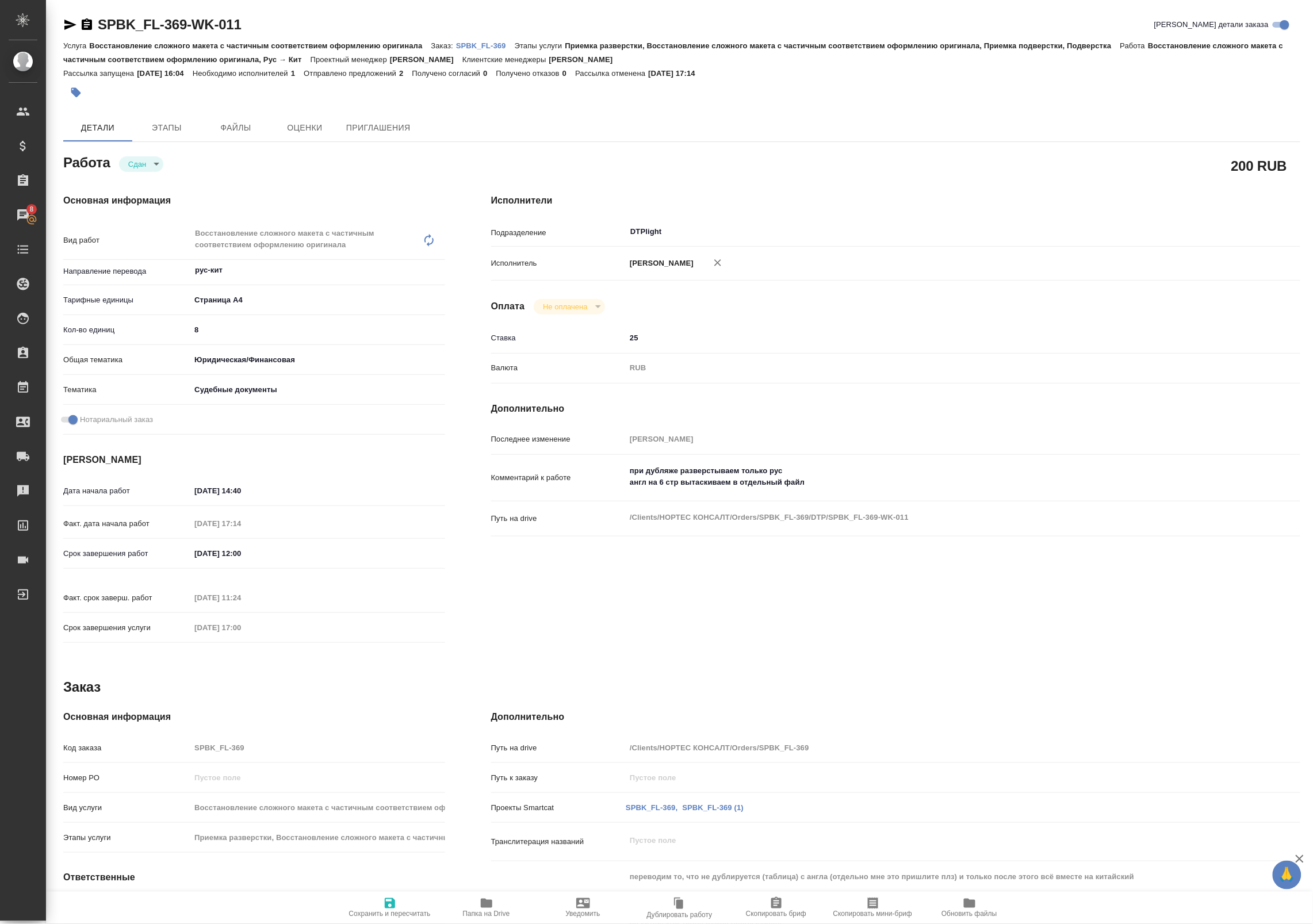
type textarea "x"
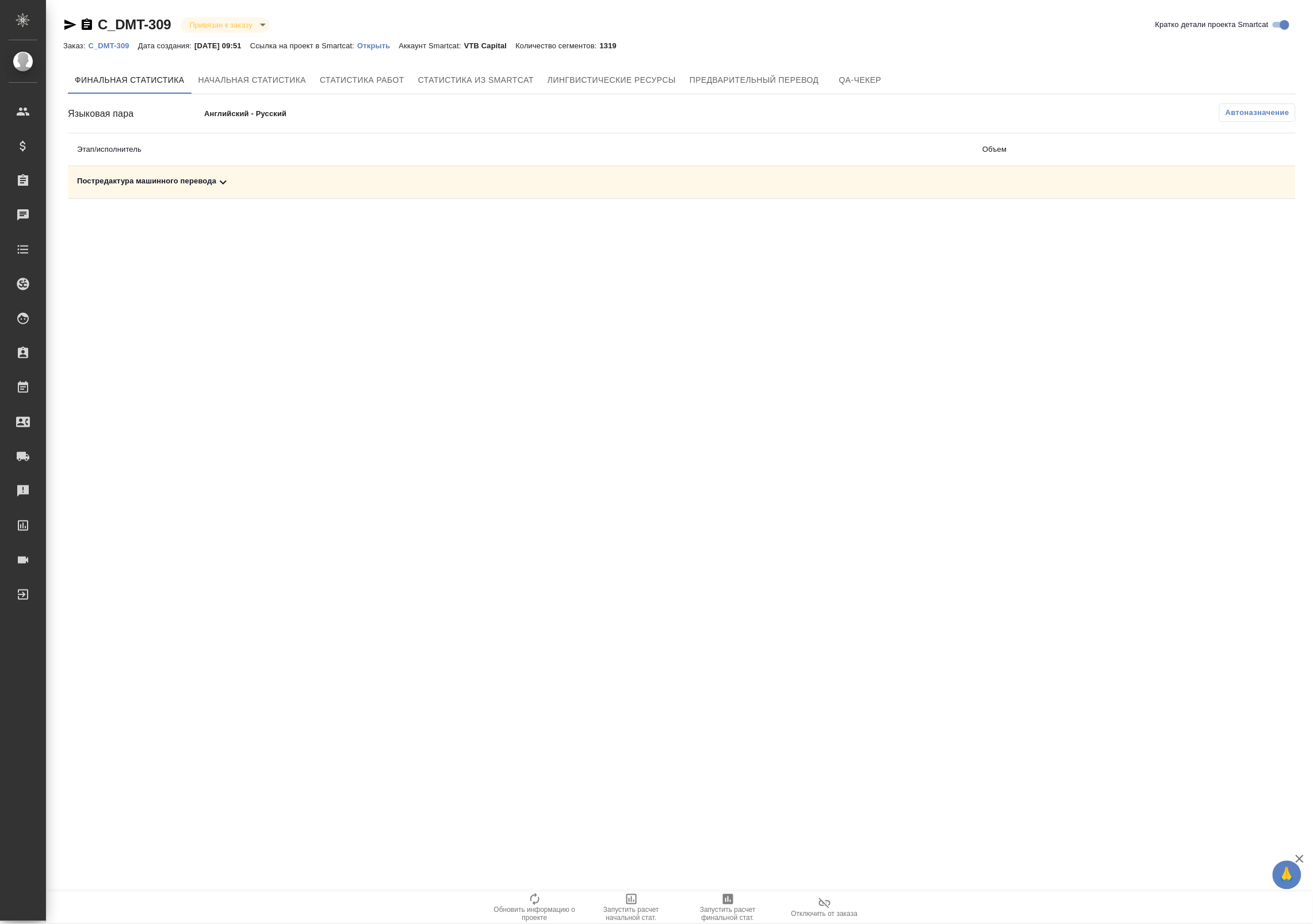
click at [248, 186] on div "Постредактура машинного перевода" at bounding box center [521, 182] width 887 height 14
click at [726, 913] on span "Запустить расчет финальной стат." at bounding box center [727, 914] width 83 height 16
click at [209, 179] on div "Постредактура машинного перевода" at bounding box center [521, 182] width 887 height 14
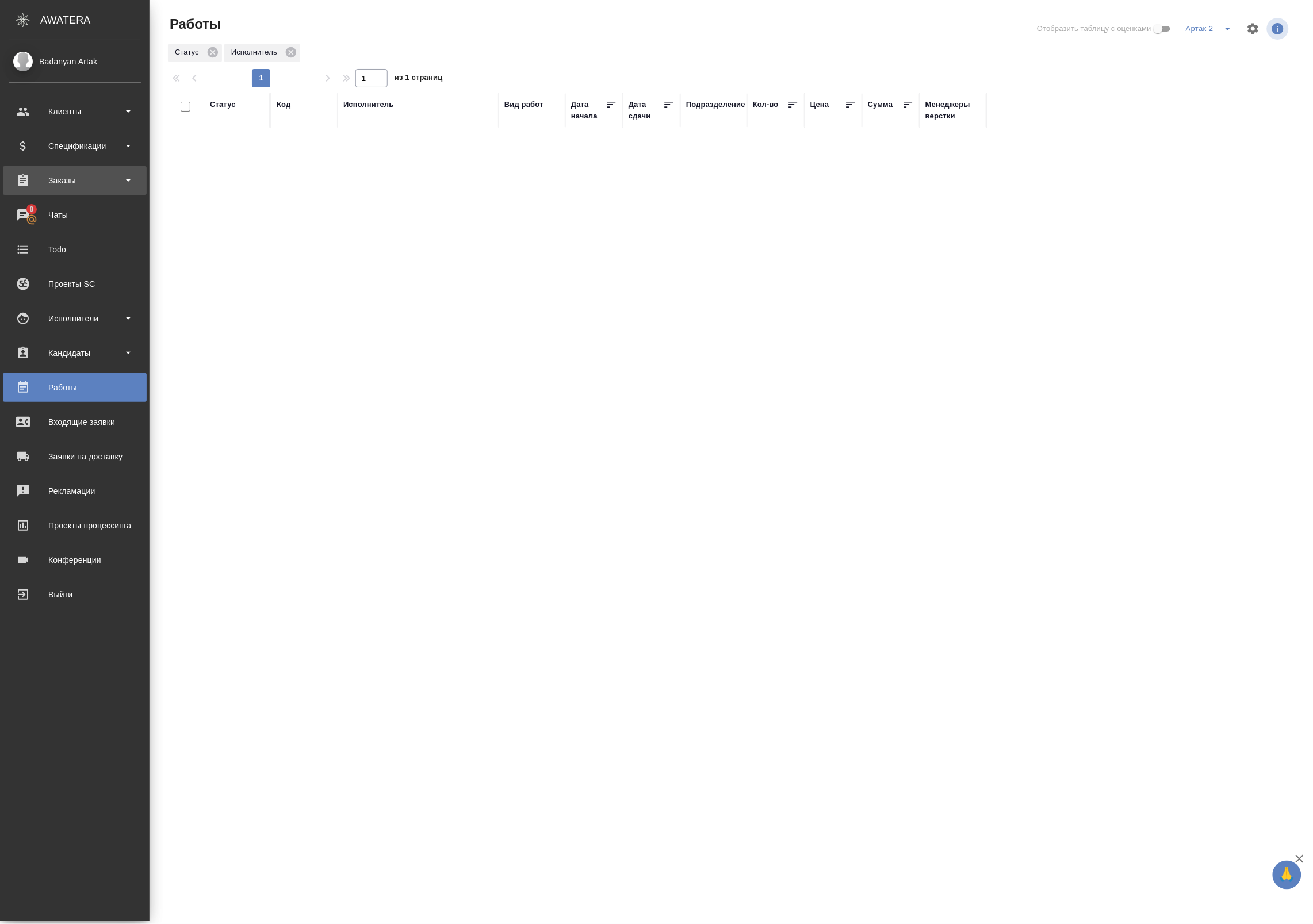
click at [79, 178] on div "Заказы" at bounding box center [74, 180] width 132 height 18
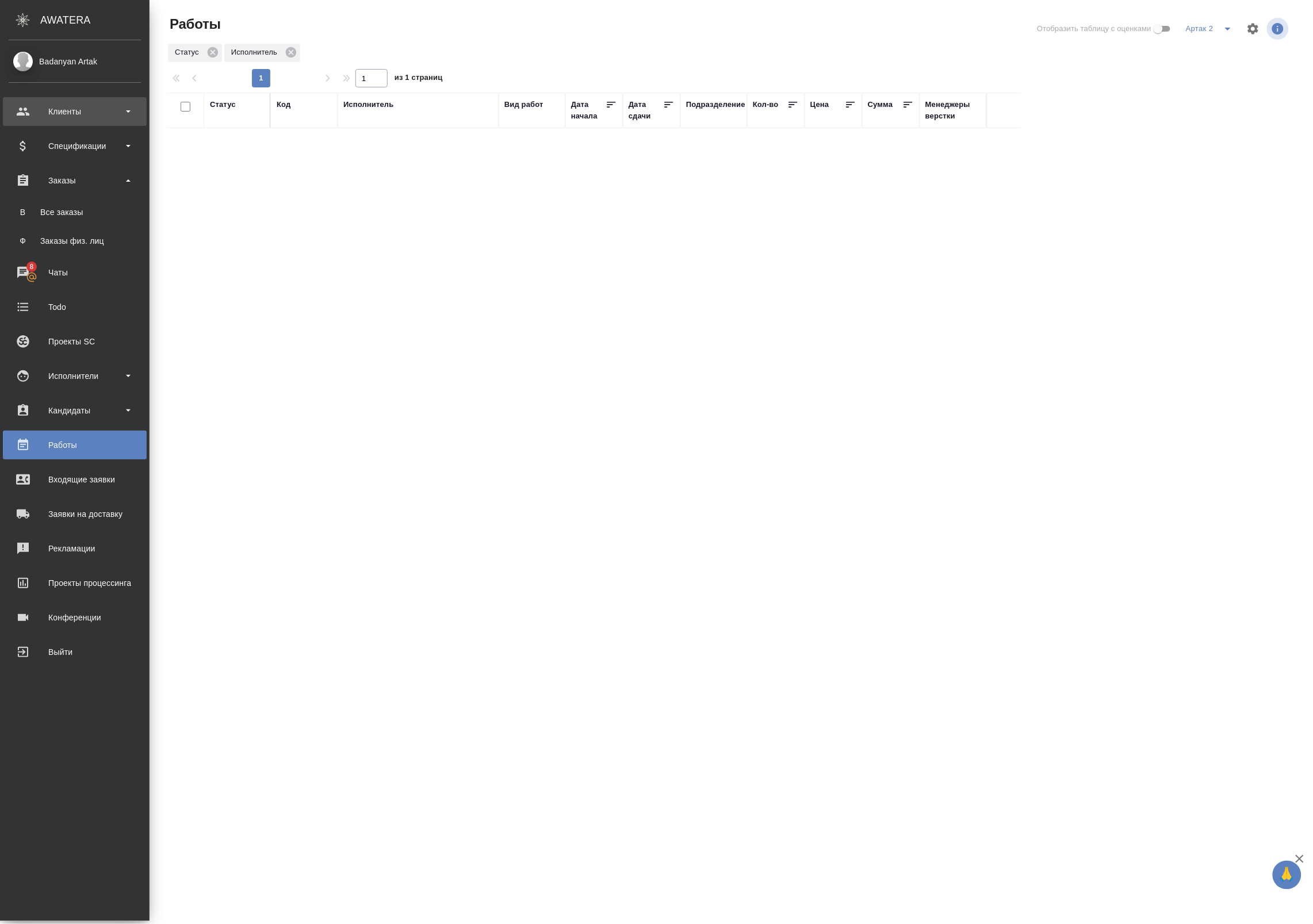
click at [79, 102] on div "Клиенты" at bounding box center [75, 112] width 144 height 29
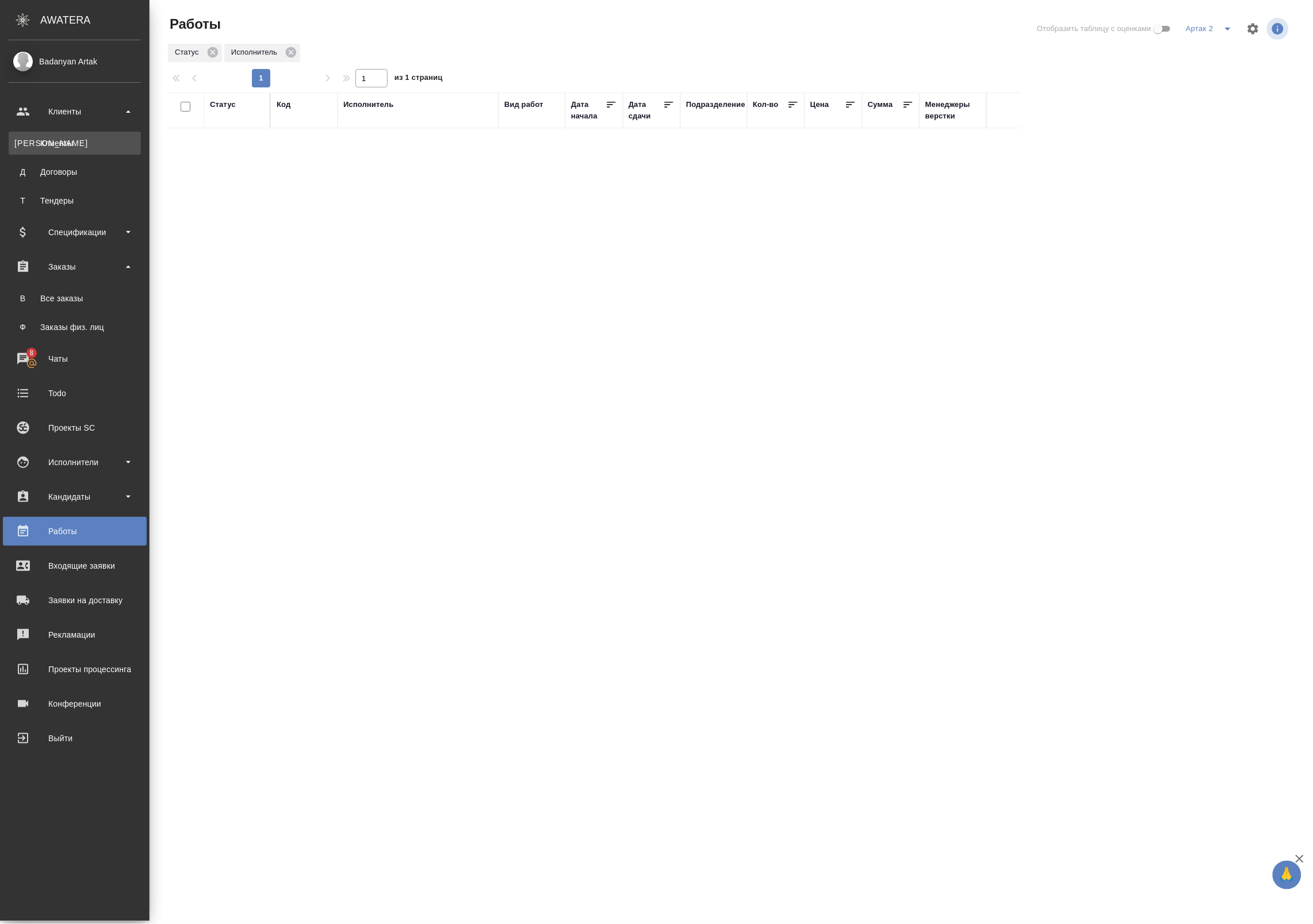
click at [79, 139] on link "К Клиенты" at bounding box center [74, 143] width 132 height 23
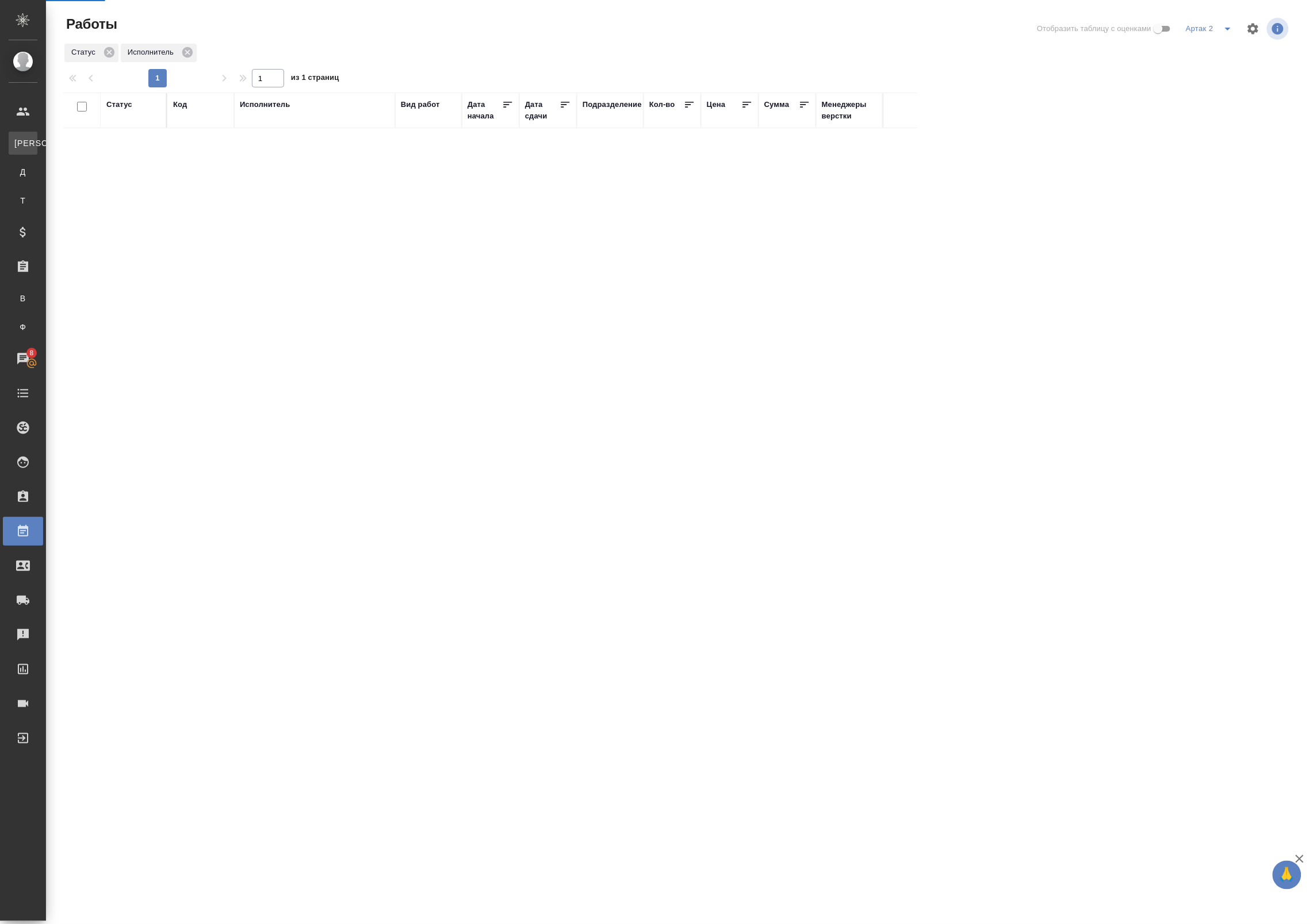
select select "RU"
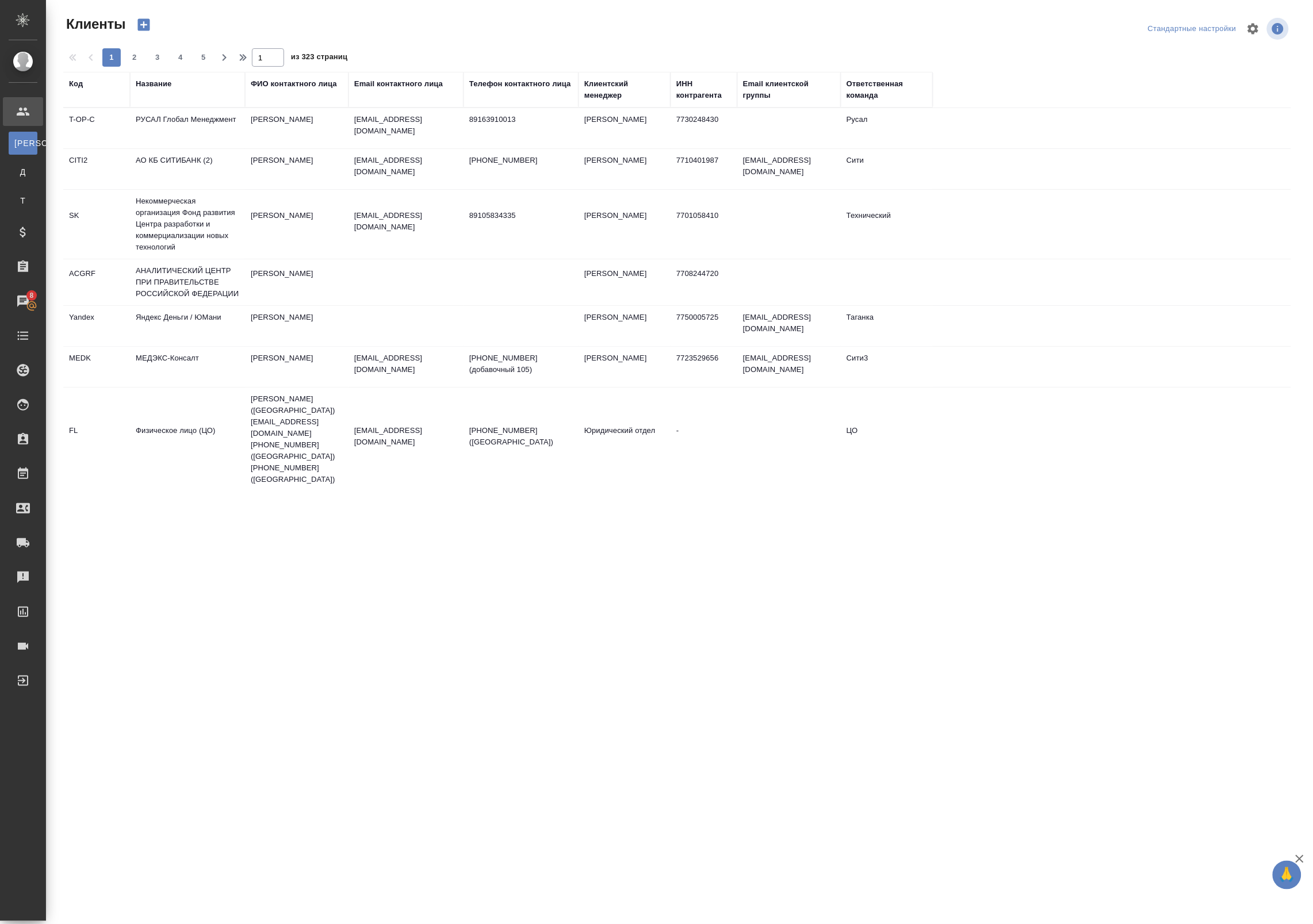
click at [167, 81] on div "Название" at bounding box center [153, 84] width 36 height 11
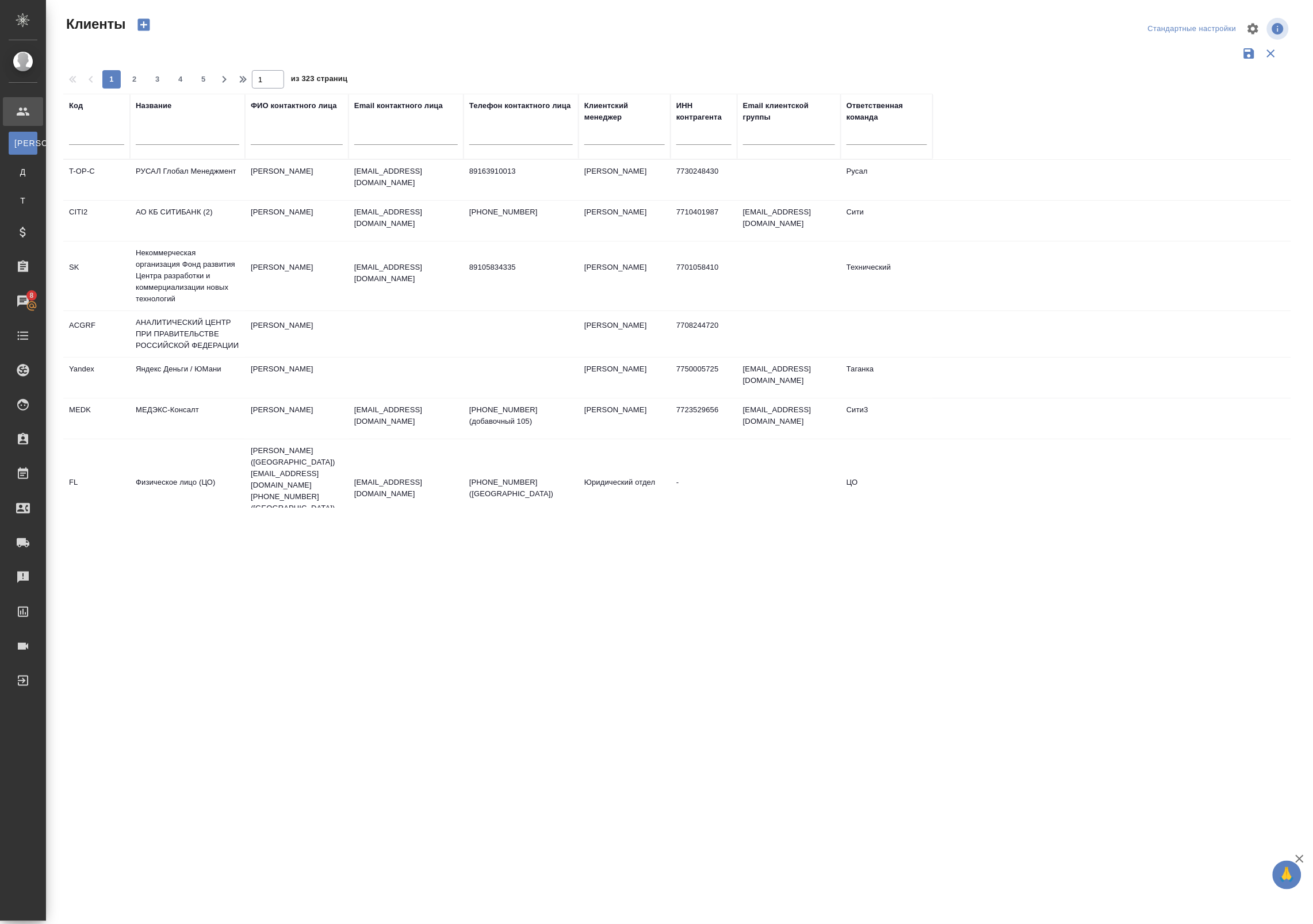
click at [170, 133] on input "text" at bounding box center [187, 138] width 103 height 14
drag, startPoint x: 162, startPoint y: 127, endPoint x: 59, endPoint y: 124, distance: 103.0
click at [59, 124] on div "Клиенты Стандартные настройки 1 2 3 4 5 1 из 323 страниц Код Название ыф ФИО ко…" at bounding box center [682, 257] width 1250 height 514
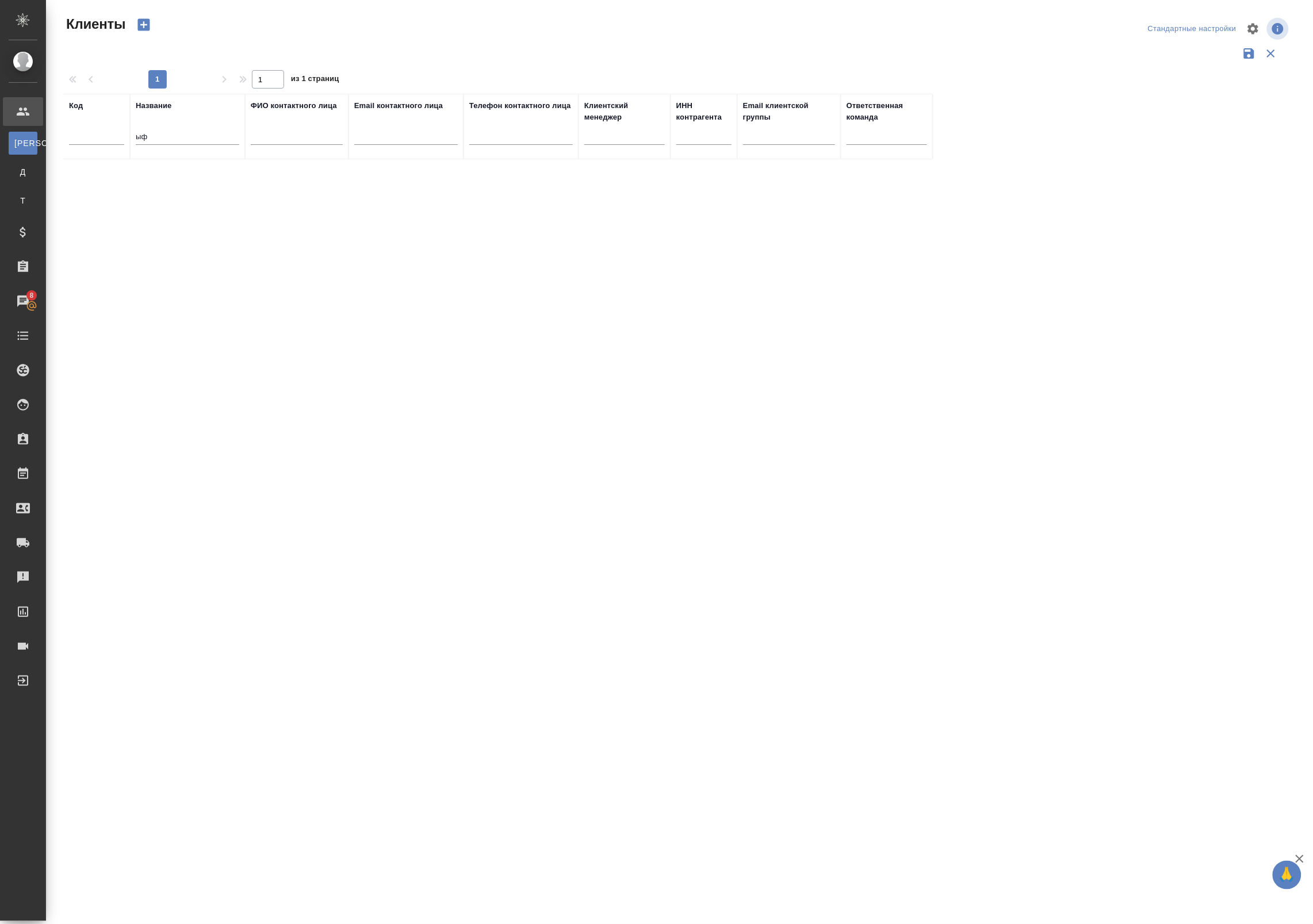
drag, startPoint x: 59, startPoint y: 124, endPoint x: 79, endPoint y: 130, distance: 20.9
click at [79, 130] on tr "Код Название ыф ФИО контактного лица Email контактного лица Телефон контактного…" at bounding box center [498, 126] width 869 height 66
type input "sano"
click at [207, 183] on td "Sanofi" at bounding box center [187, 180] width 115 height 40
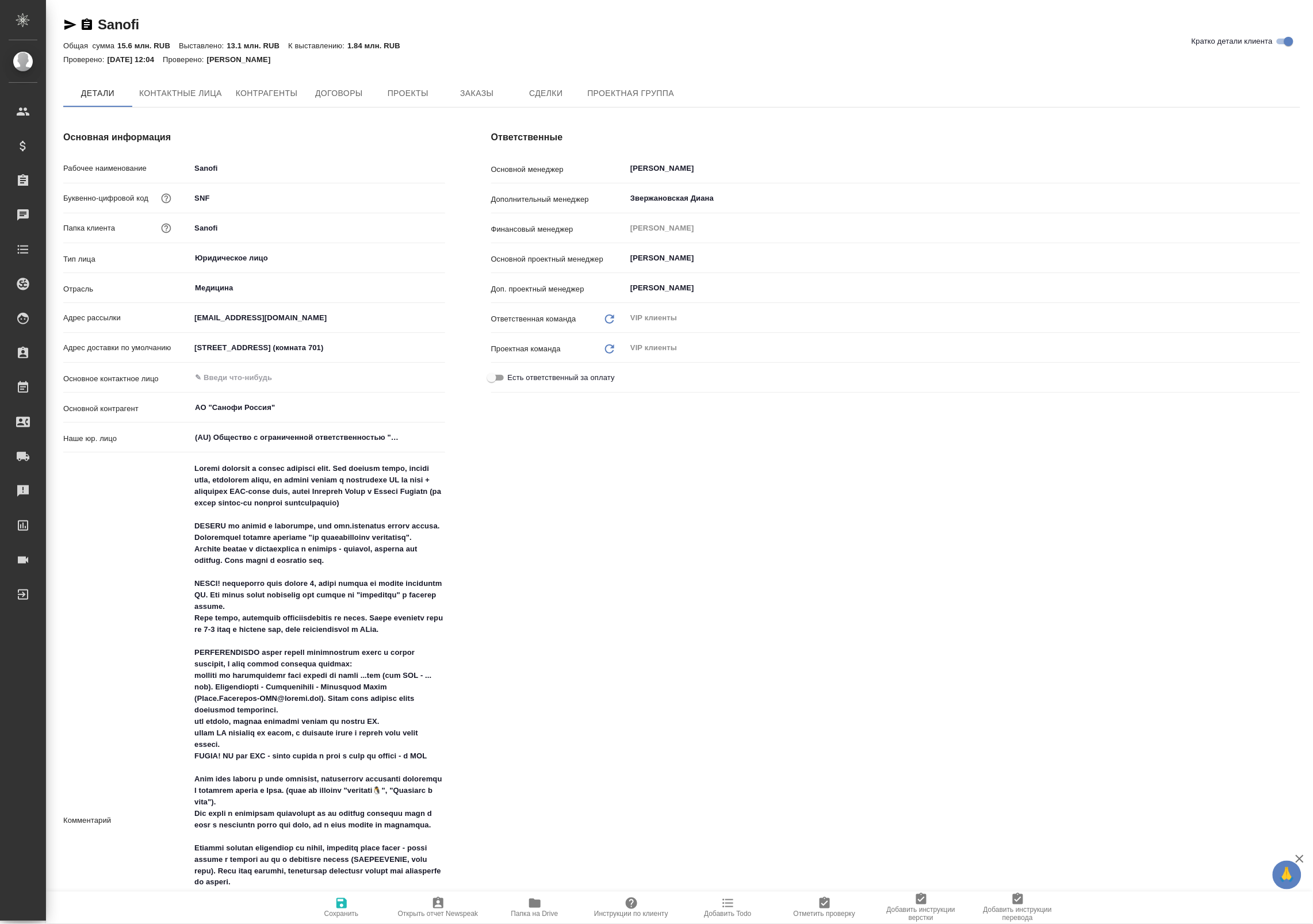
type textarea "x"
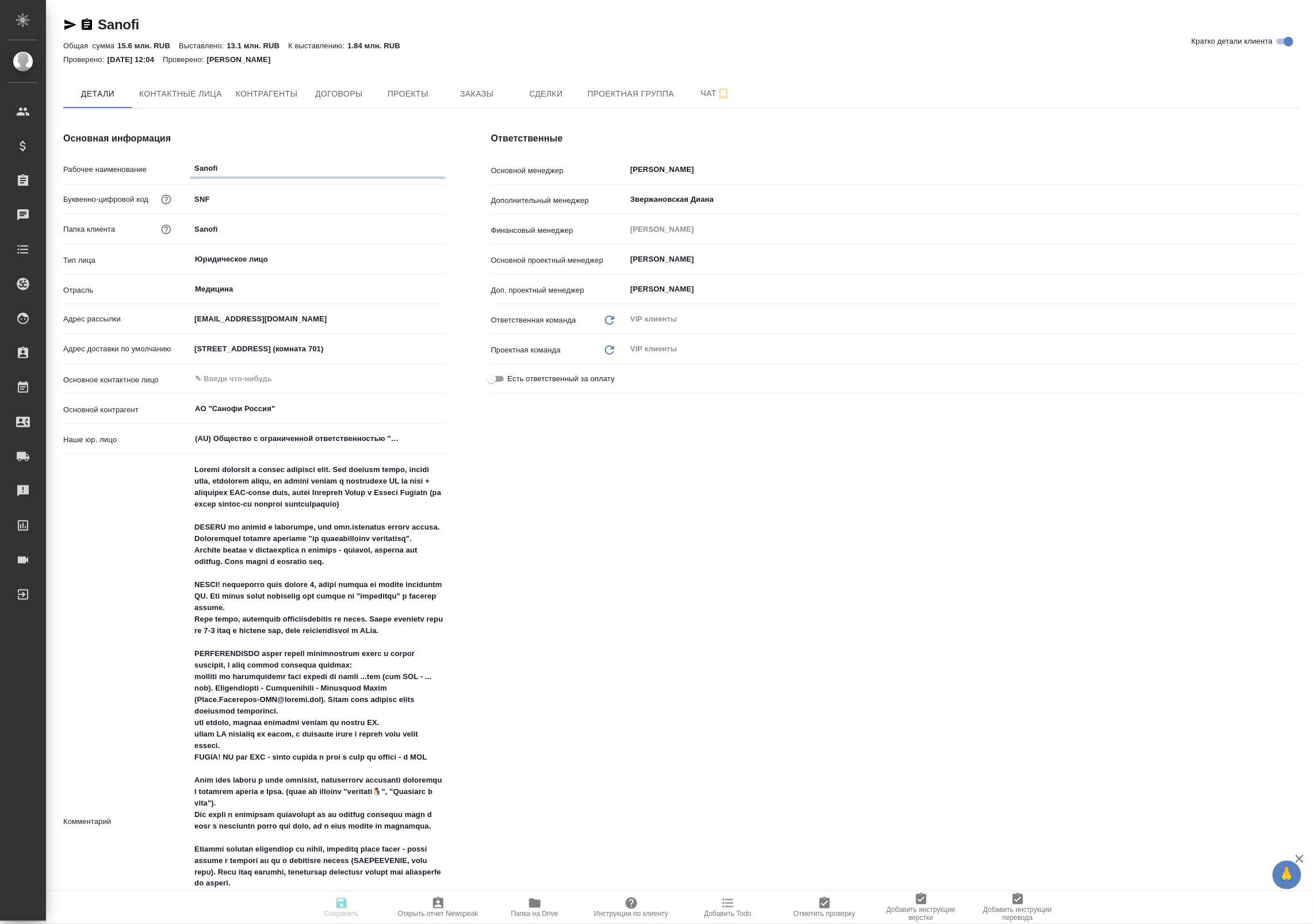
type textarea "x"
click at [528, 897] on icon "button" at bounding box center [535, 903] width 14 height 14
type textarea "x"
